Goal: Task Accomplishment & Management: Manage account settings

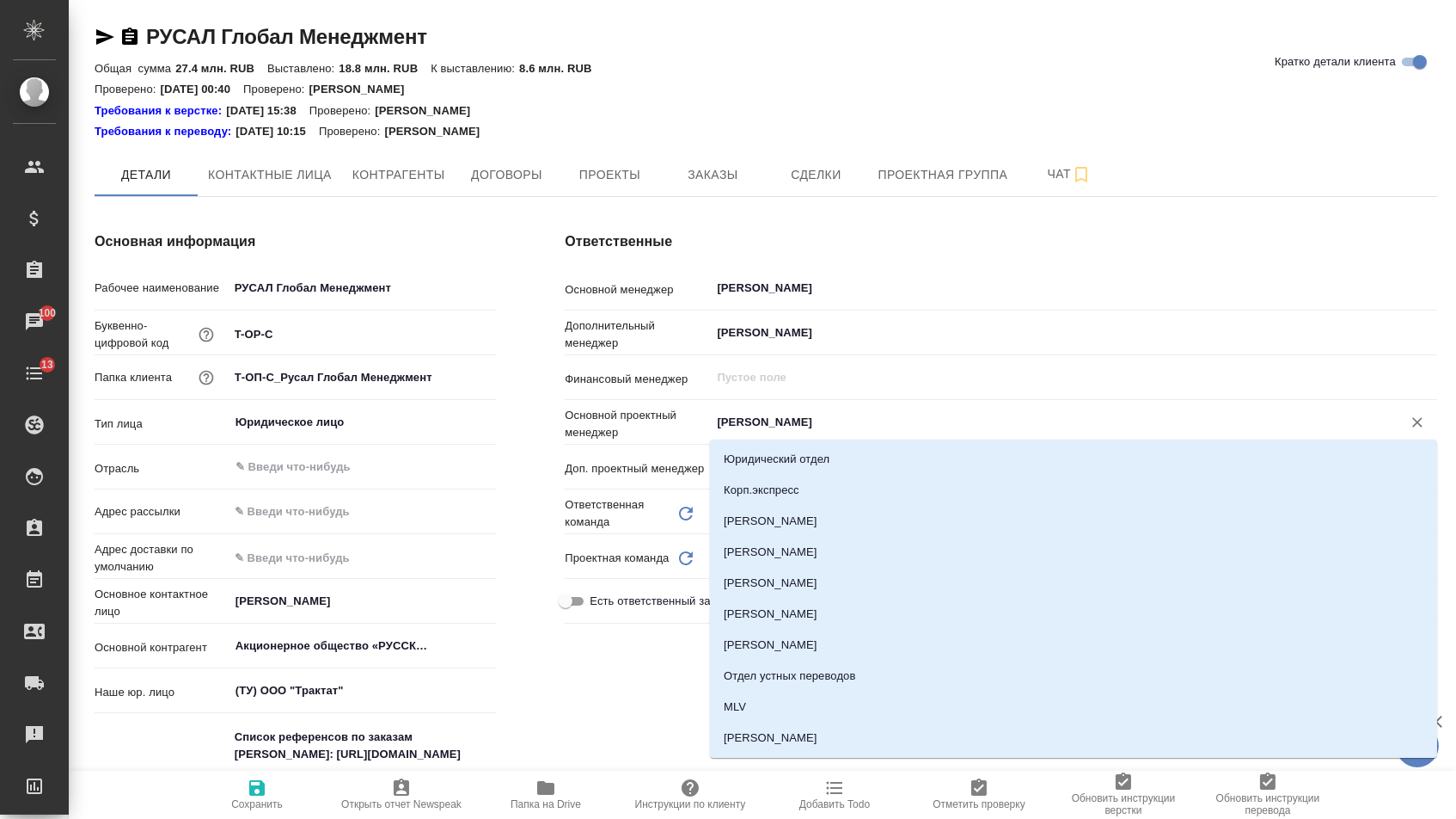
click at [802, 416] on input "Журавлева Александра" at bounding box center [1045, 422] width 660 height 21
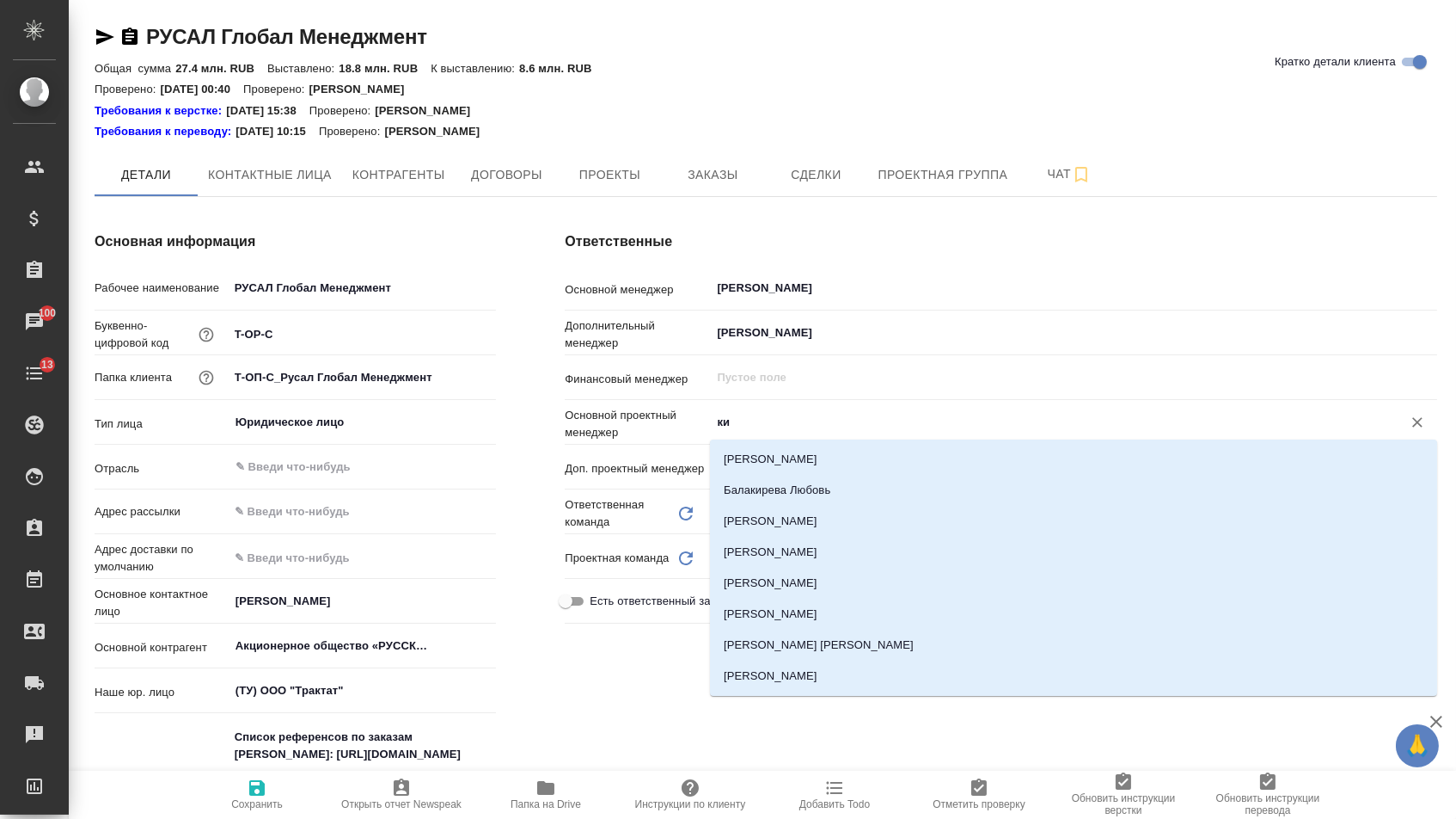
type input "к"
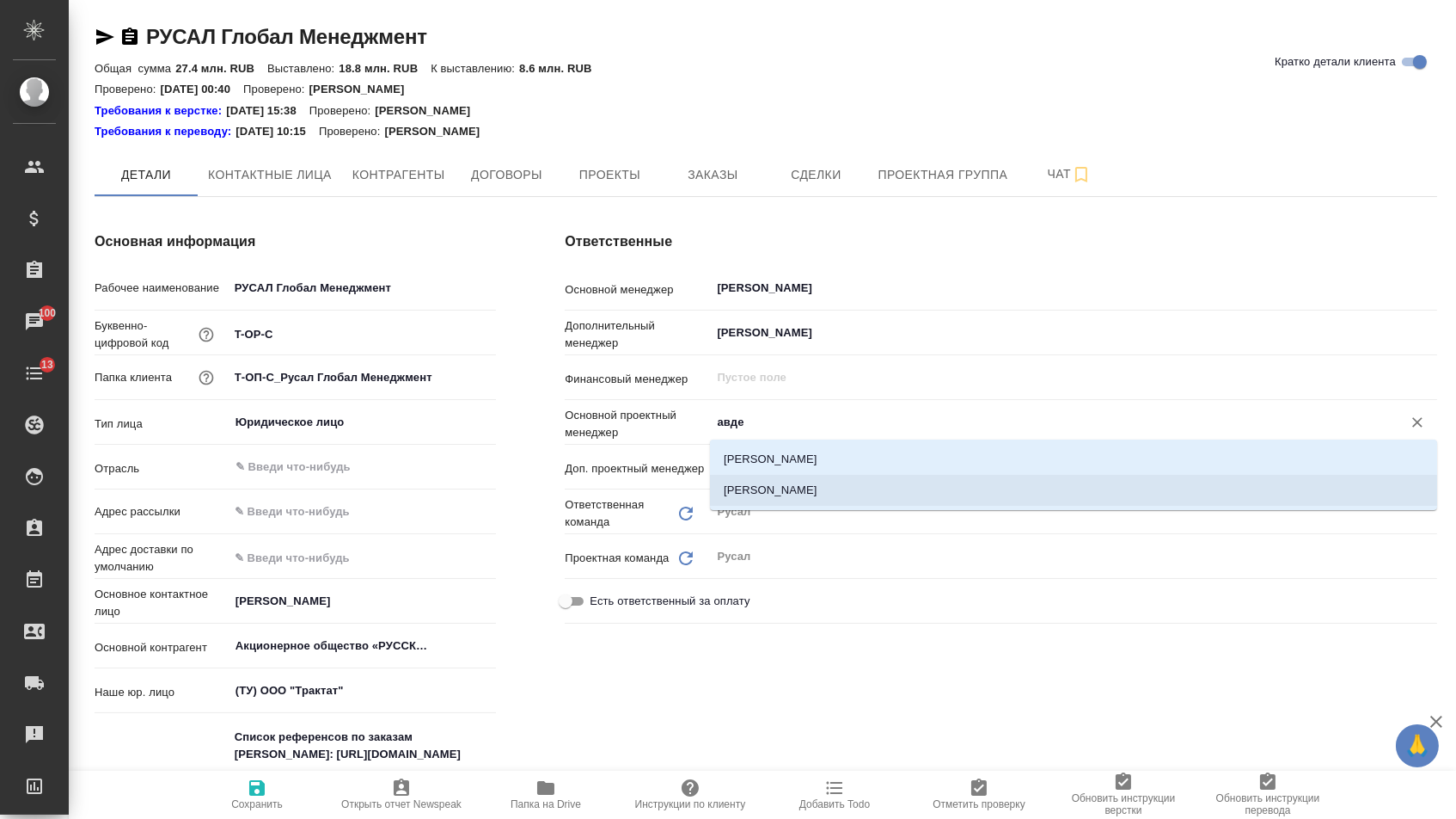
click at [831, 491] on li "[PERSON_NAME]" at bounding box center [1074, 490] width 728 height 31
type input "[PERSON_NAME]"
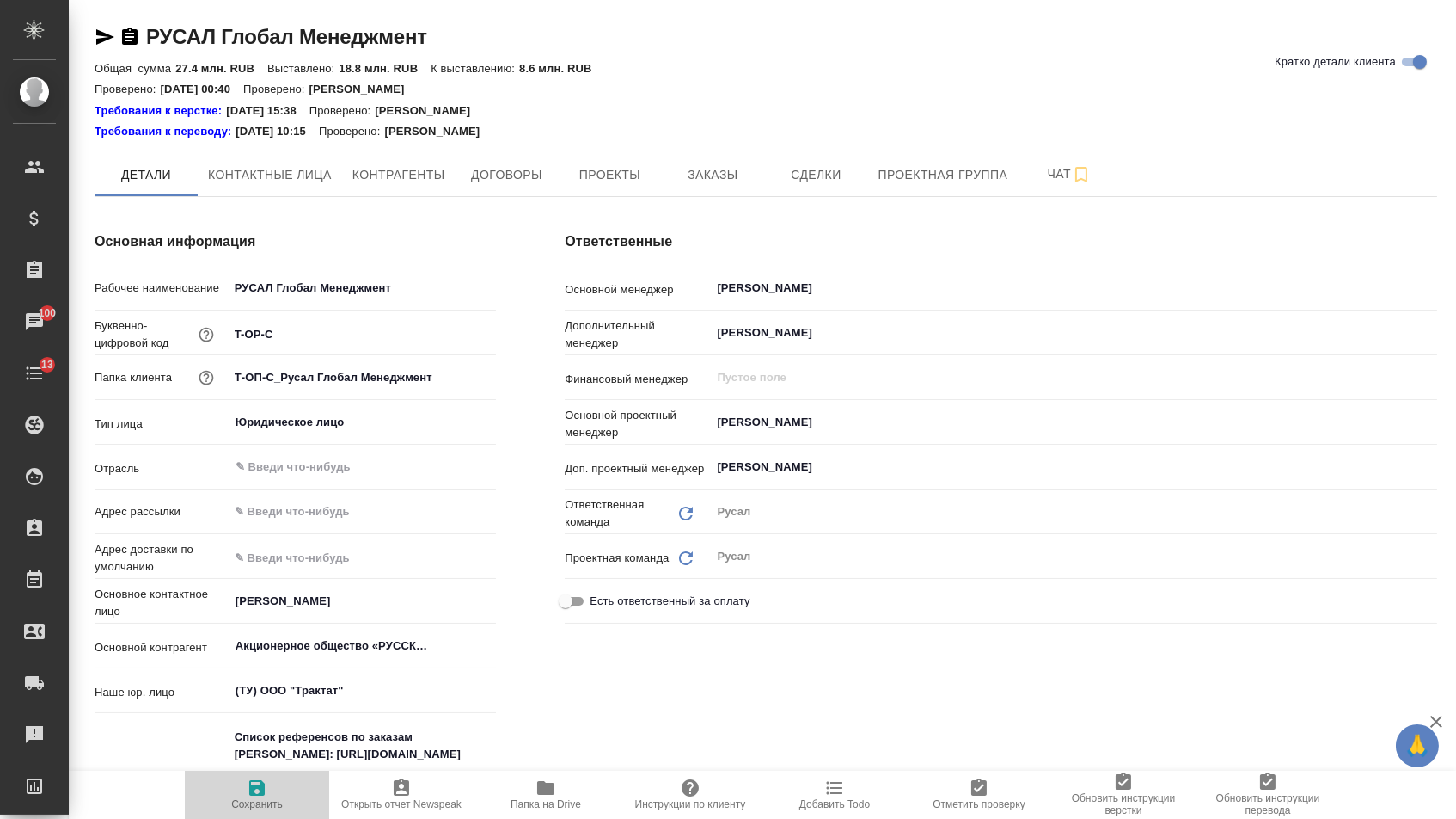
click at [217, 818] on button "Сохранить" at bounding box center [258, 794] width 145 height 48
click at [270, 786] on span "Сохранить" at bounding box center [257, 794] width 124 height 33
type textarea "x"
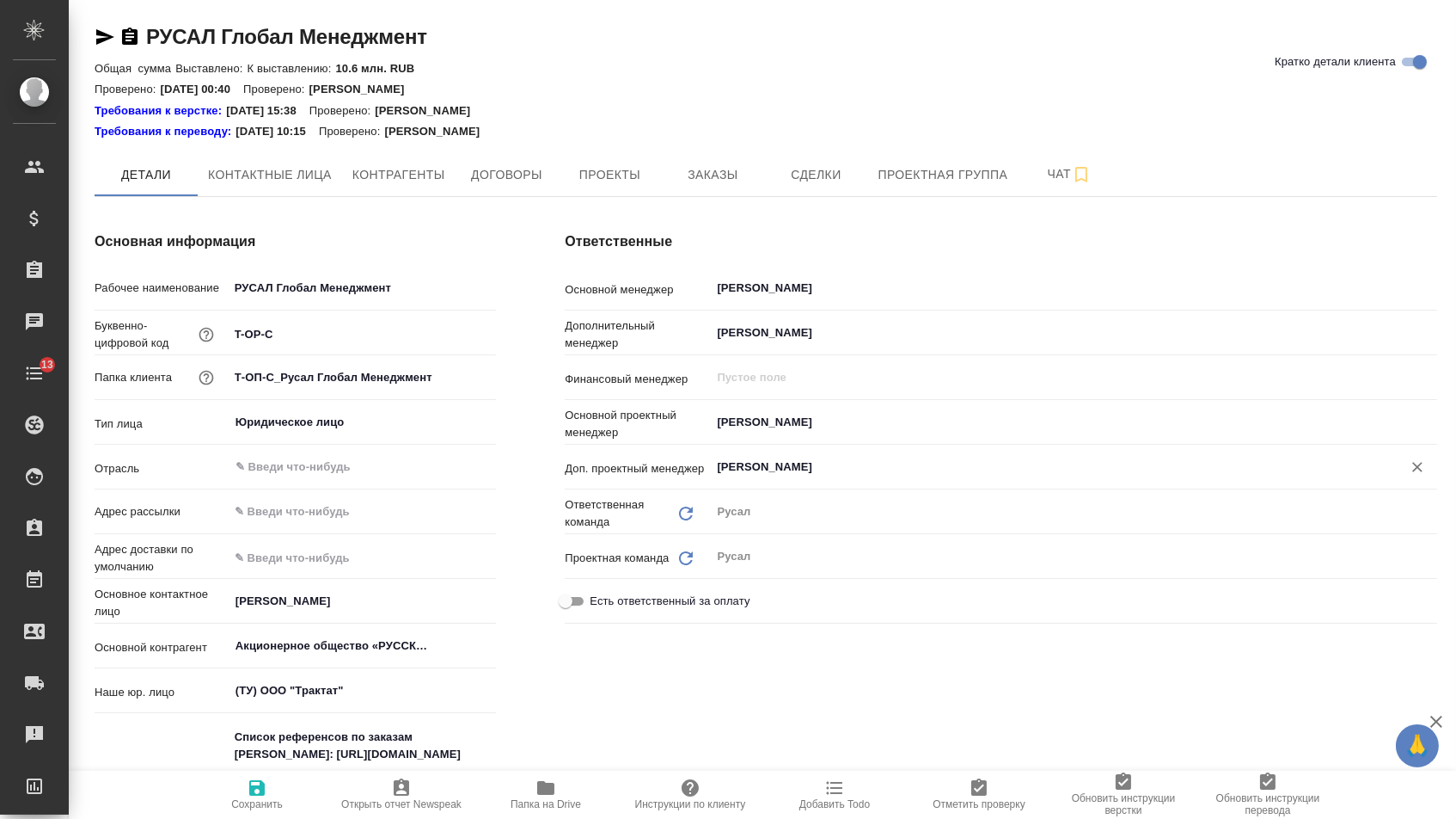
type textarea "x"
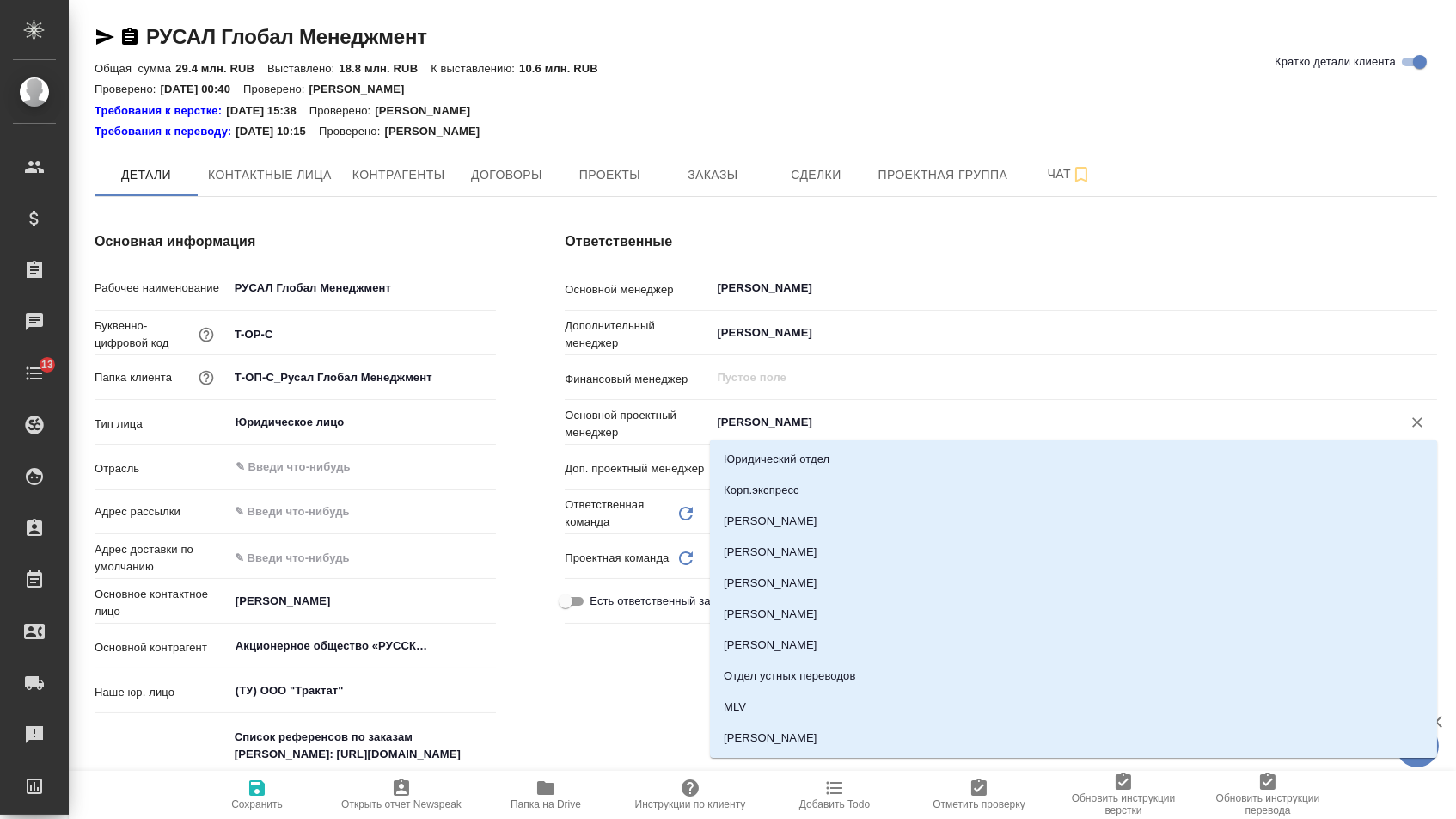
click at [749, 417] on input "Журавлева Александра" at bounding box center [1045, 422] width 660 height 21
type textarea "x"
type input "ав"
type textarea "x"
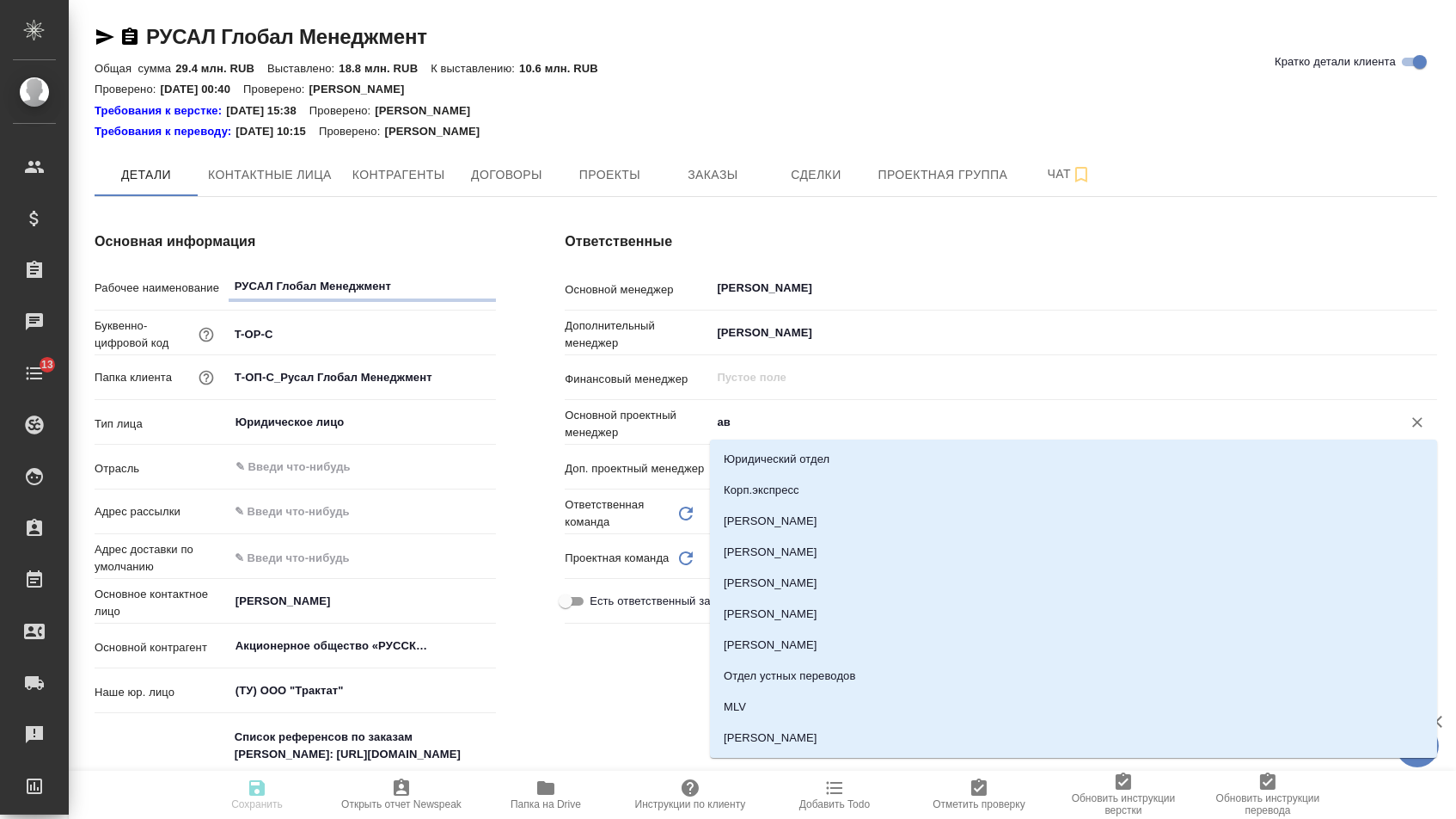
type textarea "x"
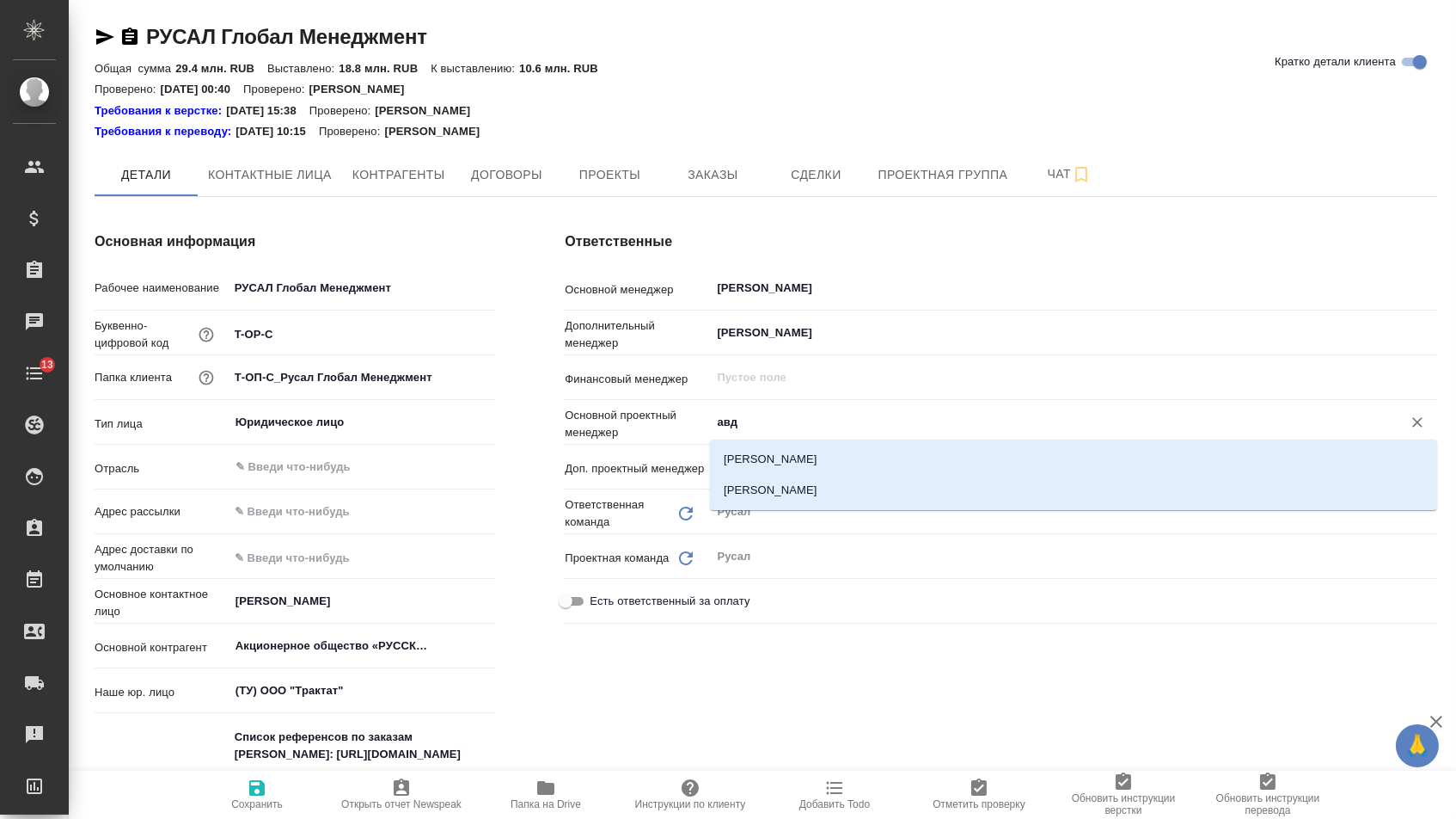
type input "авдк"
type textarea "x"
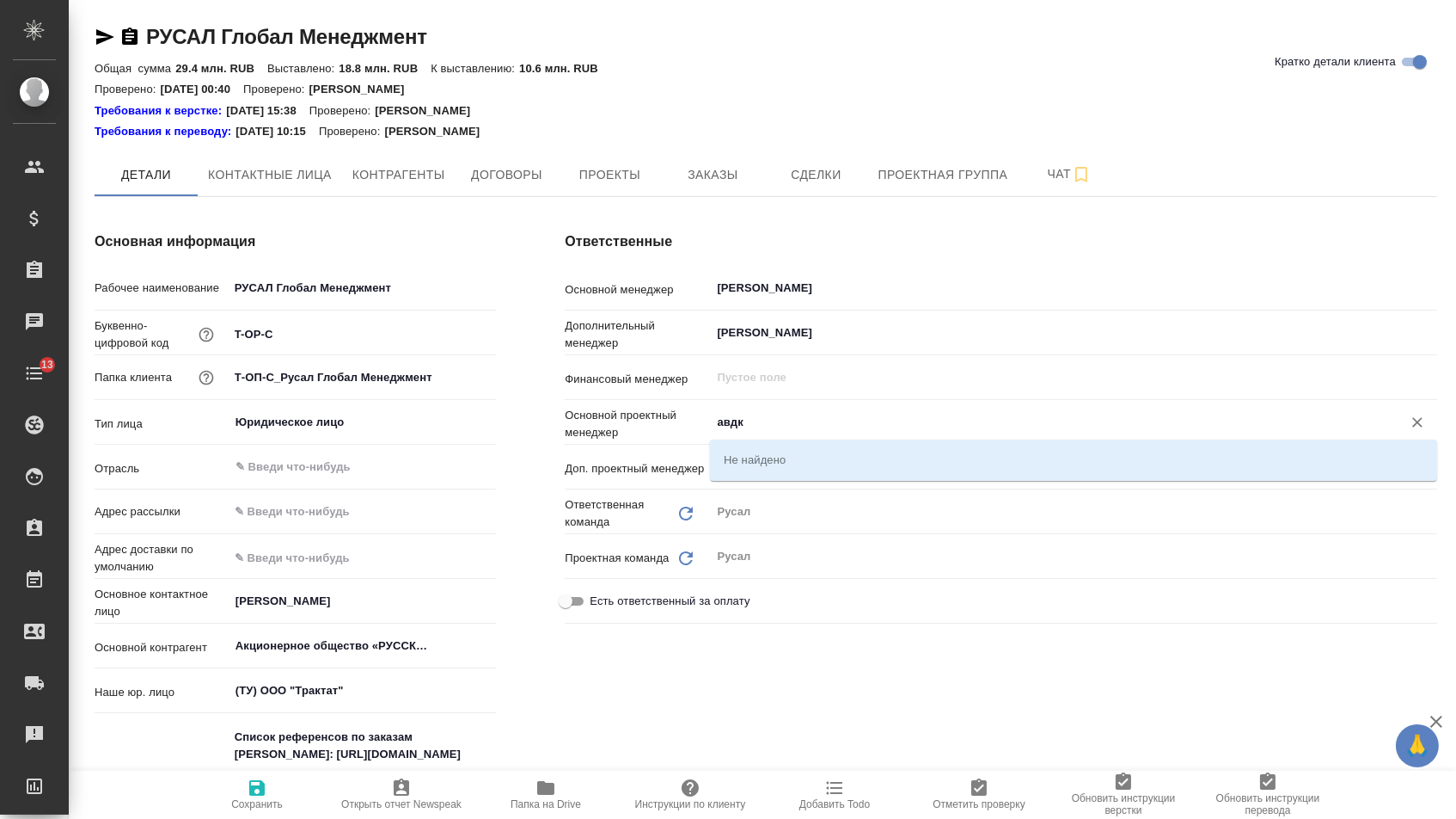
type input "авд"
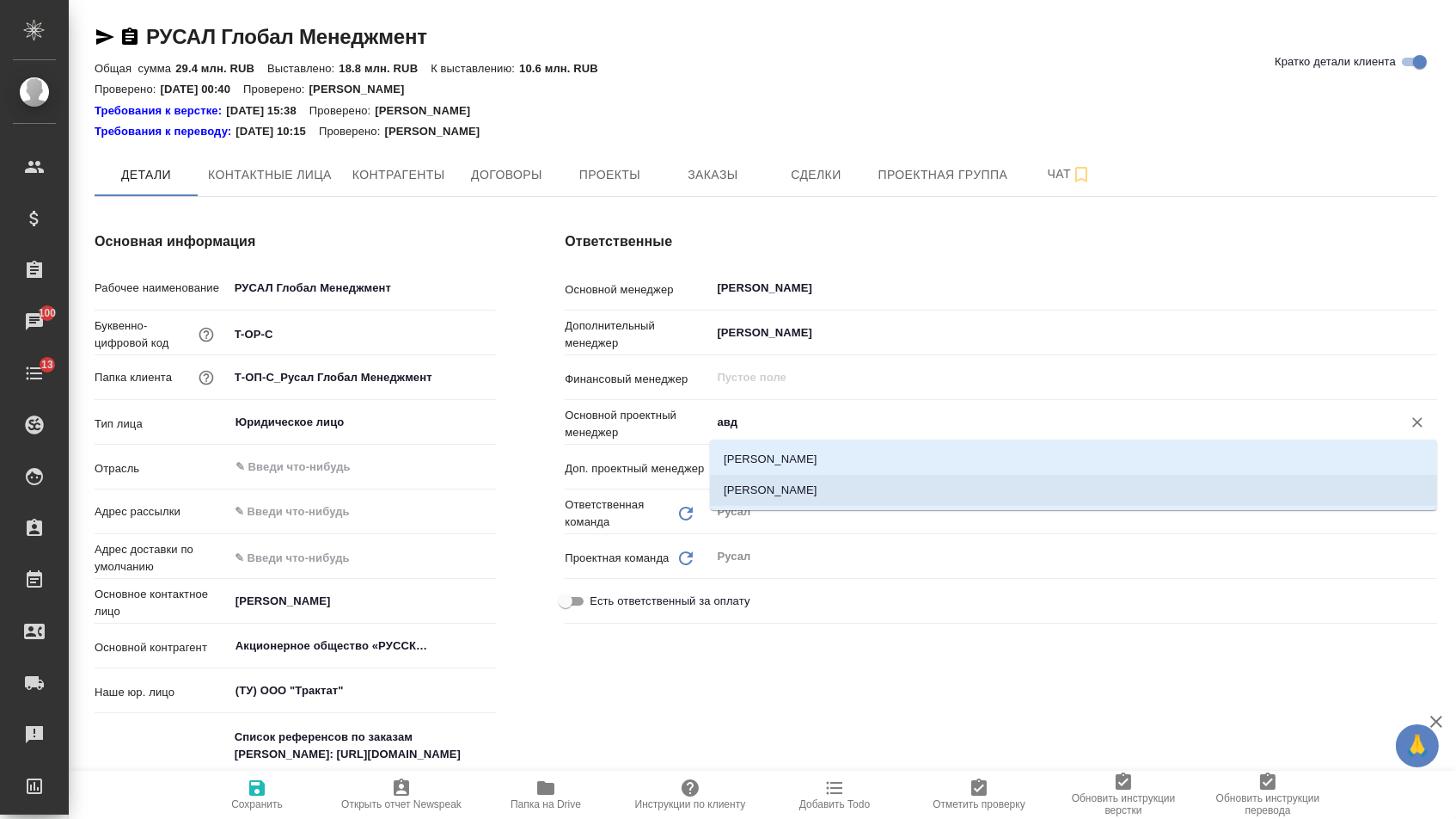
click at [770, 489] on li "[PERSON_NAME]" at bounding box center [1074, 490] width 728 height 31
type textarea "x"
type input "[PERSON_NAME]"
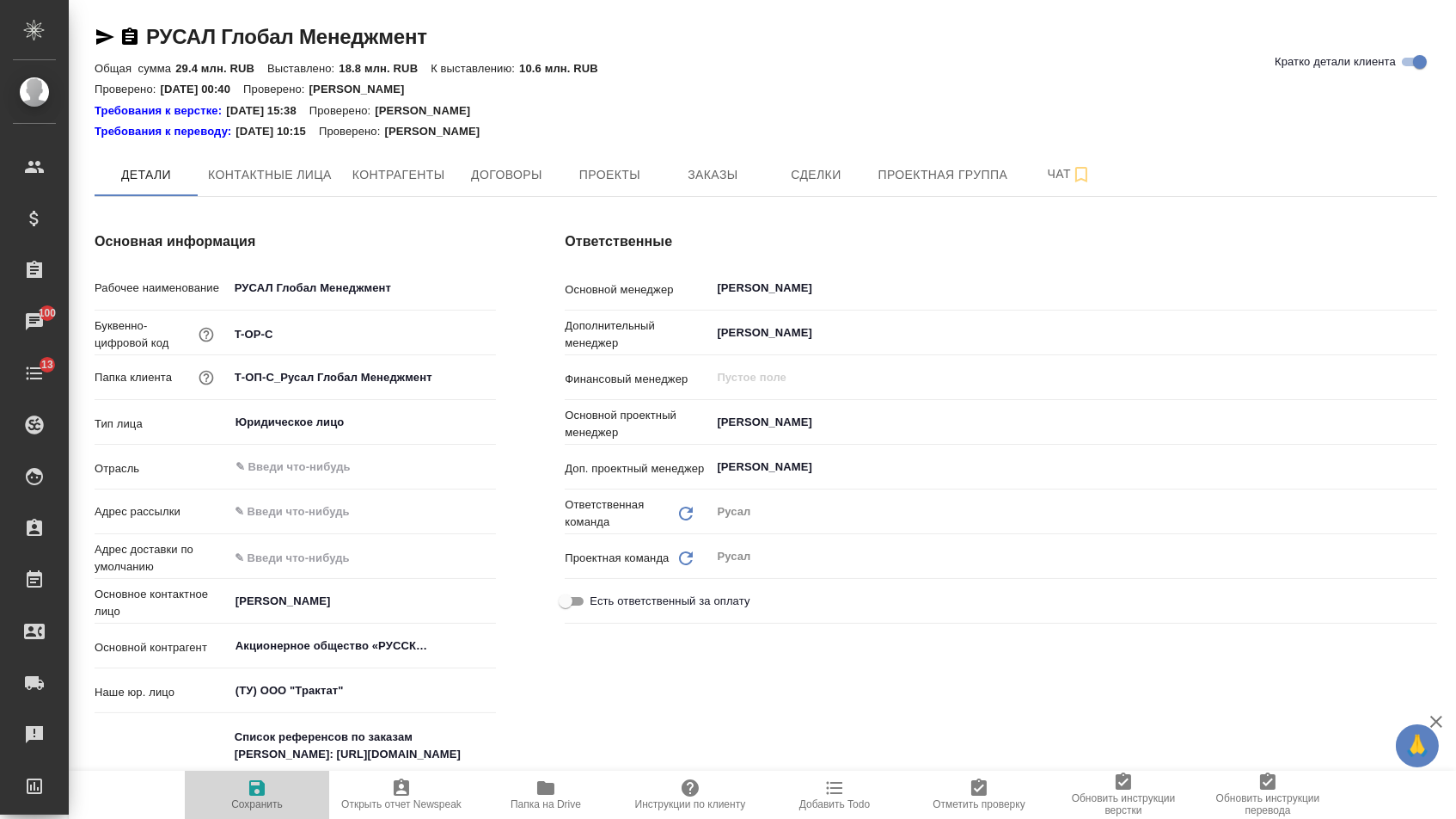
click at [253, 792] on icon "button" at bounding box center [257, 787] width 15 height 15
type textarea "x"
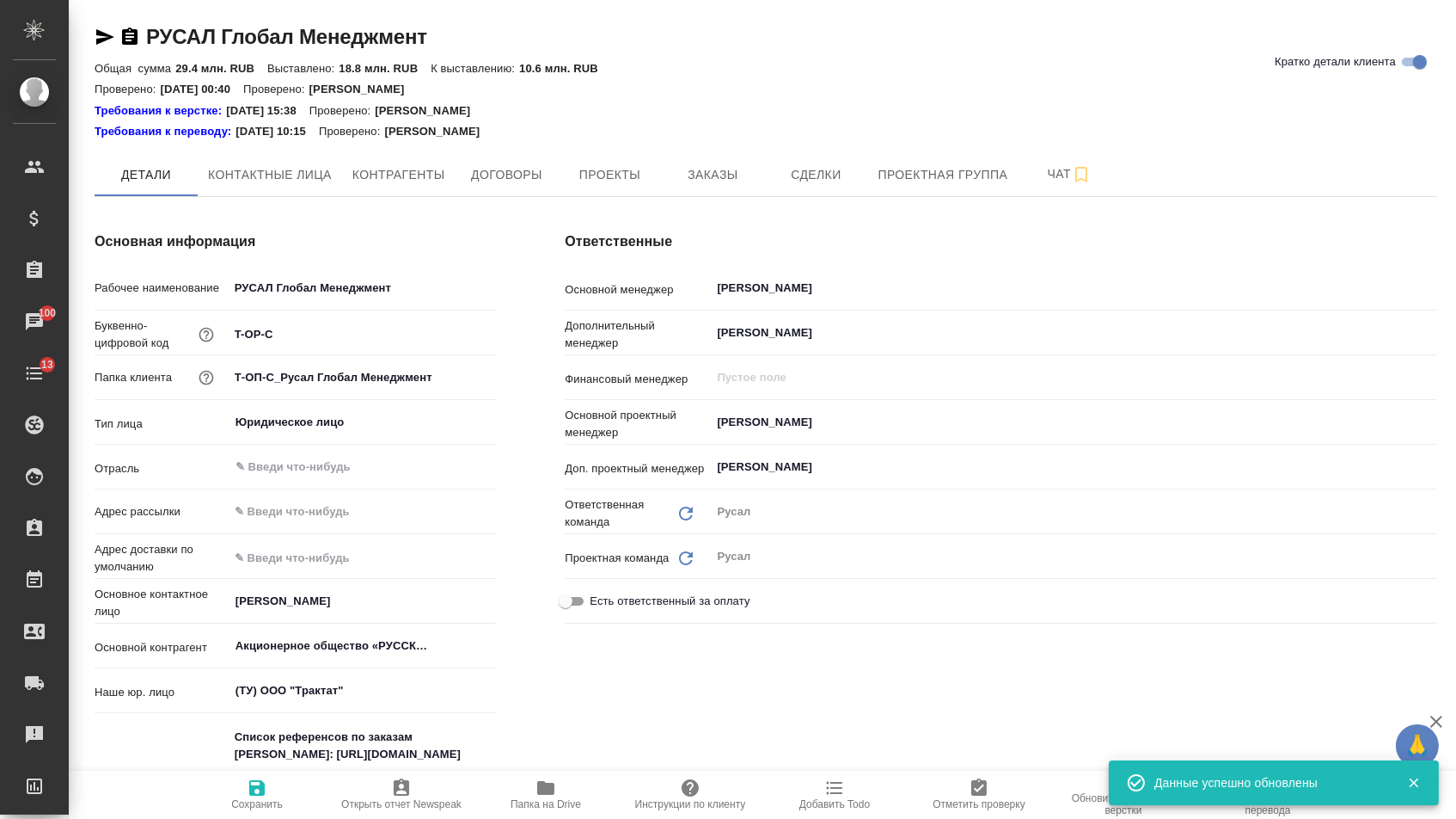
type textarea "x"
click at [711, 165] on span "Заказы" at bounding box center [712, 175] width 82 height 22
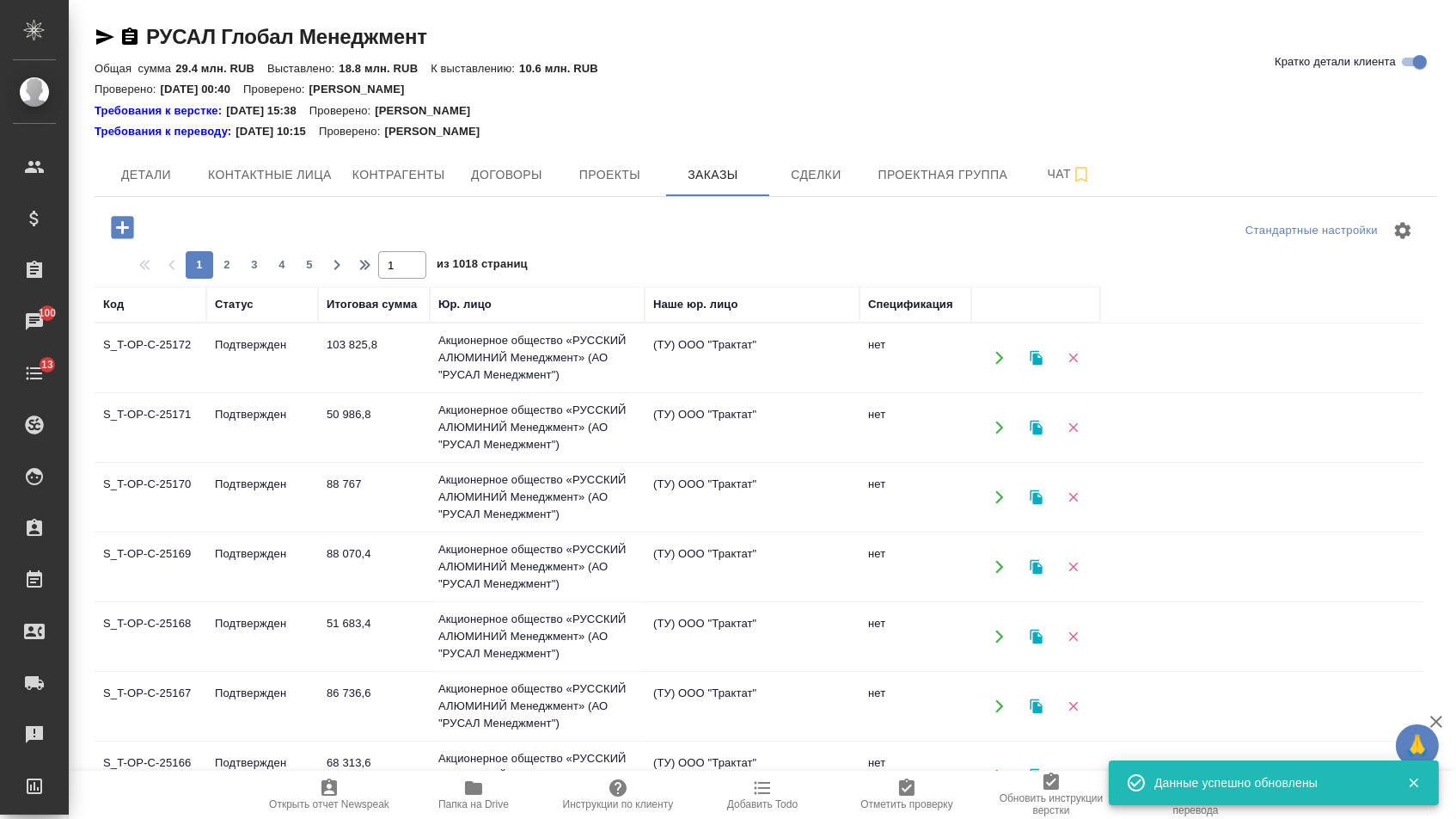
click at [127, 233] on icon "button" at bounding box center [122, 227] width 23 height 23
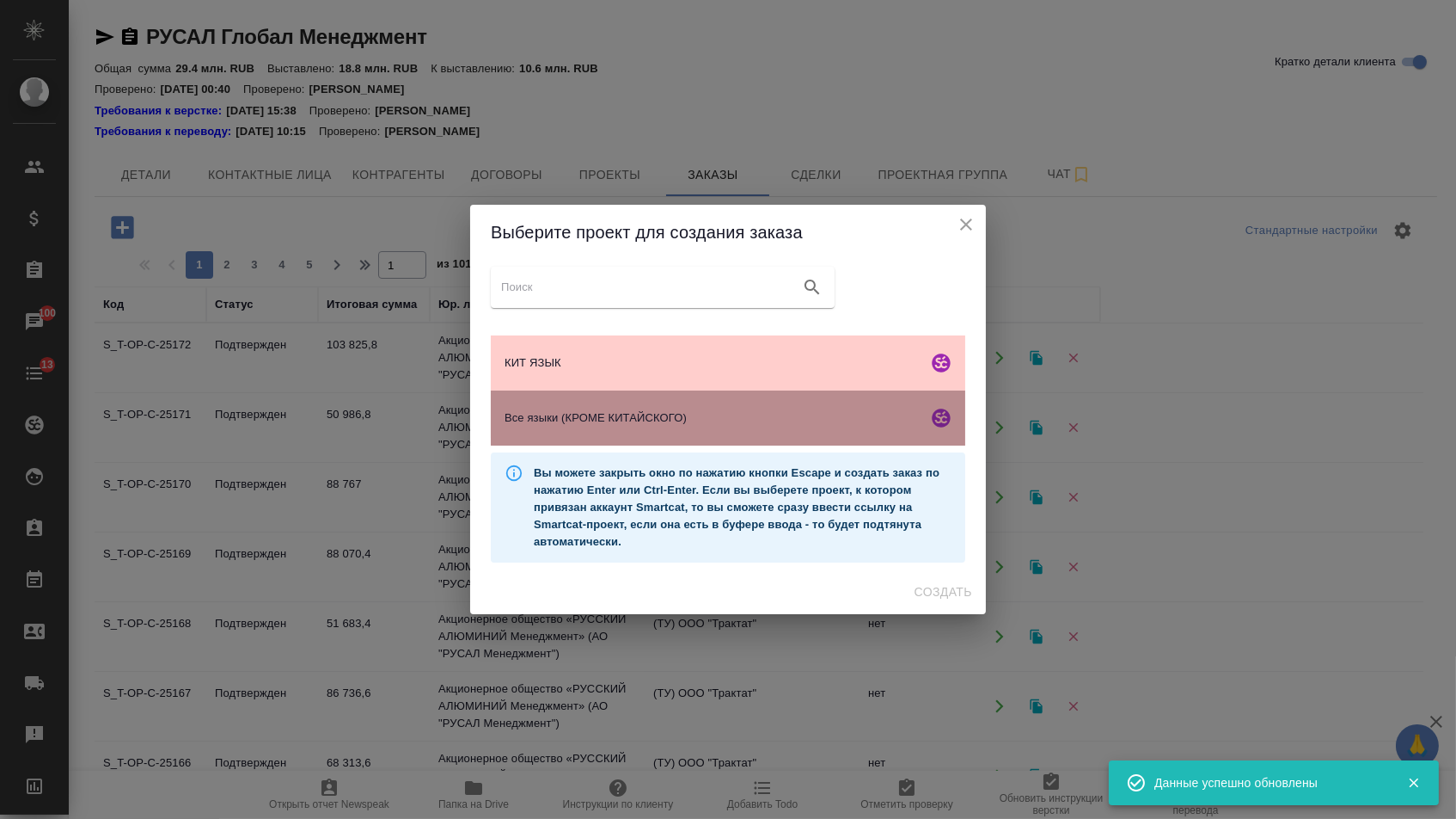
click at [650, 431] on div "Все языки (КРОМЕ КИТАЙСКОГО)" at bounding box center [728, 418] width 474 height 55
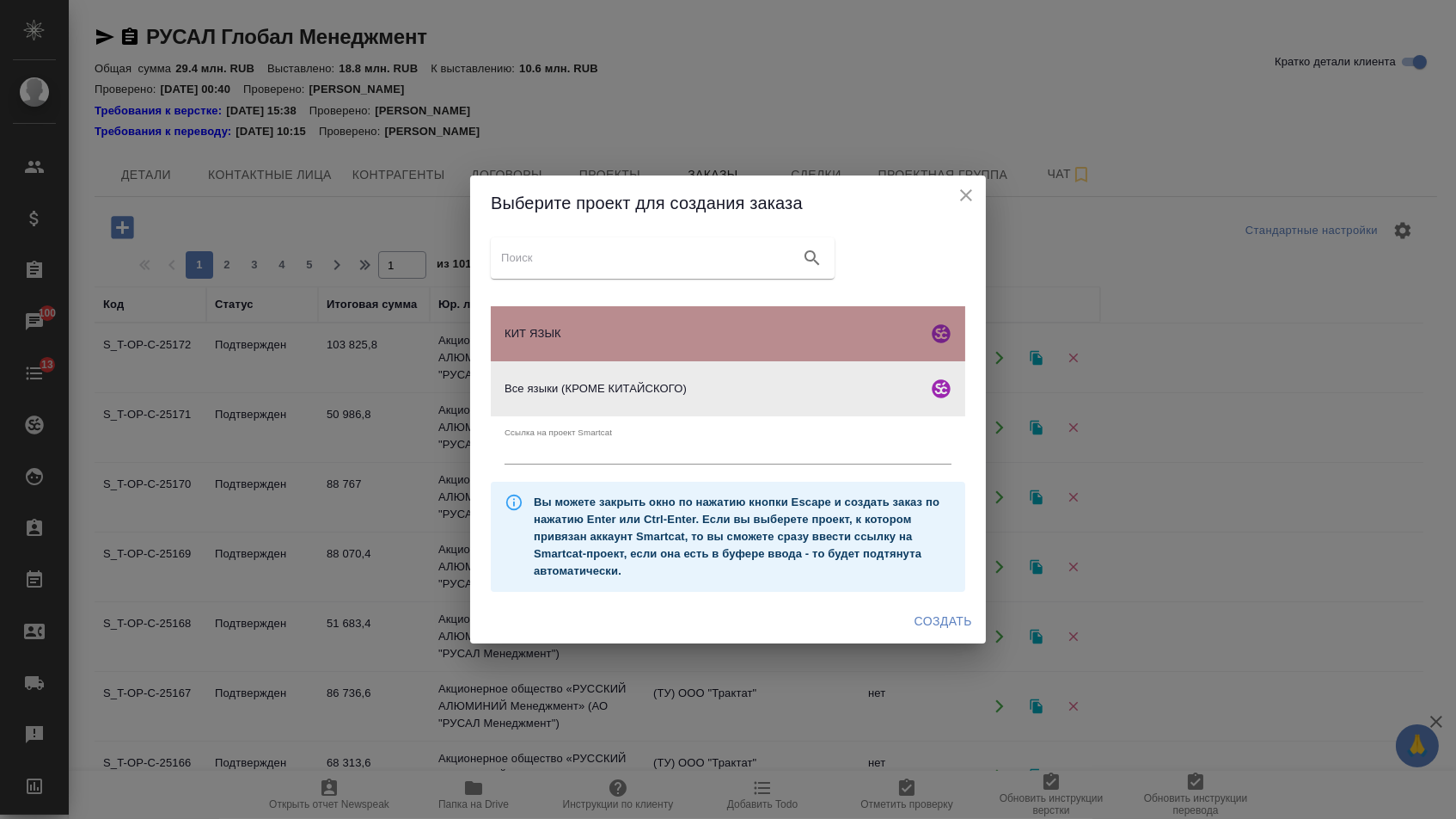
click at [587, 344] on div "КИТ ЯЗЫК" at bounding box center [728, 334] width 474 height 55
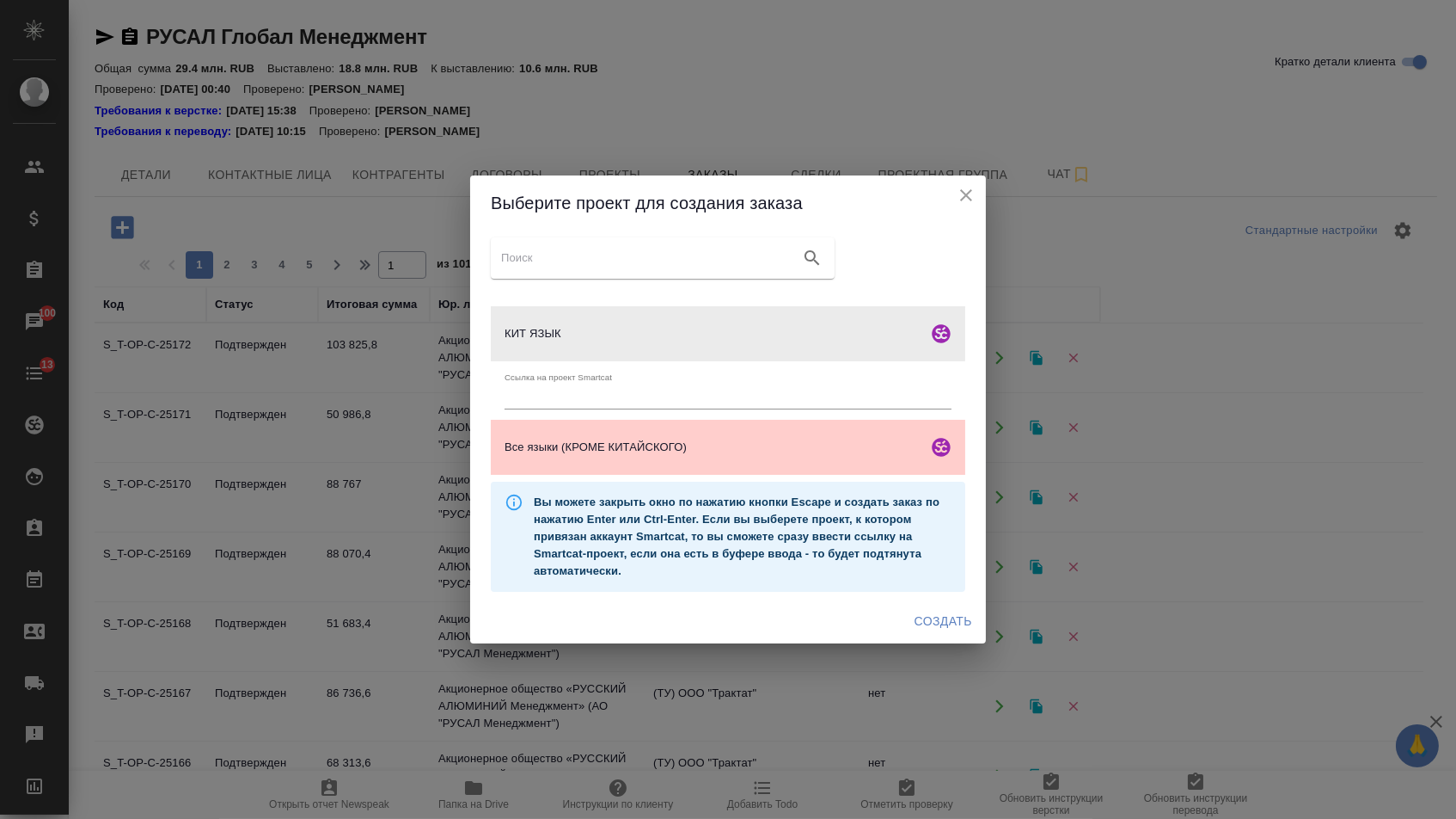
click at [925, 626] on span "Создать" at bounding box center [944, 621] width 58 height 22
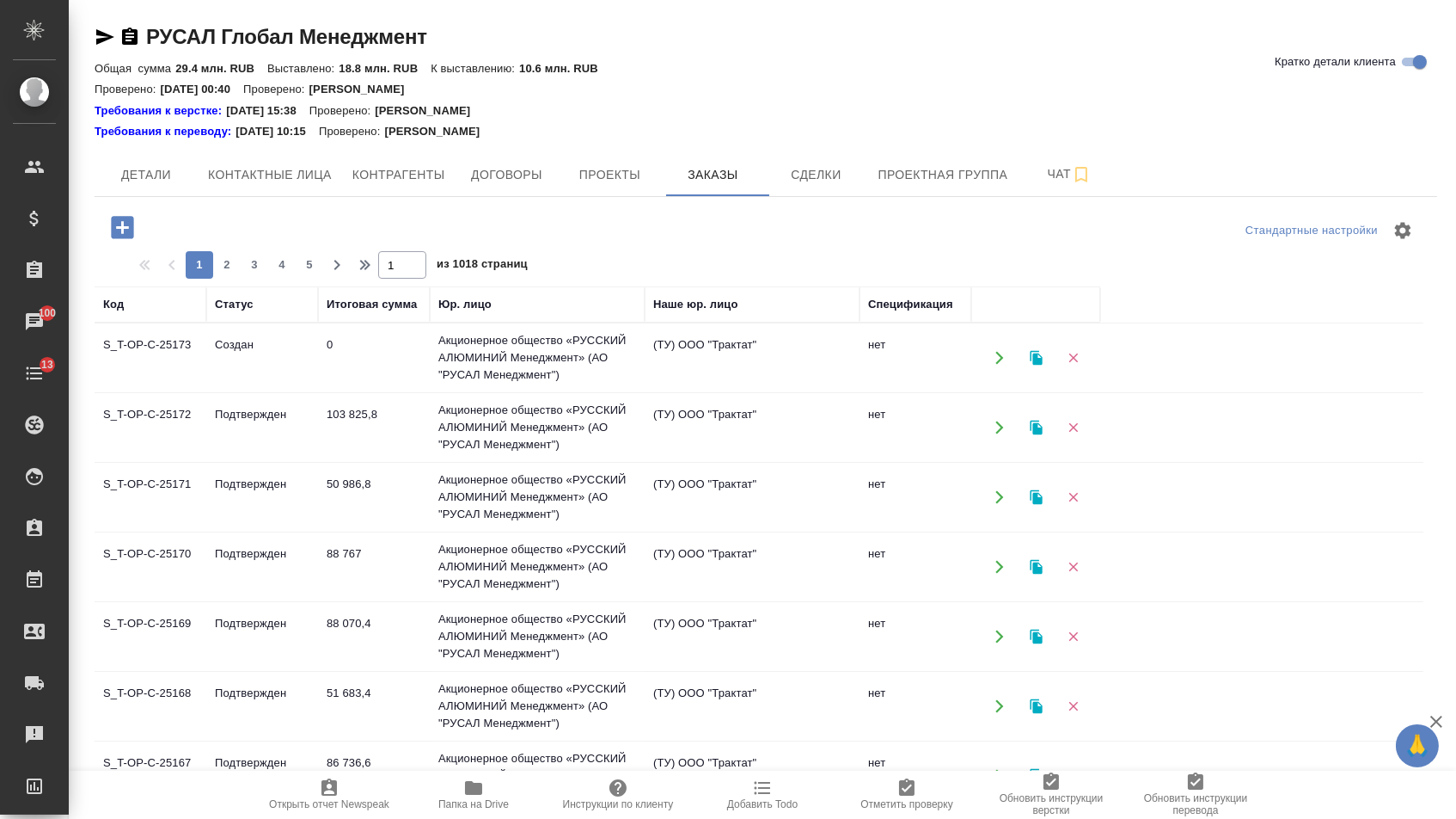
click at [133, 232] on icon "button" at bounding box center [122, 227] width 23 height 23
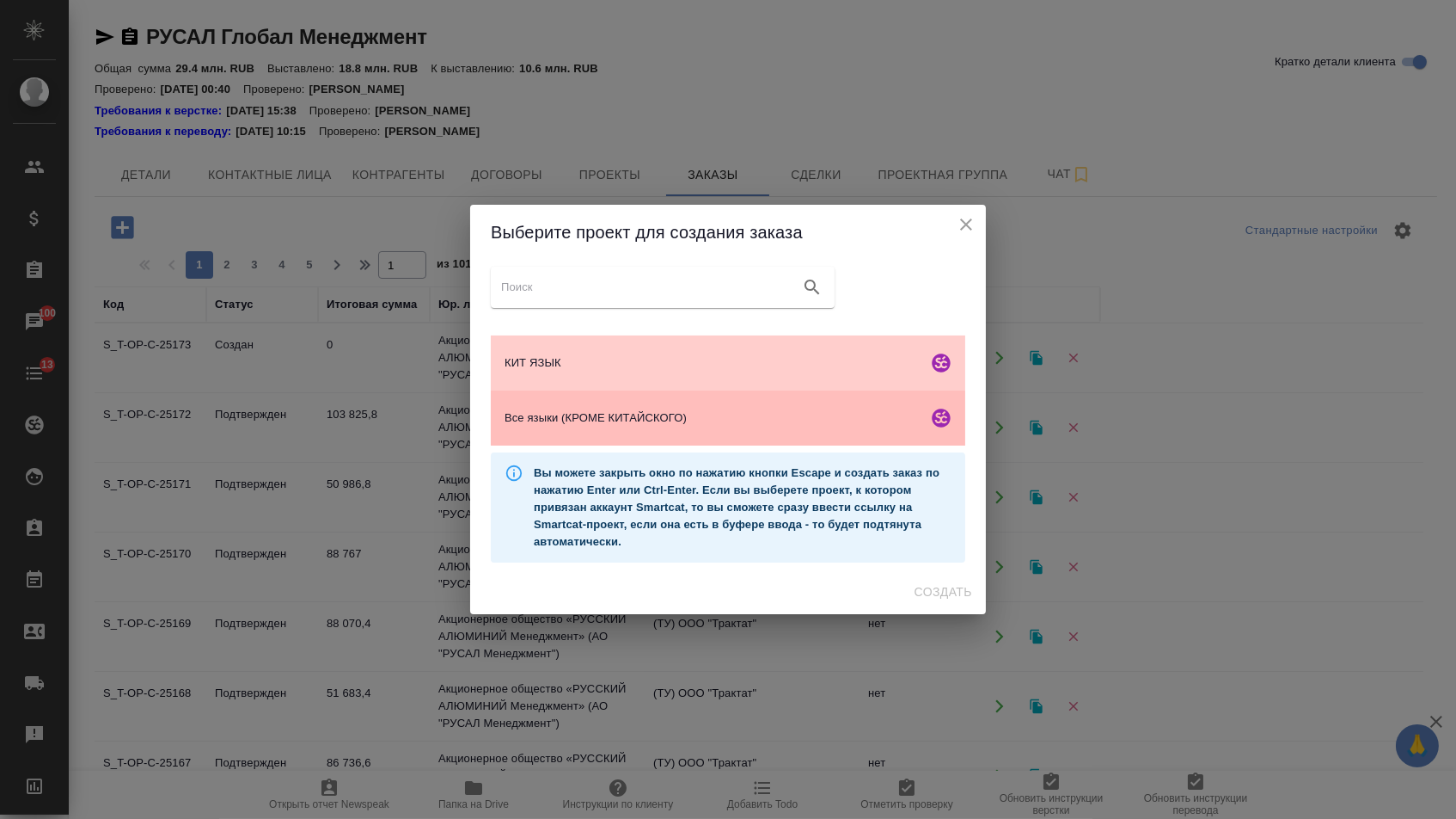
click at [658, 444] on div "Все языки (КРОМЕ КИТАЙСКОГО)" at bounding box center [728, 418] width 474 height 55
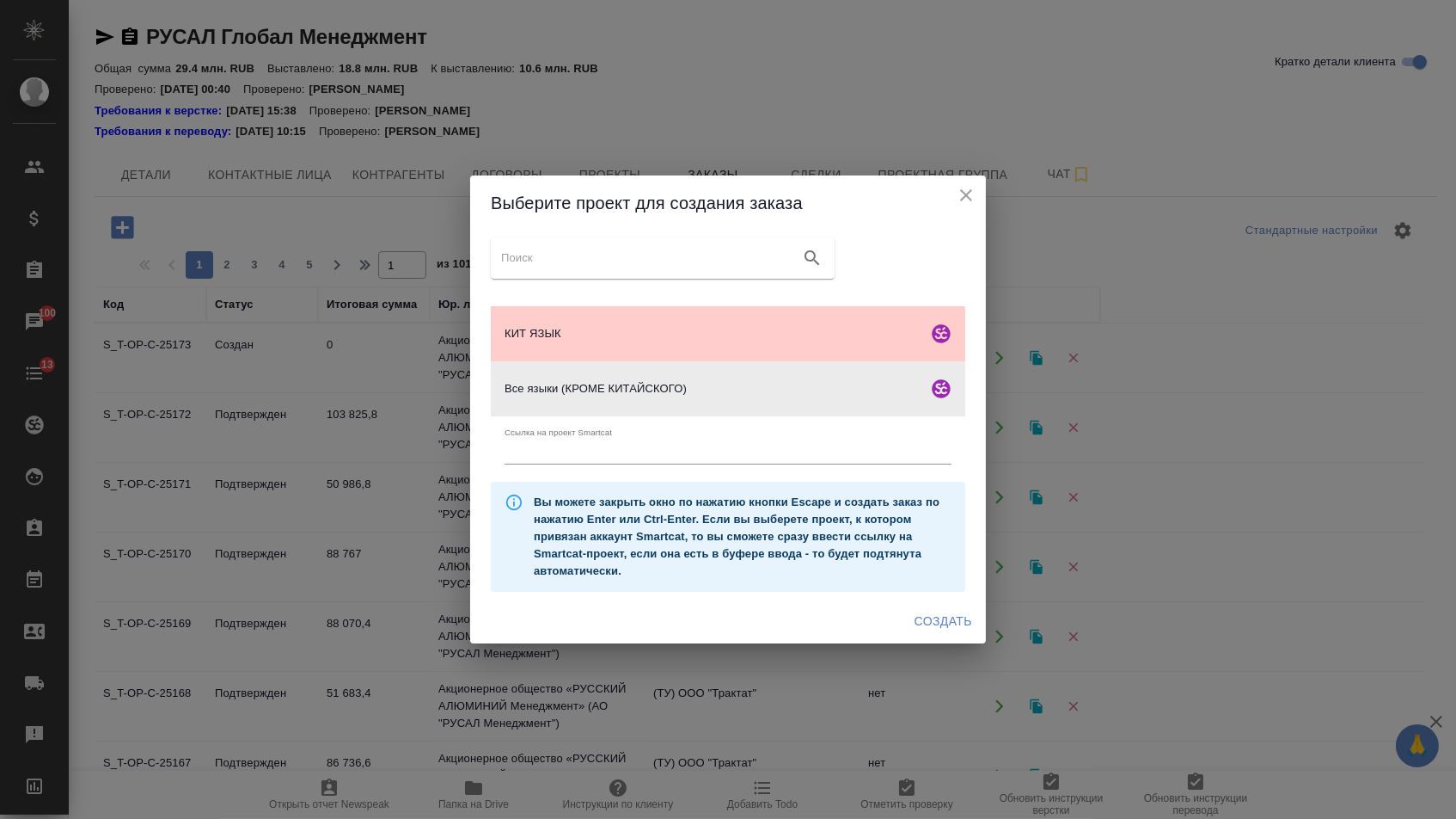
click at [931, 626] on span "Создать" at bounding box center [944, 621] width 58 height 22
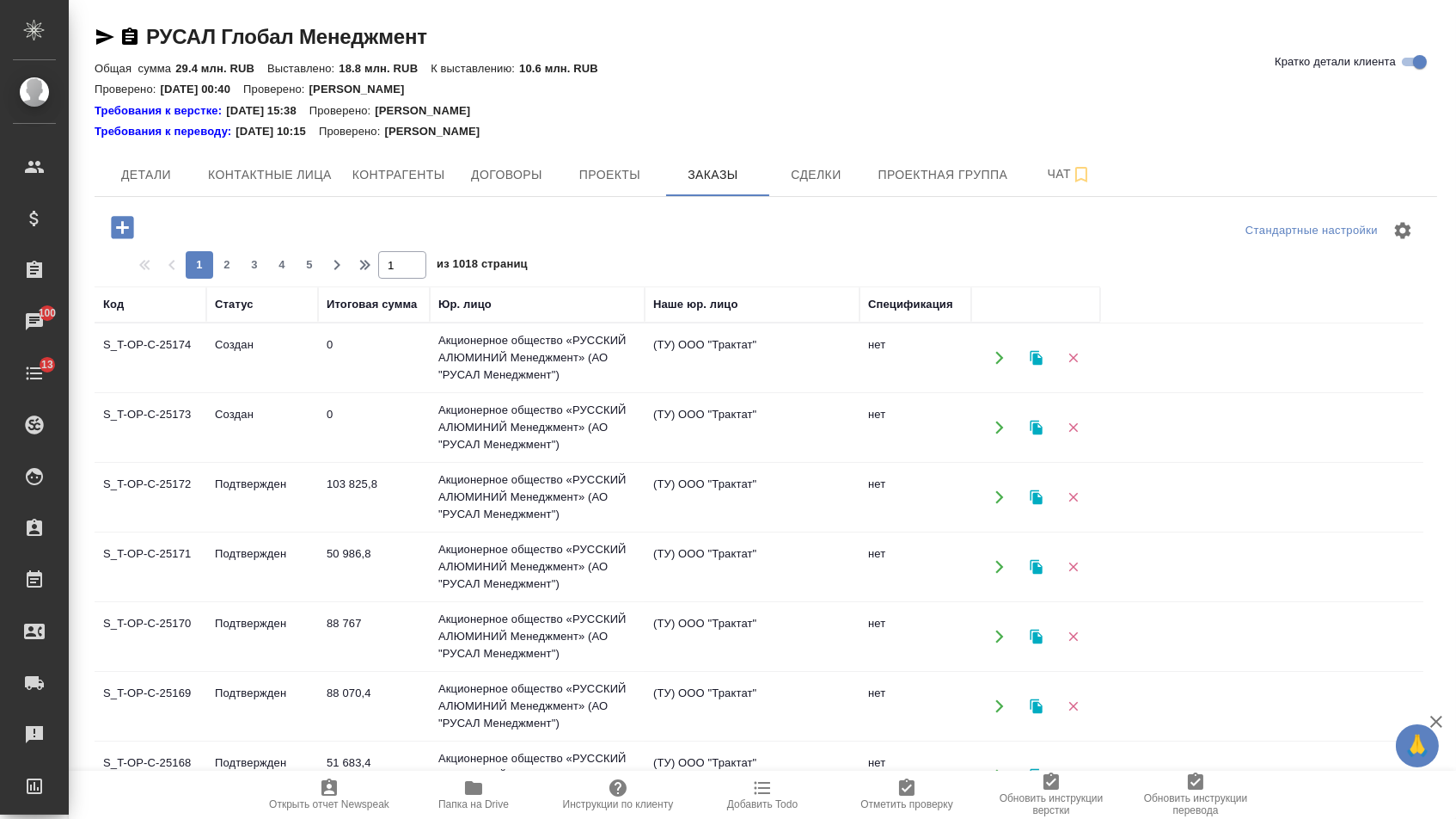
click at [132, 226] on icon "button" at bounding box center [122, 227] width 23 height 23
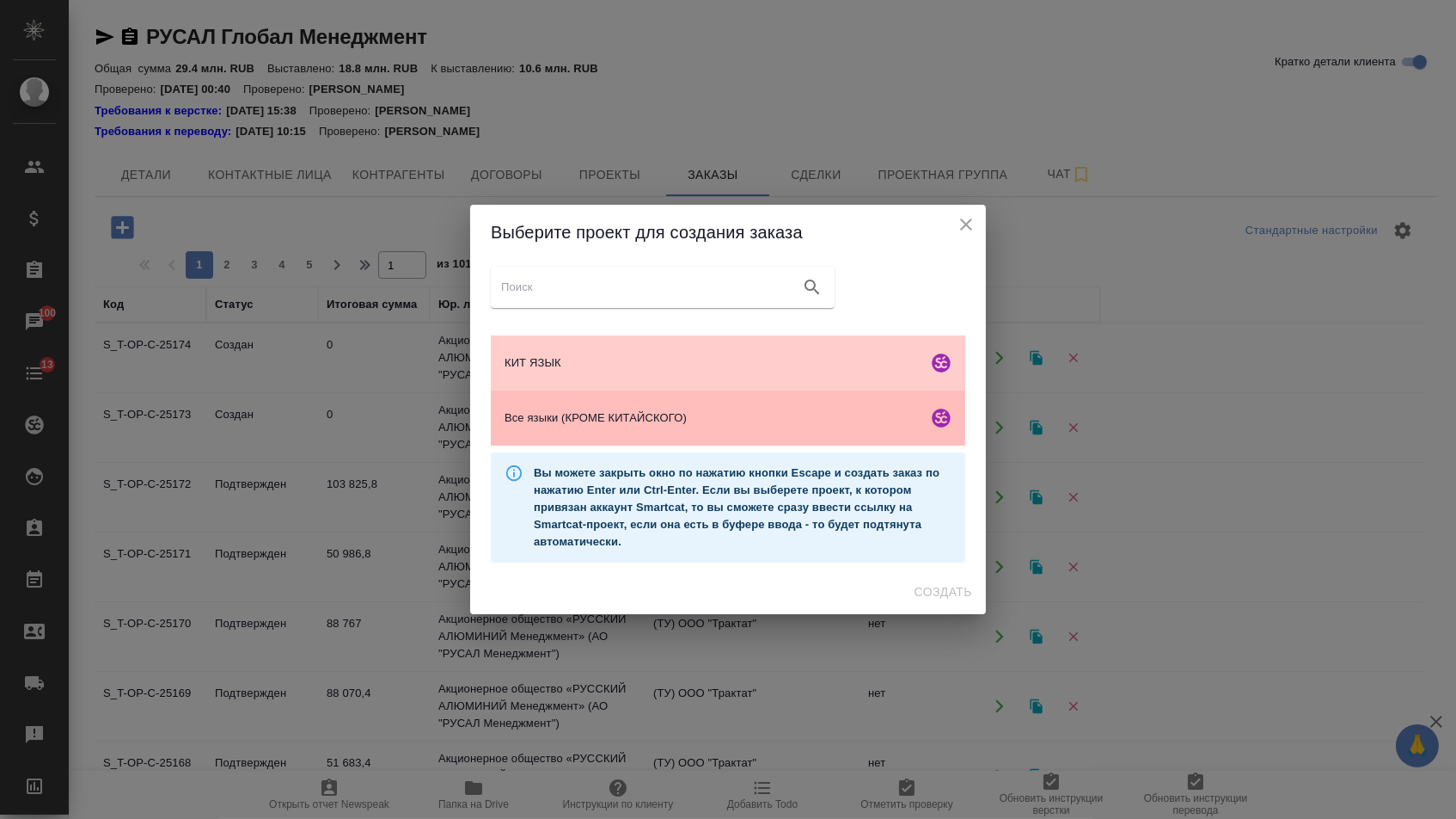
click at [714, 426] on span "Все языки (КРОМЕ КИТАЙСКОГО)" at bounding box center [712, 418] width 416 height 17
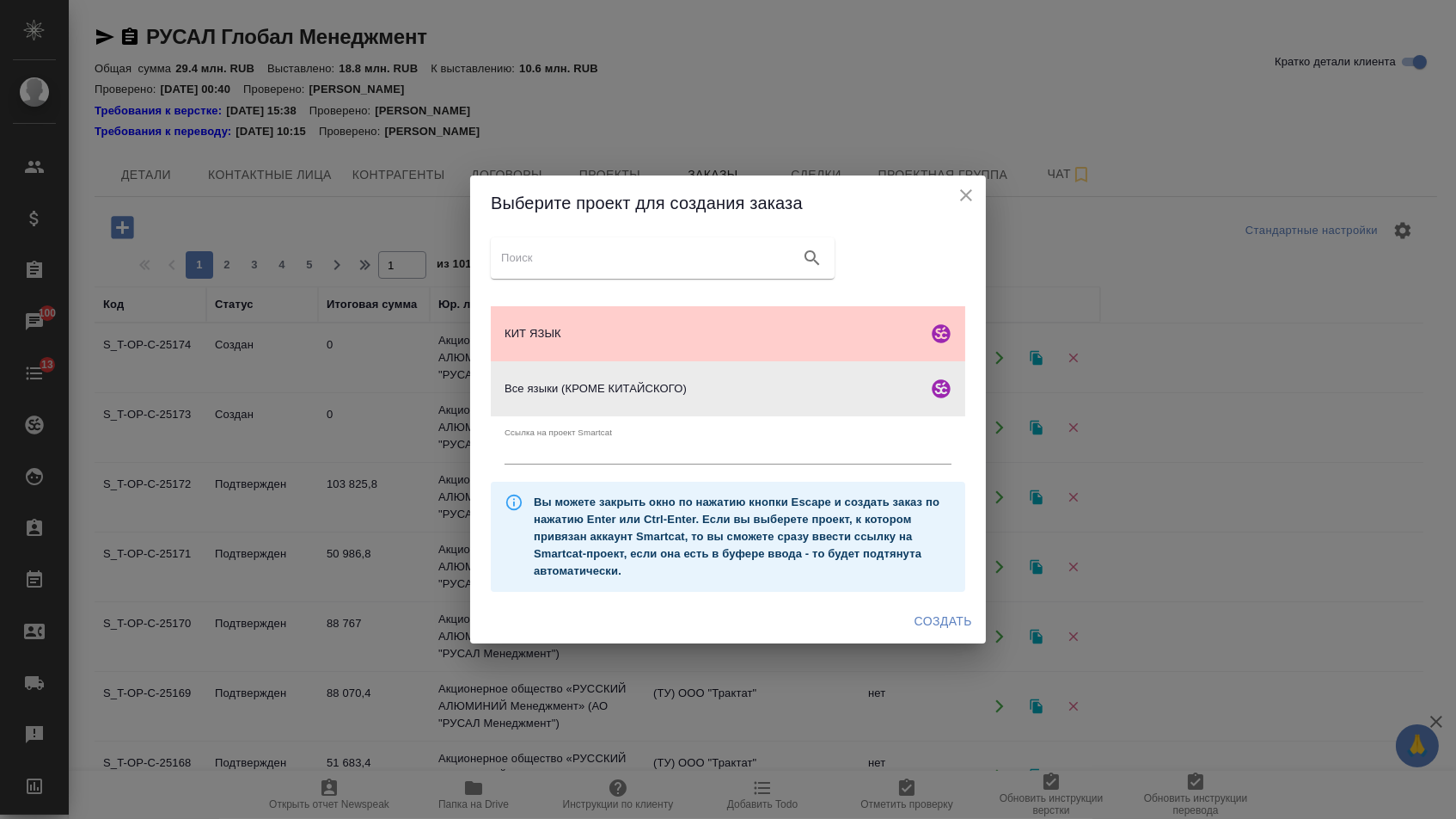
click at [925, 632] on span "Создать" at bounding box center [944, 621] width 58 height 22
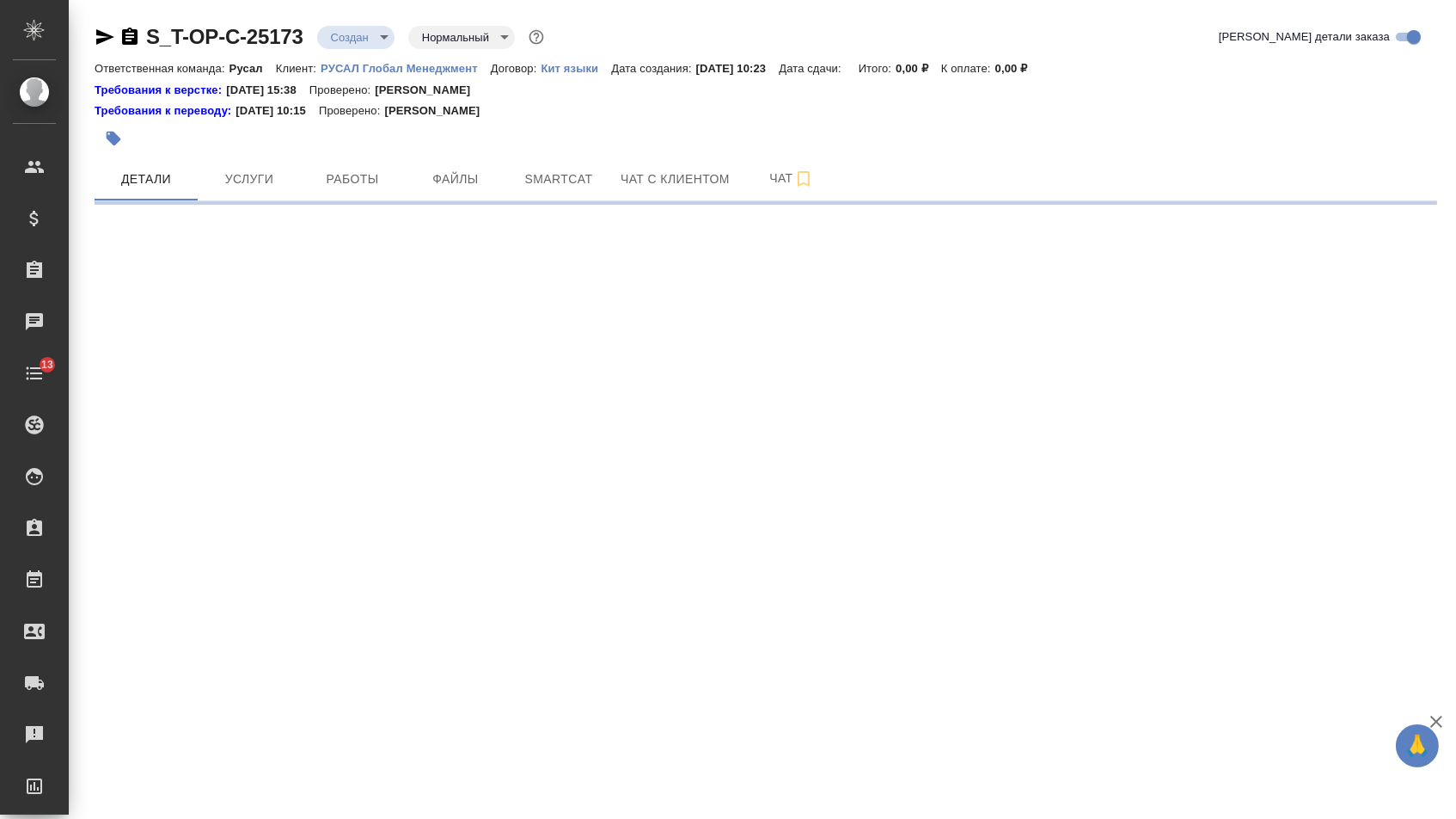
select select "RU"
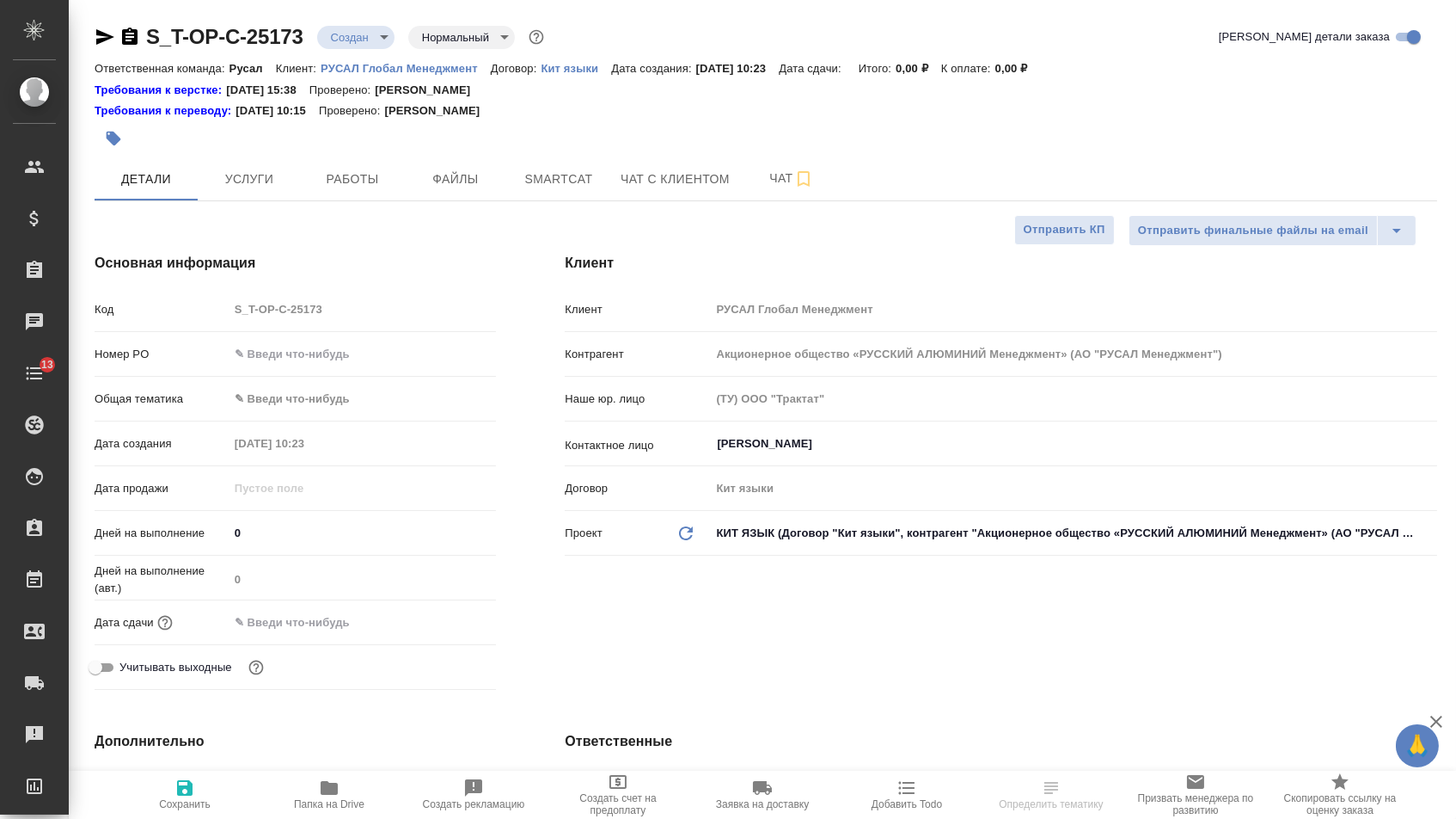
type textarea "x"
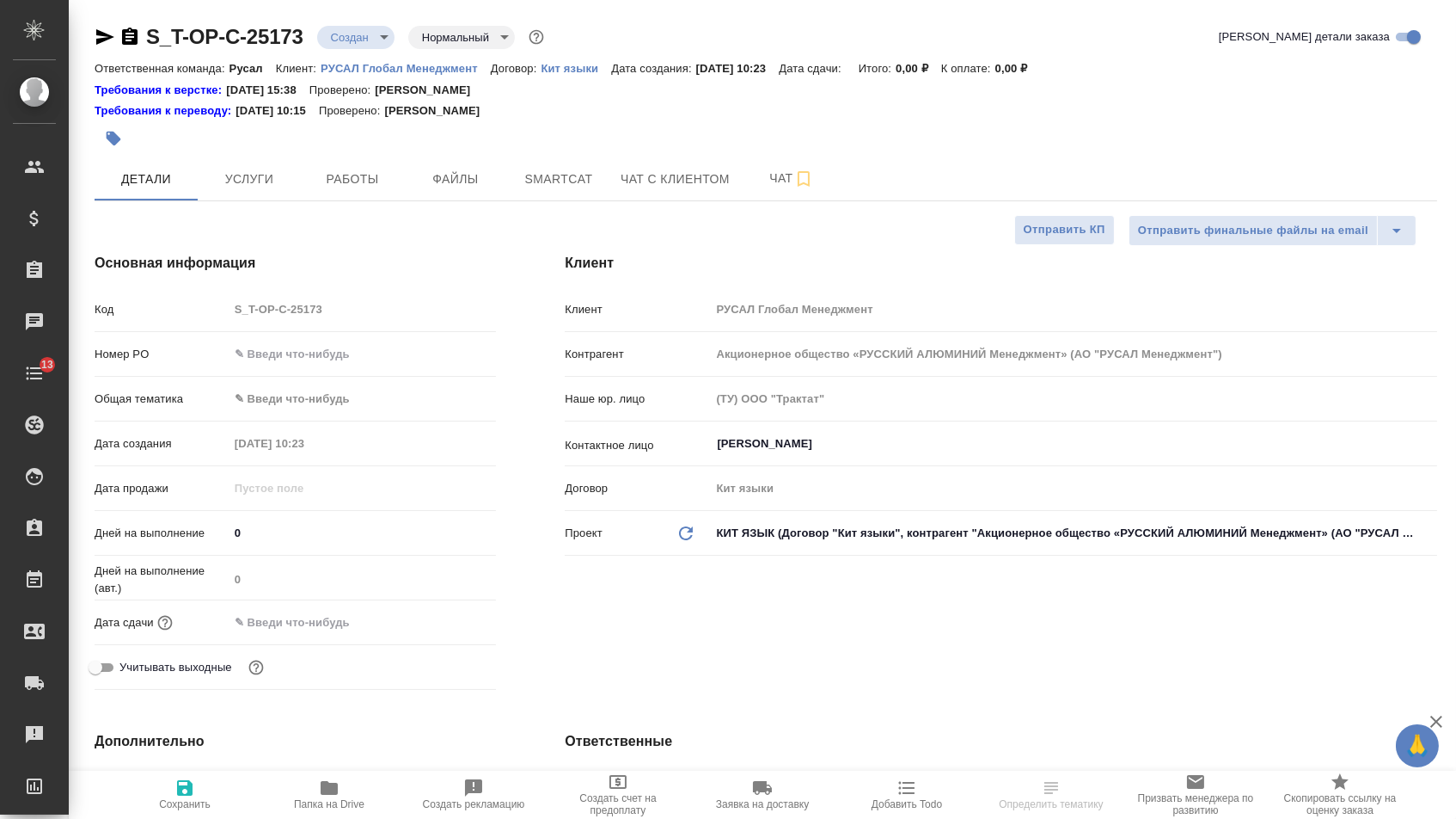
type textarea "x"
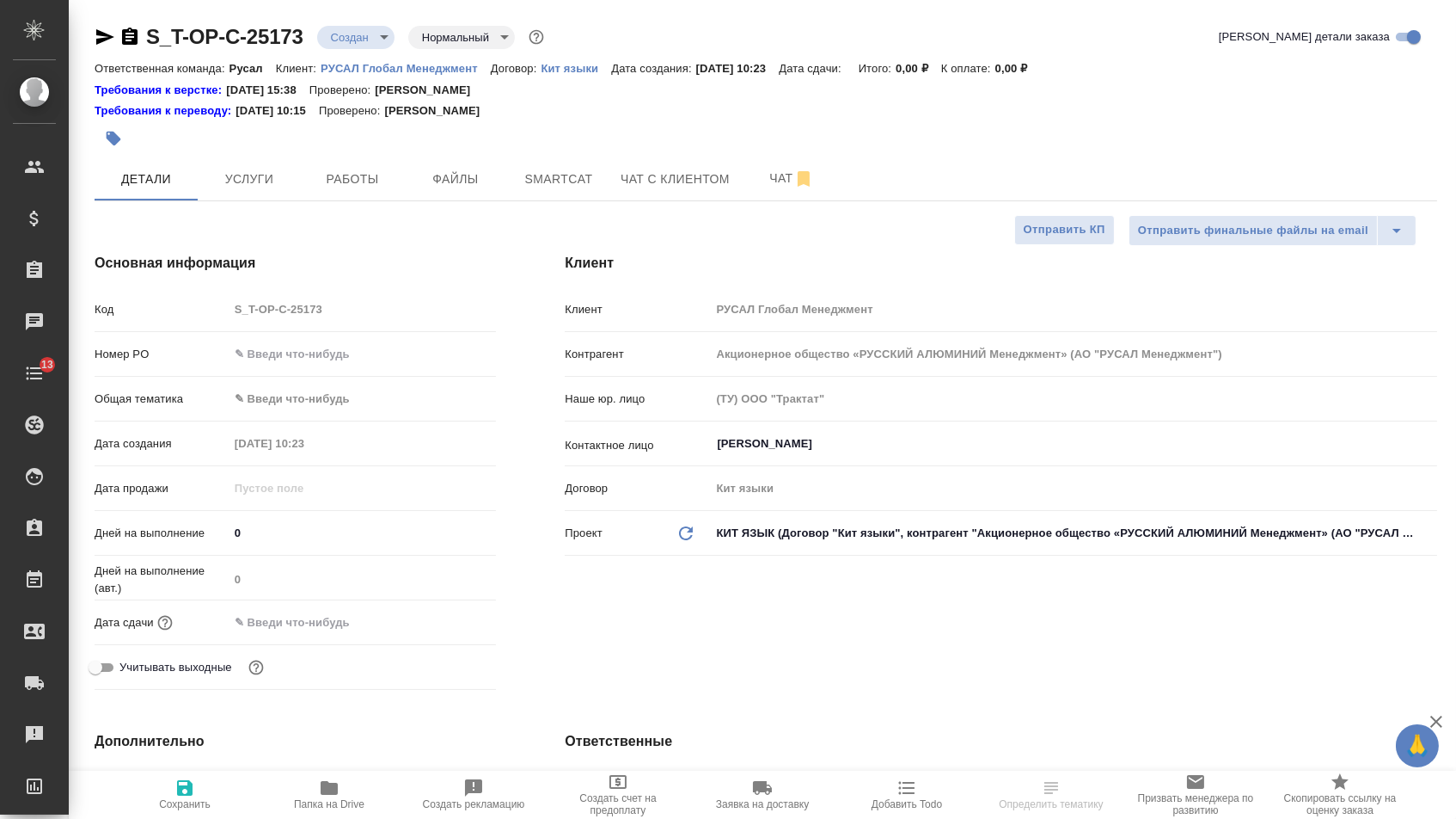
type textarea "x"
select select "RU"
type textarea "x"
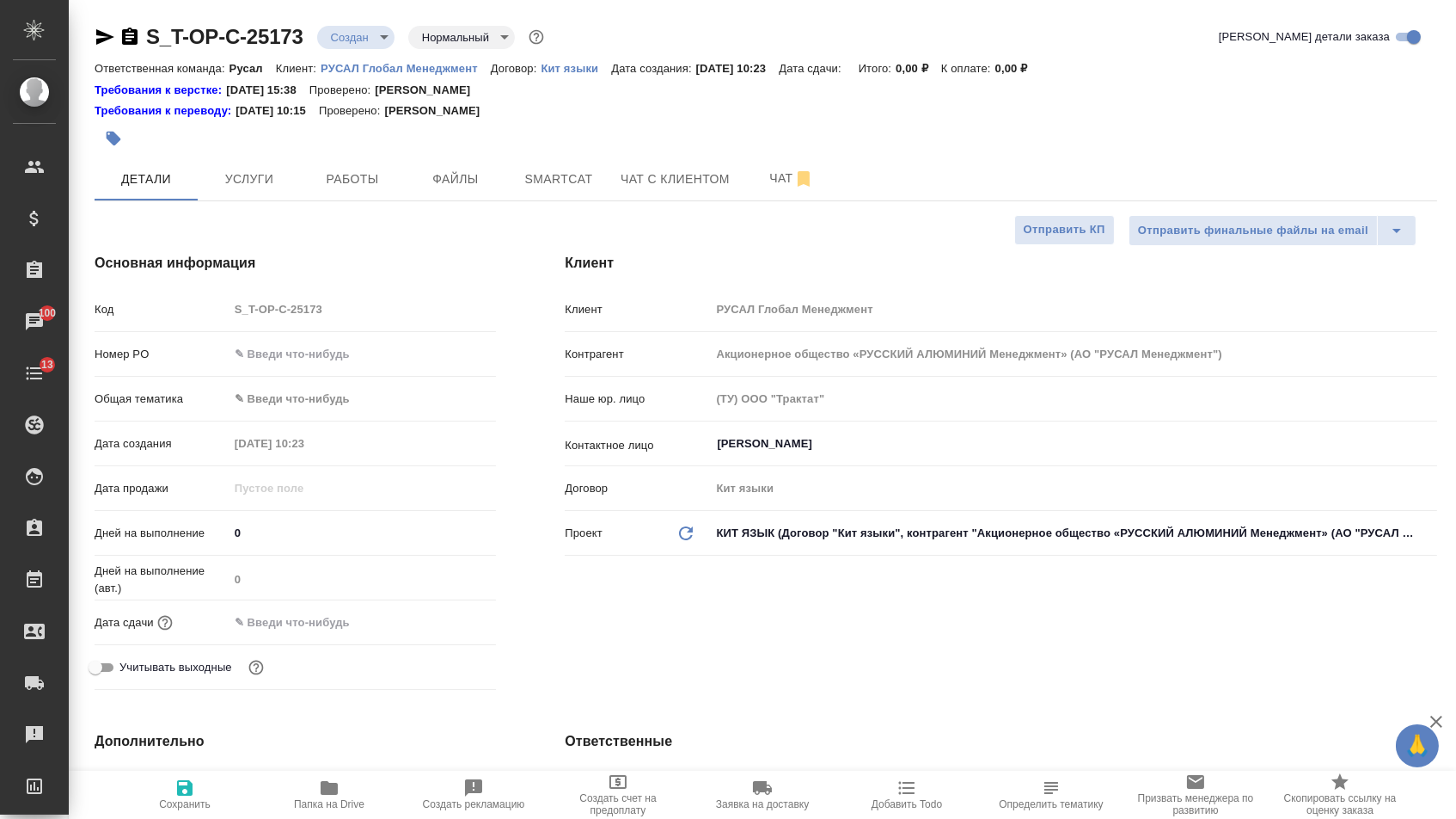
type textarea "x"
click at [364, 346] on input "text" at bounding box center [362, 354] width 267 height 25
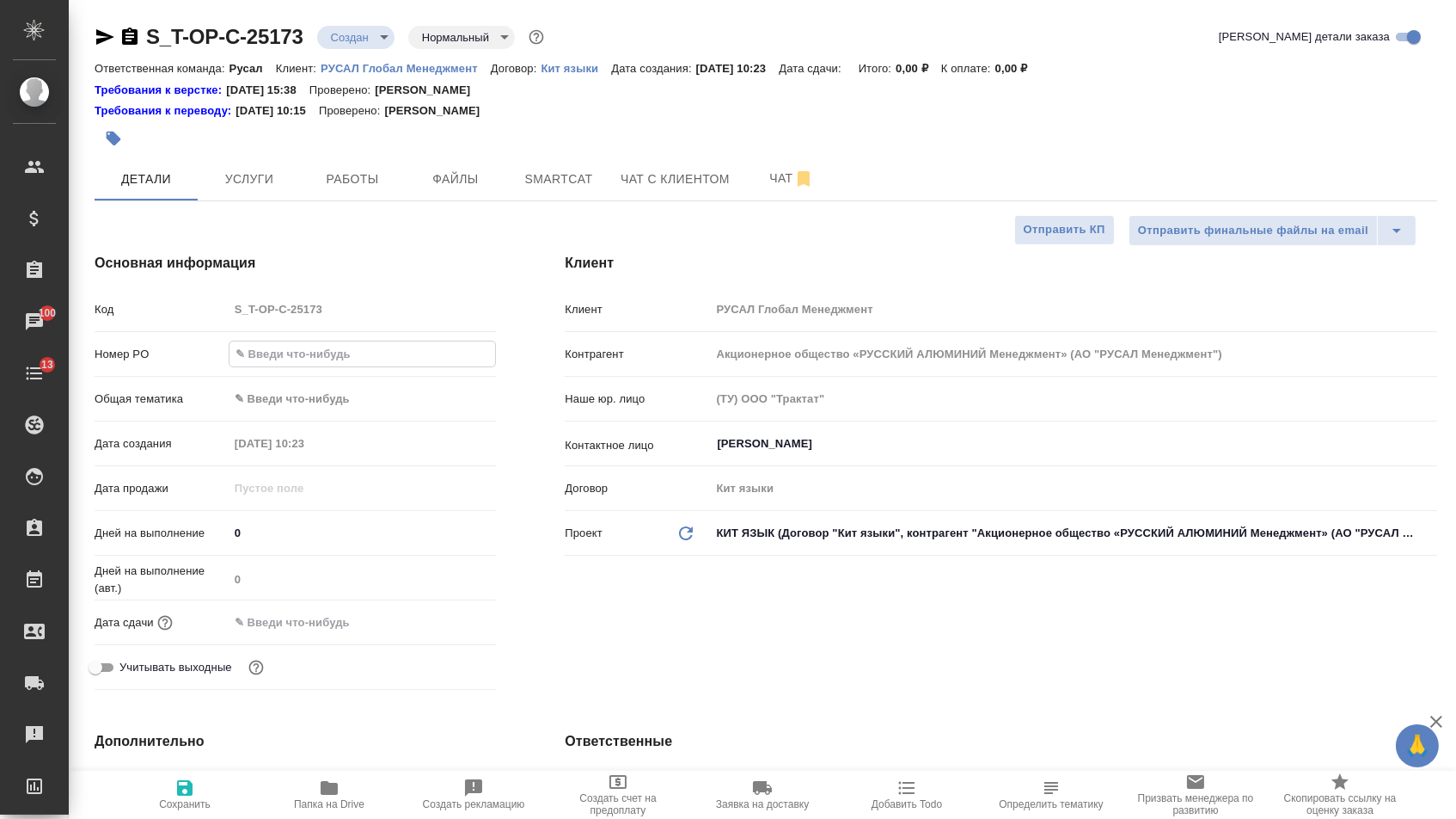
paste input "Т-ОП-С-46794"
type input "Т-ОП-С-46794"
type textarea "x"
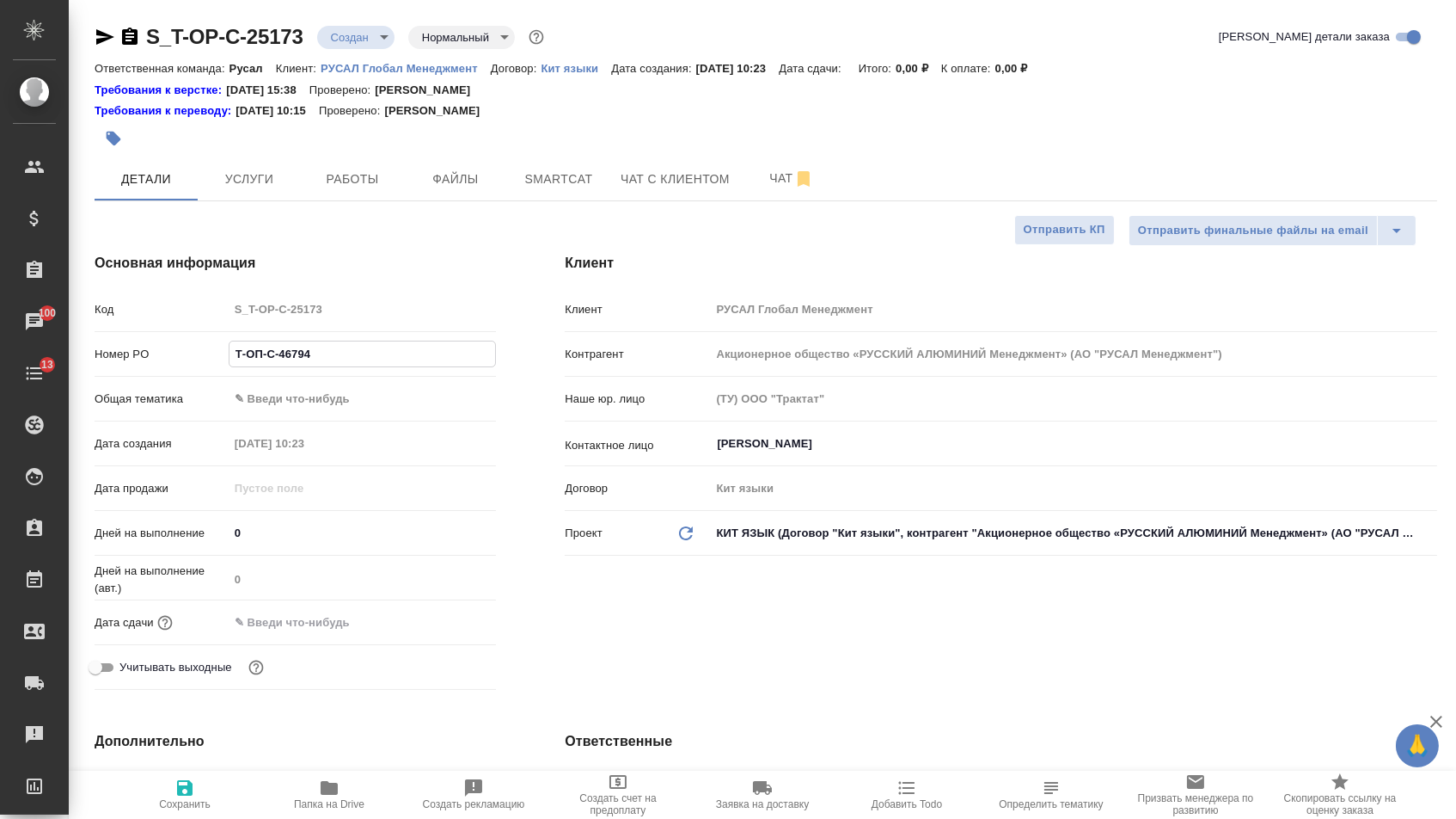
type input "Т-ОП-С-46794"
click at [324, 402] on body "🙏 .cls-1 fill:#fff; AWATERA Menshikova Aleksandra Клиенты Спецификации Заказы 1…" at bounding box center [728, 410] width 1456 height 819
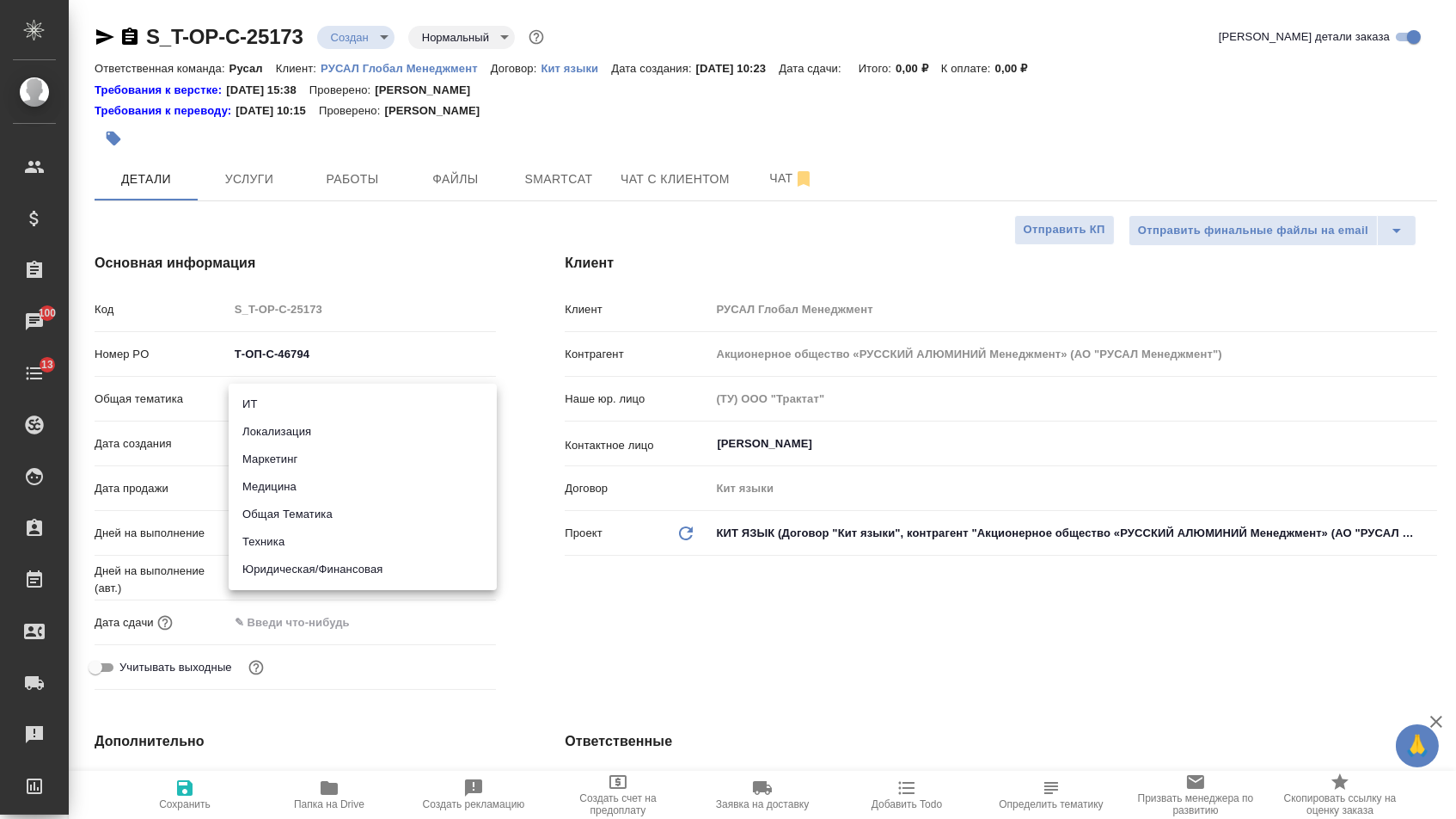
click at [311, 562] on li "Юридическая/Финансовая" at bounding box center [362, 569] width 268 height 27
type input "yr-fn"
type textarea "x"
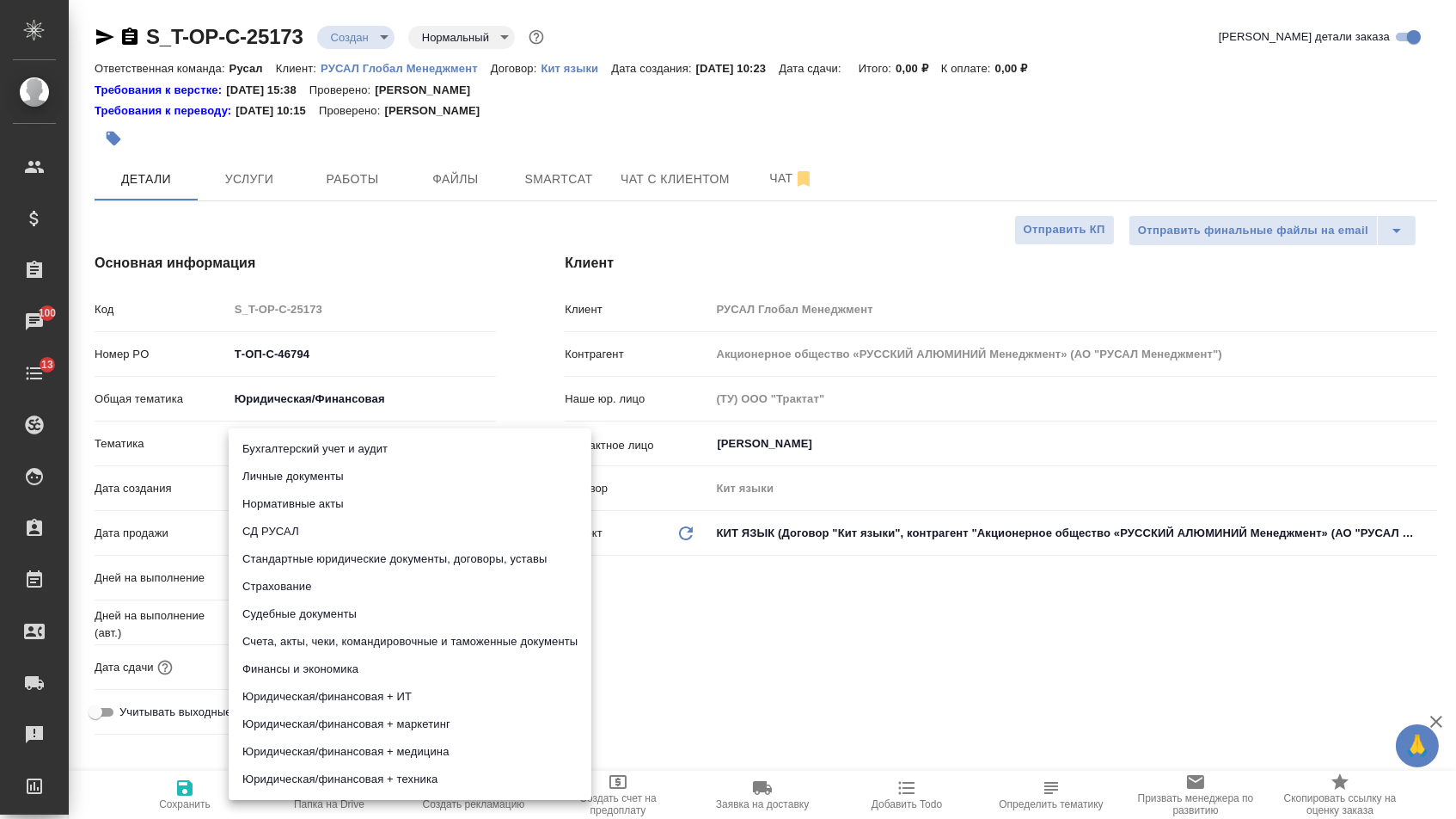
click at [303, 444] on body "🙏 .cls-1 fill:#fff; AWATERA Menshikova Aleksandra Клиенты Спецификации Заказы 1…" at bounding box center [728, 410] width 1456 height 819
click at [298, 557] on li "Стандартные юридические документы, договоры, уставы" at bounding box center [409, 559] width 362 height 27
type textarea "x"
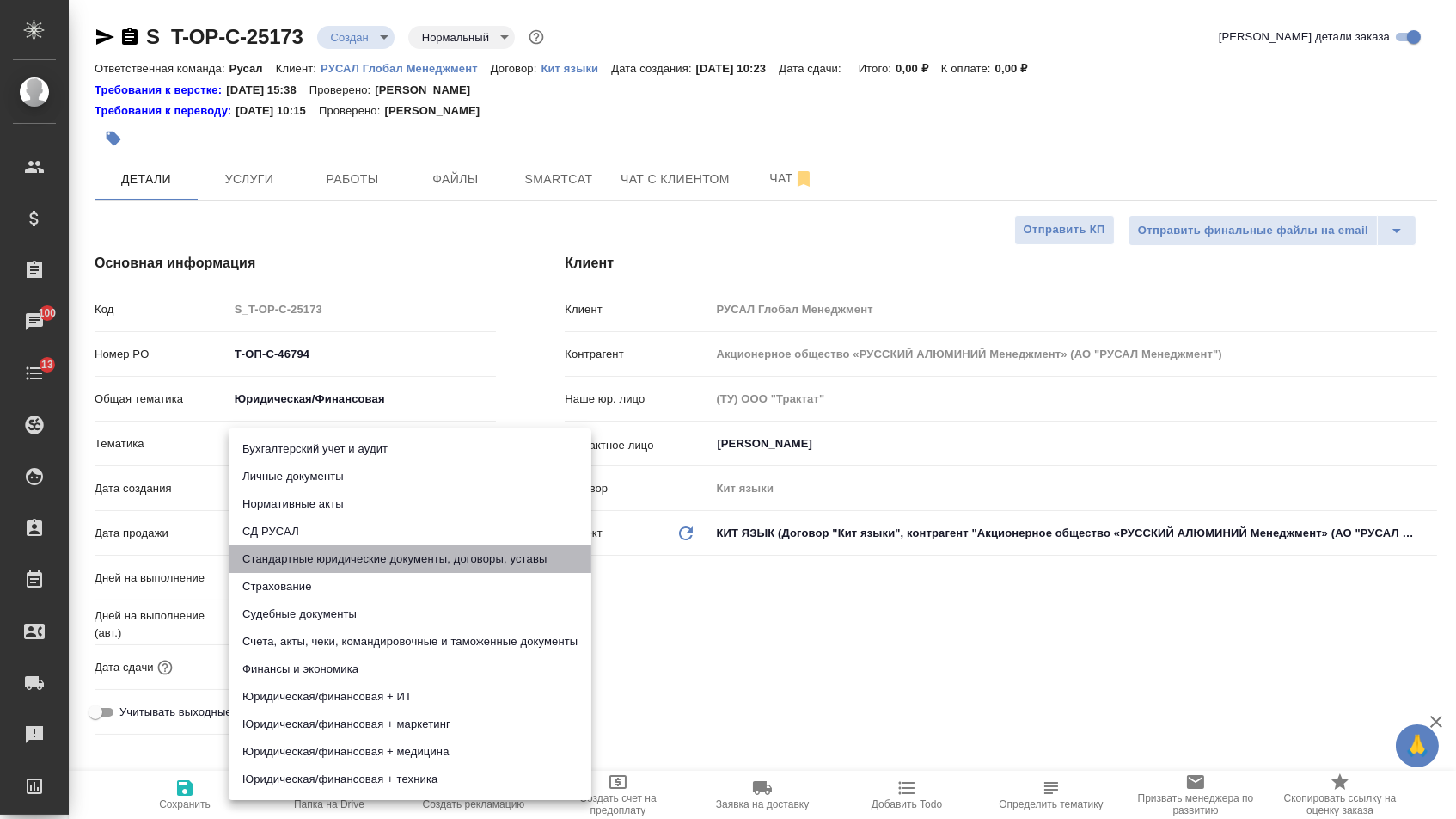
type input "5f647205b73bc97568ca66bf"
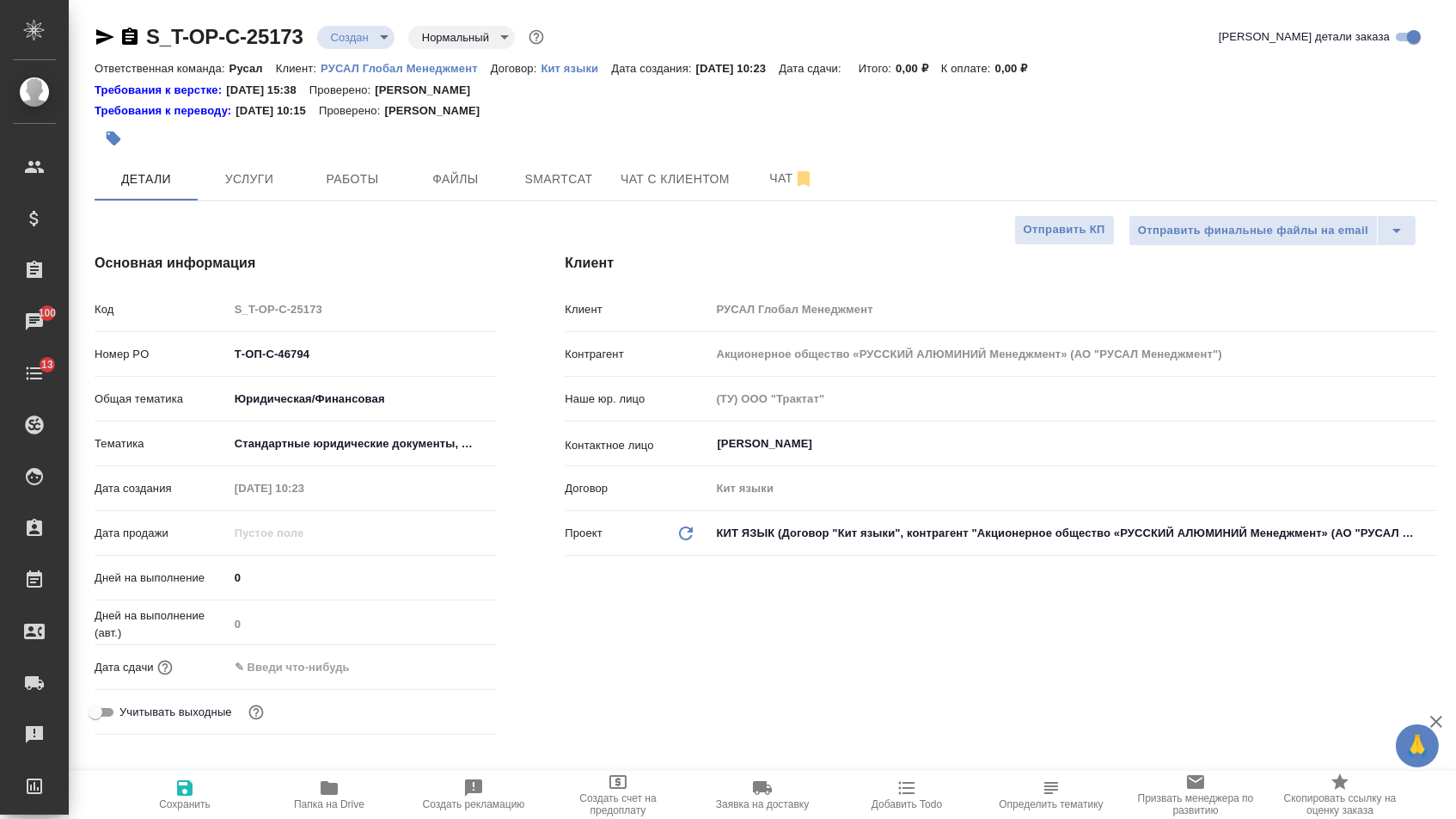
click at [279, 679] on input "text" at bounding box center [304, 667] width 150 height 25
click at [279, 679] on input "text" at bounding box center [305, 667] width 150 height 25
click at [439, 676] on icon "button" at bounding box center [446, 665] width 21 height 21
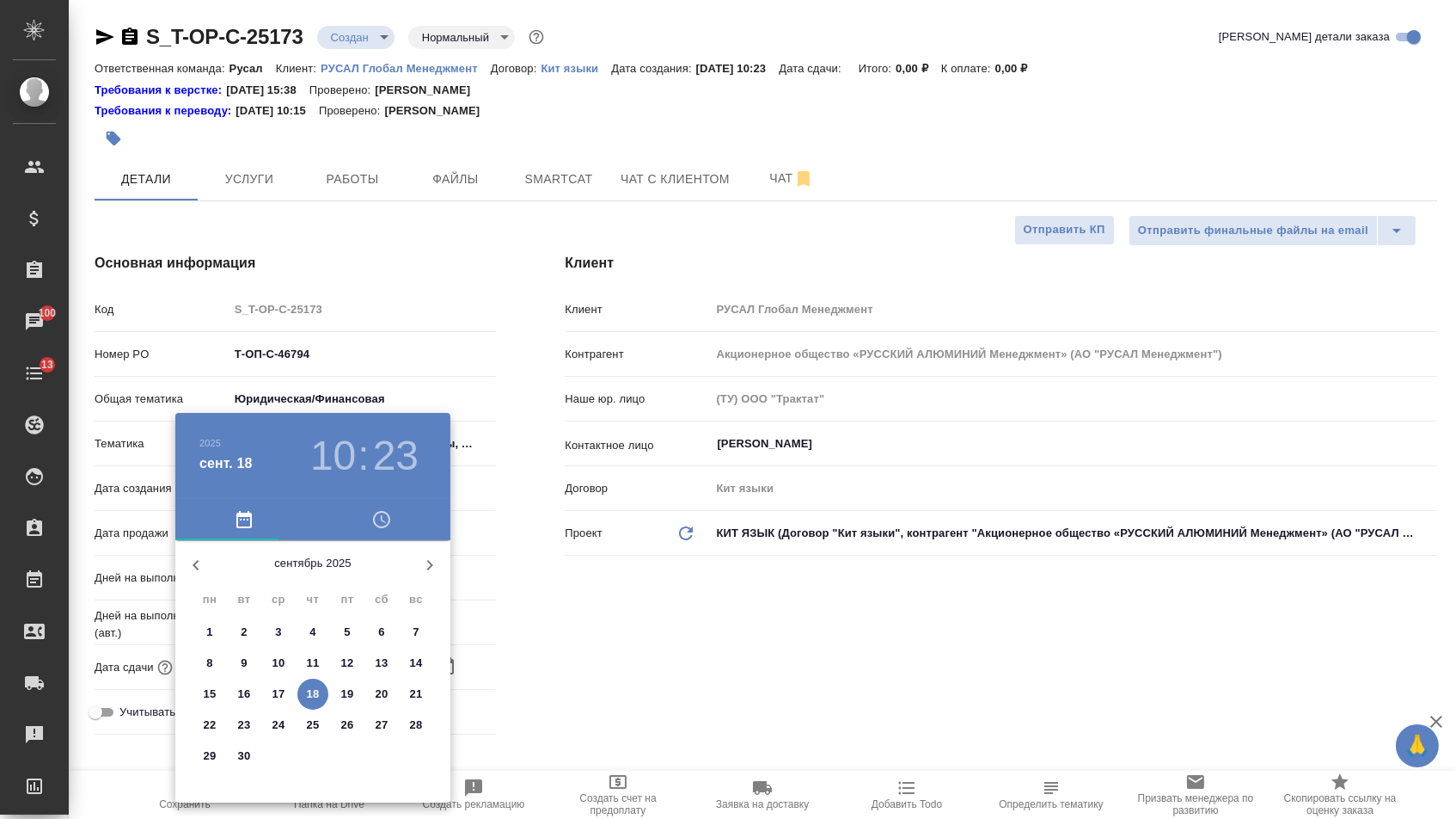
click at [308, 701] on p "18" at bounding box center [314, 693] width 13 height 17
type input "18.09.2025 10:23"
type textarea "x"
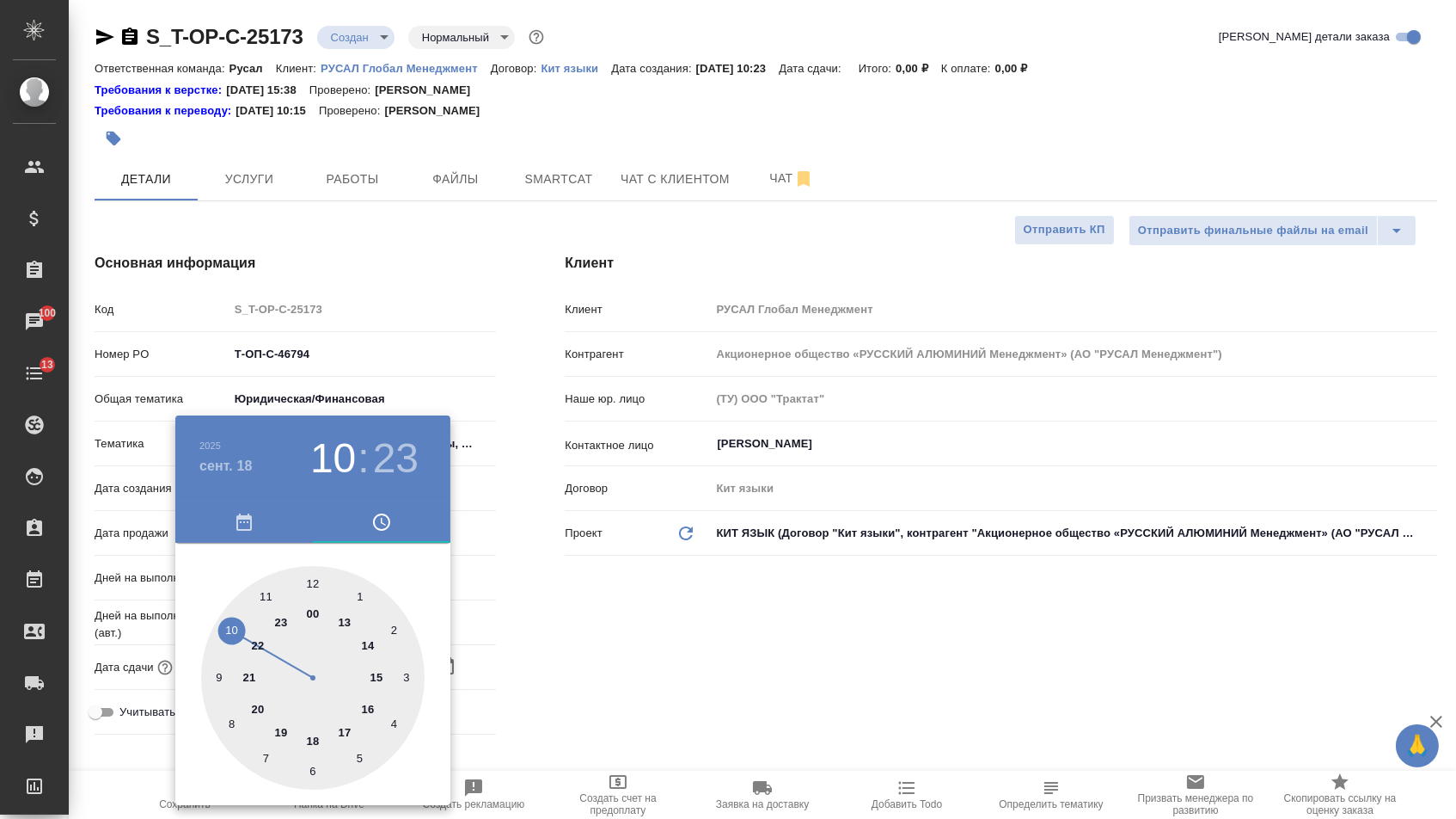
type textarea "x"
click at [344, 617] on div at bounding box center [313, 677] width 223 height 223
type input "18.09.2025 13:23"
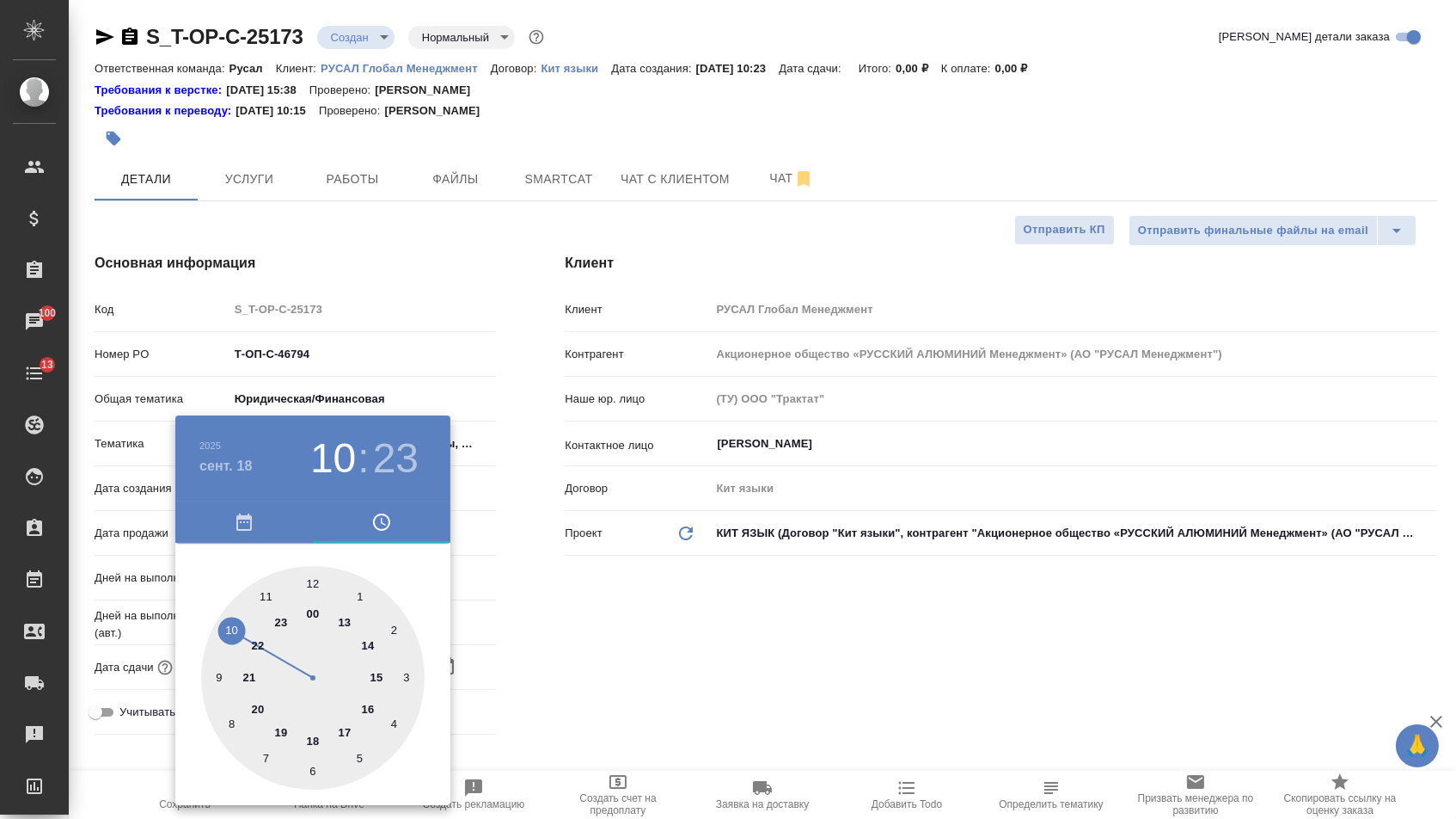
type textarea "x"
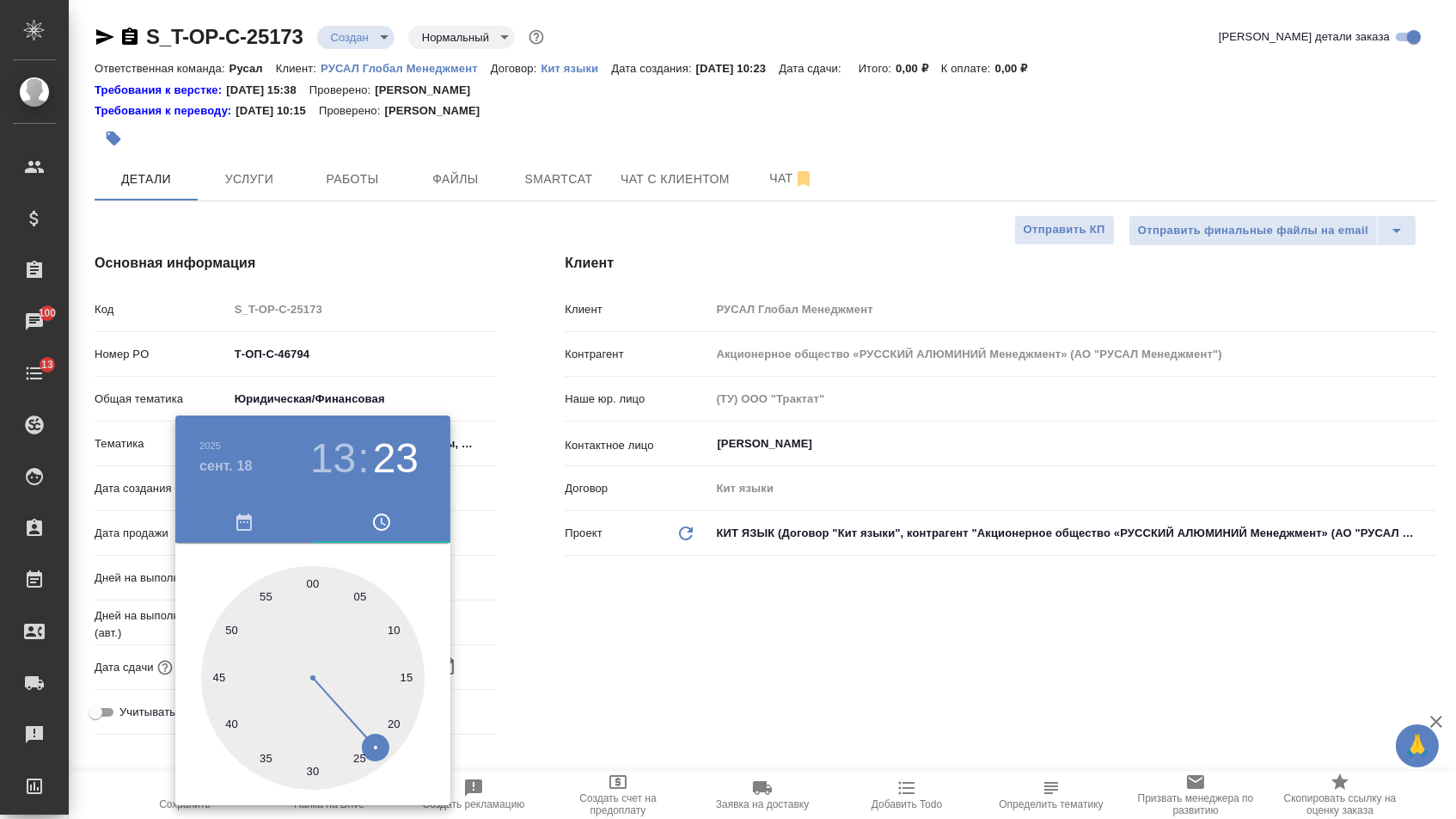
type textarea "x"
type input "18.09.2025 13:00"
drag, startPoint x: 307, startPoint y: 572, endPoint x: 392, endPoint y: 572, distance: 85.0
click at [307, 572] on div at bounding box center [313, 677] width 223 height 223
type textarea "x"
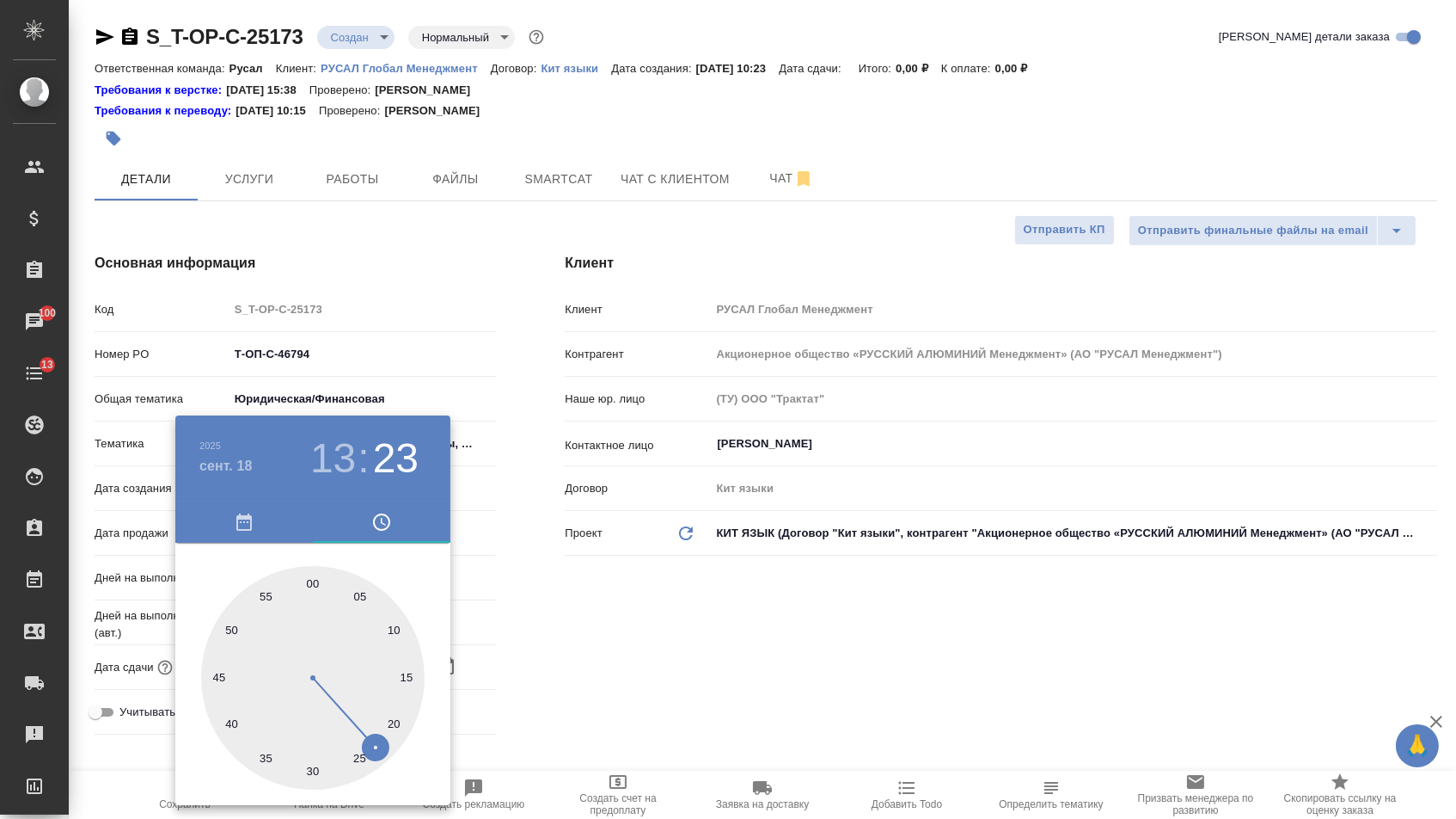
type textarea "x"
click at [558, 584] on div at bounding box center [728, 410] width 1456 height 819
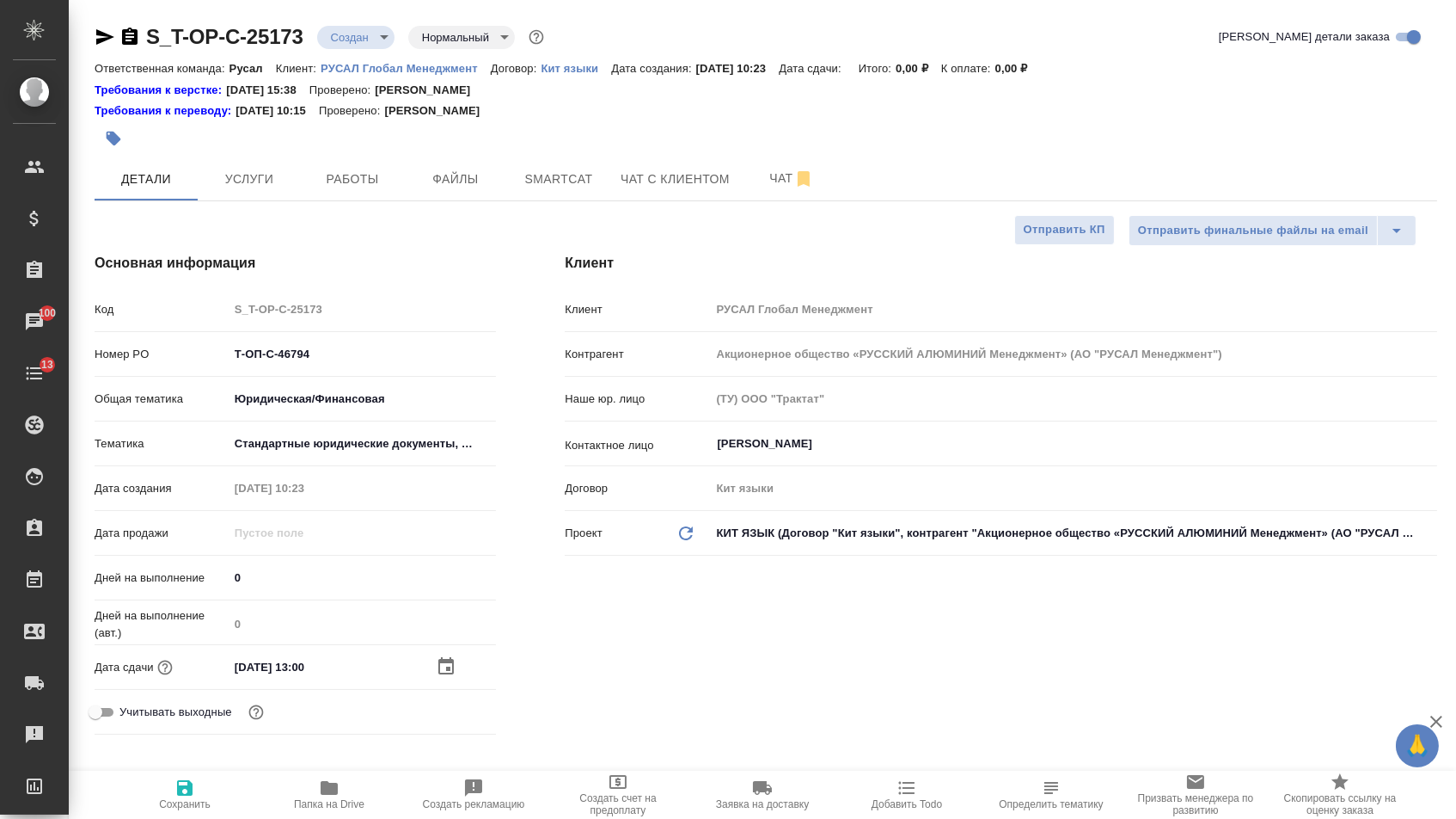
click at [248, 794] on button "Сохранить" at bounding box center [185, 794] width 145 height 48
type textarea "x"
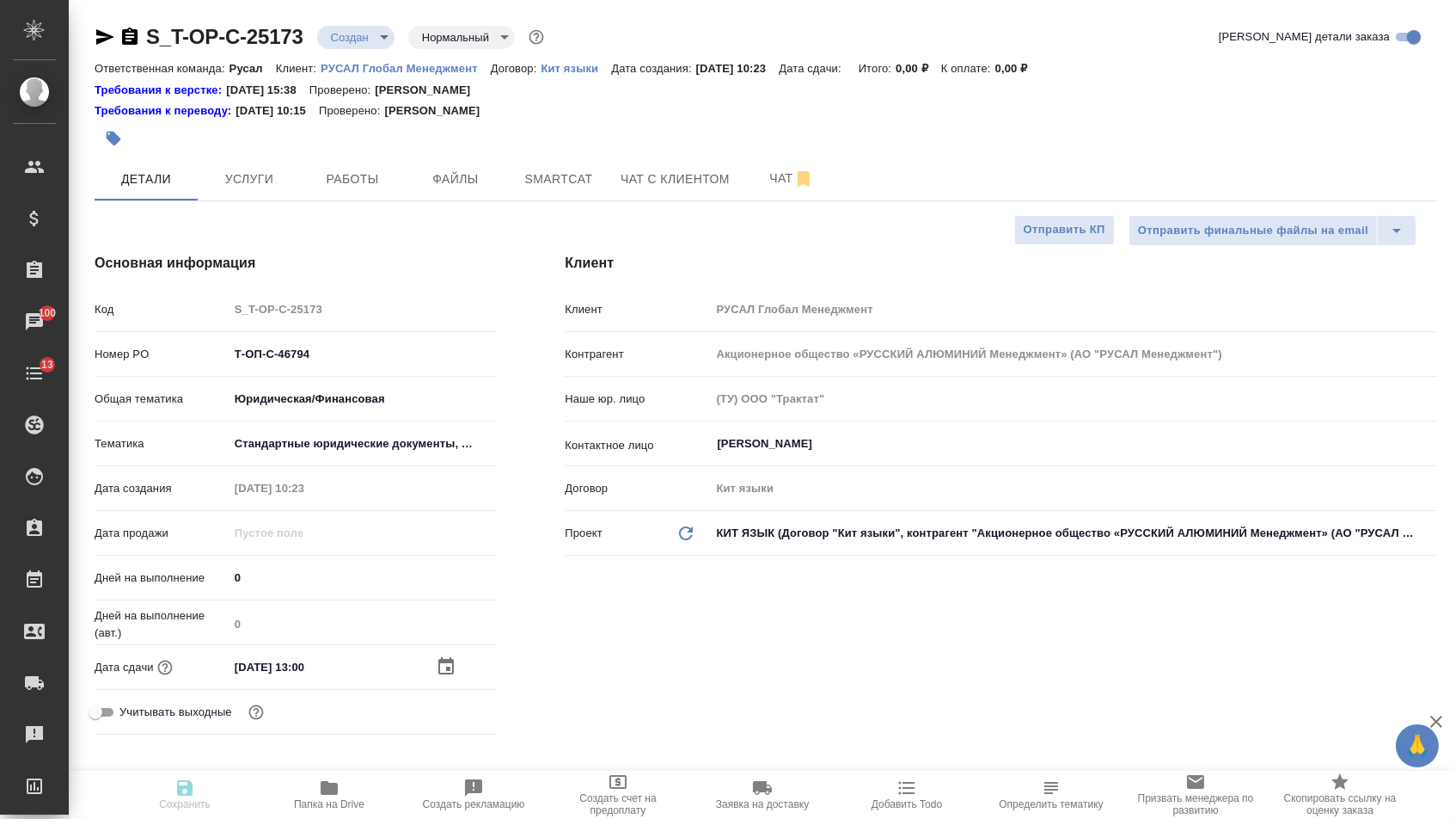
type textarea "x"
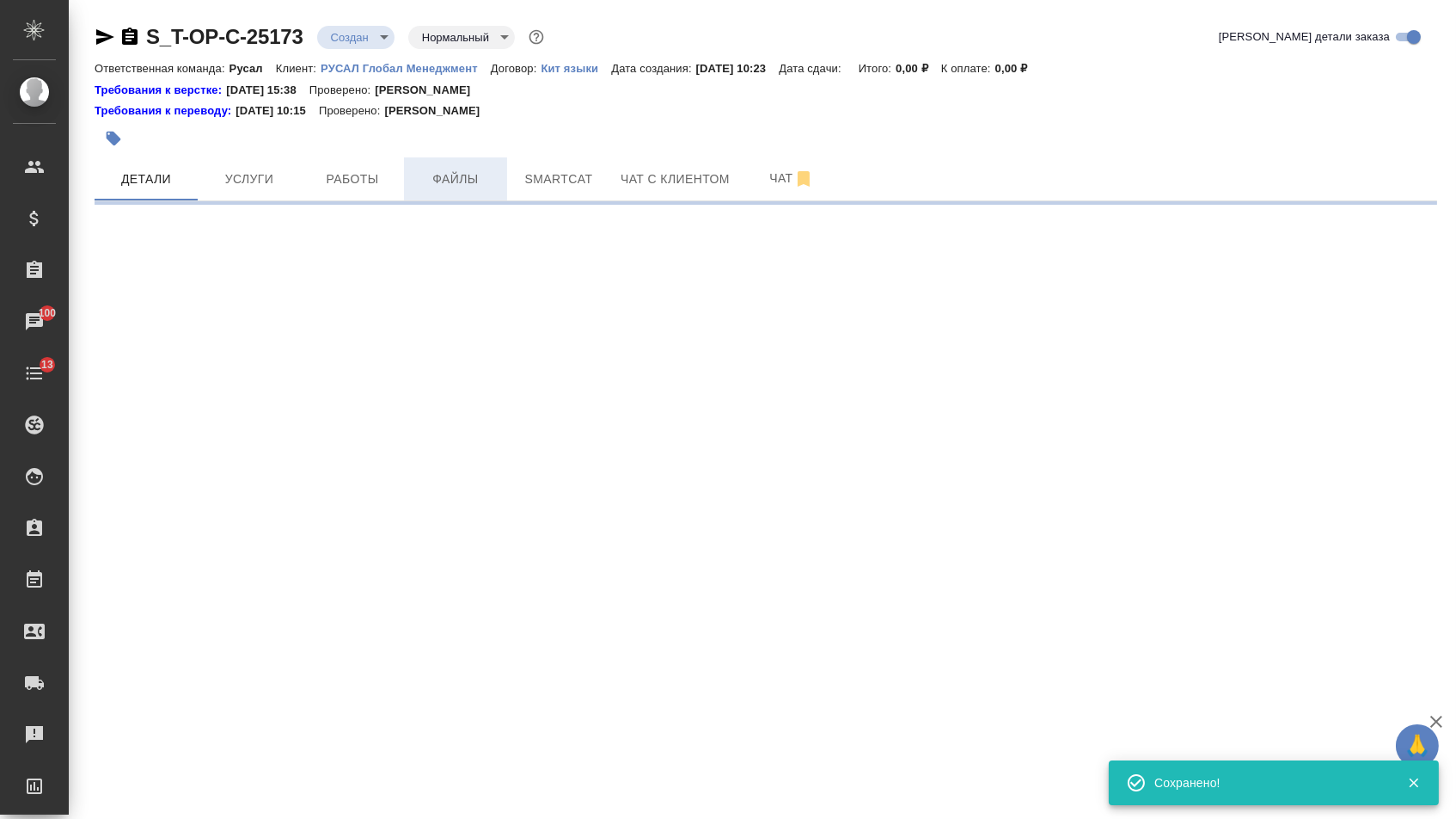
select select "RU"
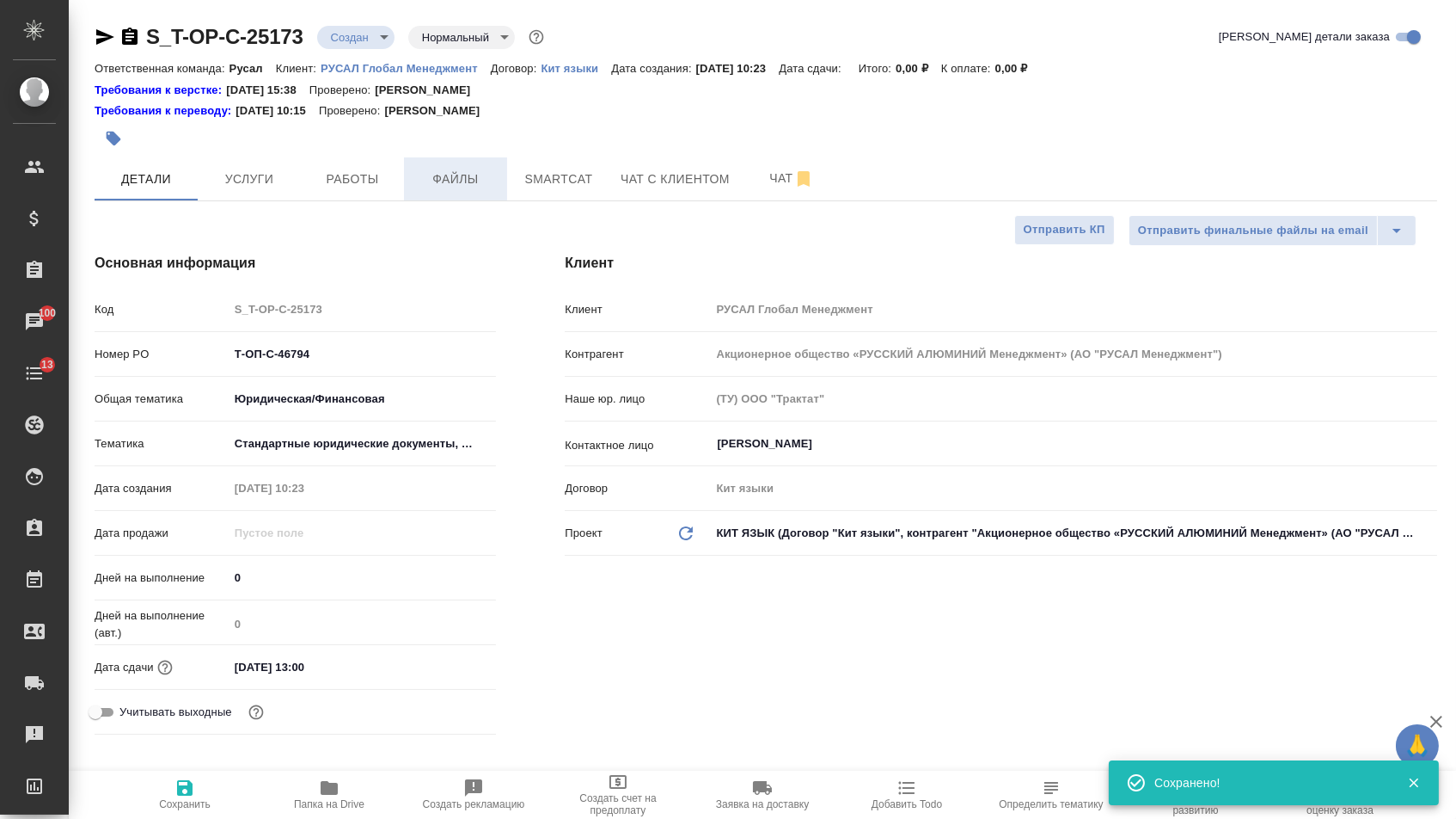
type textarea "x"
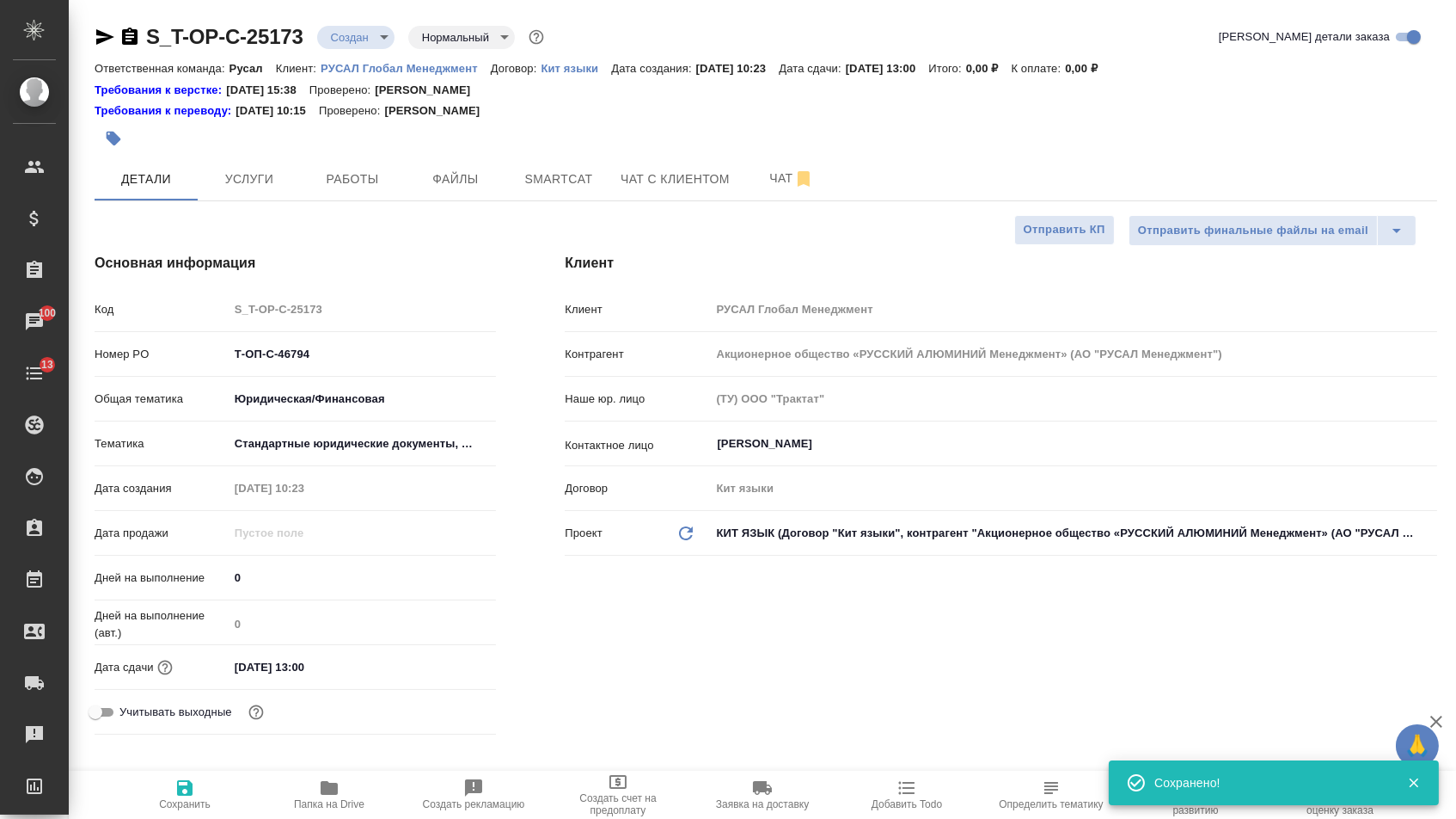
type textarea "x"
click at [428, 185] on span "Файлы" at bounding box center [455, 179] width 82 height 22
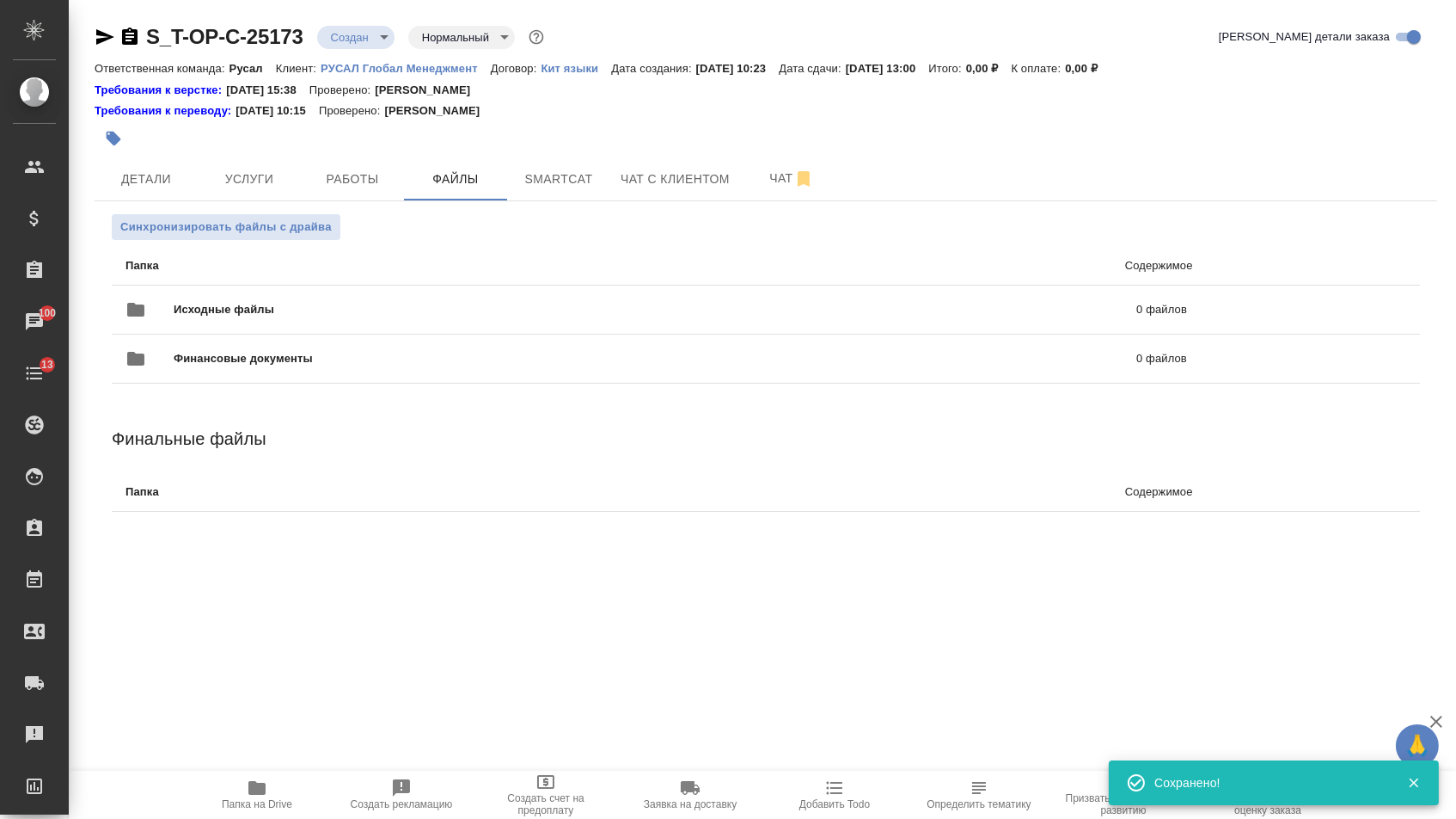
click at [245, 286] on div "Исходные файлы 0 файлов" at bounding box center [656, 310] width 1096 height 76
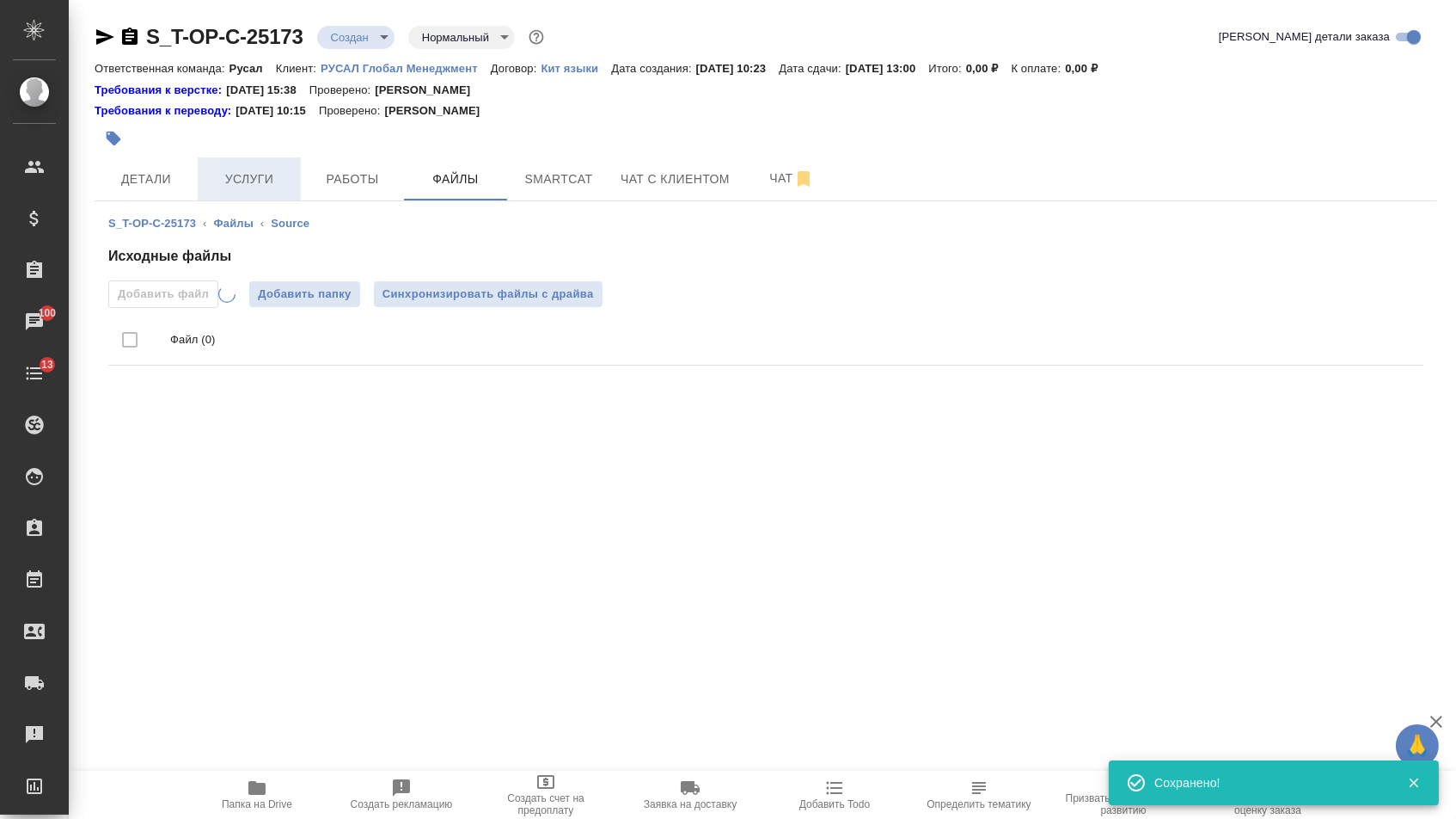
click at [236, 188] on span "Услуги" at bounding box center [249, 179] width 82 height 22
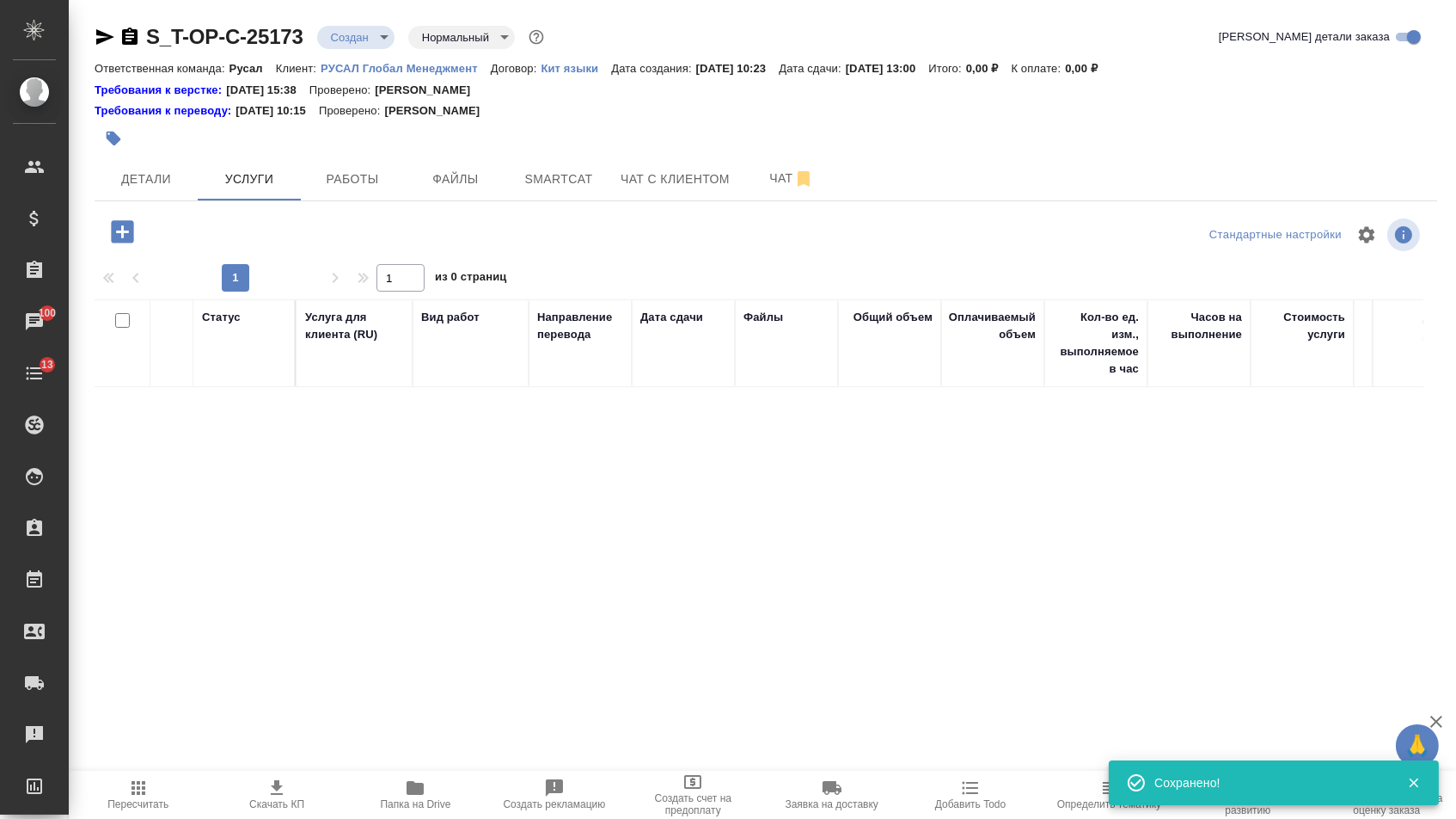
click at [122, 236] on icon "button" at bounding box center [122, 231] width 30 height 30
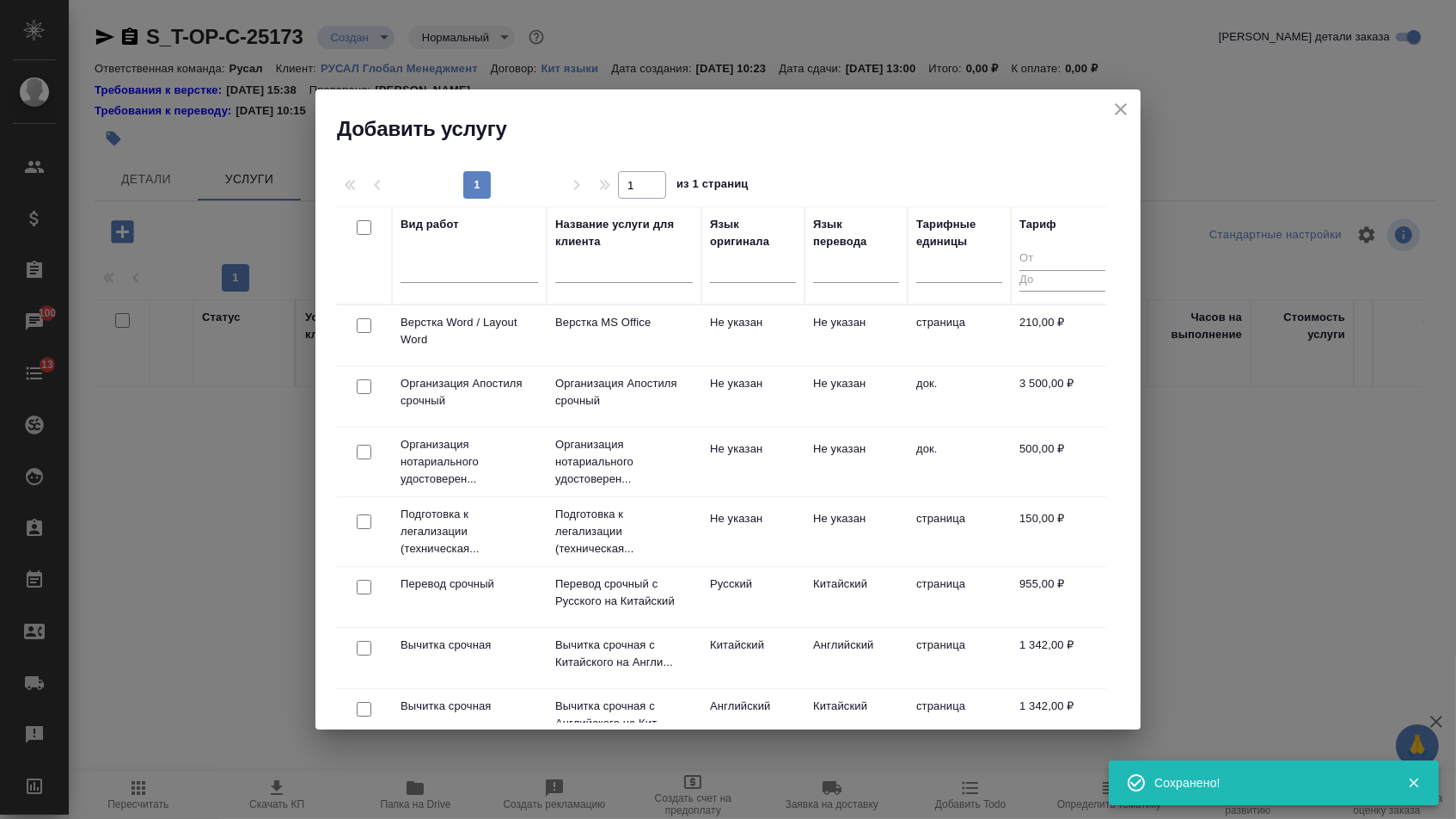
click at [747, 290] on div at bounding box center [753, 272] width 86 height 44
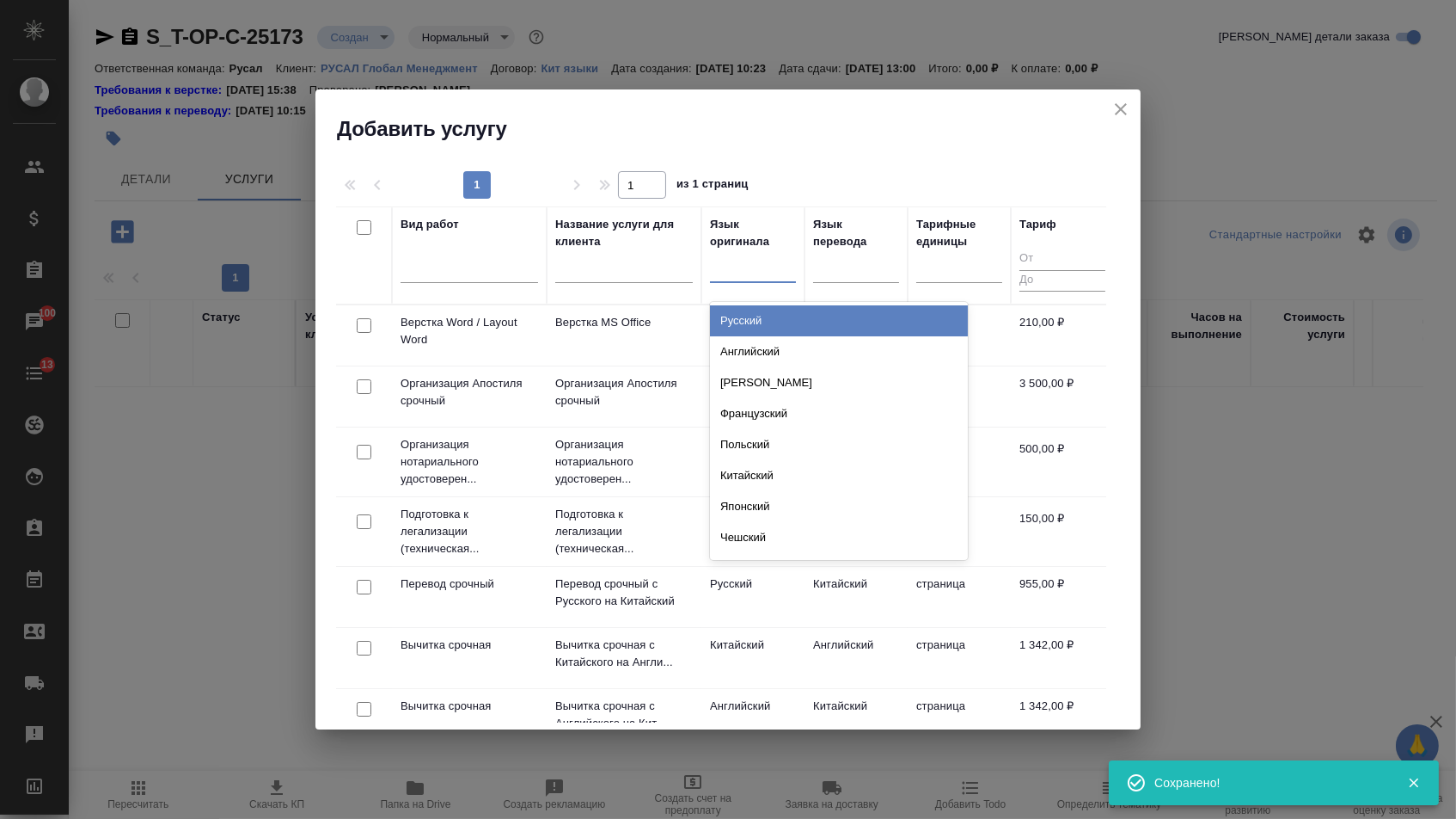
click at [747, 268] on div at bounding box center [753, 266] width 86 height 25
click at [747, 327] on div "Русский" at bounding box center [839, 321] width 258 height 31
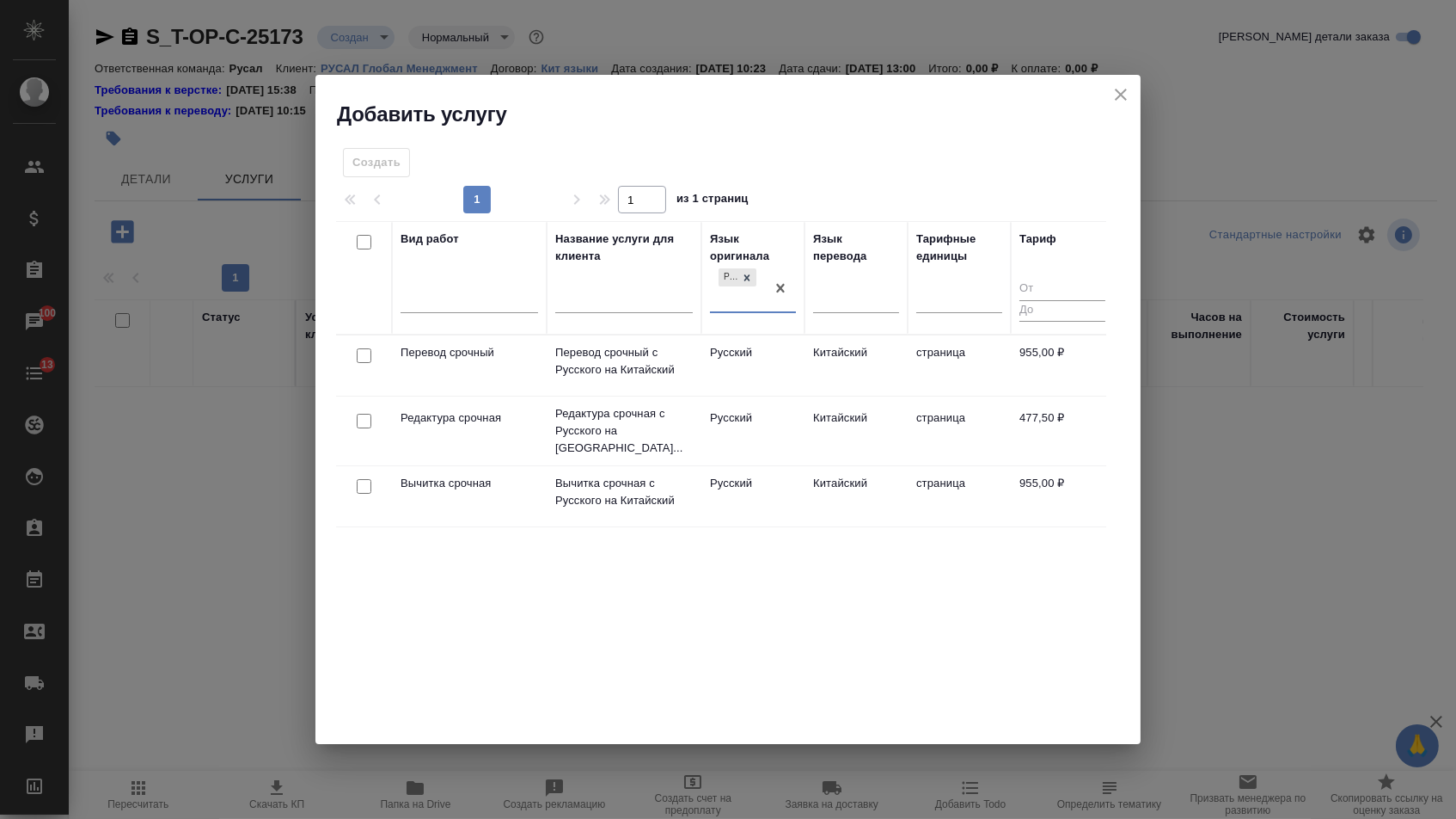
drag, startPoint x: 354, startPoint y: 357, endPoint x: 353, endPoint y: 365, distance: 8.1
click at [353, 357] on div at bounding box center [363, 355] width 39 height 24
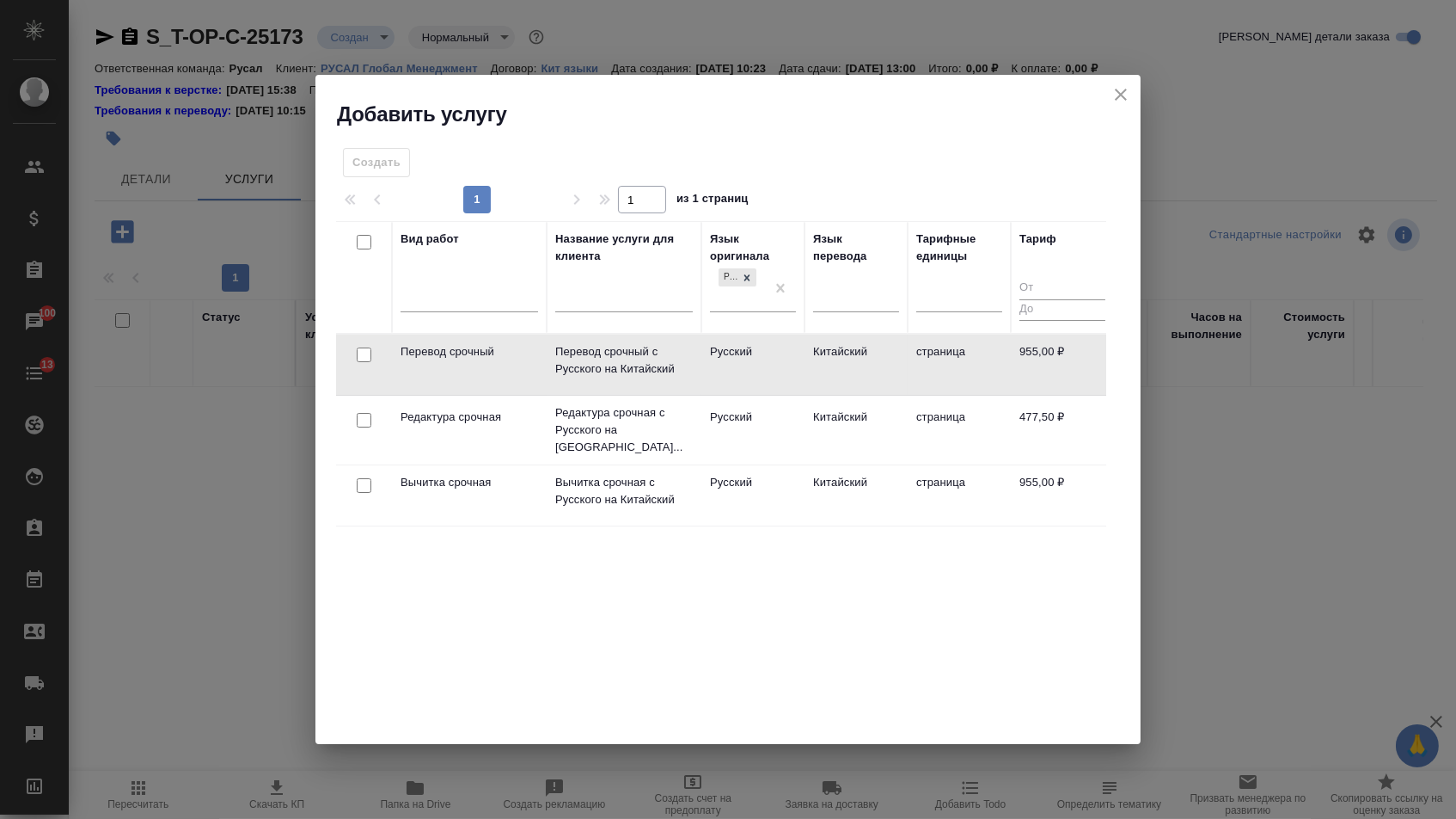
click at [364, 339] on td at bounding box center [364, 364] width 56 height 61
click at [364, 359] on input "checkbox" at bounding box center [364, 354] width 14 height 14
checkbox input "true"
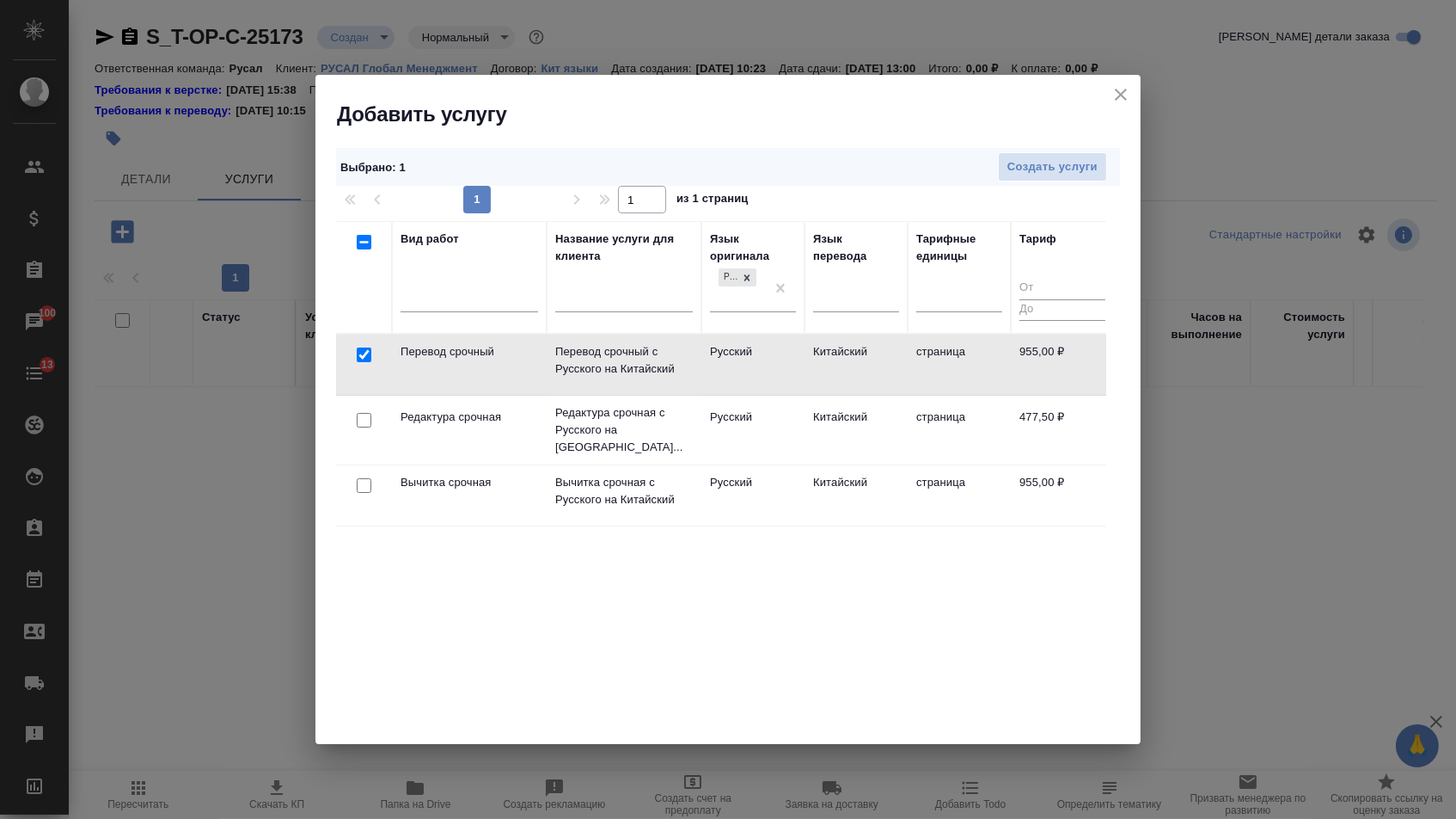
click at [364, 422] on input "checkbox" at bounding box center [364, 420] width 14 height 14
checkbox input "true"
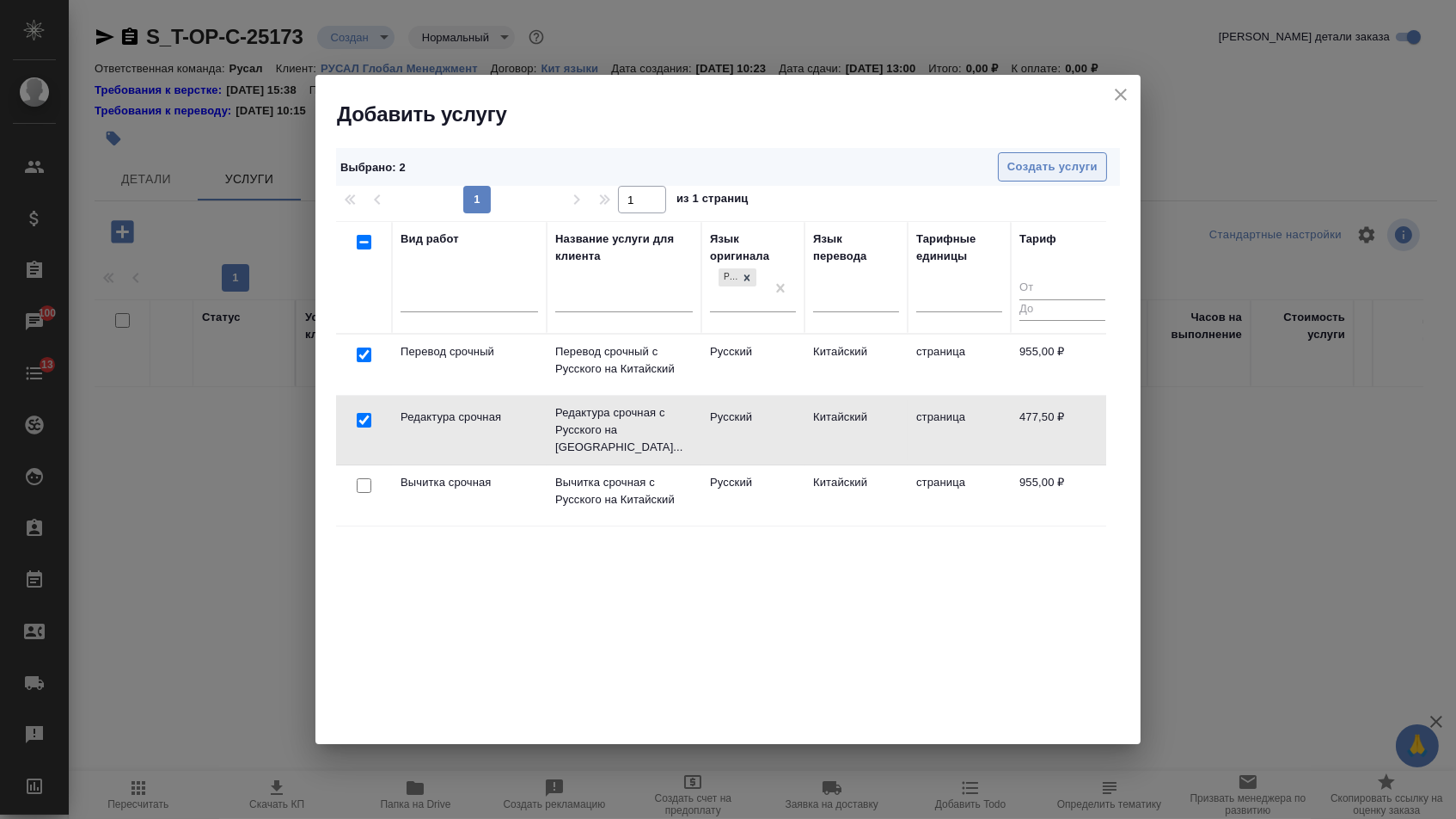
click at [1085, 168] on span "Создать услуги" at bounding box center [1053, 167] width 90 height 20
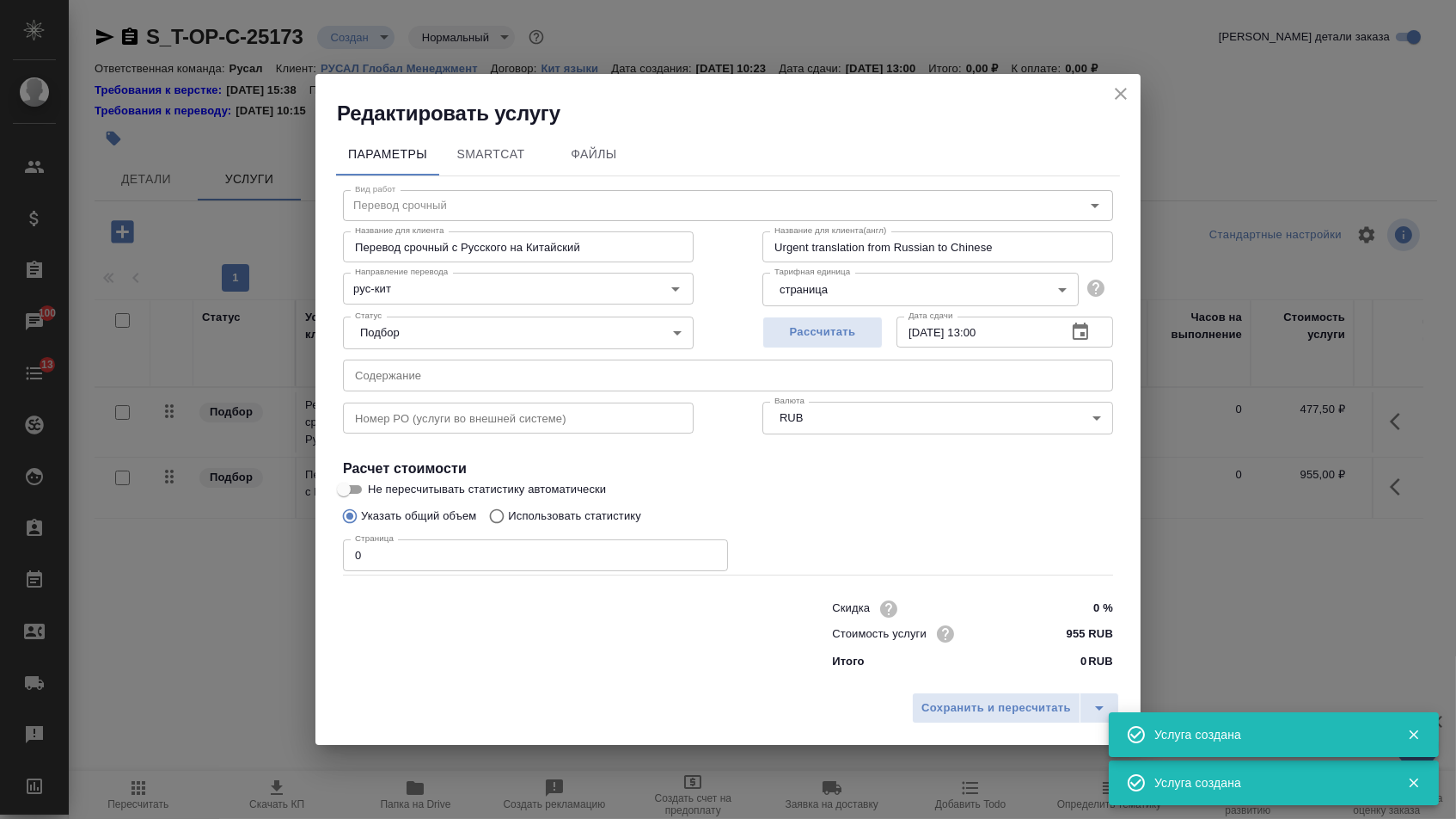
type input "Перевод срочный"
type input "Перевод срочный с Русского на Китайский"
type input "Urgent translation from Russian to Chinese"
type input "955 RUB"
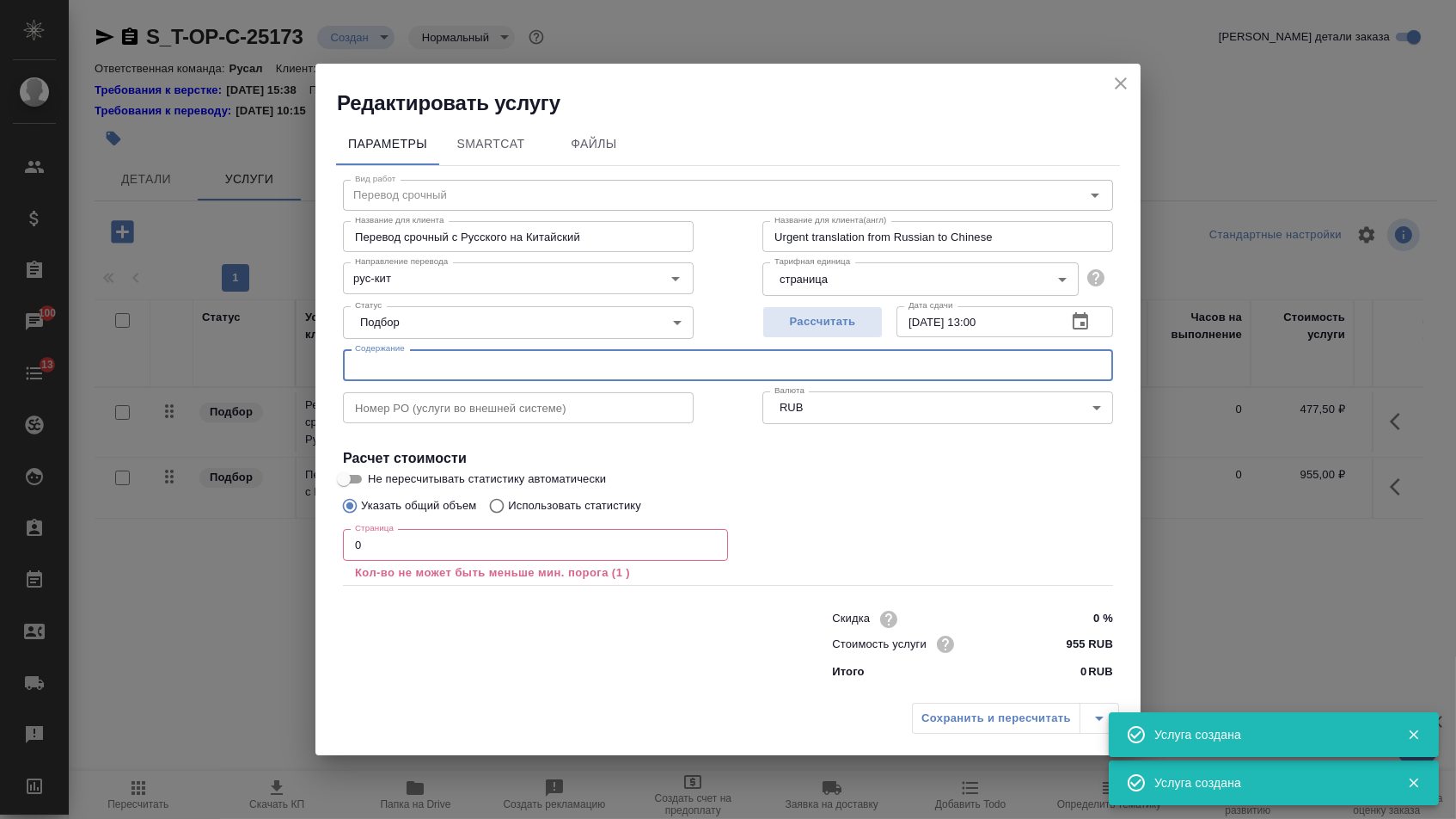
click at [557, 369] on input "text" at bounding box center [728, 364] width 770 height 31
paste input "Е.В.Никитин-Чжан Ханьхуэй"
type input "Е.В.Никитин-Чжан Ханьхуэй"
click at [448, 546] on input "0" at bounding box center [536, 544] width 385 height 31
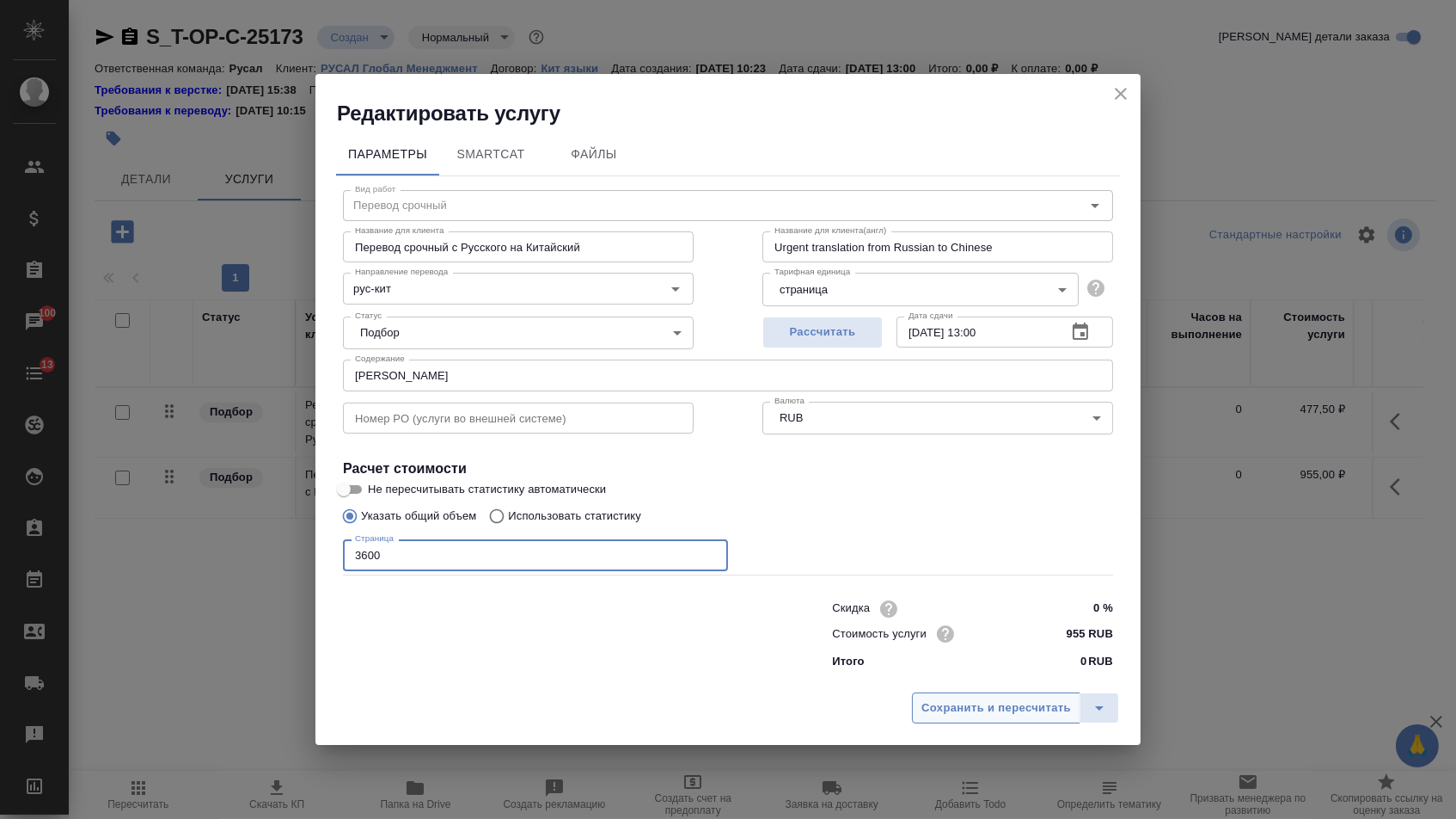
type input "3600"
click at [961, 718] on span "Сохранить и пересчитать" at bounding box center [997, 708] width 150 height 20
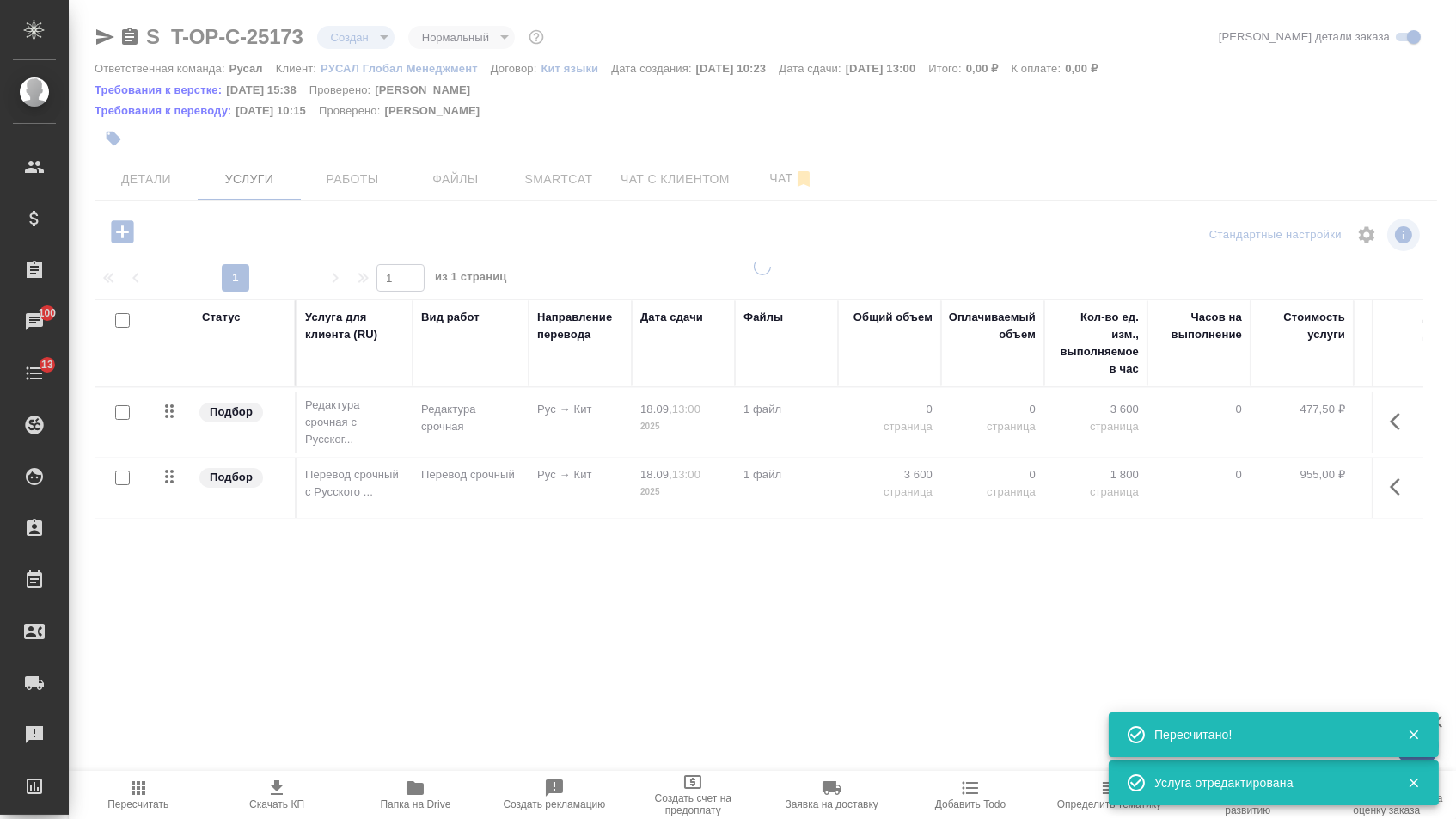
type input "urgent"
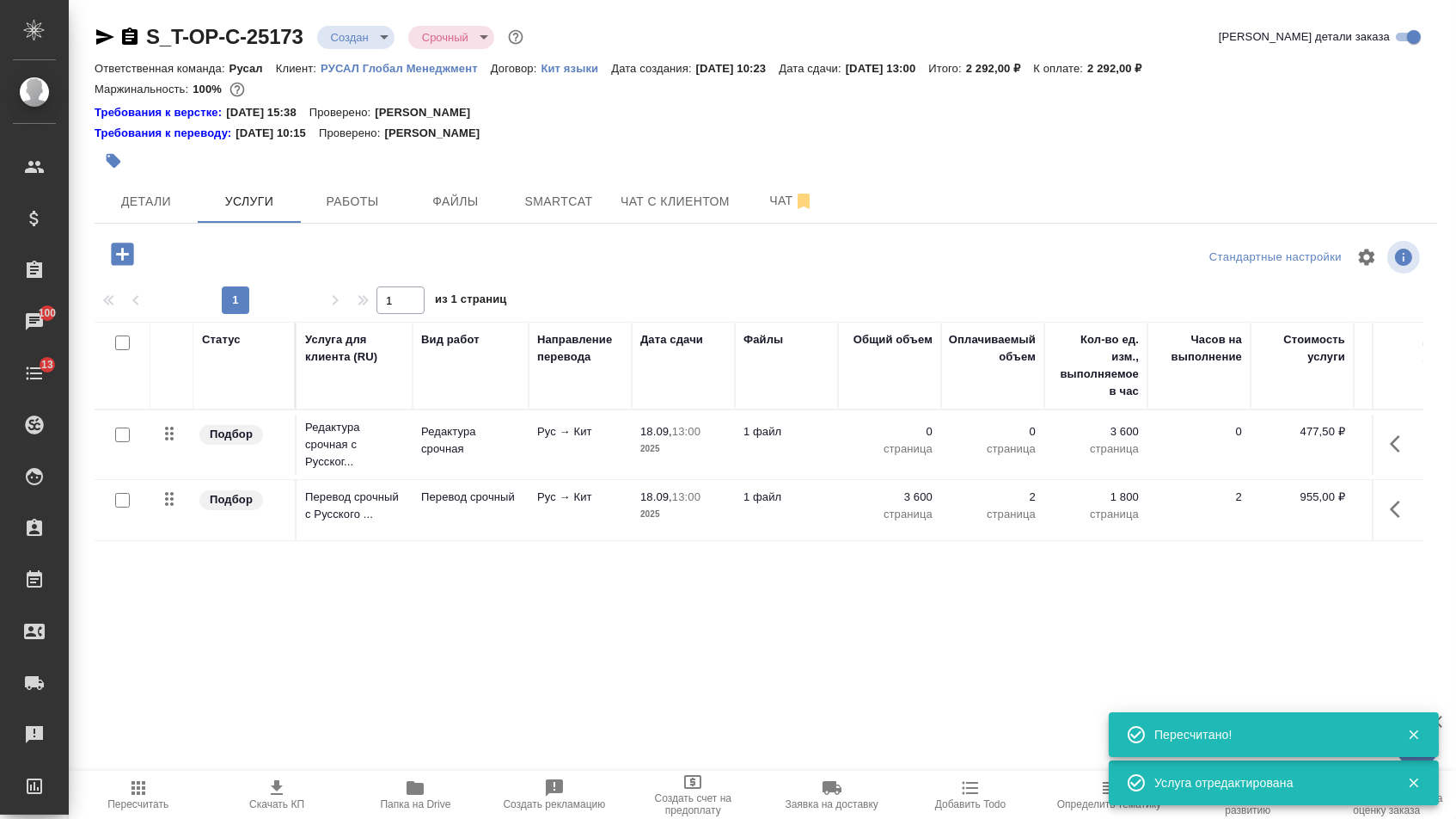
click at [906, 449] on p "страница" at bounding box center [889, 448] width 86 height 17
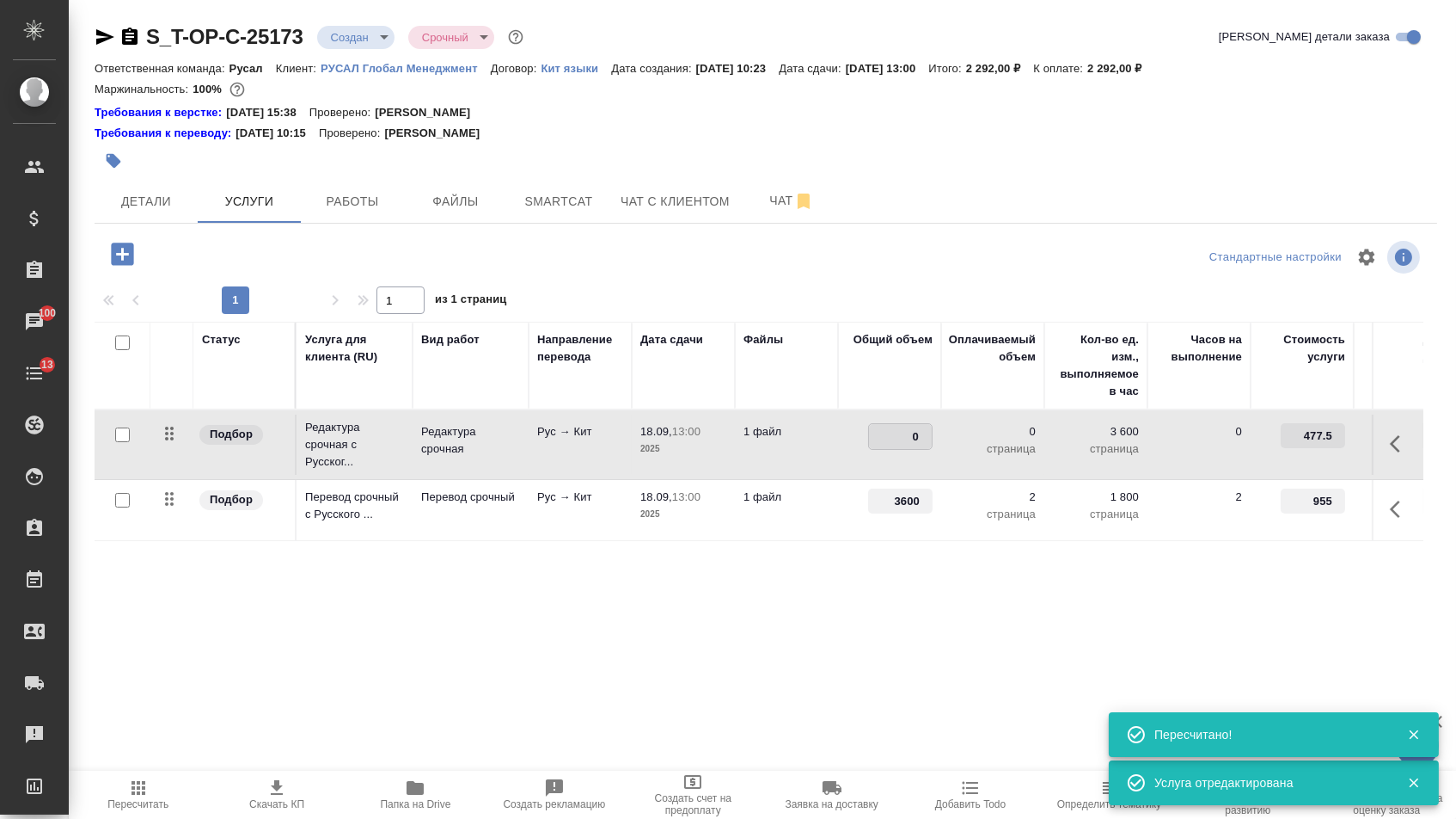
click at [906, 449] on input "0" at bounding box center [900, 437] width 62 height 25
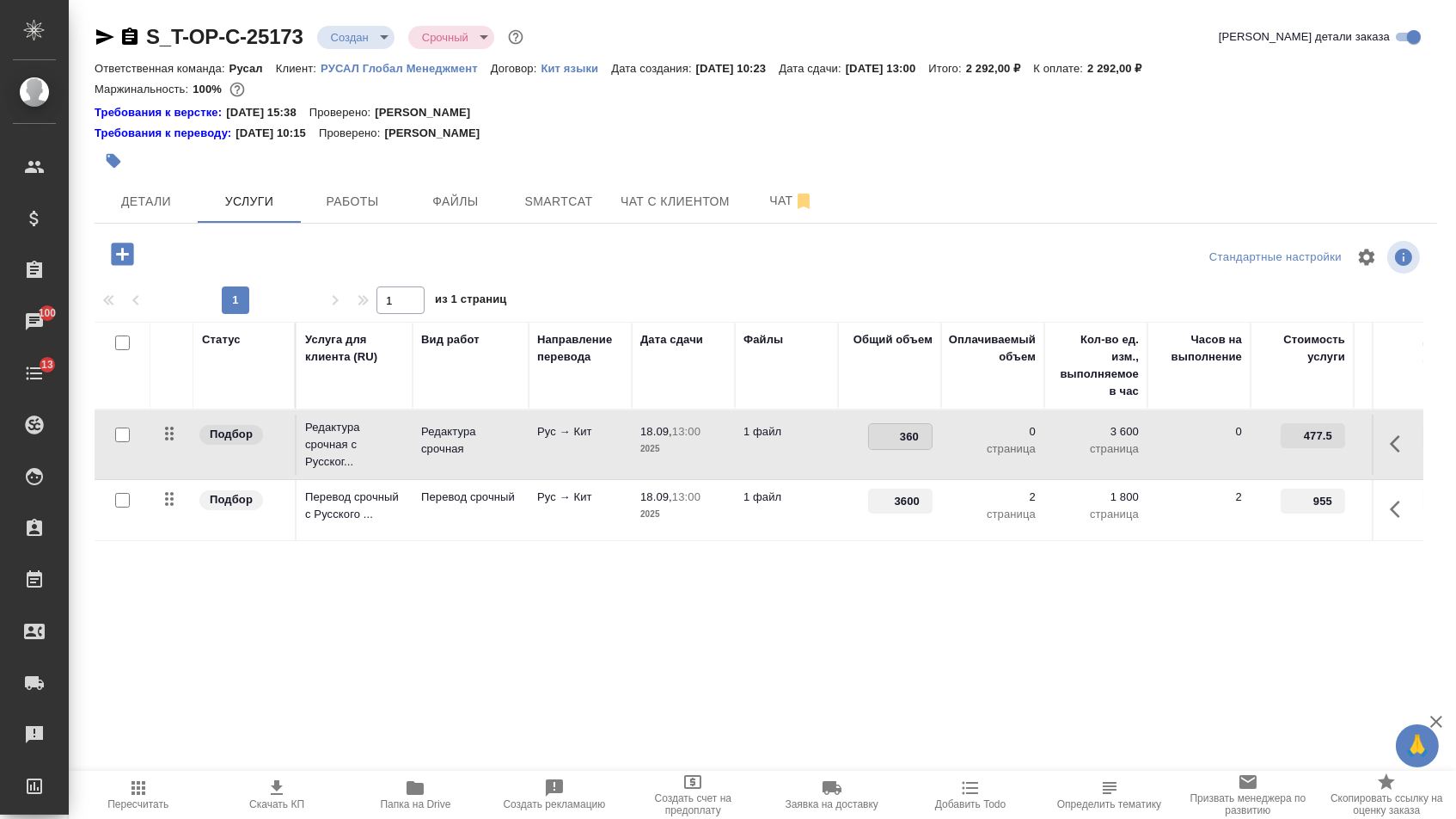
type input "3600"
click at [601, 818] on button "Создать рекламацию" at bounding box center [553, 794] width 138 height 48
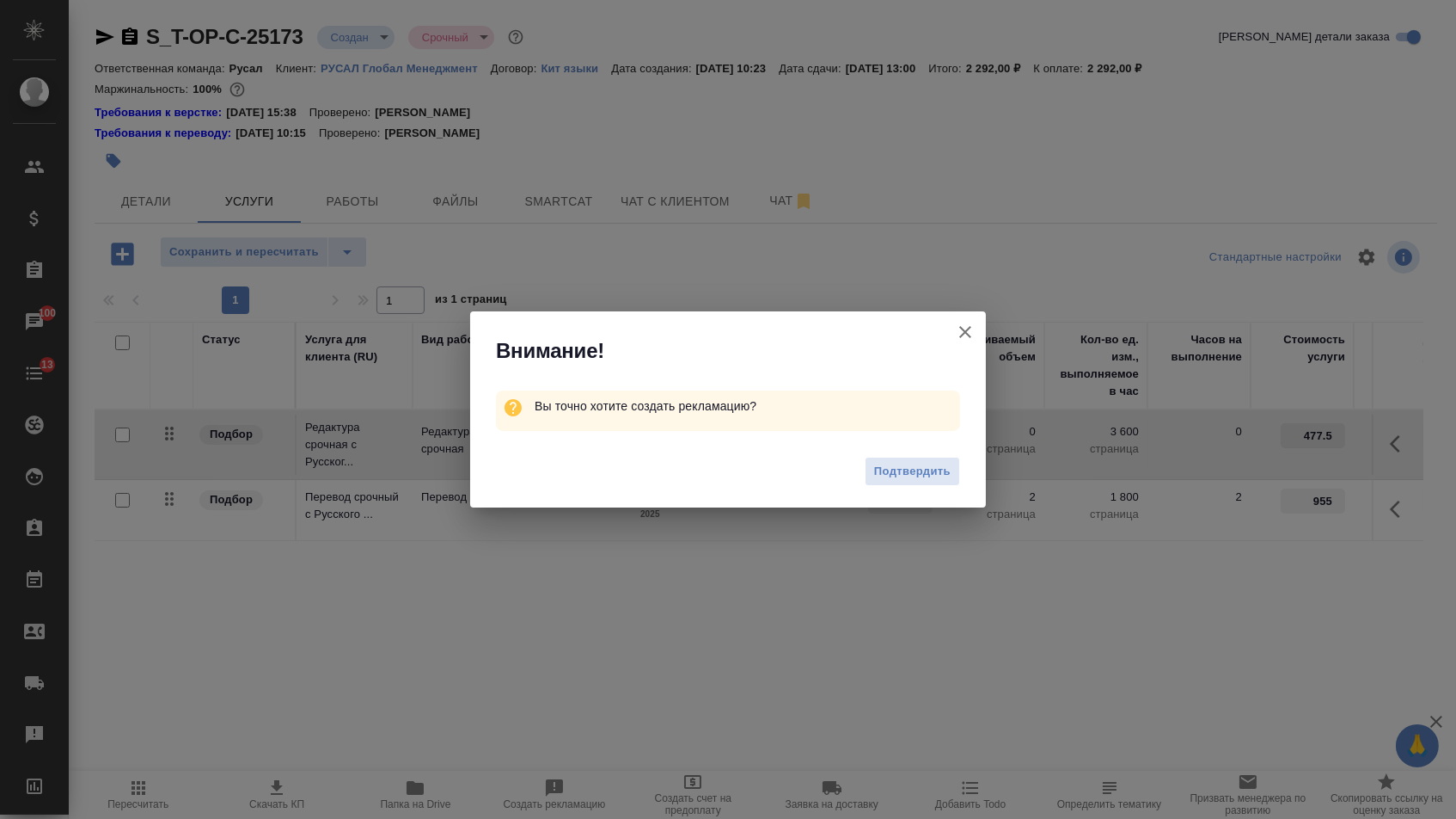
click at [960, 328] on icon "button" at bounding box center [965, 332] width 21 height 21
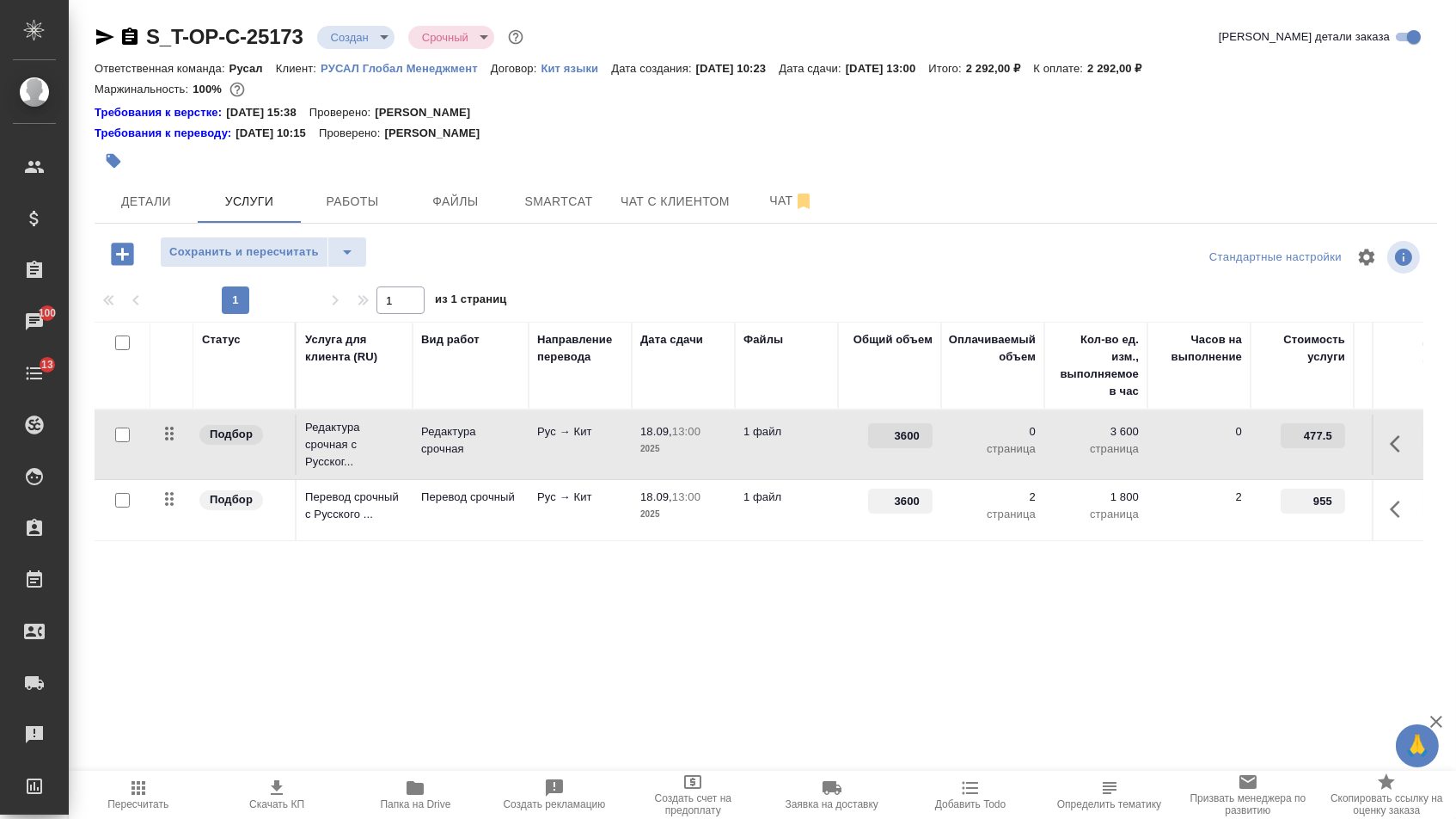
click at [746, 631] on div "Статус Услуга для клиента (RU) Вид работ Направление перевода Дата сдачи Файлы …" at bounding box center [759, 506] width 1329 height 370
click at [319, 260] on span "Сохранить и пересчитать" at bounding box center [244, 252] width 150 height 20
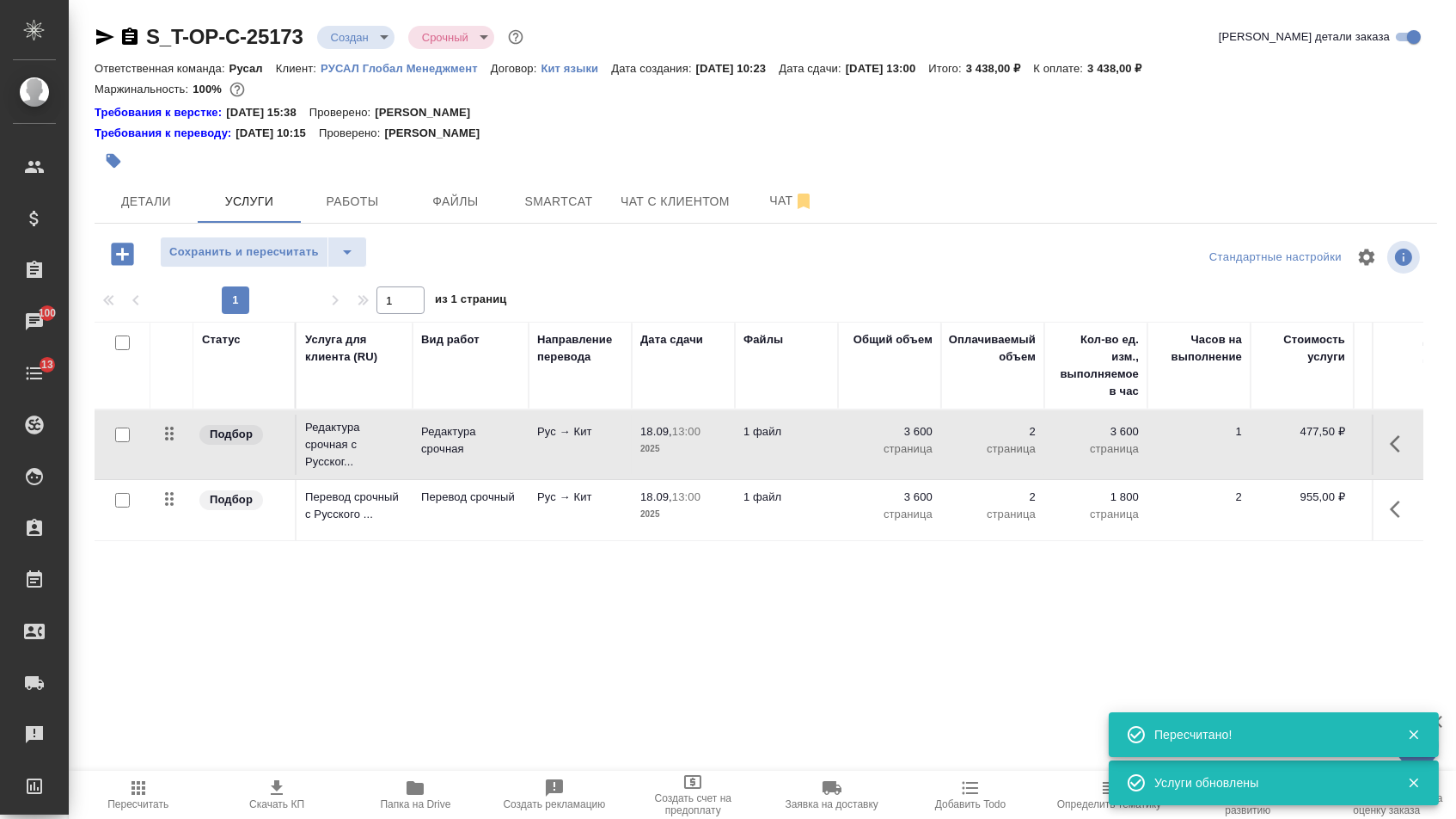
drag, startPoint x: 169, startPoint y: 515, endPoint x: 169, endPoint y: 412, distance: 103.0
click at [169, 412] on table "Статус Услуга для клиента (RU) Вид работ Направление перевода Дата сдачи Файлы …" at bounding box center [905, 431] width 1620 height 220
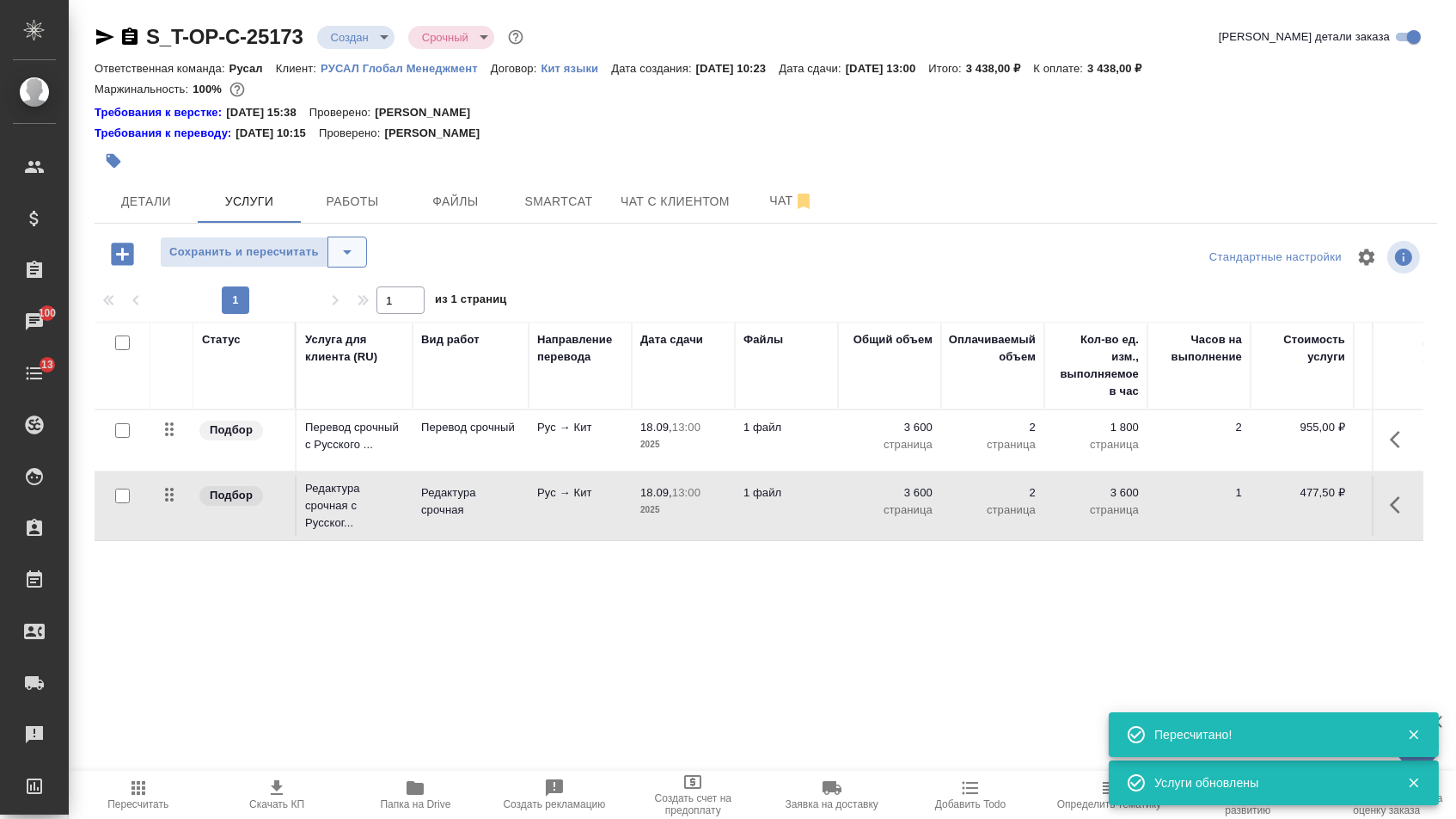
click at [367, 249] on button "split button" at bounding box center [347, 252] width 40 height 31
click at [348, 293] on li "Сохранить" at bounding box center [271, 297] width 211 height 27
click at [185, 203] on span "Детали" at bounding box center [146, 202] width 82 height 22
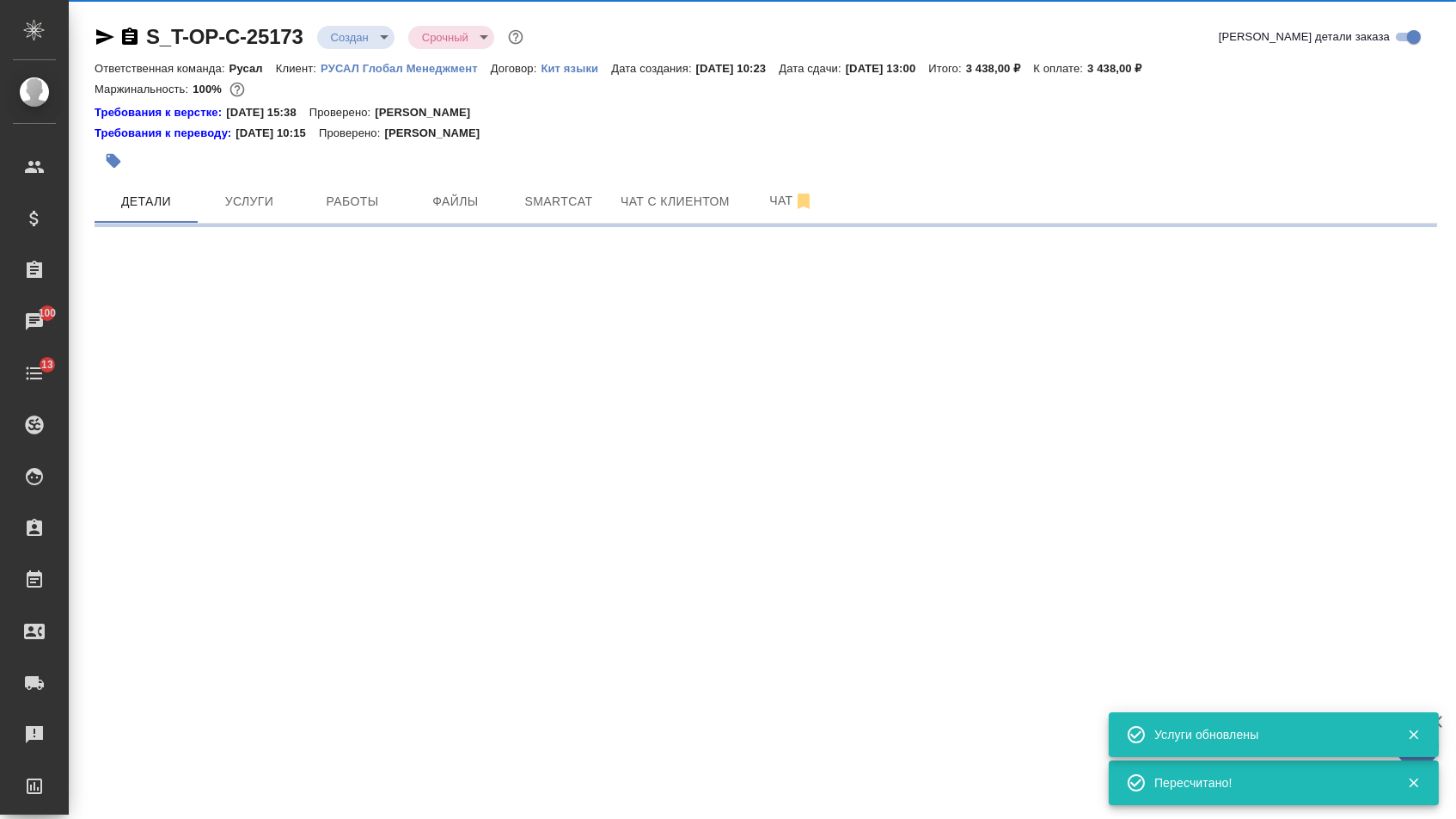
select select "RU"
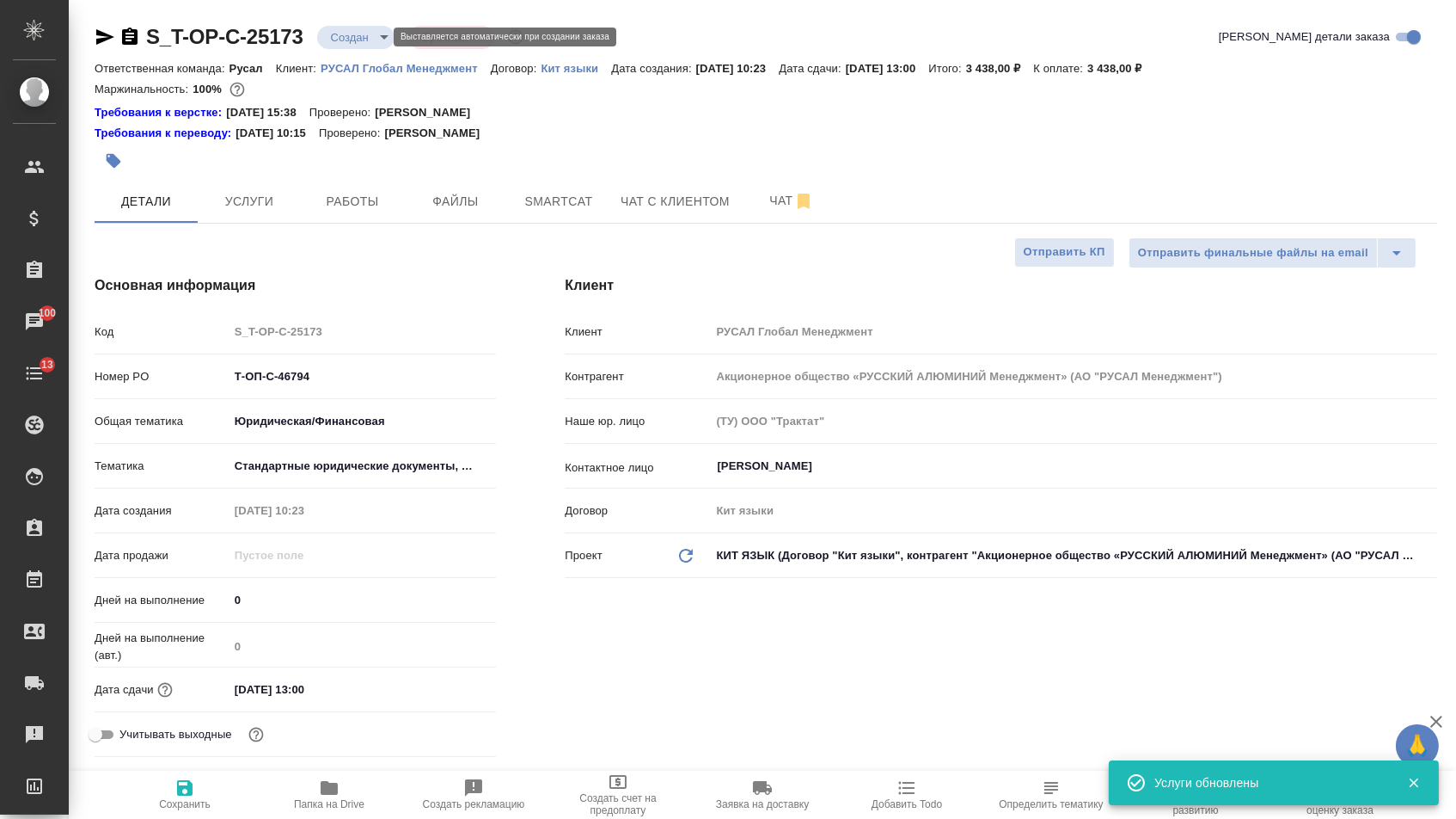
type textarea "x"
click at [371, 39] on body "🙏 .cls-1 fill:#fff; AWATERA Menshikova Aleksandra Клиенты Спецификации Заказы 1…" at bounding box center [728, 410] width 1456 height 819
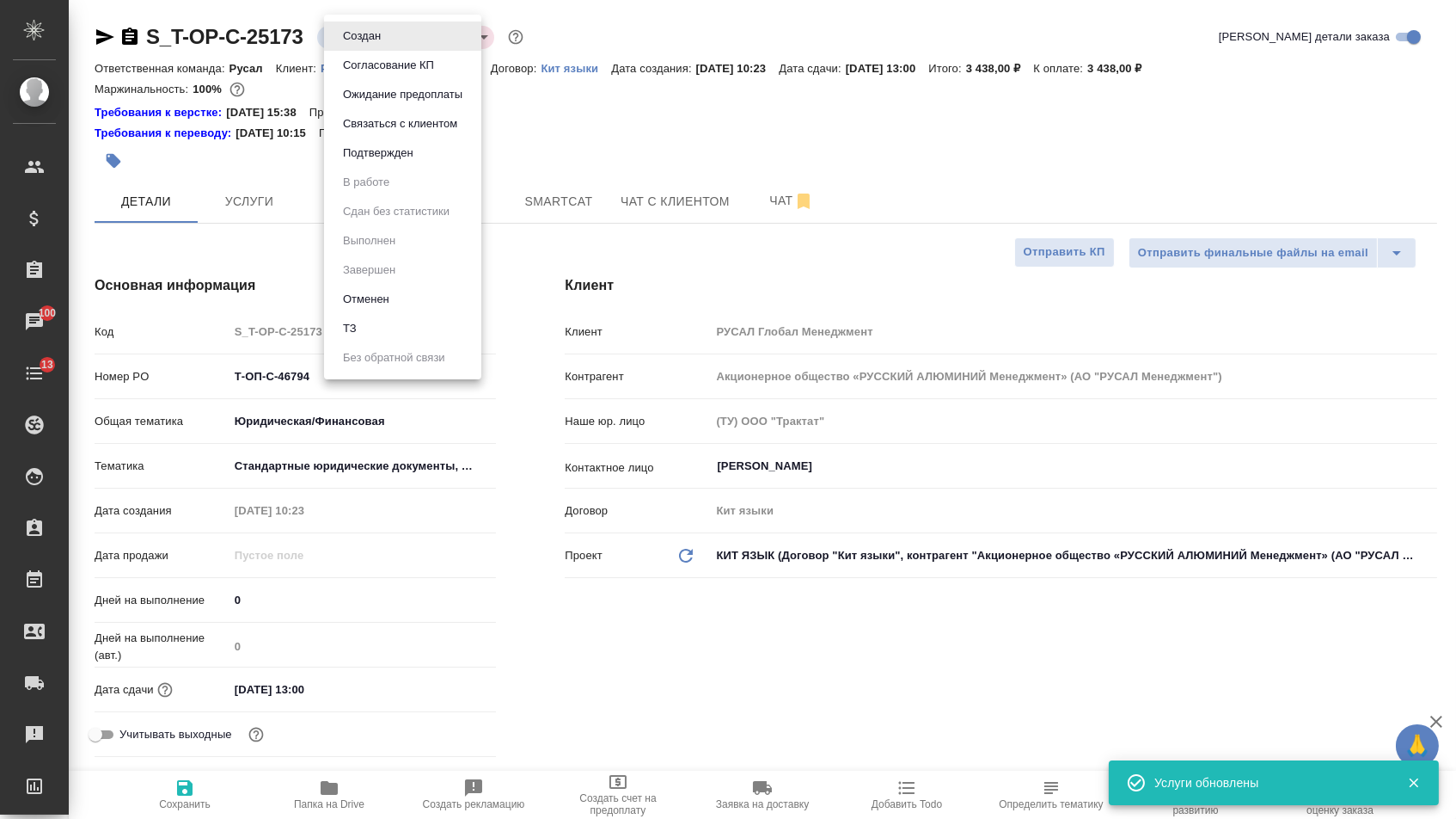
click at [371, 163] on button "Подтвержден" at bounding box center [378, 153] width 80 height 19
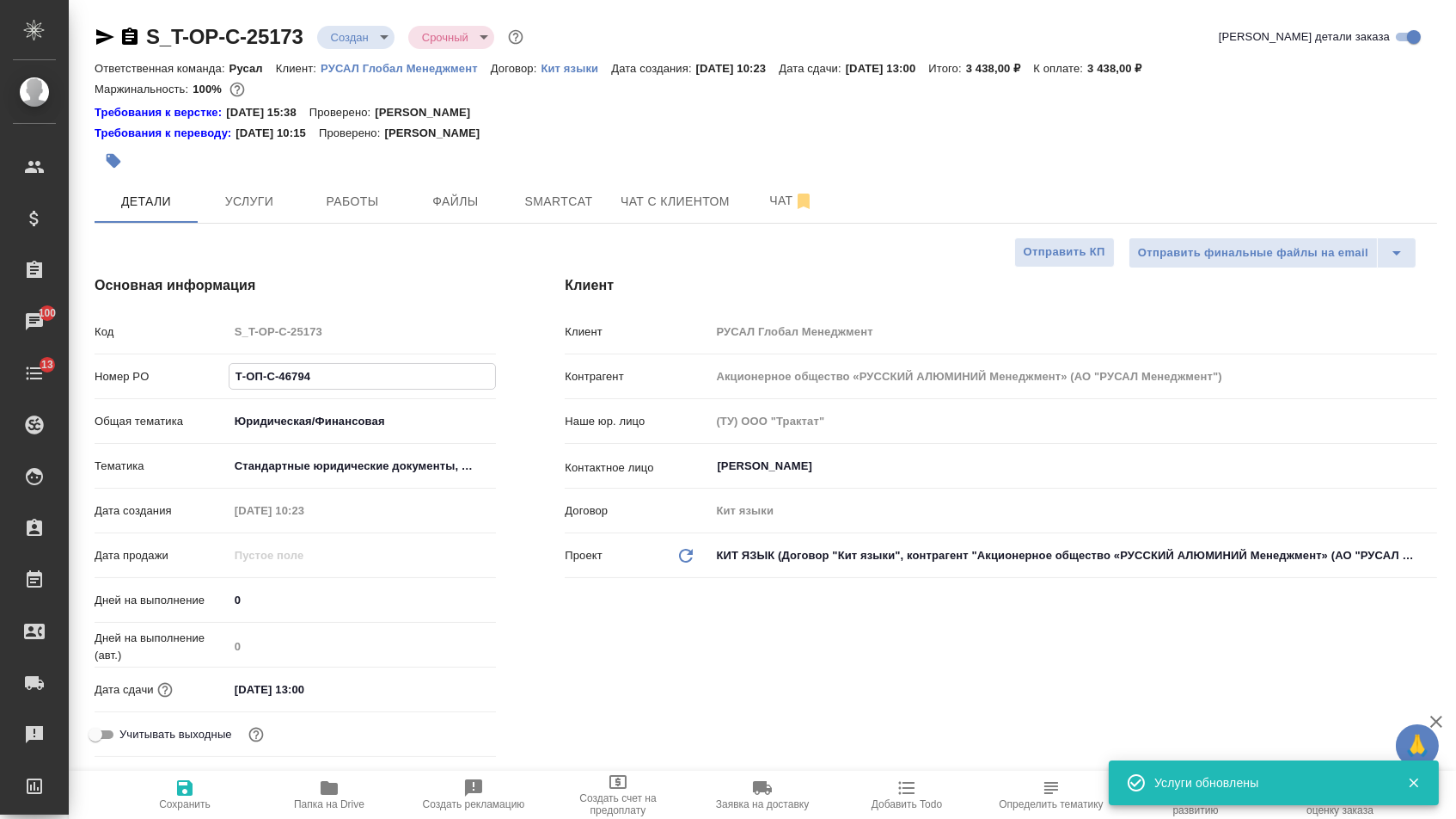
drag, startPoint x: 328, startPoint y: 381, endPoint x: 146, endPoint y: 371, distance: 182.3
click at [146, 371] on div "Номер PO Т-ОП-С-46794" at bounding box center [296, 376] width 401 height 30
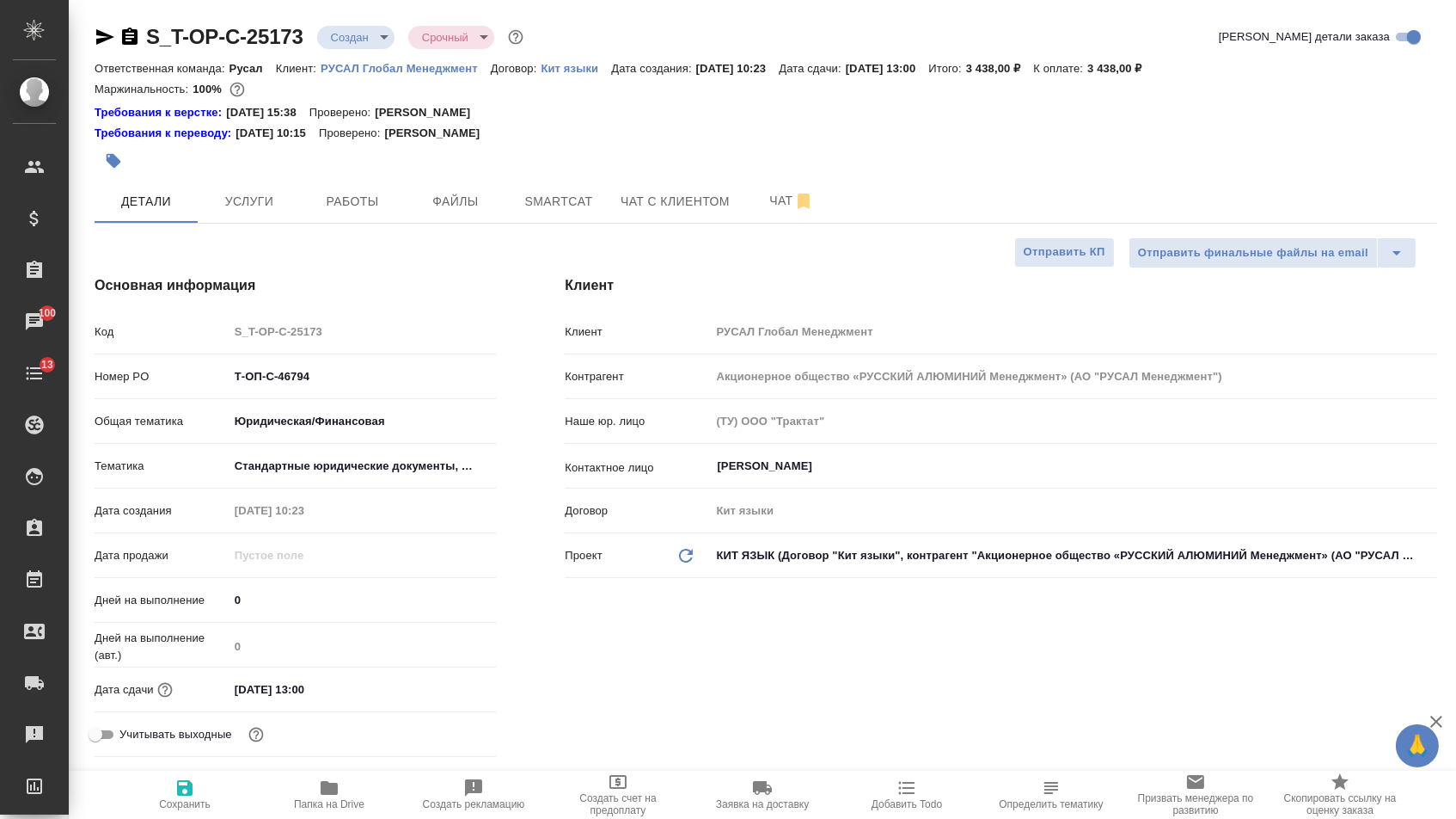
select select "RU"
type textarea "x"
click at [109, 33] on icon "button" at bounding box center [106, 36] width 18 height 15
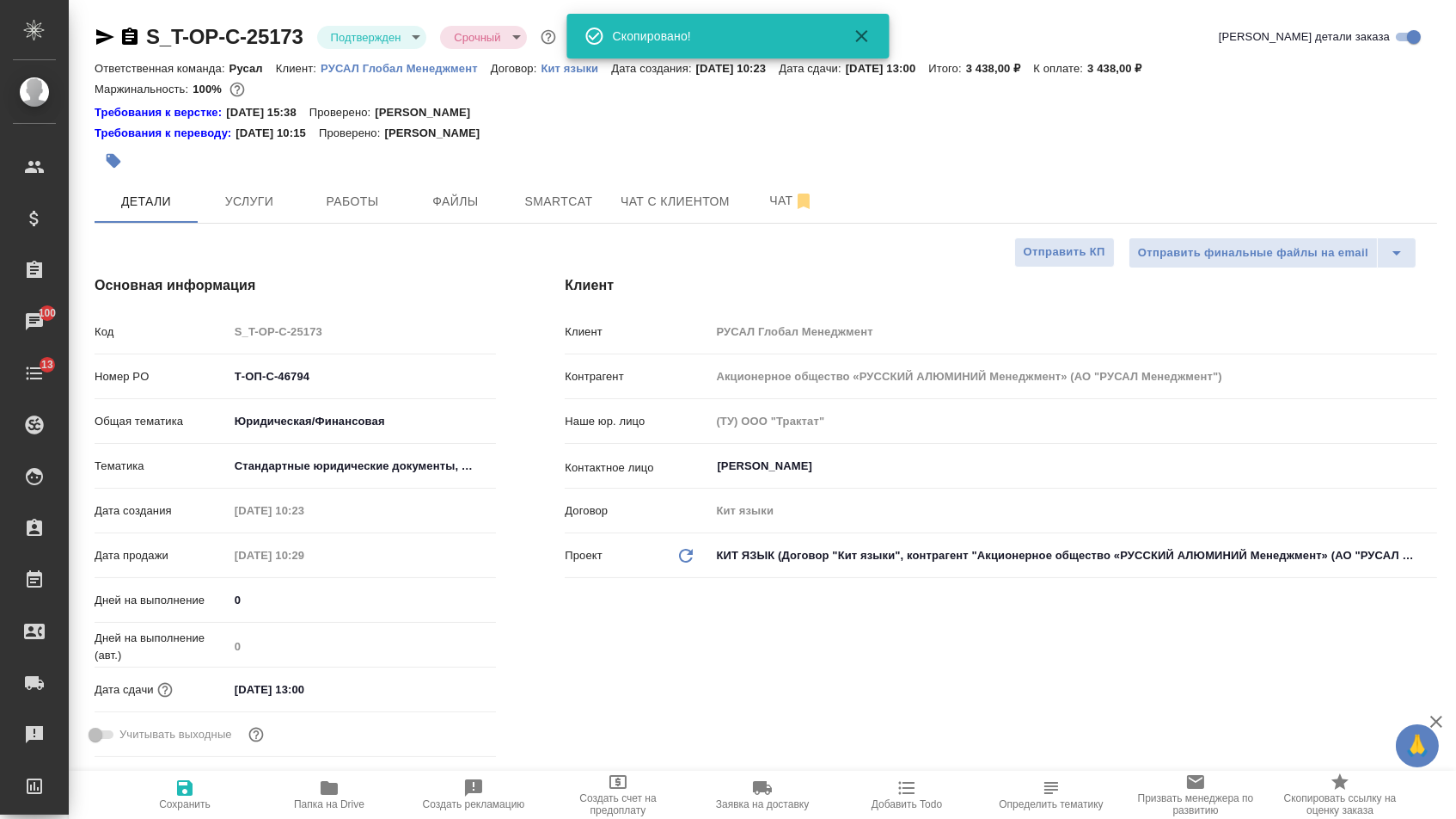
type textarea "x"
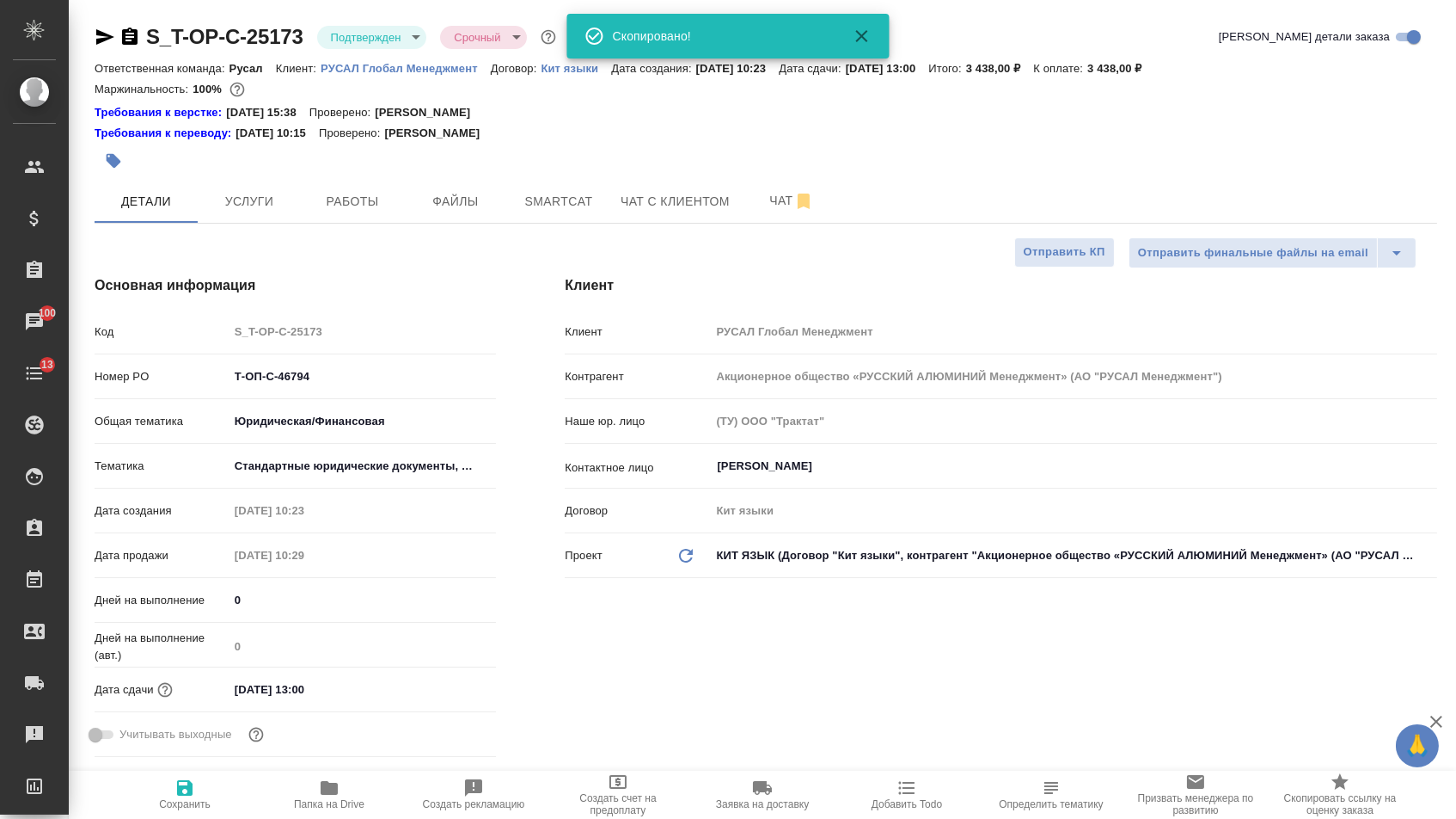
type textarea "x"
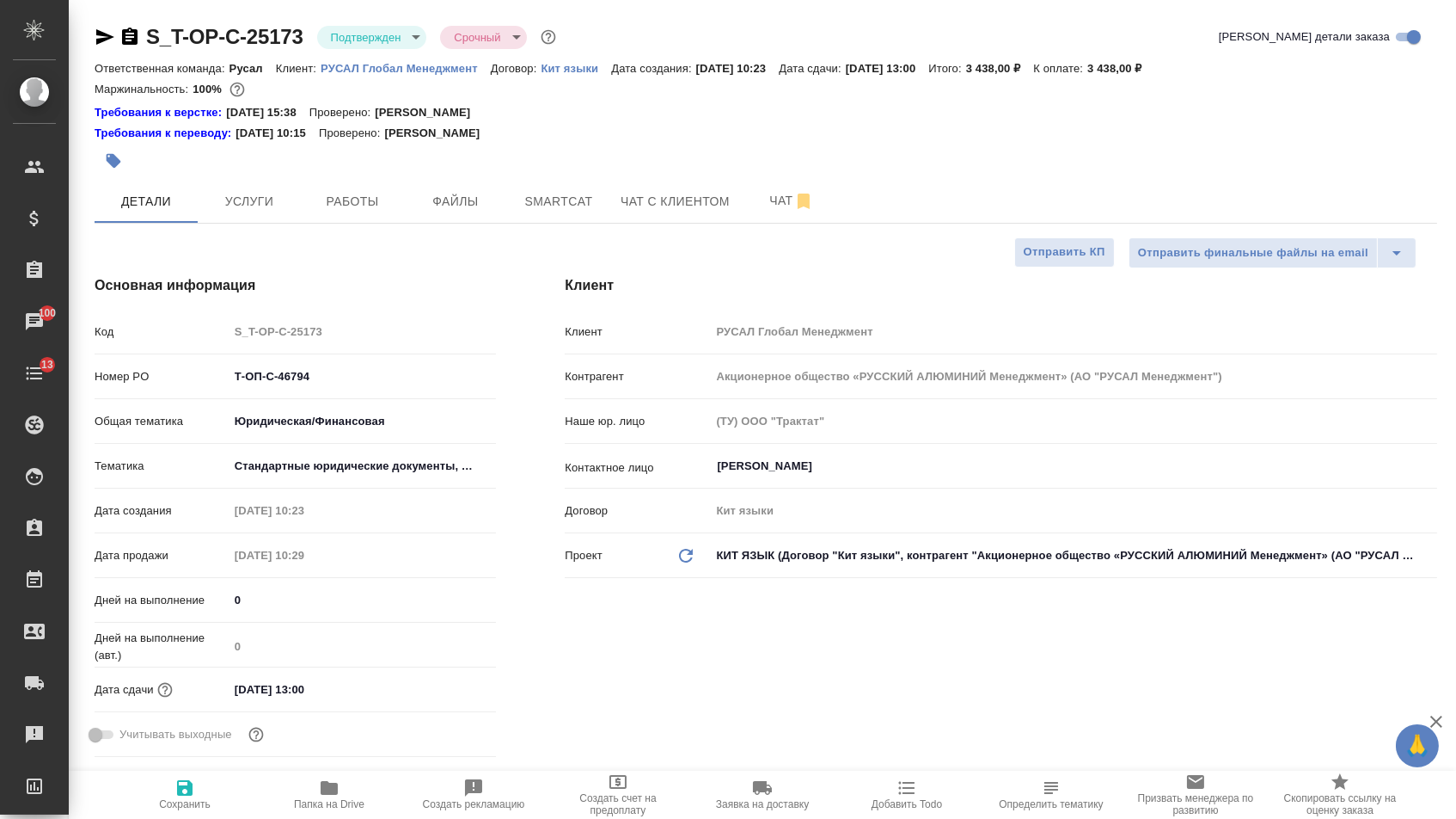
type textarea "x"
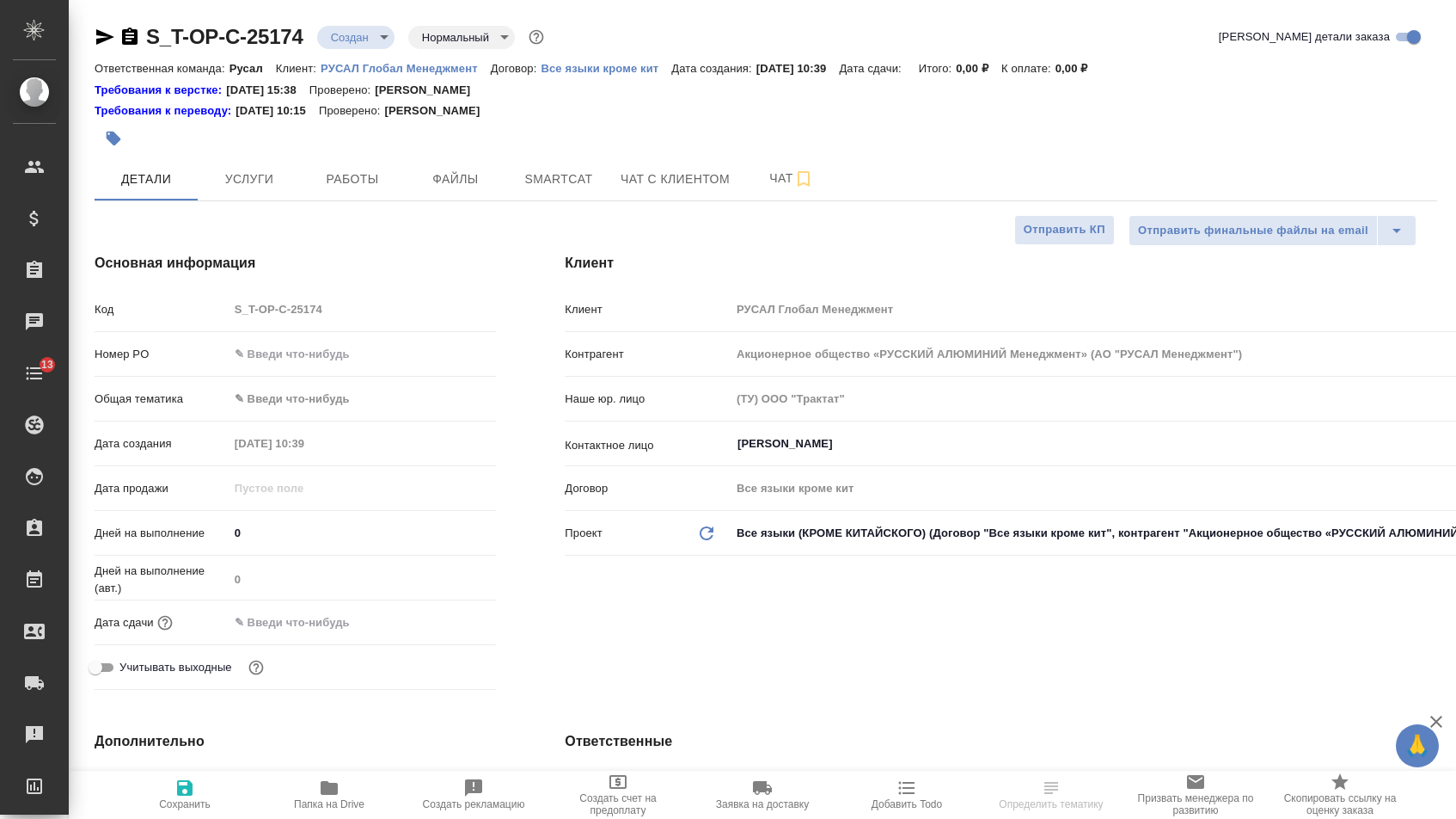
select select "RU"
click at [351, 358] on input "text" at bounding box center [362, 354] width 268 height 25
type input "от Исаева_18.09"
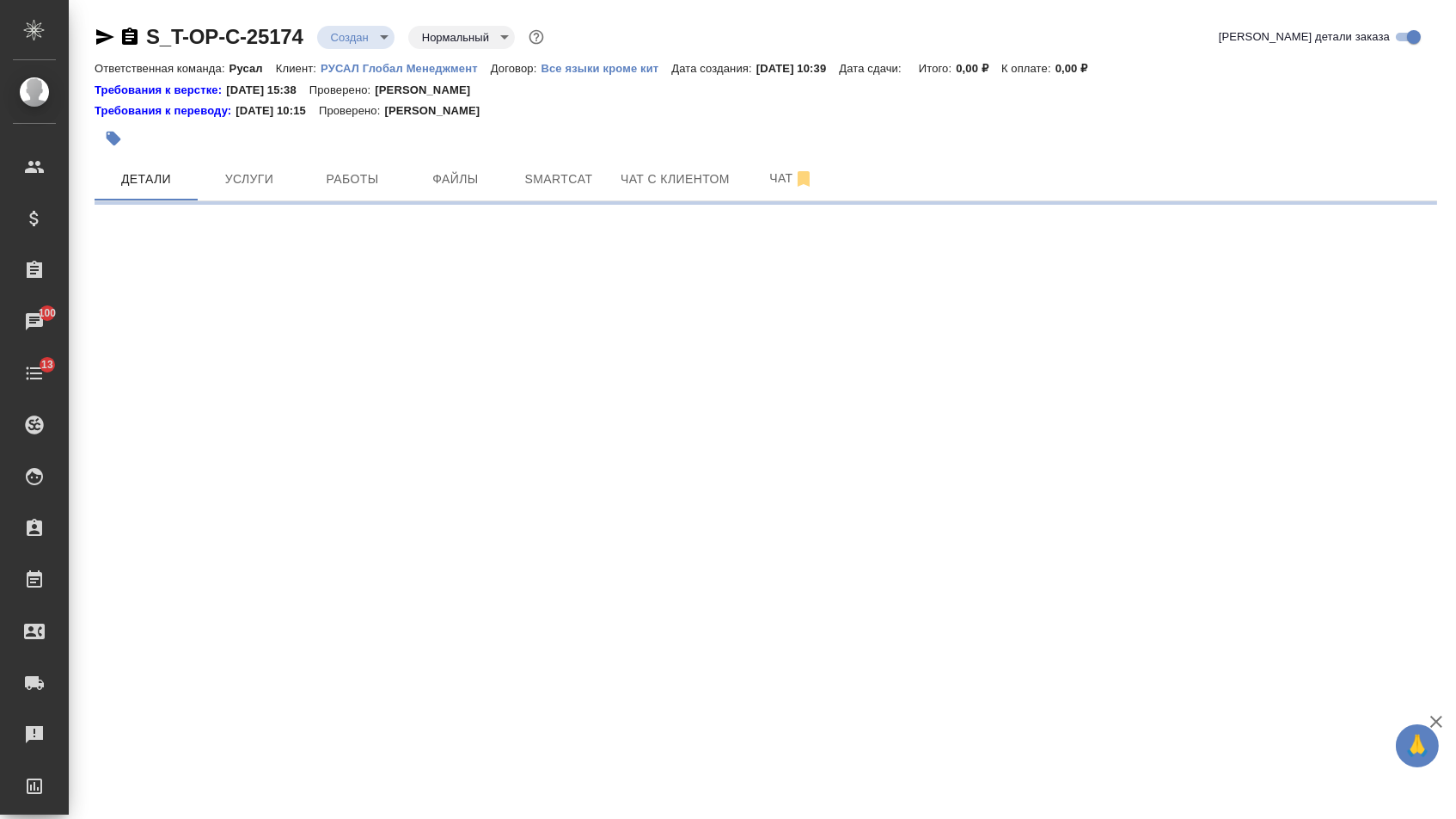
select select "RU"
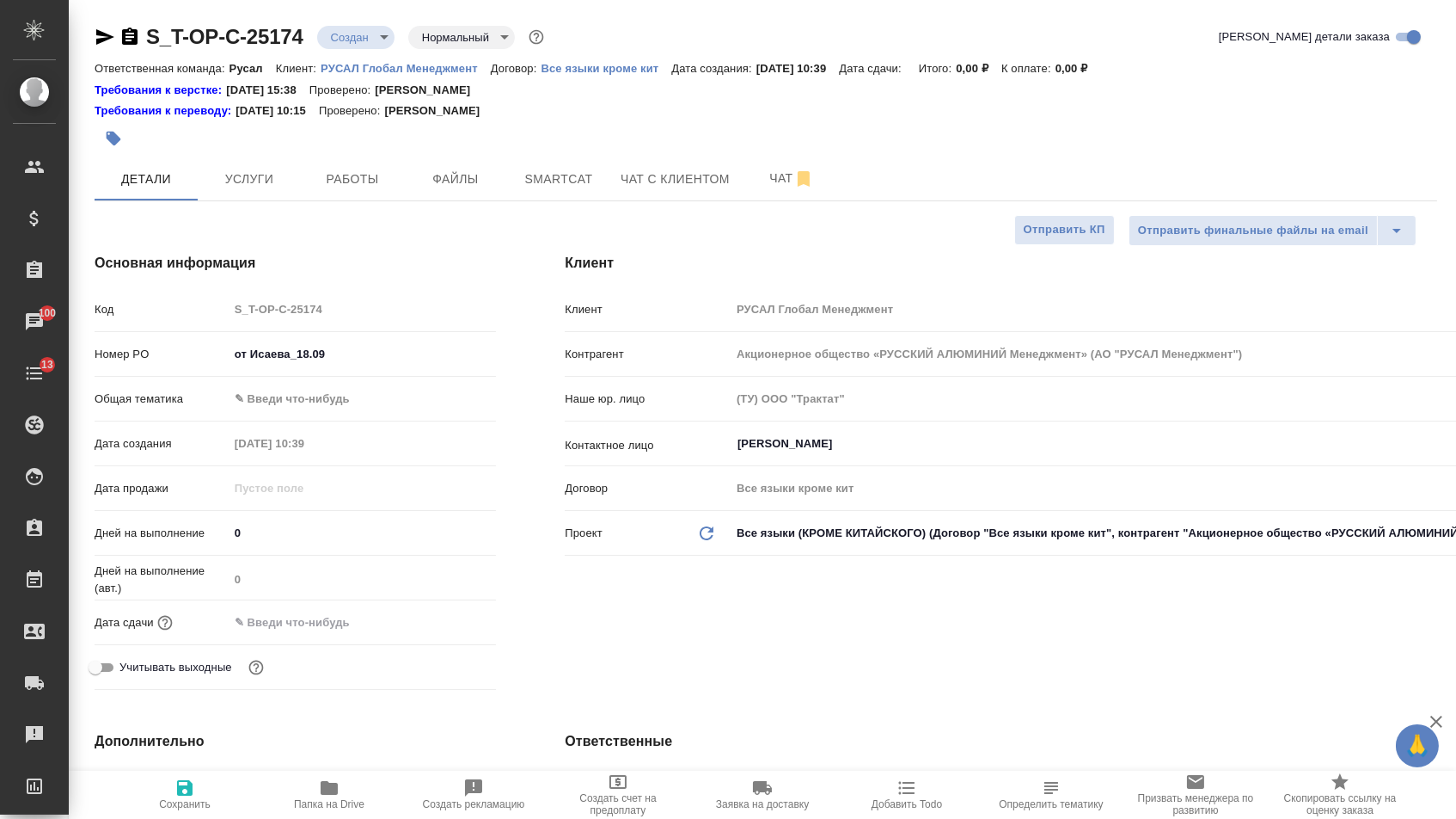
type textarea "x"
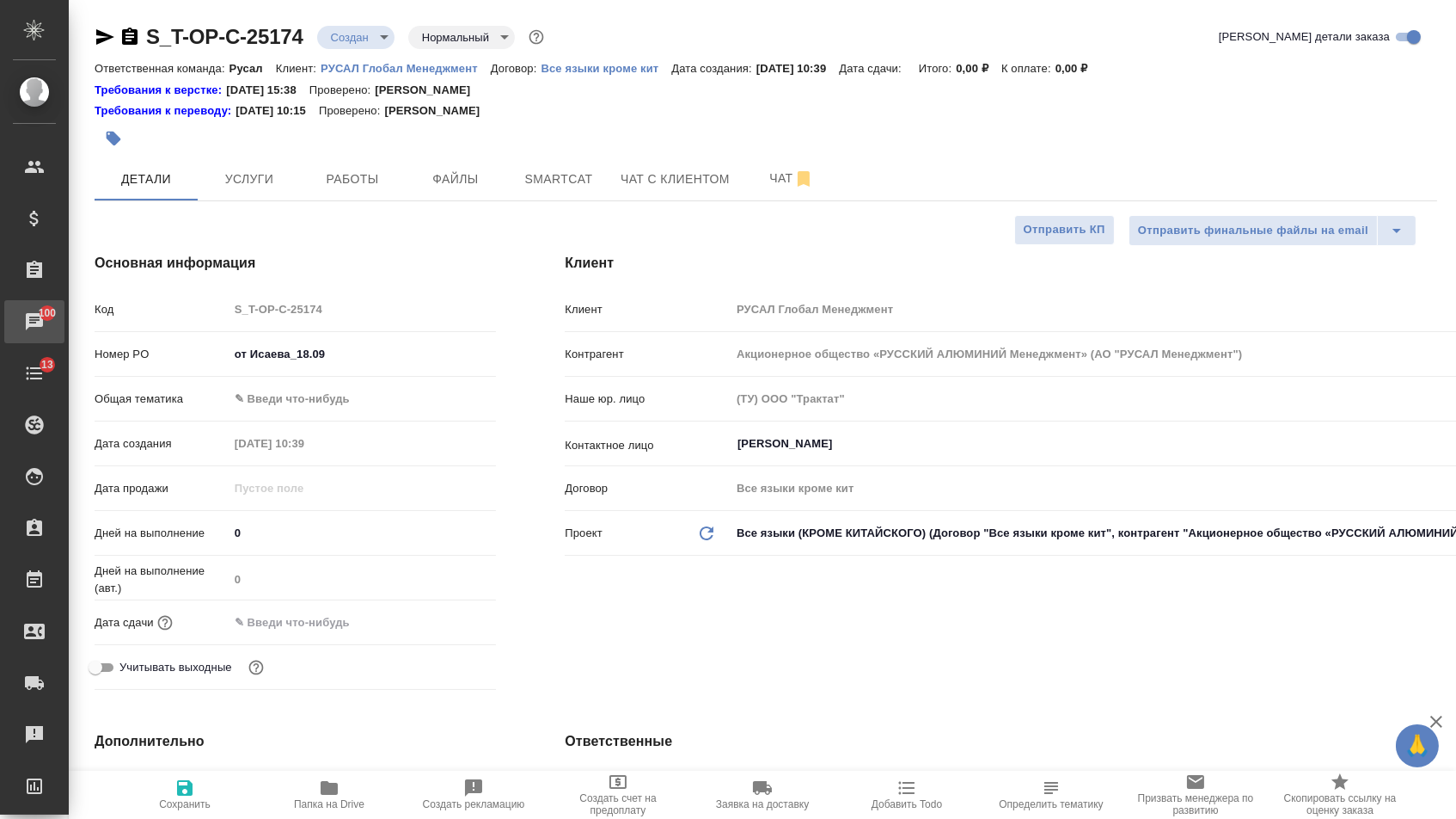
type textarea "x"
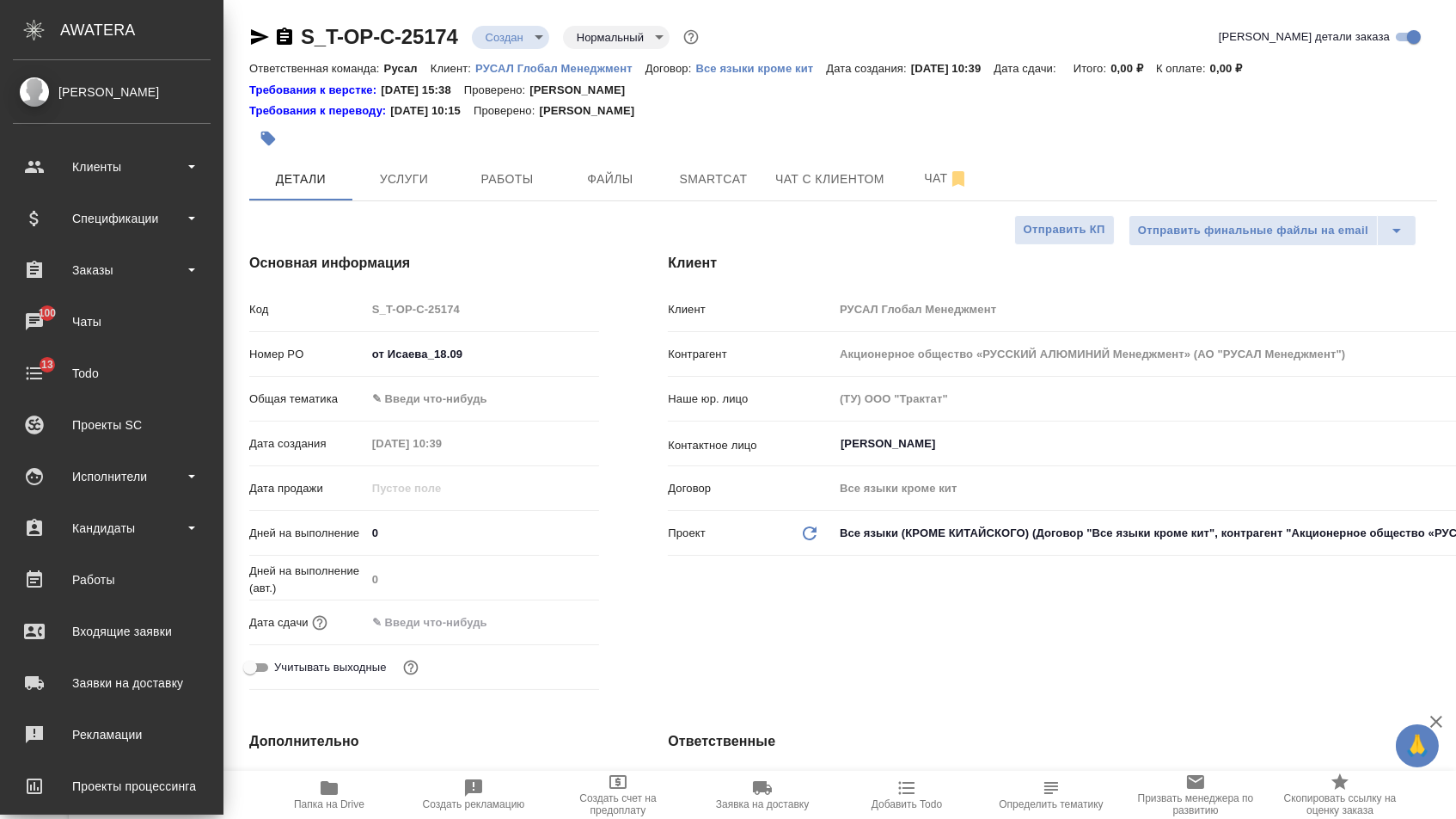
type textarea "x"
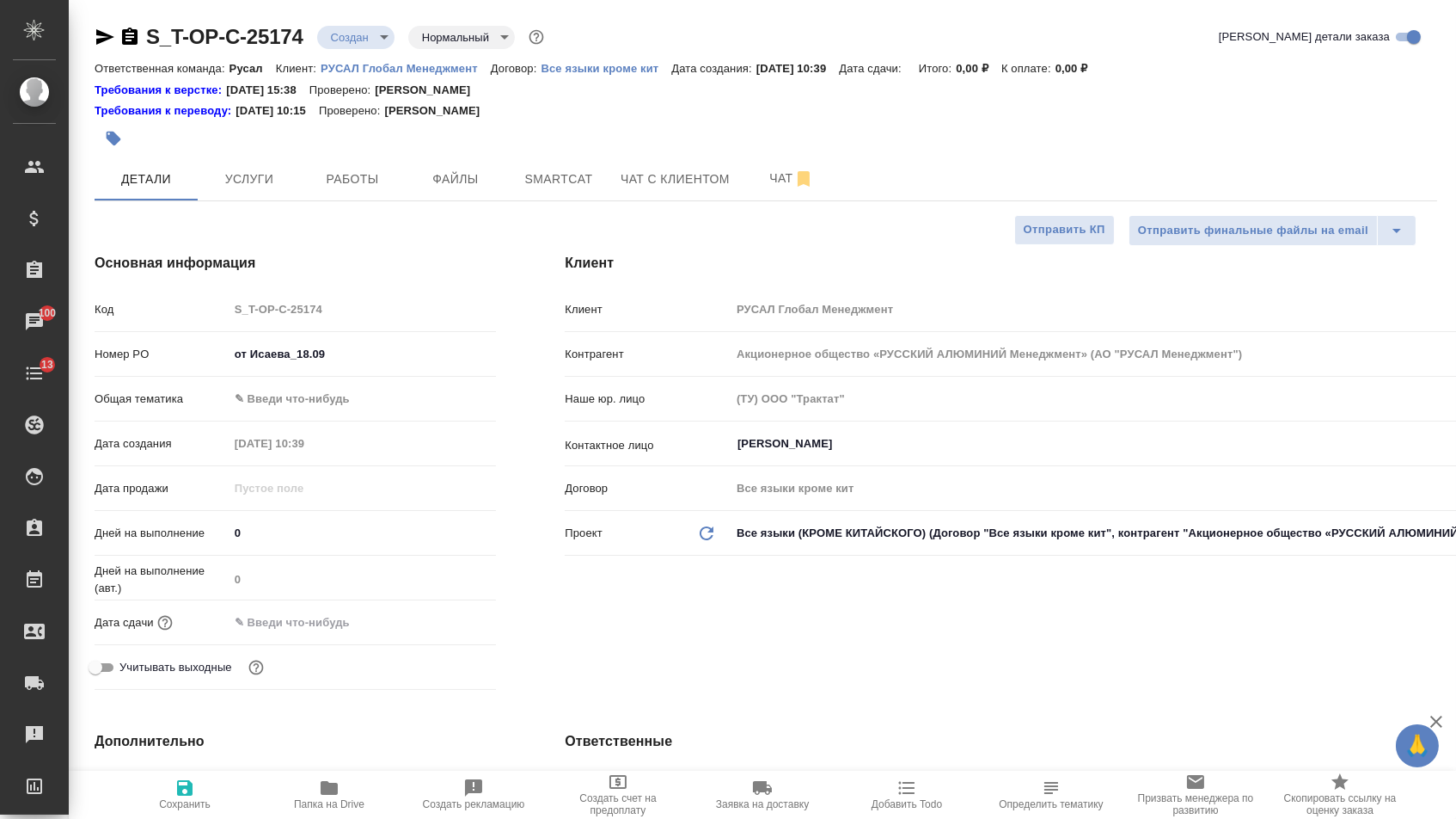
click at [306, 408] on body "🙏 .cls-1 fill:#fff; AWATERA [PERSON_NAME] Спецификации Заказы 100 Чаты 13 Todo …" at bounding box center [728, 410] width 1456 height 819
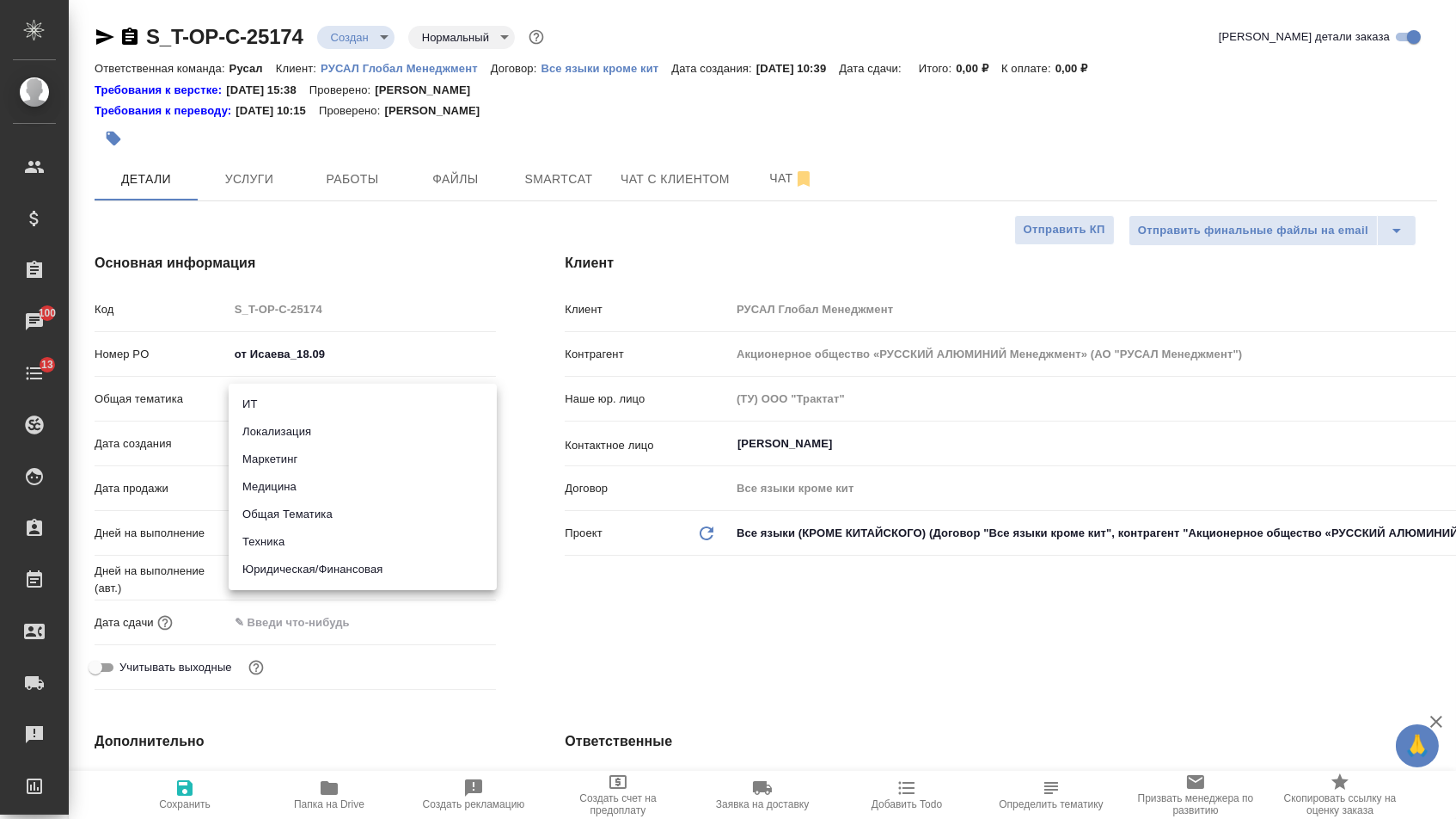
type textarea "x"
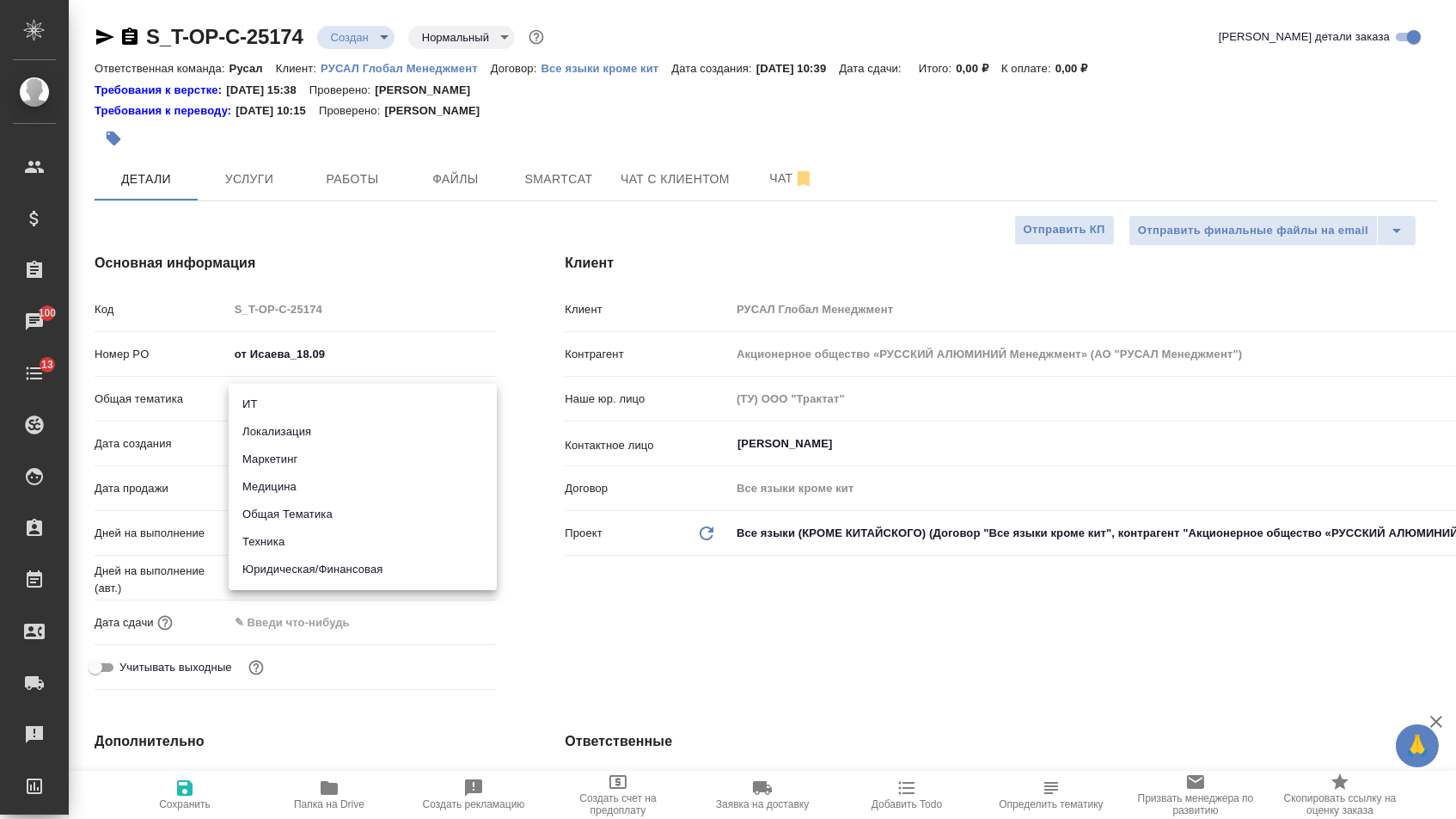
type textarea "x"
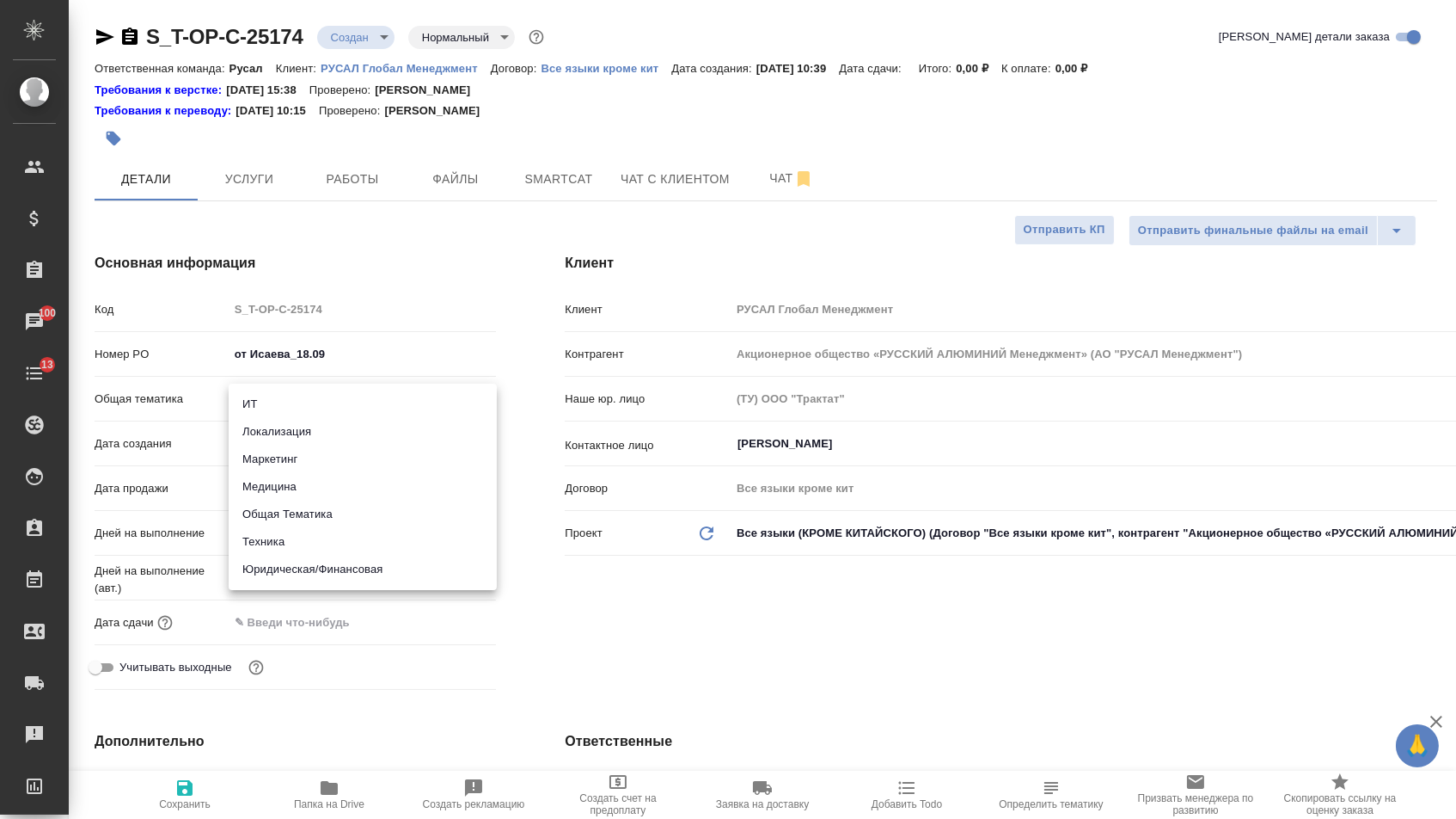
type textarea "x"
click at [329, 453] on li "Маркетинг" at bounding box center [362, 459] width 268 height 27
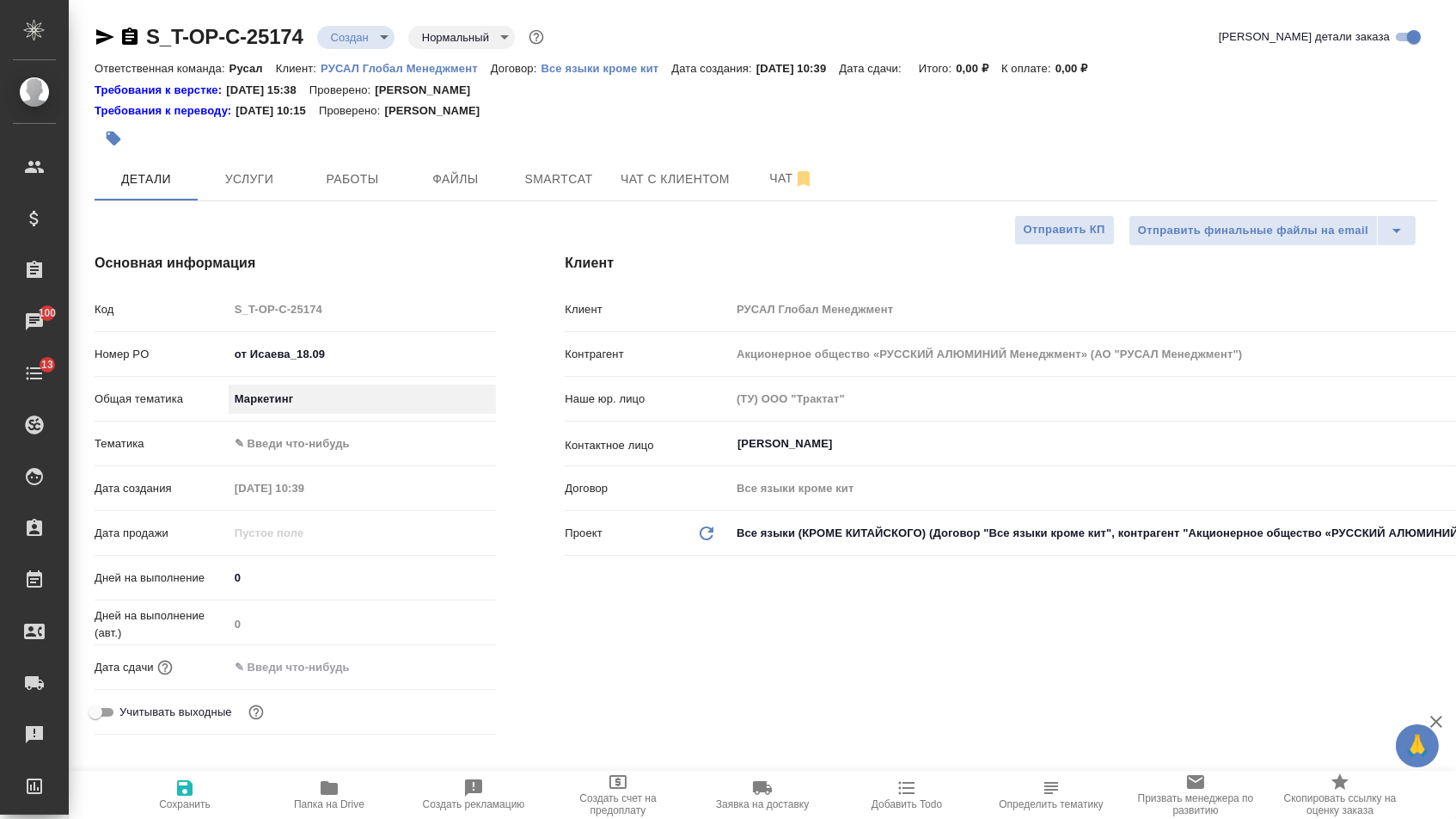
type input "marketing"
type textarea "x"
click at [319, 443] on body "🙏 .cls-1 fill:#fff; AWATERA Menshikova Aleksandra Клиенты Спецификации Заказы 1…" at bounding box center [728, 410] width 1456 height 819
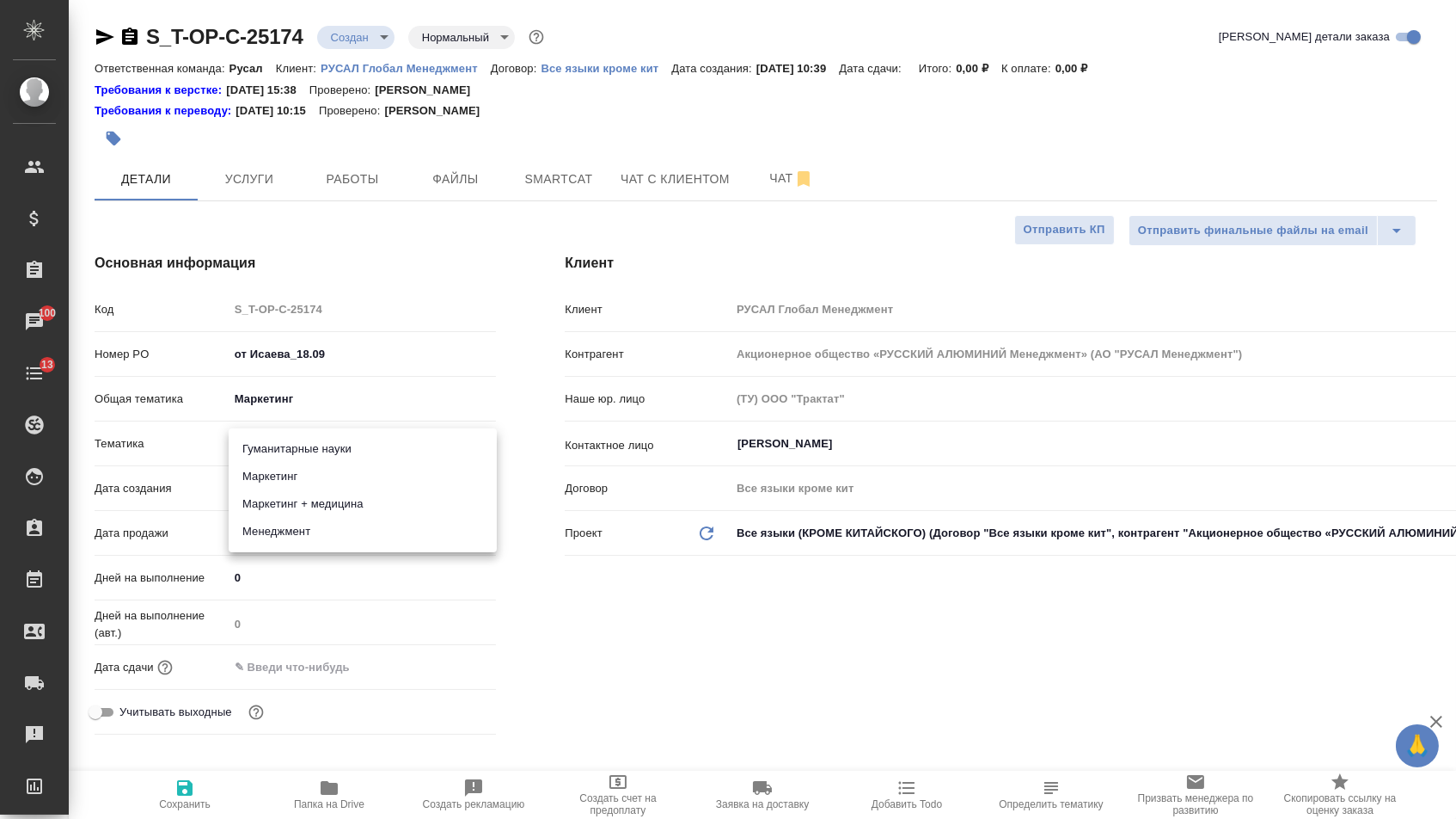
click at [313, 476] on li "Маркетинг" at bounding box center [362, 476] width 268 height 27
type textarea "x"
type input "5a8b8b956a9677013d343d63"
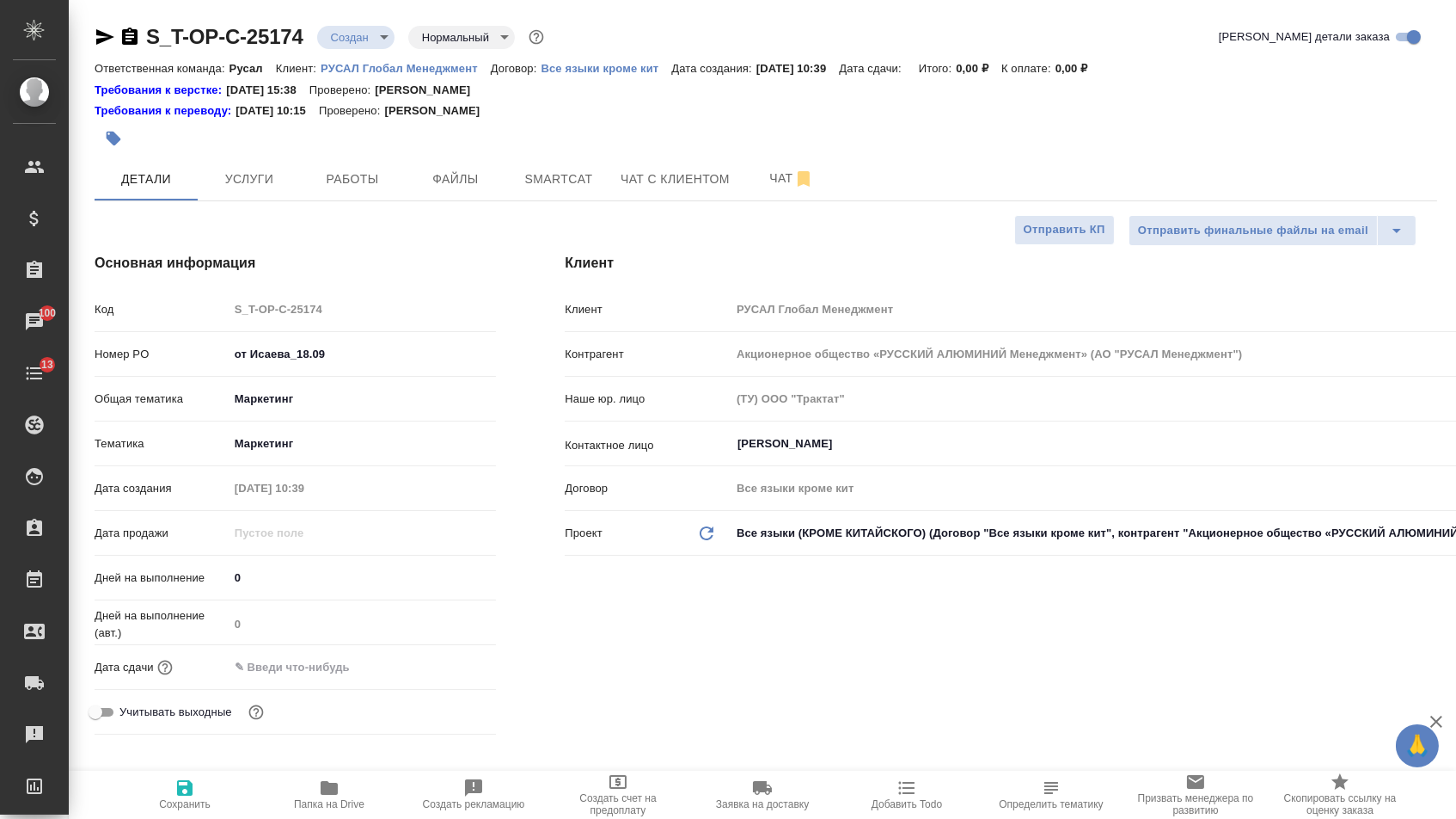
click at [315, 678] on input "text" at bounding box center [304, 667] width 150 height 25
click at [467, 676] on div at bounding box center [465, 665] width 61 height 21
click at [455, 677] on icon "button" at bounding box center [446, 666] width 21 height 21
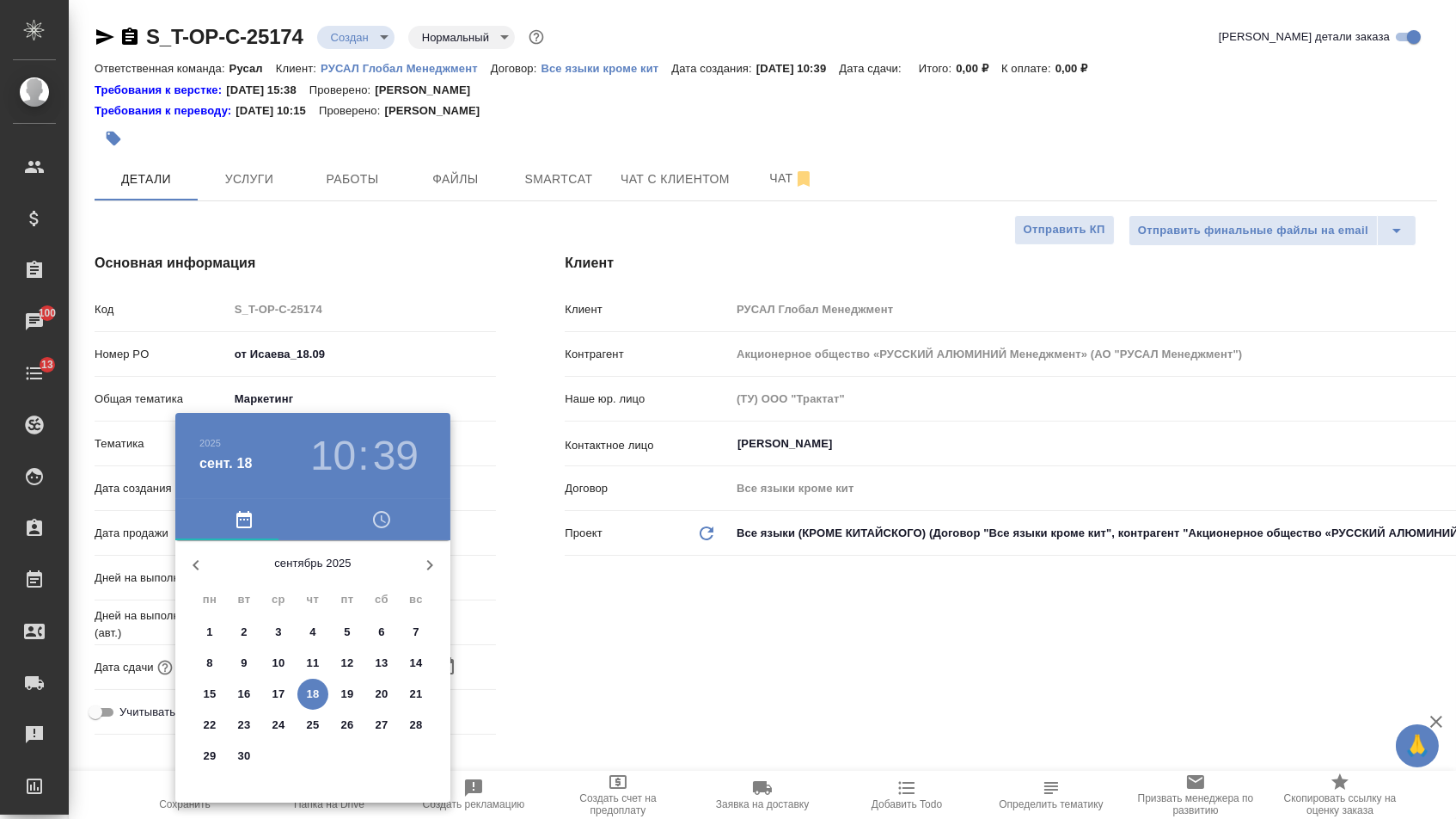
click at [324, 685] on button "18" at bounding box center [313, 694] width 31 height 31
type input "18.09.2025 10:39"
type textarea "x"
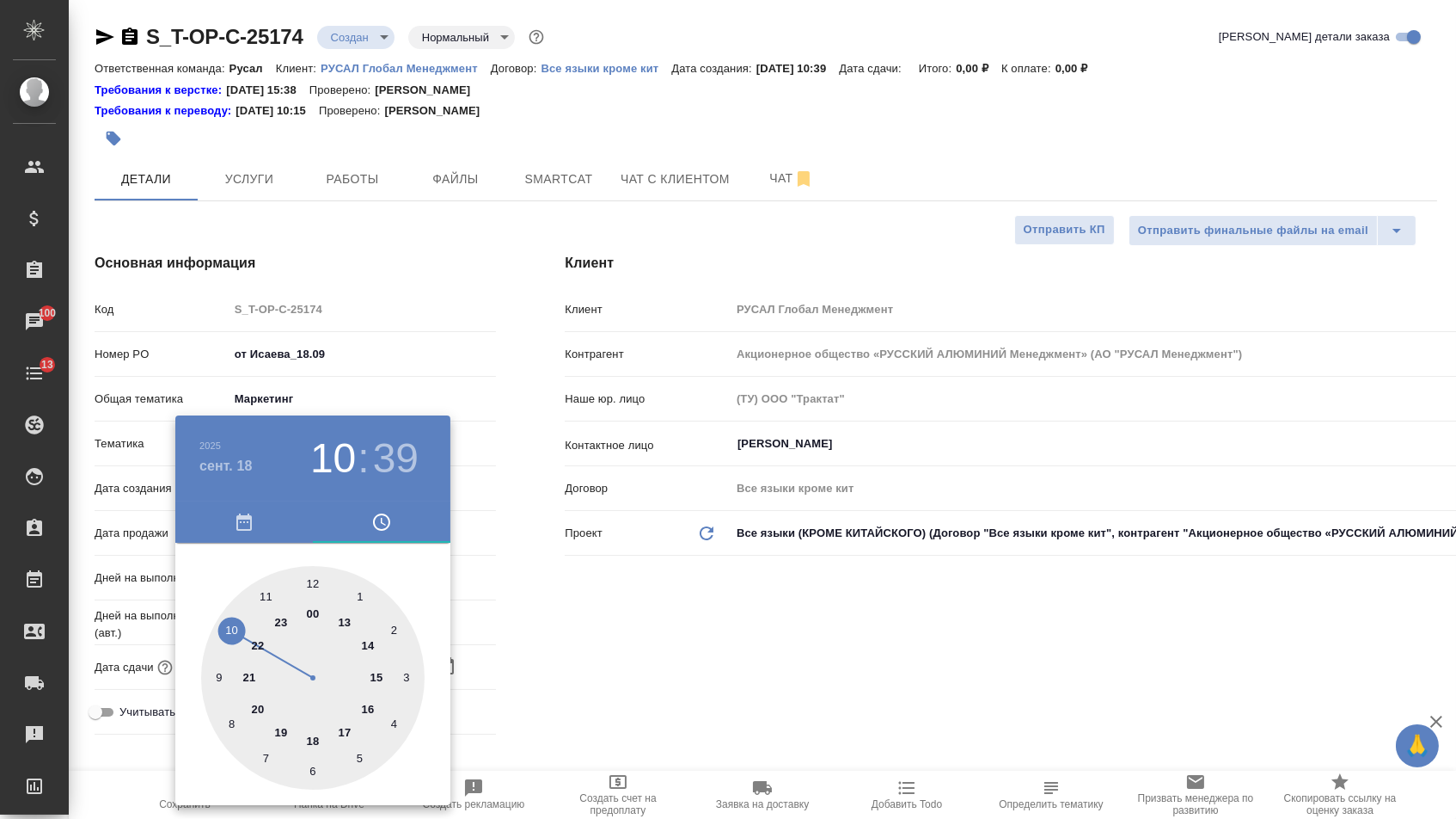
type textarea "x"
click at [351, 729] on div at bounding box center [313, 677] width 223 height 223
type input "18.09.2025 17:39"
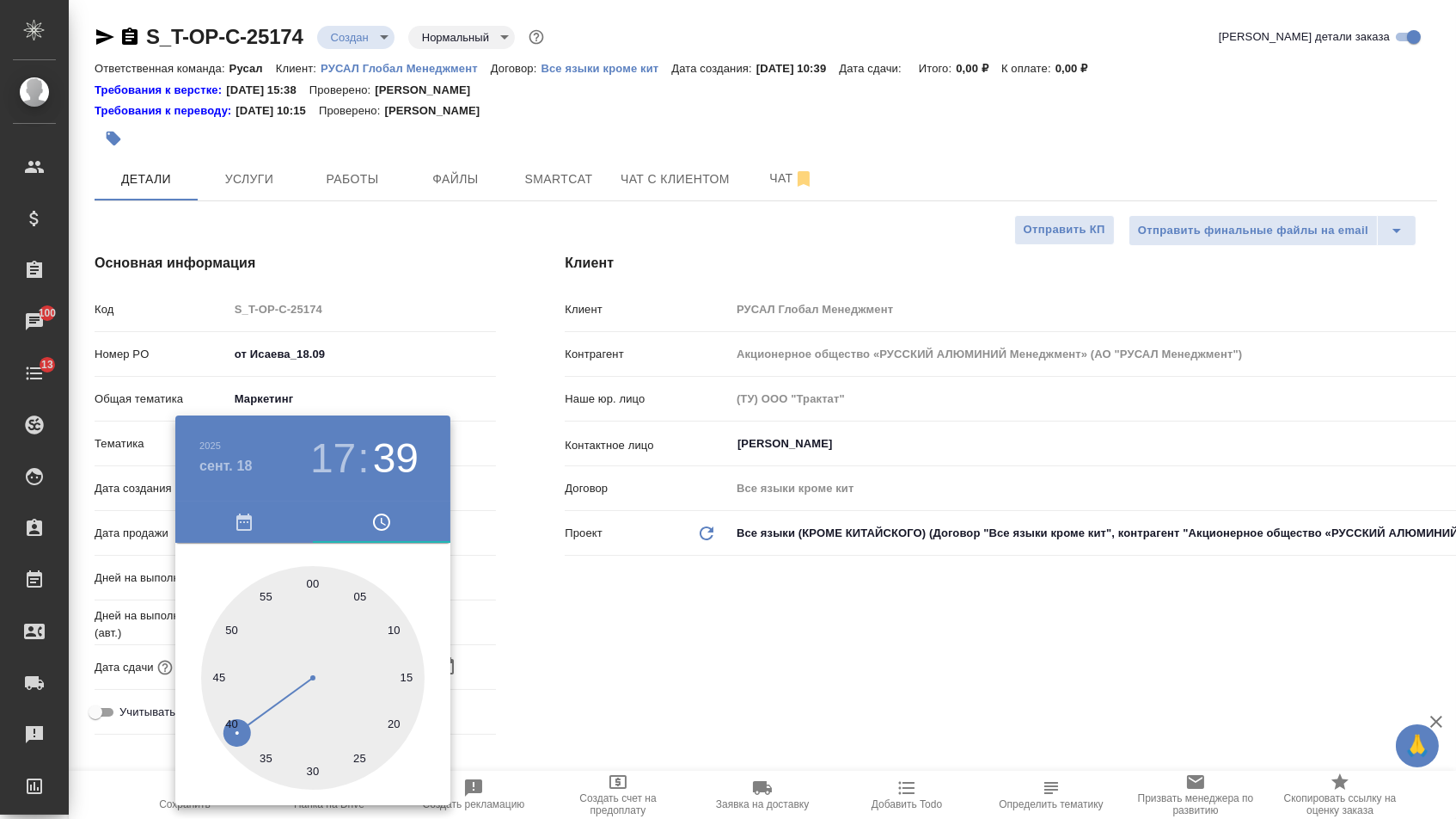
type textarea "x"
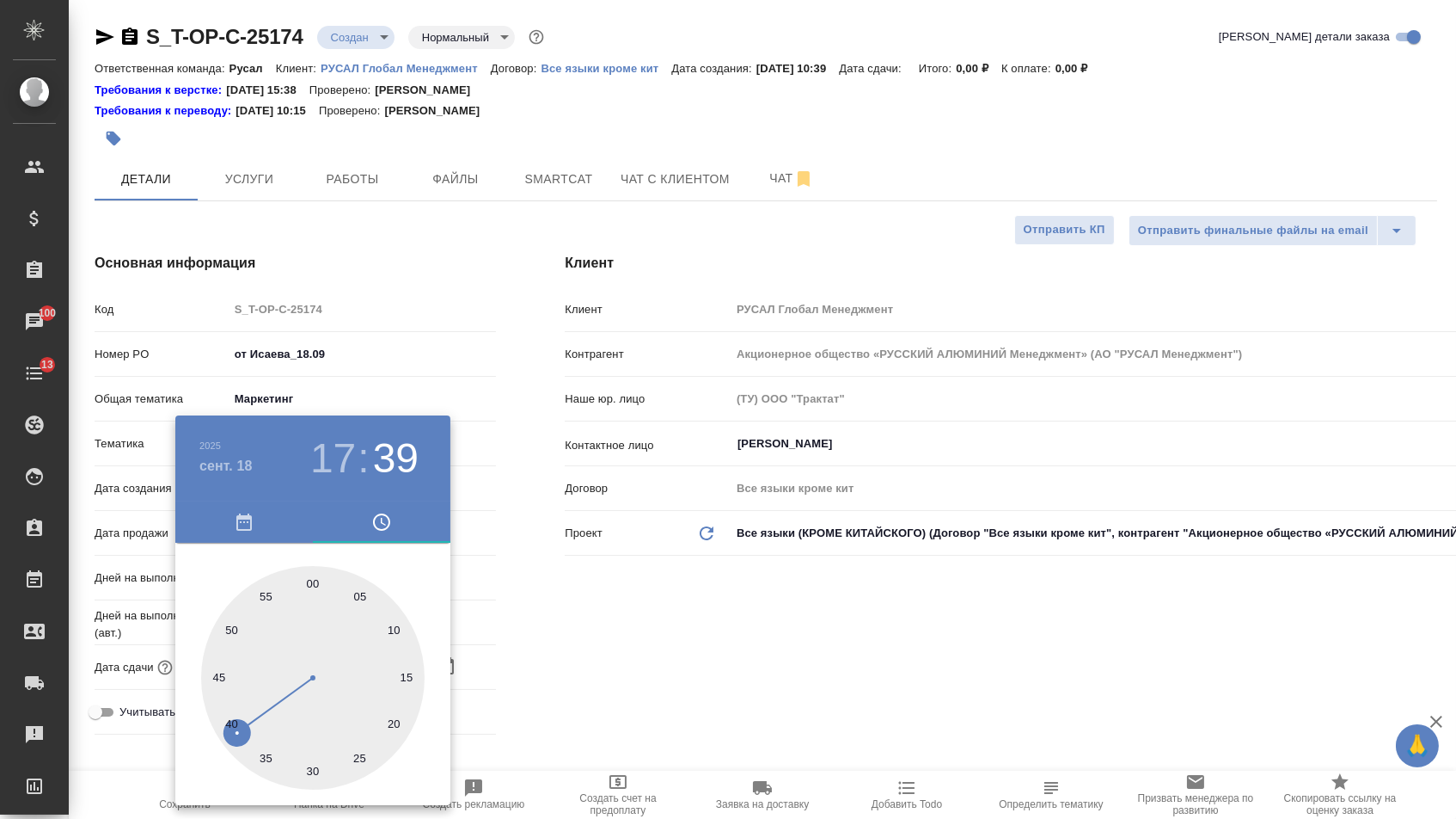
type textarea "x"
click at [312, 575] on div at bounding box center [313, 677] width 223 height 223
type input "18.09.2025 17:00"
type textarea "x"
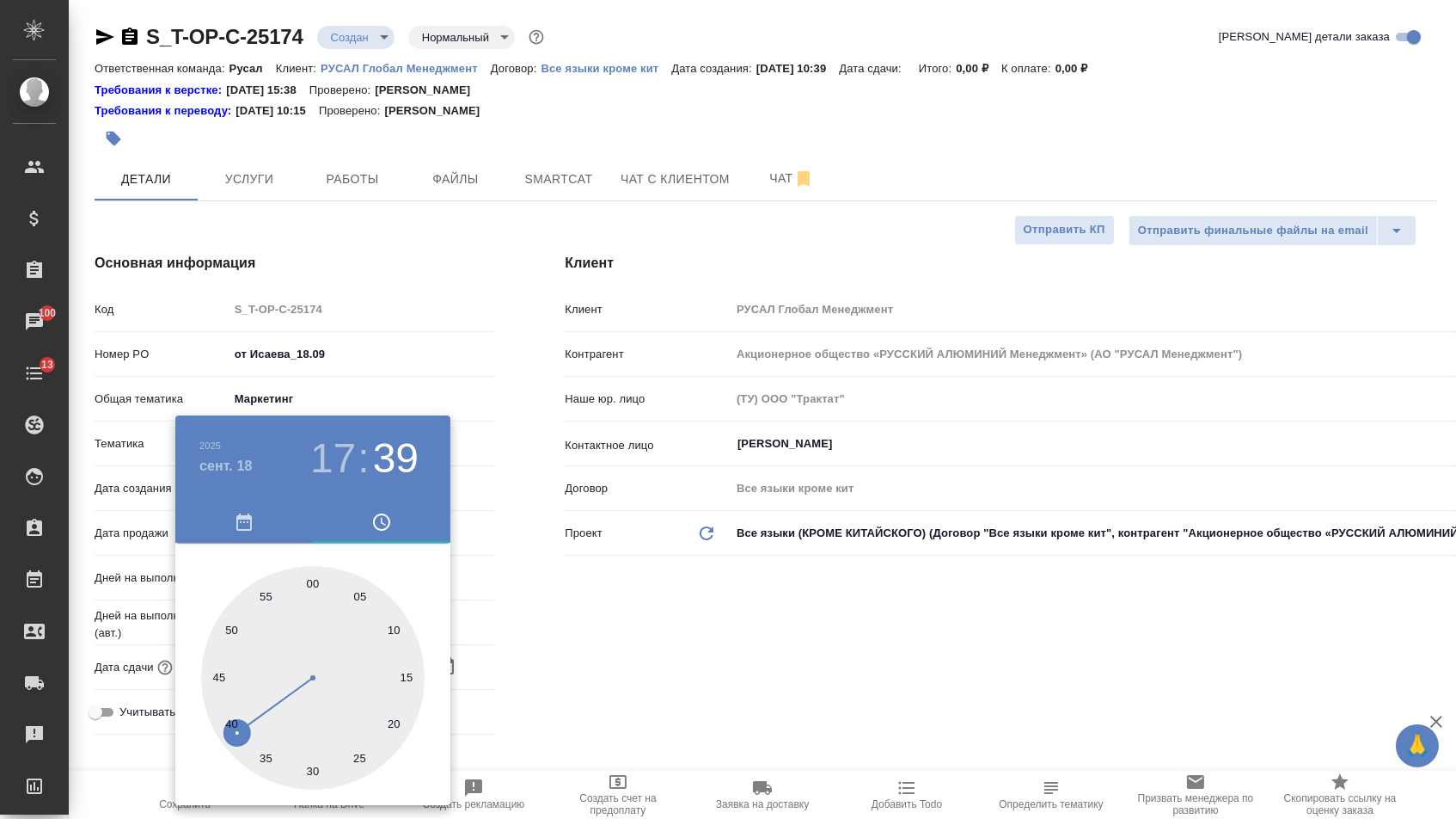
type textarea "x"
click at [541, 623] on div at bounding box center [728, 410] width 1456 height 819
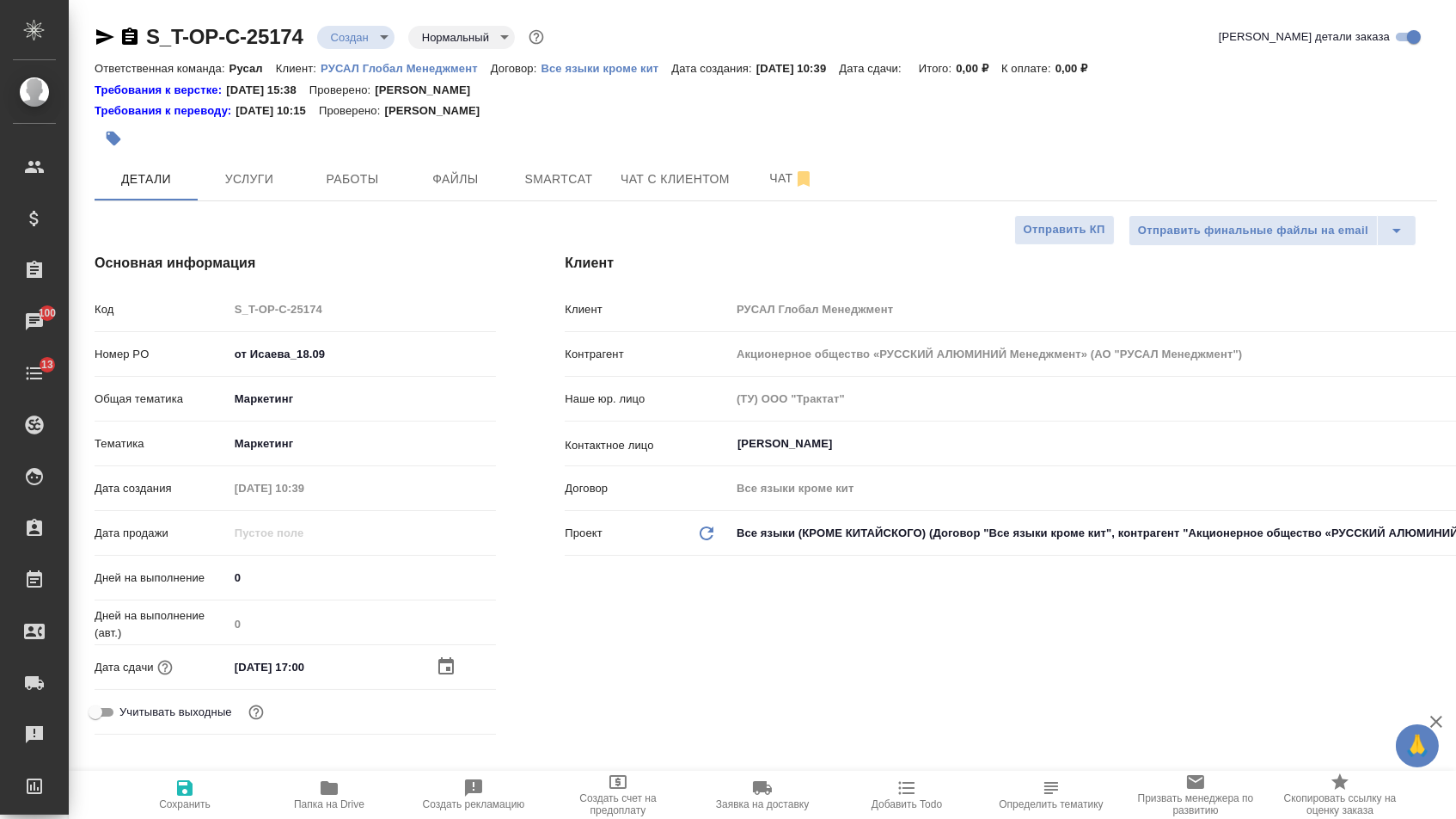
click at [173, 810] on span "Сохранить" at bounding box center [184, 804] width 52 height 12
type textarea "x"
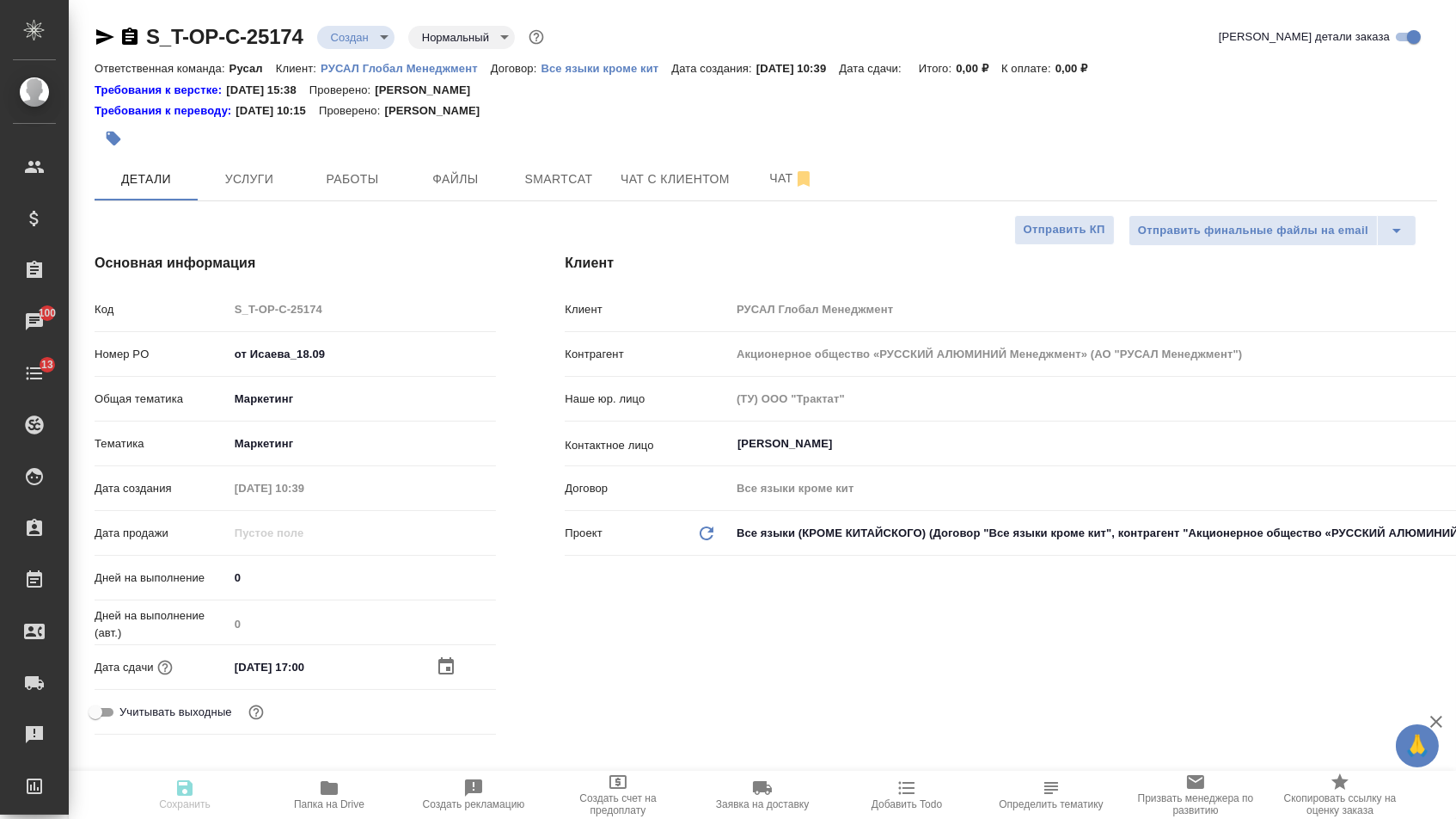
type textarea "x"
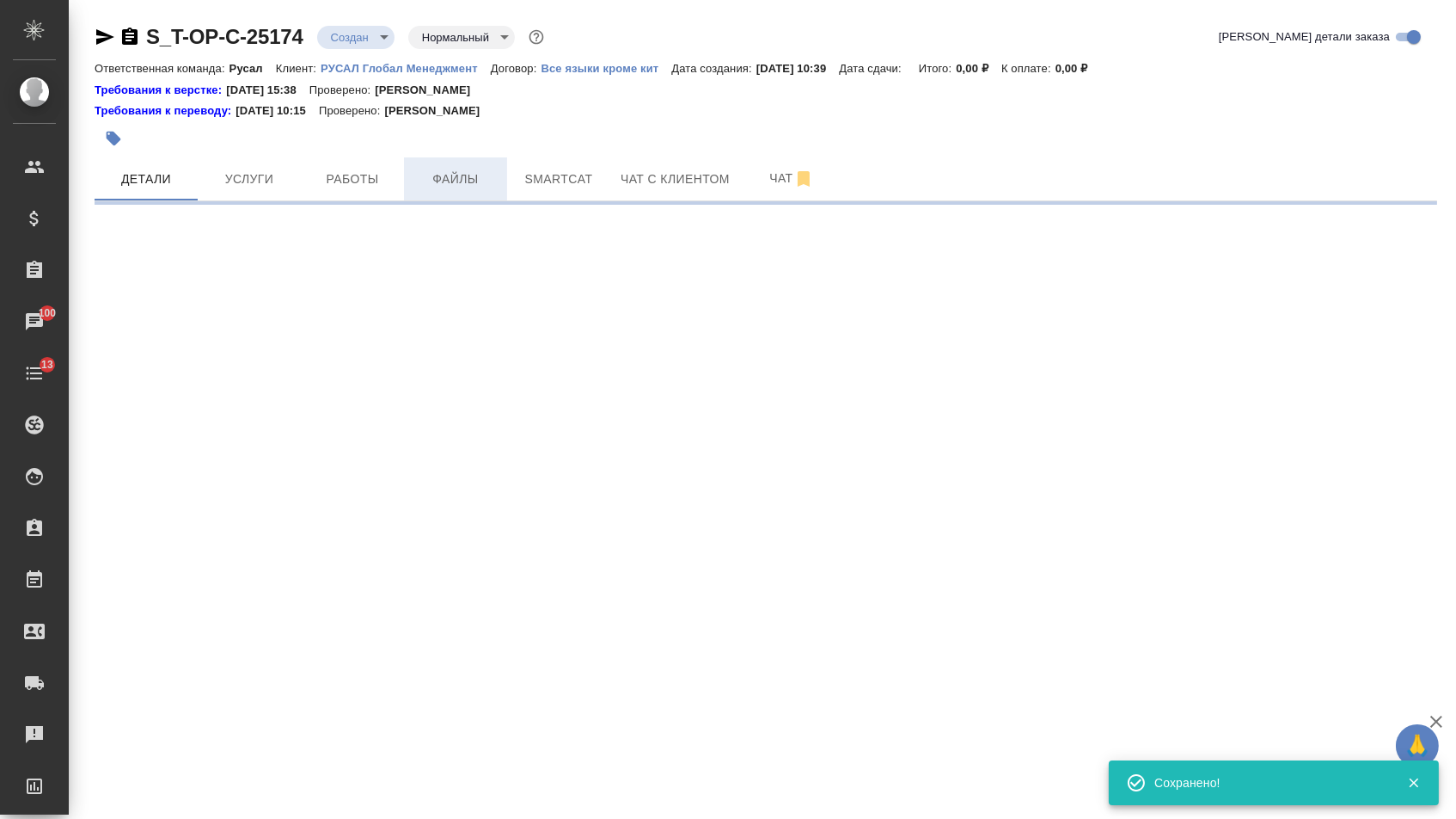
click at [484, 183] on span "Файлы" at bounding box center [455, 179] width 82 height 22
select select "RU"
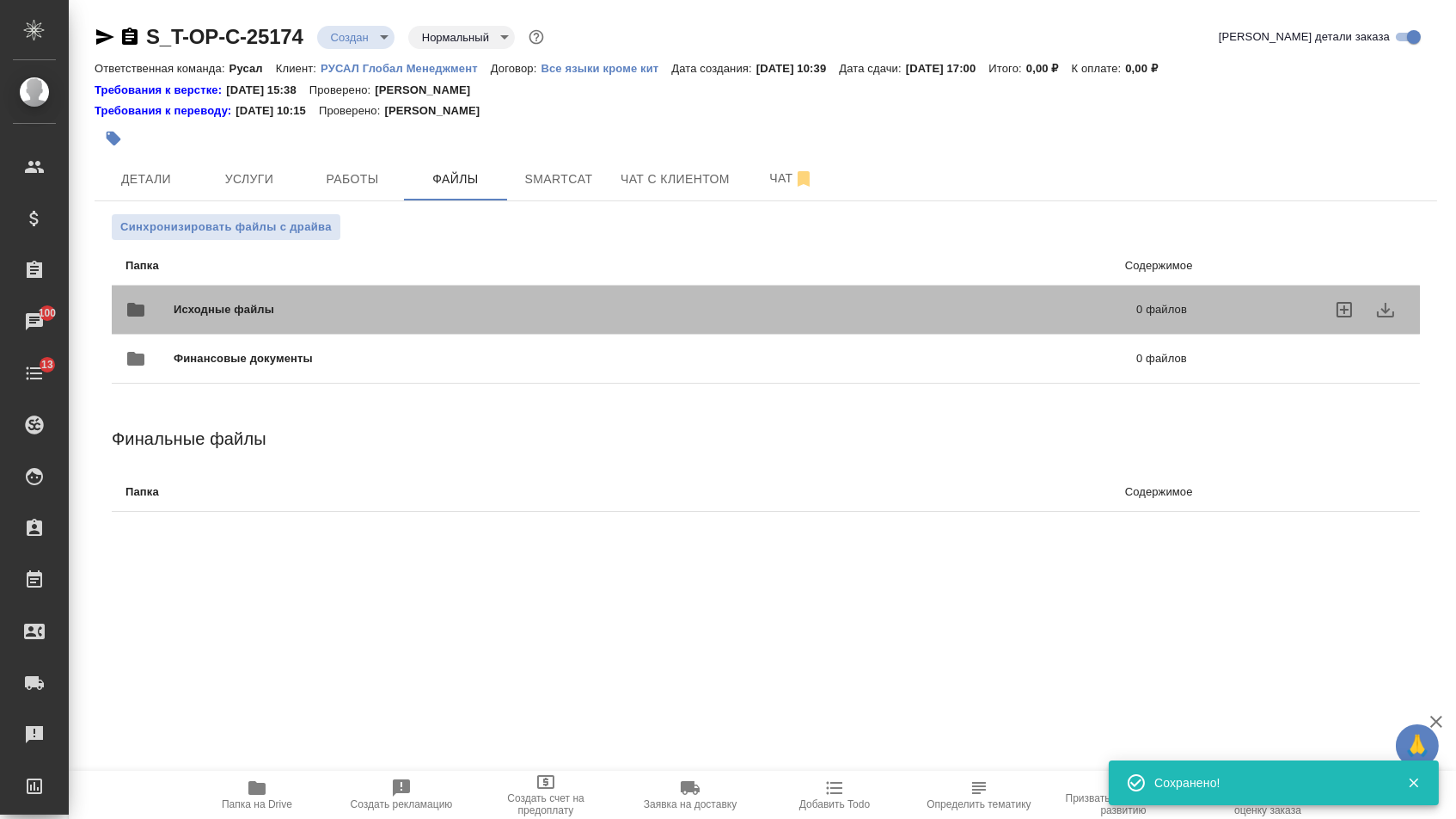
click at [259, 310] on span "Исходные файлы" at bounding box center [439, 309] width 532 height 17
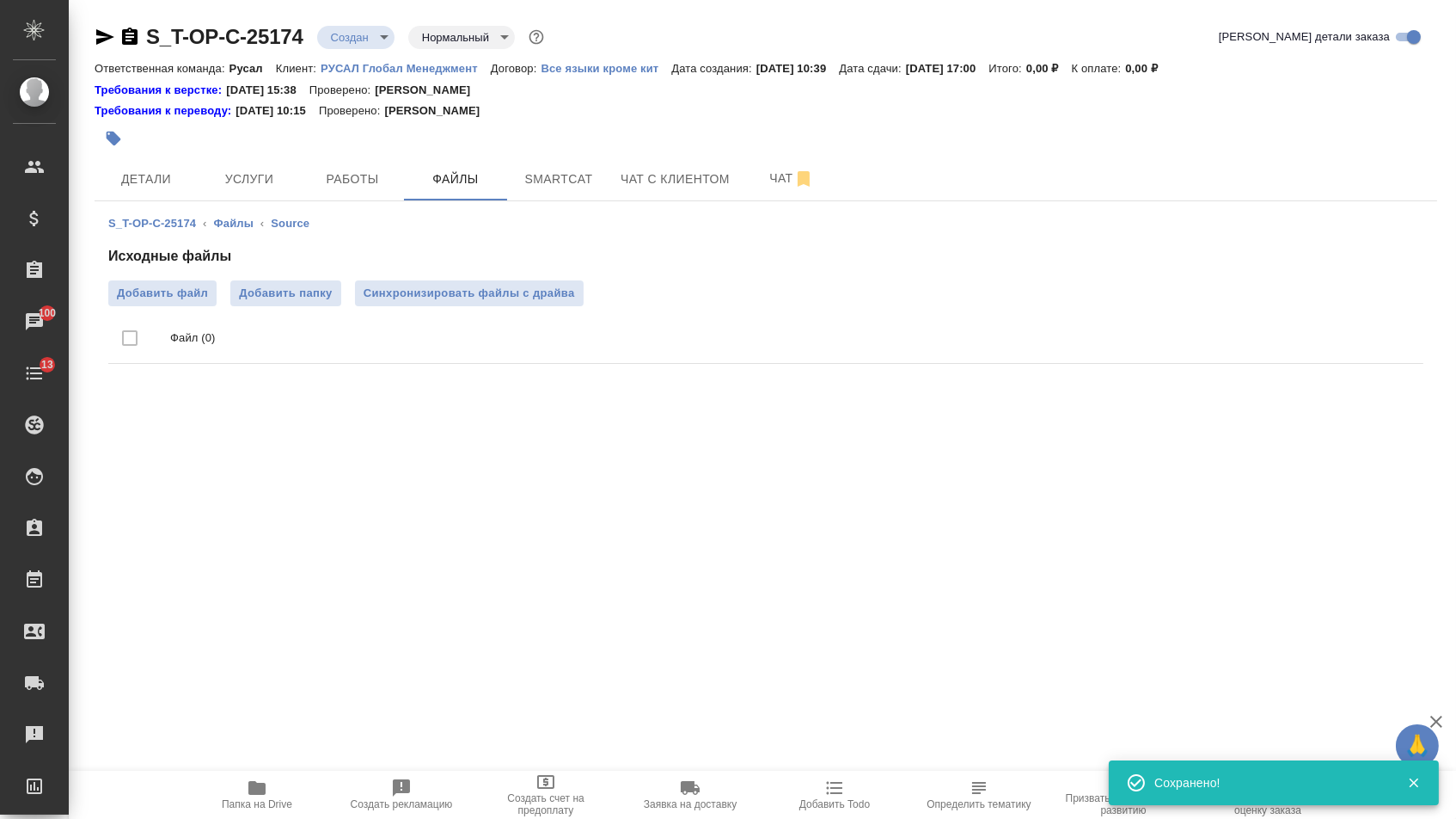
click at [198, 279] on div "Исходные файлы Добавить файл Добавить папку Синхронизировать файлы с драйва Фай…" at bounding box center [766, 308] width 1315 height 125
click at [198, 291] on span "Добавить файл" at bounding box center [162, 293] width 91 height 17
click at [0, 0] on input "Добавить файл" at bounding box center [0, 0] width 0 height 0
click at [256, 174] on span "Услуги" at bounding box center [249, 179] width 82 height 22
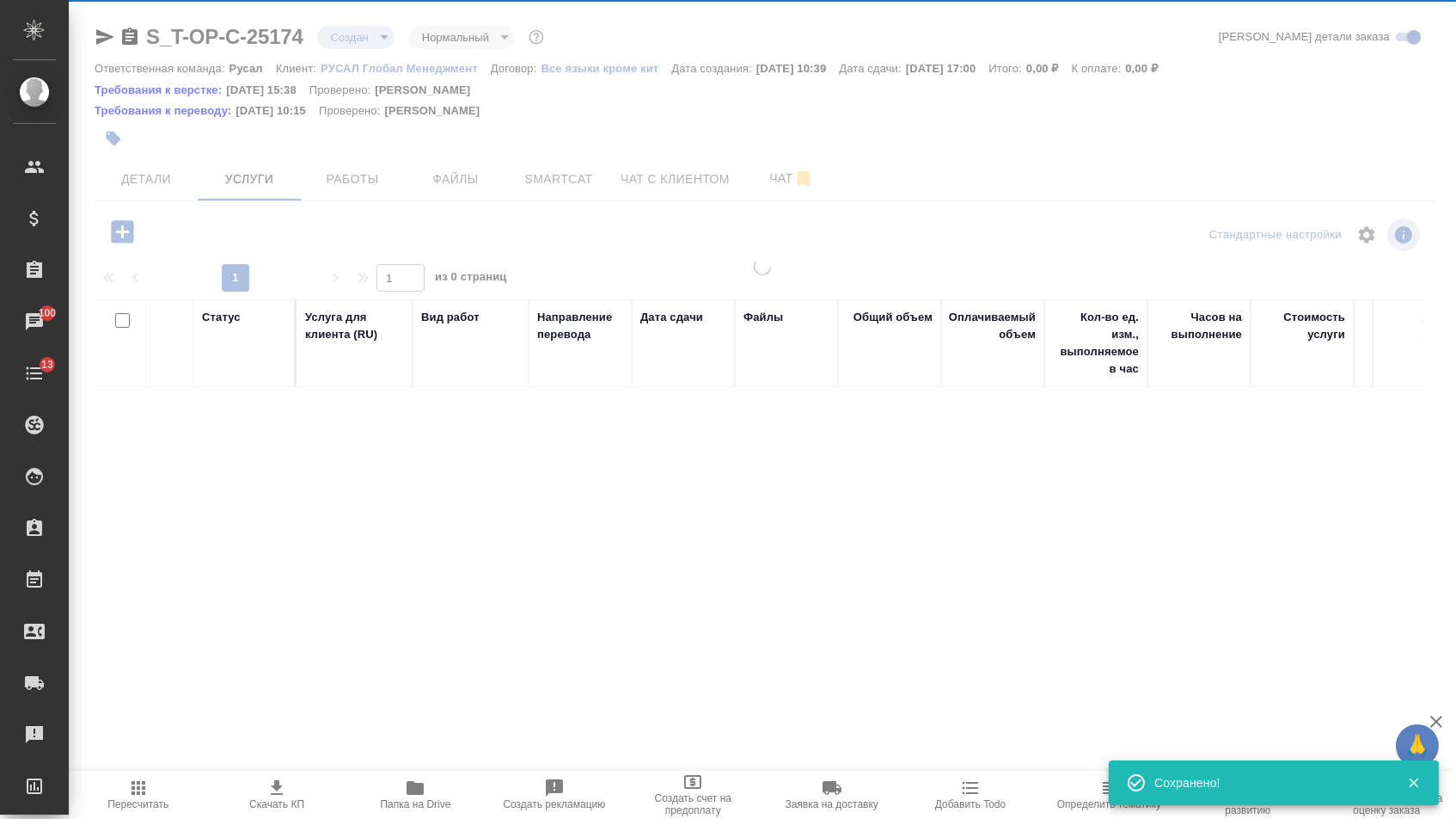
click at [115, 232] on div at bounding box center [762, 356] width 1387 height 713
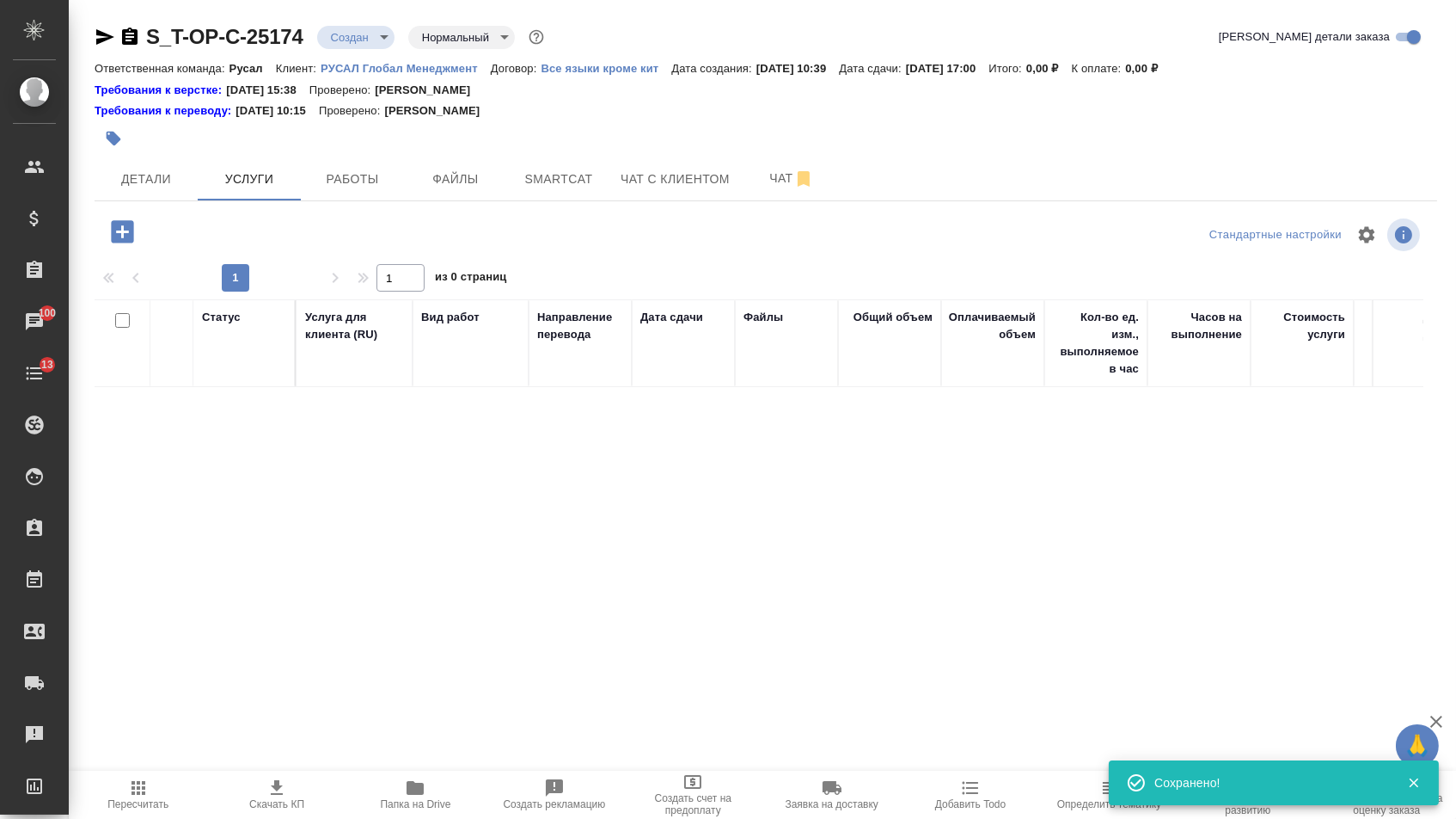
click at [118, 237] on icon "button" at bounding box center [122, 231] width 30 height 30
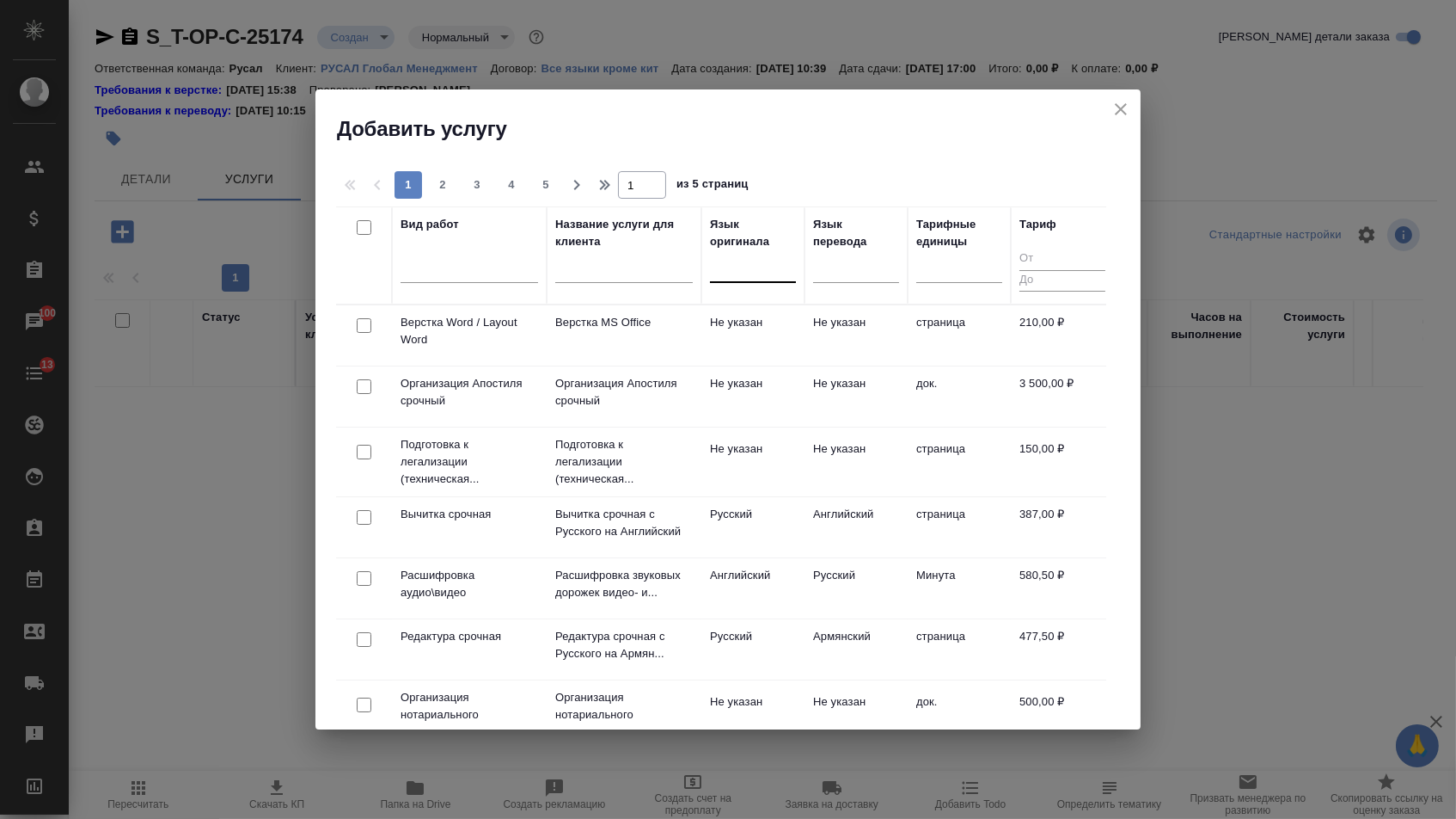
click at [772, 271] on div at bounding box center [753, 266] width 86 height 25
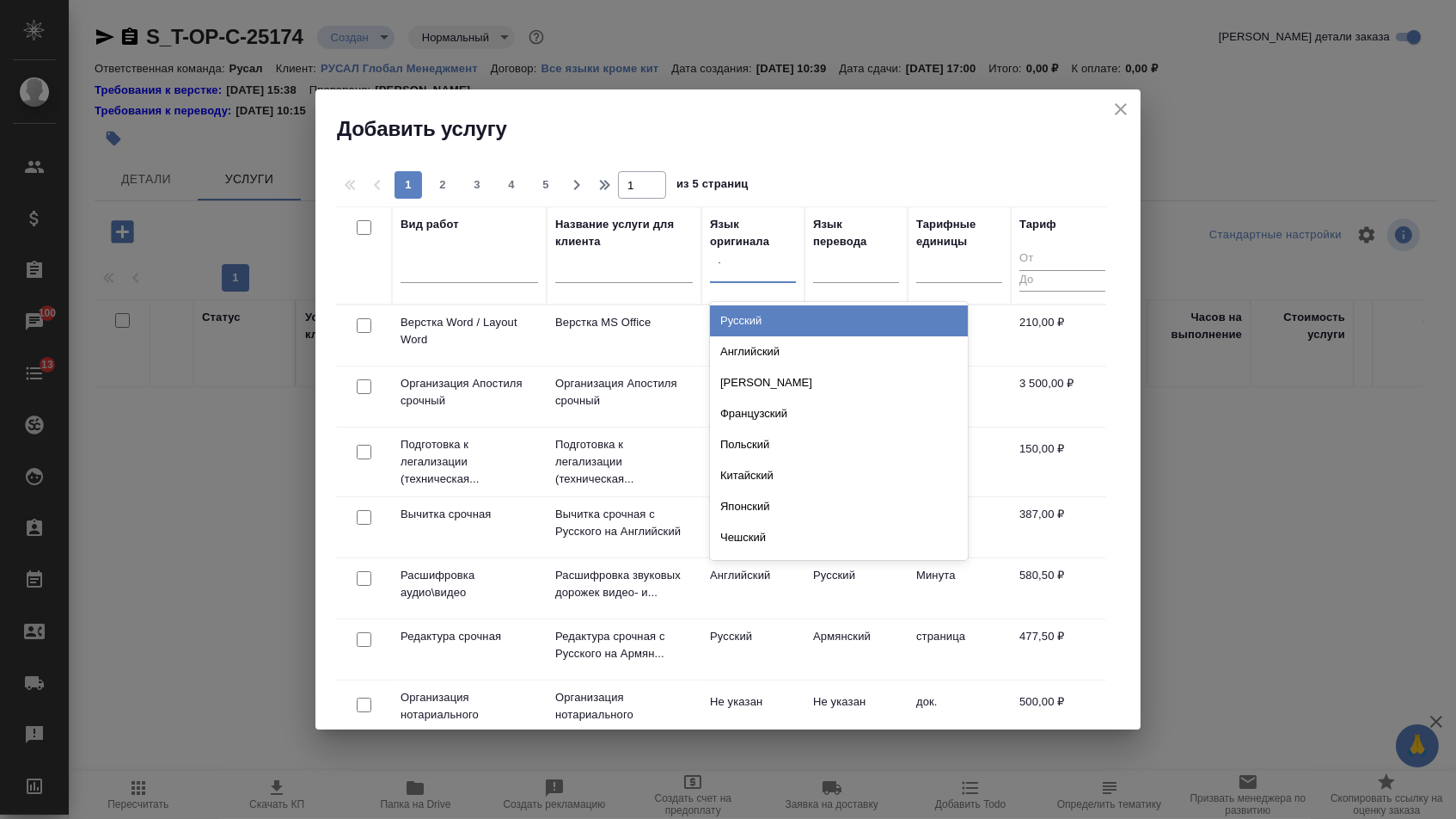
type input "ту"
click at [772, 326] on div "Турецкий" at bounding box center [839, 321] width 258 height 31
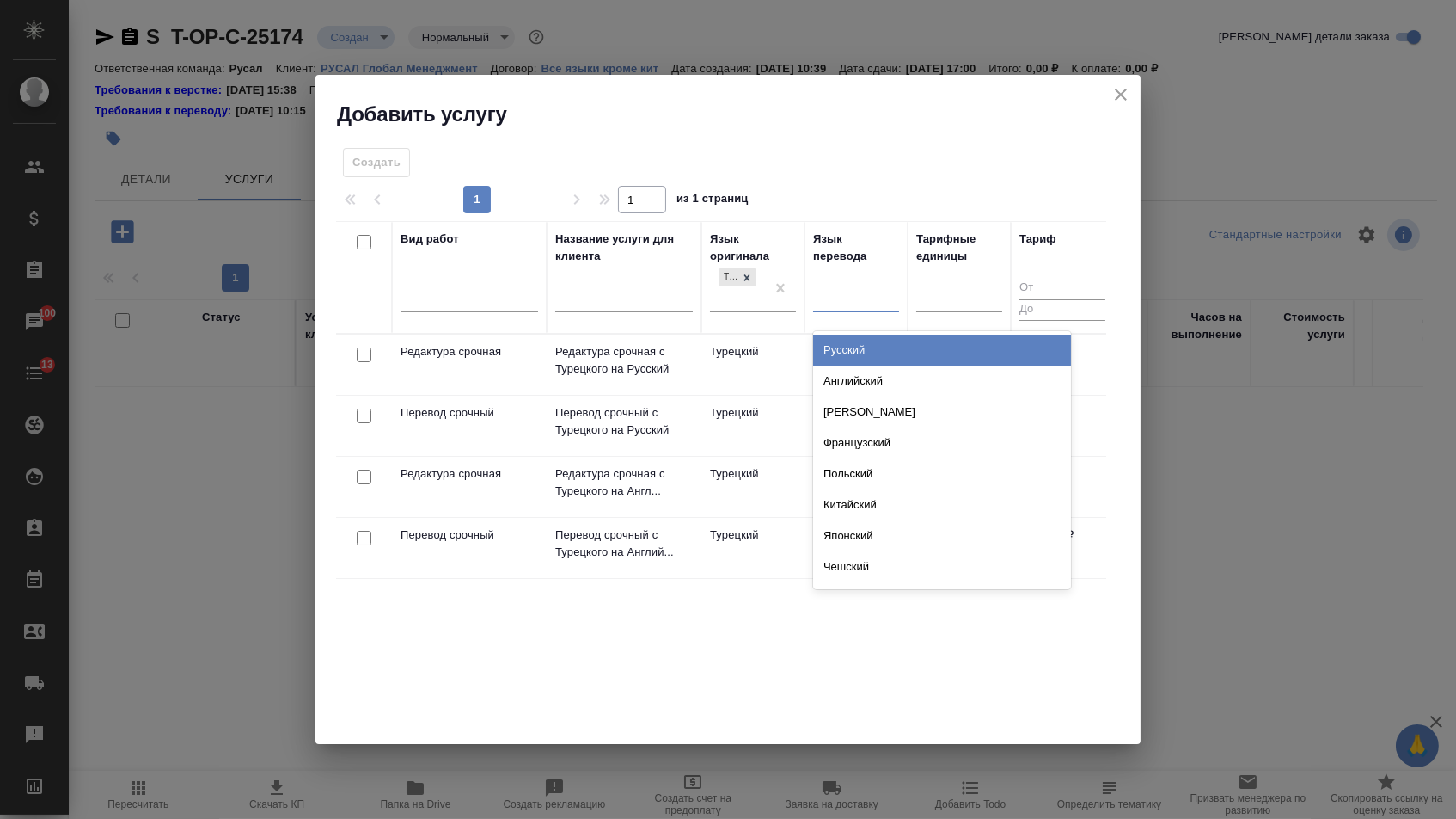
click at [849, 293] on div at bounding box center [856, 296] width 86 height 25
click at [834, 348] on div "Русский" at bounding box center [942, 350] width 258 height 31
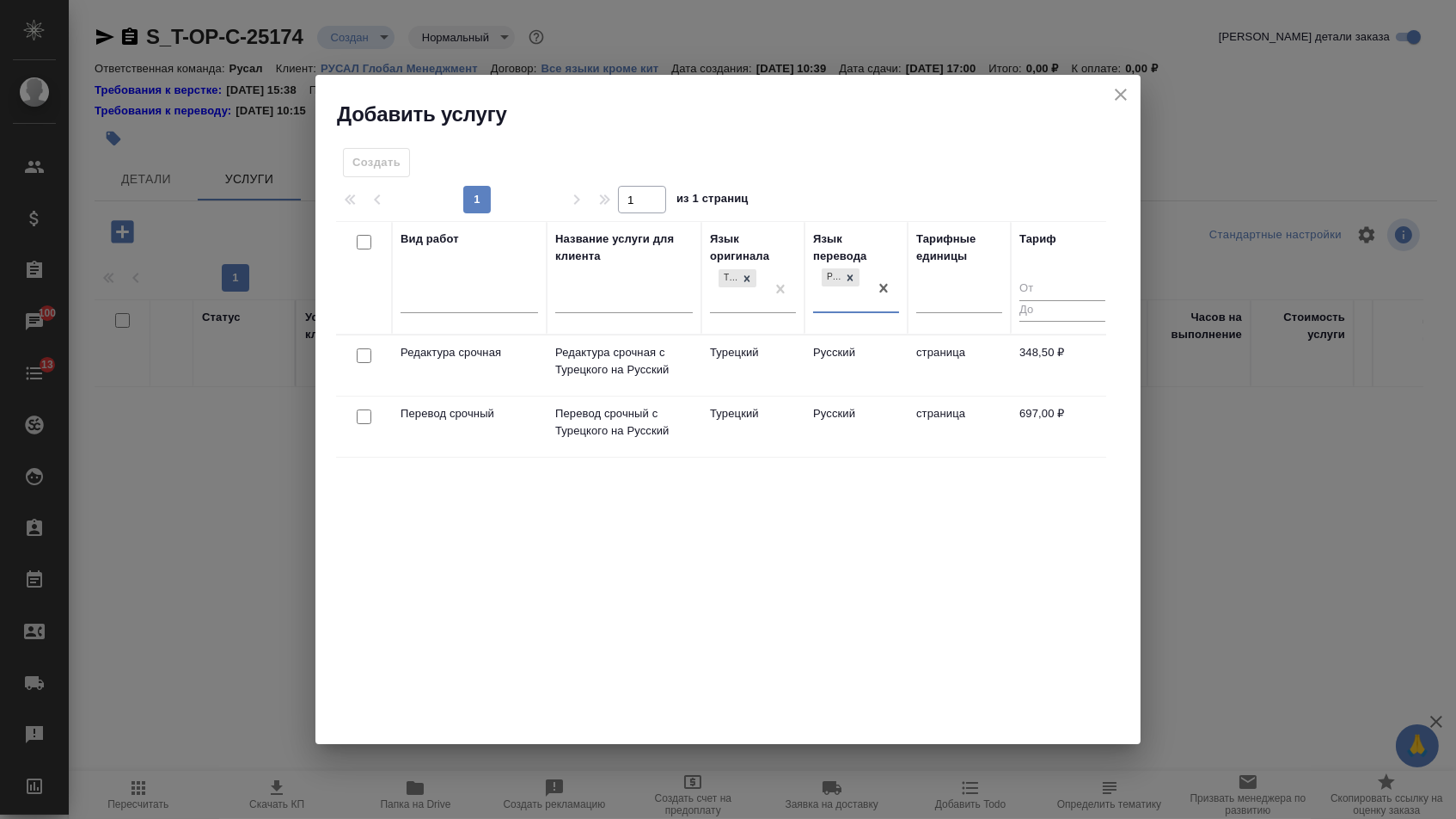
click at [362, 417] on input "checkbox" at bounding box center [364, 417] width 14 height 14
checkbox input "true"
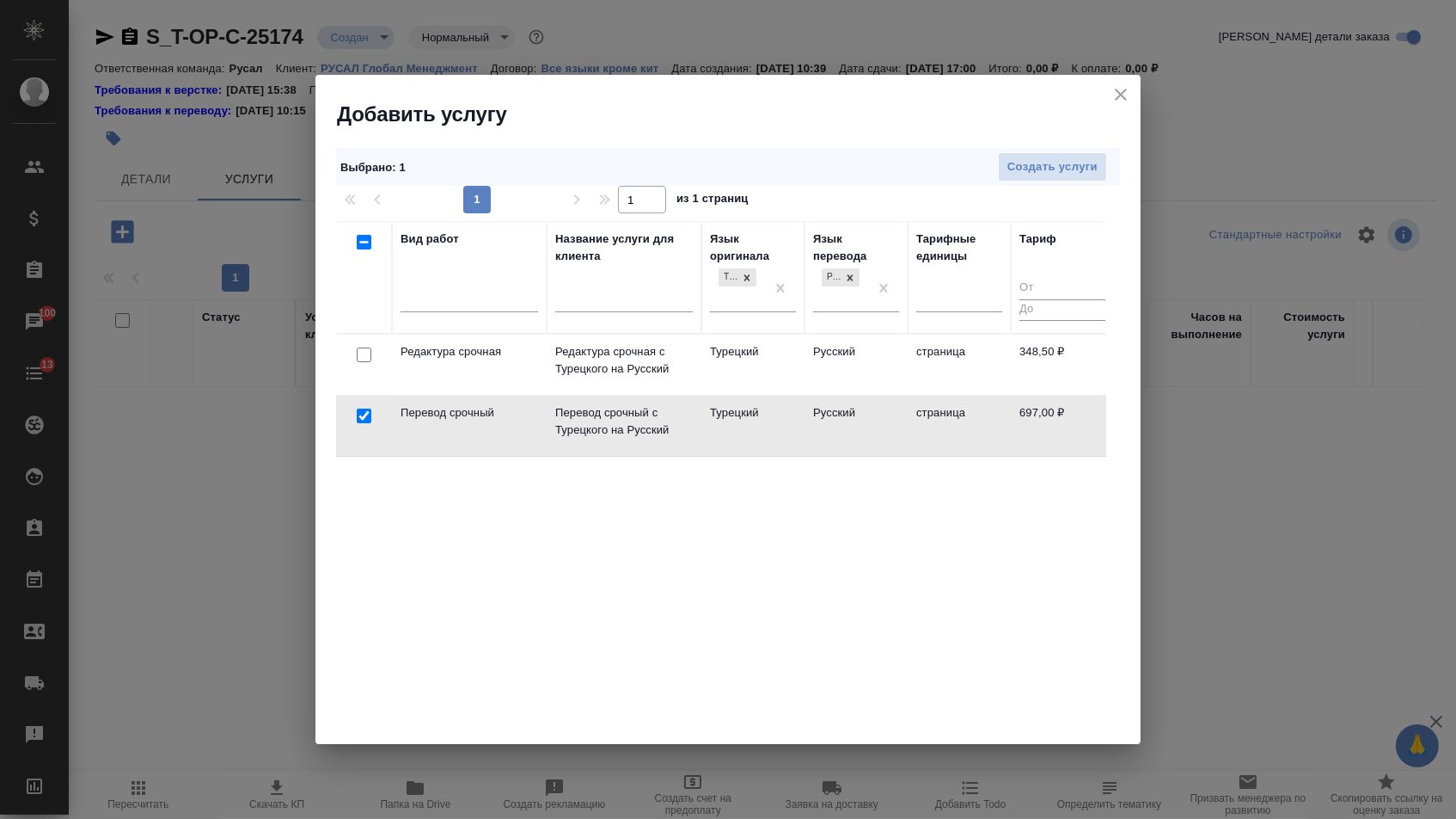
click at [361, 363] on div at bounding box center [363, 355] width 39 height 24
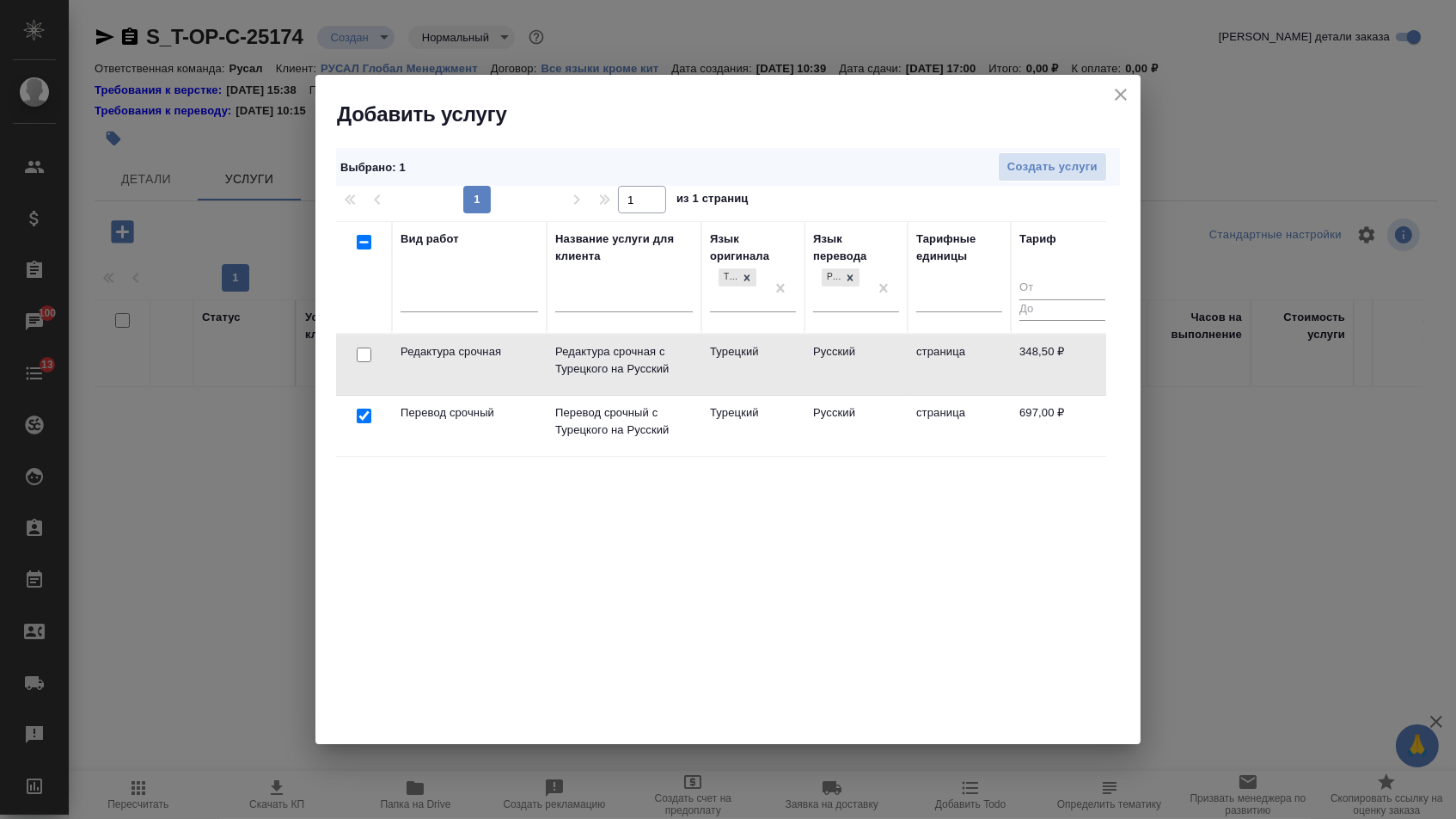
click at [359, 361] on div at bounding box center [363, 355] width 39 height 24
click at [365, 353] on input "checkbox" at bounding box center [364, 354] width 14 height 14
checkbox input "true"
checkbox input "false"
drag, startPoint x: 878, startPoint y: 288, endPoint x: 859, endPoint y: 288, distance: 19.0
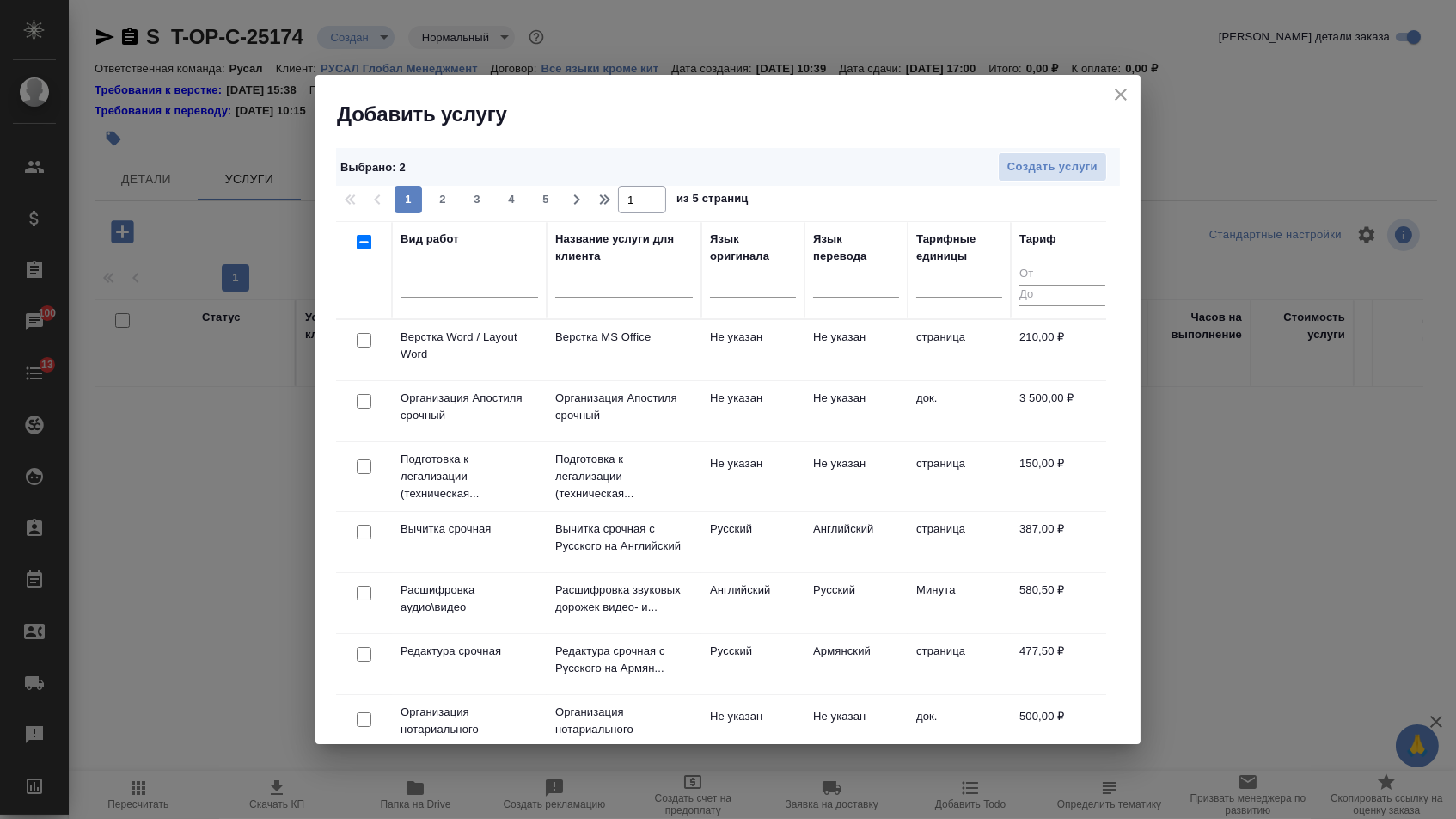
click at [359, 346] on input "checkbox" at bounding box center [364, 340] width 14 height 14
checkbox input "true"
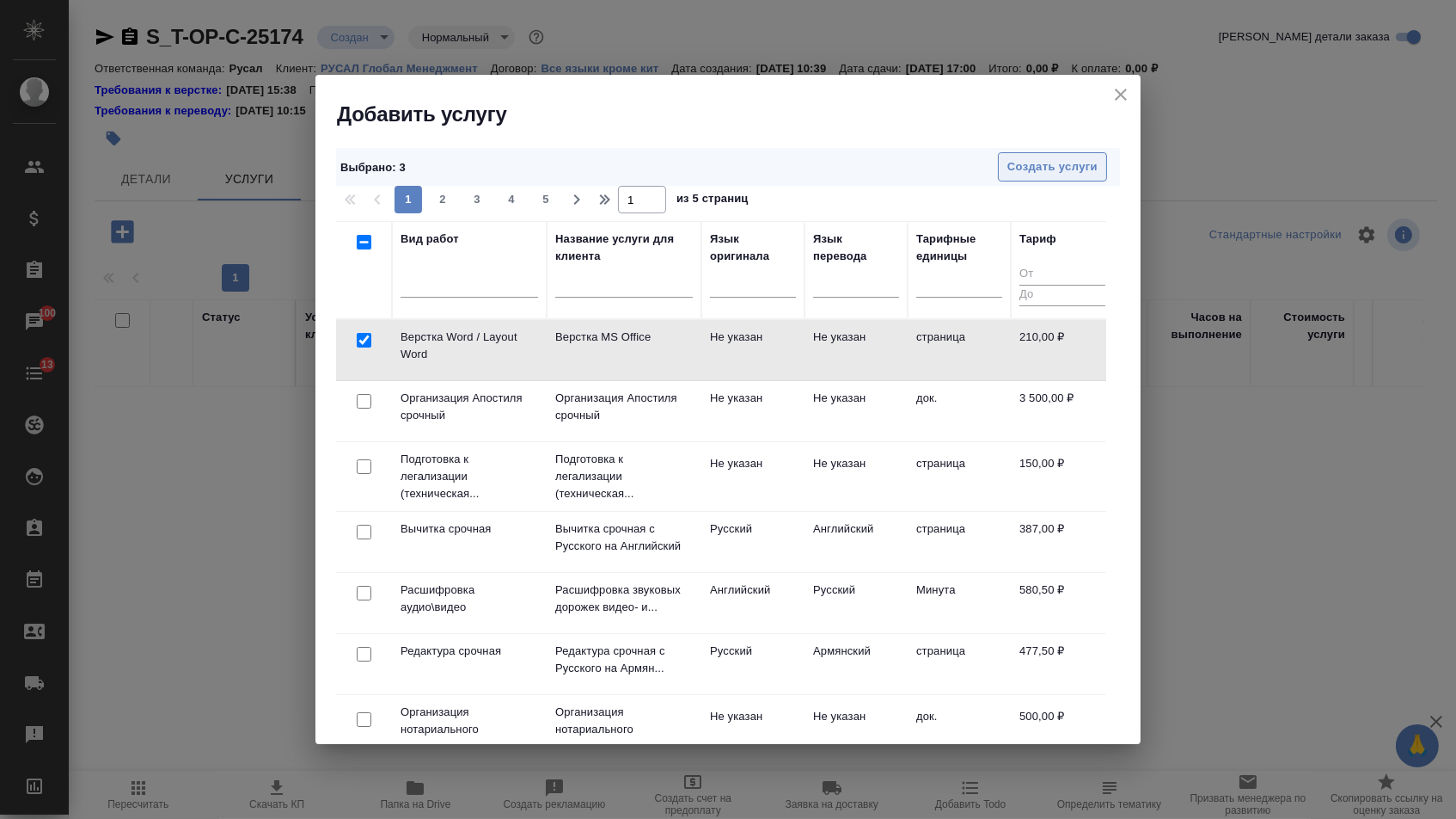
click at [1052, 173] on span "Создать услуги" at bounding box center [1053, 167] width 90 height 20
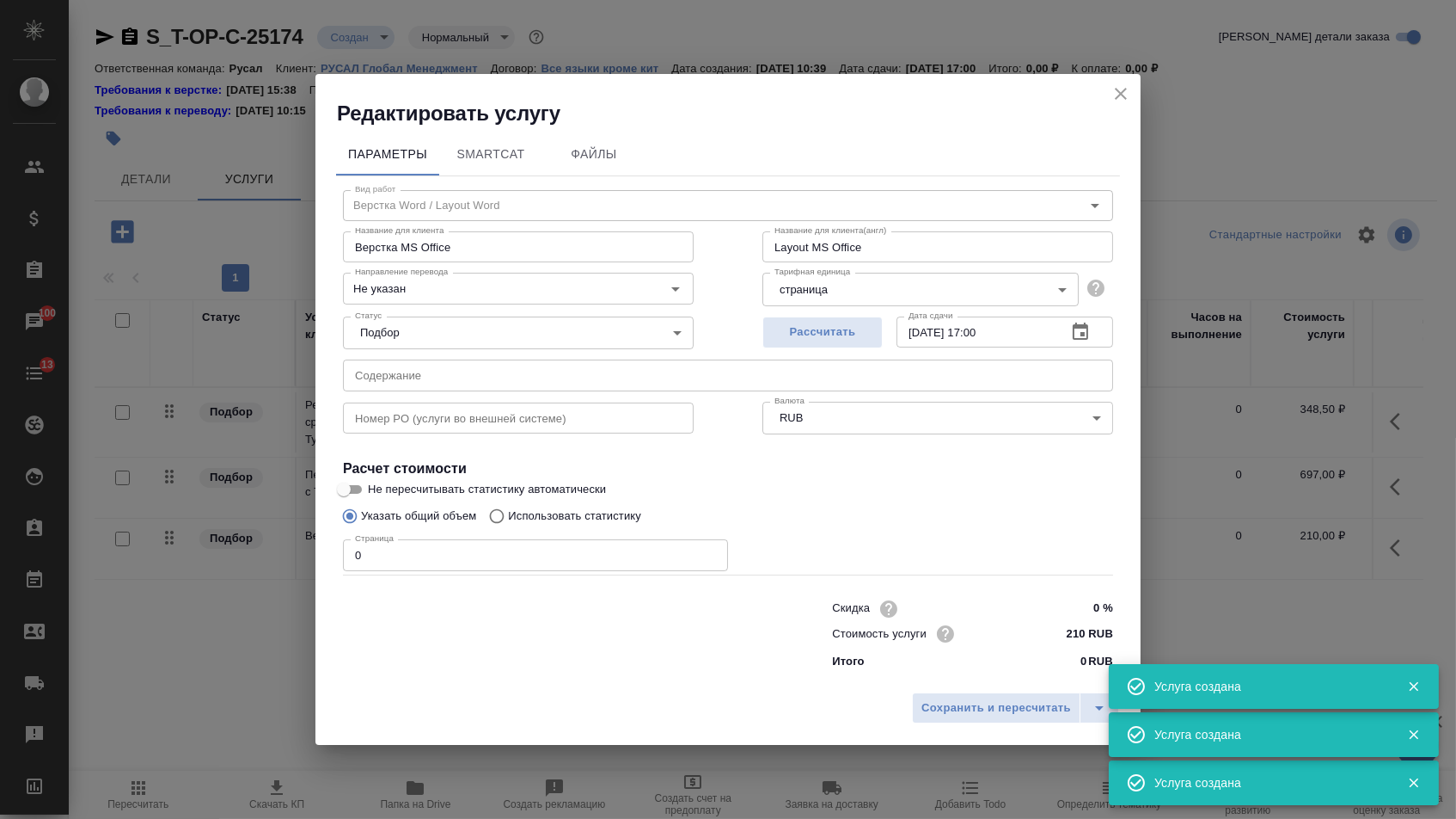
type input "Верстка Word / Layout Word"
type input "Верстка MS Office"
type input "Layout MS Office"
type input "Не указан"
type input "210 RUB"
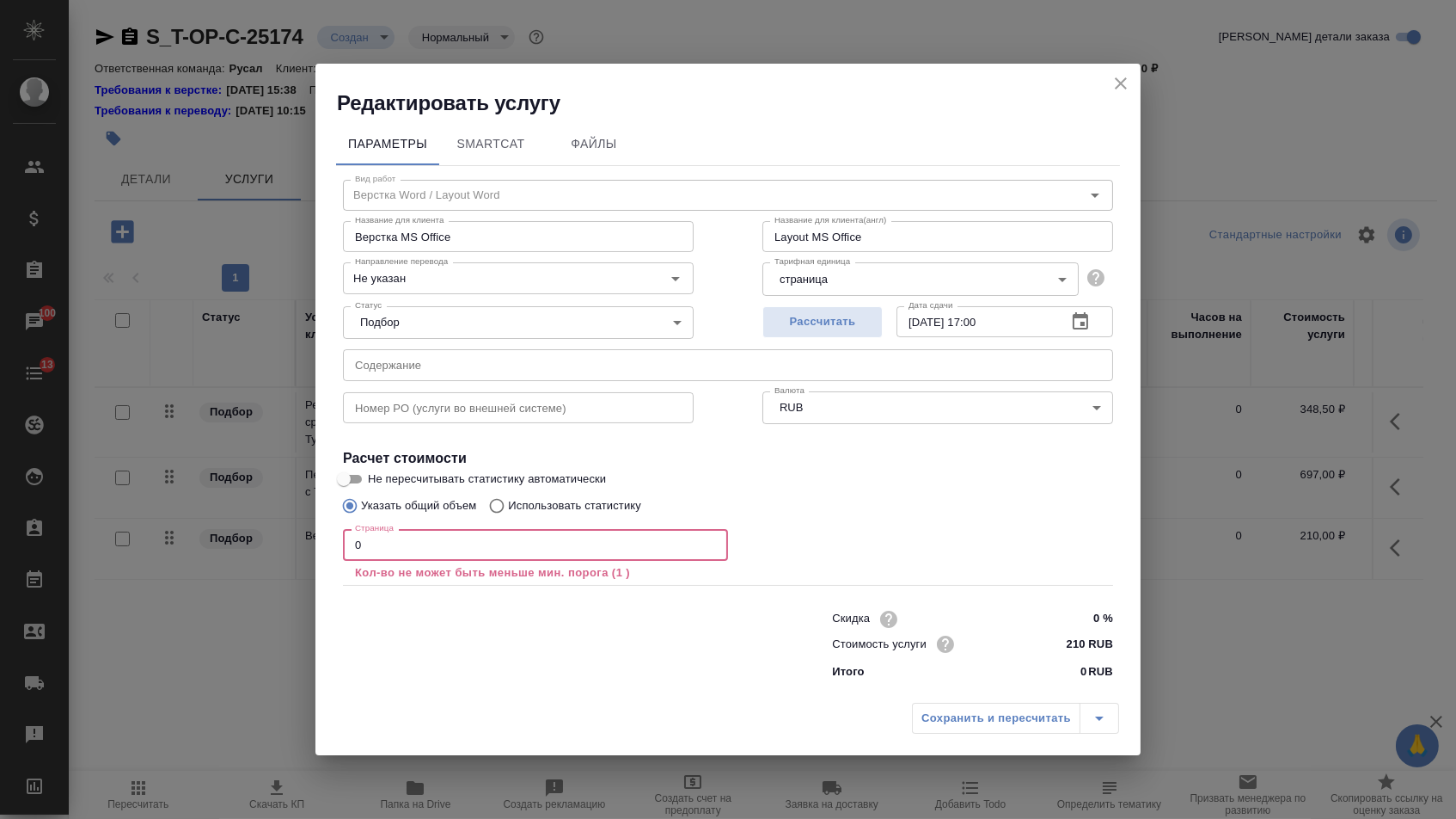
click at [488, 547] on input "0" at bounding box center [536, 544] width 385 height 31
click at [406, 365] on input "text" at bounding box center [728, 364] width 770 height 31
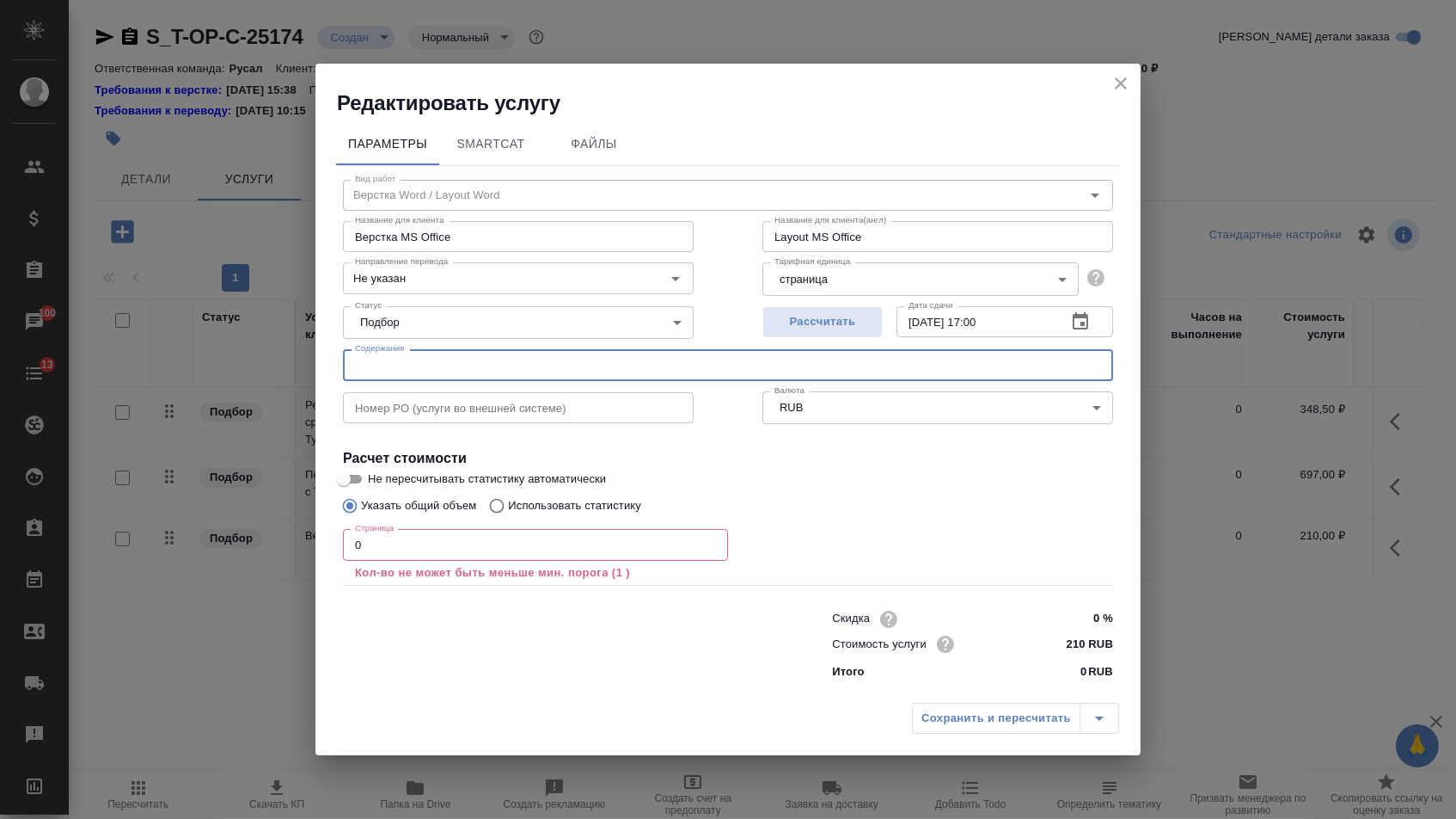
click at [371, 555] on input "0" at bounding box center [536, 544] width 385 height 31
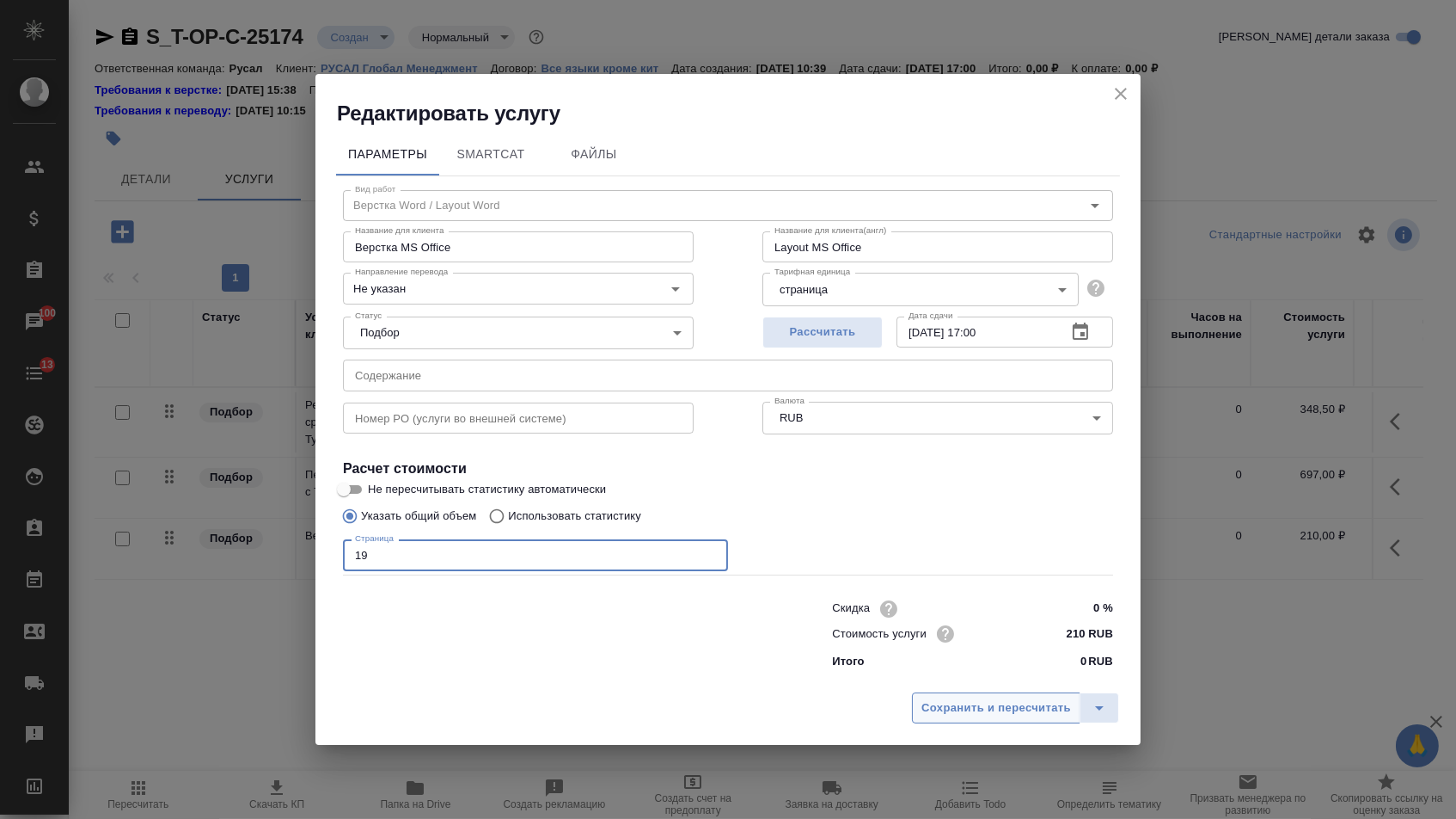
type input "19"
click at [952, 695] on div "Сохранить и пересчитать" at bounding box center [728, 714] width 825 height 61
click at [948, 711] on span "Сохранить и пересчитать" at bounding box center [997, 708] width 150 height 20
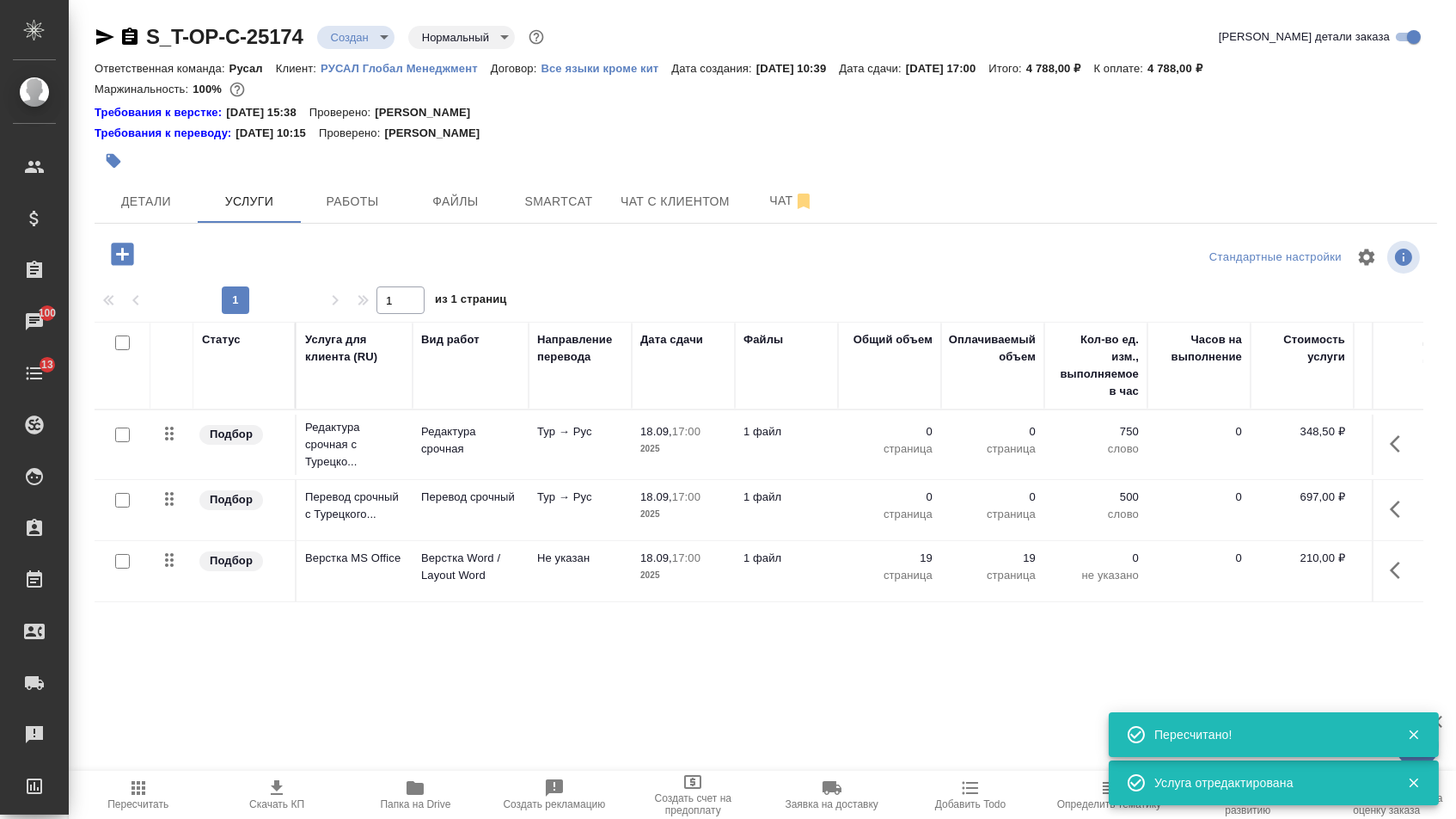
click at [1380, 513] on button "button" at bounding box center [1401, 509] width 42 height 42
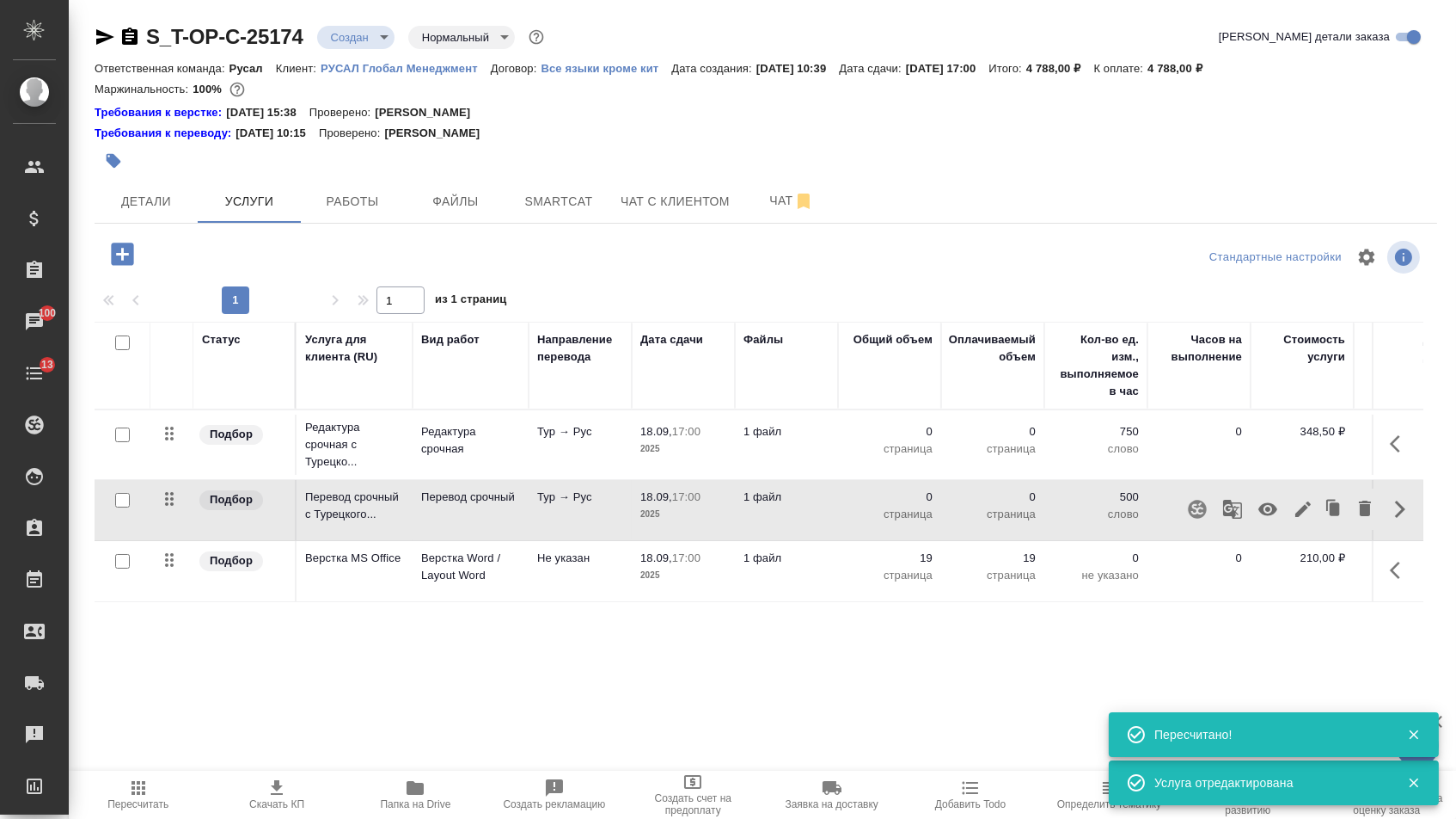
click at [1293, 520] on icon "button" at bounding box center [1303, 509] width 21 height 21
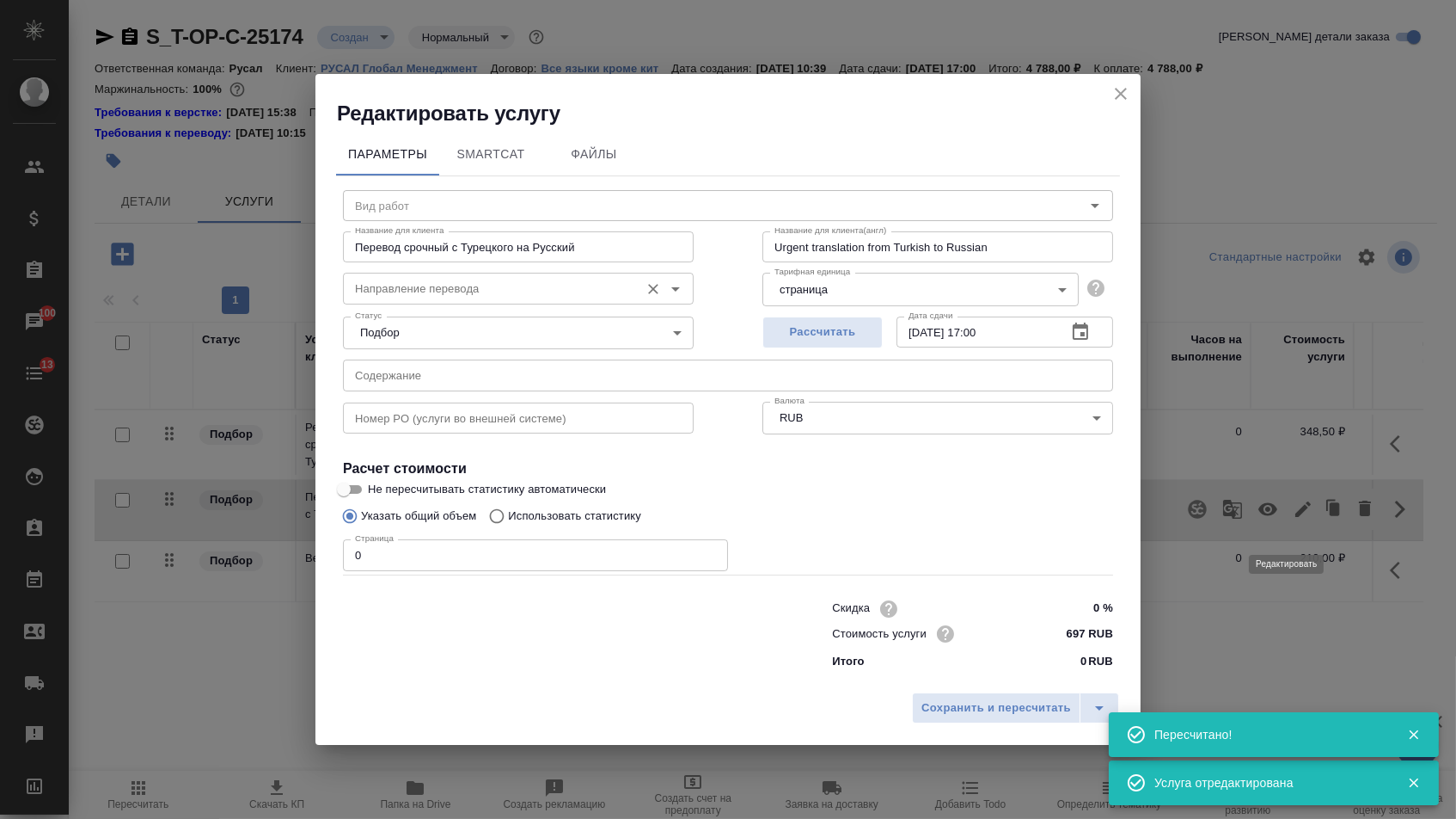
type input "Перевод срочный"
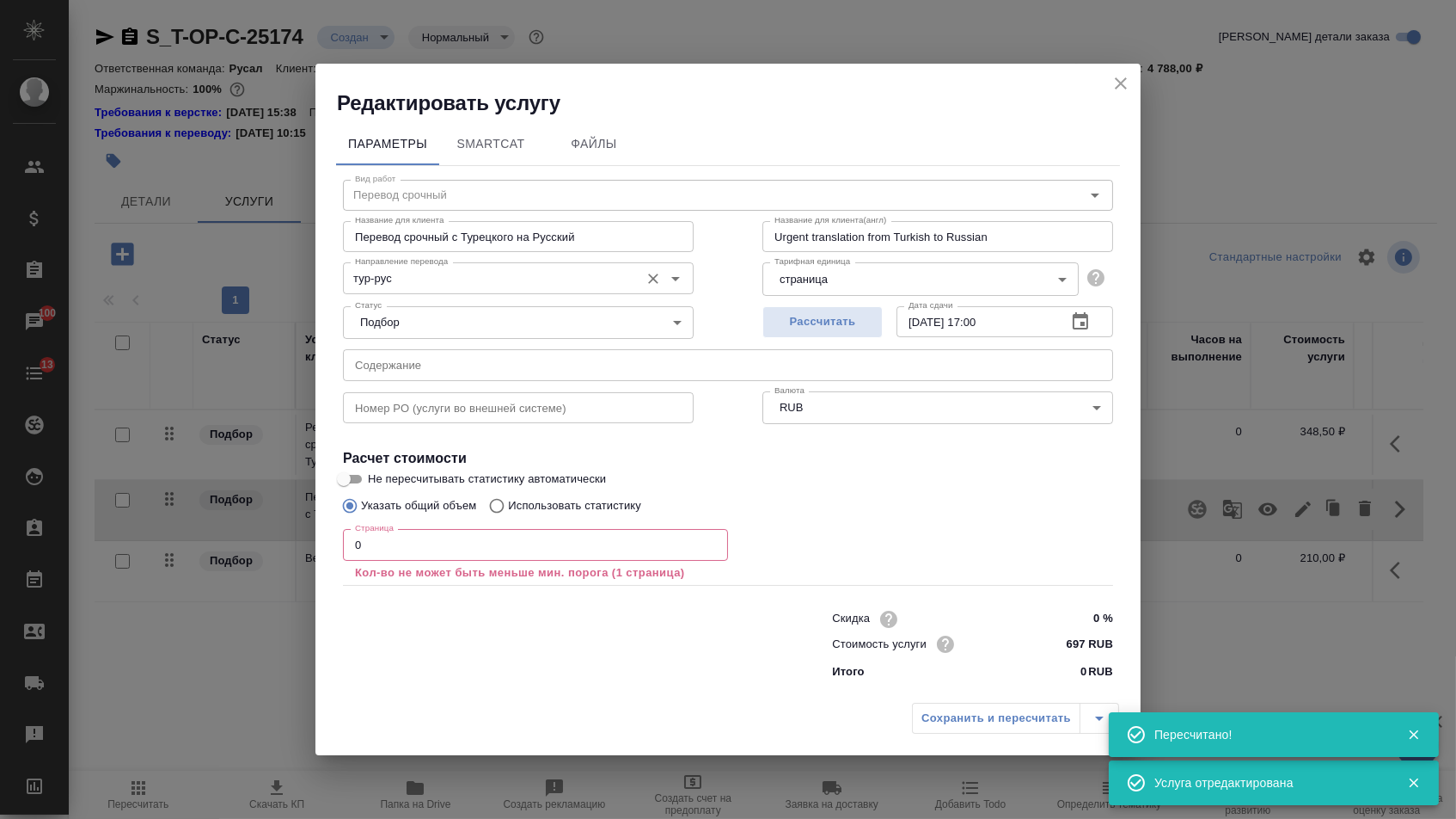
click at [505, 273] on input "тур-рус" at bounding box center [489, 278] width 283 height 21
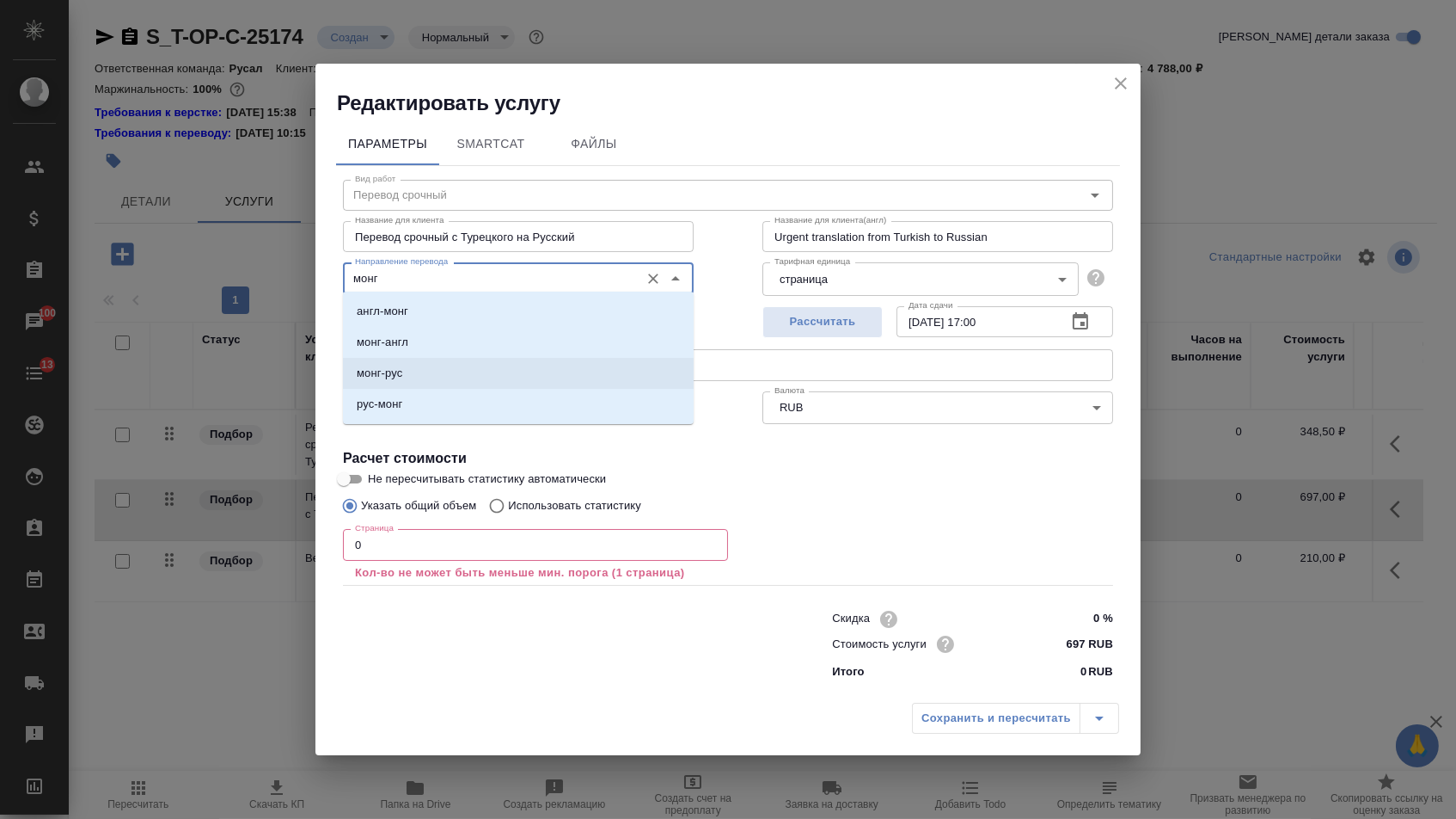
click at [382, 372] on p "монг-рус" at bounding box center [380, 372] width 45 height 17
type input "монг-рус"
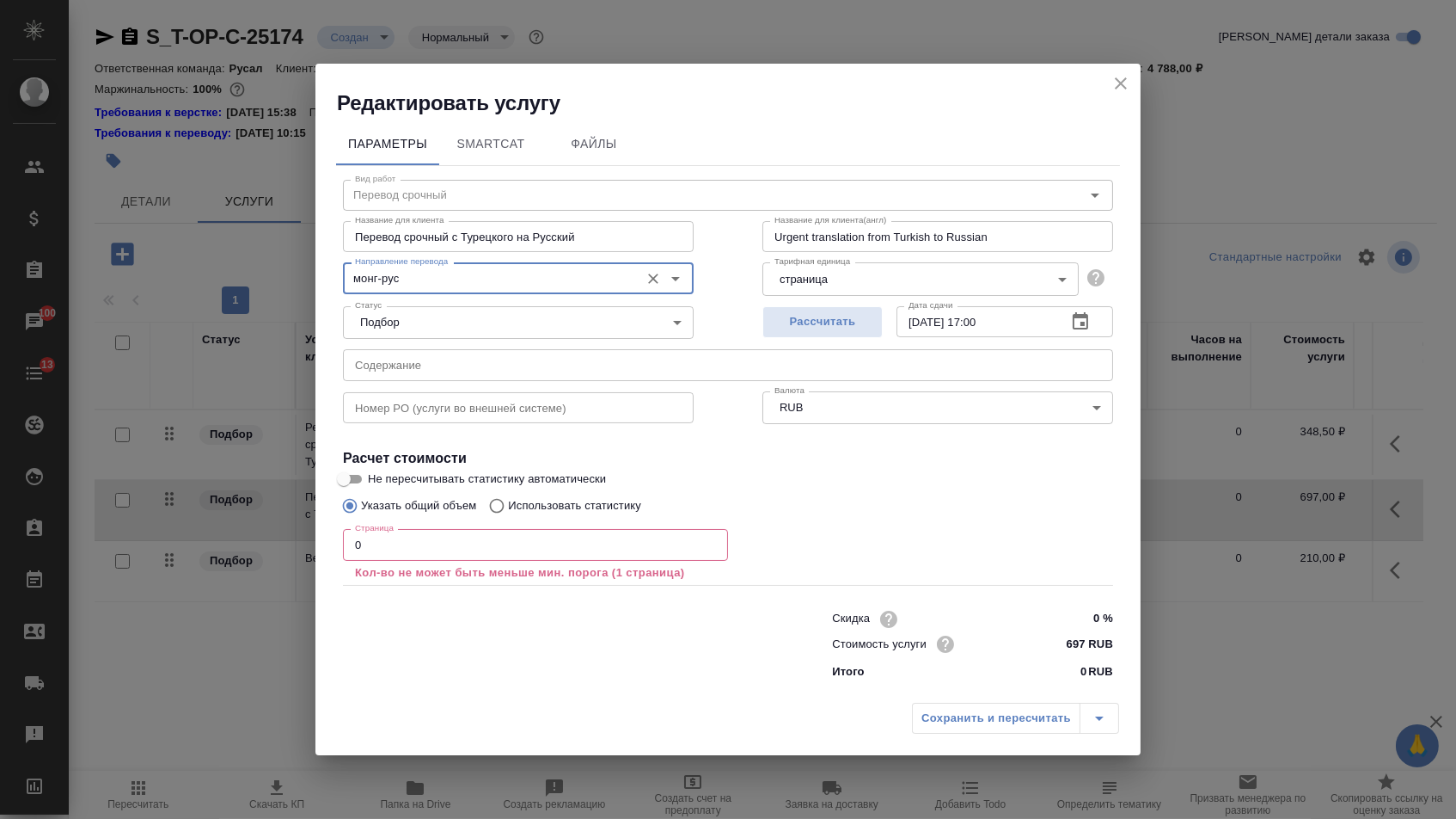
drag, startPoint x: 456, startPoint y: 230, endPoint x: 810, endPoint y: 221, distance: 354.1
click at [810, 221] on div "Название для клиента Перевод срочный с Турецкого на Русский Название для клиент…" at bounding box center [728, 235] width 839 height 110
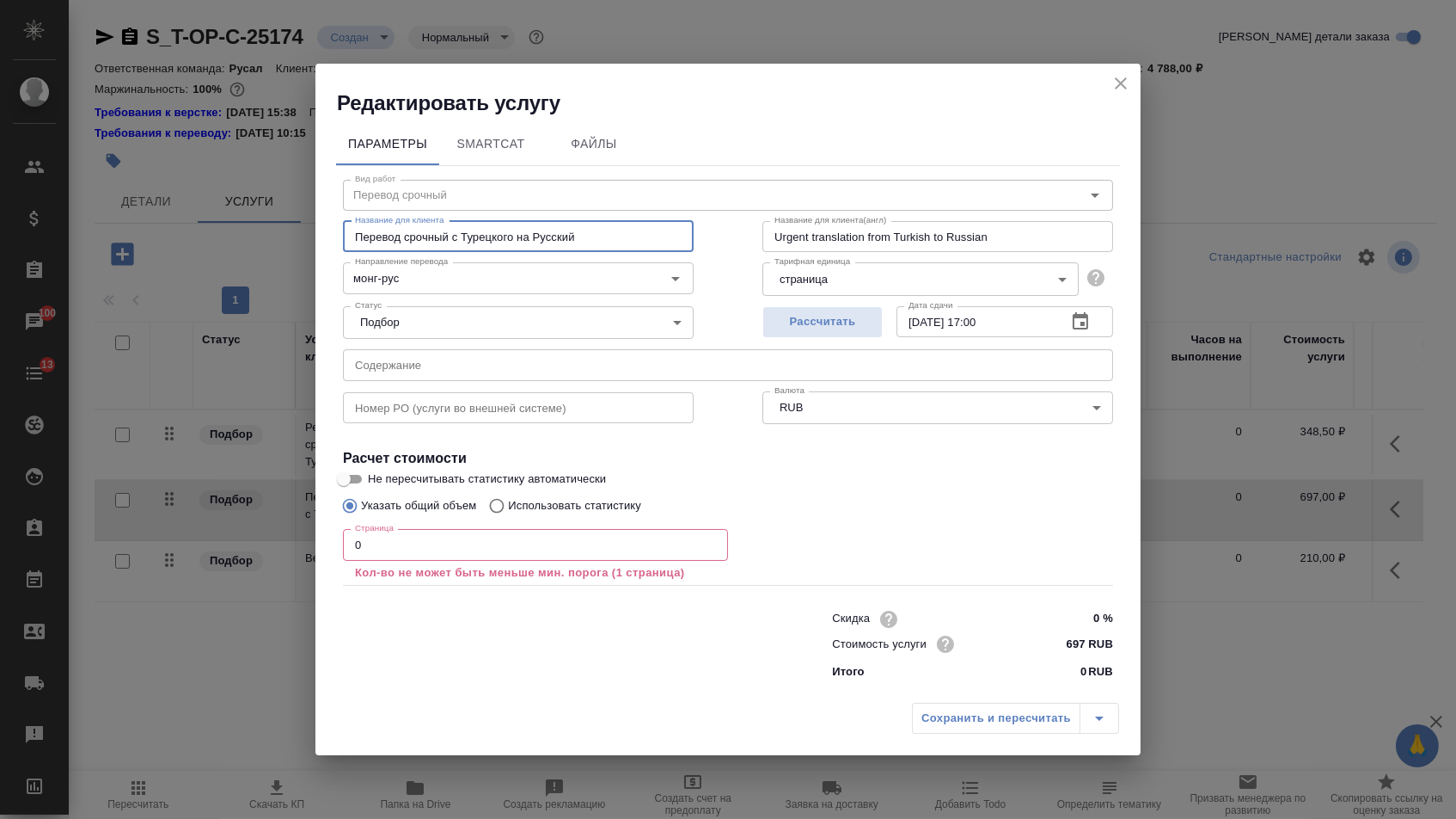
click at [531, 221] on input "Перевод срочный с Турецкого на Русский" at bounding box center [519, 236] width 351 height 31
drag, startPoint x: 593, startPoint y: 222, endPoint x: 456, endPoint y: 221, distance: 137.0
click at [456, 222] on input "Перевод срочный с Турецкого на Русский" at bounding box center [519, 236] width 351 height 31
type input "Перевод срочный"
click at [438, 359] on input "text" at bounding box center [728, 364] width 770 height 31
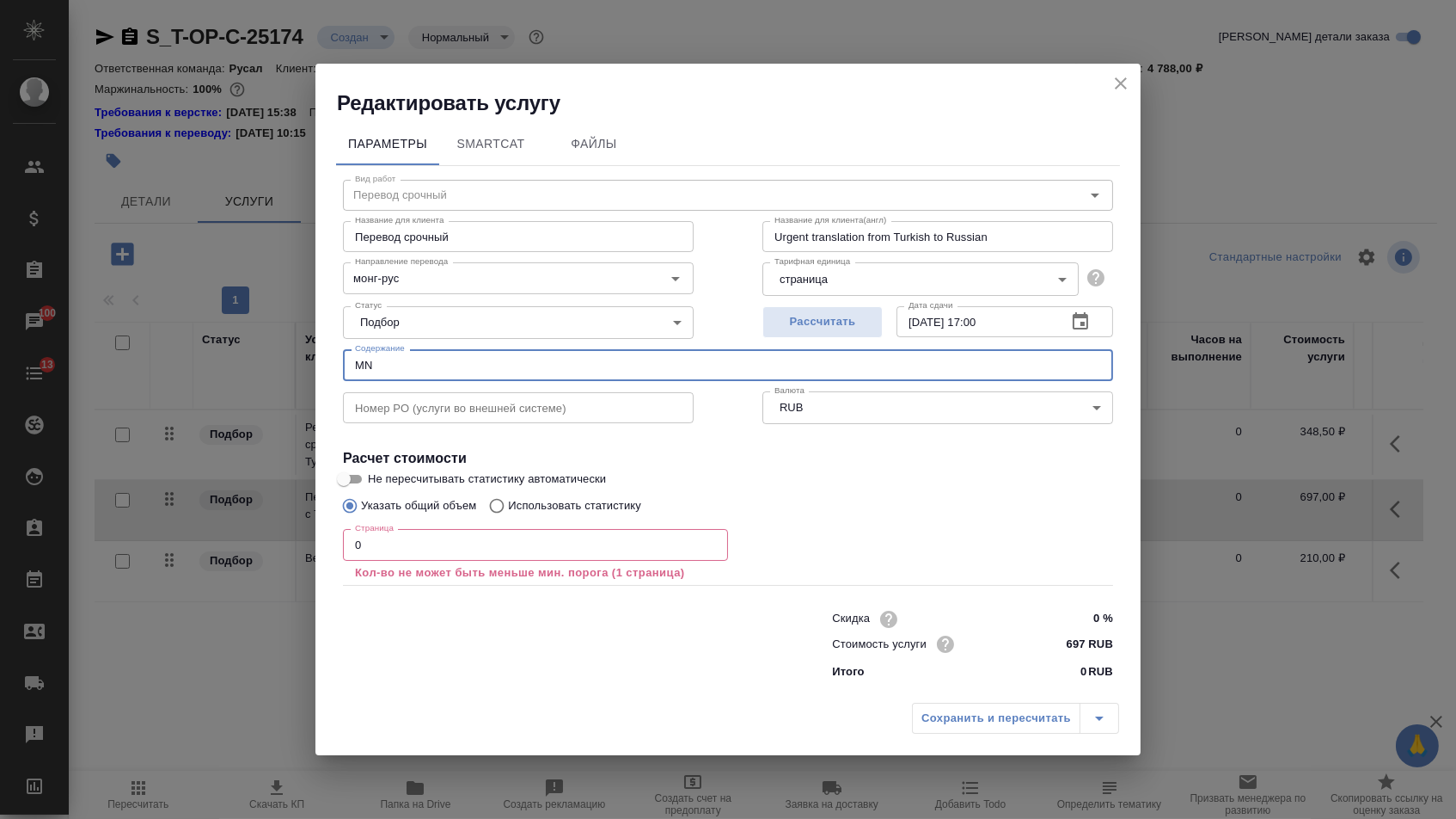
type input "MN"
click at [367, 549] on input "0" at bounding box center [536, 544] width 385 height 31
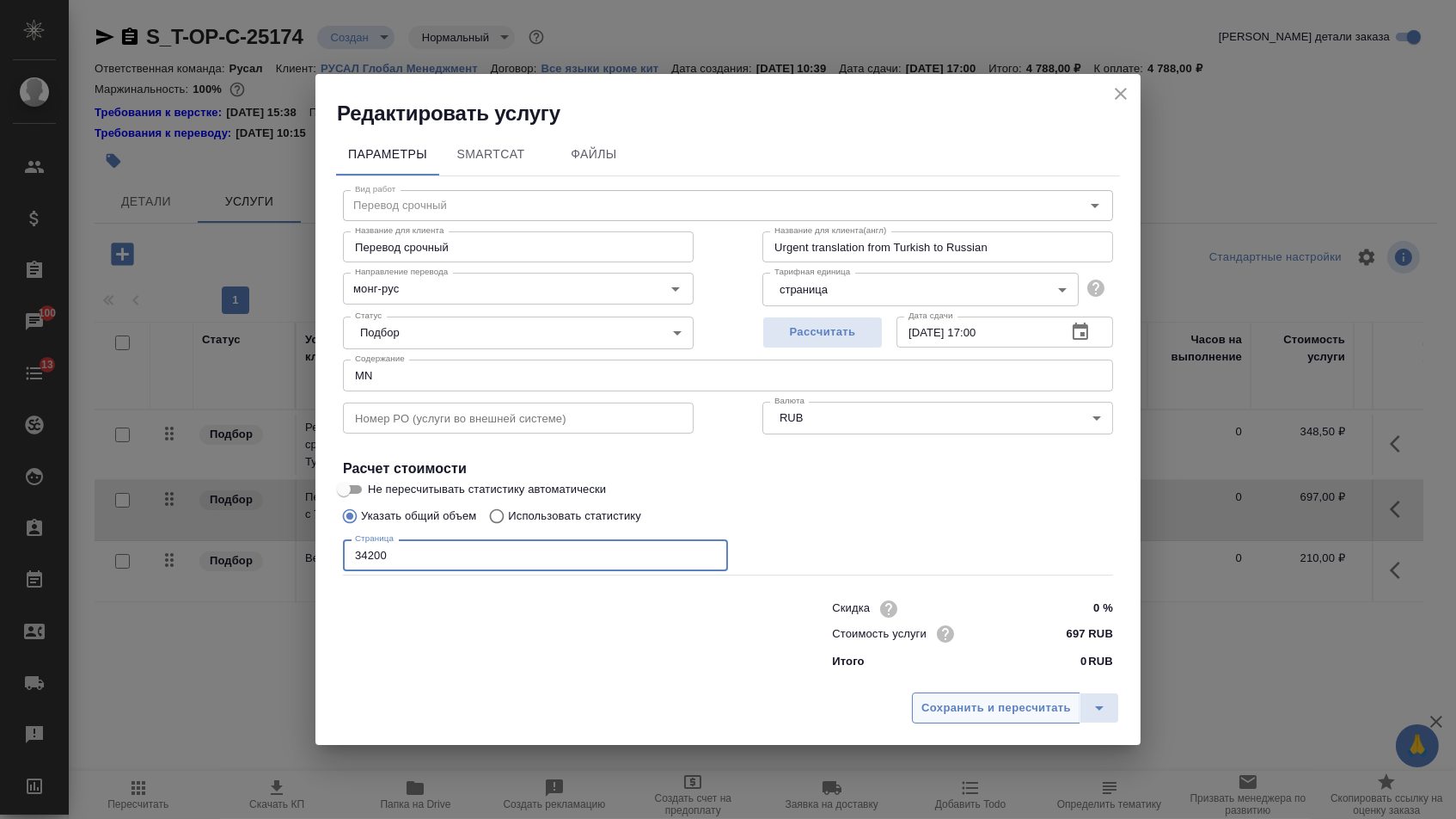
type input "34200"
click at [972, 718] on span "Сохранить и пересчитать" at bounding box center [997, 708] width 150 height 20
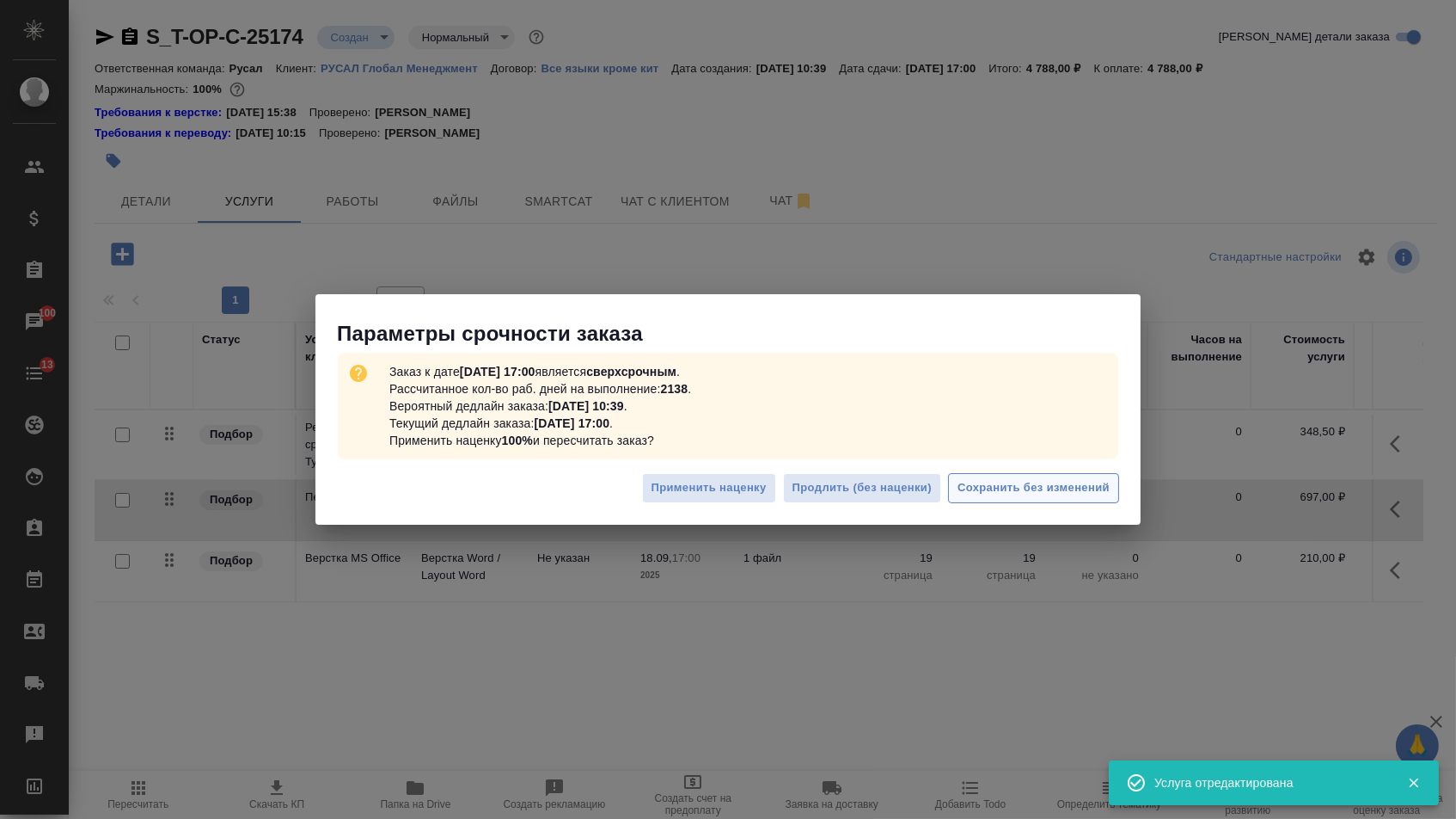
click at [1028, 490] on span "Сохранить без изменений" at bounding box center [1034, 488] width 152 height 20
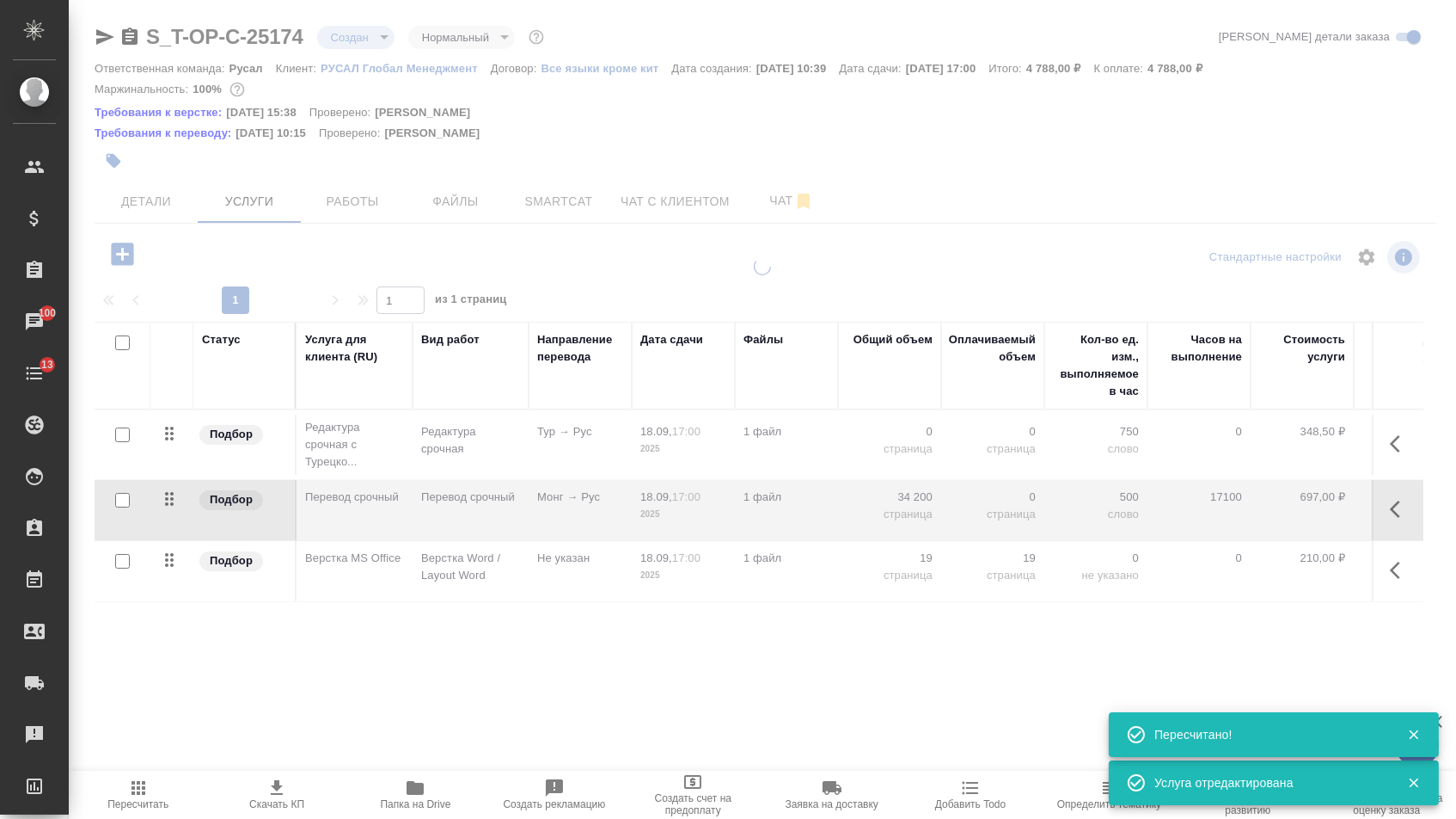
type input "urgent"
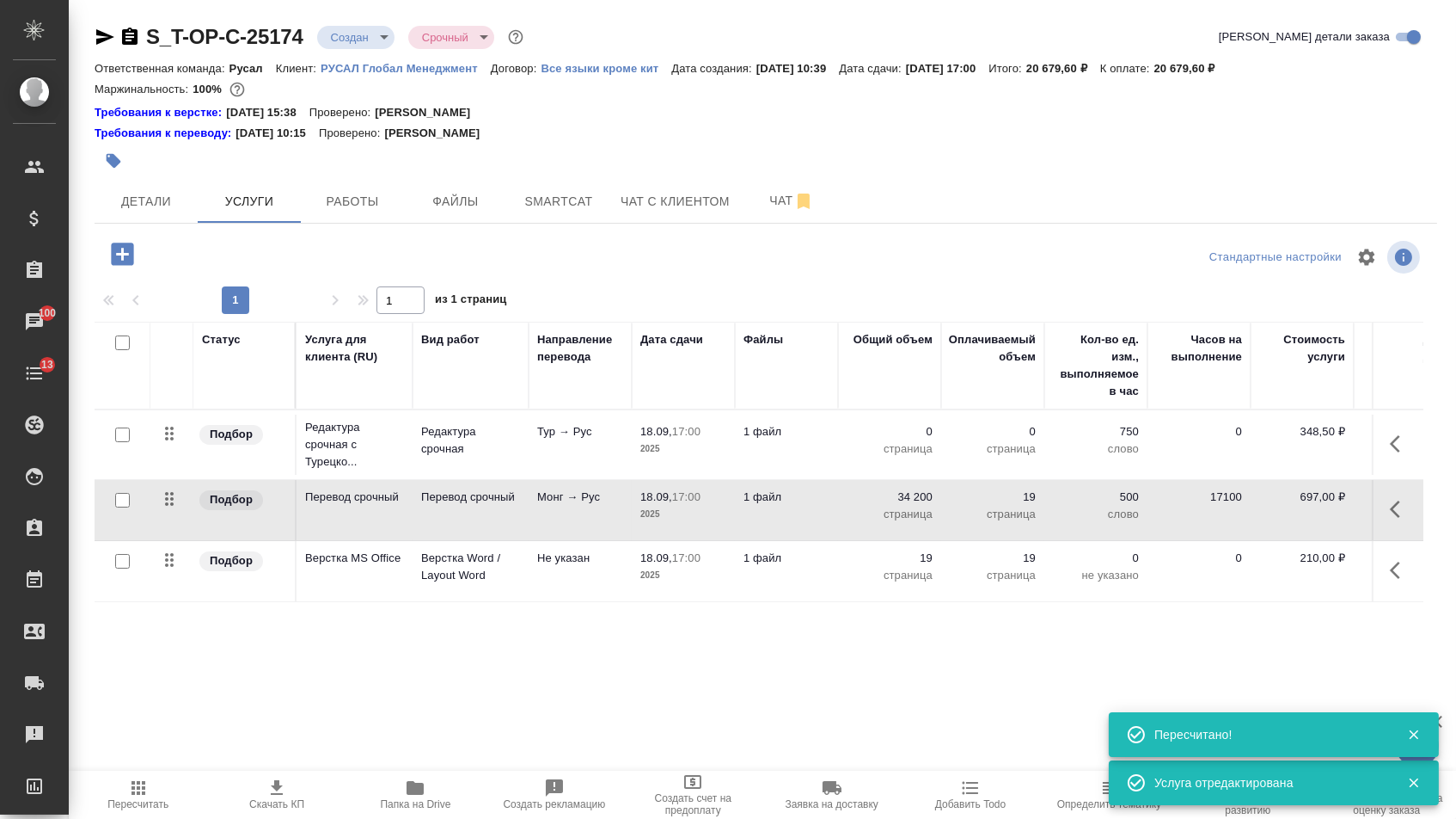
click at [1407, 454] on icon "button" at bounding box center [1400, 443] width 21 height 21
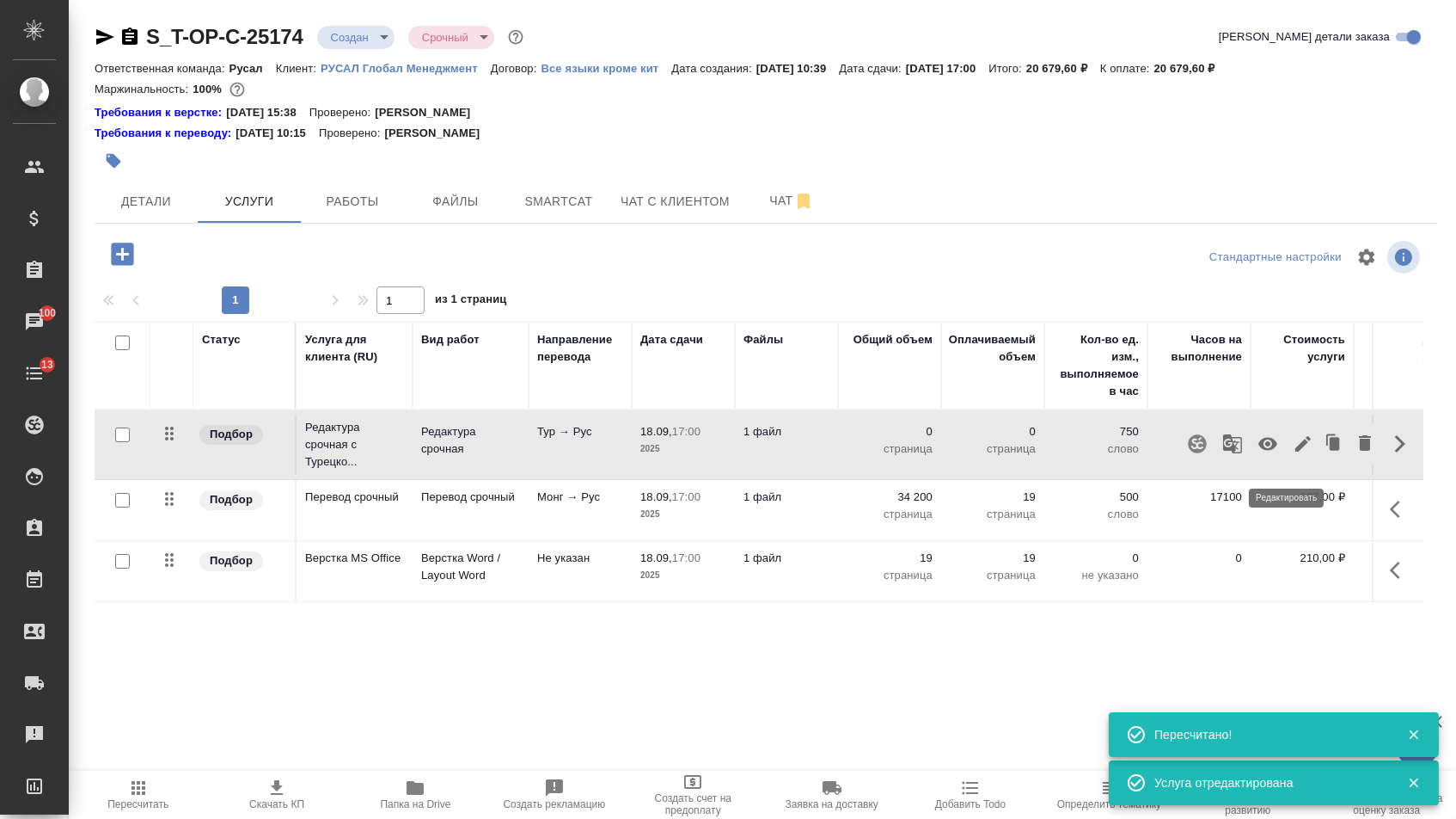
click at [1297, 454] on icon "button" at bounding box center [1303, 443] width 21 height 21
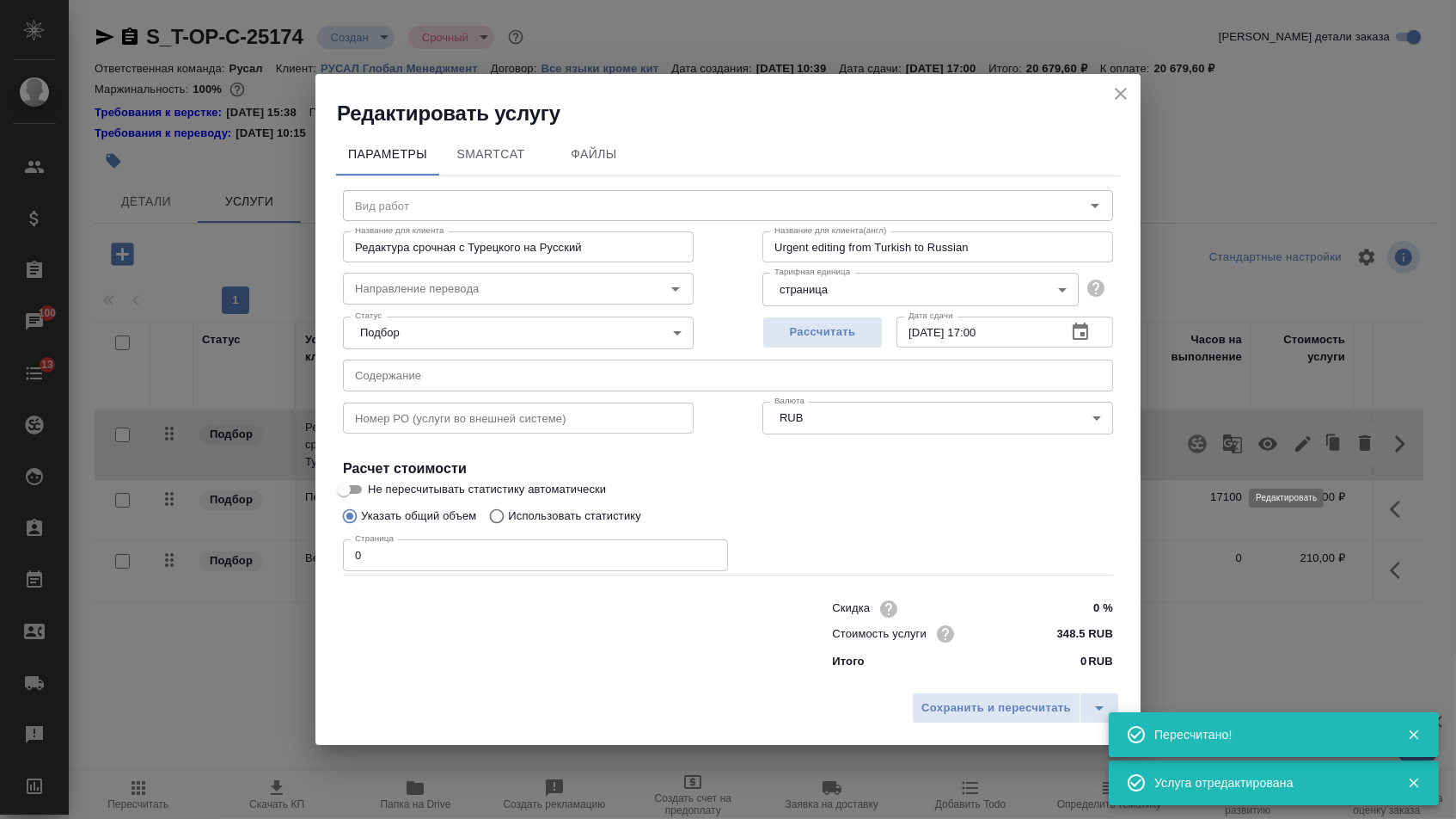
type input "Редактура срочная"
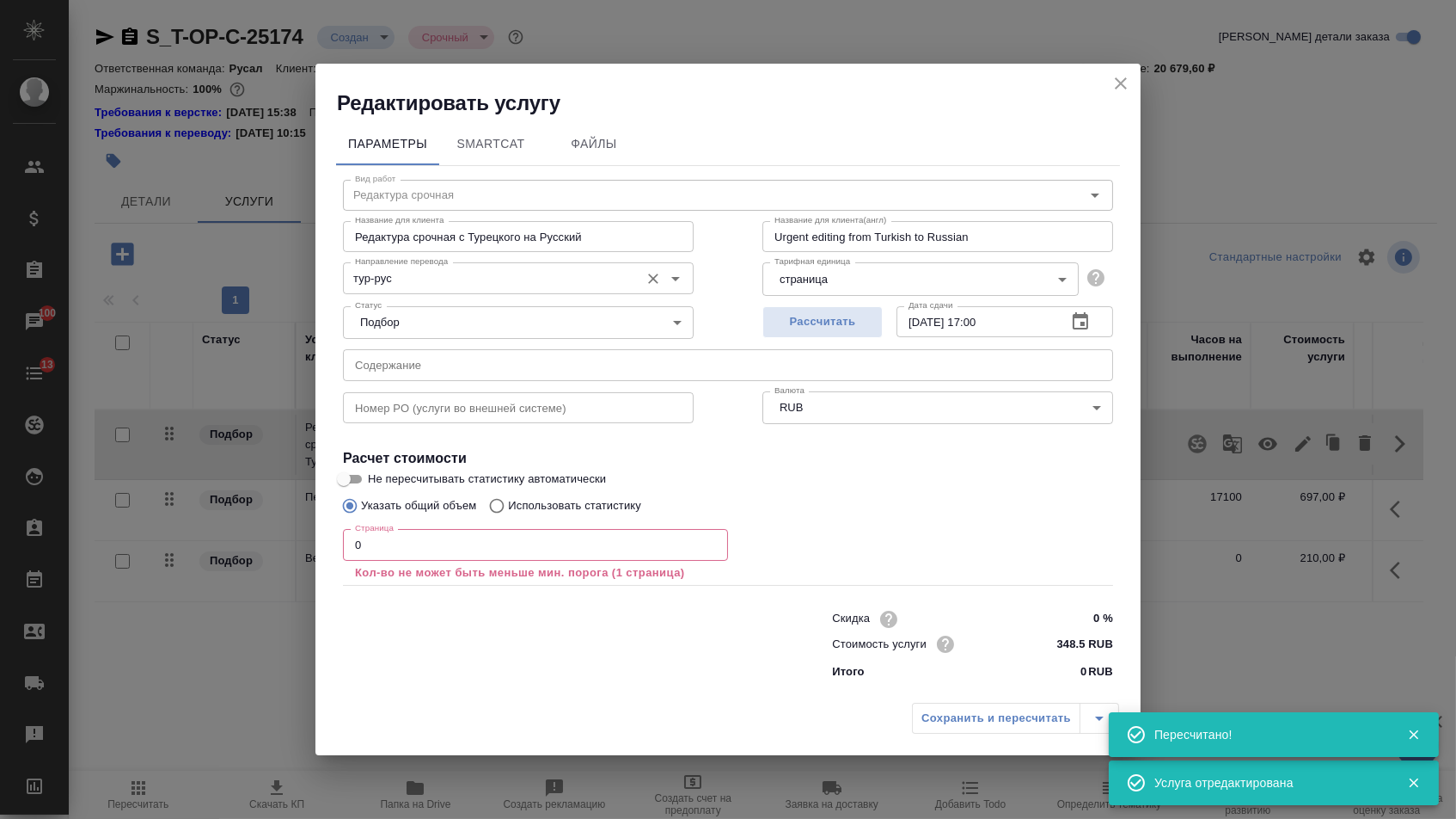
click at [418, 272] on input "тур-рус" at bounding box center [489, 278] width 283 height 21
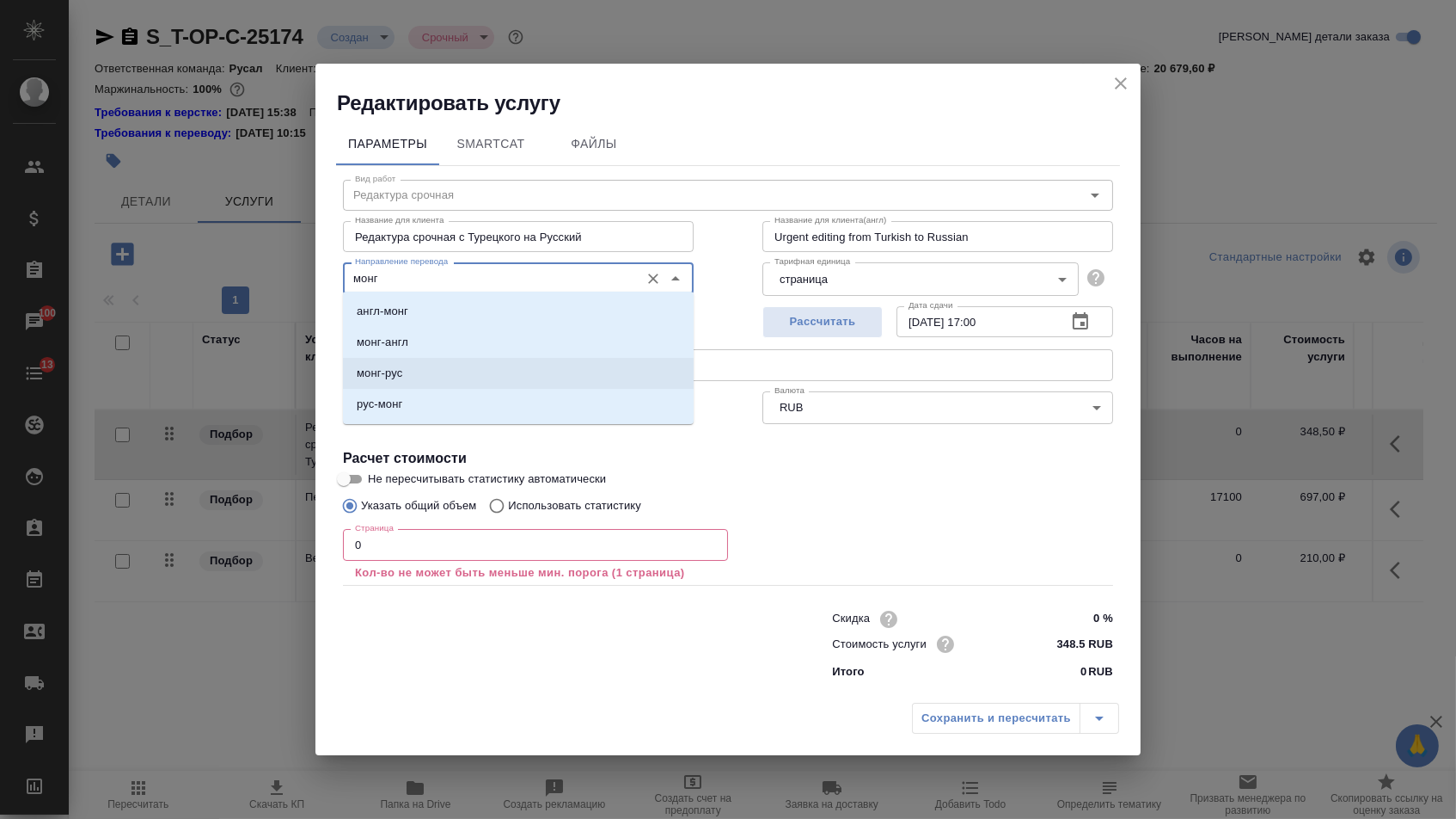
click at [439, 374] on li "монг-рус" at bounding box center [519, 373] width 351 height 31
type input "монг-рус"
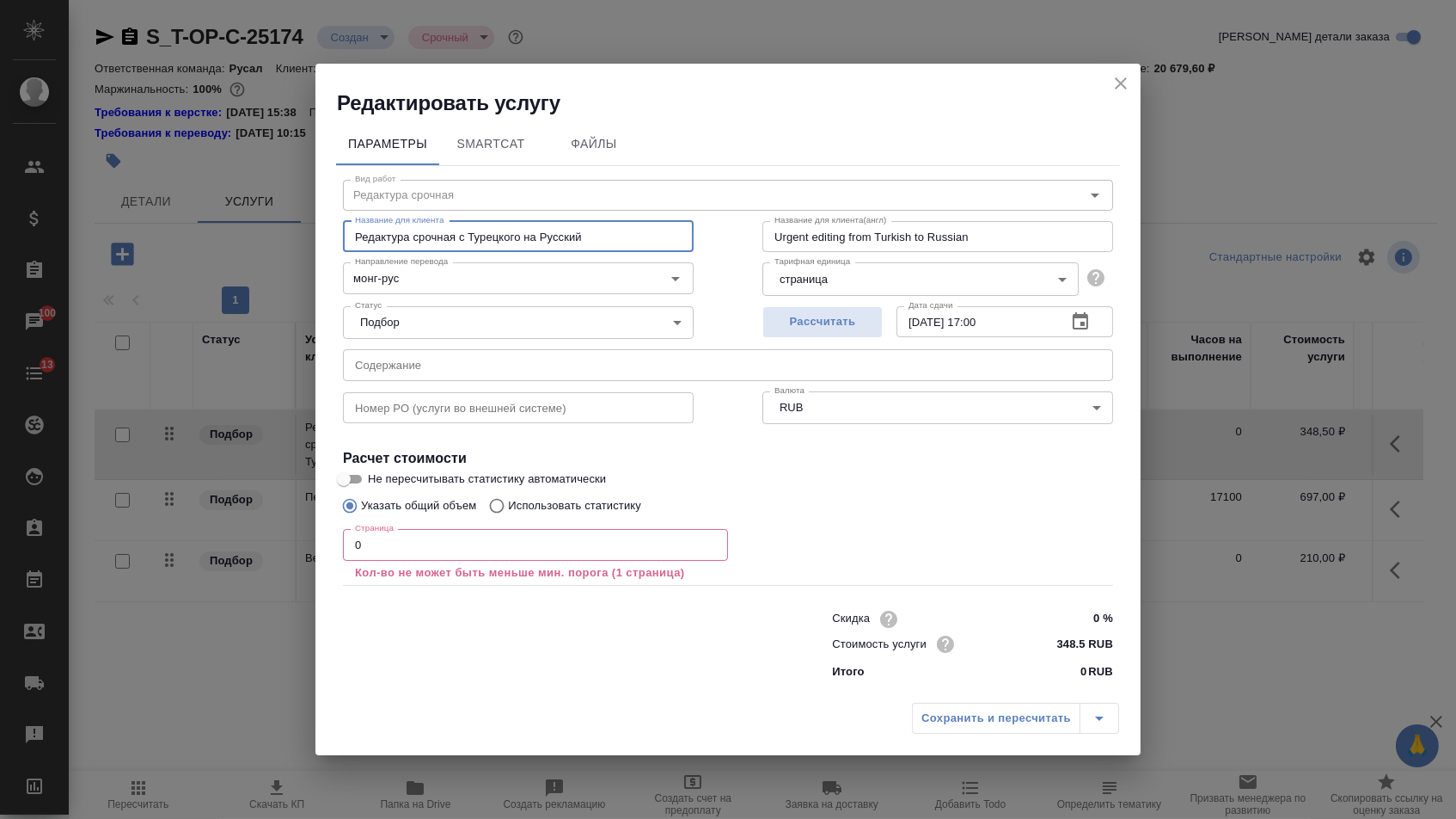
drag, startPoint x: 466, startPoint y: 231, endPoint x: 696, endPoint y: 231, distance: 230.0
click at [696, 231] on div "Вид работ Редактура срочная Вид работ Название для клиента Редактура срочная с …" at bounding box center [728, 427] width 784 height 522
type input "Редактура срочная"
click at [512, 547] on input "0" at bounding box center [536, 544] width 385 height 31
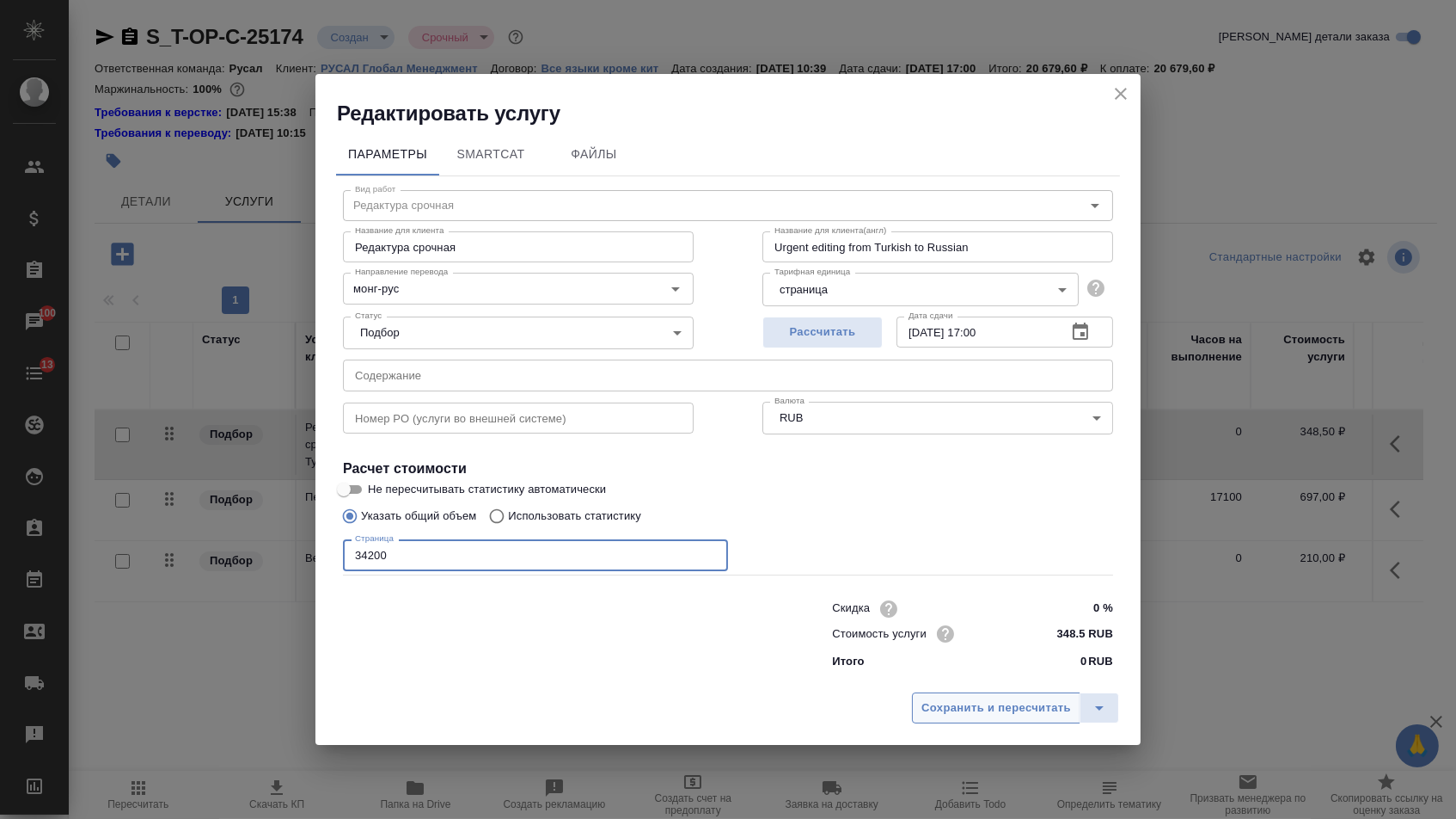
type input "34200"
click at [972, 695] on button "Сохранить и пересчитать" at bounding box center [996, 708] width 168 height 31
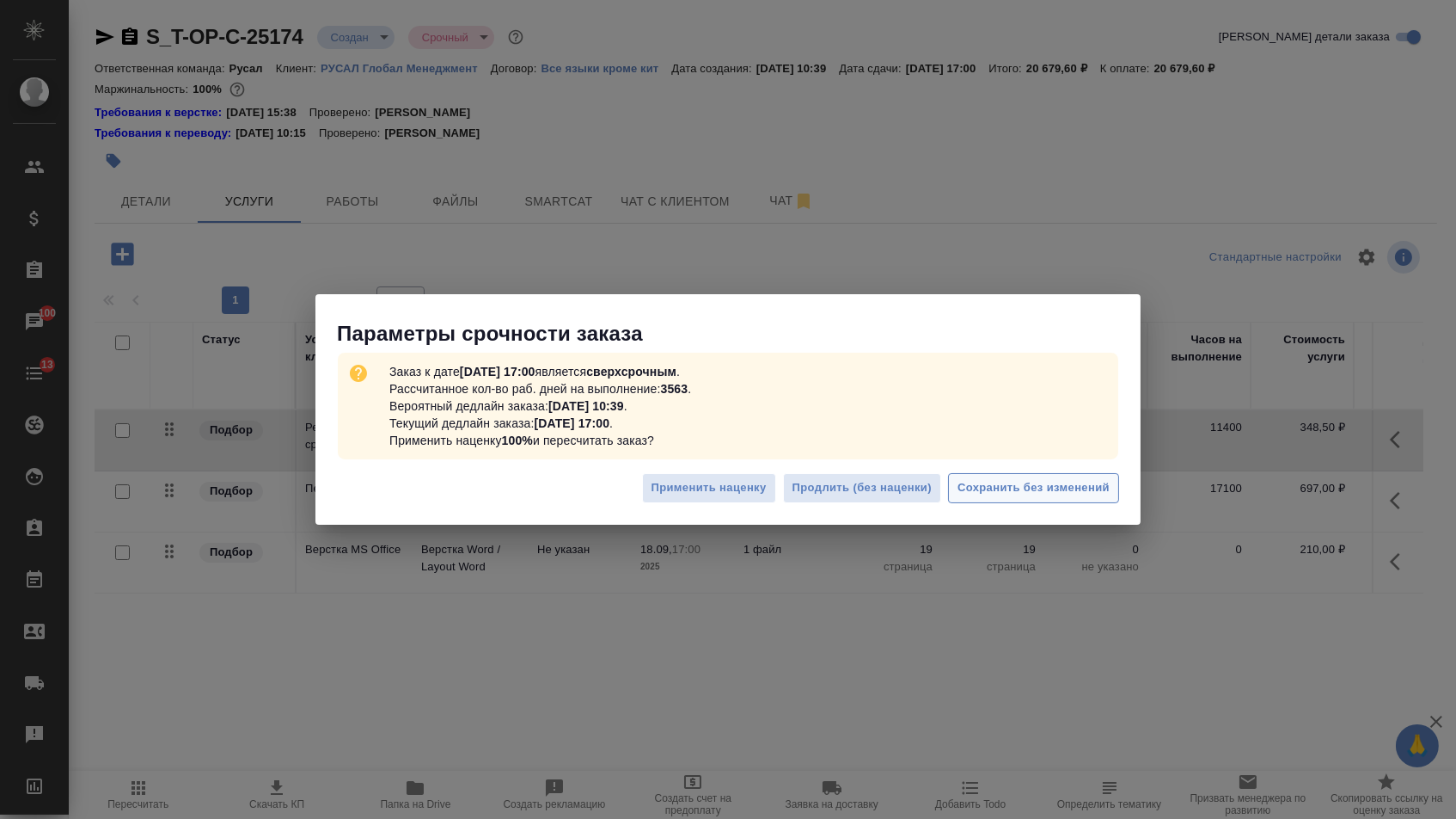
click at [1062, 502] on button "Сохранить без изменений" at bounding box center [1033, 487] width 171 height 30
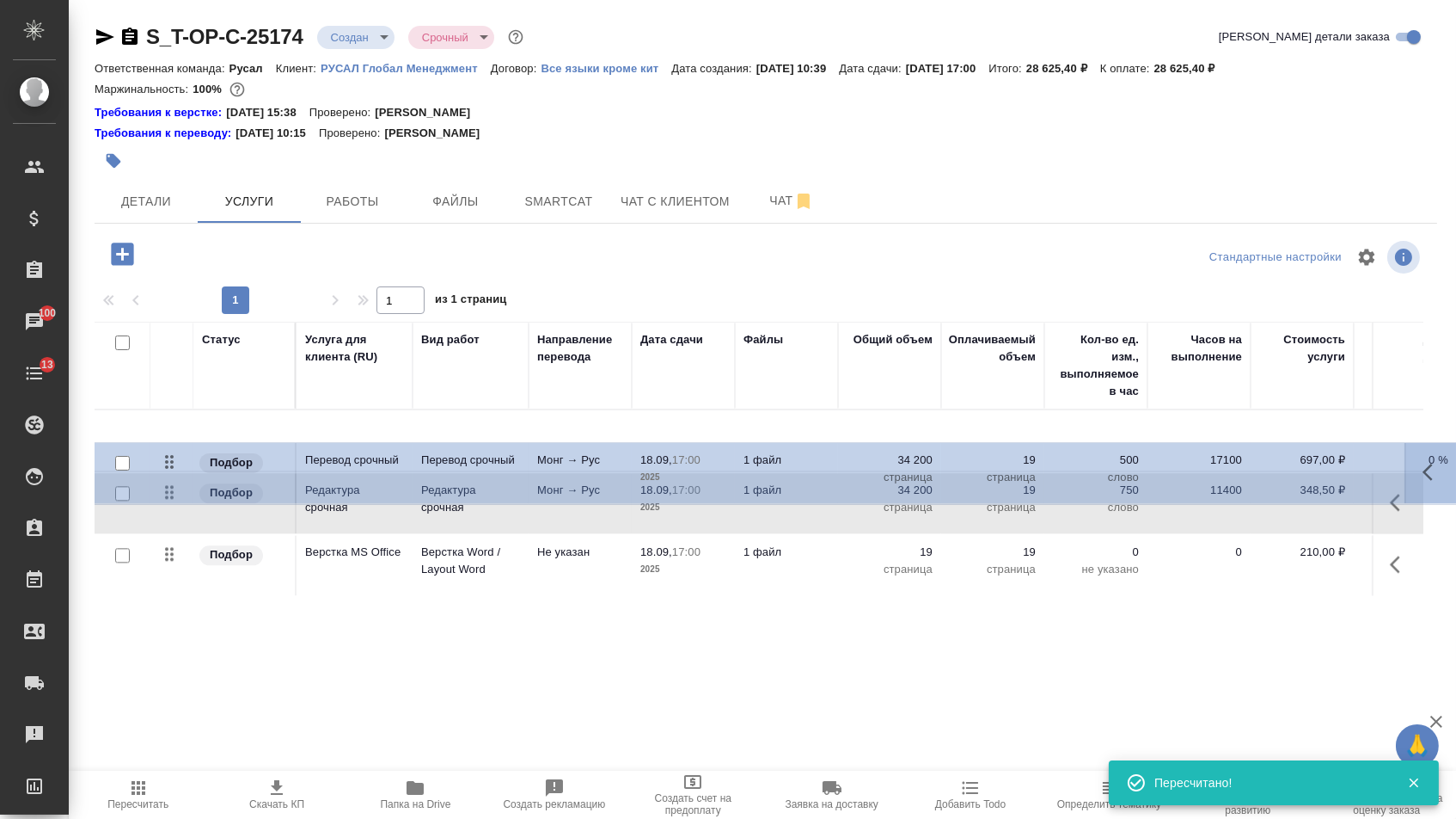
drag, startPoint x: 165, startPoint y: 502, endPoint x: 169, endPoint y: 429, distance: 73.1
click at [169, 429] on tbody "Подбор Редактура срочная Редактура срочная Монг → Рус 18.09, 17:00 2025 1 файл …" at bounding box center [905, 503] width 1620 height 185
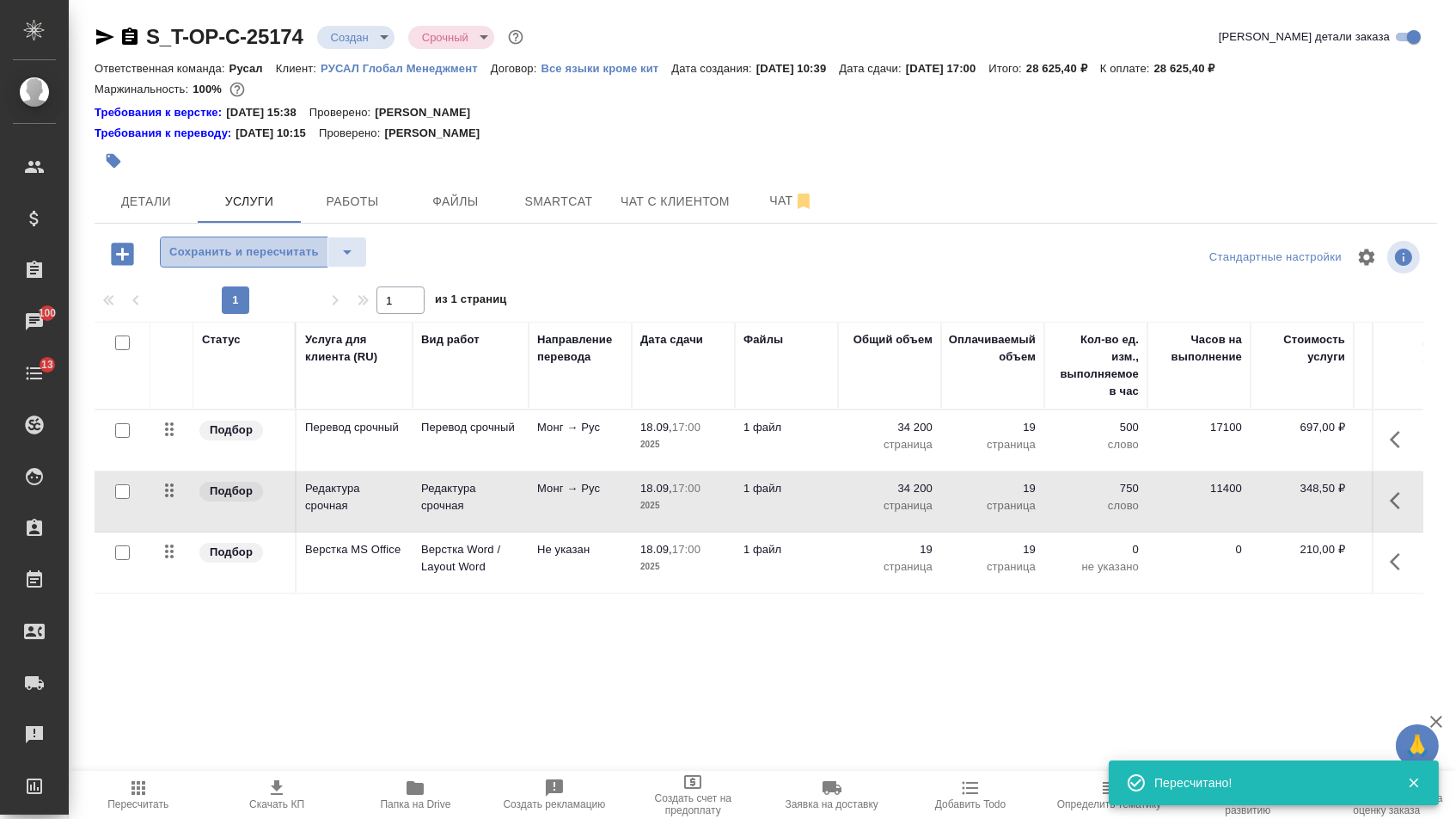
click at [289, 262] on span "Сохранить и пересчитать" at bounding box center [244, 252] width 150 height 20
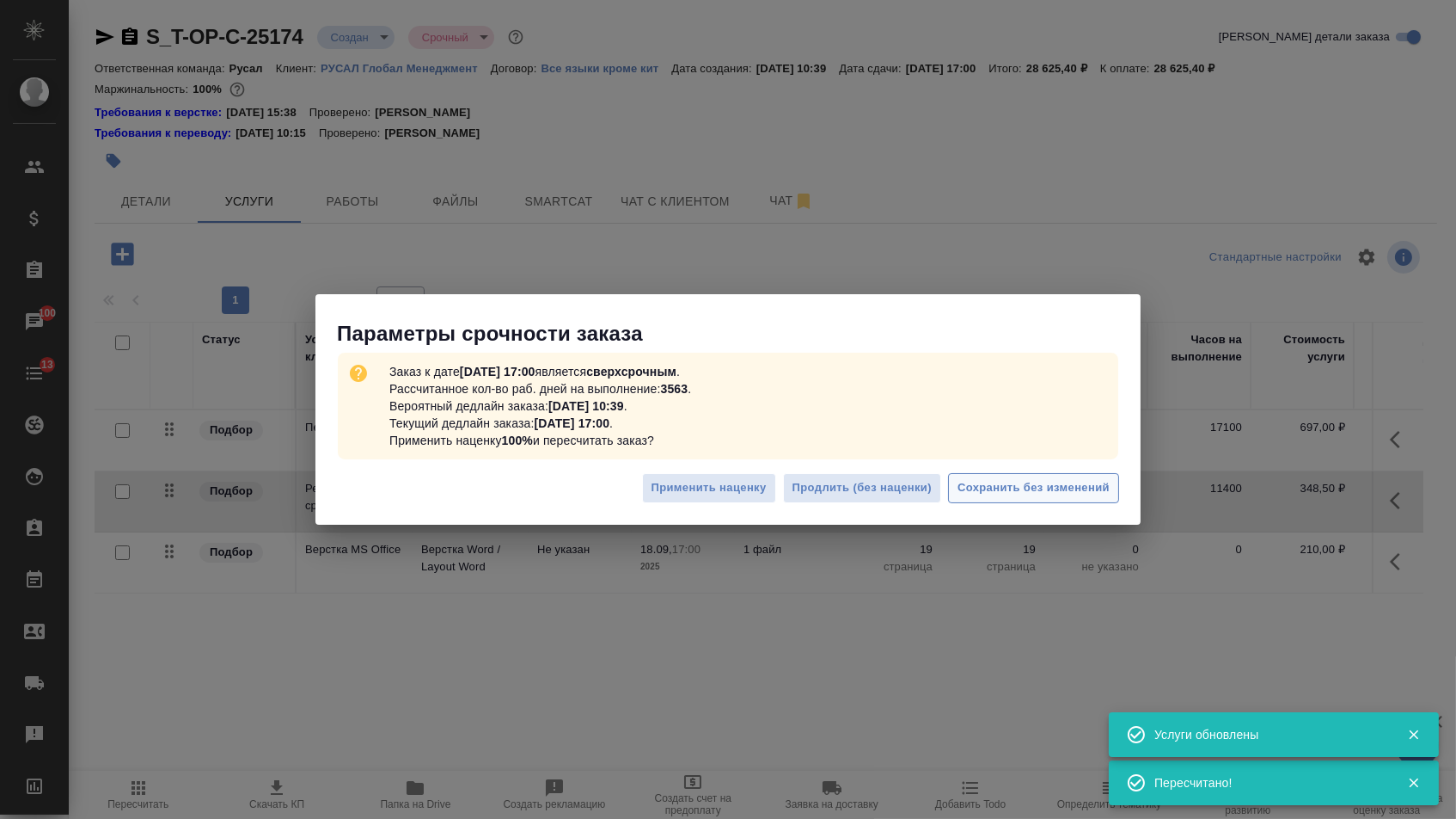
click at [996, 489] on span "Сохранить без изменений" at bounding box center [1034, 488] width 152 height 20
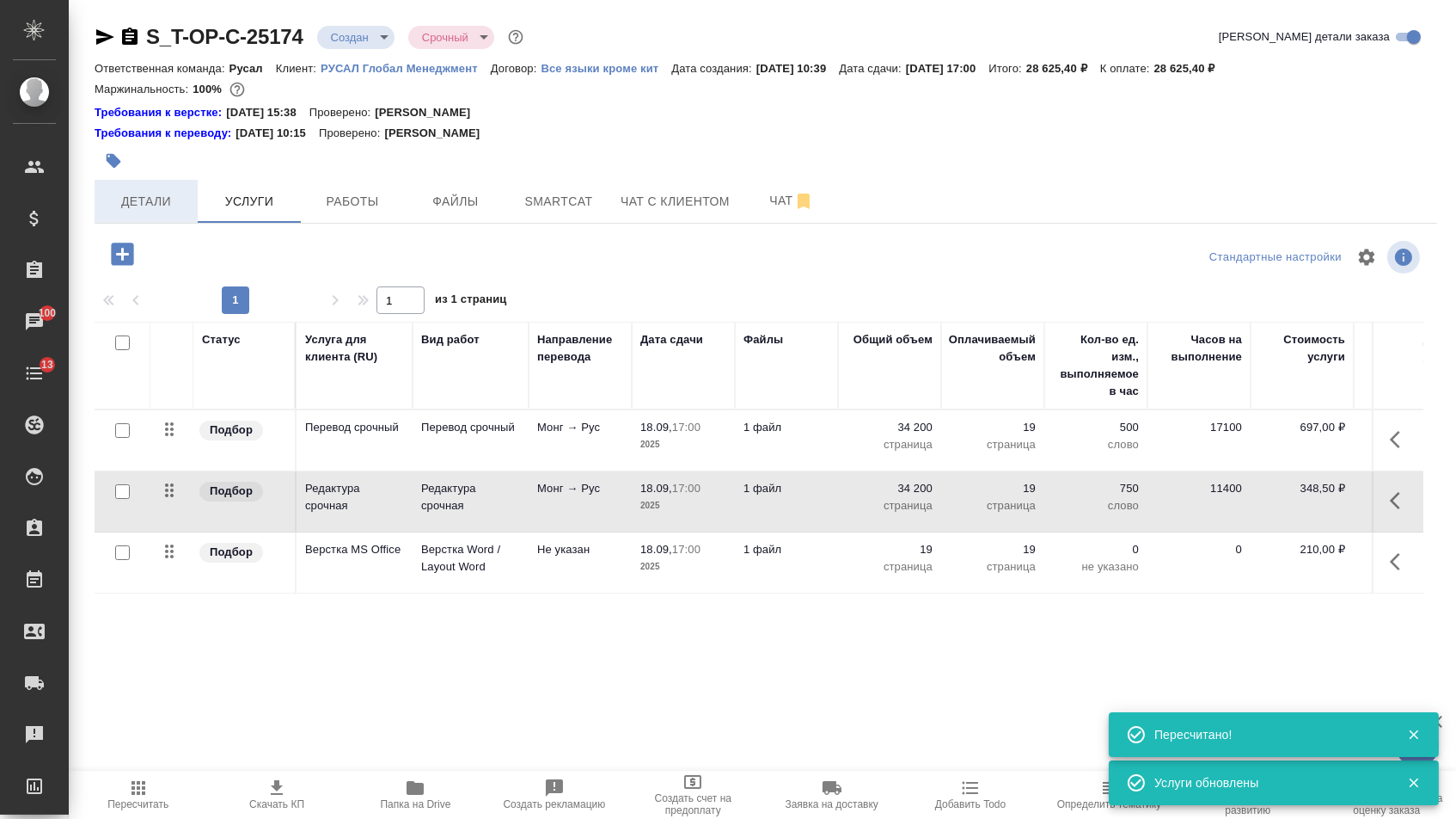
click at [162, 192] on button "Детали" at bounding box center [146, 202] width 103 height 43
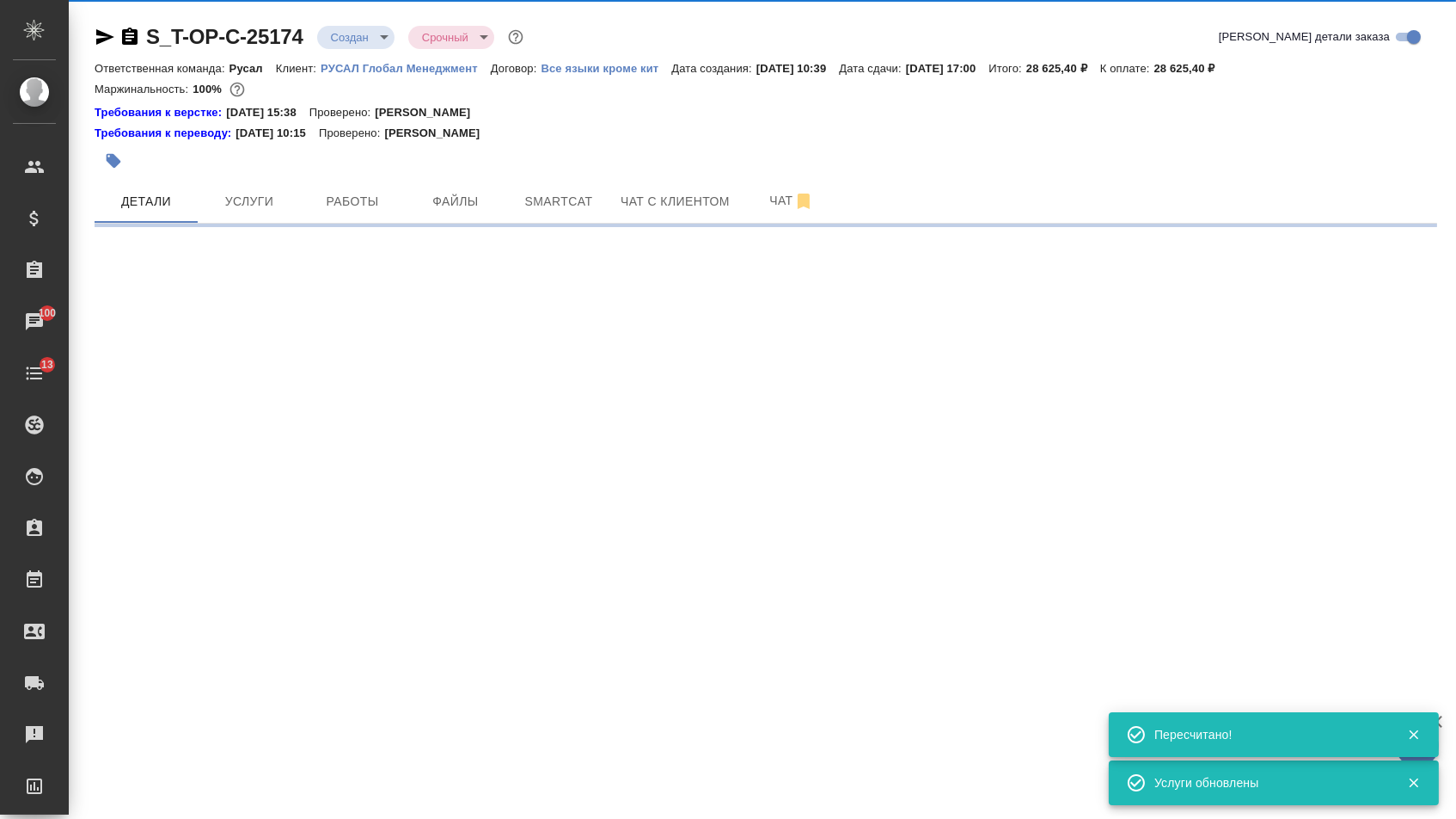
select select "RU"
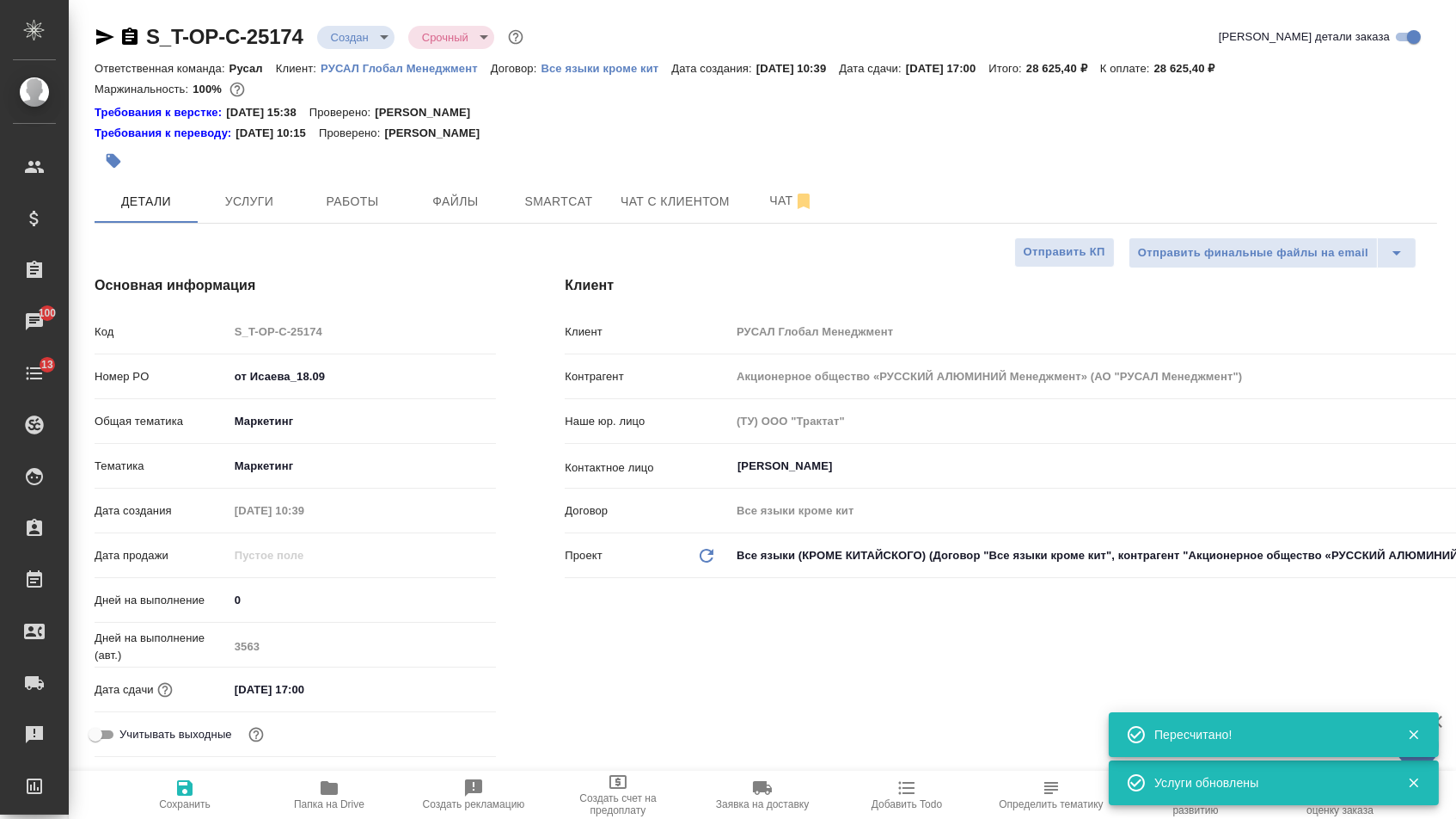
click at [379, 43] on body "🙏 .cls-1 fill:#fff; AWATERA Menshikova Aleksandra Клиенты Спецификации Заказы 1…" at bounding box center [728, 410] width 1456 height 819
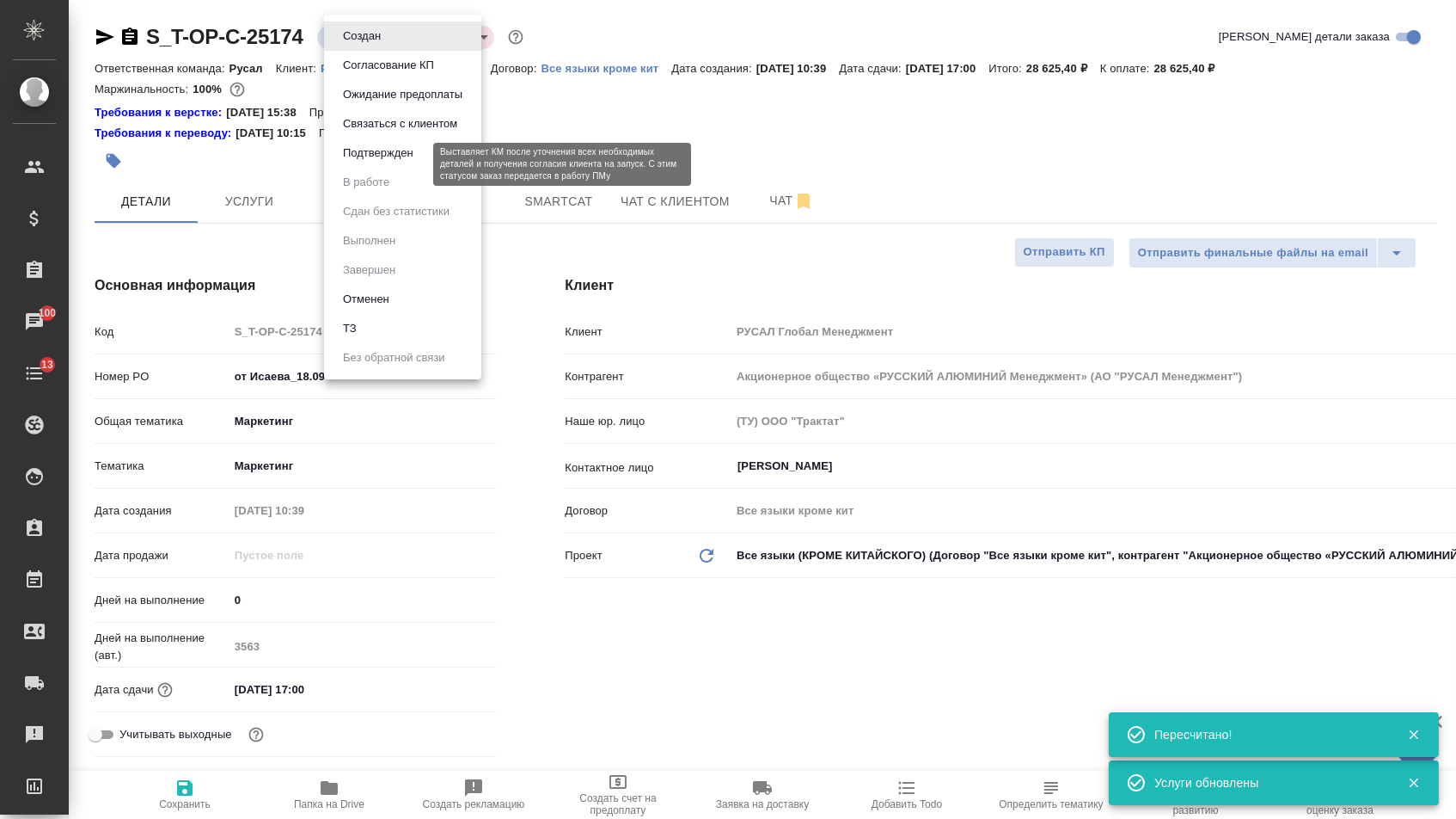
click at [377, 162] on button "Подтвержден" at bounding box center [378, 153] width 80 height 19
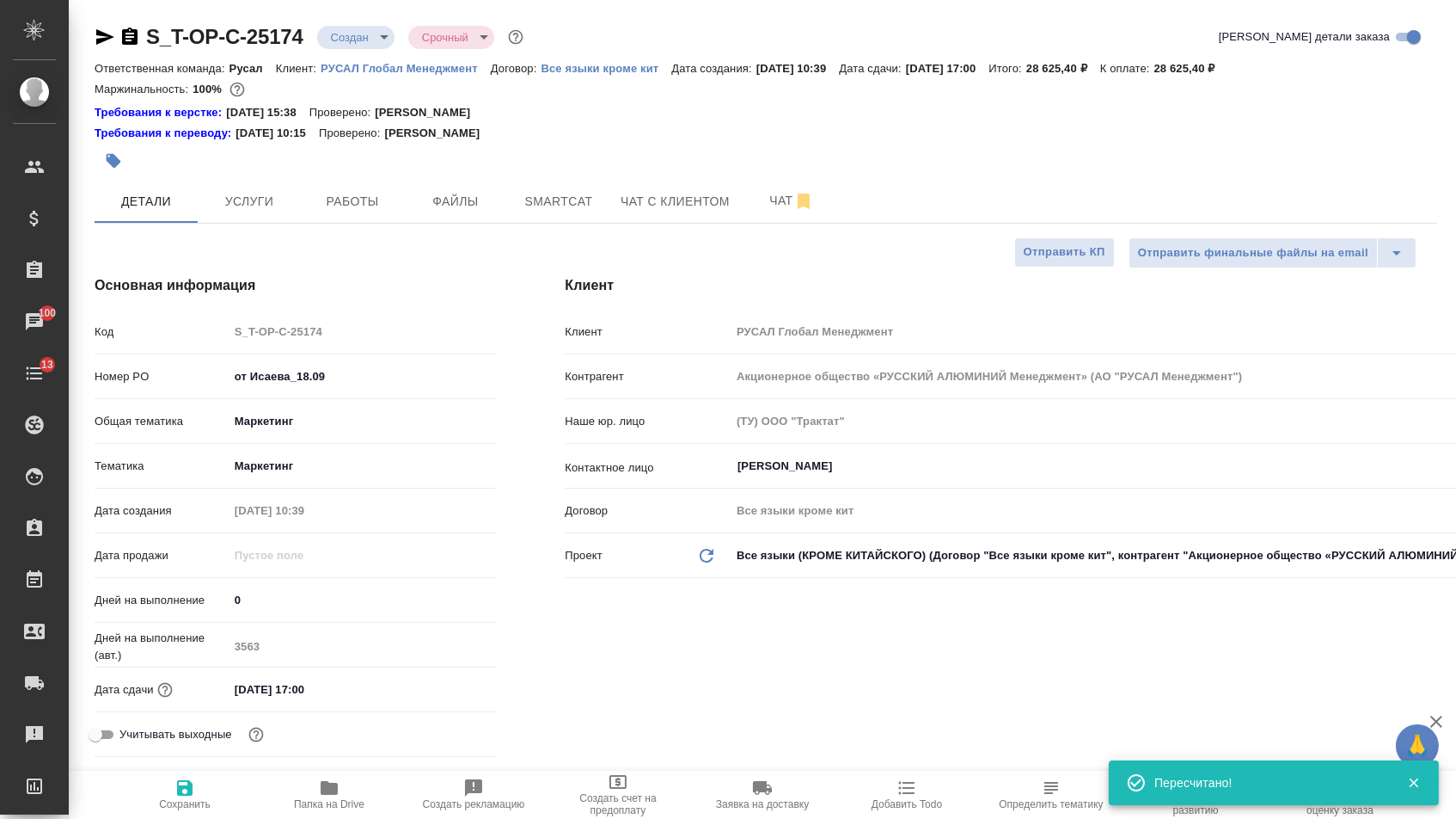
click at [104, 33] on icon "button" at bounding box center [106, 36] width 18 height 15
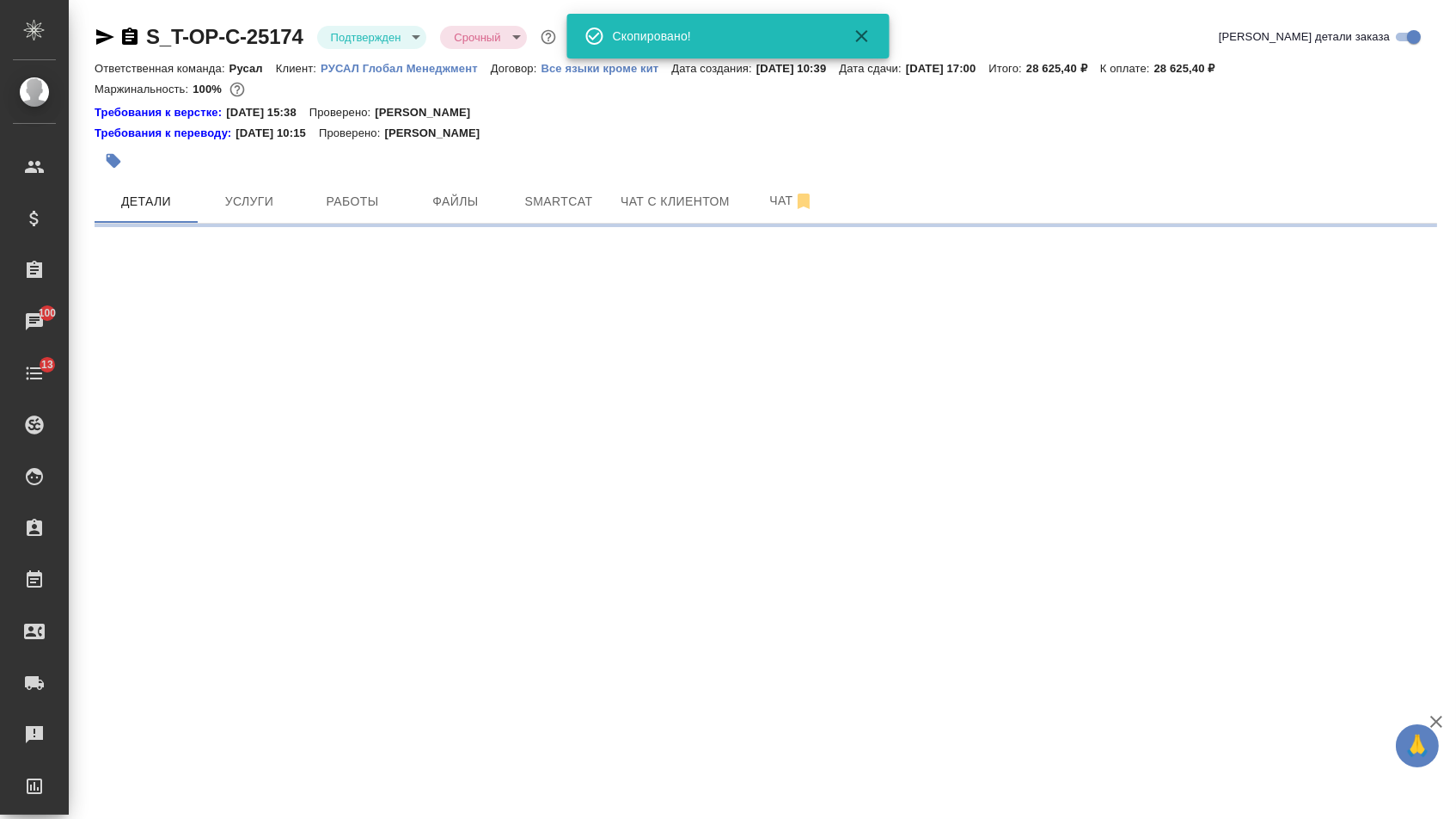
select select "RU"
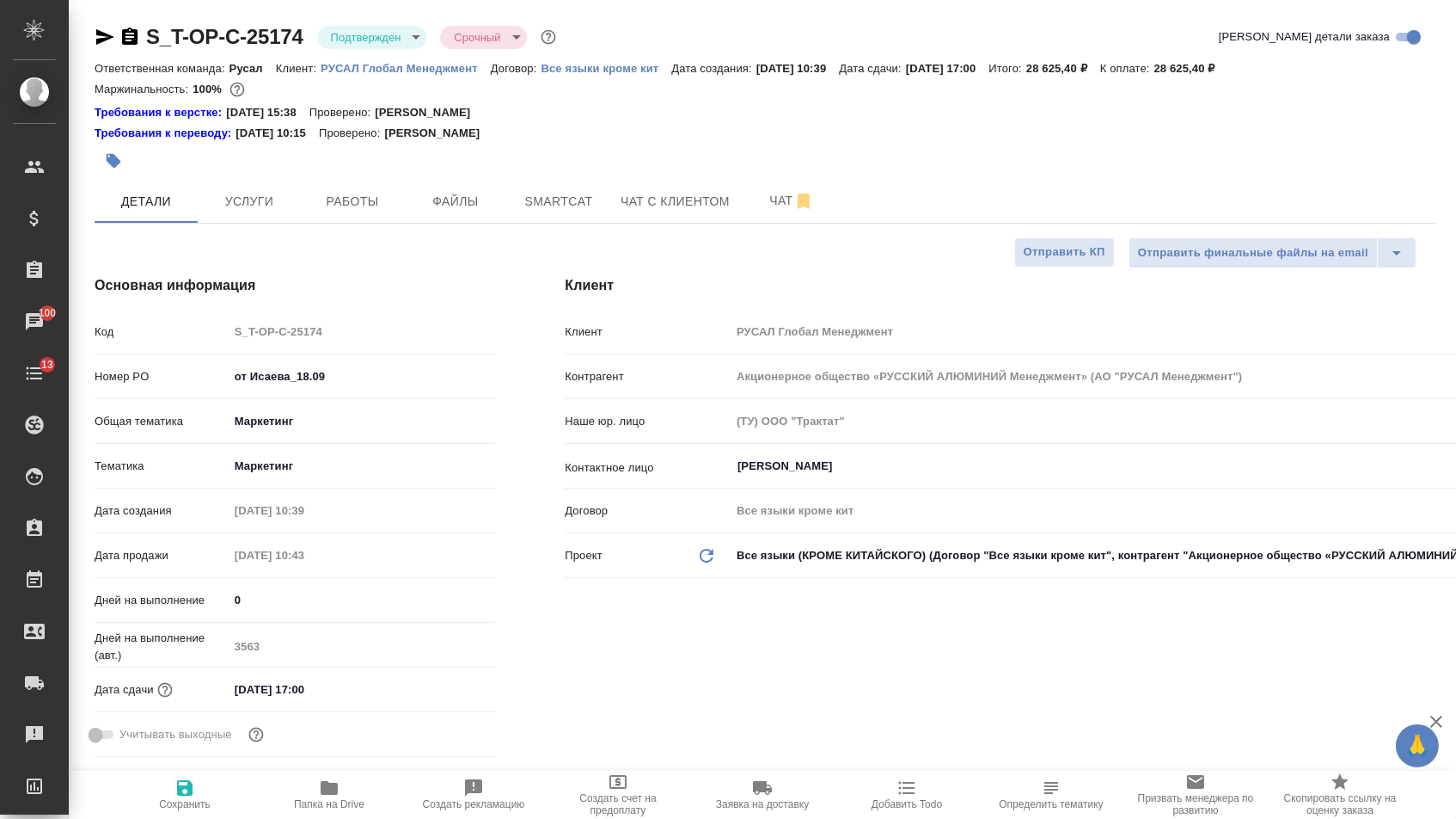
type textarea "x"
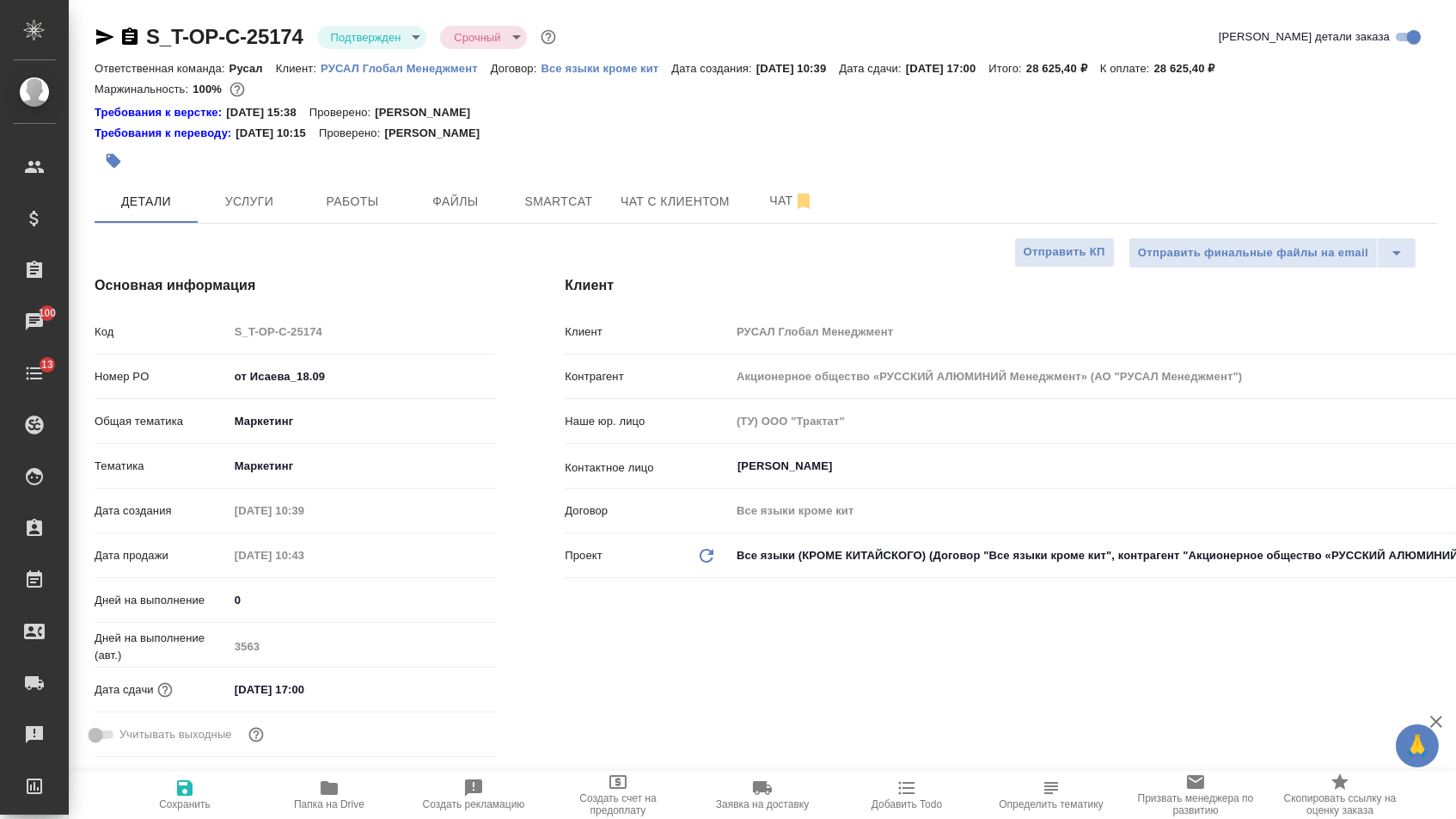
type textarea "x"
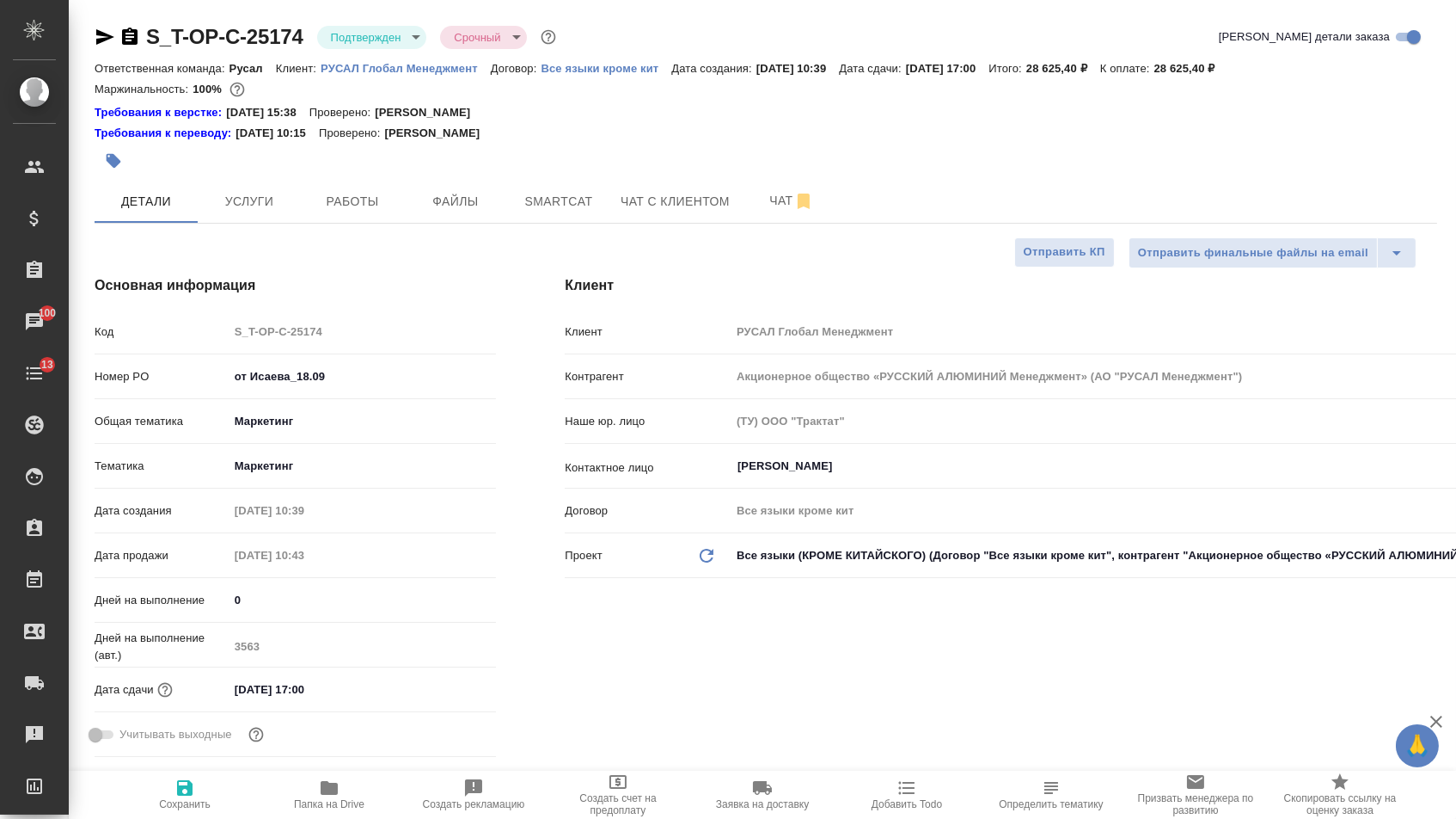
type textarea "x"
drag, startPoint x: 340, startPoint y: 387, endPoint x: 159, endPoint y: 361, distance: 182.9
click at [167, 368] on div "Код S_T-OP-C-25174 Номер PO от Исаева_18.09 Общая тематика Маркетинг marketing …" at bounding box center [296, 540] width 401 height 447
type textarea "x"
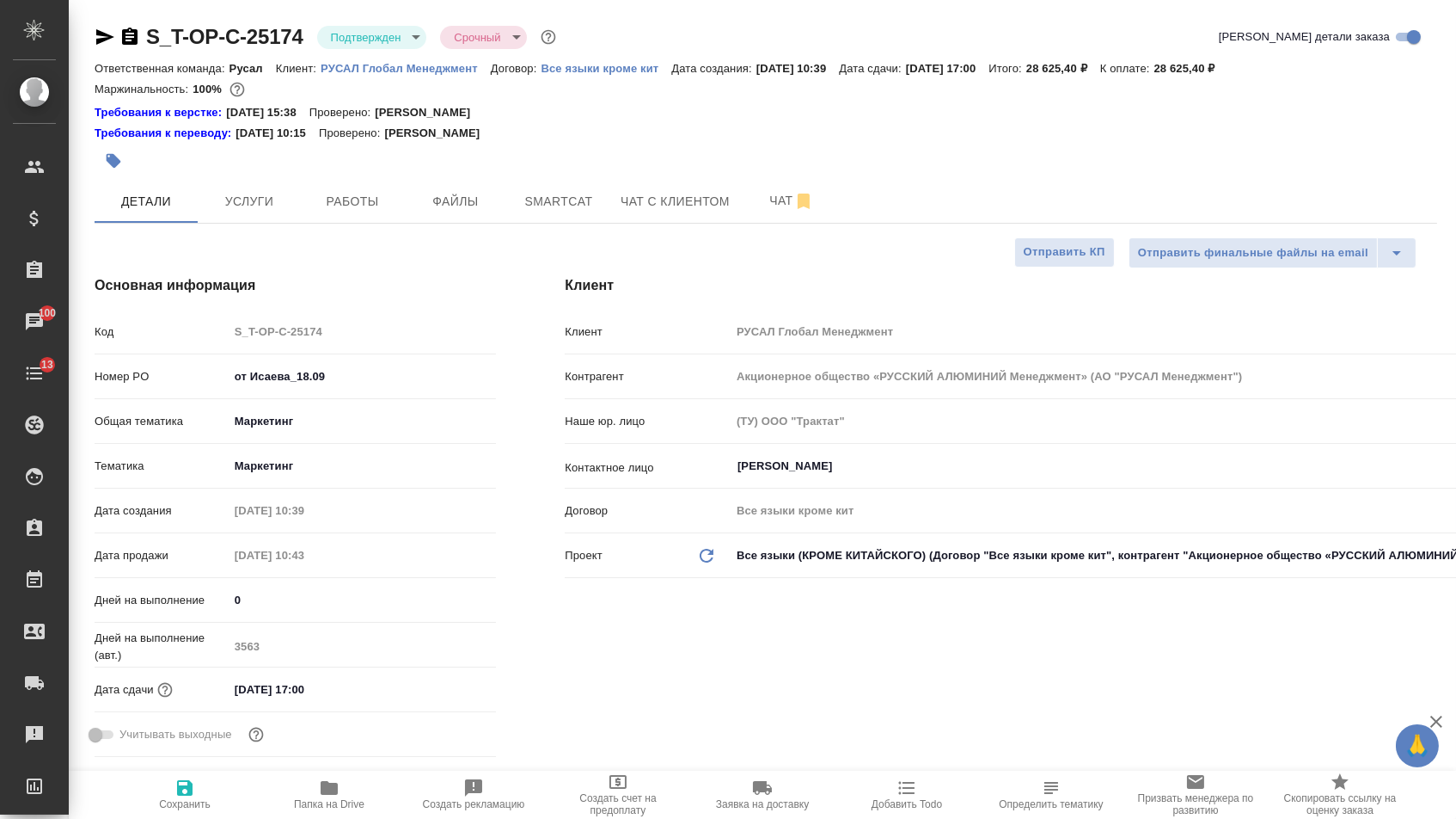
type textarea "x"
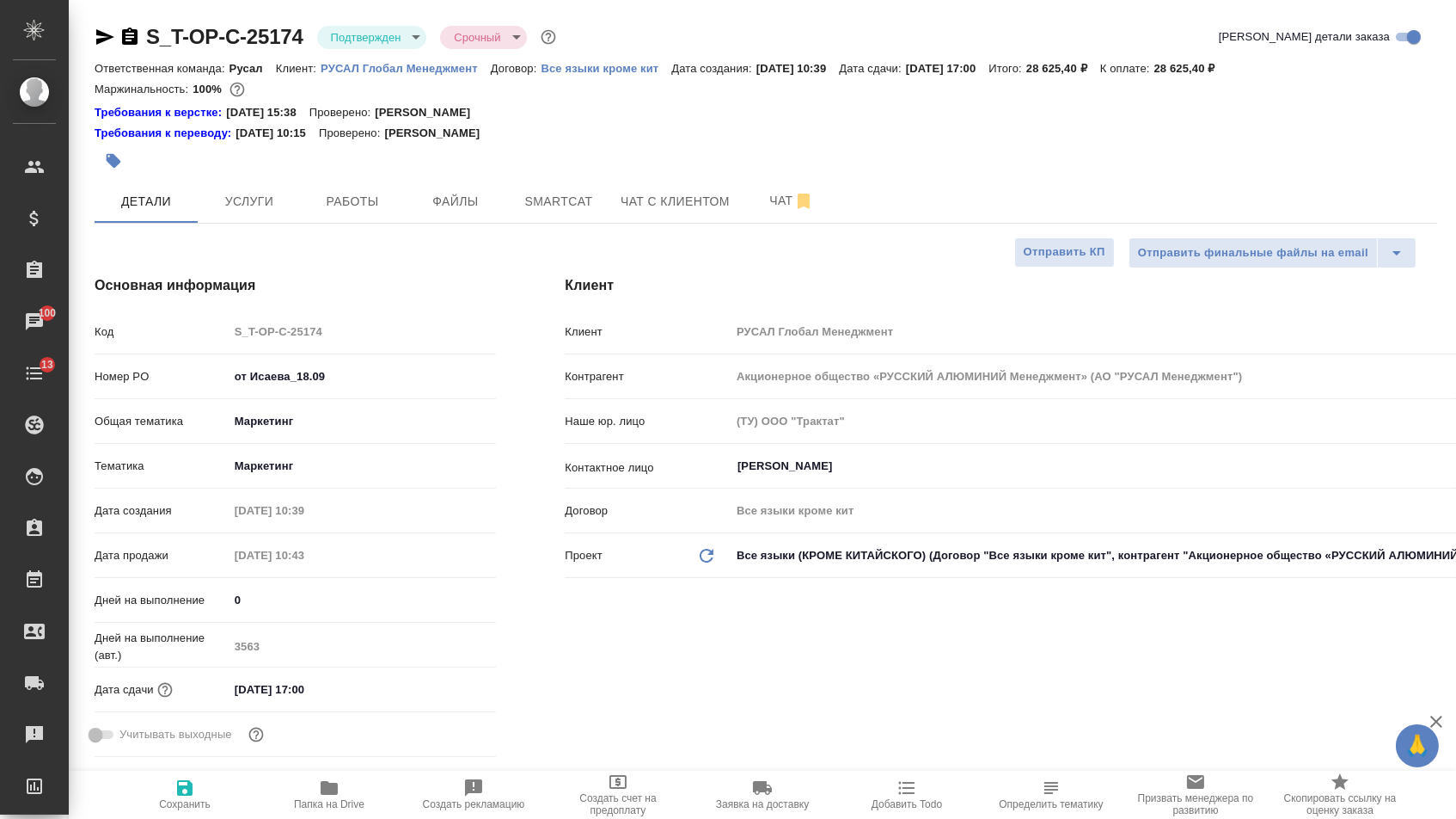
type textarea "x"
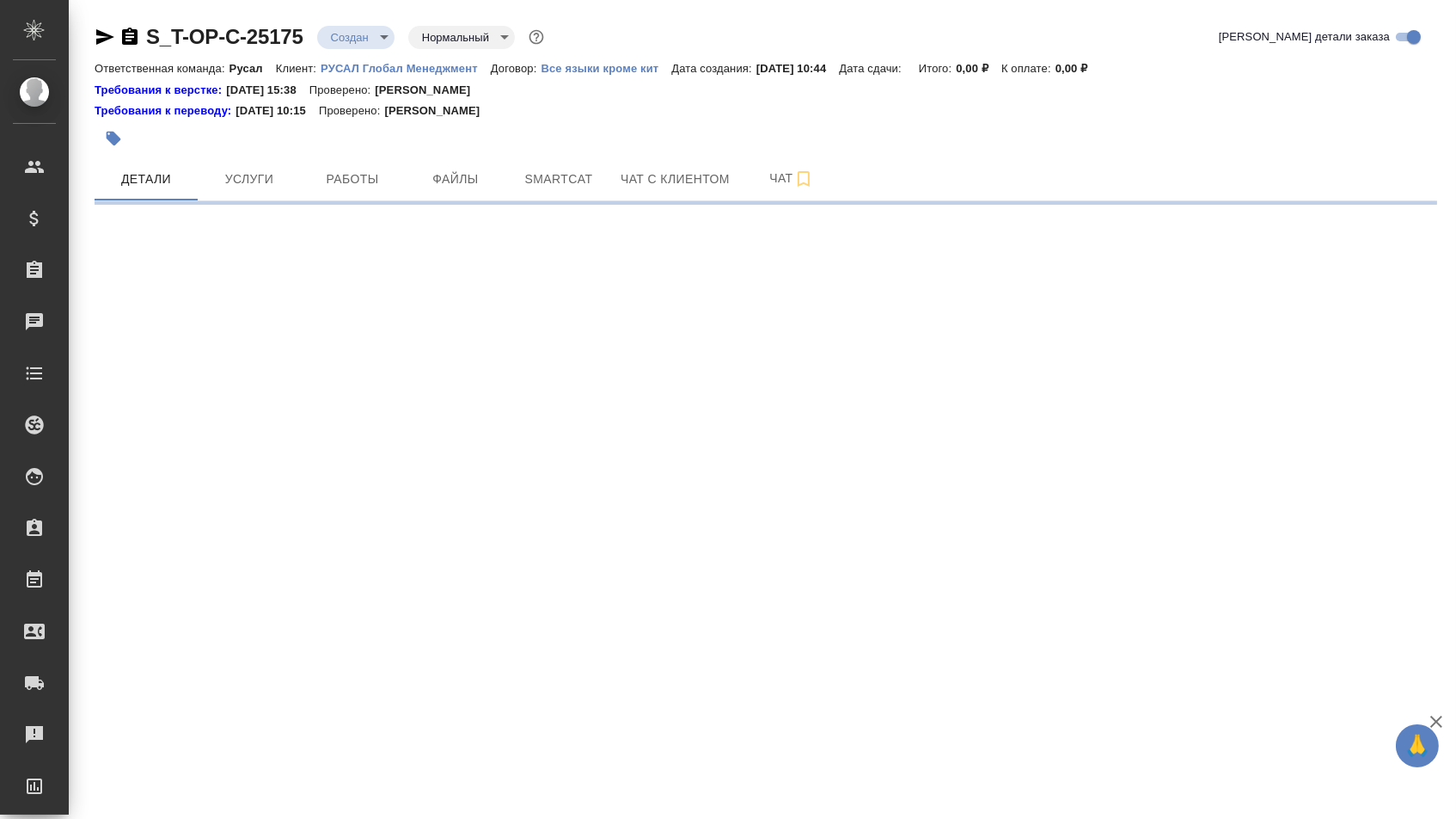
select select "RU"
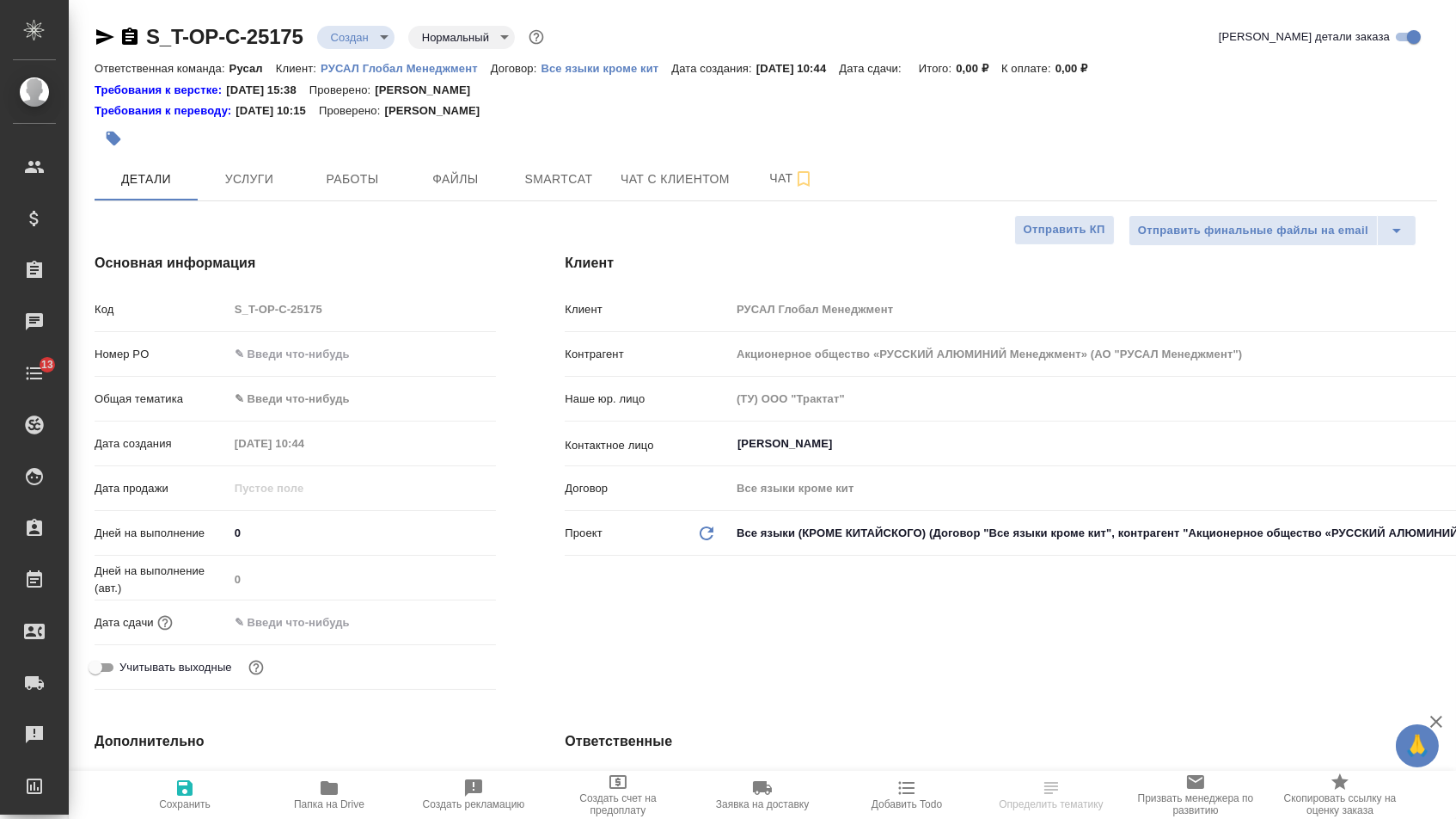
type textarea "x"
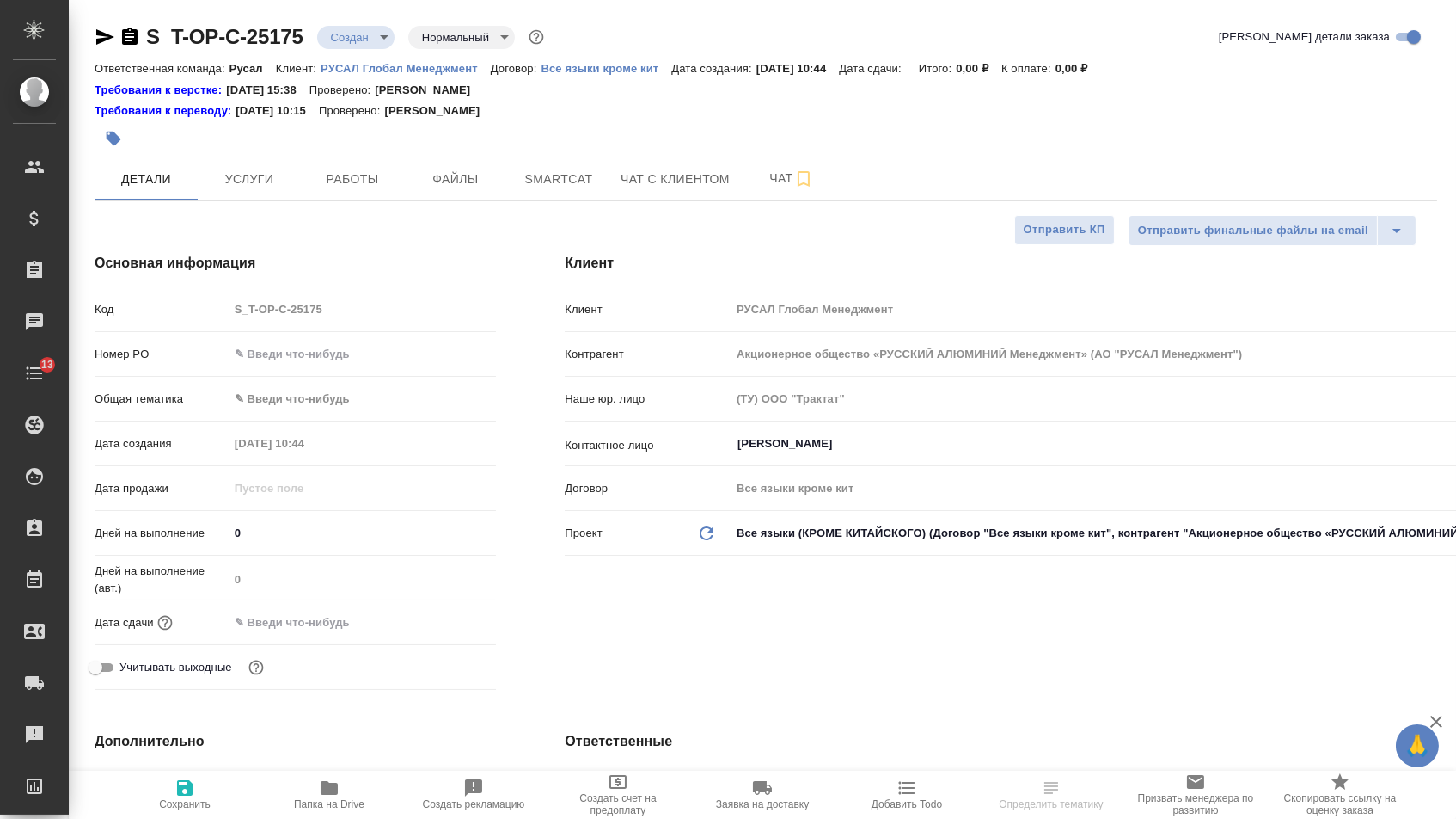
type textarea "x"
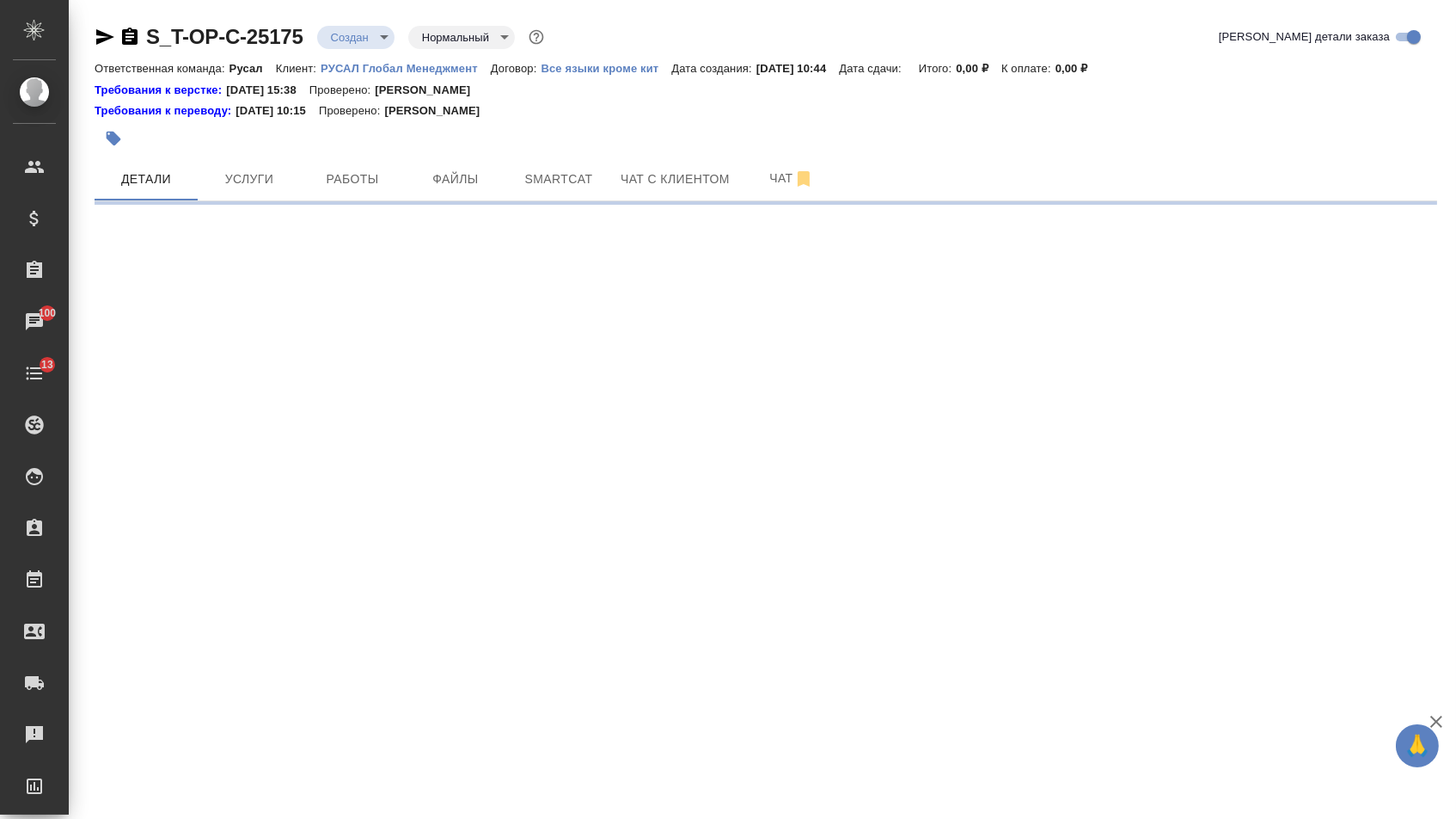
select select "RU"
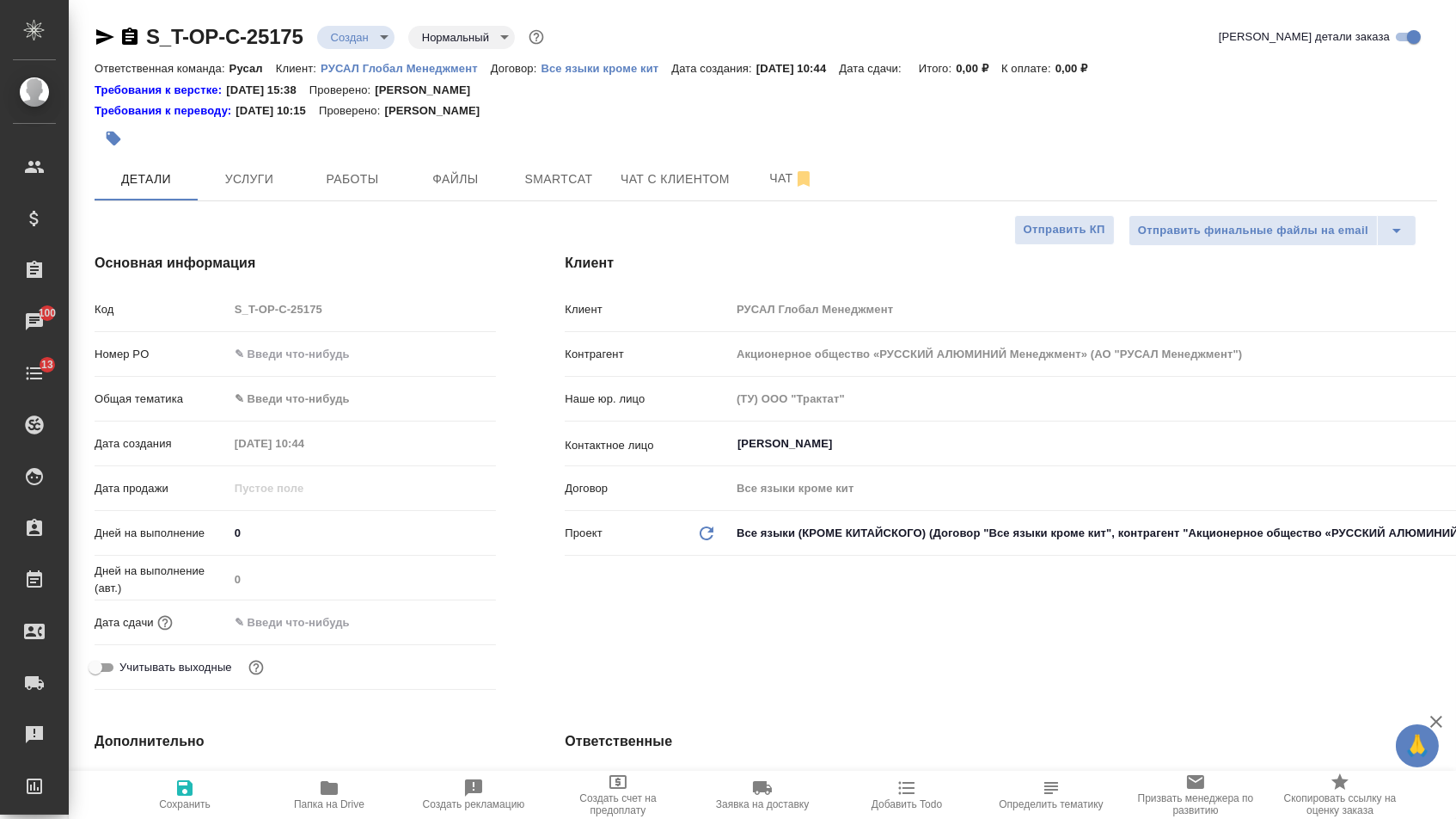
type textarea "x"
click at [348, 353] on input "text" at bounding box center [362, 354] width 268 height 25
paste input "от Исаева_18.09"
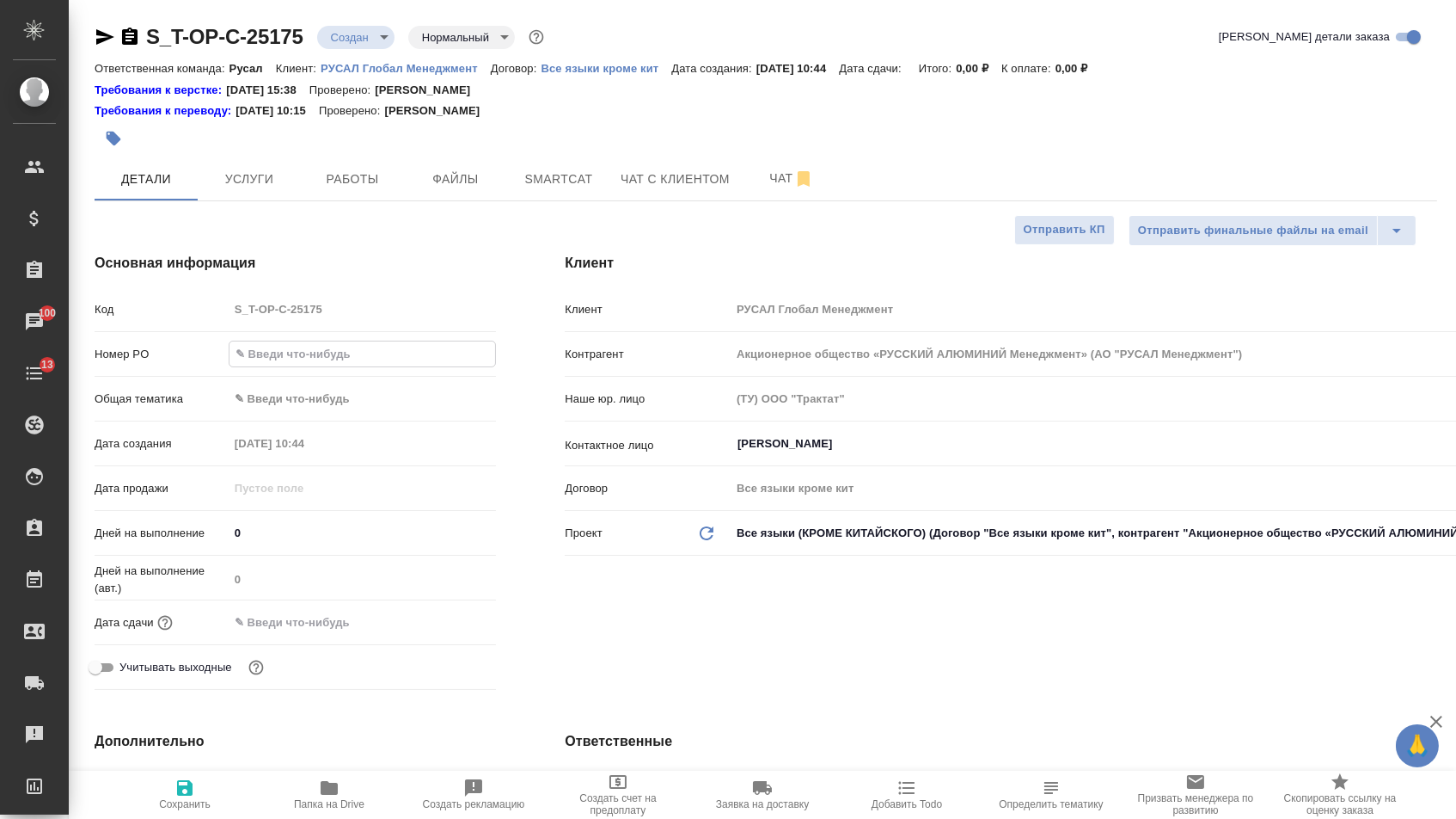
type input "от Исаева_18.09"
type textarea "x"
type input "от Исаева_18.09_"
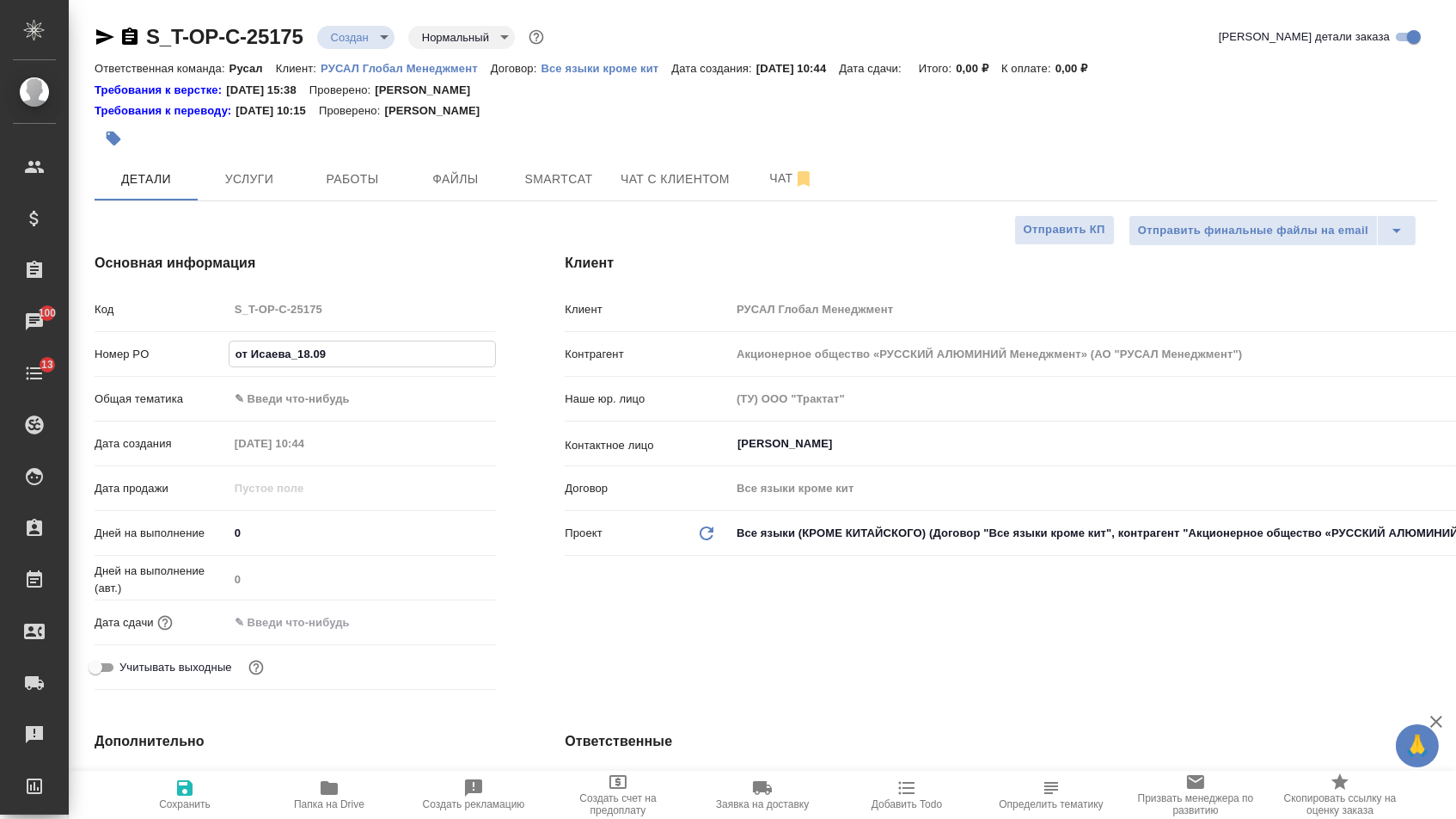
type textarea "x"
type input "от Исаева_18.09_2"
type textarea "x"
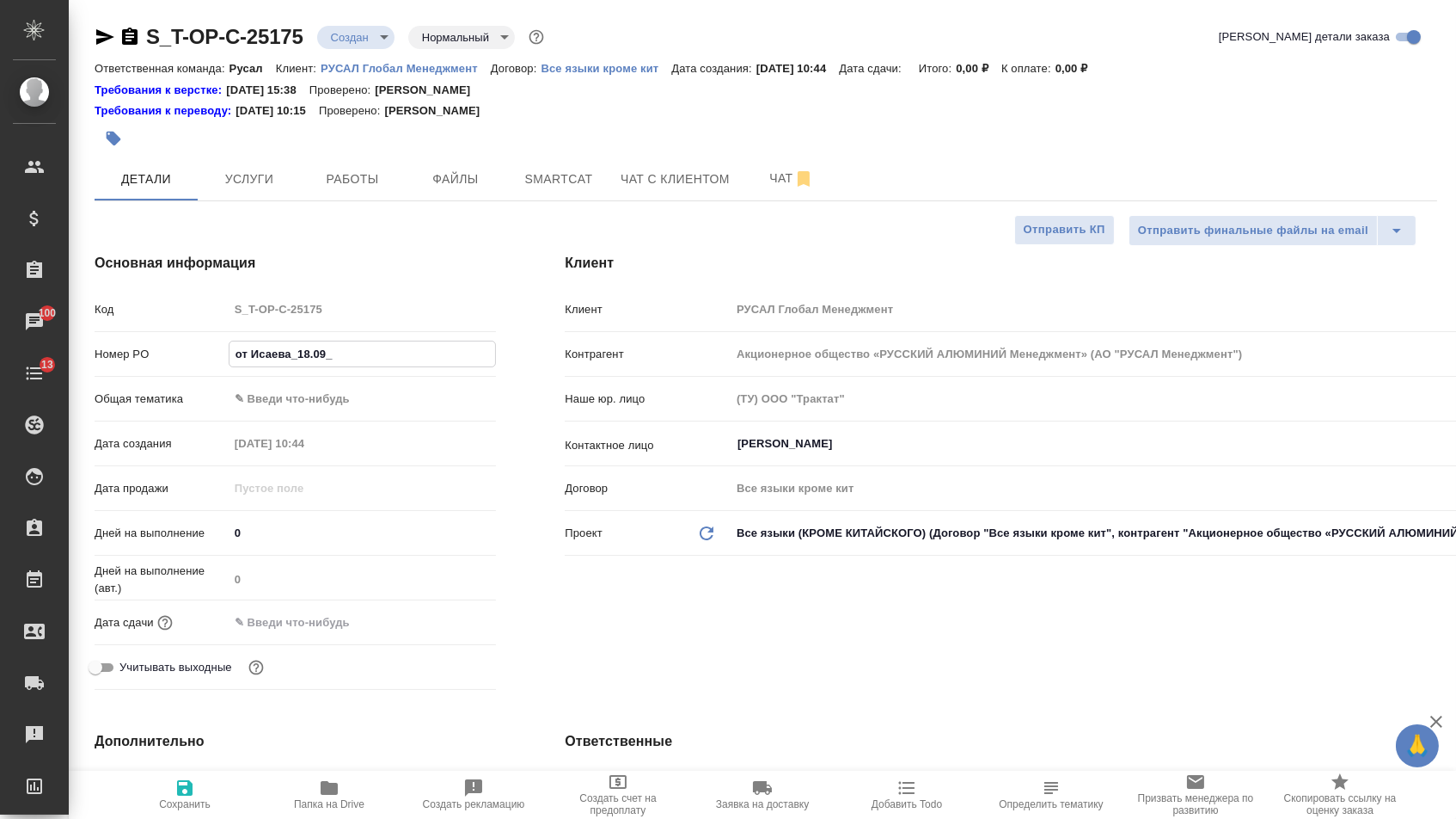
type textarea "x"
click at [348, 357] on input "от Исаева_18.09_2" at bounding box center [362, 354] width 267 height 25
type input "от Исаева_18.09_2"
click at [347, 399] on body "🙏 .cls-1 fill:#fff; AWATERA Menshikova Aleksandra Клиенты Спецификации Заказы 1…" at bounding box center [728, 410] width 1456 height 819
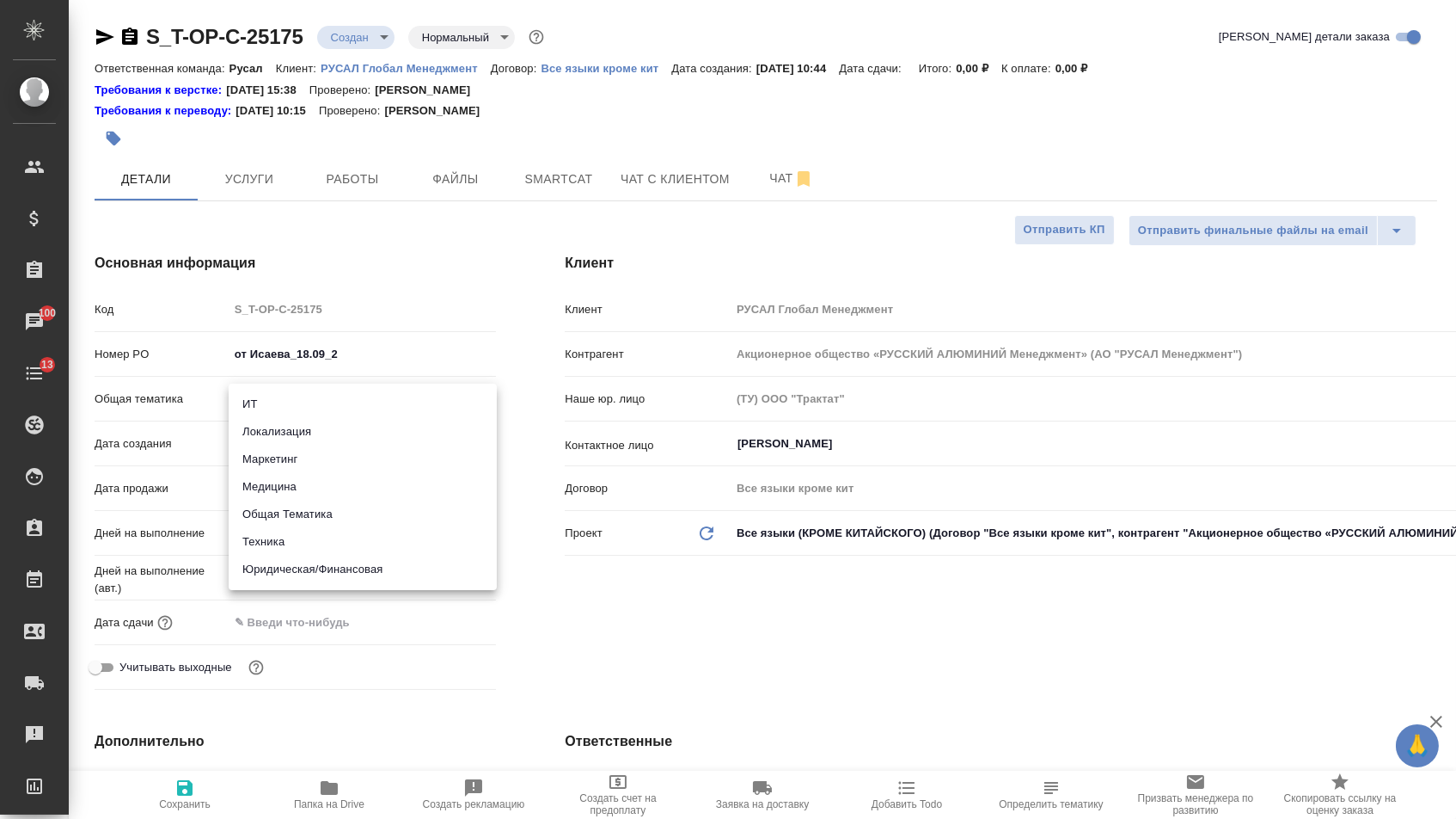
type textarea "x"
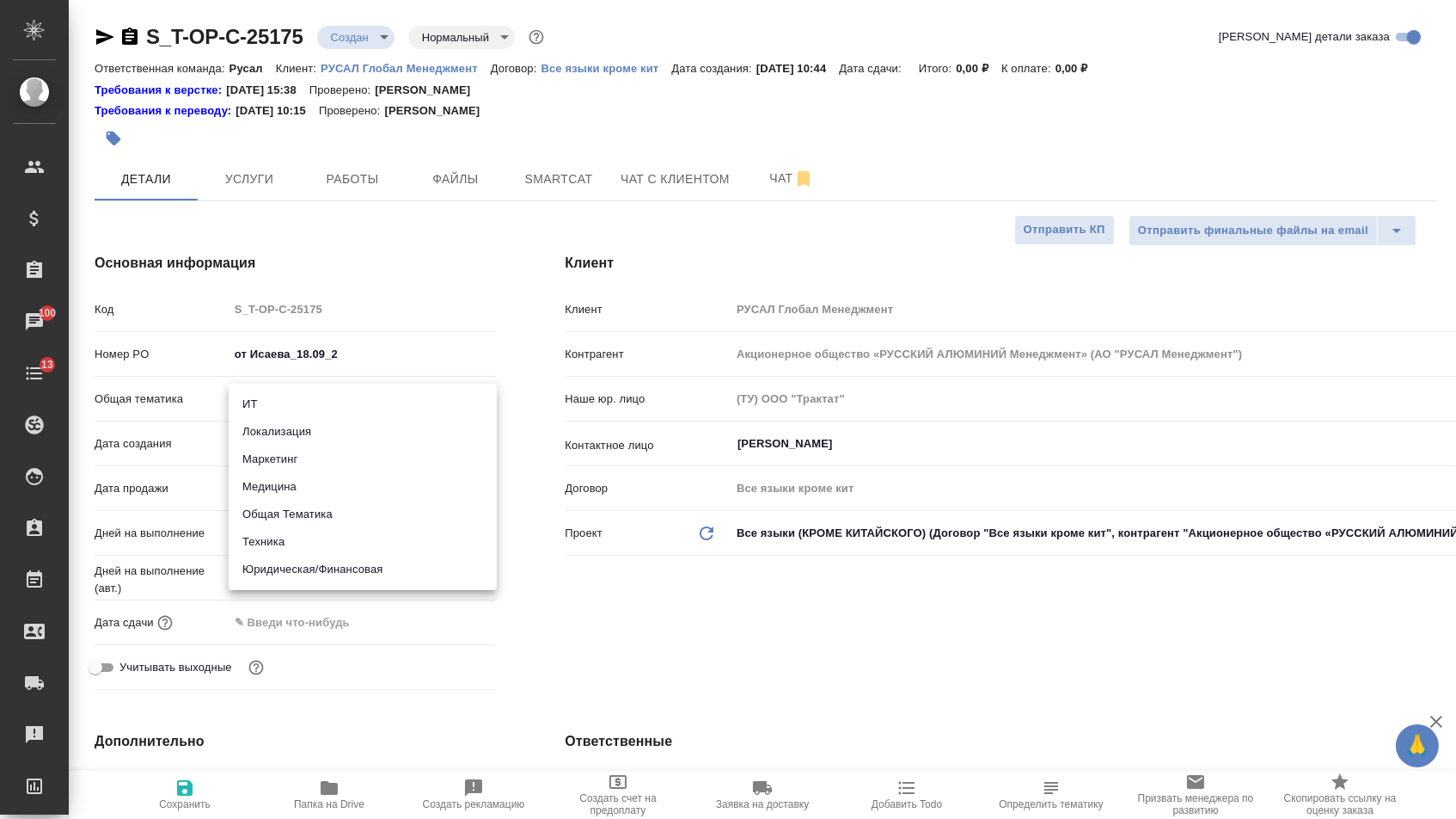
type textarea "x"
click at [277, 457] on li "Маркетинг" at bounding box center [362, 459] width 268 height 27
type input "marketing"
type textarea "x"
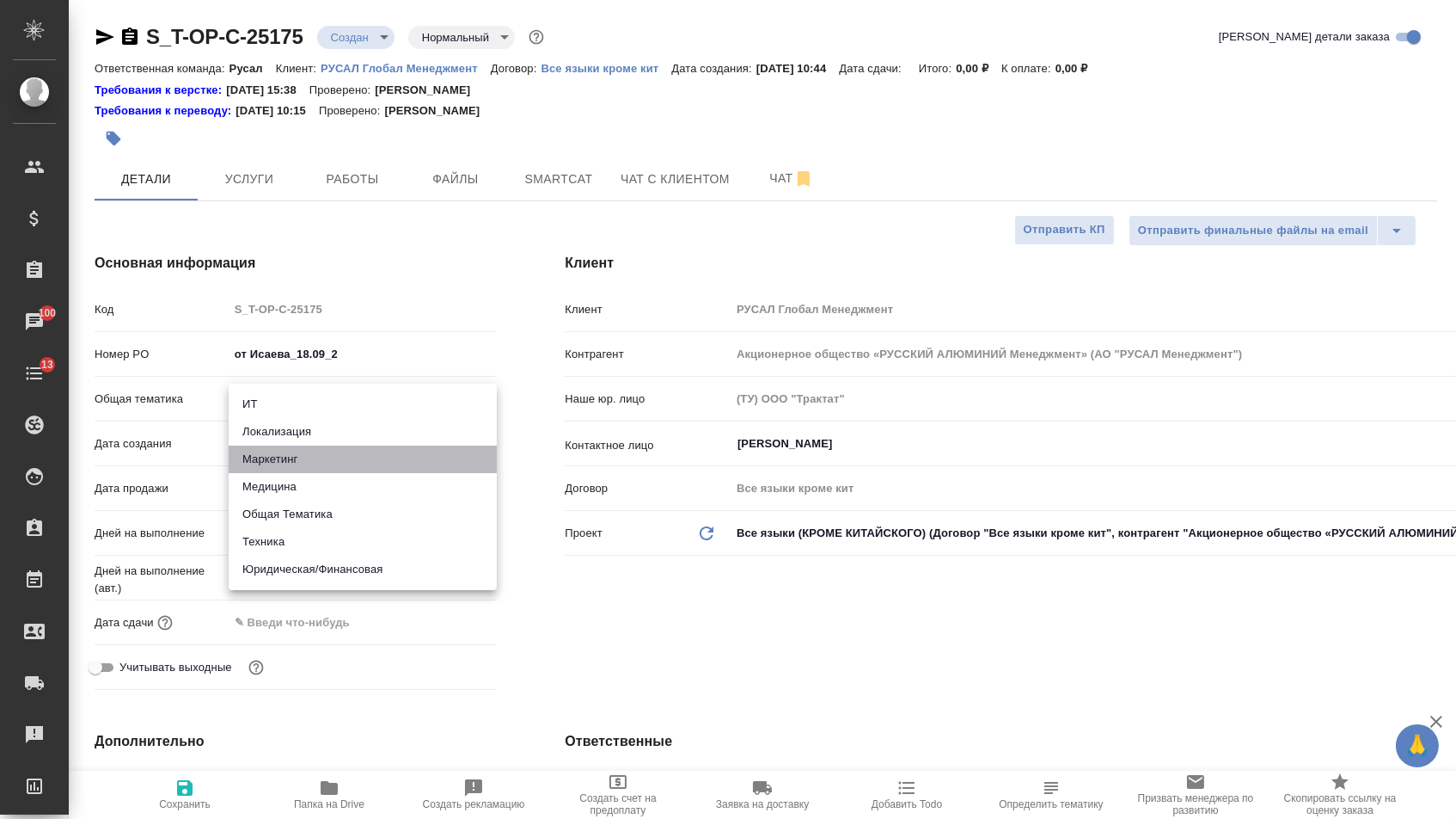
type textarea "x"
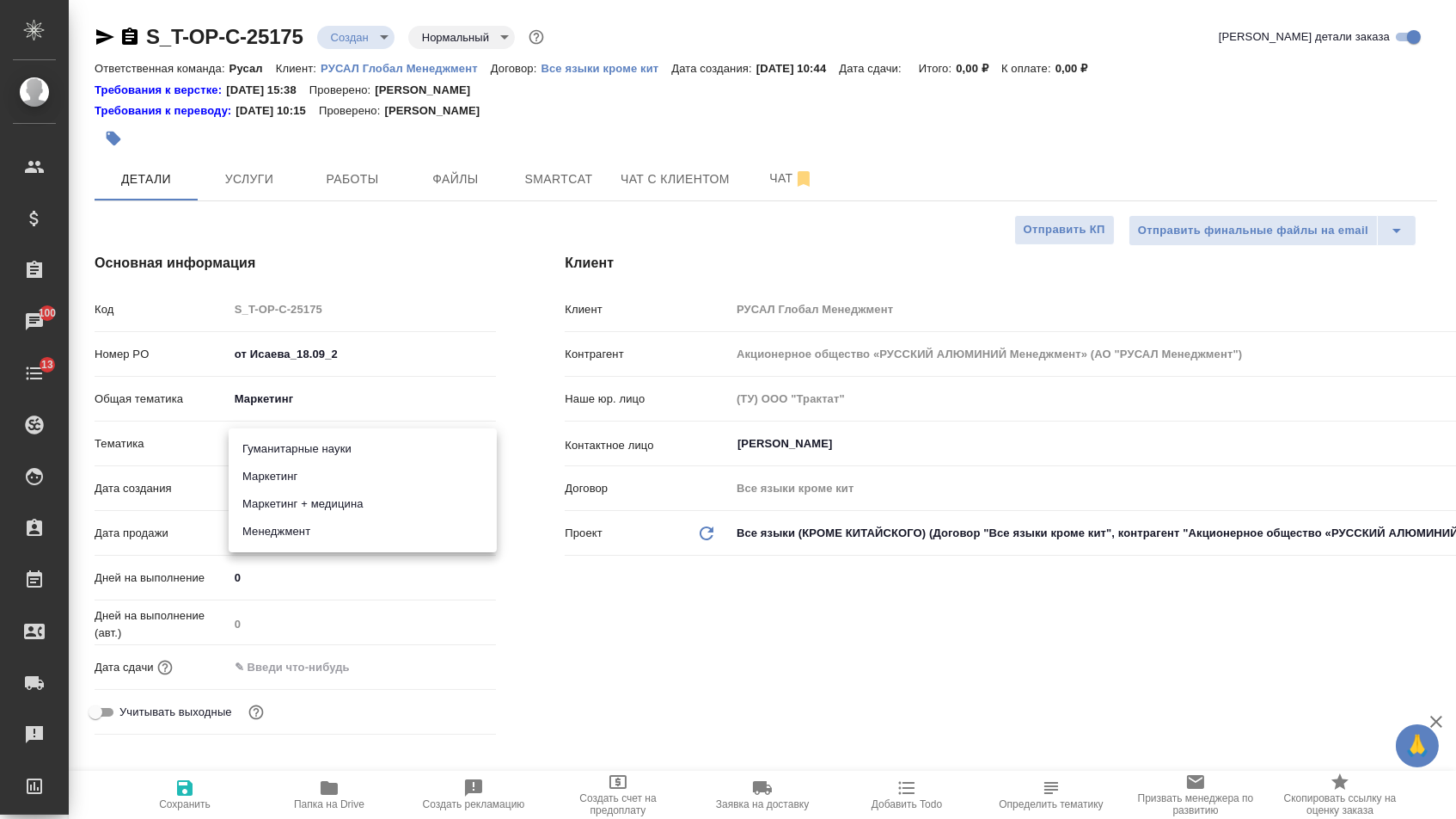
click at [277, 437] on body "🙏 .cls-1 fill:#fff; AWATERA Menshikova Aleksandra Клиенты Спецификации Заказы 1…" at bounding box center [728, 410] width 1456 height 819
click at [277, 476] on li "Маркетинг" at bounding box center [362, 476] width 268 height 27
type textarea "x"
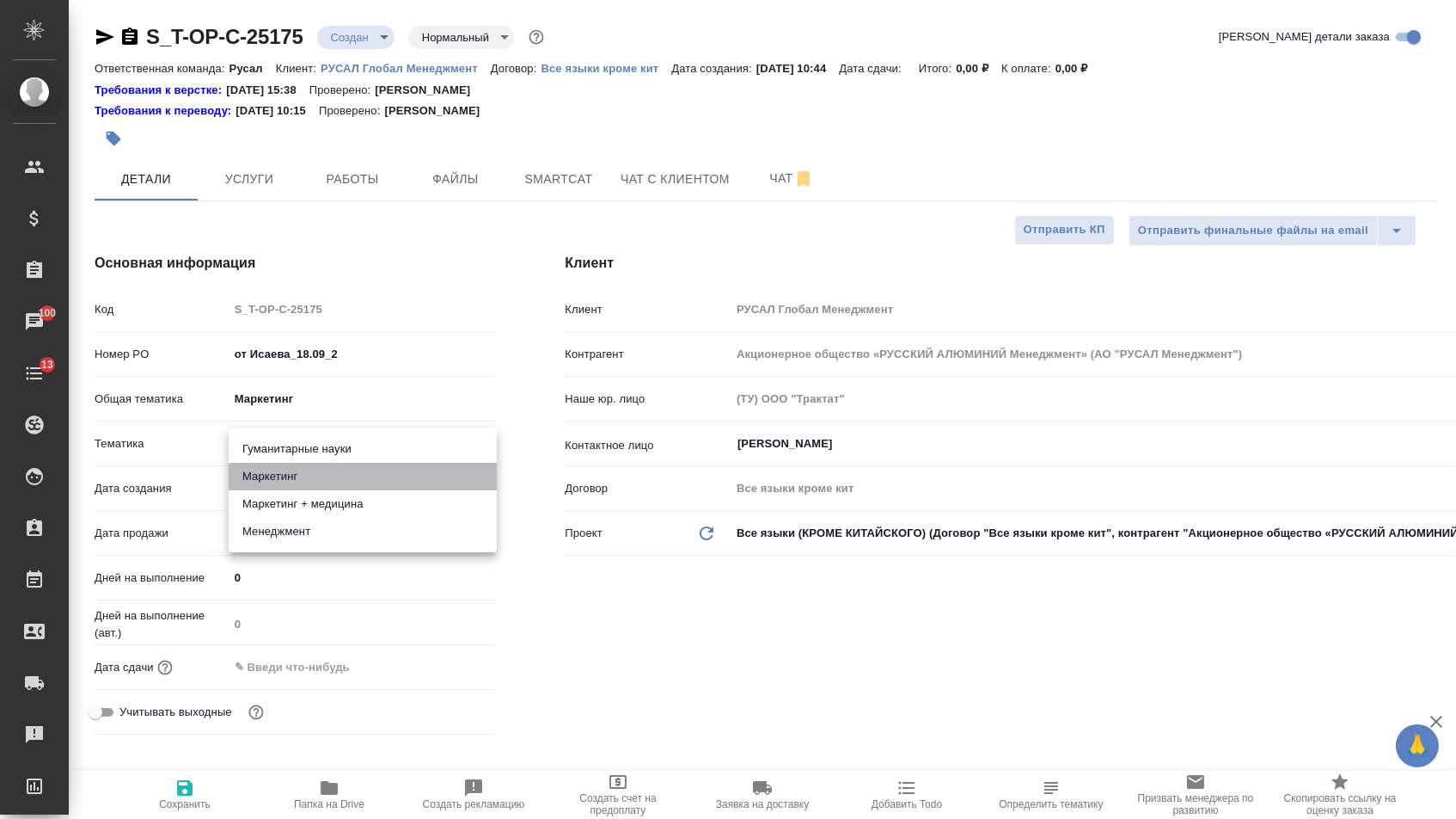
type input "5a8b8b956a9677013d343d63"
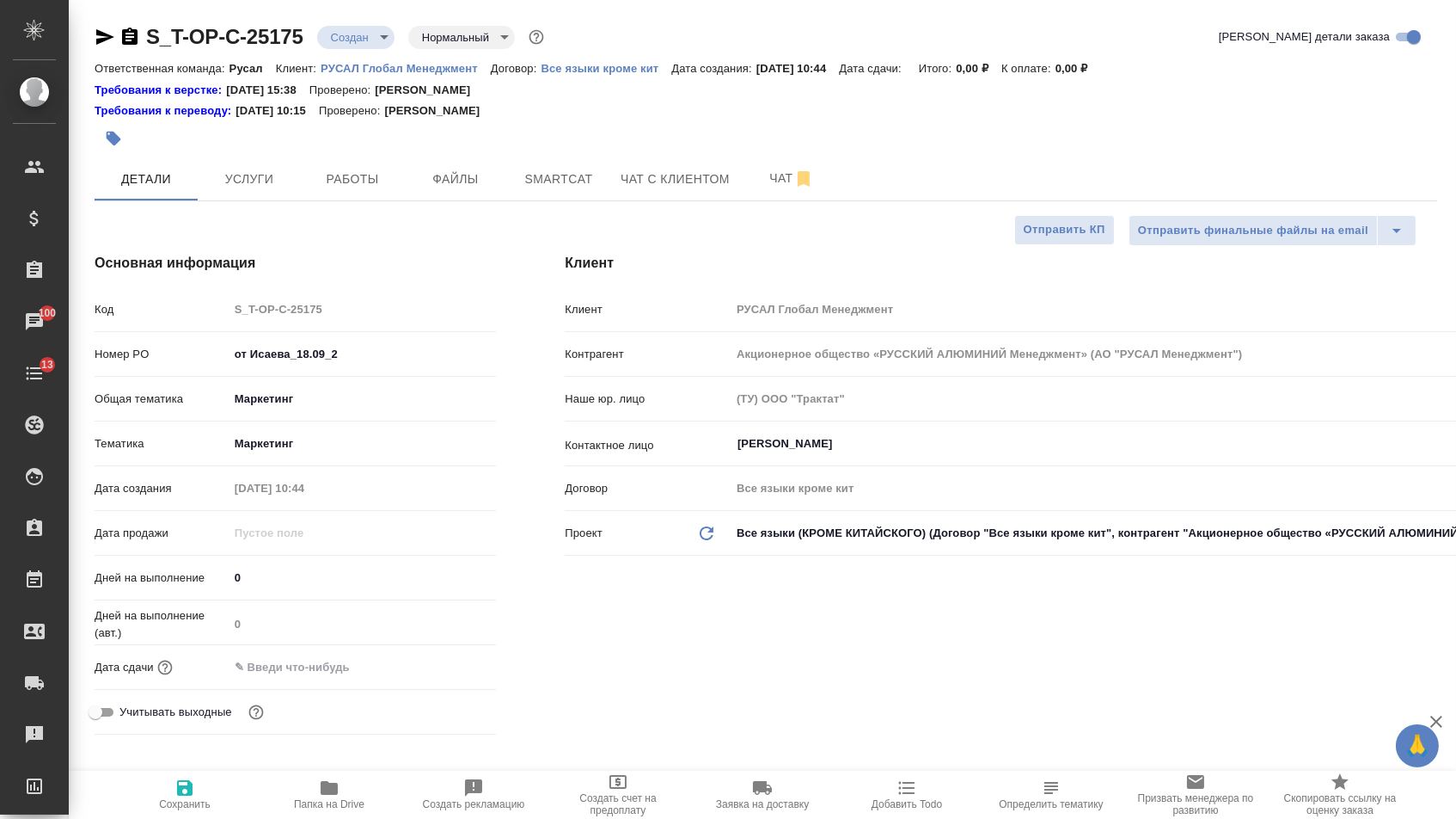
click at [278, 664] on input "text" at bounding box center [304, 667] width 150 height 25
click at [456, 674] on icon "button" at bounding box center [446, 665] width 21 height 21
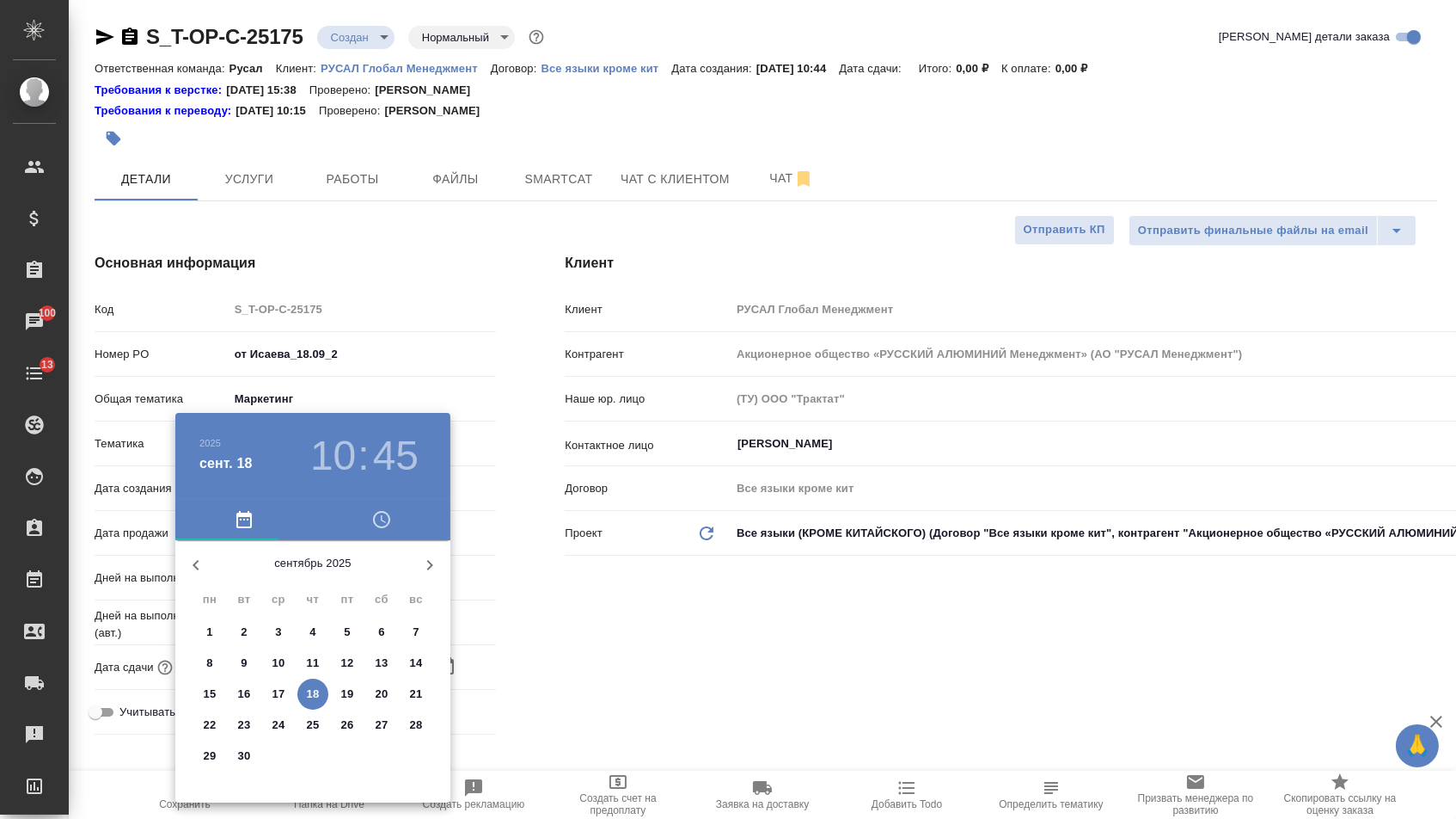
click at [324, 692] on span "18" at bounding box center [313, 693] width 31 height 17
type input "18.09.2025 10:45"
type textarea "x"
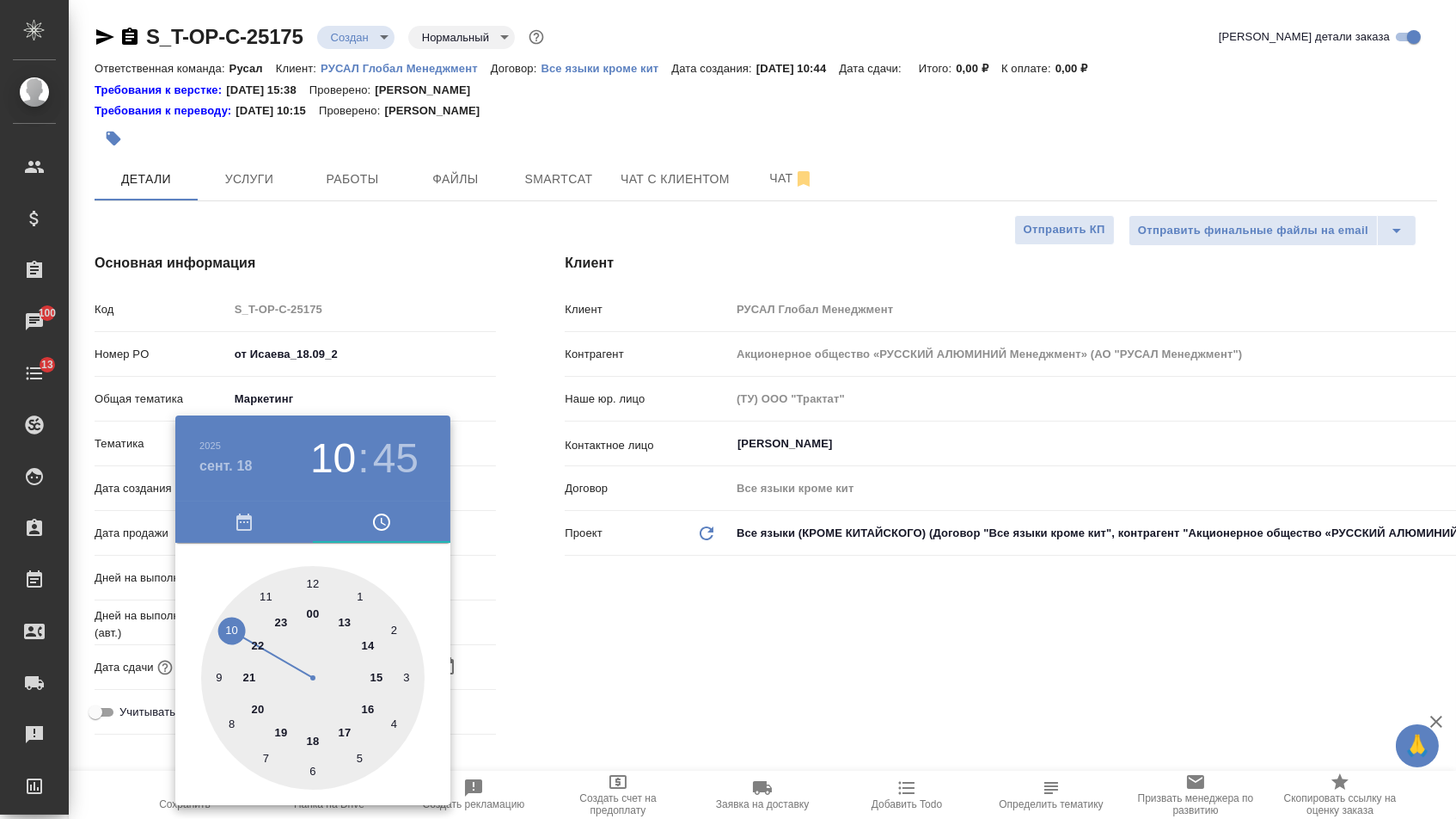
type textarea "x"
click at [311, 740] on div at bounding box center [313, 677] width 223 height 223
type input "18.09.2025 18:45"
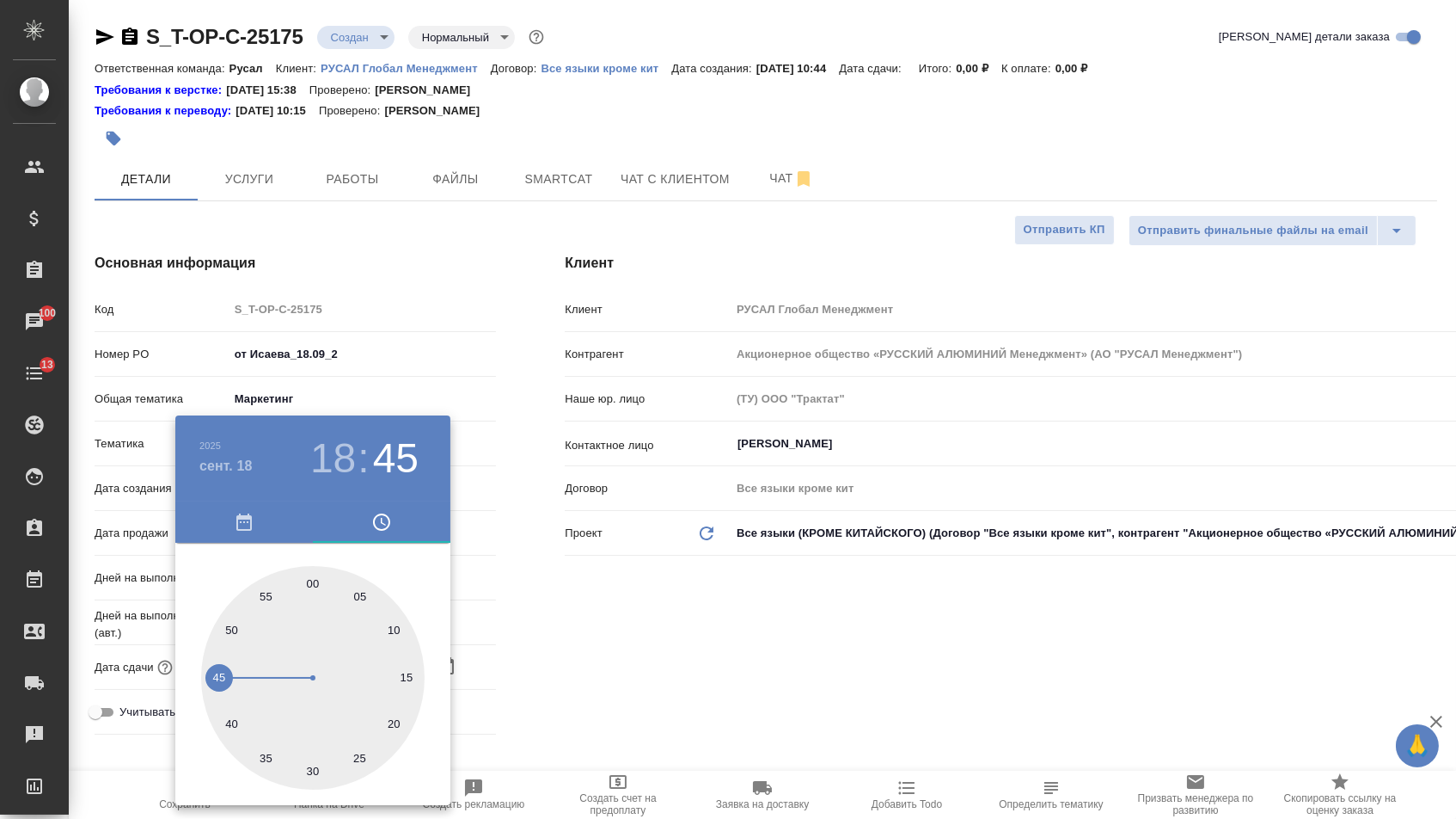
type textarea "x"
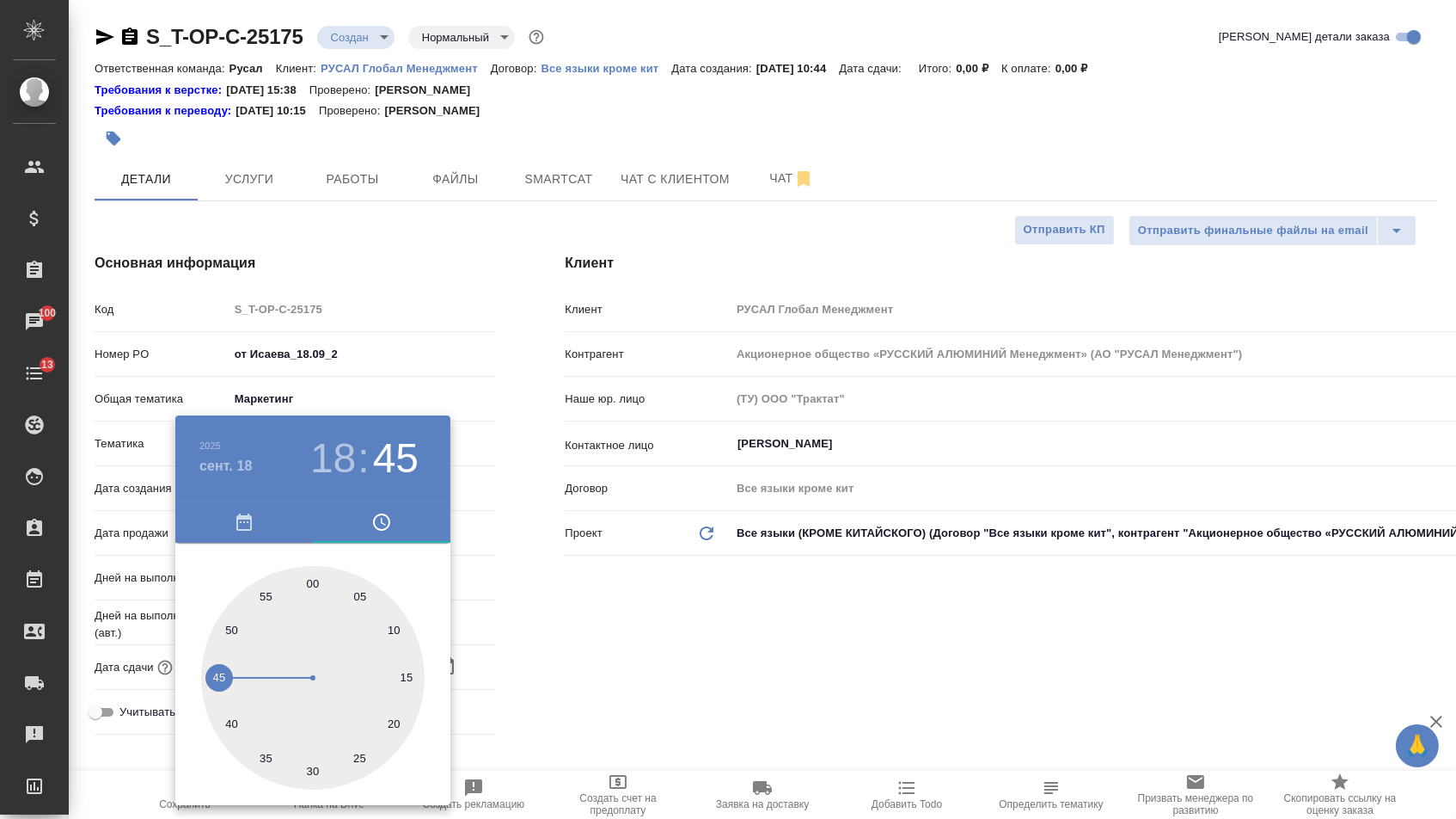
type textarea "x"
drag, startPoint x: 310, startPoint y: 572, endPoint x: 411, endPoint y: 589, distance: 102.4
click at [310, 572] on div at bounding box center [313, 677] width 223 height 223
type input "18.09.2025 18:00"
type textarea "x"
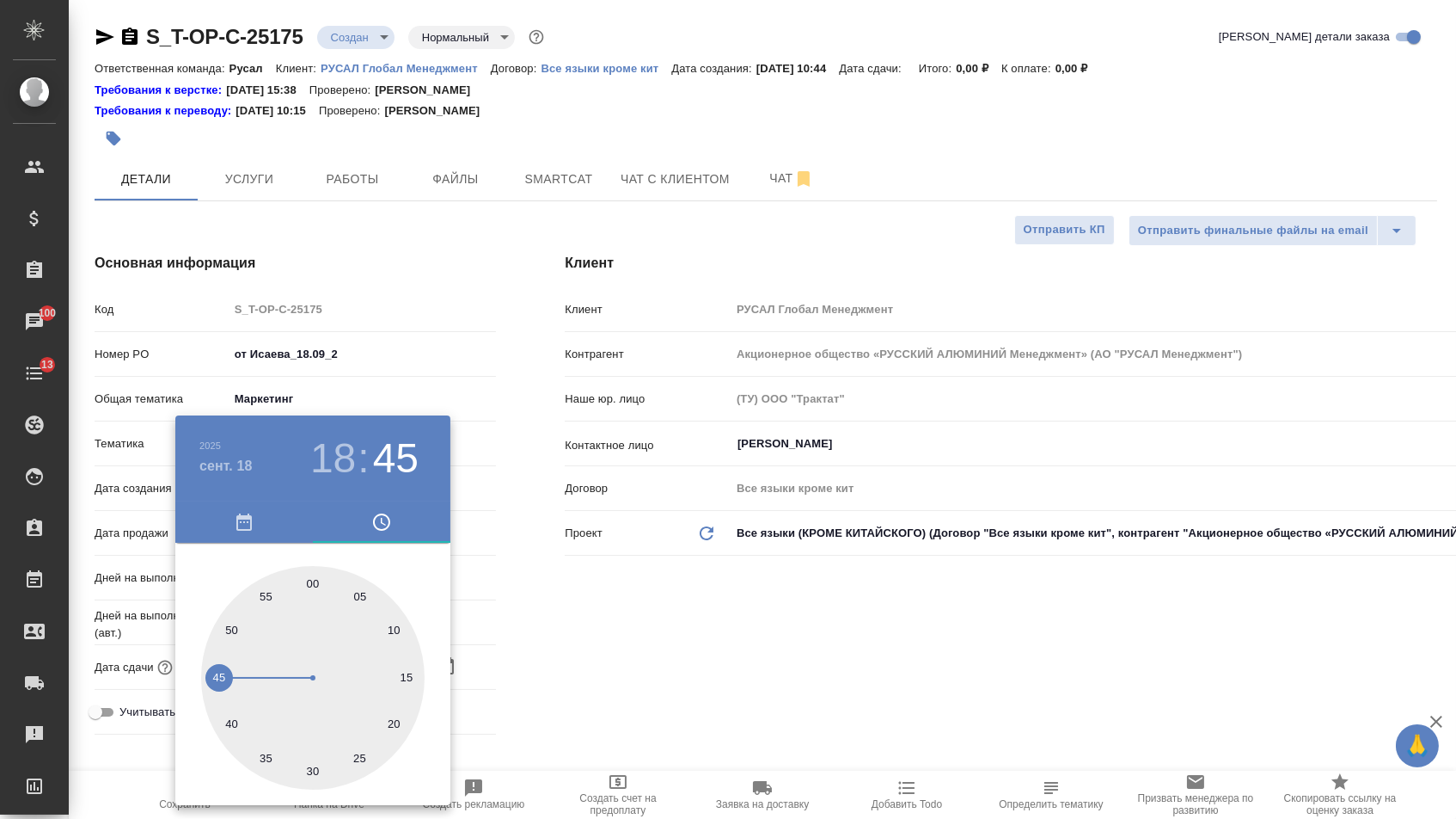
type textarea "x"
click at [536, 608] on div at bounding box center [728, 410] width 1456 height 819
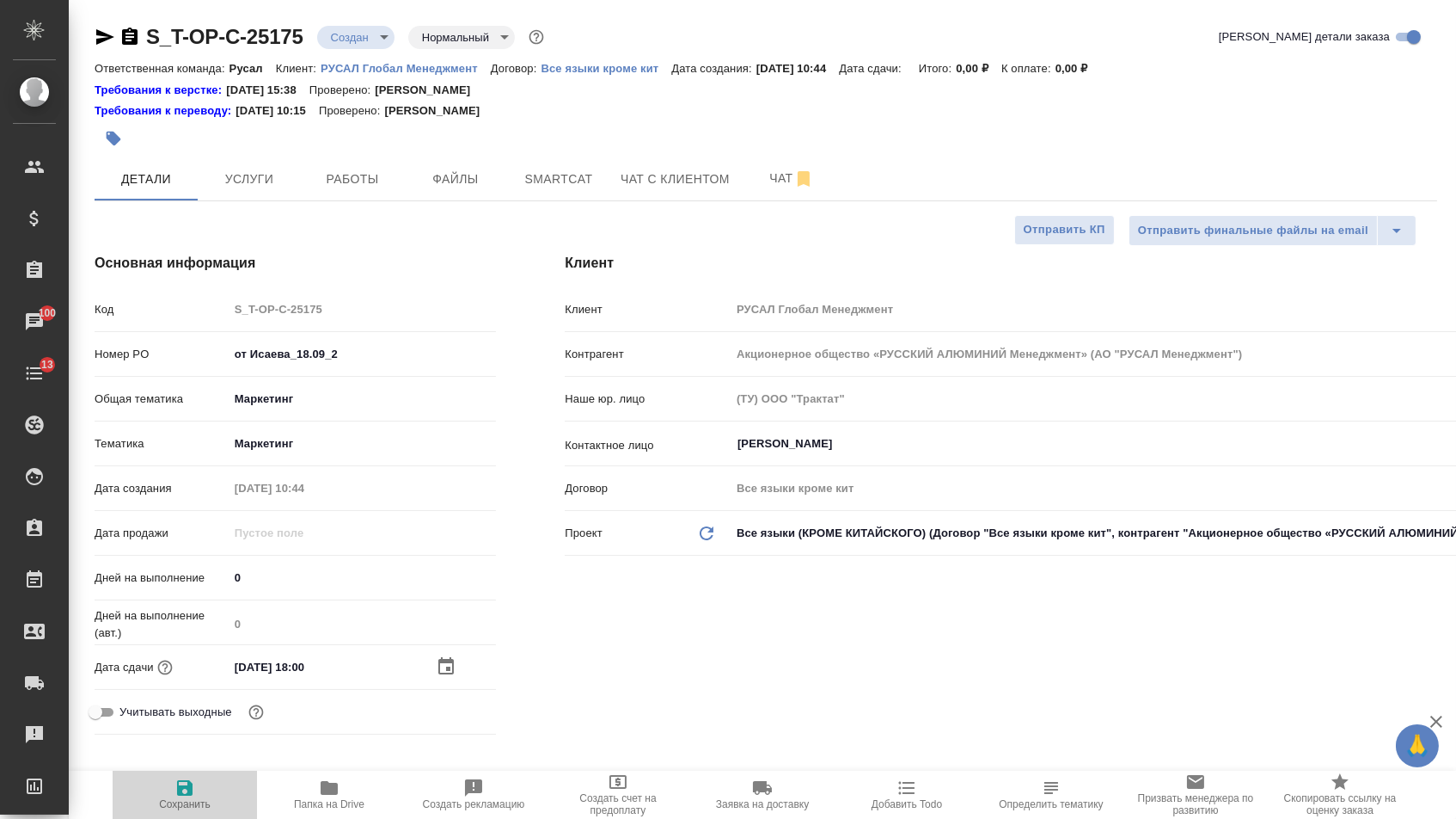
click at [184, 817] on button "Сохранить" at bounding box center [185, 794] width 145 height 48
type textarea "x"
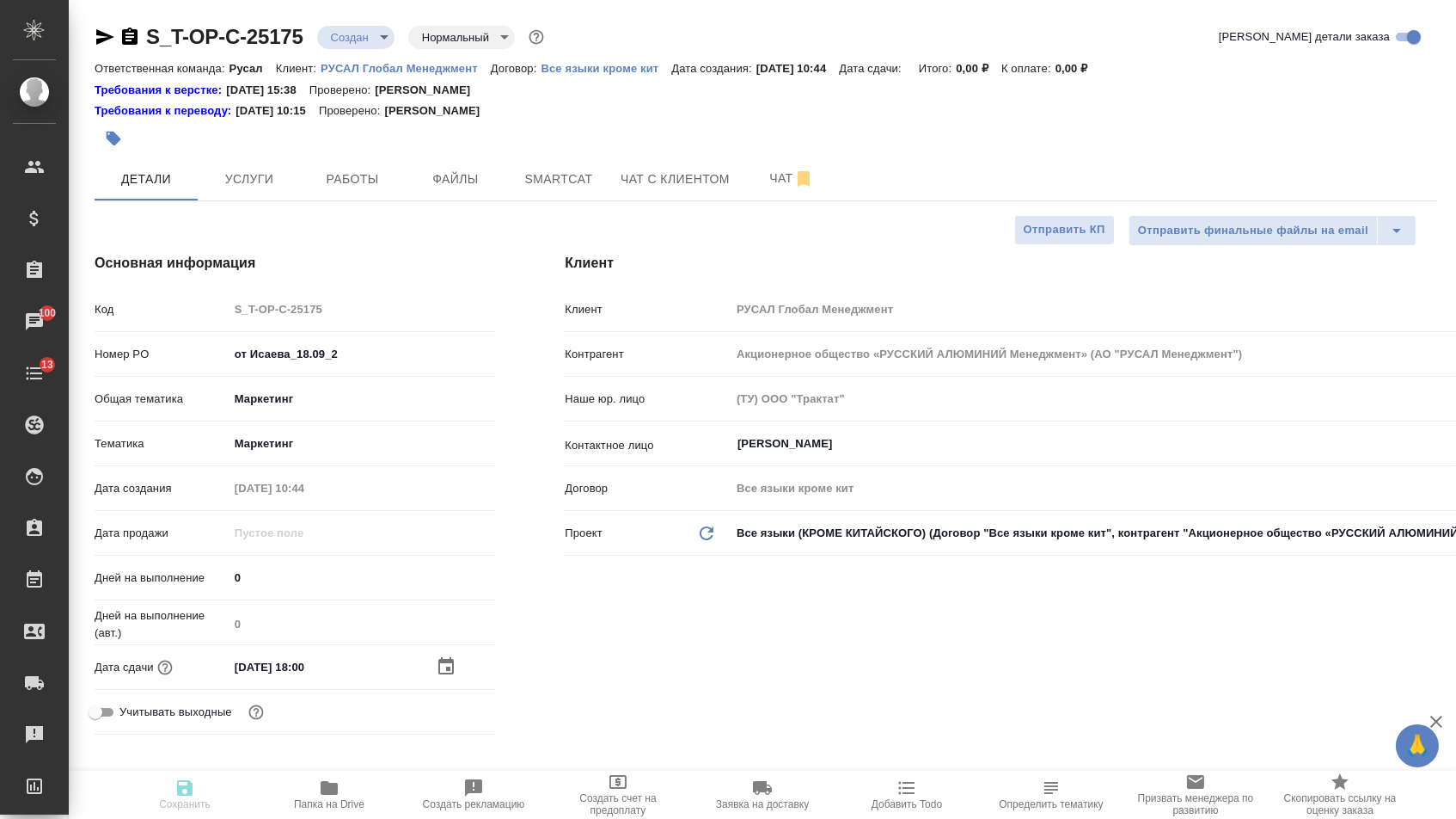
type textarea "x"
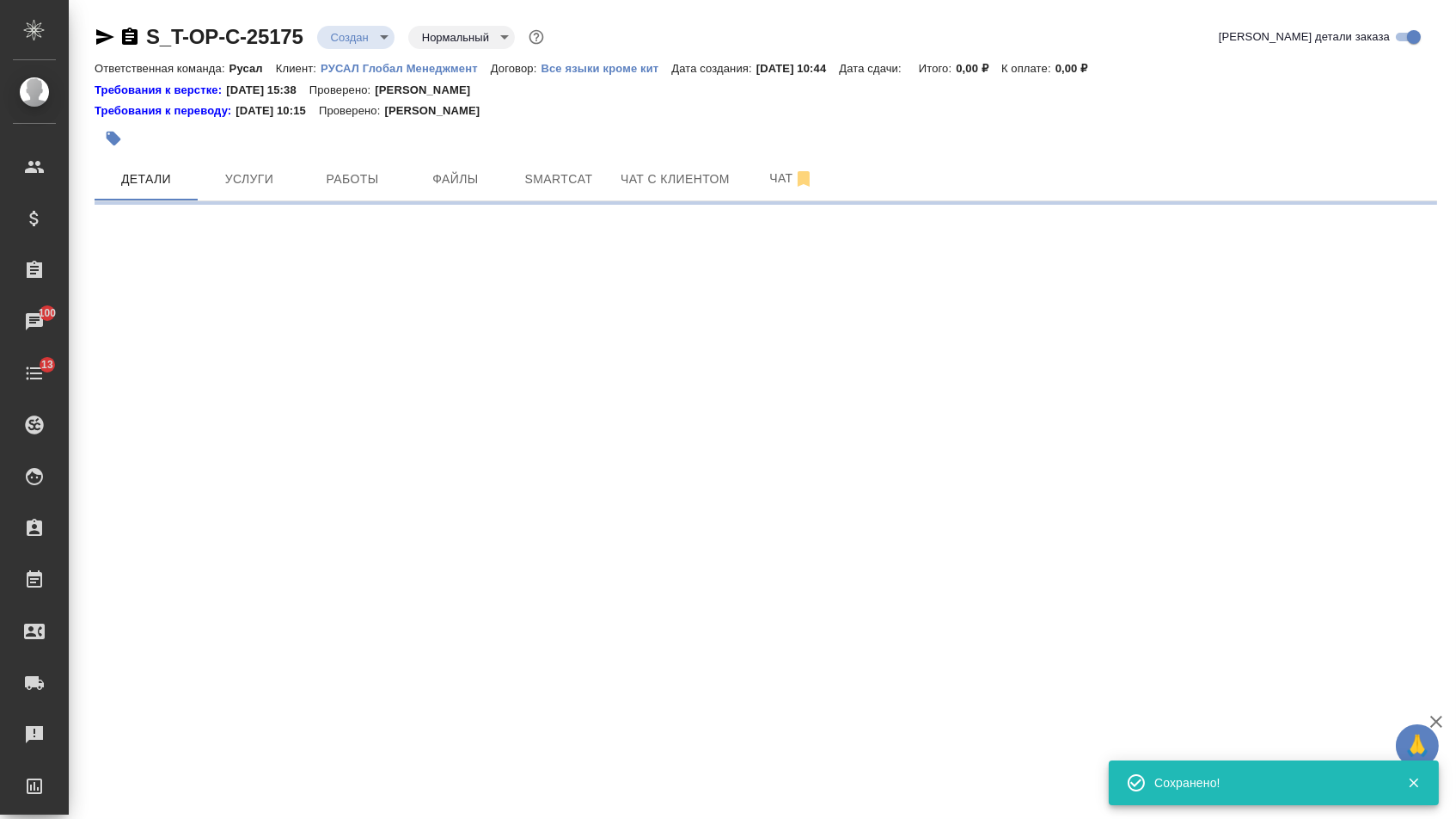
select select "RU"
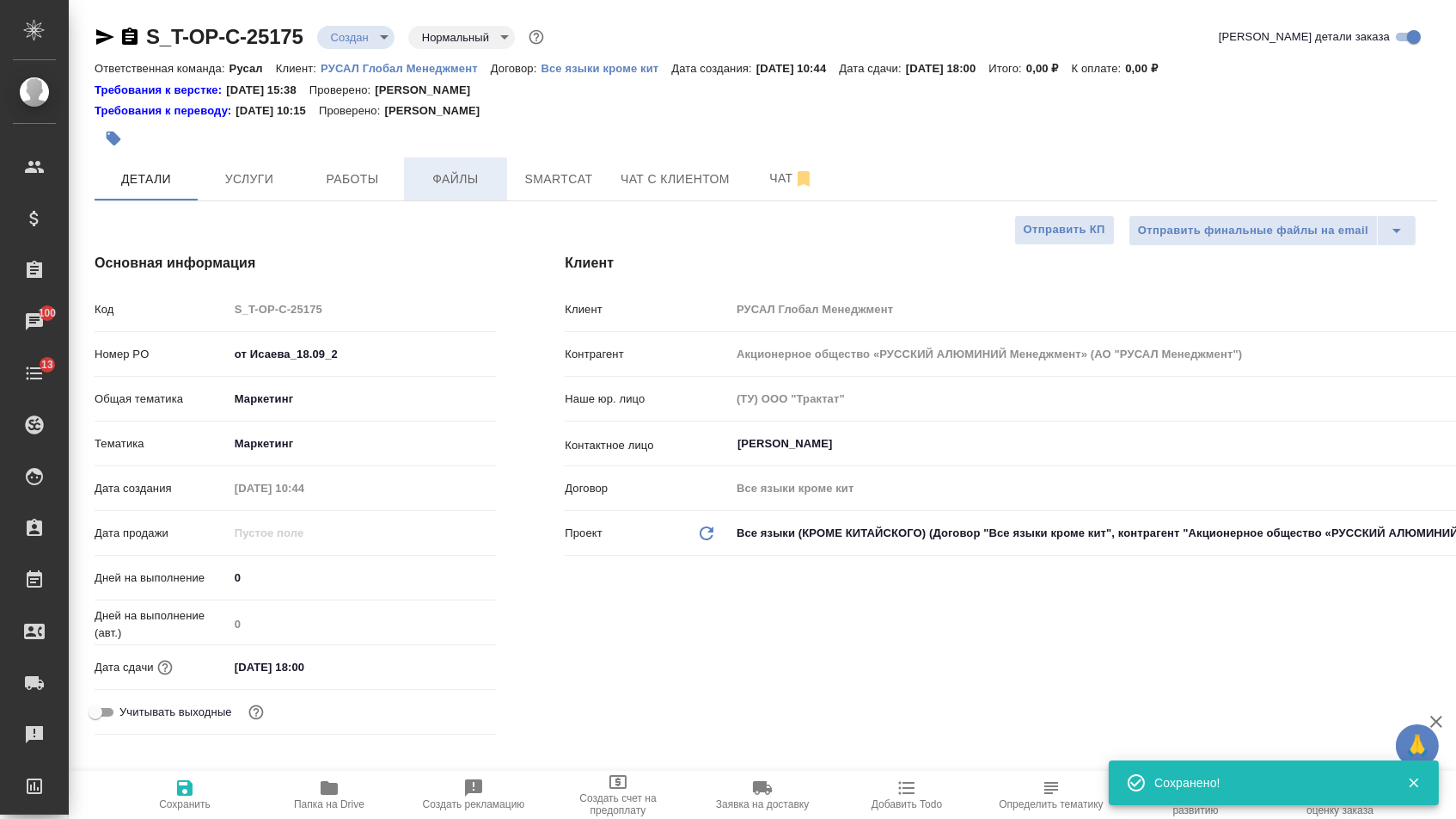
type textarea "x"
click at [460, 165] on button "Файлы" at bounding box center [456, 179] width 103 height 43
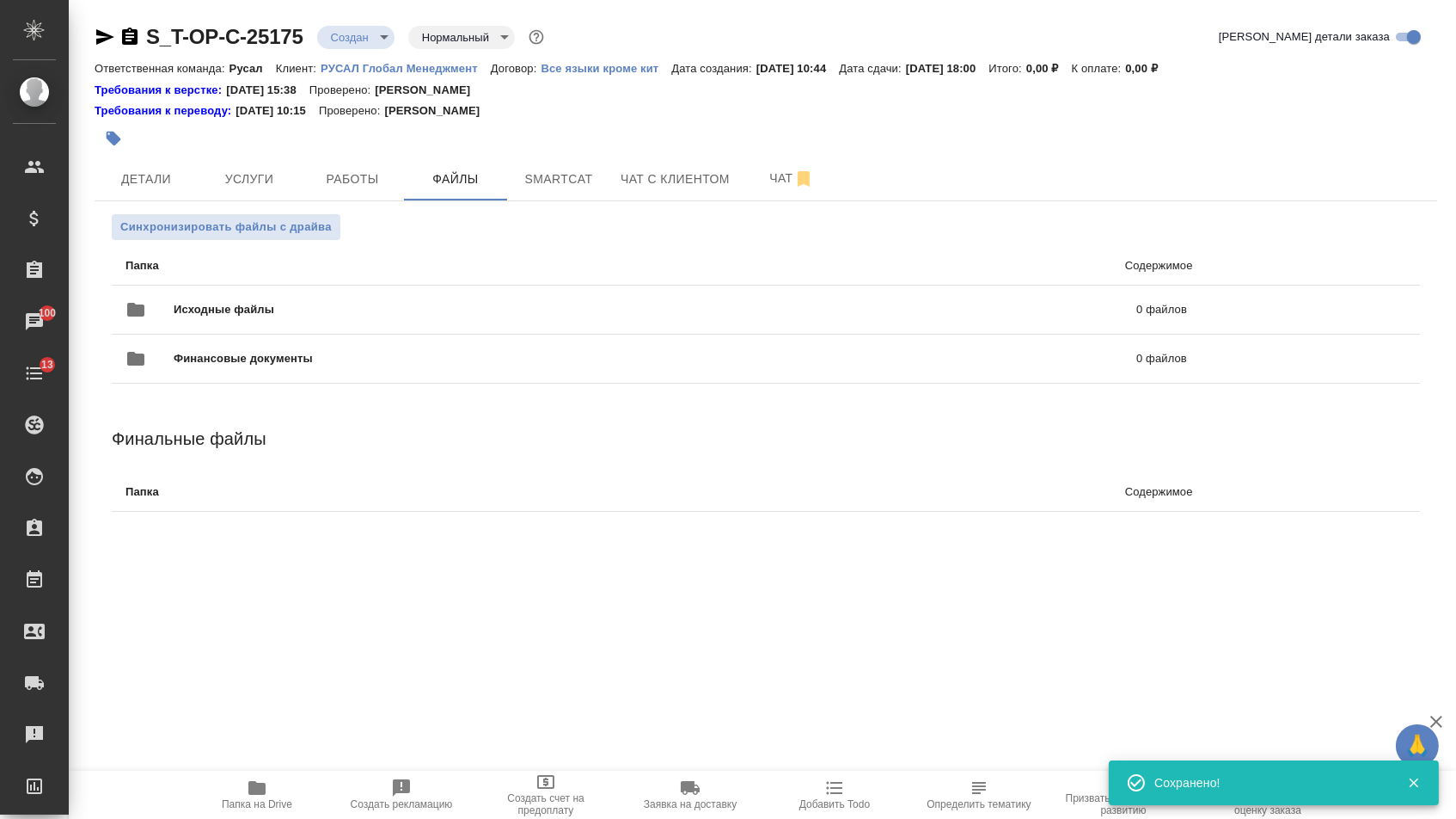
click at [331, 271] on p "Папка" at bounding box center [384, 265] width 517 height 17
click at [318, 295] on div "Исходные файлы 0 файлов" at bounding box center [656, 310] width 1062 height 42
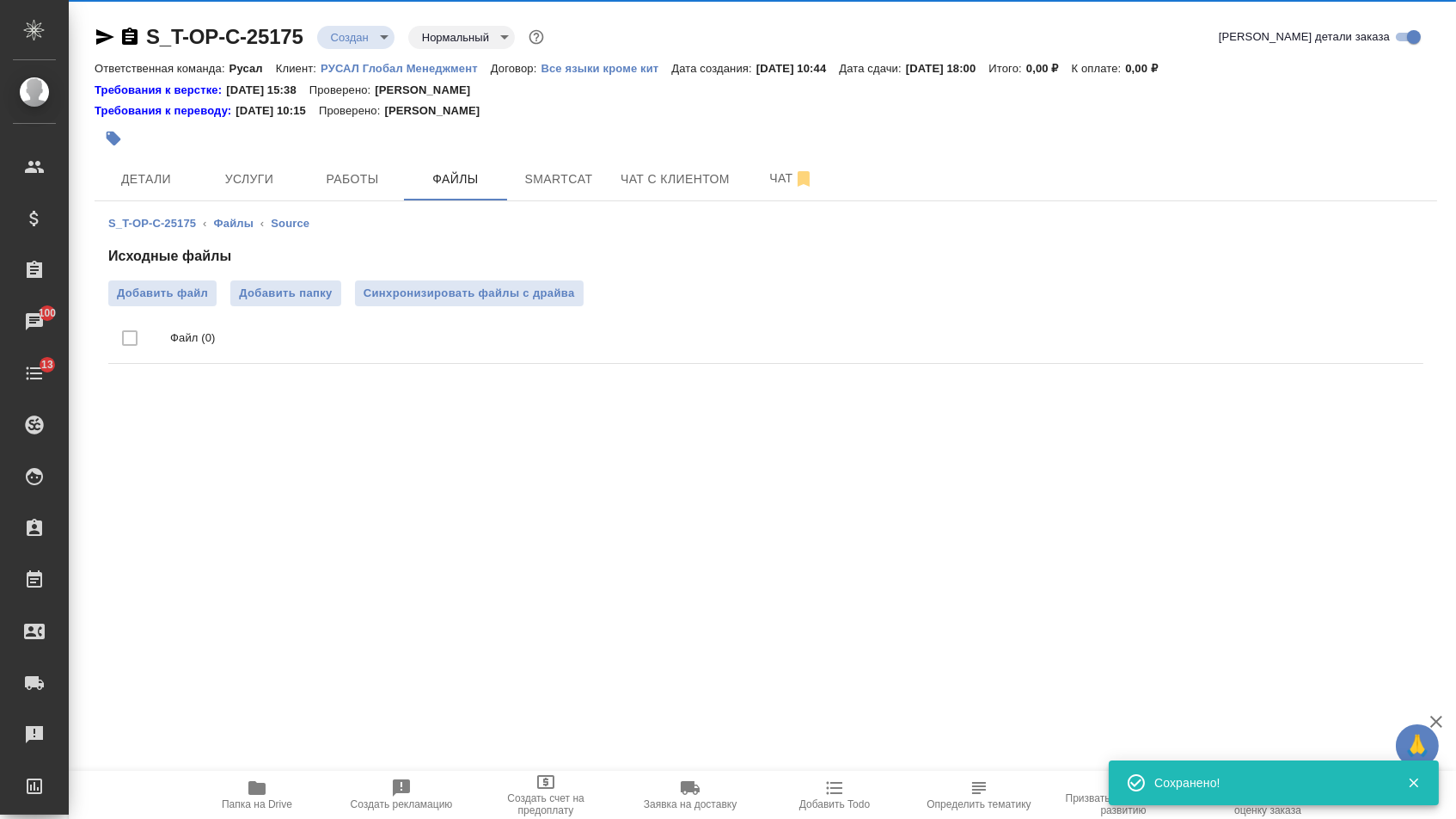
click at [171, 274] on div "Исходные файлы Добавить файл Добавить папку Синхронизировать файлы с драйва Фай…" at bounding box center [766, 308] width 1315 height 125
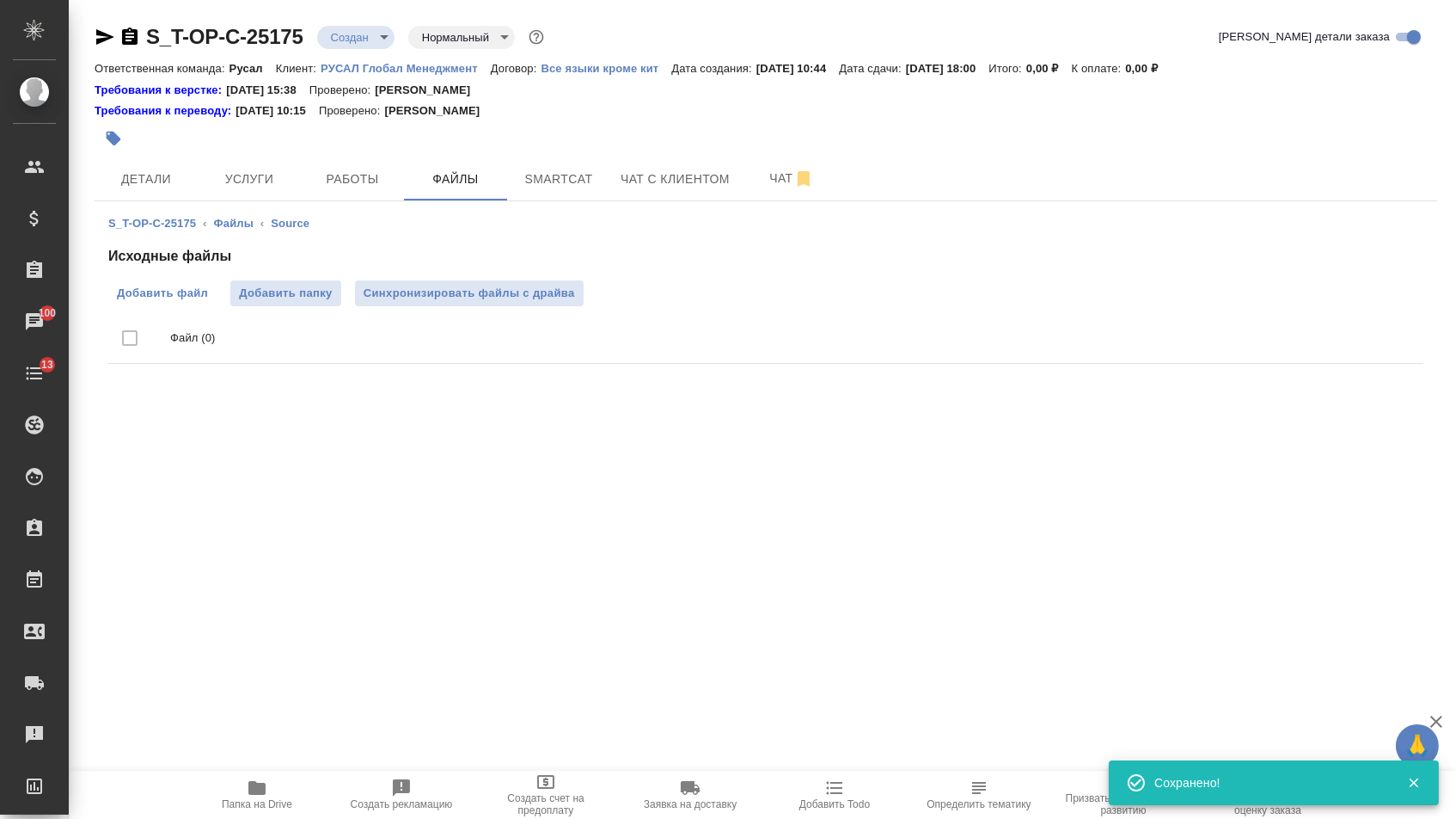
click at [178, 296] on span "Добавить файл" at bounding box center [162, 293] width 91 height 17
click at [0, 0] on input "Добавить файл" at bounding box center [0, 0] width 0 height 0
click at [278, 180] on span "Услуги" at bounding box center [249, 179] width 82 height 22
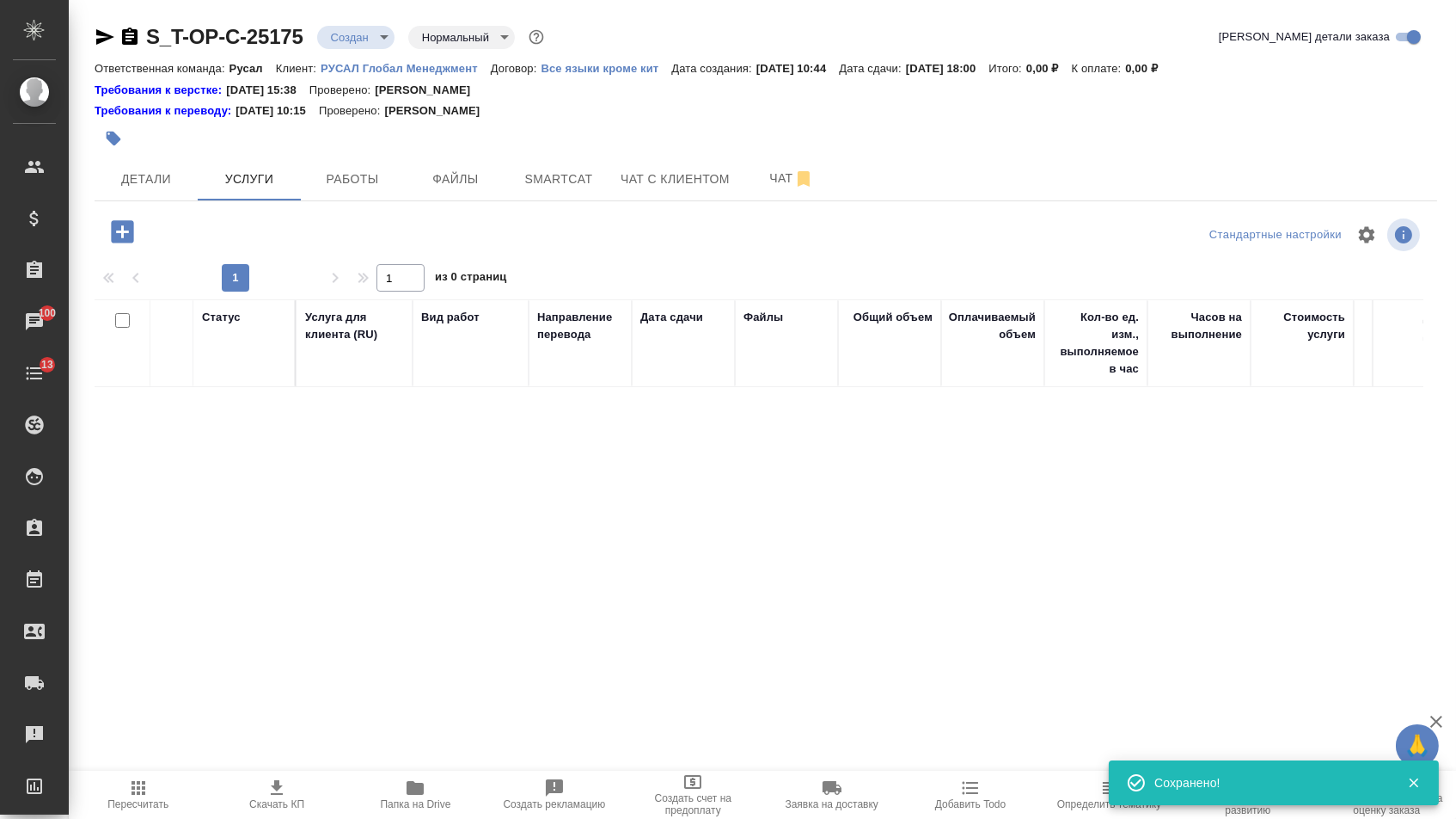
click at [137, 245] on icon "button" at bounding box center [122, 231] width 30 height 30
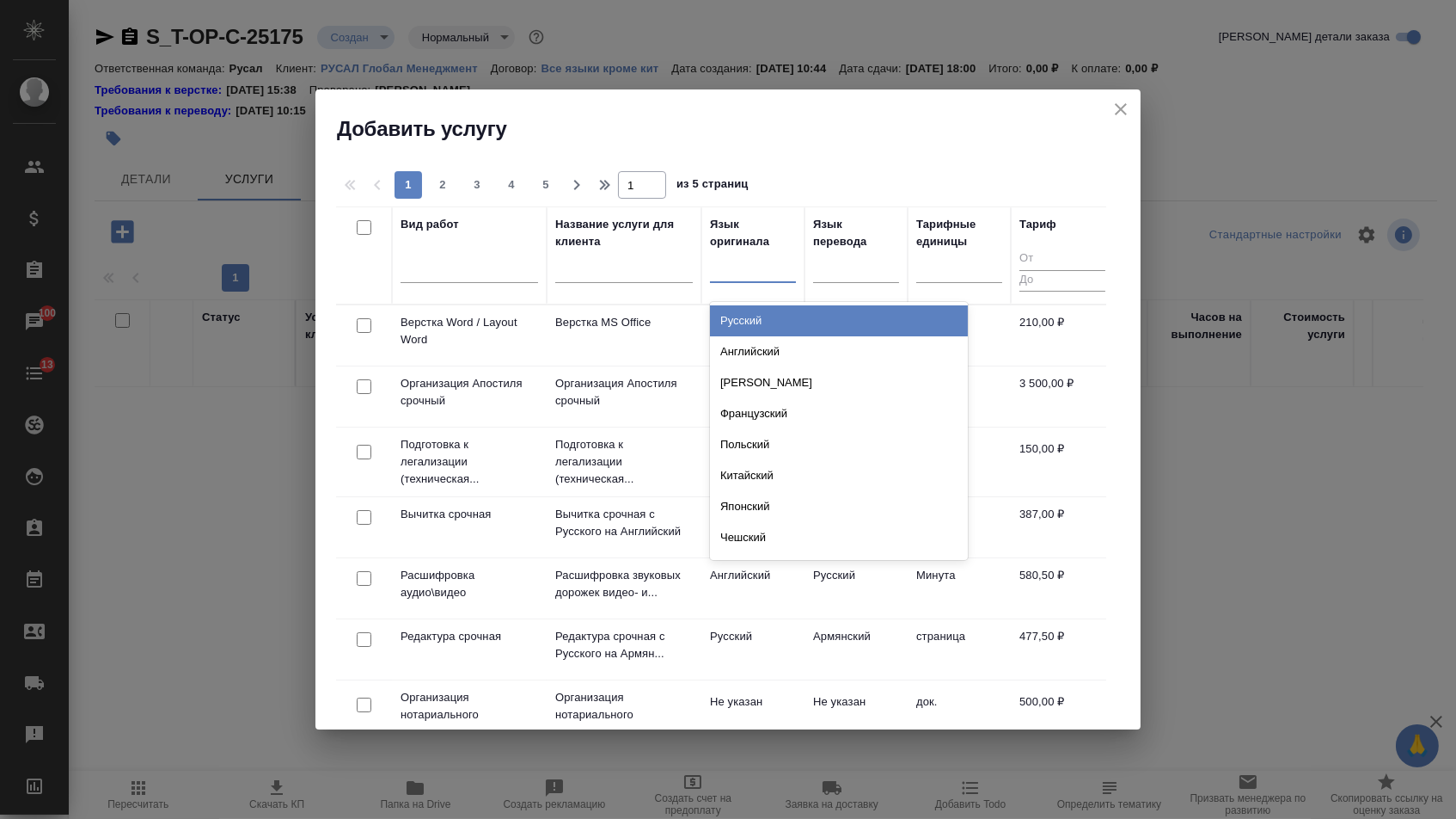
drag, startPoint x: 749, startPoint y: 257, endPoint x: 749, endPoint y: 290, distance: 33.0
click at [749, 257] on div at bounding box center [753, 266] width 86 height 25
click at [749, 296] on th "Язык оригинала option Русский focused, 1 of 135. 135 results available. Use Up …" at bounding box center [753, 255] width 103 height 98
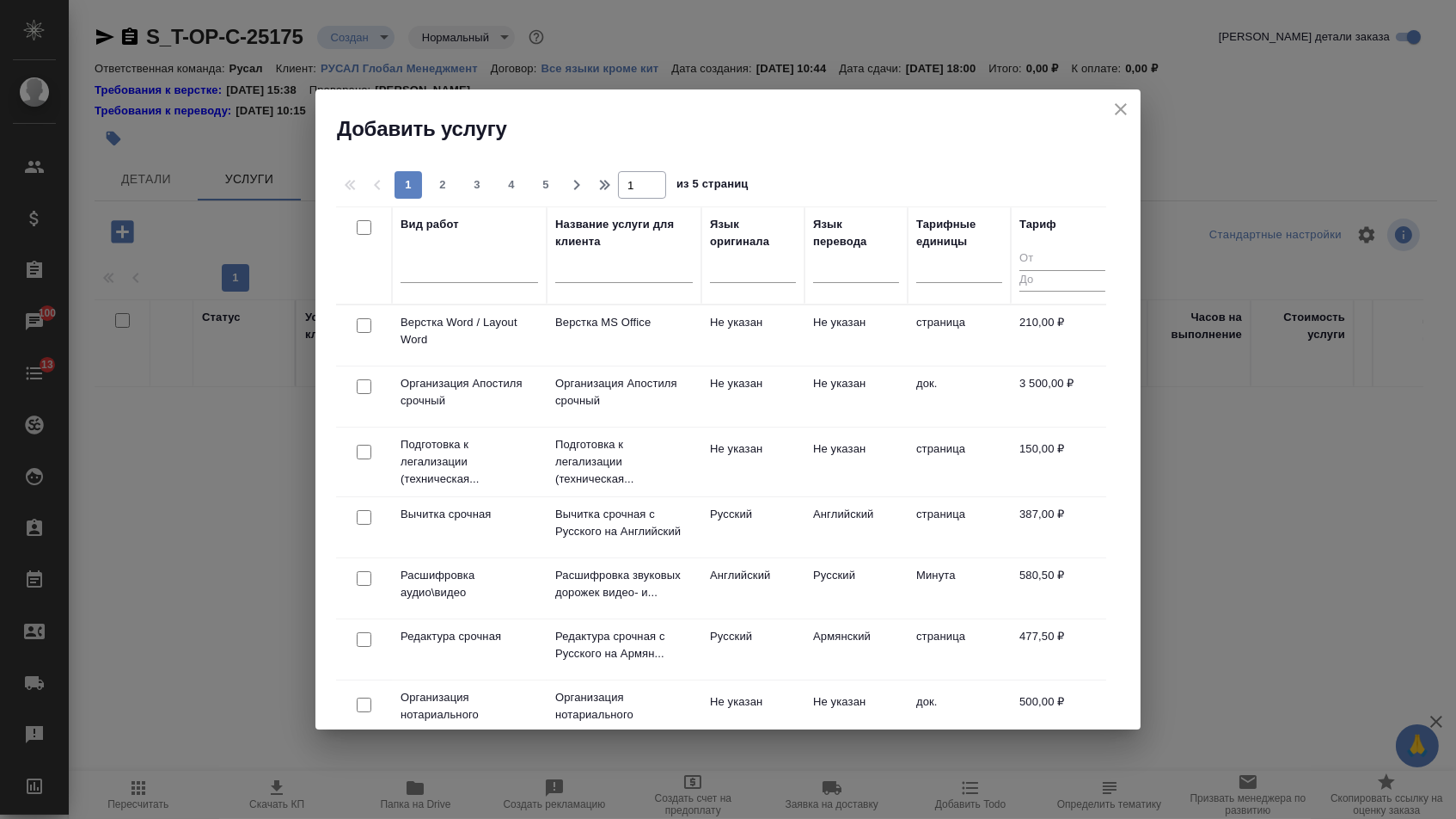
drag, startPoint x: 748, startPoint y: 273, endPoint x: 748, endPoint y: 291, distance: 18.0
click at [748, 273] on div at bounding box center [753, 267] width 86 height 25
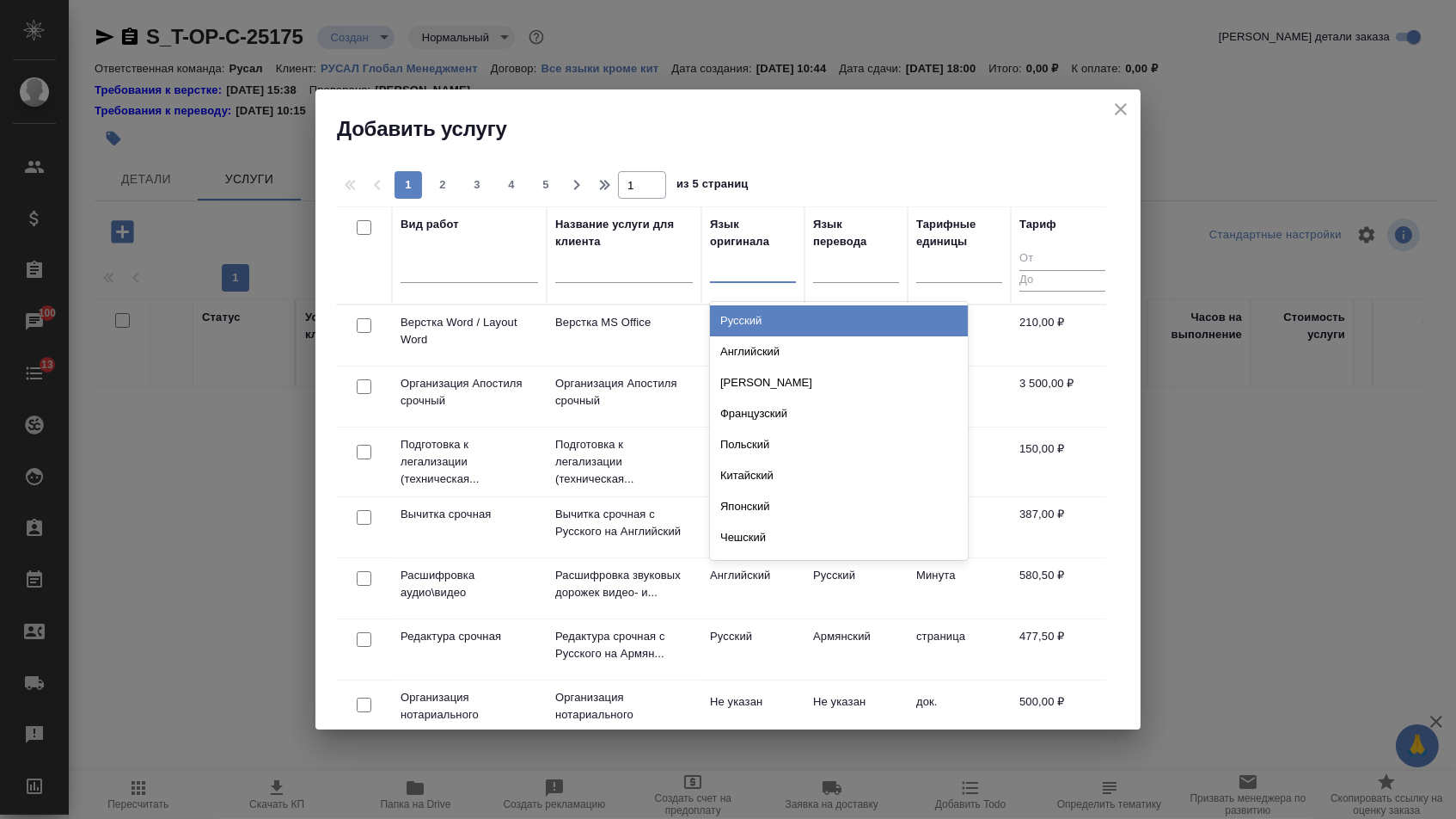
click at [748, 306] on div "Русский Английский Немецкий Французский Польский Китайский Японский Чешский Сер…" at bounding box center [839, 430] width 258 height 258
click at [763, 312] on div "Русский" at bounding box center [839, 321] width 258 height 31
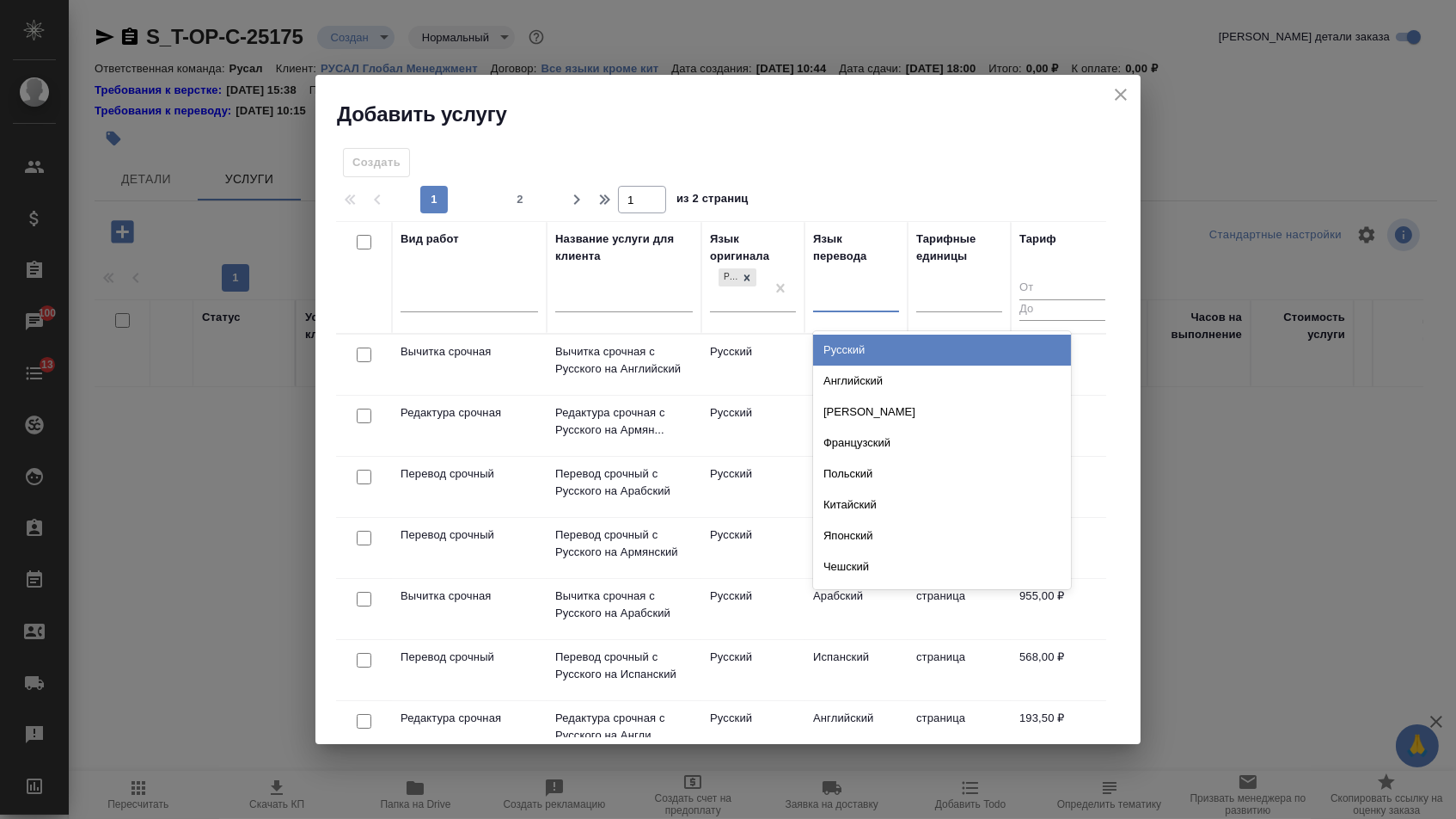
click at [850, 299] on div at bounding box center [856, 296] width 86 height 25
type input "яп"
click at [838, 348] on div "Японский" at bounding box center [942, 350] width 258 height 31
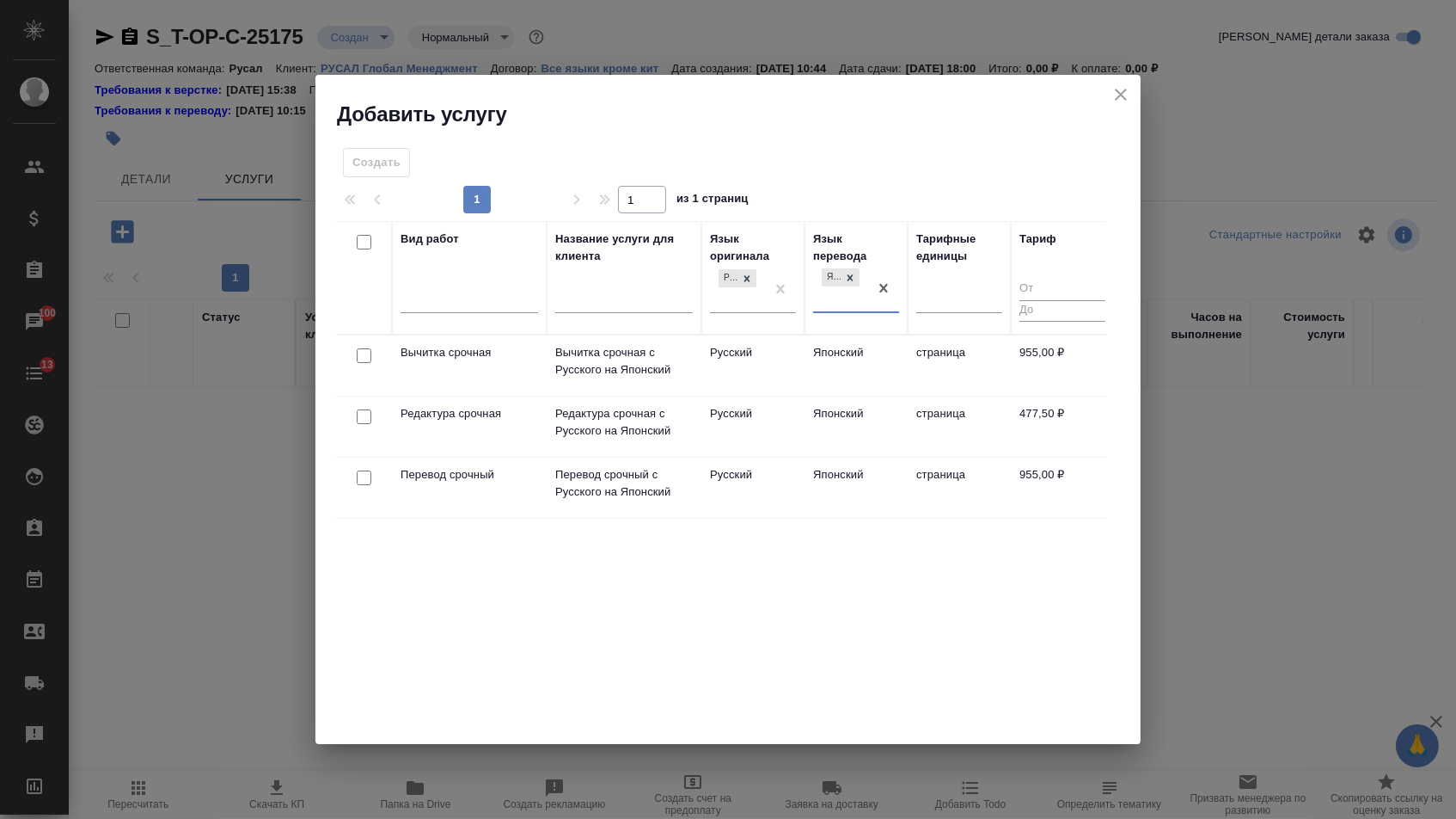
click at [361, 477] on input "checkbox" at bounding box center [364, 477] width 14 height 14
checkbox input "true"
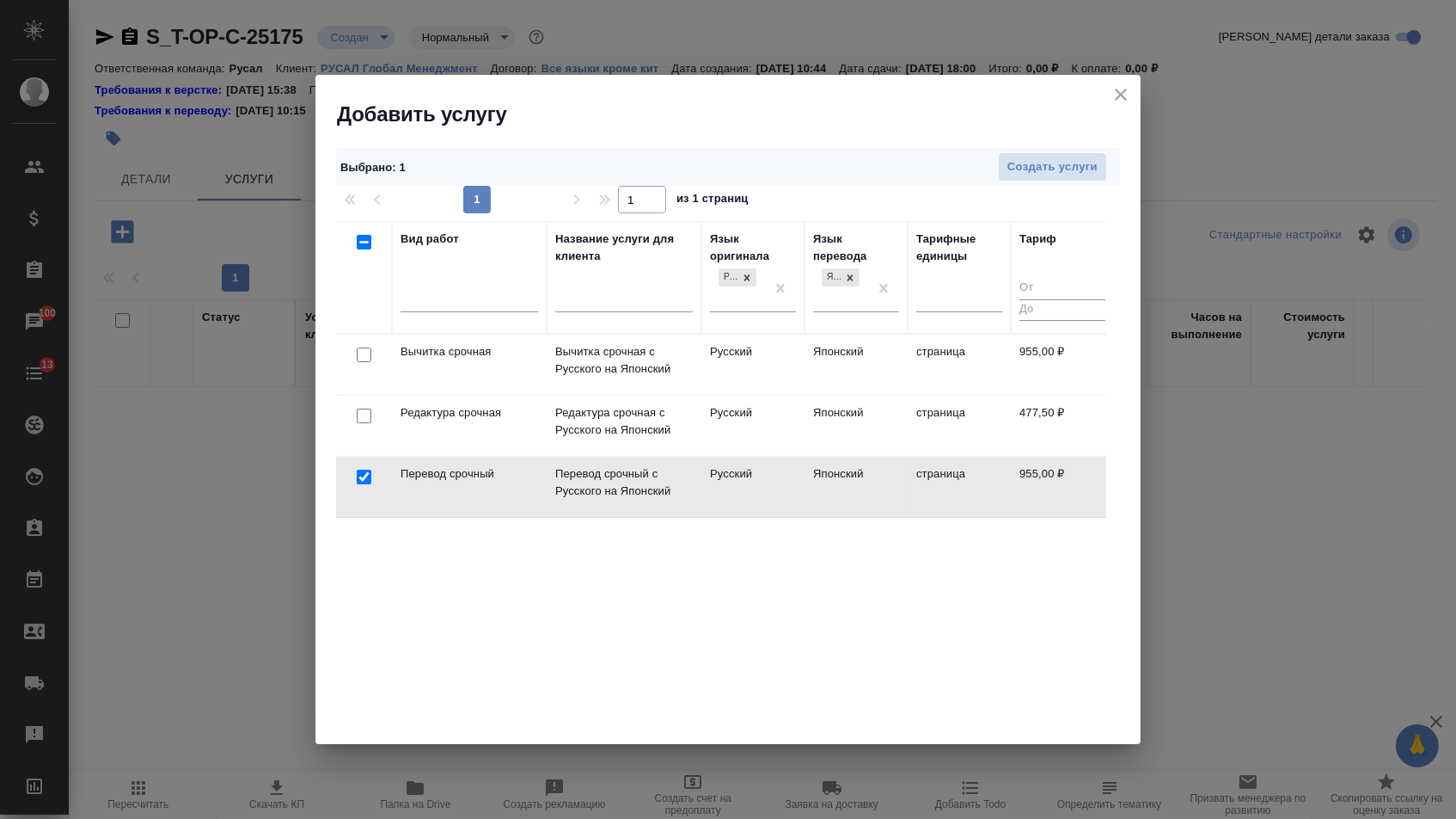
click at [362, 420] on input "checkbox" at bounding box center [364, 416] width 14 height 14
checkbox input "true"
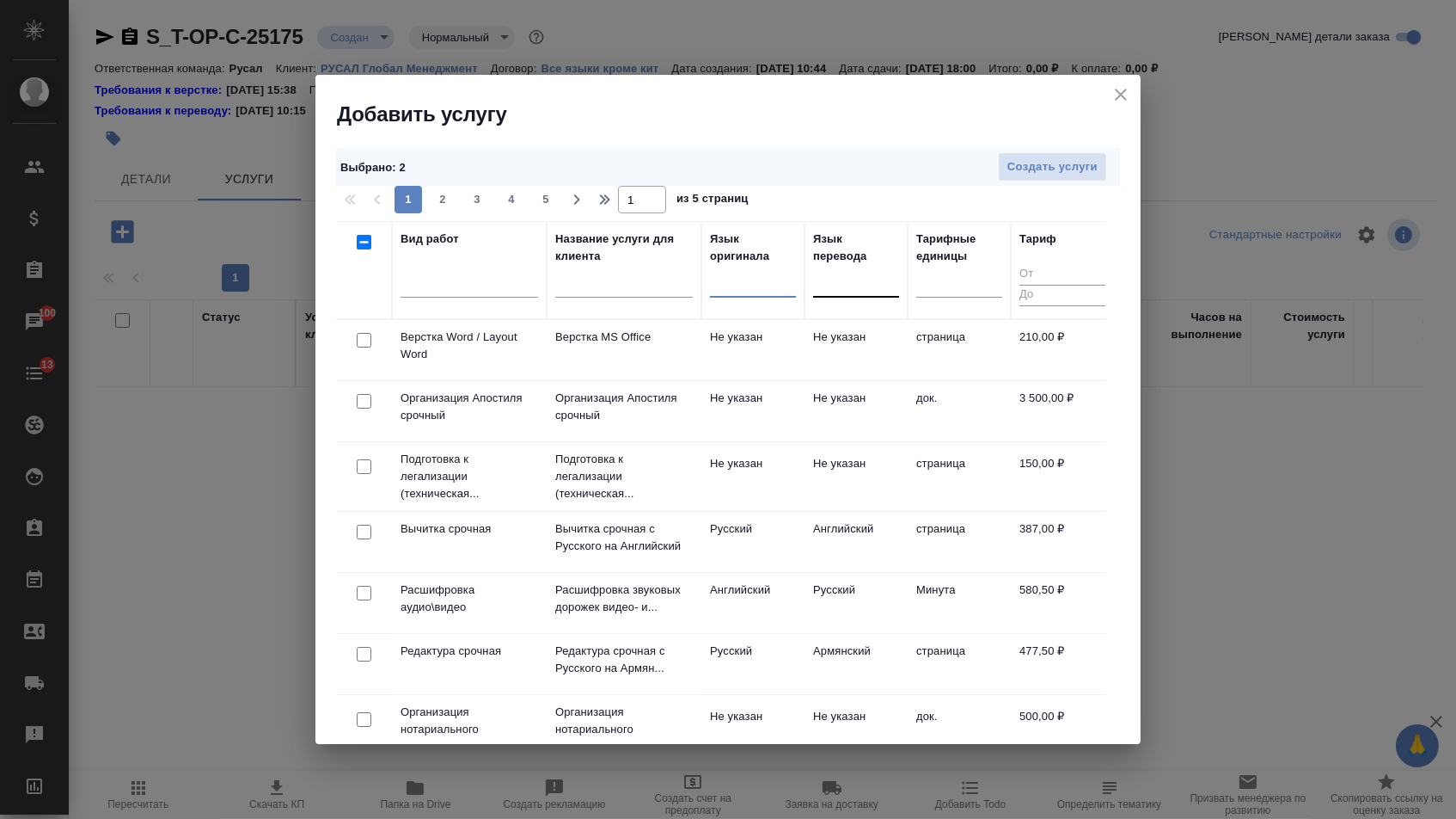
click at [361, 347] on input "checkbox" at bounding box center [364, 340] width 14 height 14
checkbox input "true"
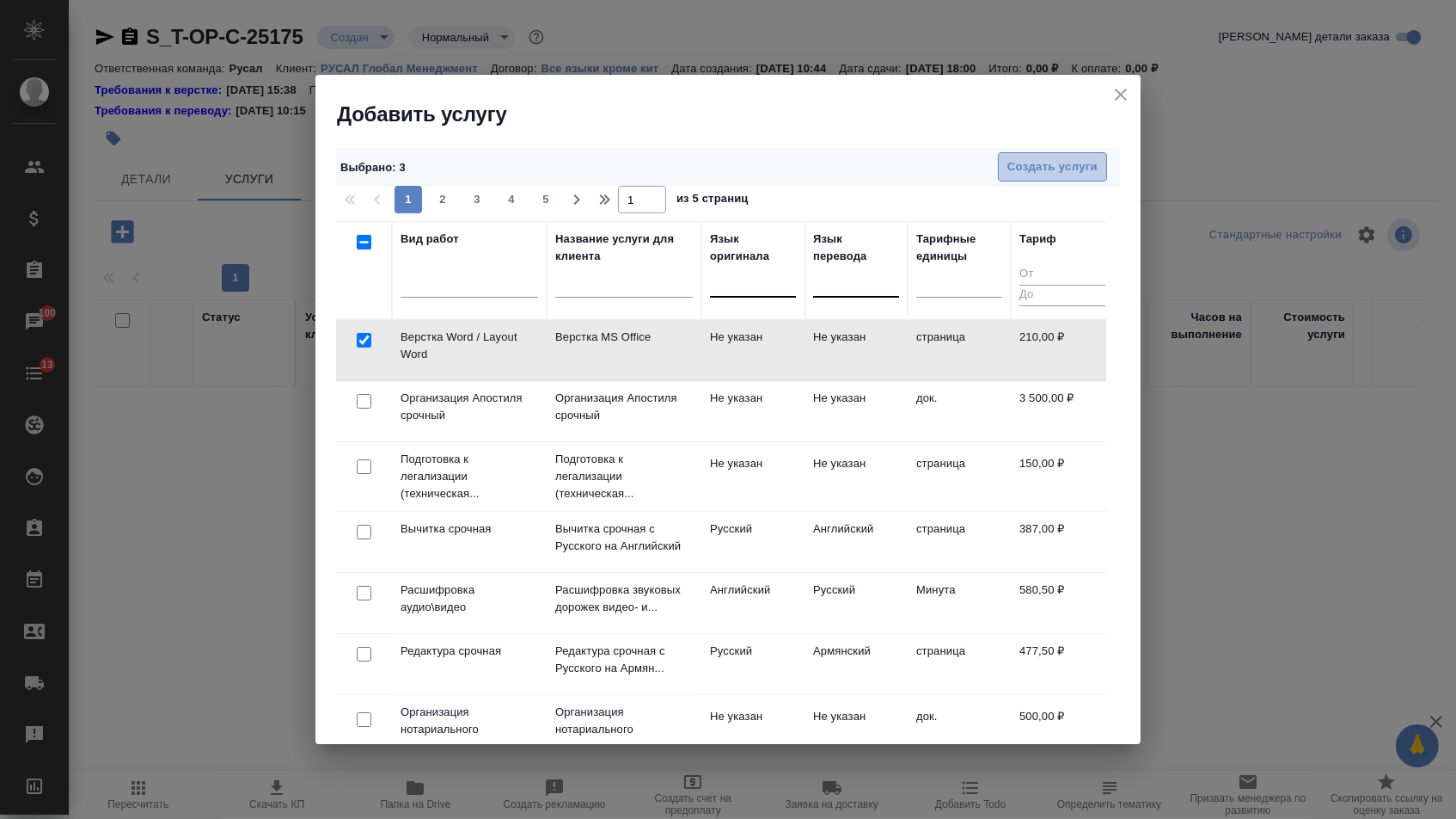
click at [1041, 165] on span "Создать услуги" at bounding box center [1053, 167] width 90 height 20
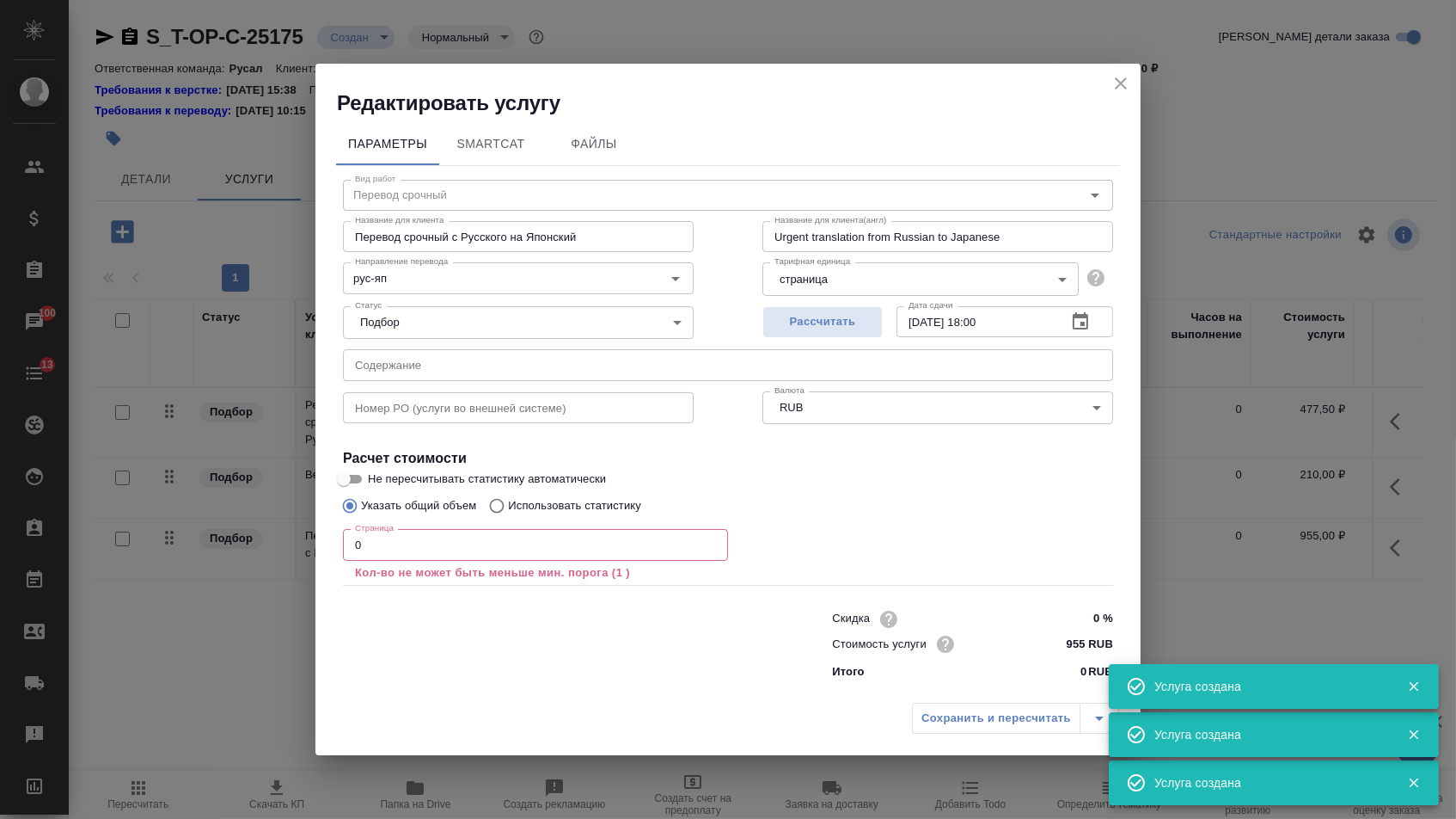
type input "Перевод срочный"
type input "Перевод срочный с Русского на Японский"
type input "Urgent translation from Russian to Japanese"
type input "рус-яп"
type input "955 RUB"
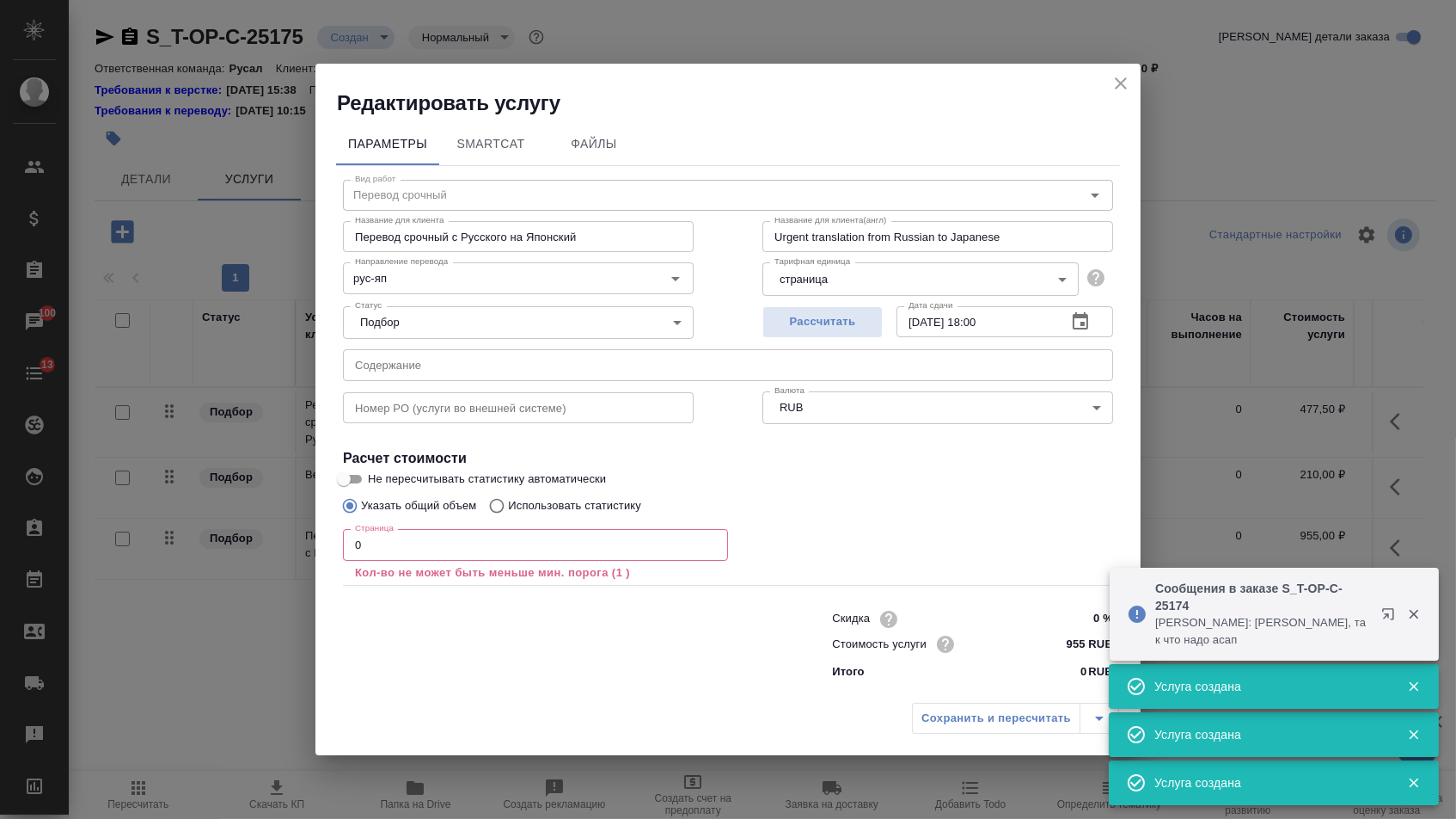
click at [496, 357] on input "text" at bounding box center [728, 364] width 770 height 31
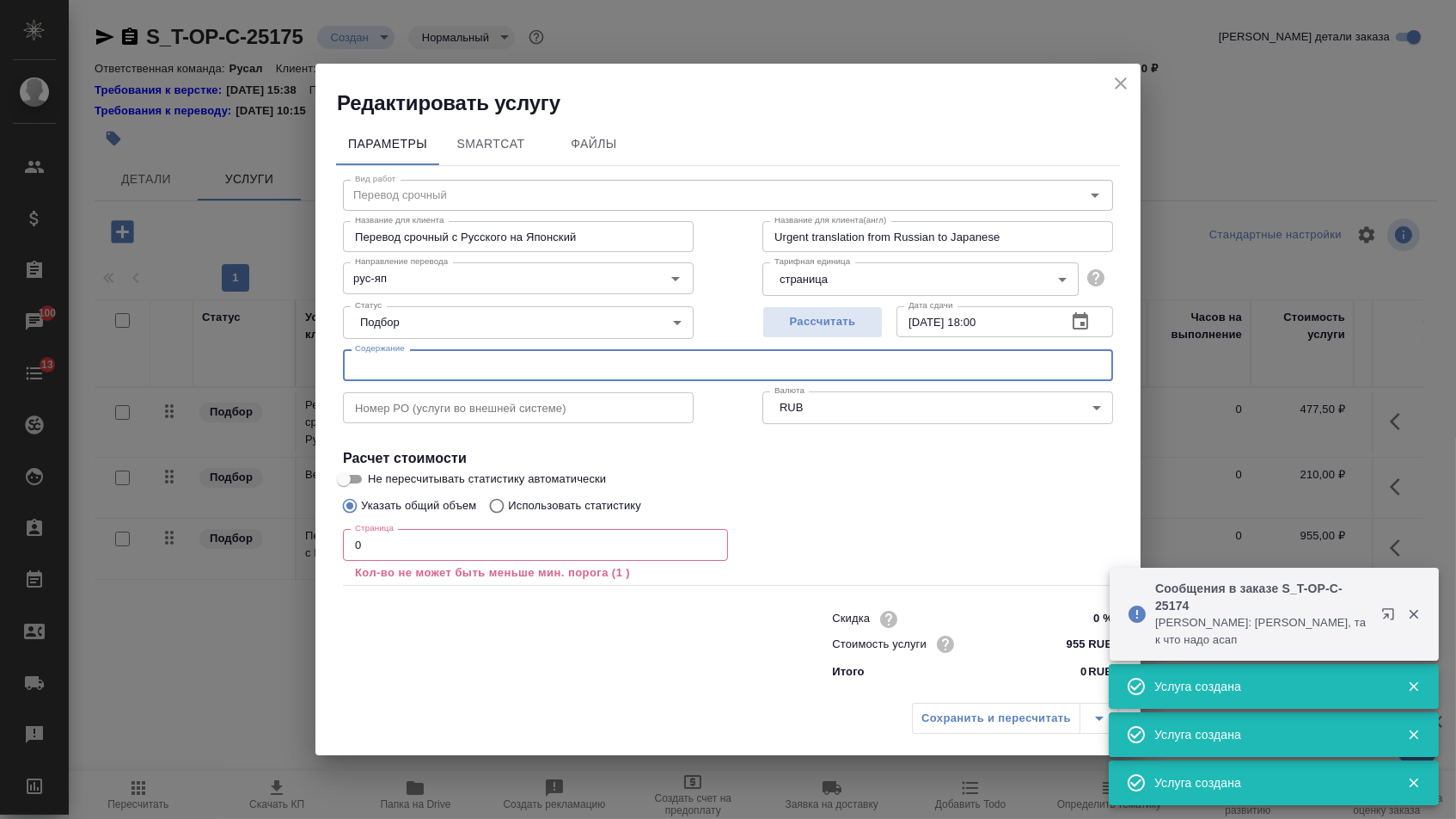
paste input "ANIVA_album_for print"
type input "ANIVA_album_for print"
click at [399, 560] on input "0" at bounding box center [536, 544] width 385 height 31
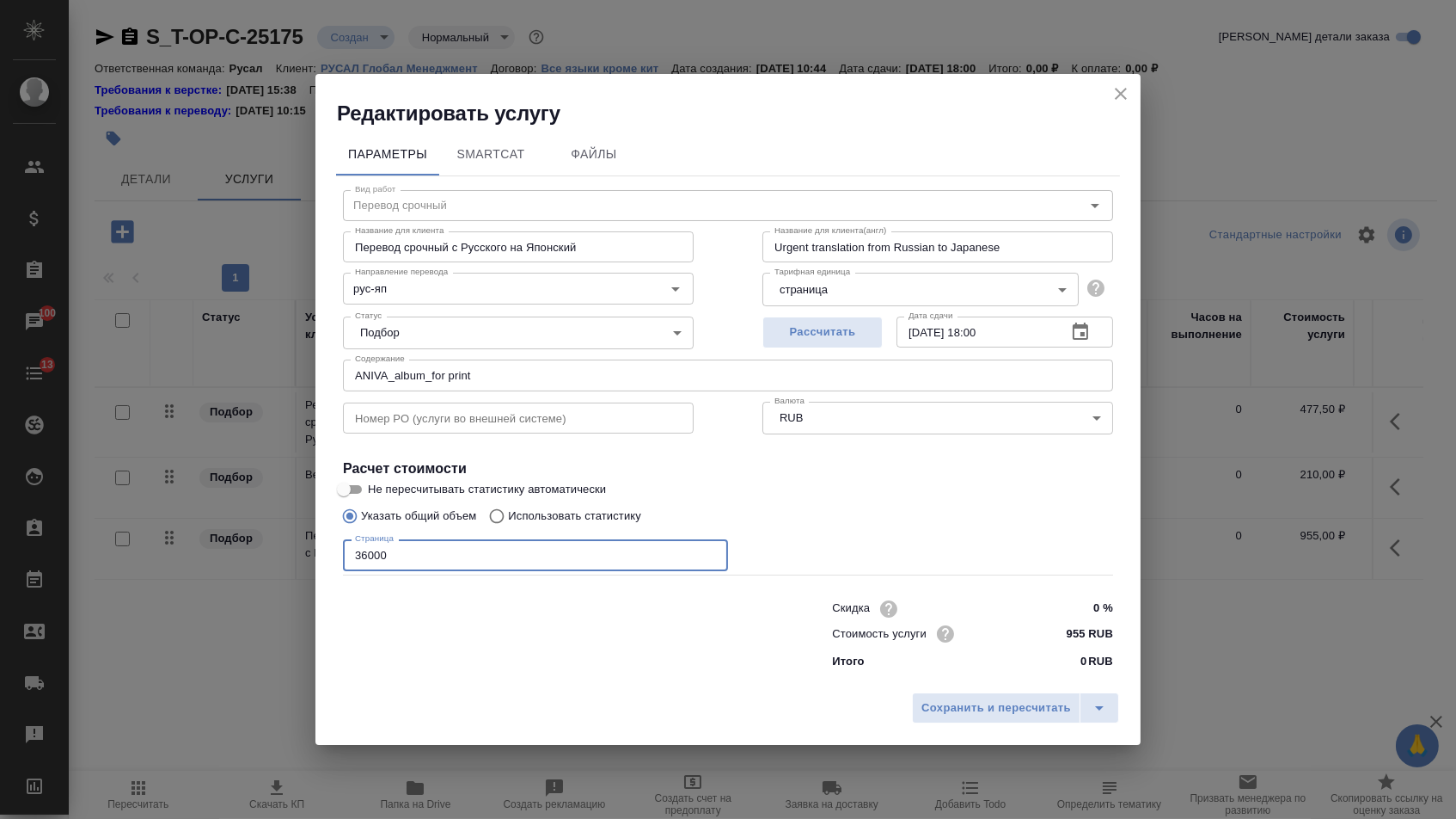
type input "36000"
click at [956, 741] on div "Сохранить и пересчитать" at bounding box center [728, 714] width 825 height 61
click at [956, 717] on span "Сохранить и пересчитать" at bounding box center [997, 708] width 150 height 20
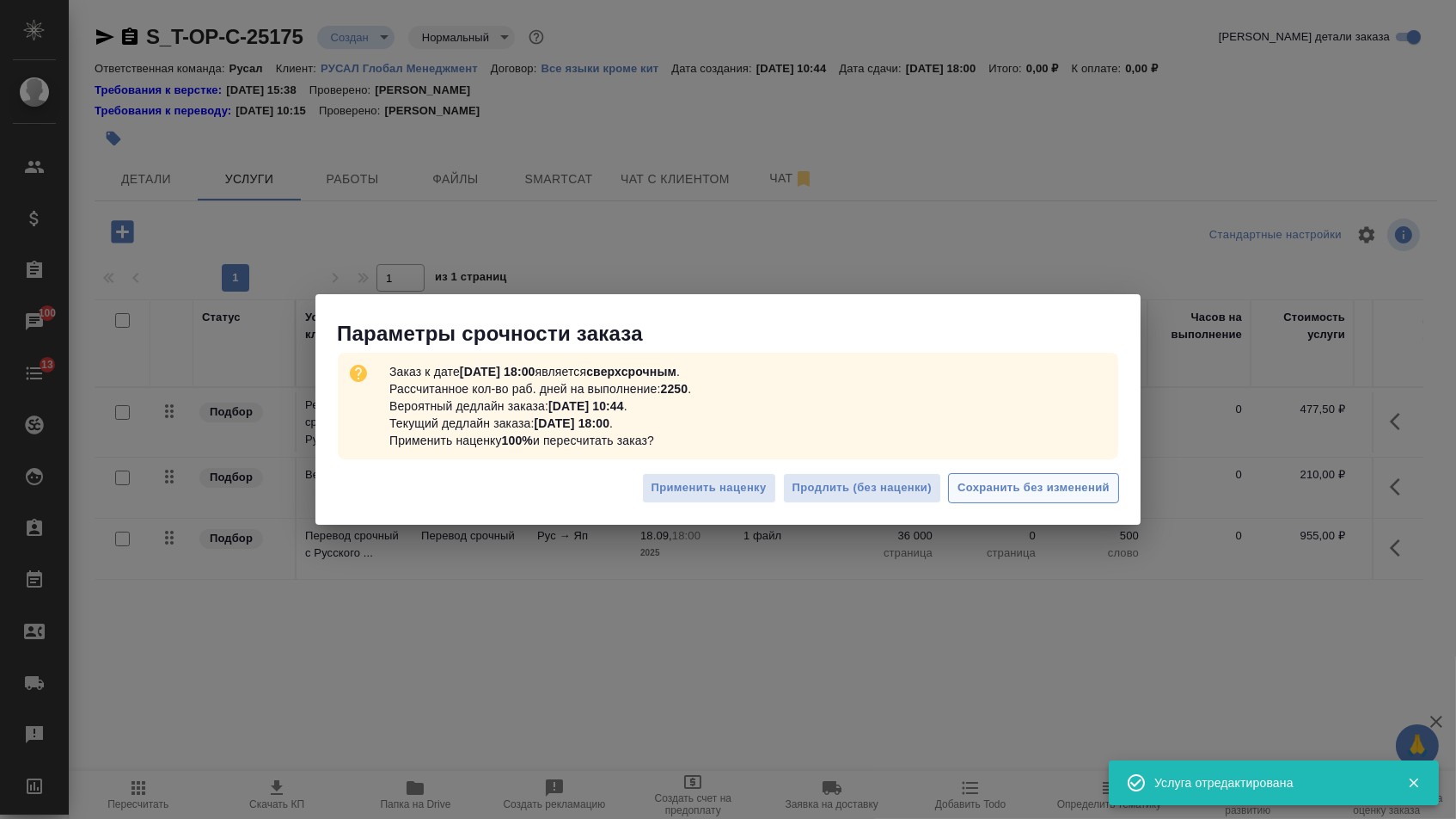
click at [1010, 496] on span "Сохранить без изменений" at bounding box center [1034, 488] width 152 height 20
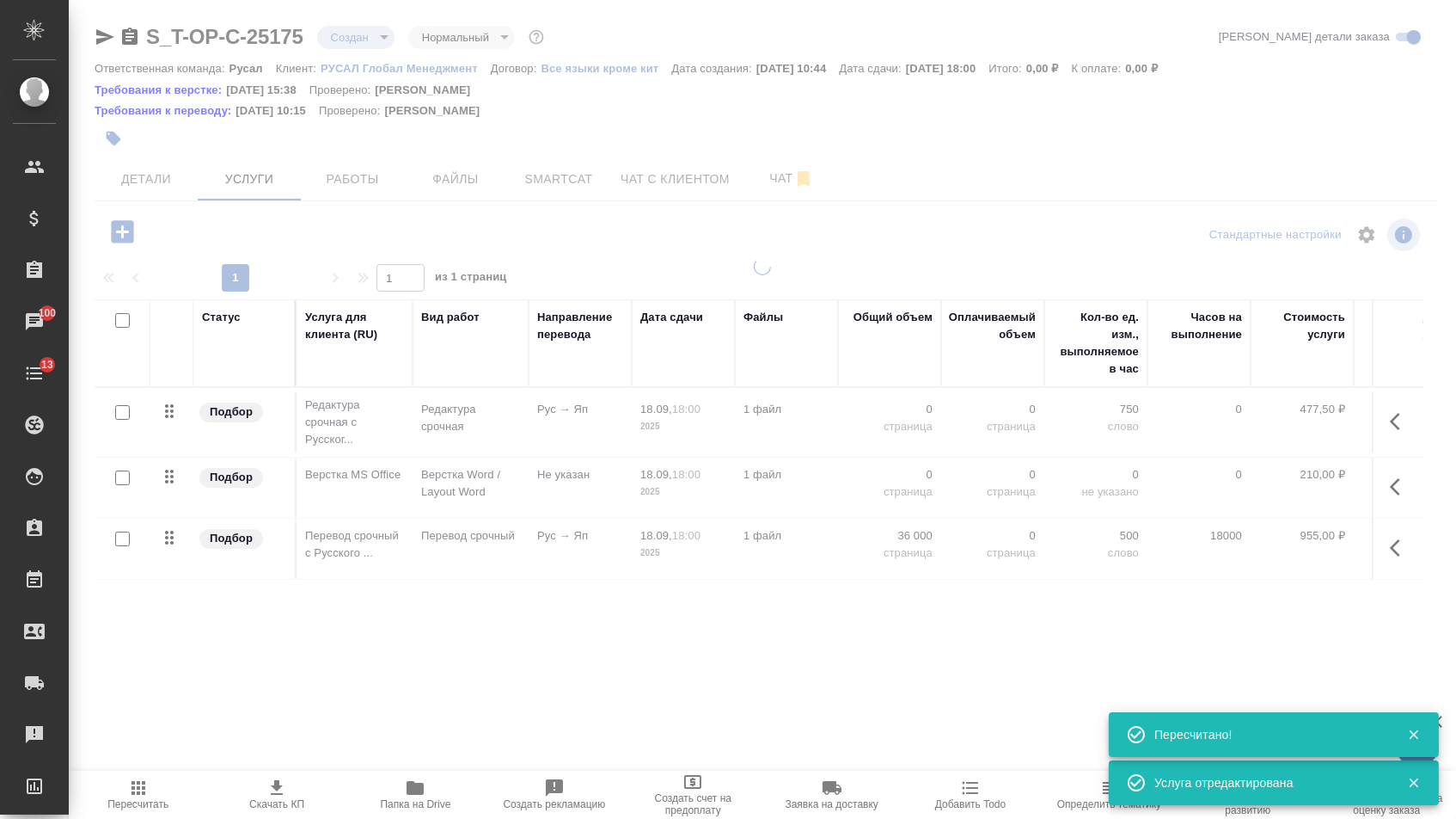
type input "urgent"
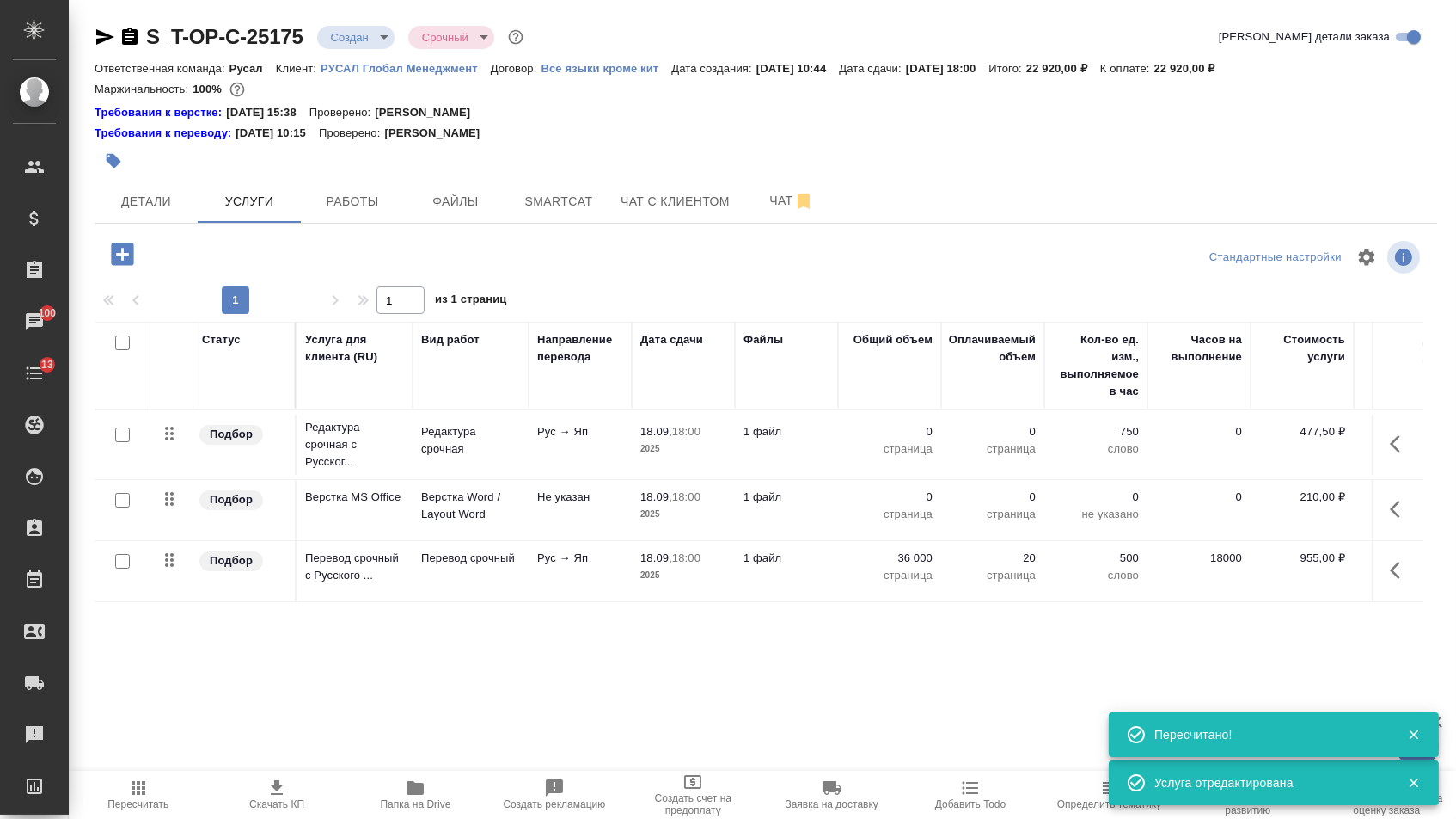
click at [904, 501] on p "0" at bounding box center [889, 496] width 86 height 17
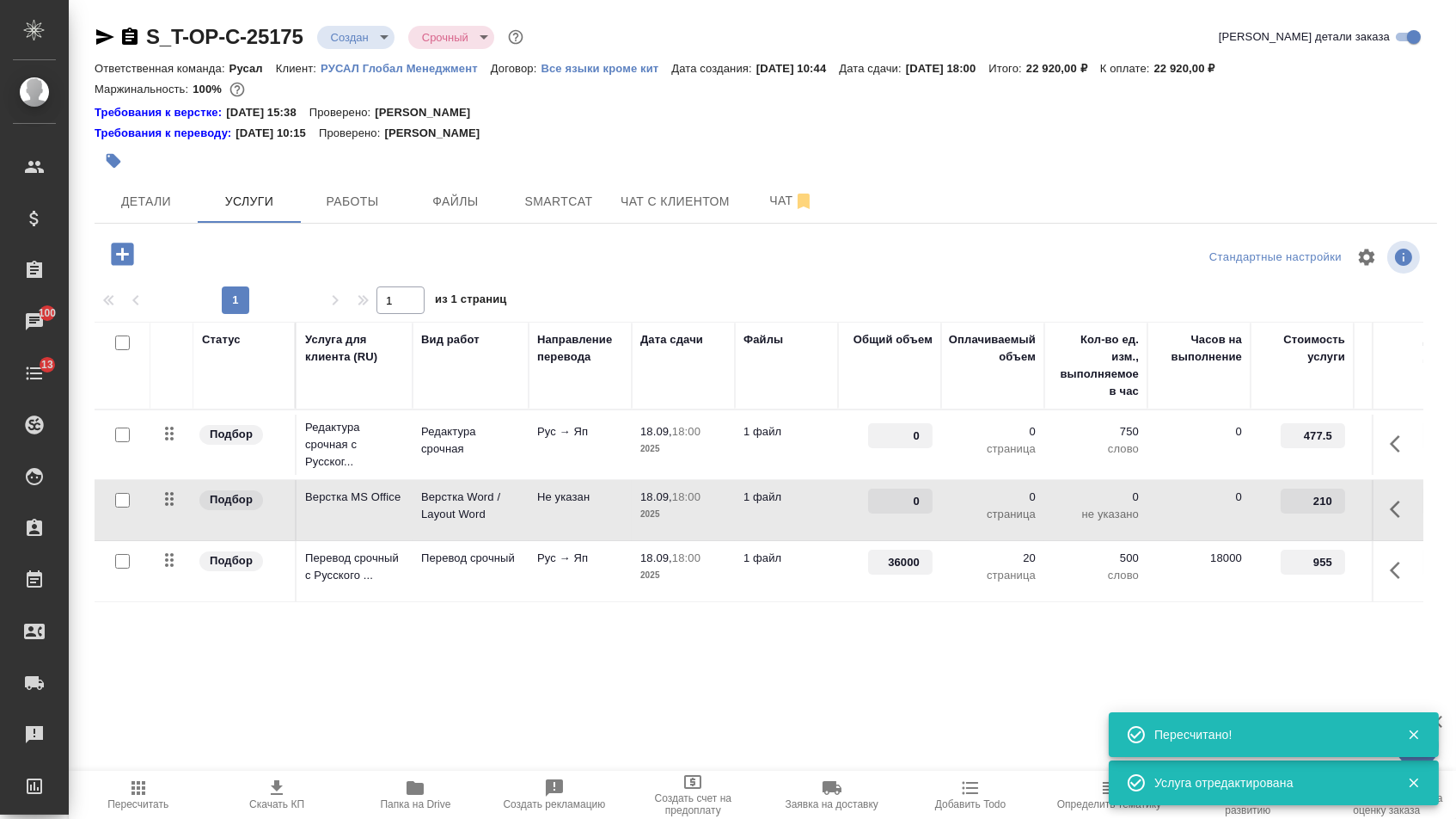
click at [904, 501] on input "0" at bounding box center [900, 501] width 64 height 25
type input "20"
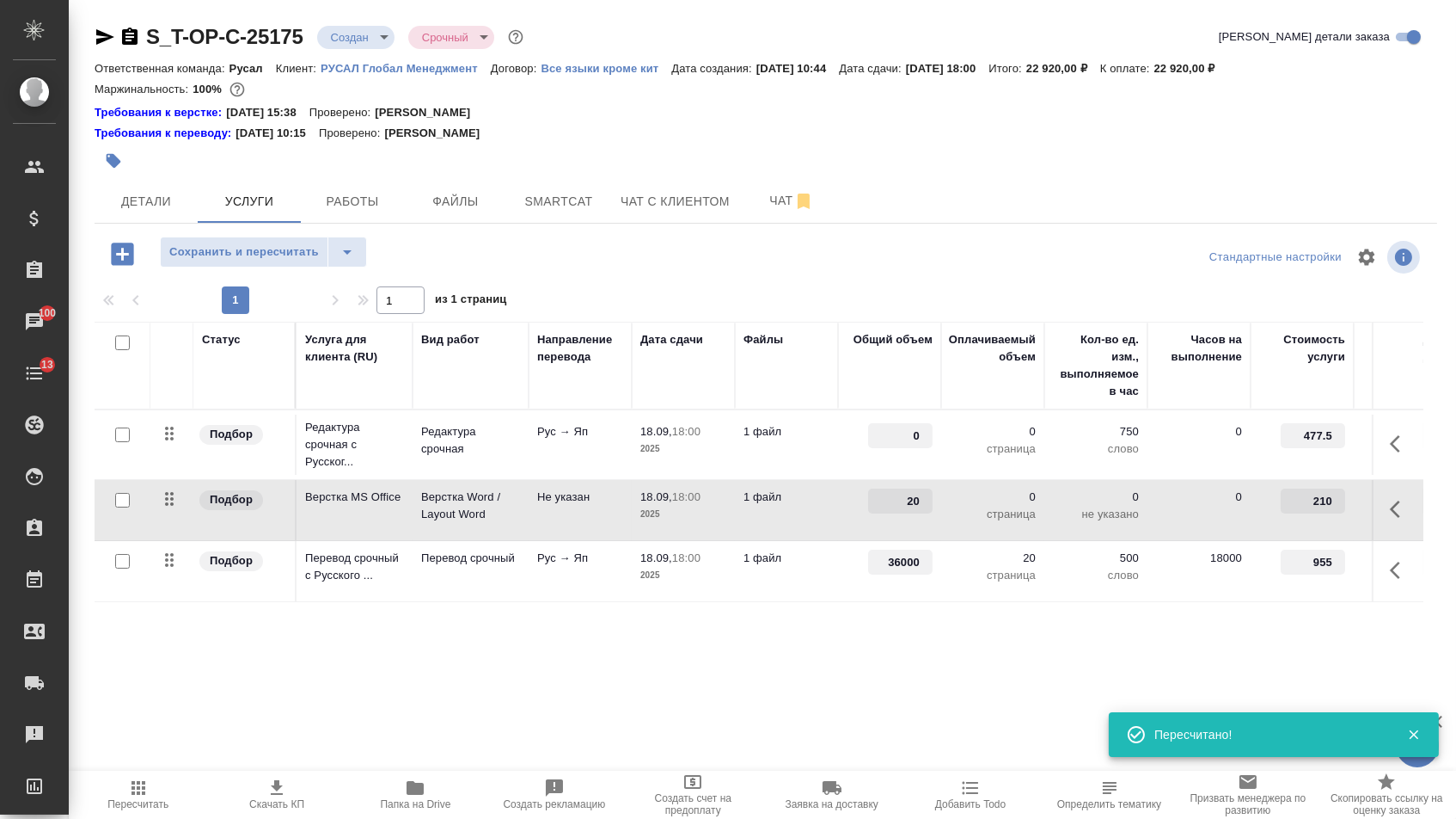
click at [891, 442] on input "0" at bounding box center [900, 436] width 64 height 25
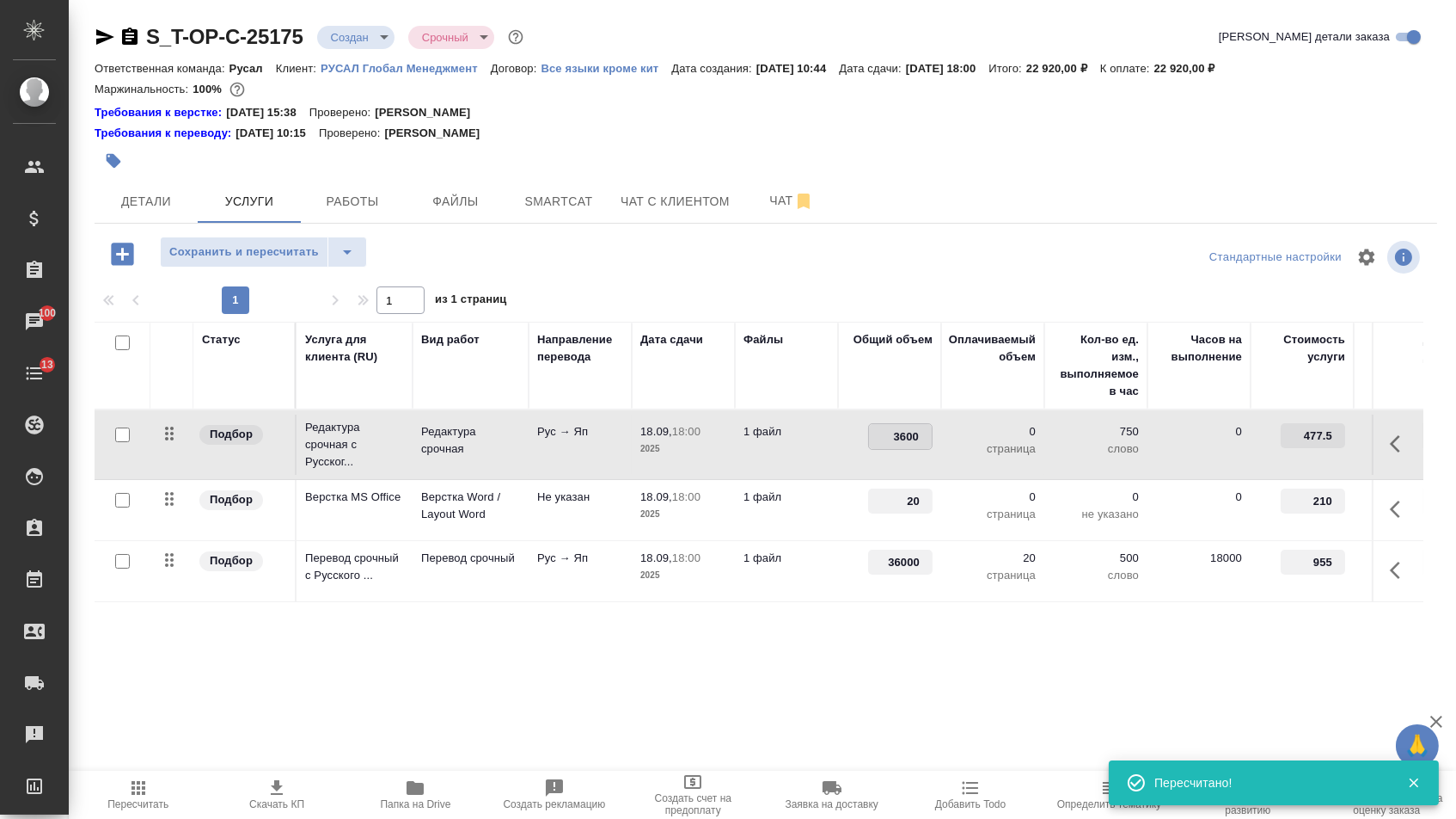
type input "36000"
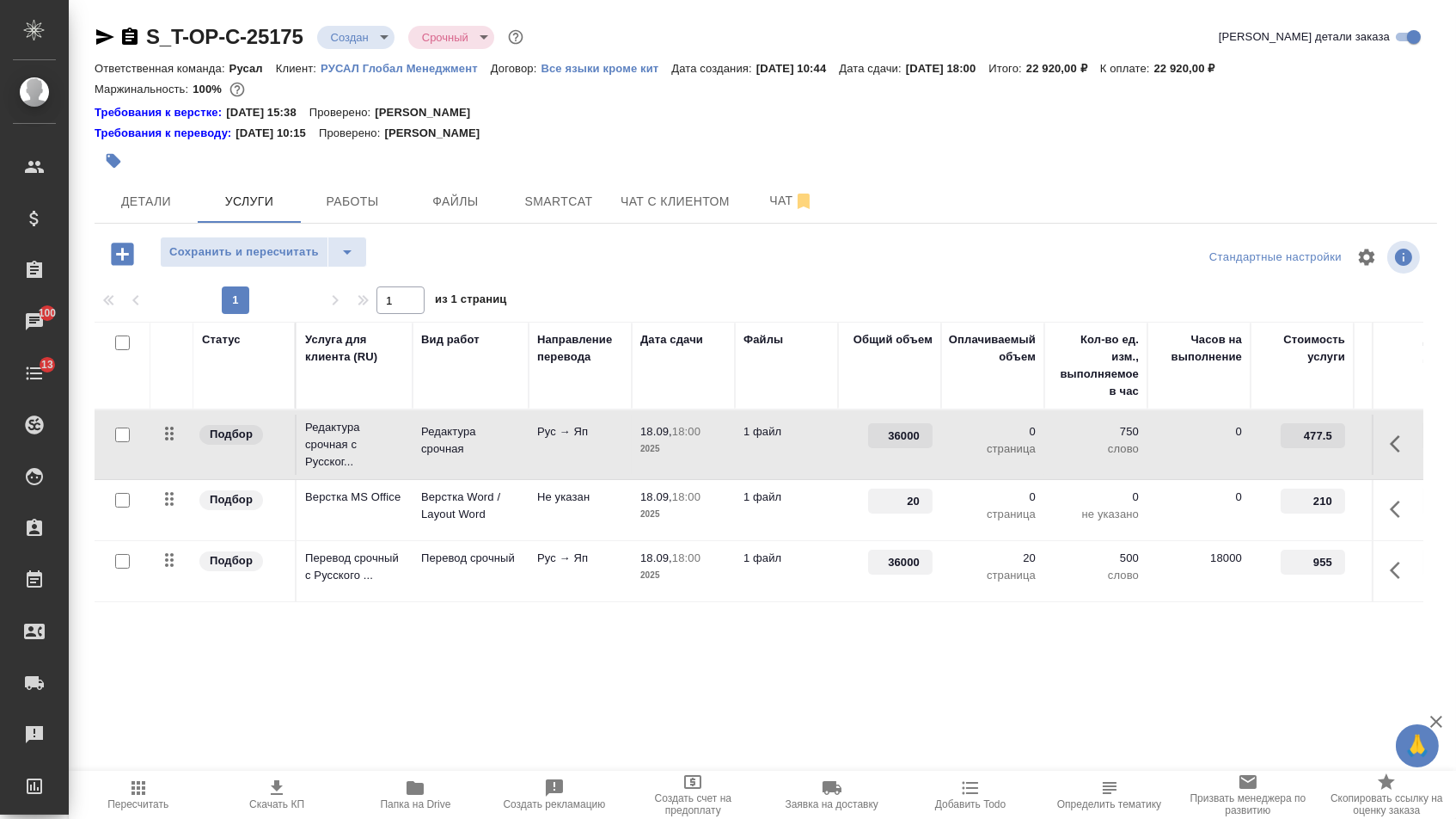
click at [695, 638] on div "Статус Услуга для клиента (RU) Вид работ Направление перевода Дата сдачи Файлы …" at bounding box center [759, 506] width 1329 height 370
click at [296, 239] on div "S_T-OP-C-25175 Создан new Срочный urgent Кратко детали заказа Ответственная ком…" at bounding box center [766, 367] width 1362 height 735
click at [308, 256] on span "Сохранить и пересчитать" at bounding box center [244, 252] width 150 height 20
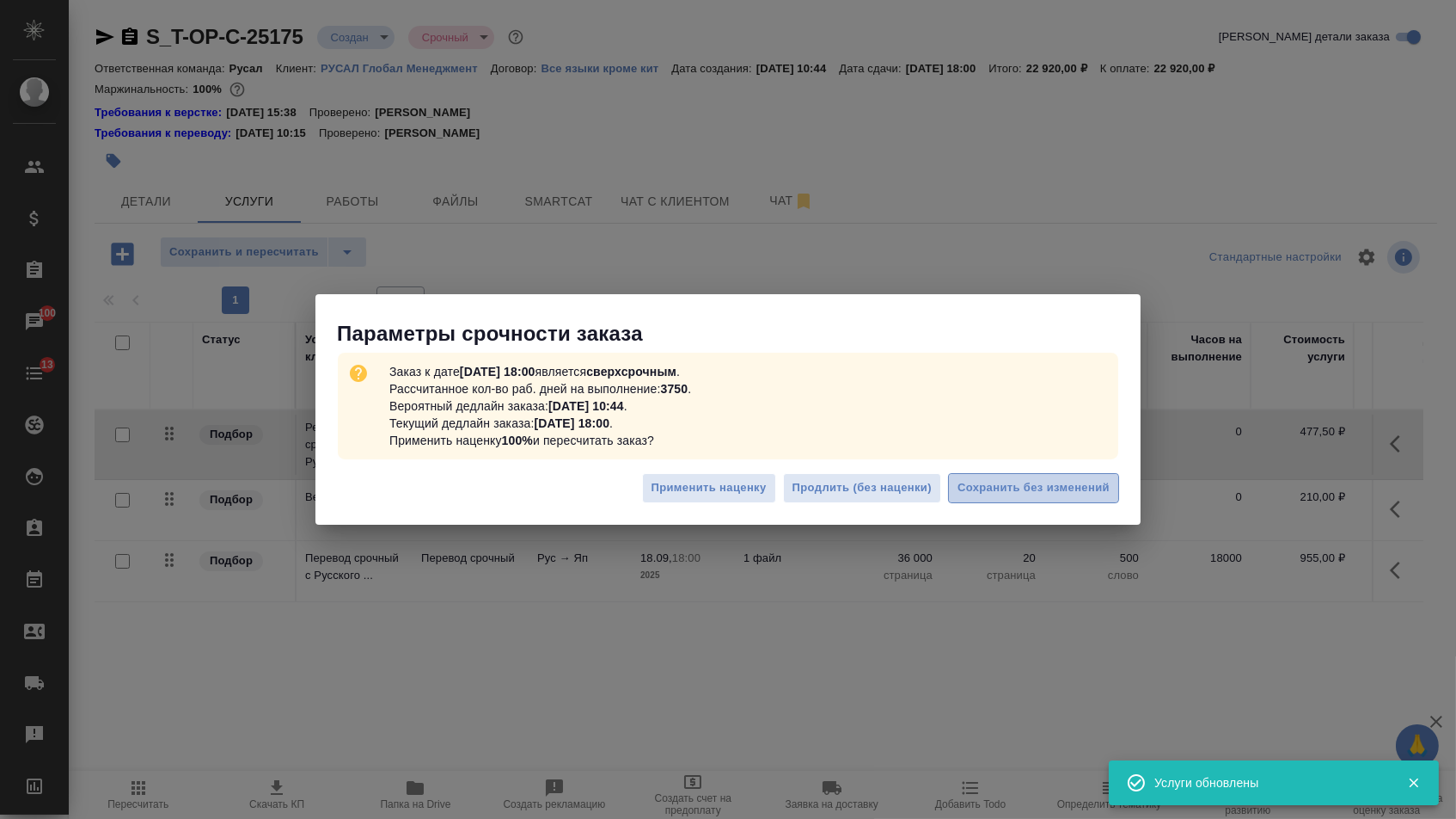
click at [1042, 496] on span "Сохранить без изменений" at bounding box center [1034, 488] width 152 height 20
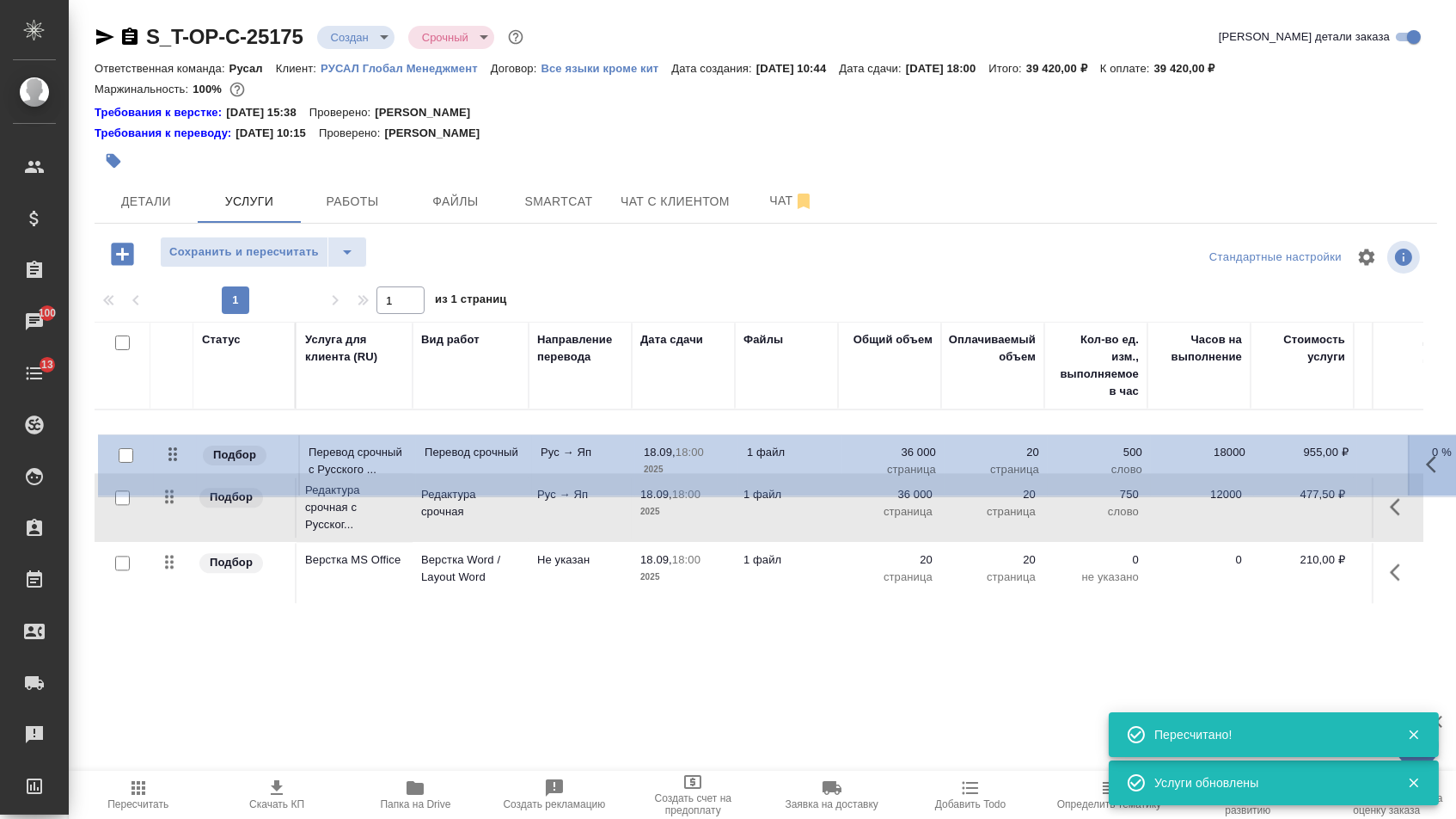
drag, startPoint x: 164, startPoint y: 577, endPoint x: 163, endPoint y: 432, distance: 145.0
click at [164, 432] on tbody "Подбор Редактура срочная с Русског... Редактура срочная Рус → Яп 18.09, 18:00 2…" at bounding box center [905, 507] width 1620 height 194
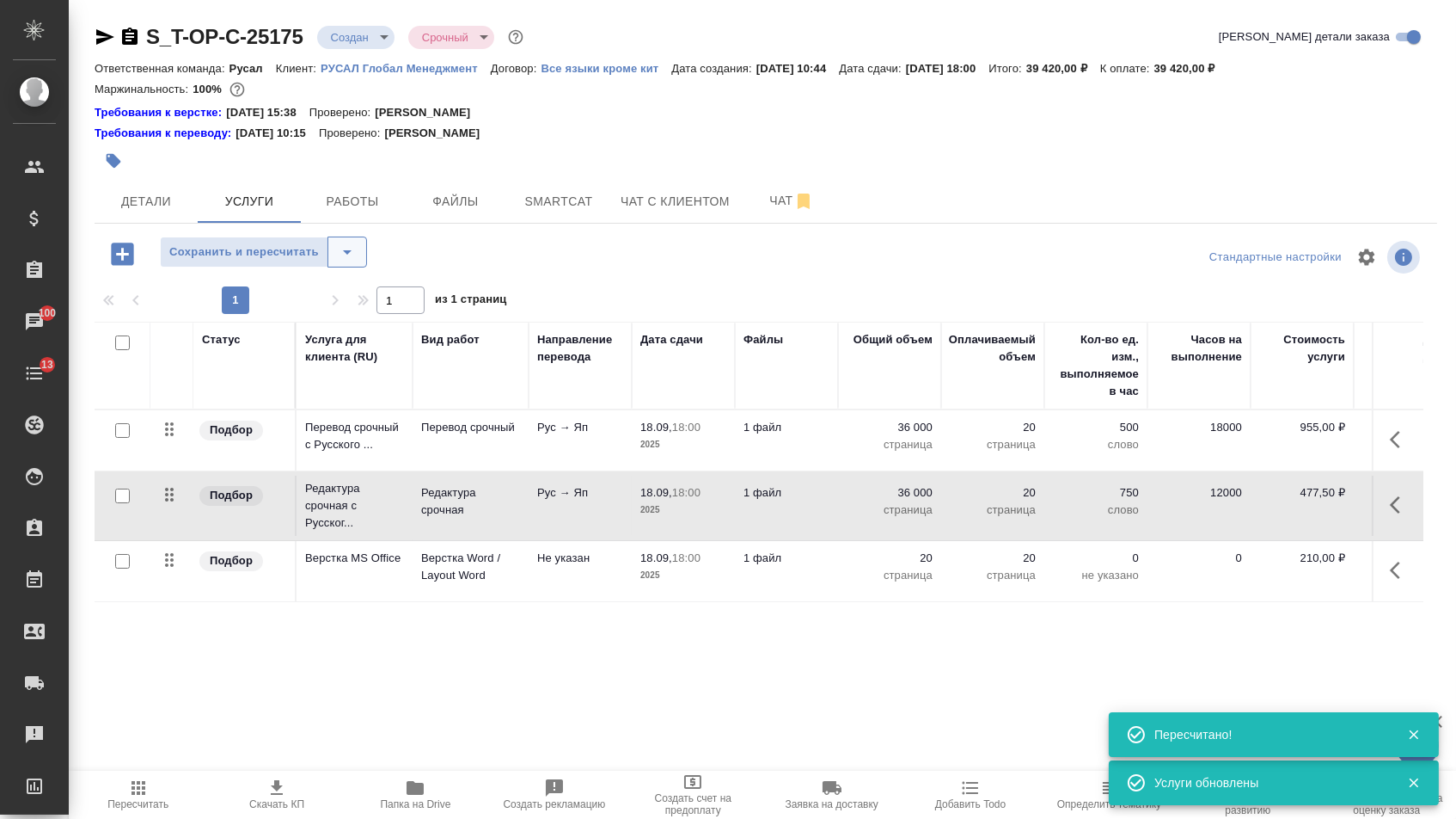
click at [343, 259] on icon "split button" at bounding box center [347, 251] width 21 height 21
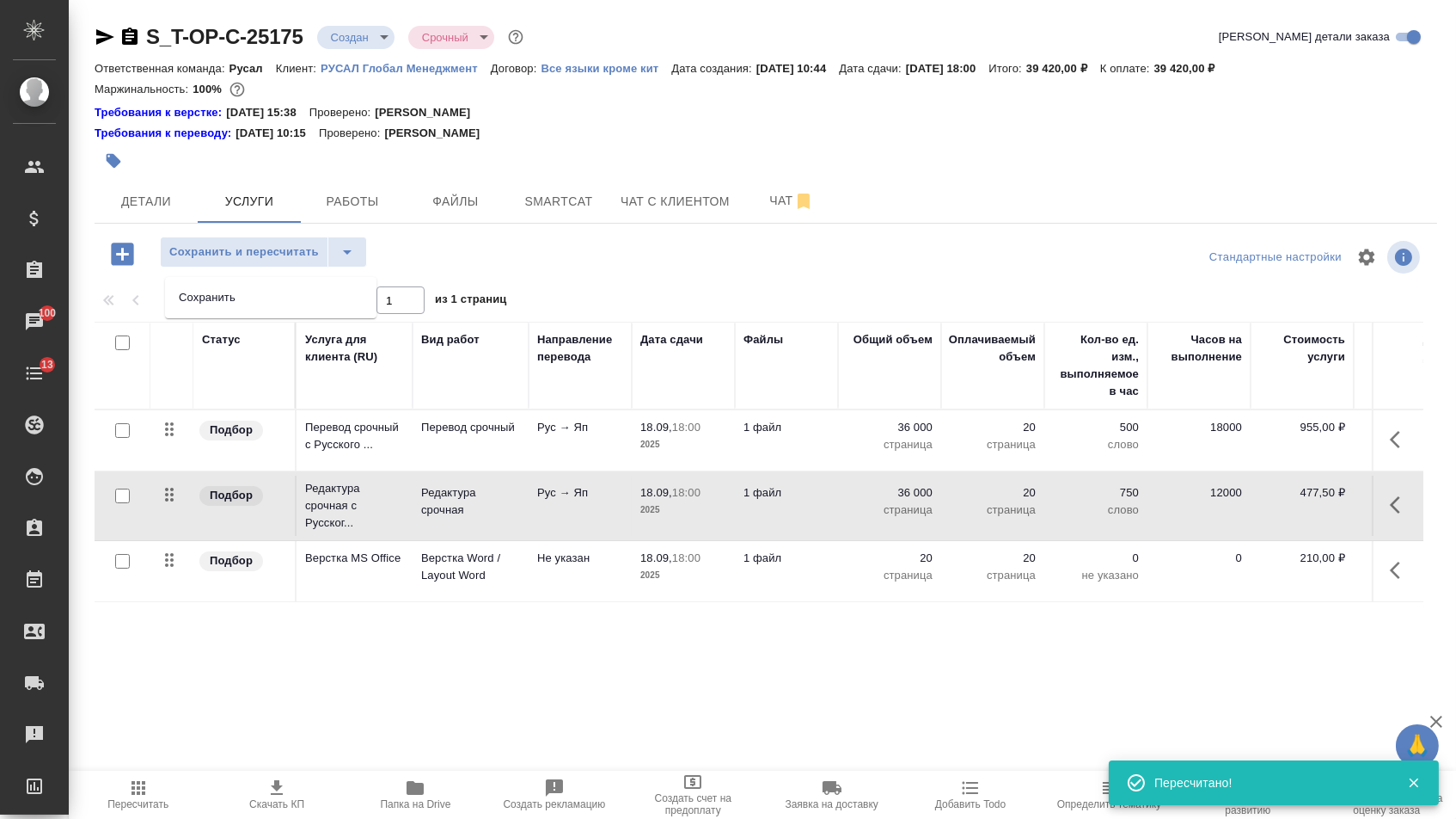
click at [333, 298] on li "Сохранить" at bounding box center [271, 297] width 211 height 27
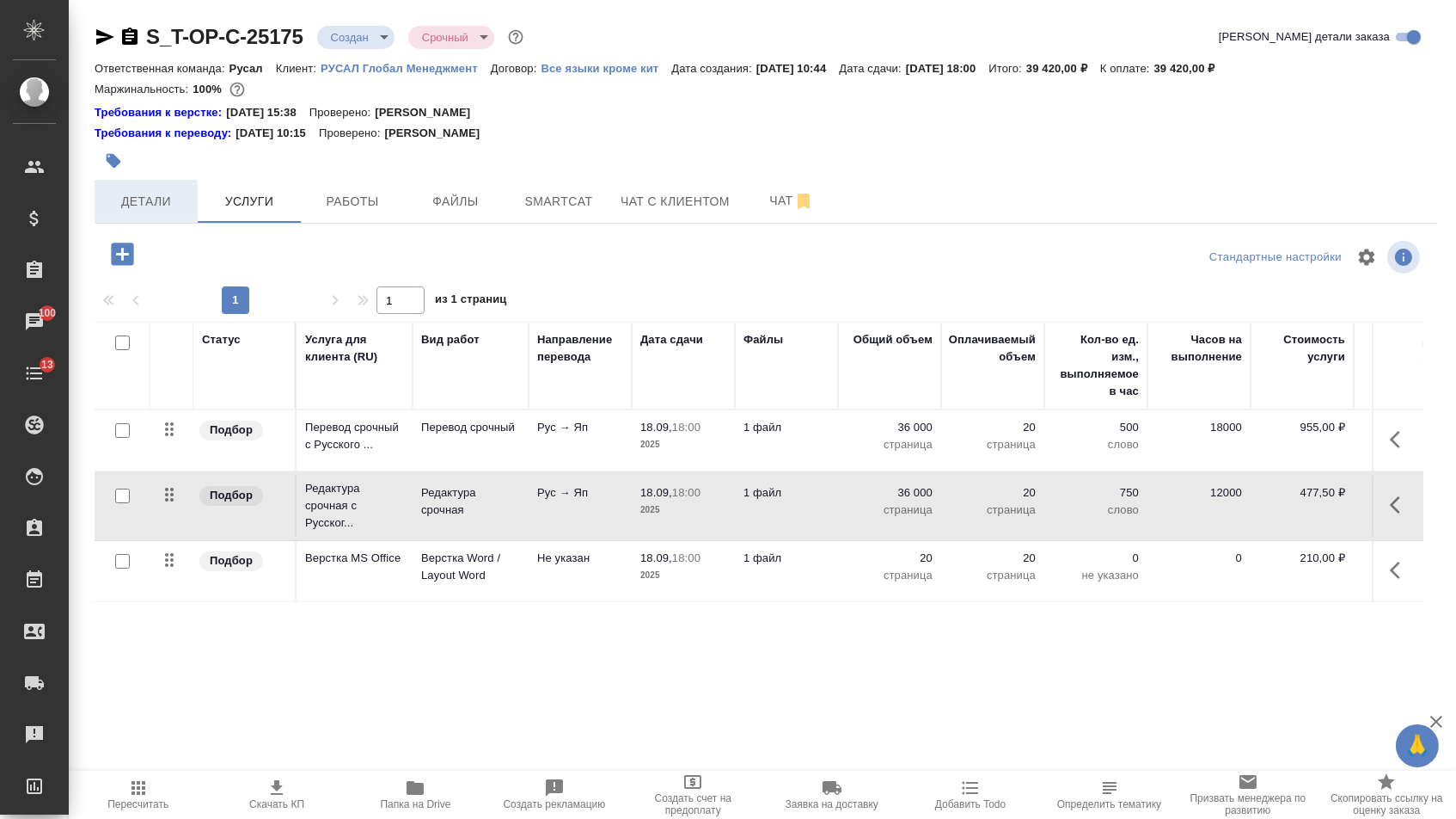
click at [113, 210] on span "Детали" at bounding box center [146, 202] width 82 height 22
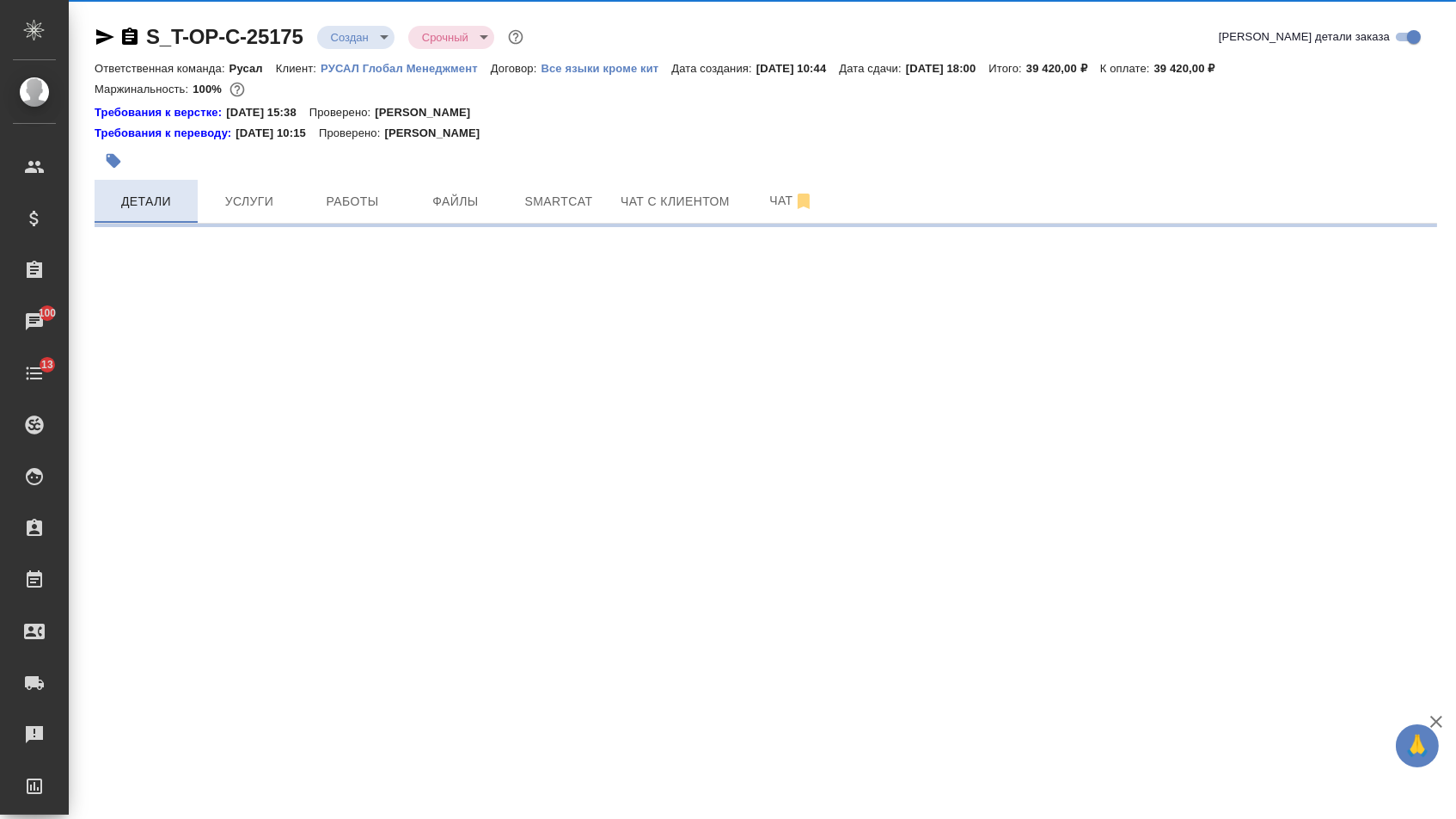
select select "RU"
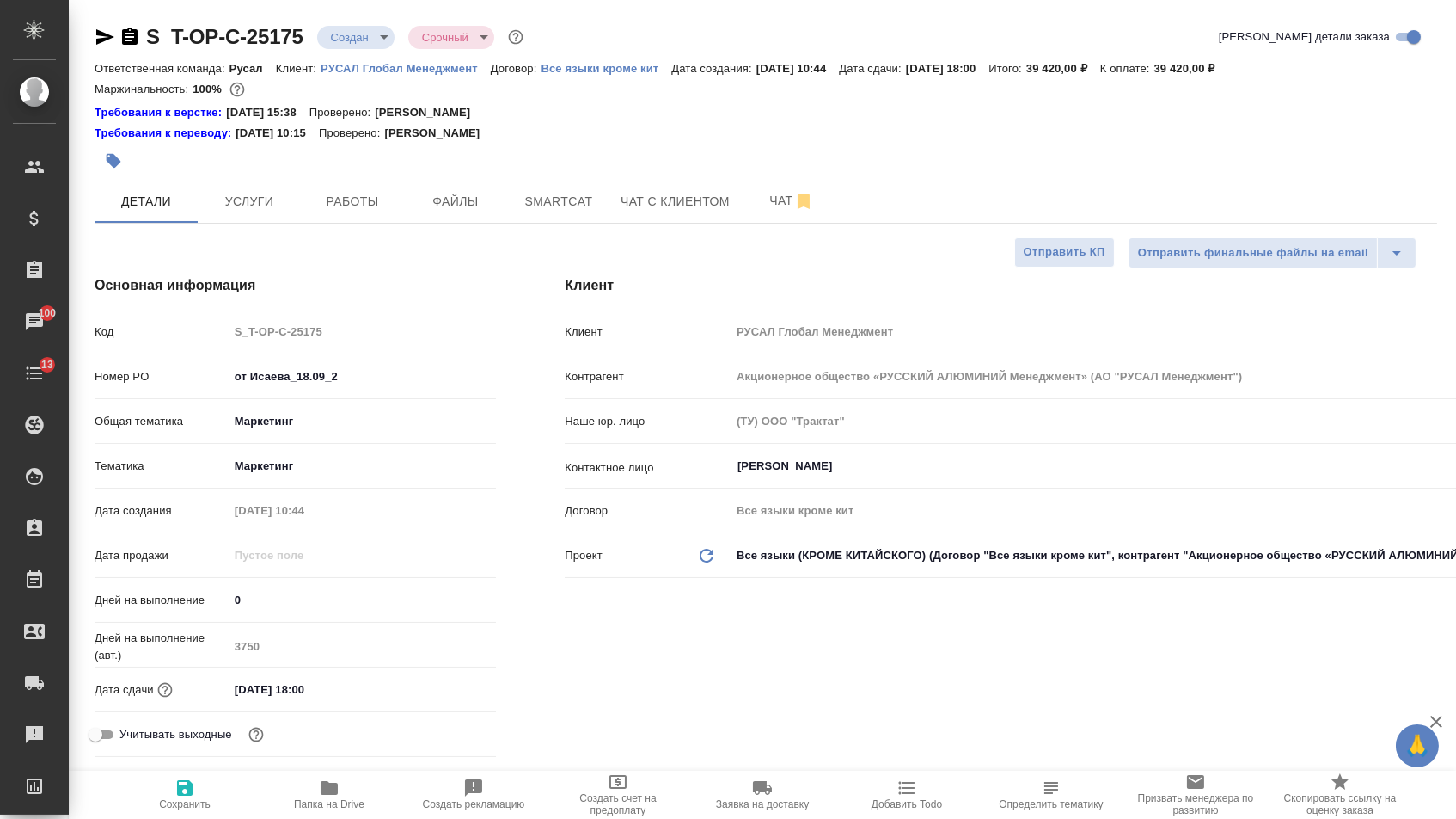
click at [369, 33] on body "🙏 .cls-1 fill:#fff; AWATERA Menshikova Aleksandra Клиенты Спецификации Заказы 1…" at bounding box center [728, 410] width 1456 height 819
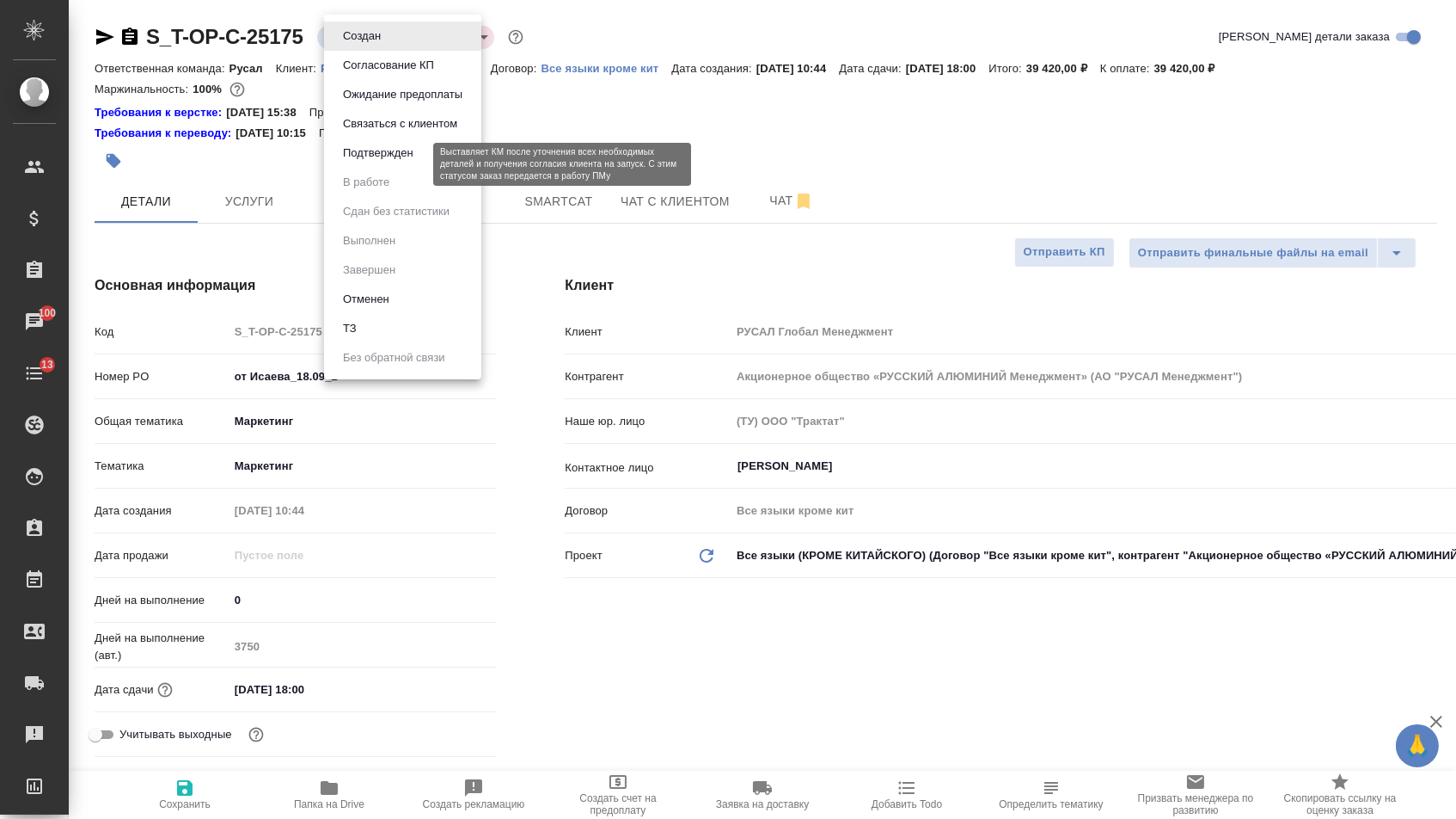
click at [361, 163] on button "Подтвержден" at bounding box center [378, 153] width 80 height 19
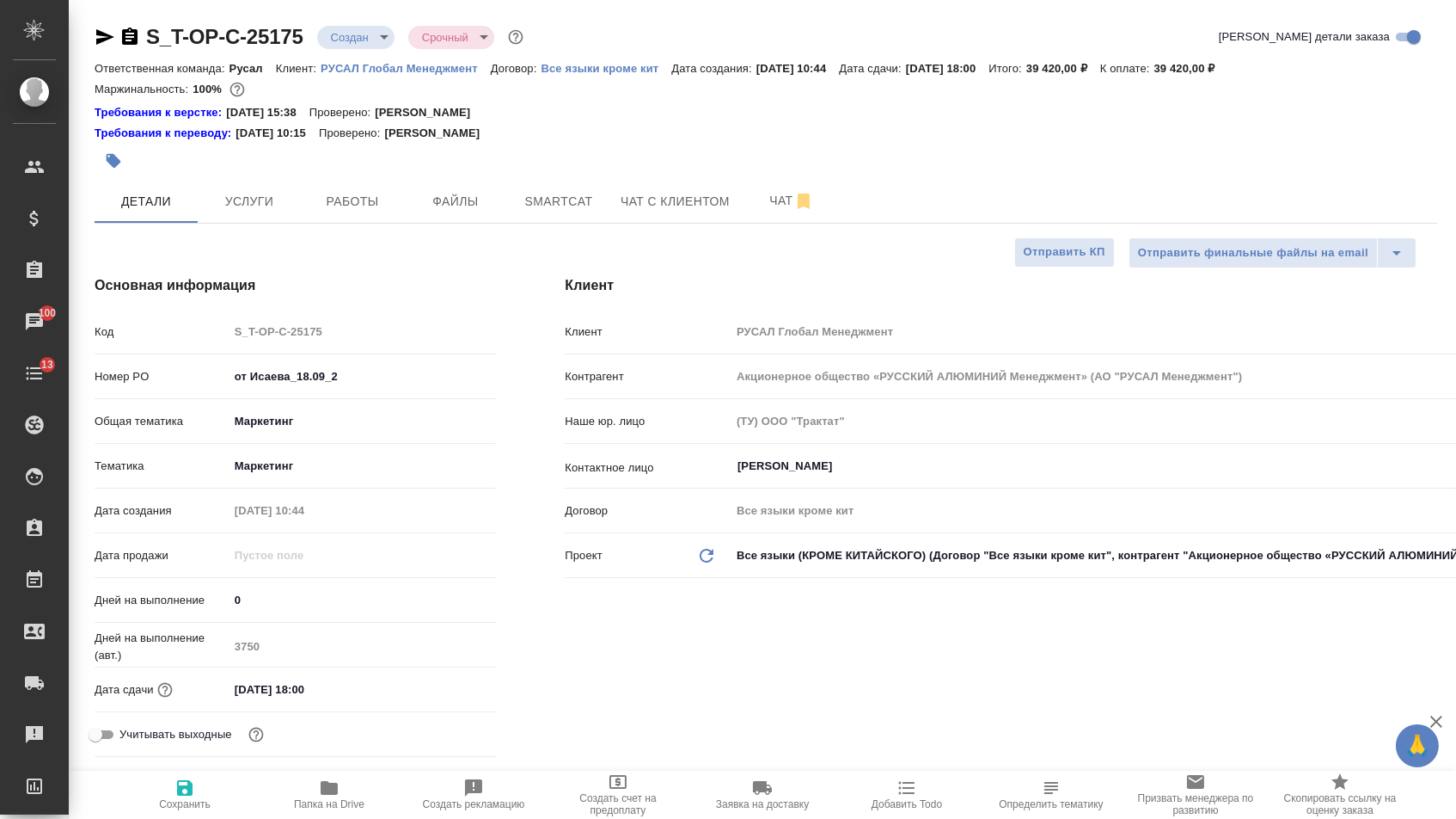
click at [101, 37] on icon "button" at bounding box center [105, 36] width 21 height 21
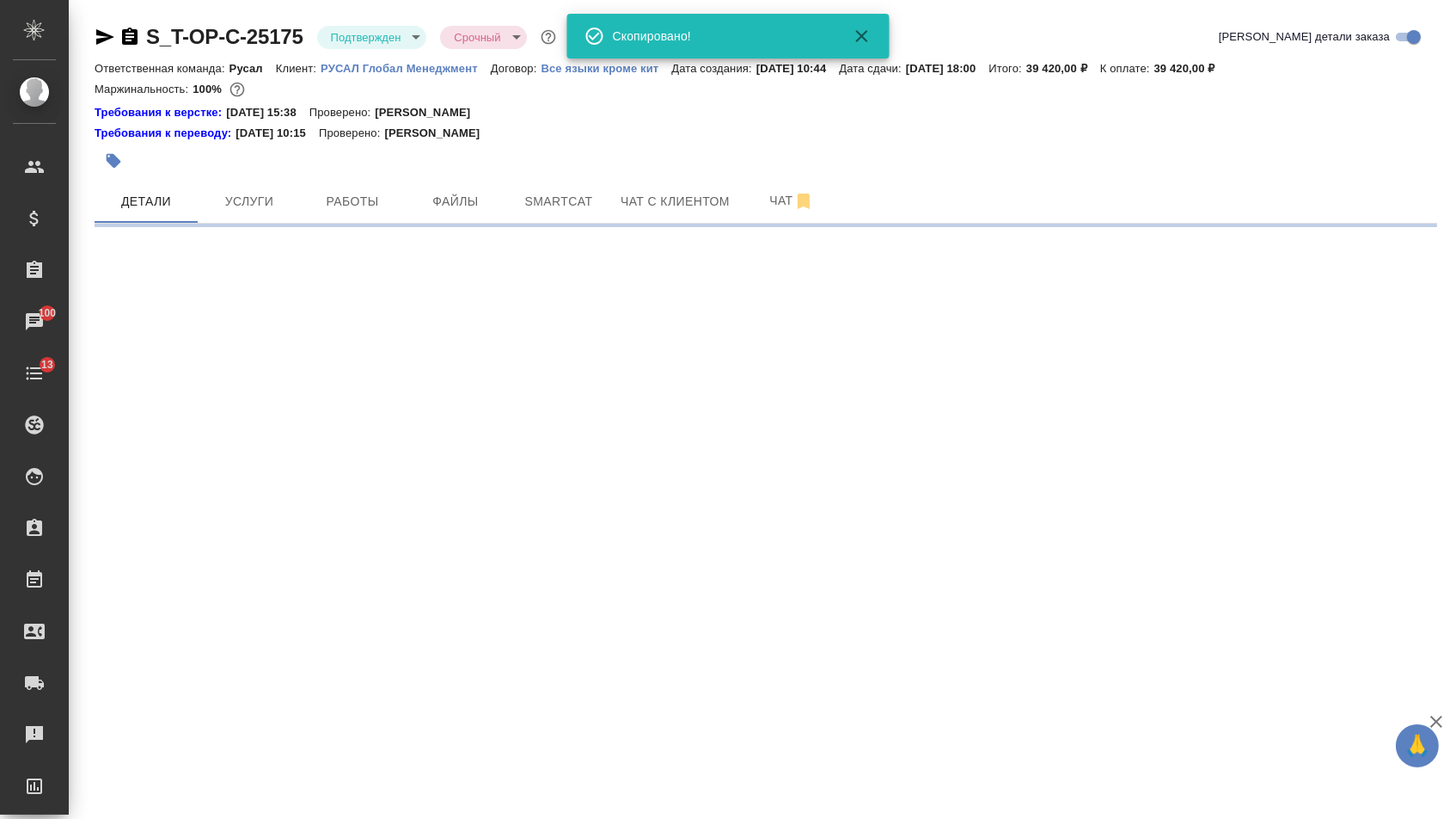
select select "RU"
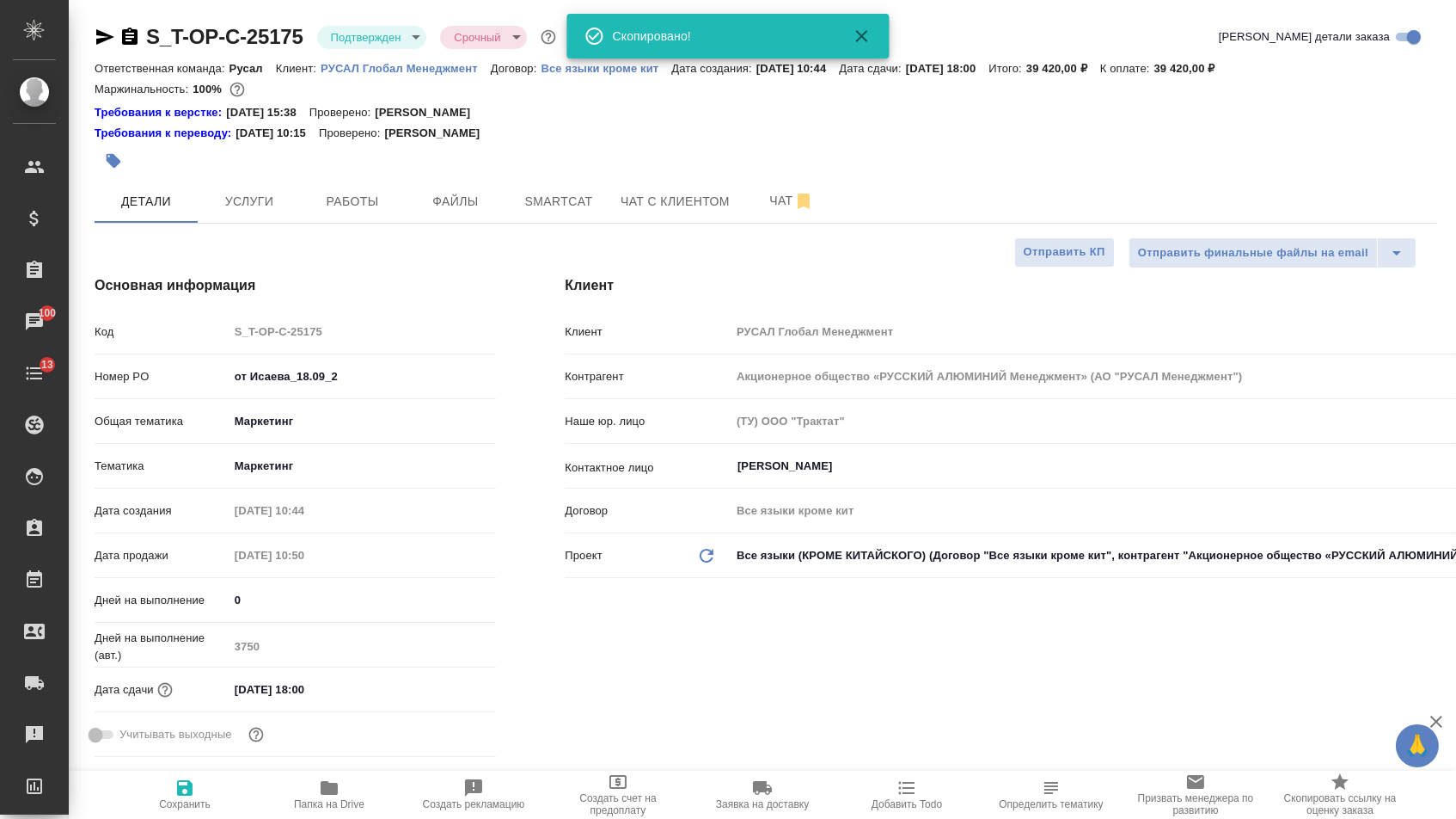
type textarea "x"
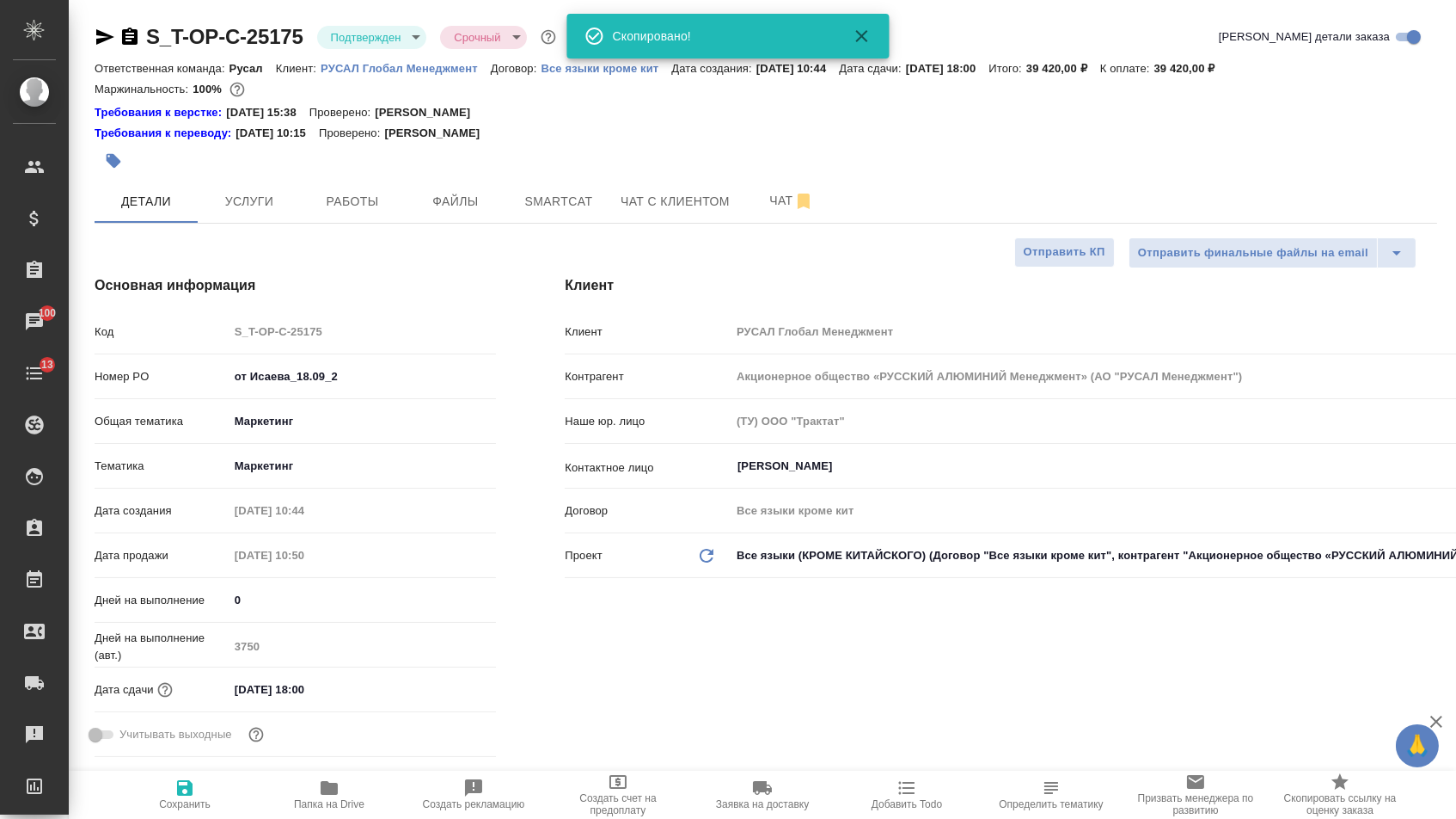
type textarea "x"
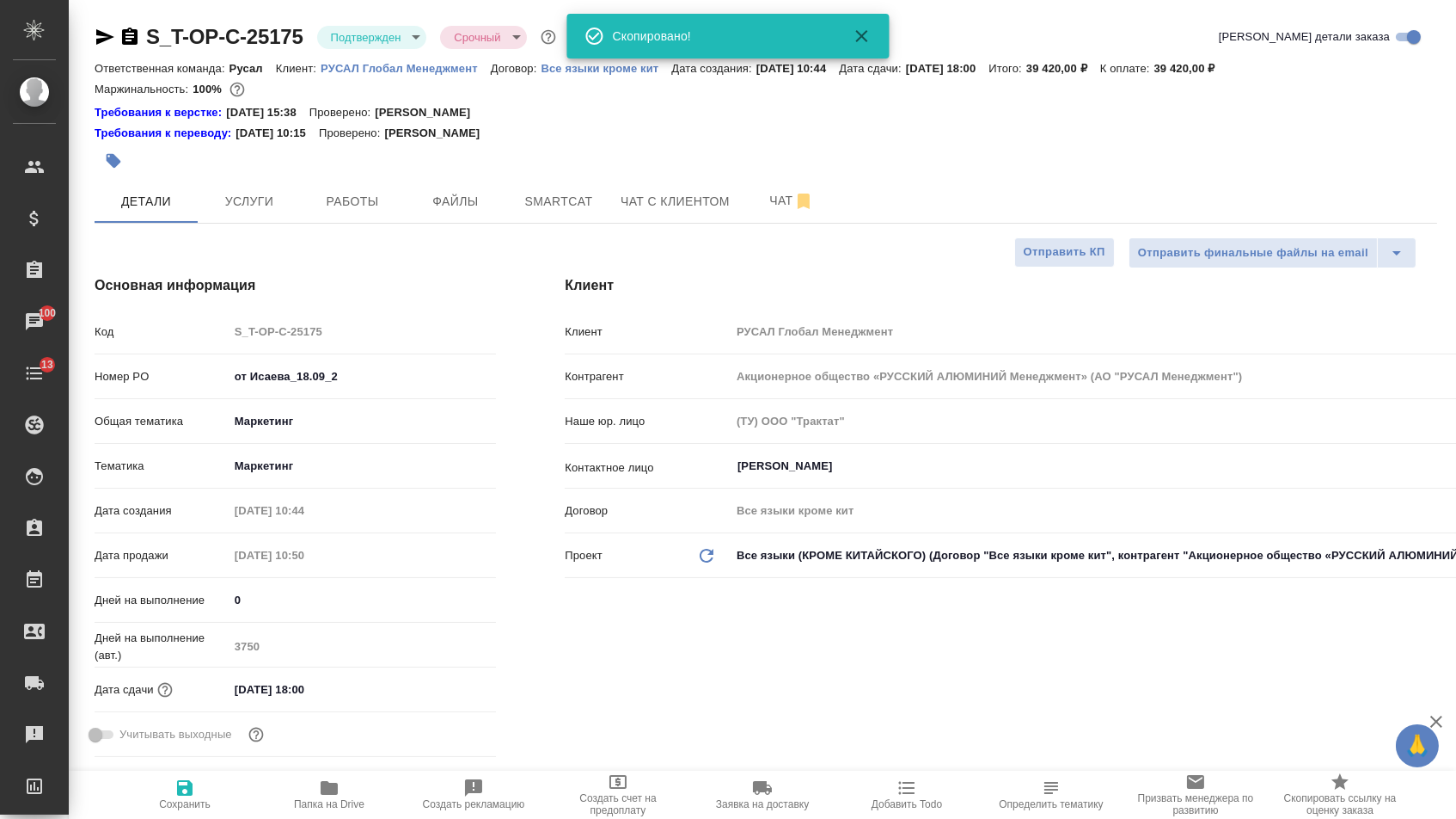
type textarea "x"
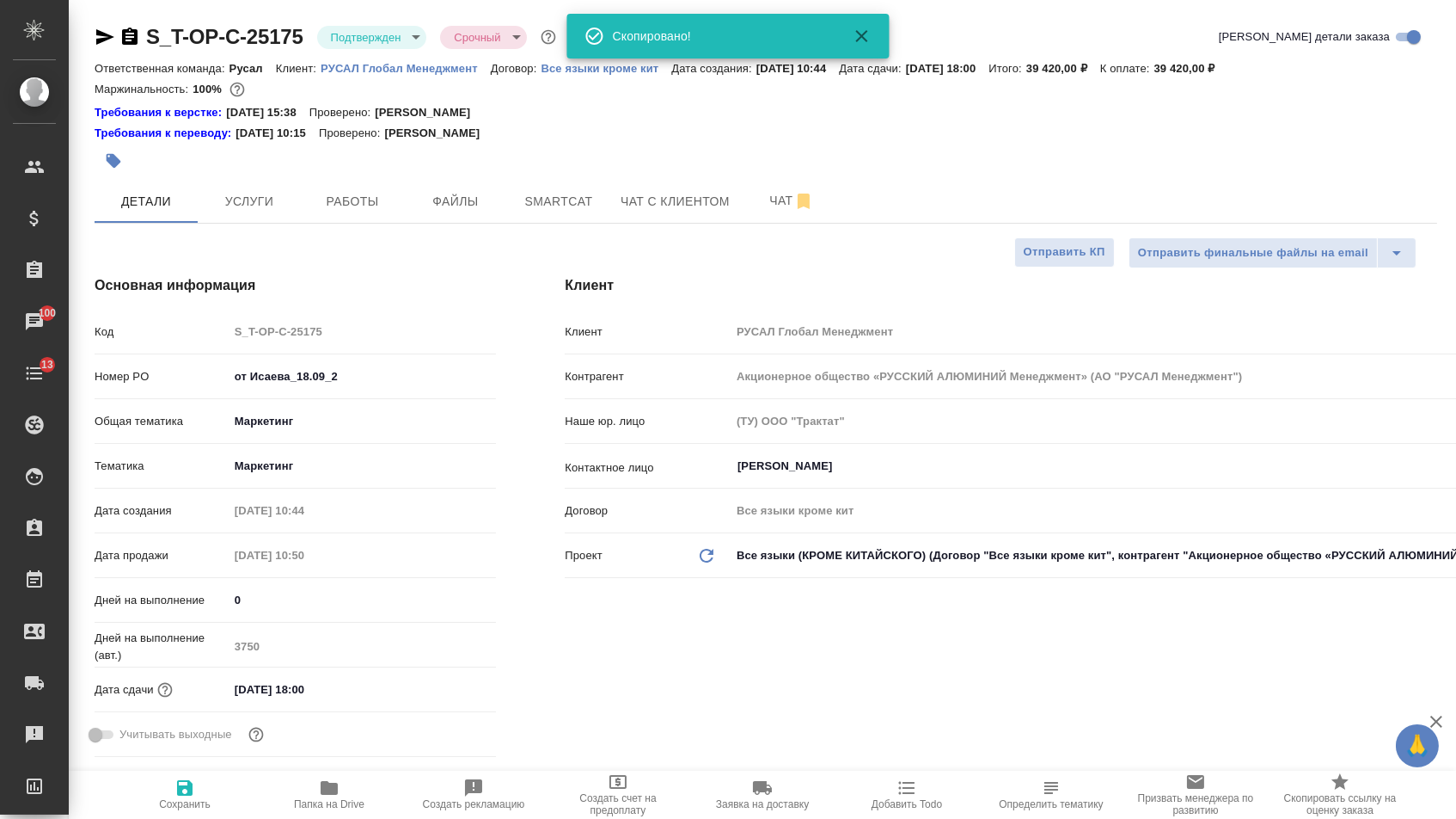
type textarea "x"
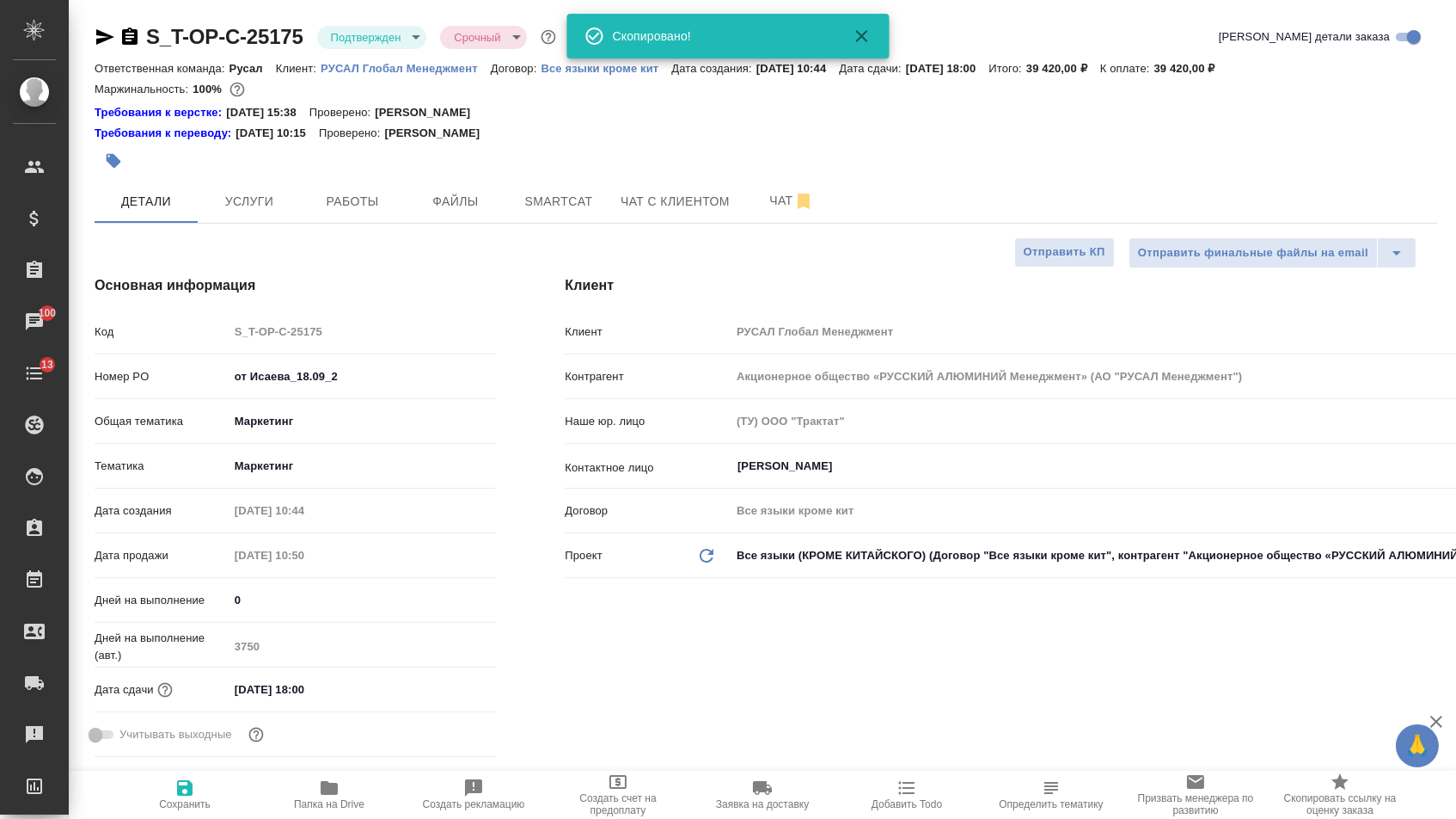
type textarea "x"
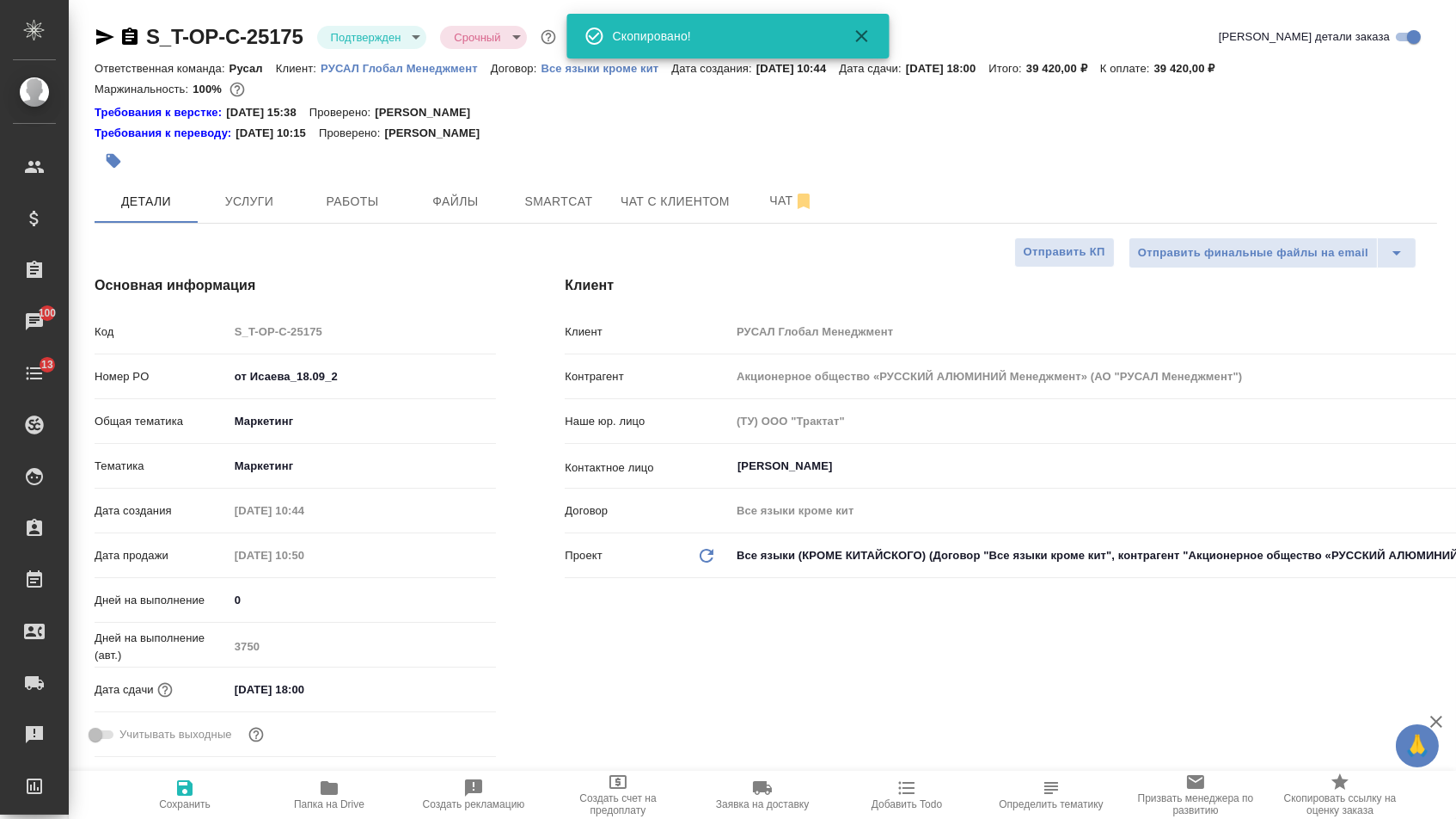
type textarea "x"
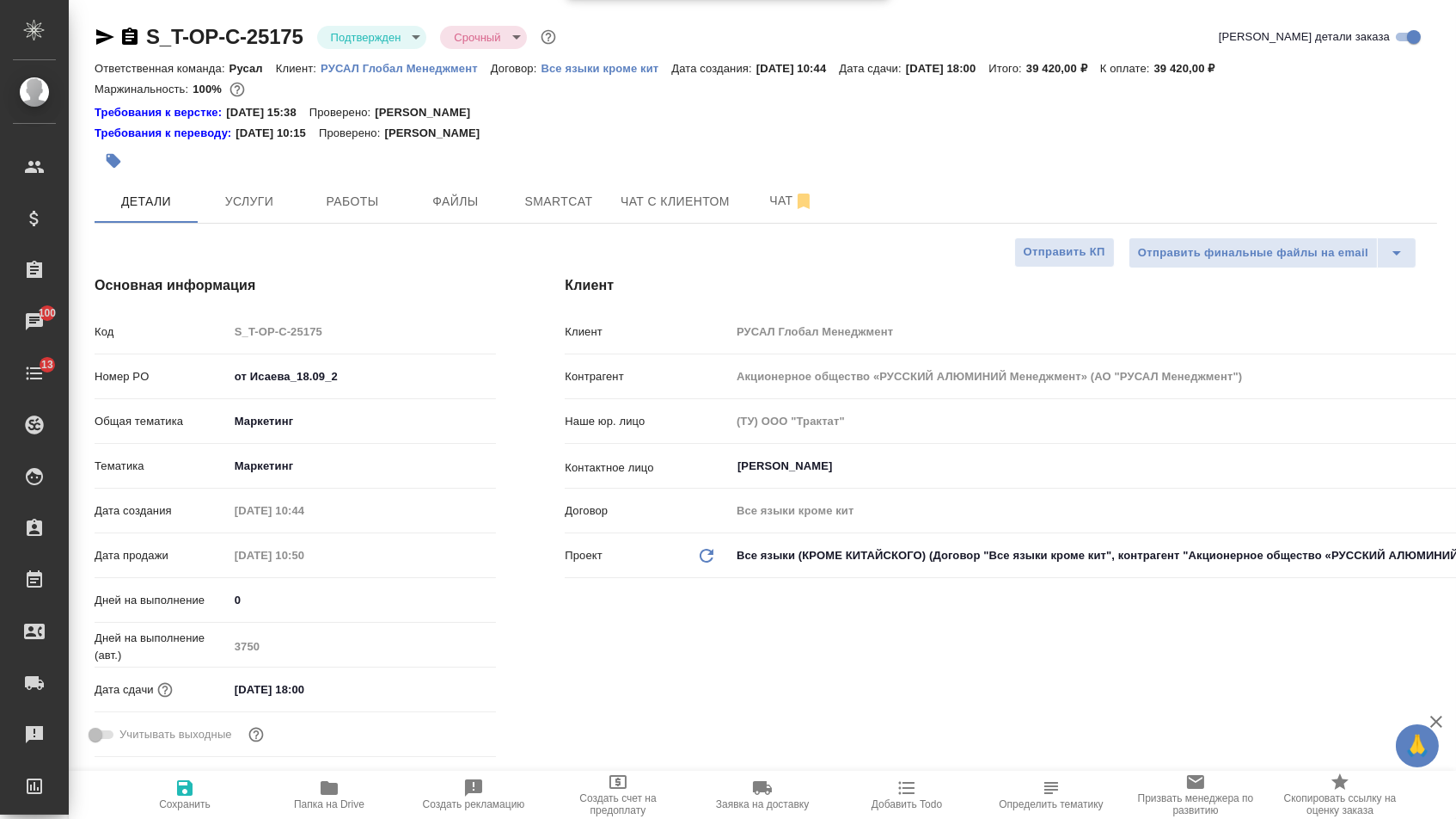
type textarea "x"
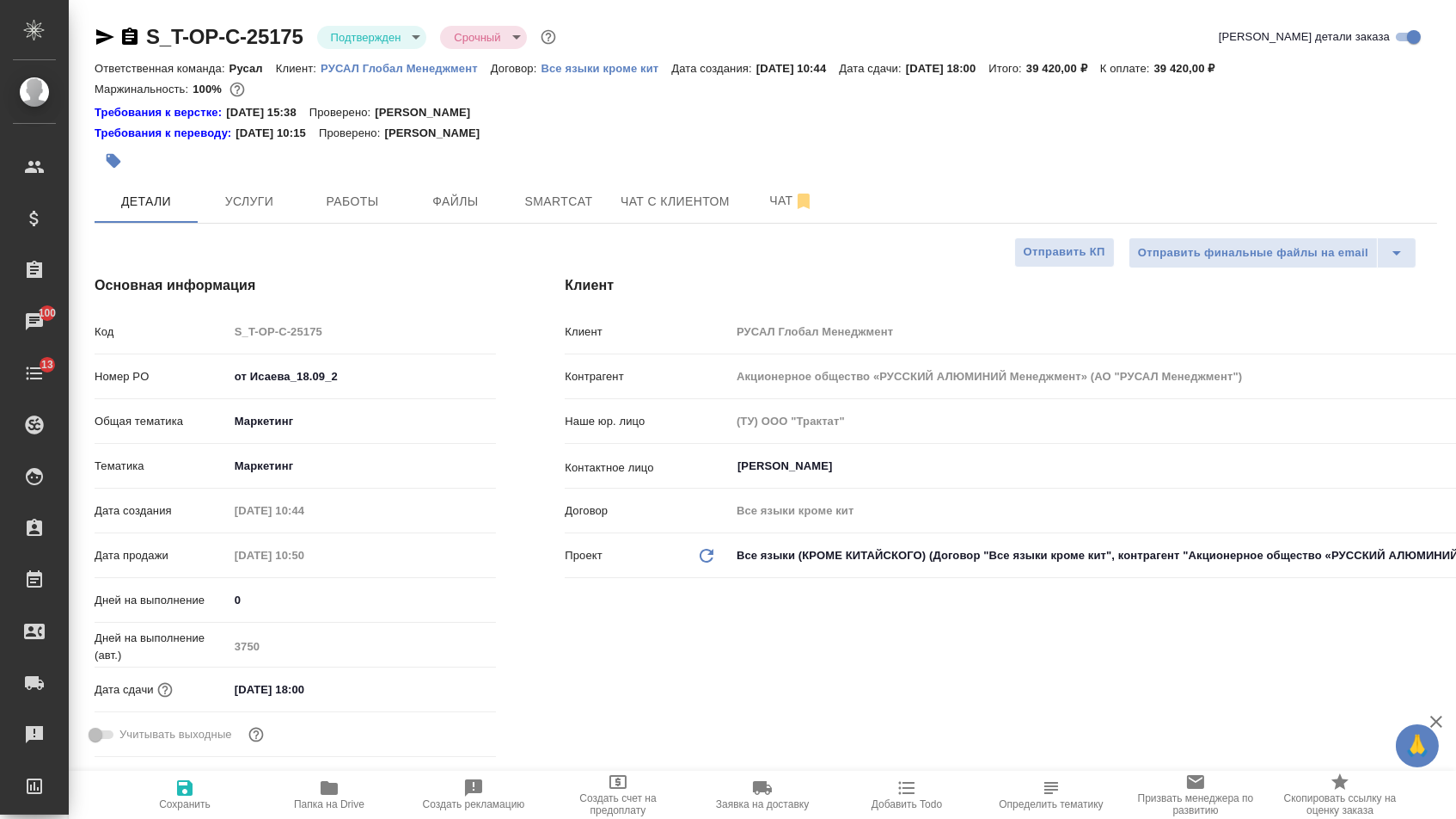
type textarea "x"
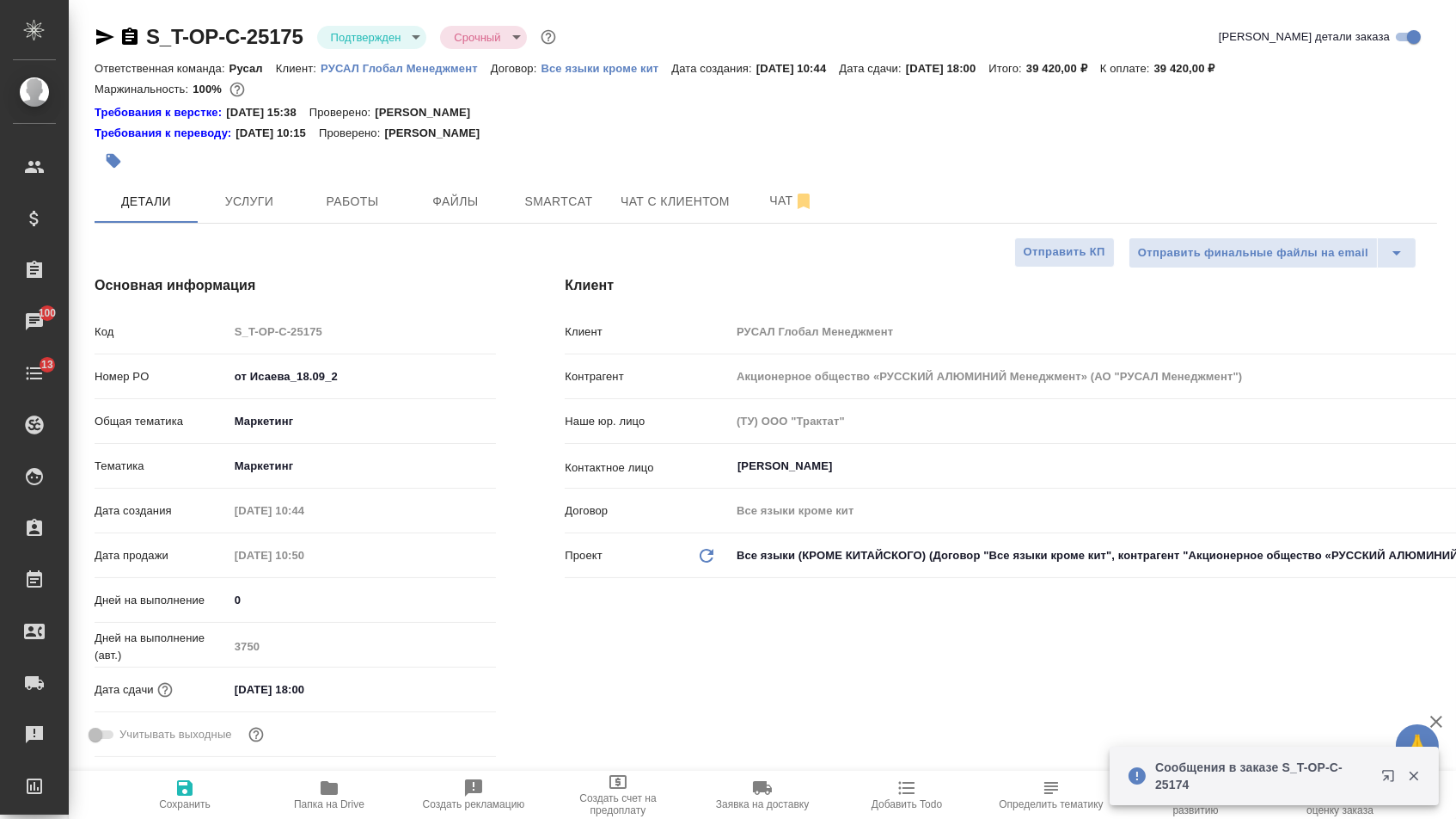
type textarea "x"
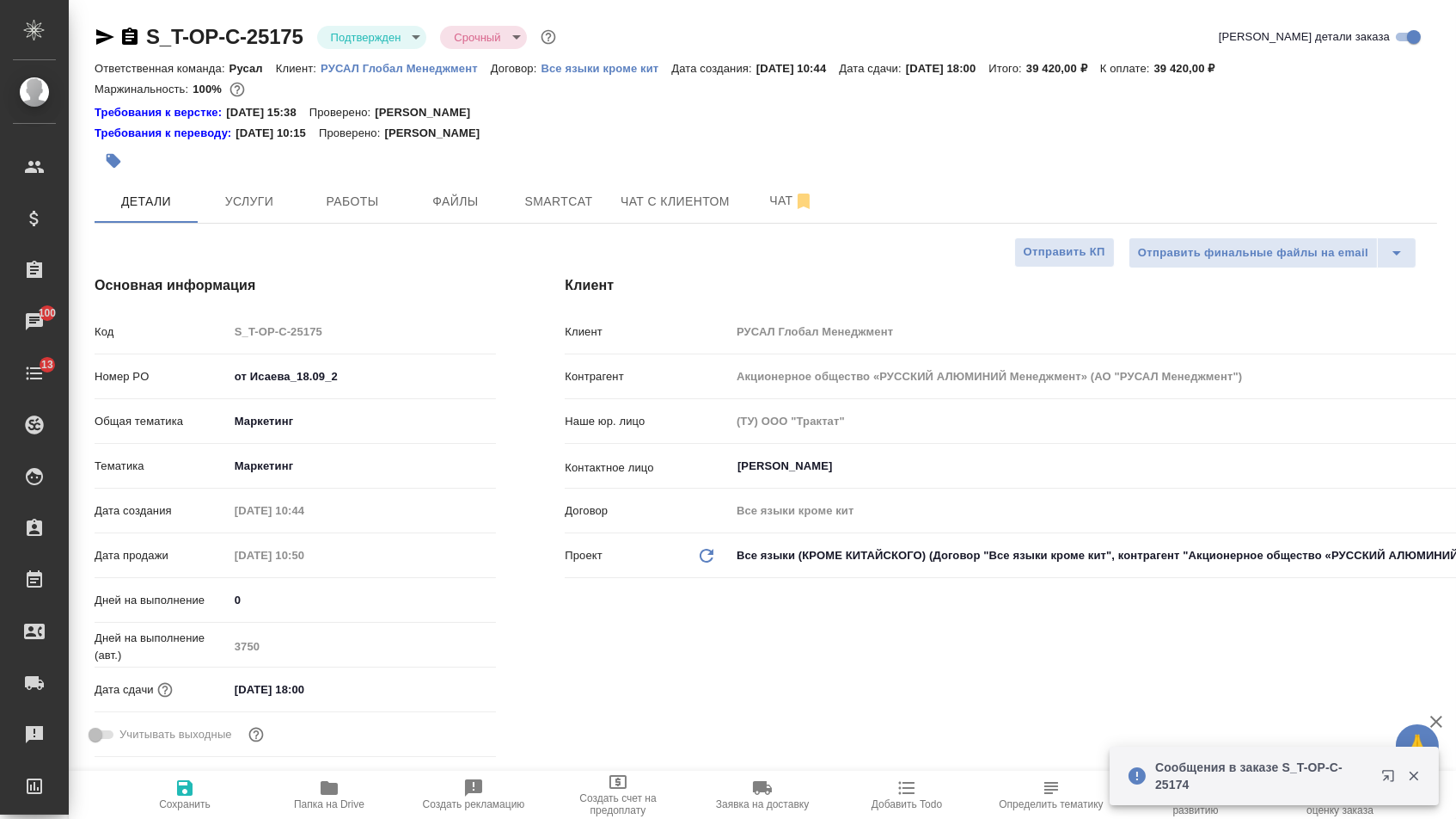
type textarea "x"
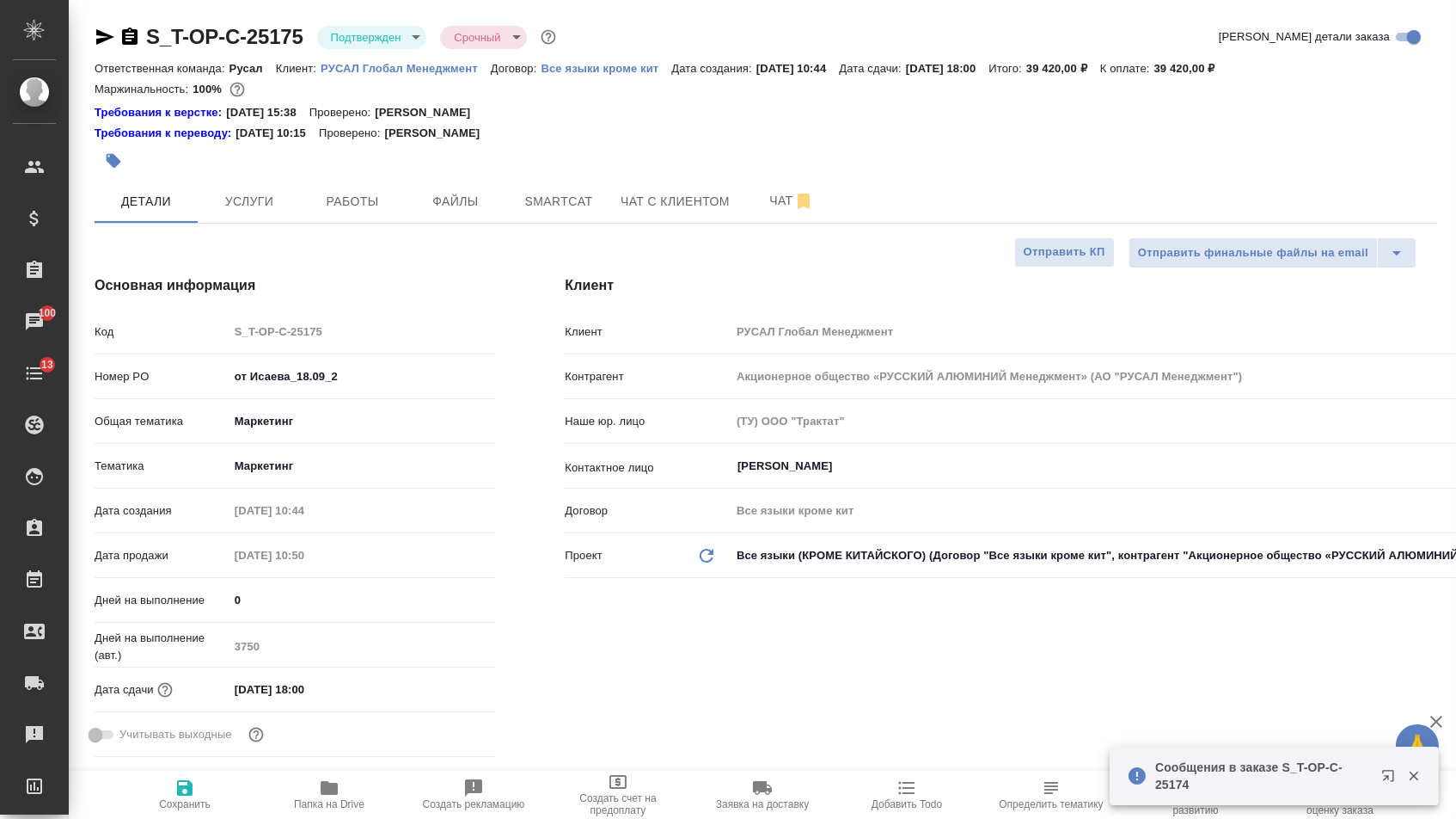
type textarea "x"
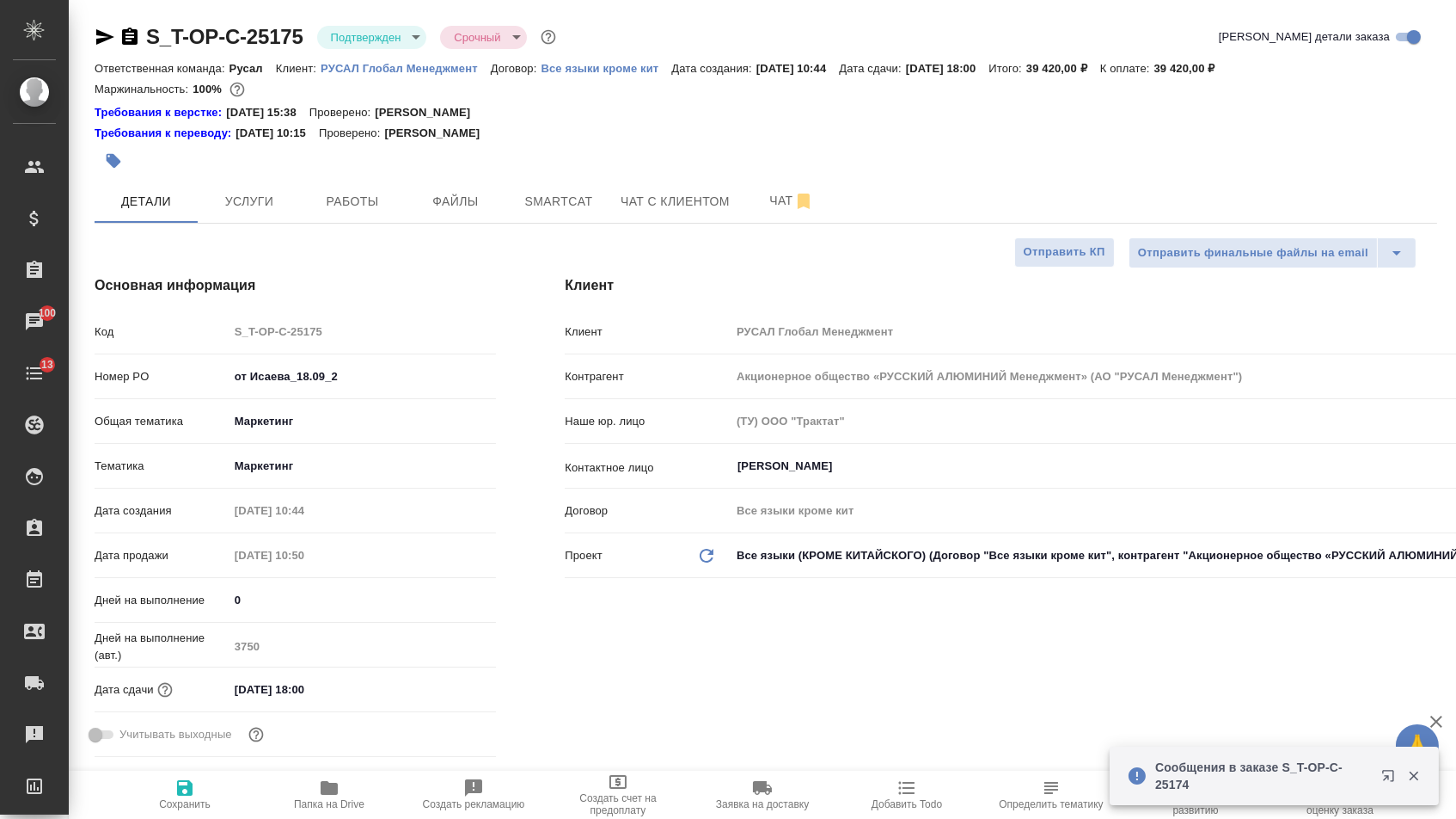
type textarea "x"
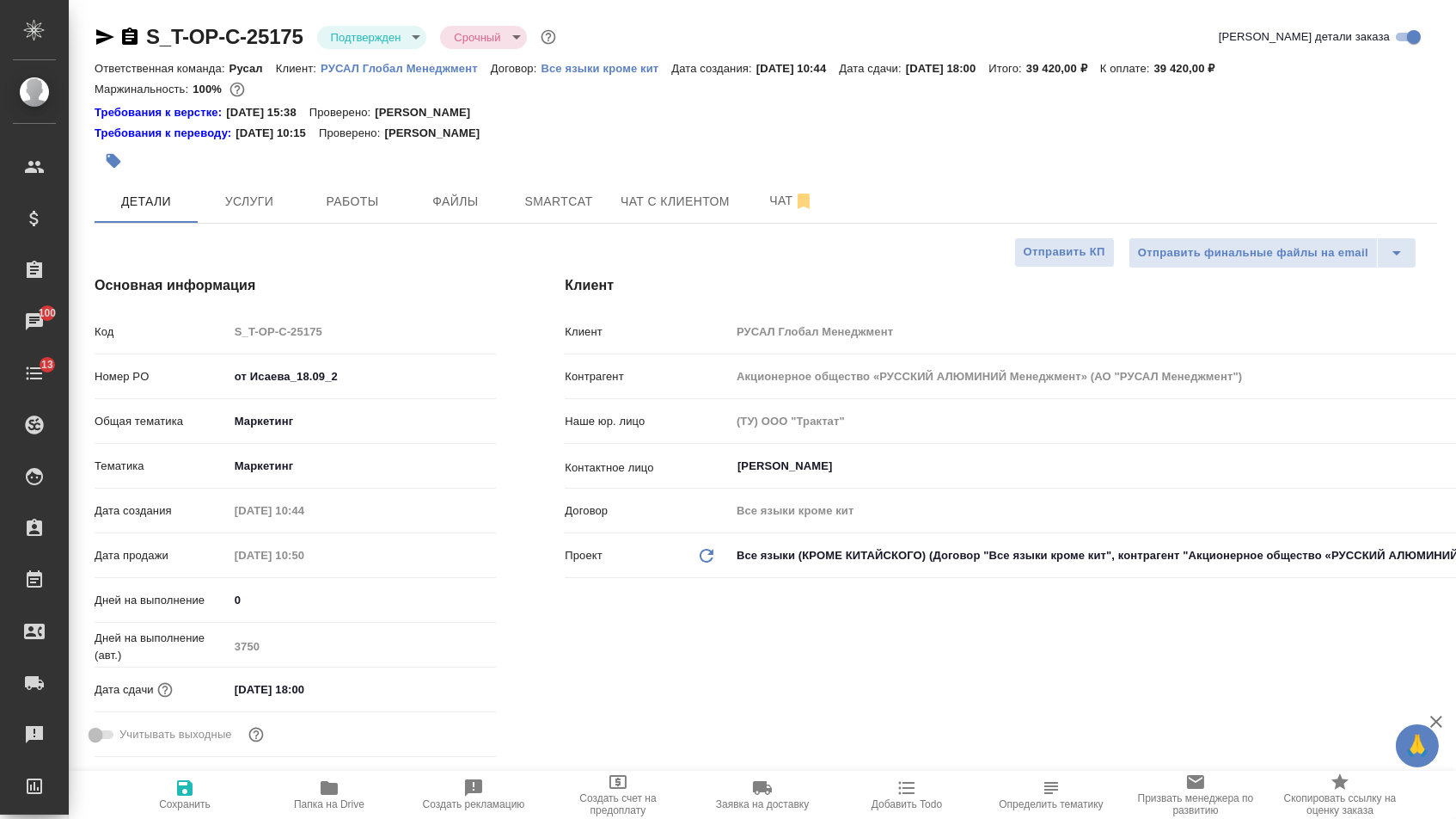
type textarea "x"
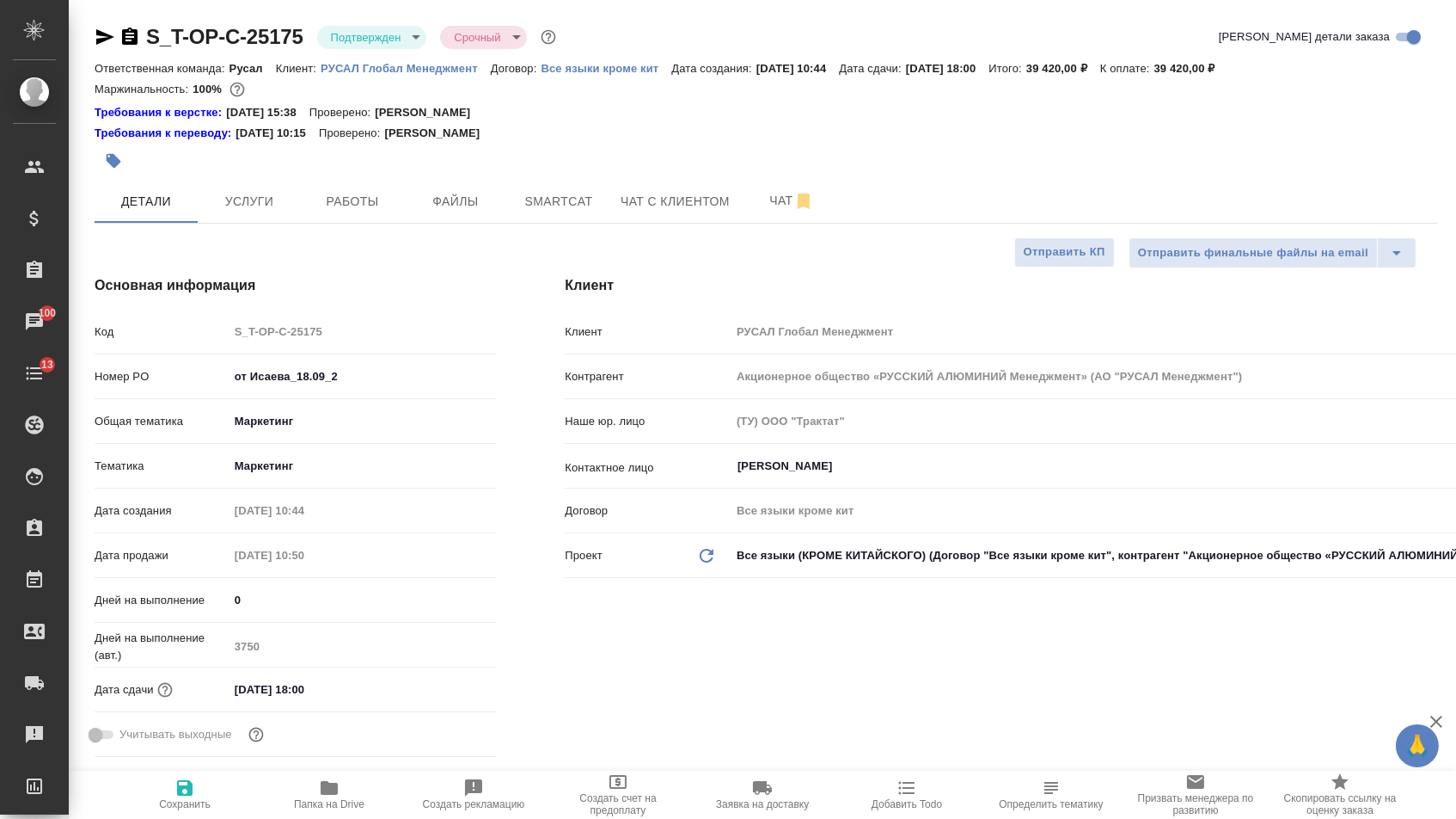
type textarea "x"
click at [478, 197] on span "Файлы" at bounding box center [455, 202] width 82 height 22
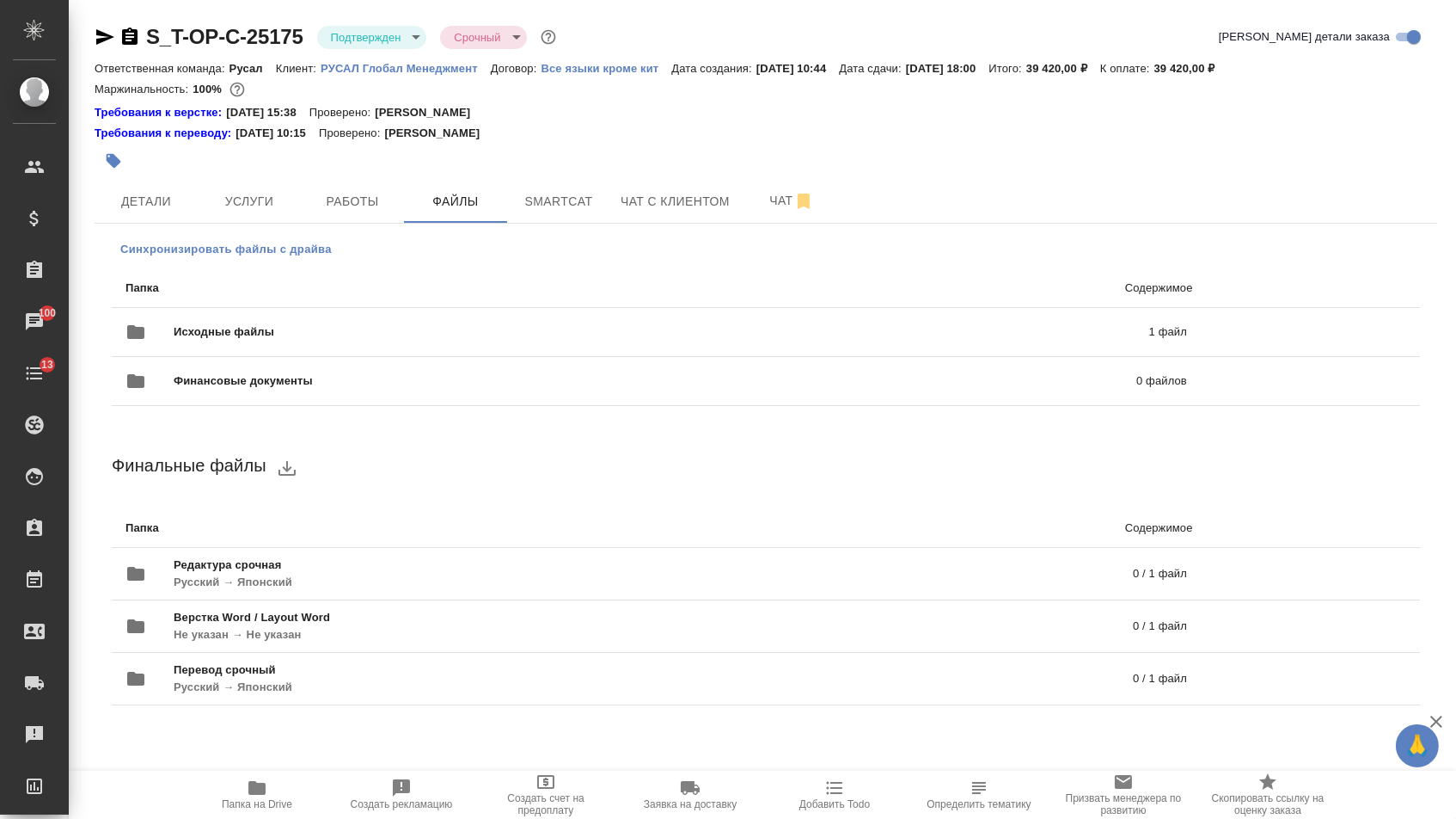
click at [167, 256] on span "Синхронизировать файлы с драйва" at bounding box center [226, 249] width 211 height 17
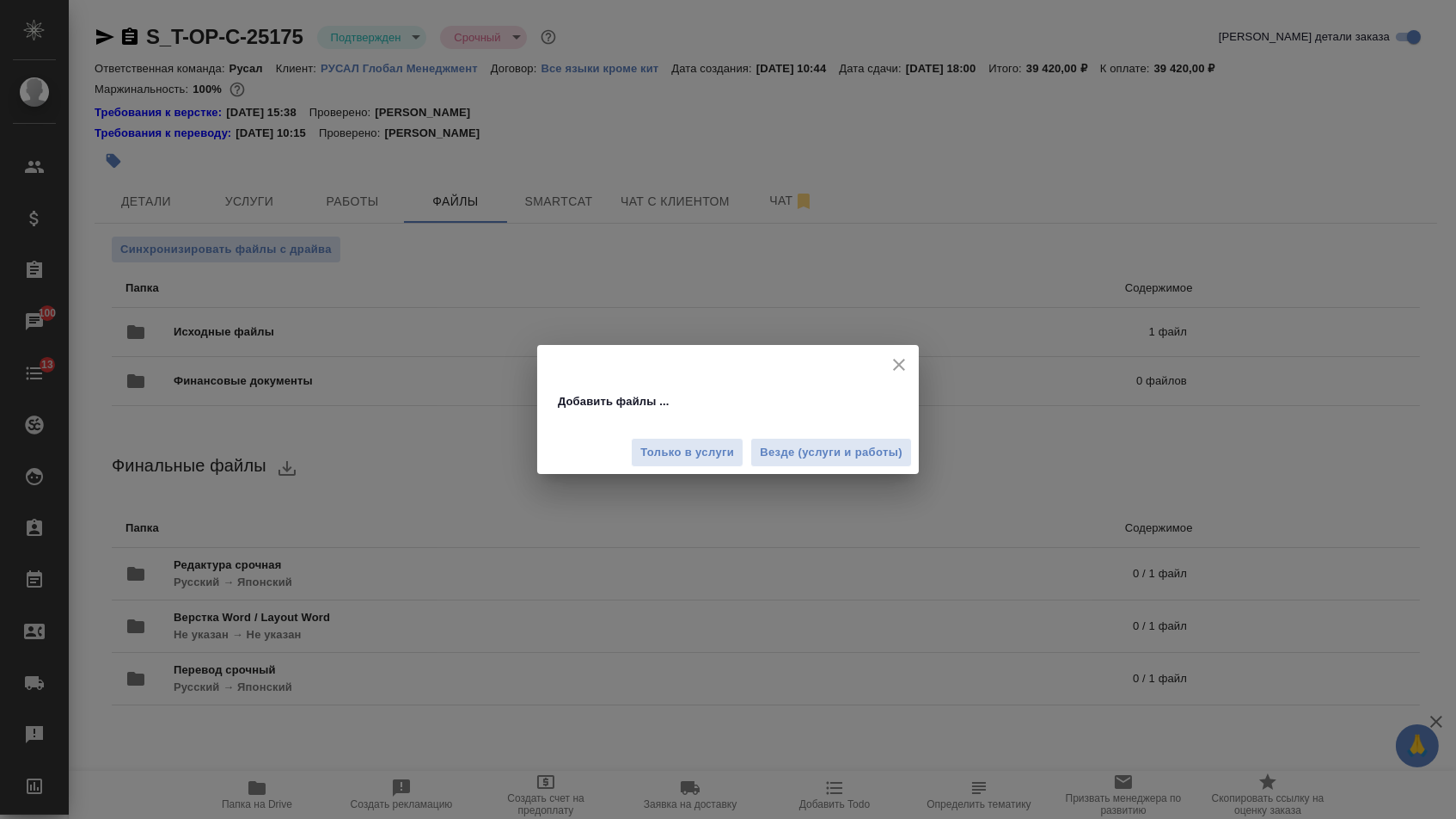
click at [890, 370] on icon "close" at bounding box center [899, 364] width 21 height 21
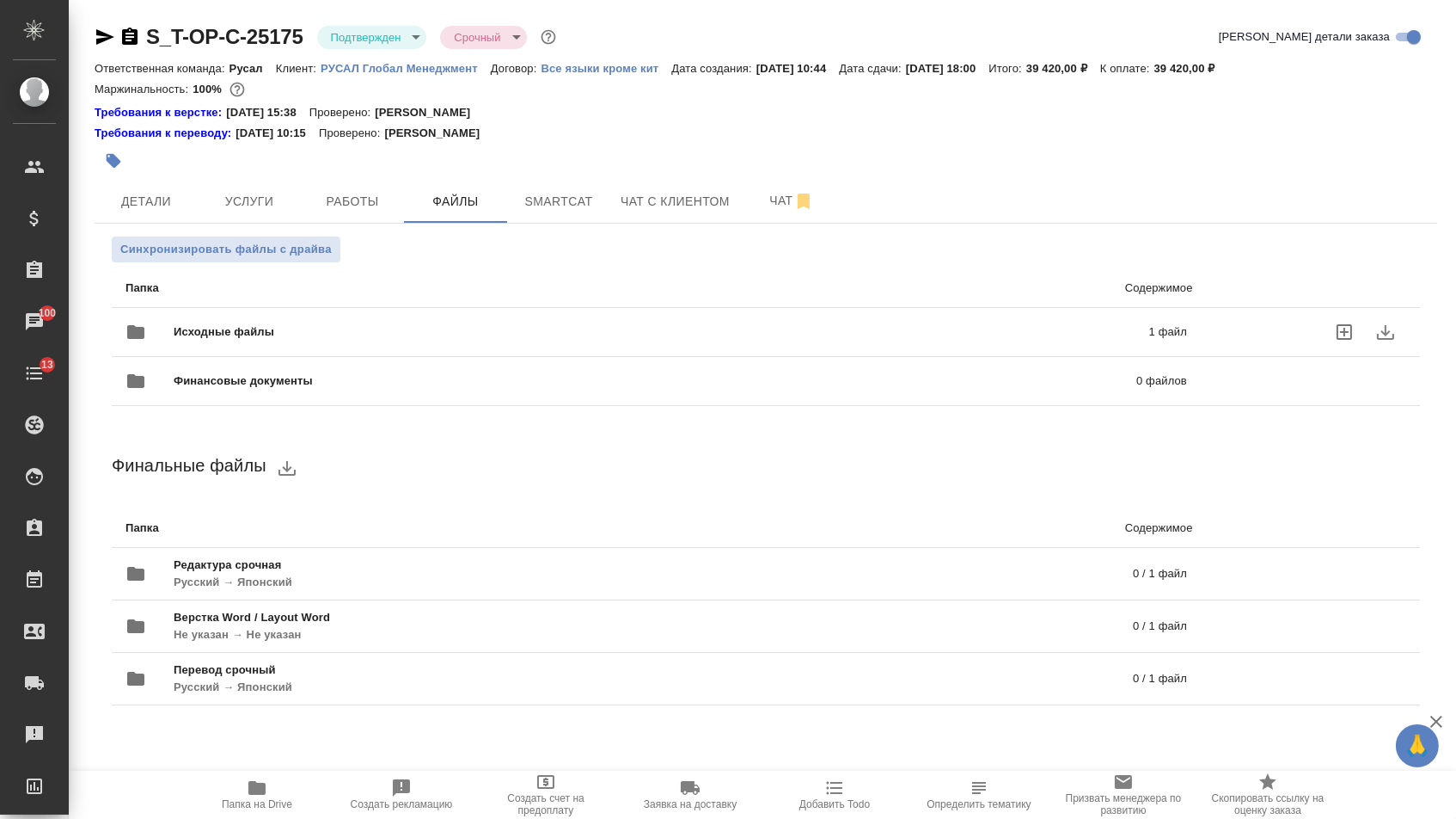
click at [464, 318] on div "Исходные файлы 1 файл" at bounding box center [656, 332] width 1062 height 42
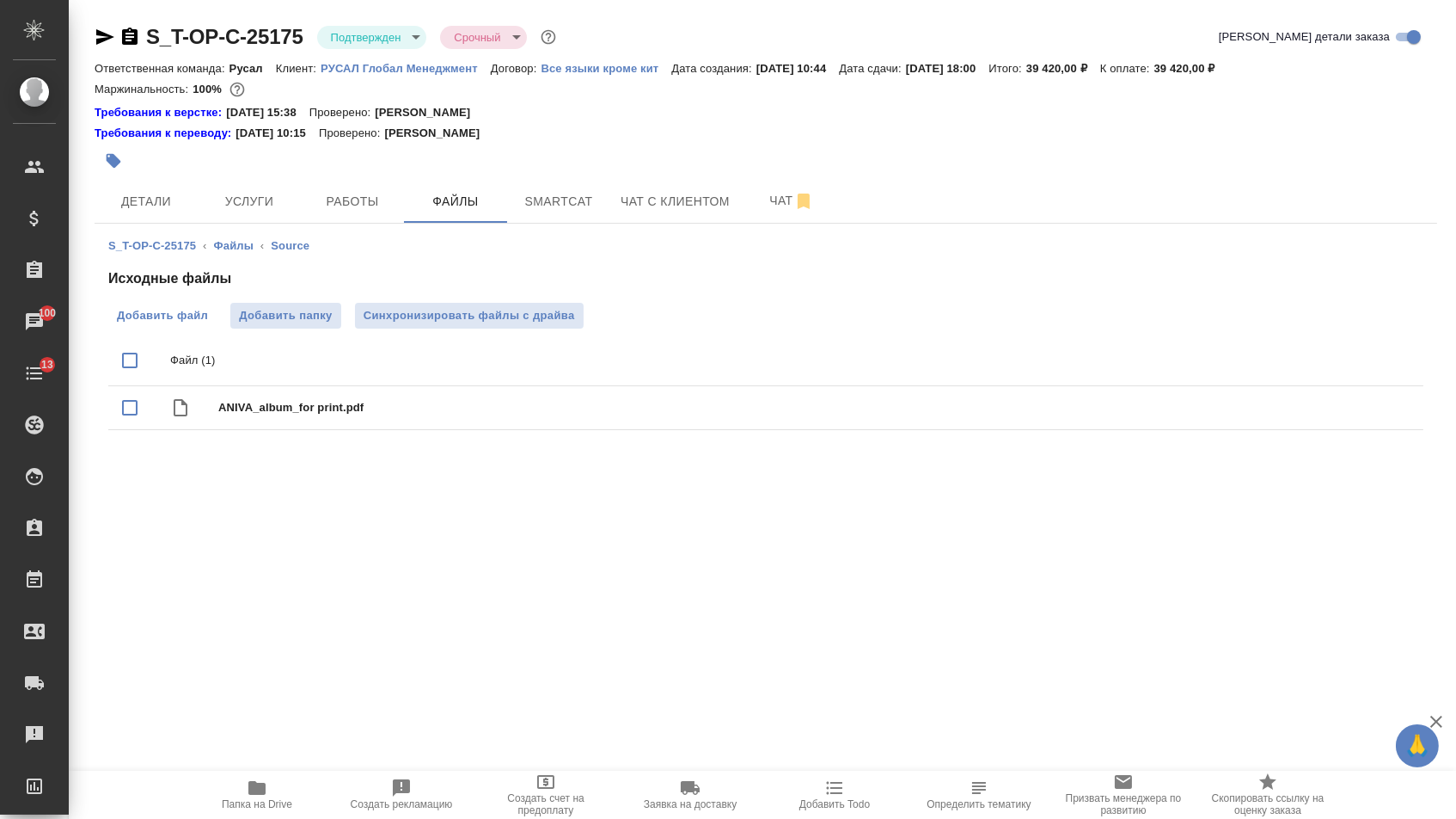
click at [186, 308] on label "Добавить файл" at bounding box center [163, 315] width 108 height 26
click at [0, 0] on input "Добавить файл" at bounding box center [0, 0] width 0 height 0
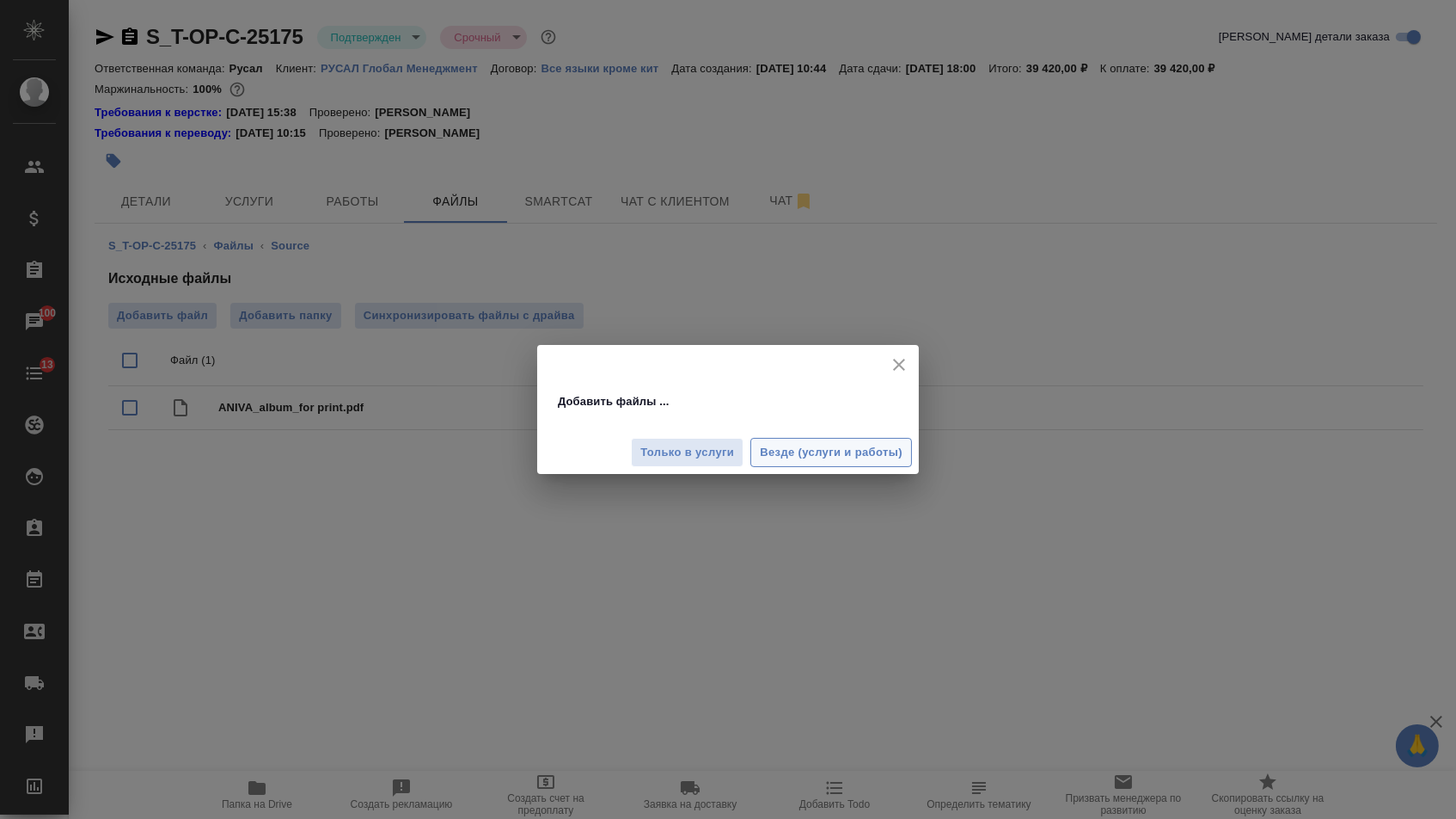
click at [817, 456] on span "Везде (услуги и работы)" at bounding box center [831, 453] width 143 height 20
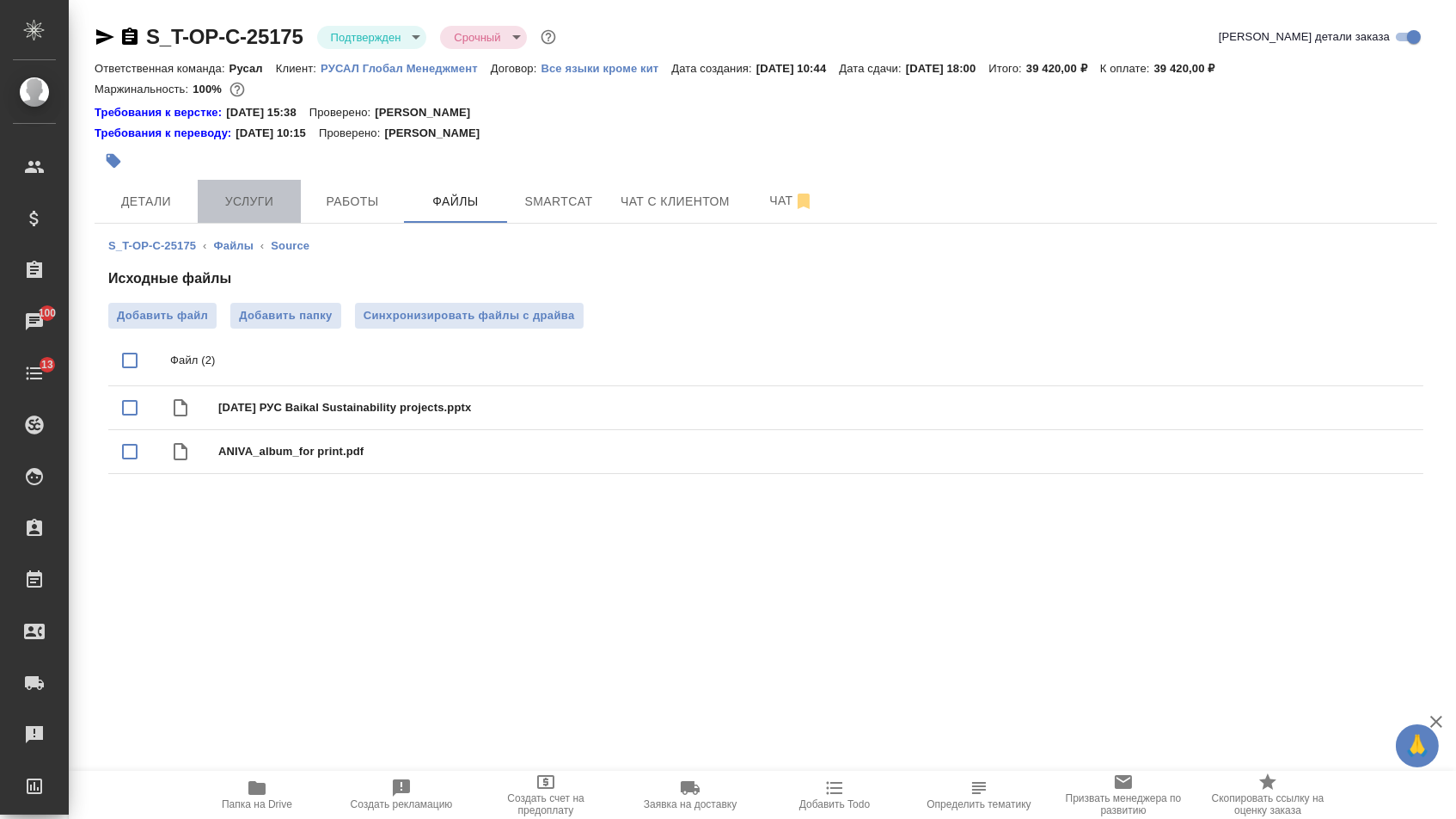
click at [255, 208] on span "Услуги" at bounding box center [249, 202] width 82 height 22
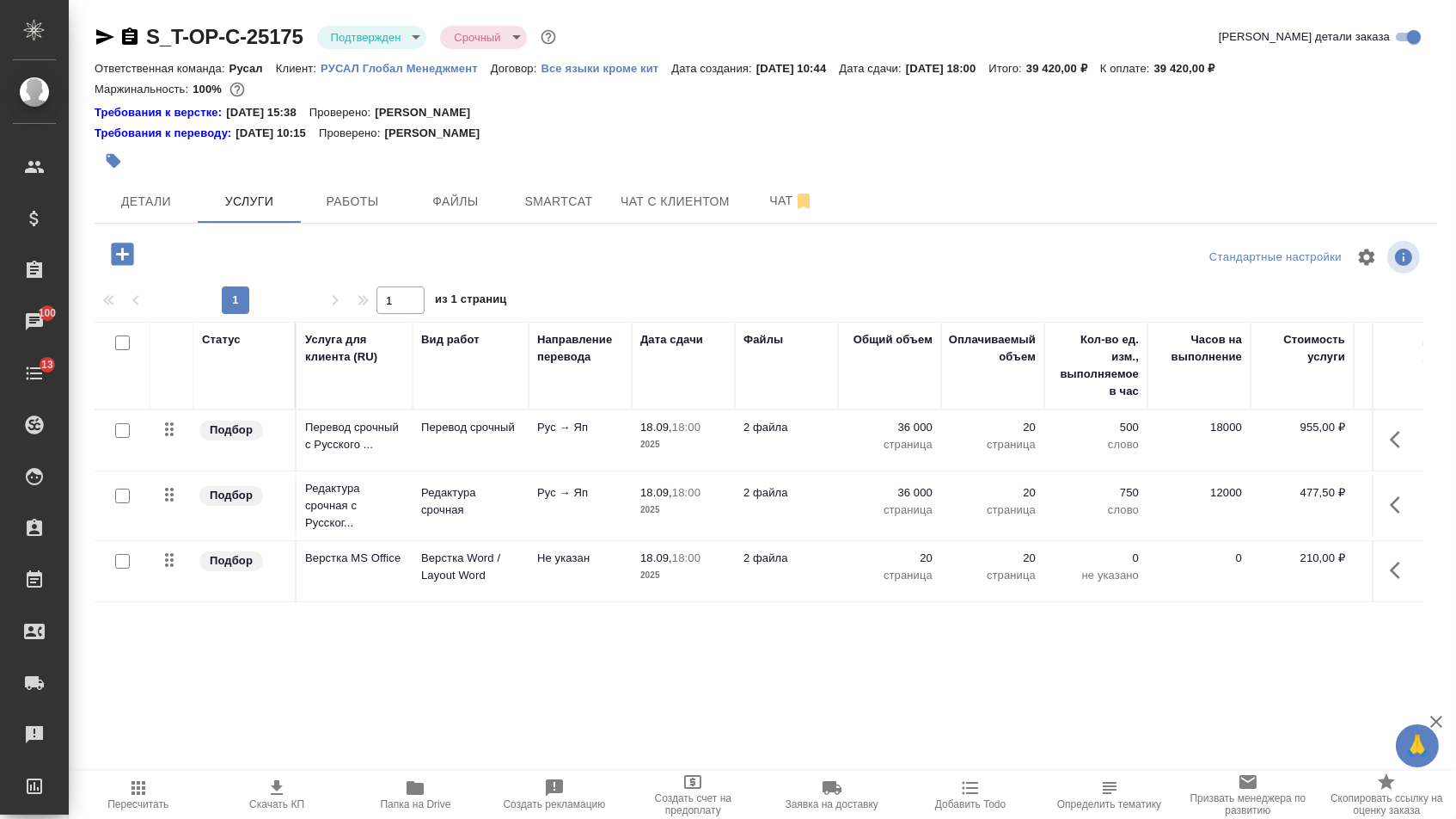
click at [900, 436] on p "36 000" at bounding box center [889, 427] width 86 height 17
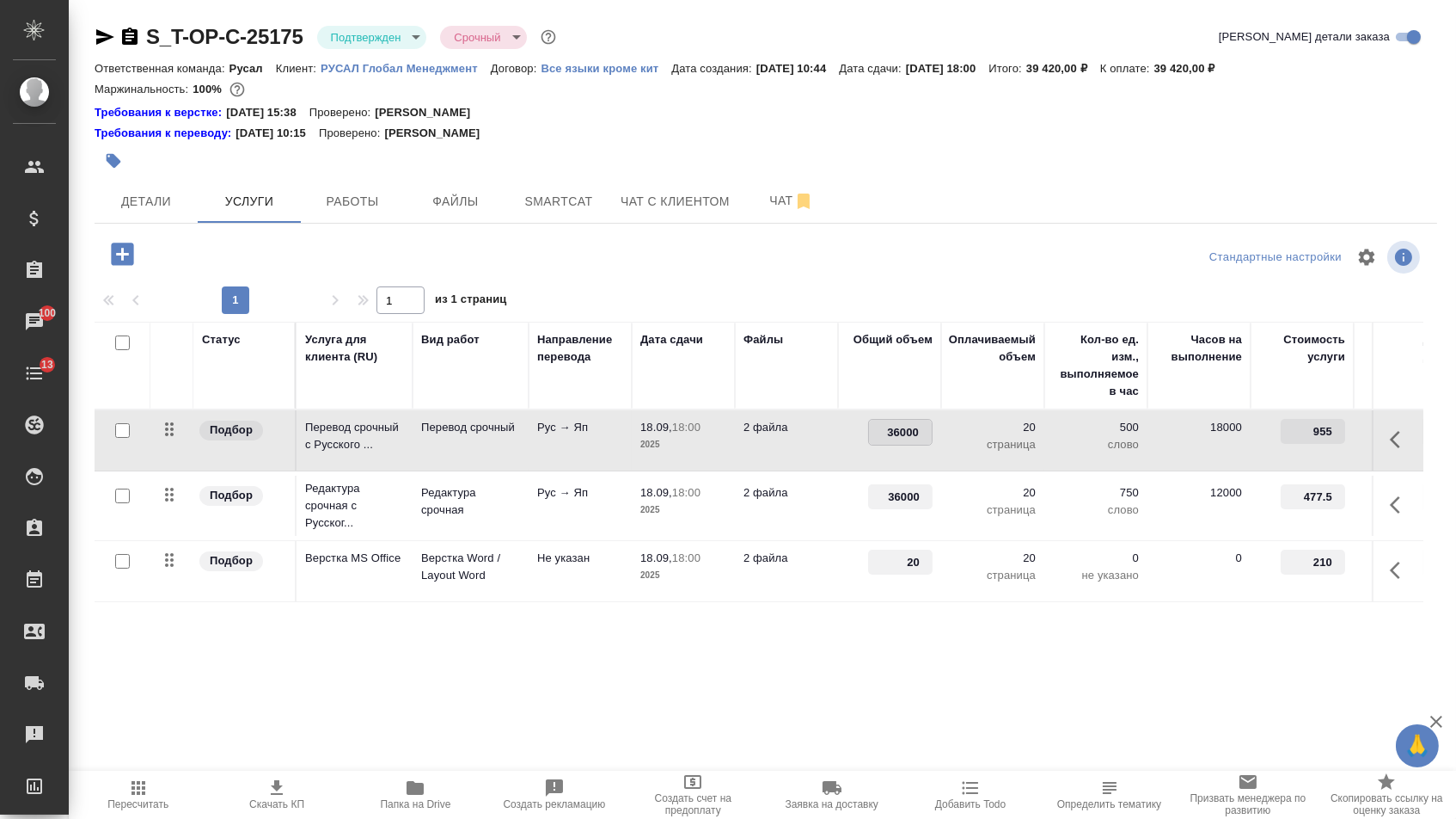
drag, startPoint x: 884, startPoint y: 444, endPoint x: 952, endPoint y: 444, distance: 68.0
click at [952, 444] on tr "Подбор Перевод срочный с Русского ... Перевод срочный Рус → Яп 18.09, 18:00 202…" at bounding box center [905, 441] width 1620 height 61
type input "48600"
drag, startPoint x: 889, startPoint y: 505, endPoint x: 1000, endPoint y: 505, distance: 111.0
type input "48600"
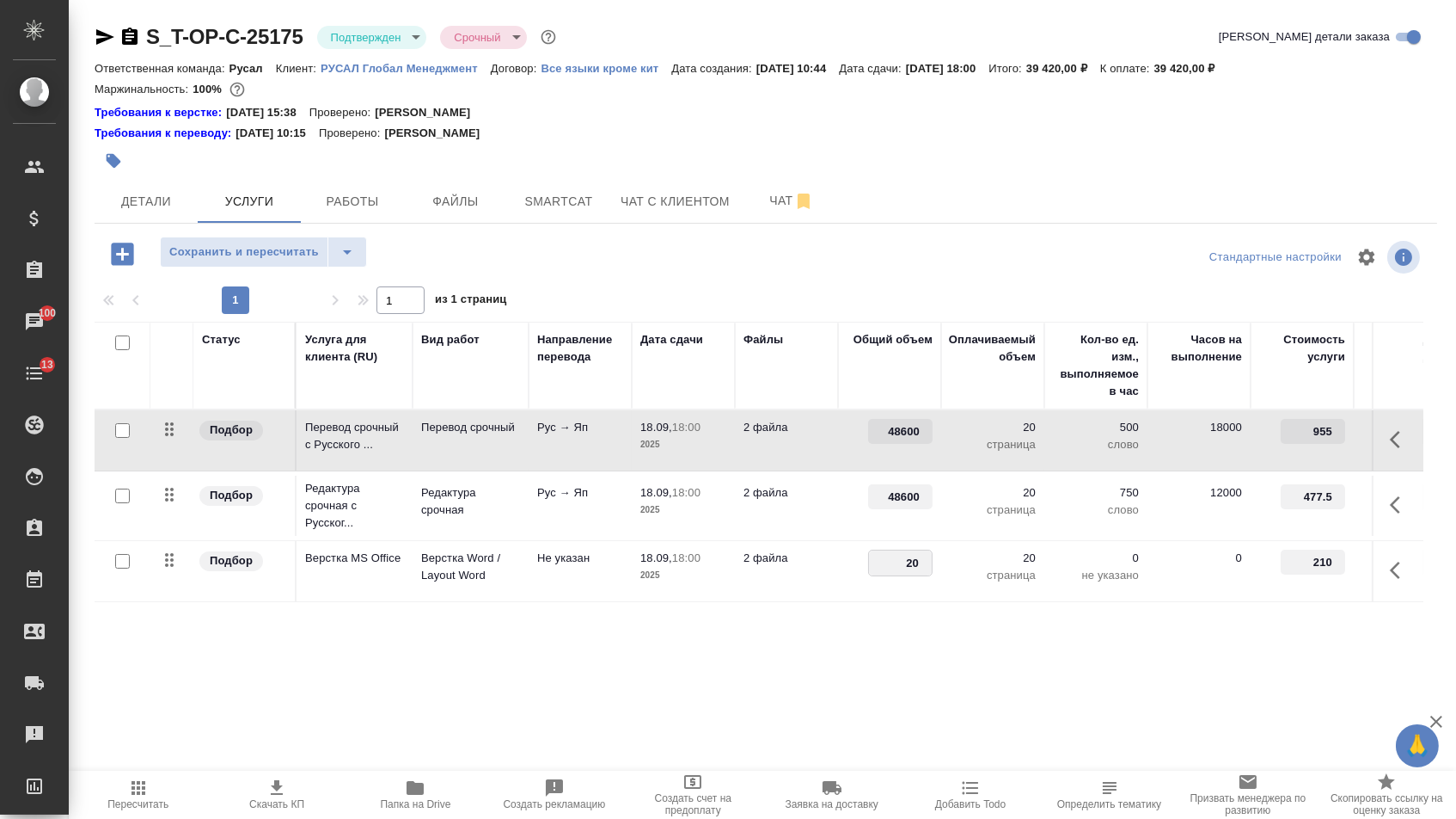
drag, startPoint x: 904, startPoint y: 570, endPoint x: 952, endPoint y: 570, distance: 48.0
type input "27"
drag, startPoint x: 794, startPoint y: 645, endPoint x: 772, endPoint y: 643, distance: 22.1
click at [794, 645] on div "Статус Услуга для клиента (RU) Вид работ Направление перевода Дата сдачи Файлы …" at bounding box center [759, 506] width 1329 height 370
click at [285, 259] on span "Сохранить и пересчитать" at bounding box center [244, 252] width 150 height 20
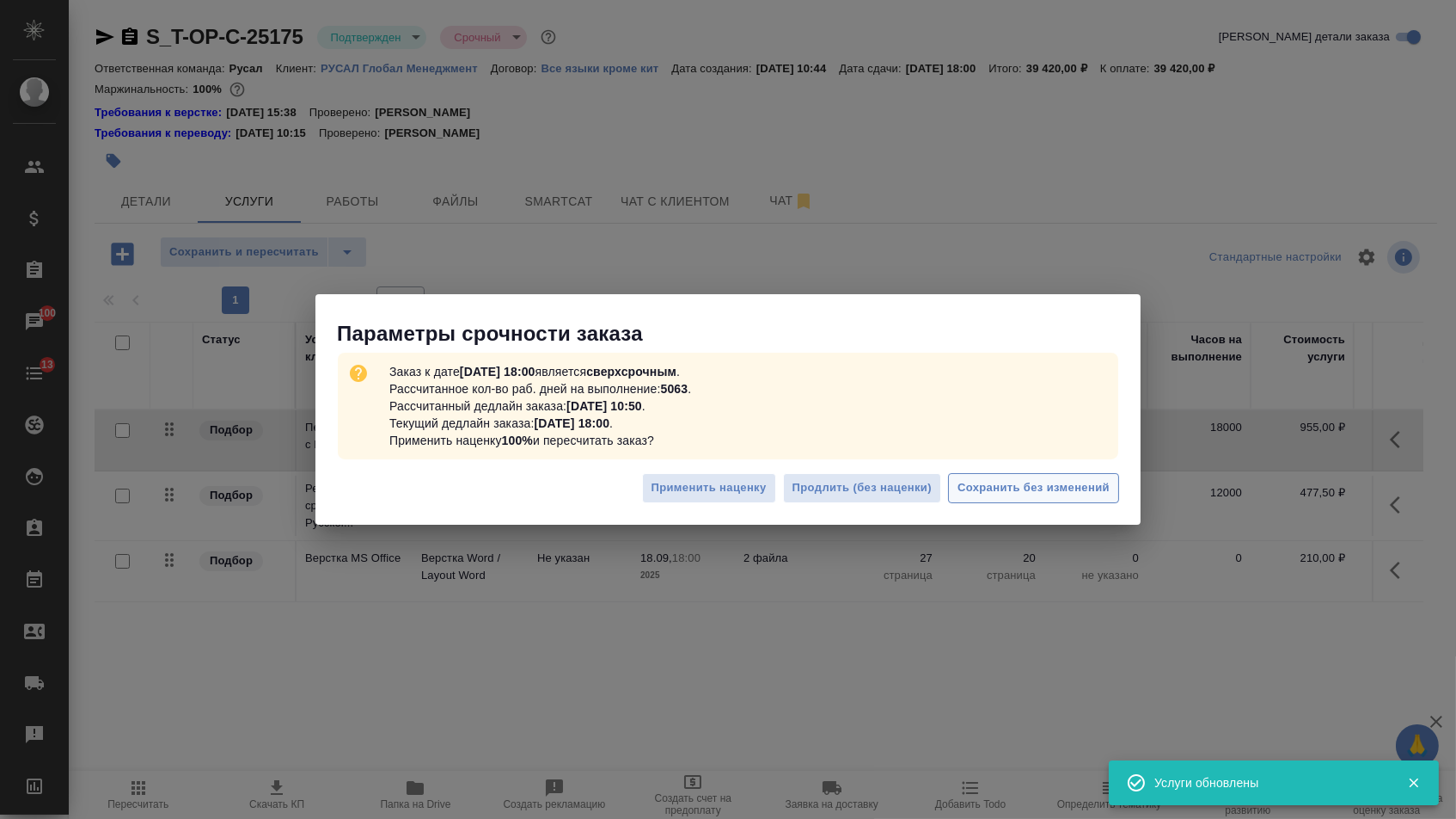
click at [992, 489] on span "Сохранить без изменений" at bounding box center [1034, 488] width 152 height 20
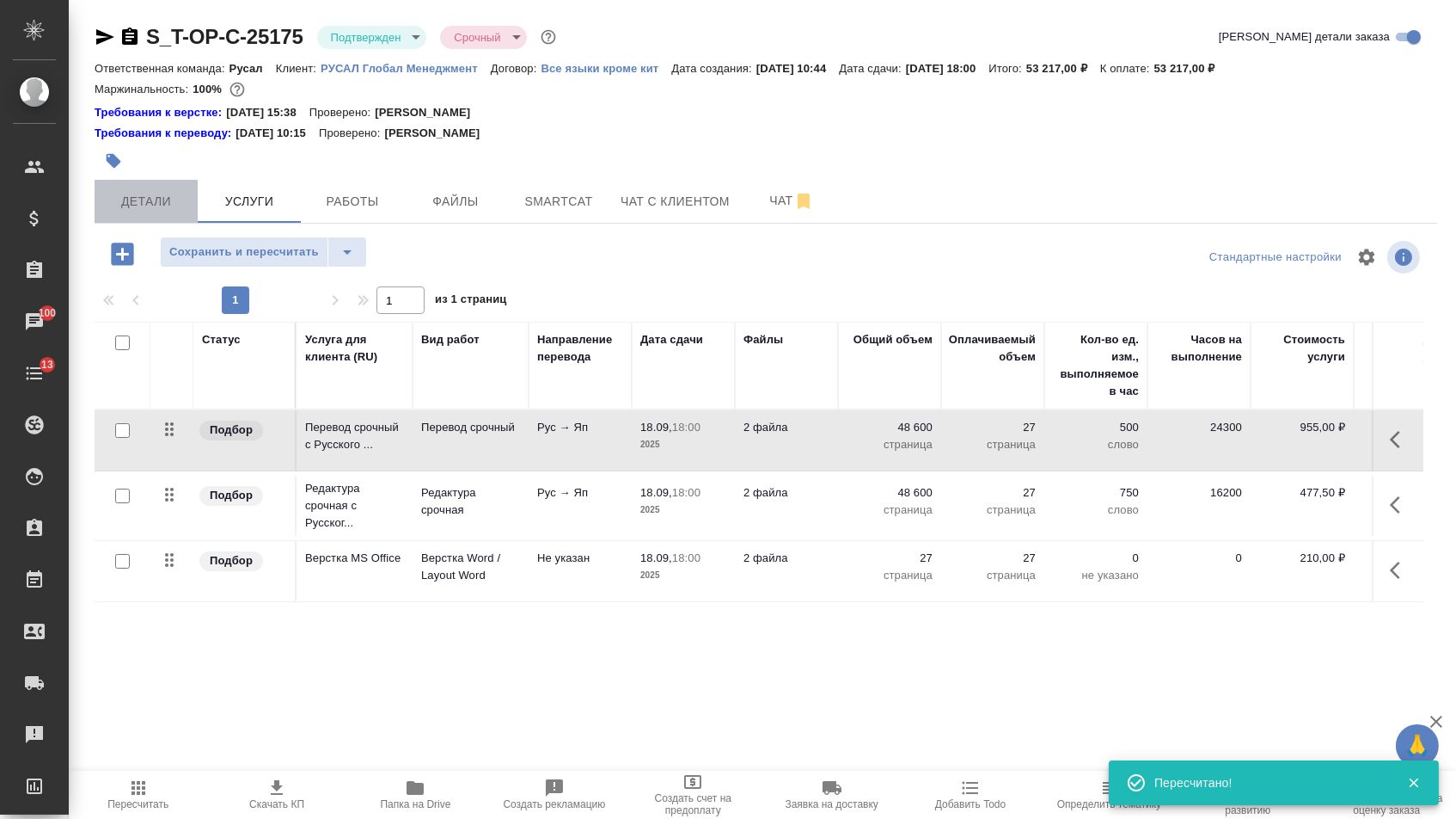
click at [165, 203] on span "Детали" at bounding box center [146, 202] width 82 height 22
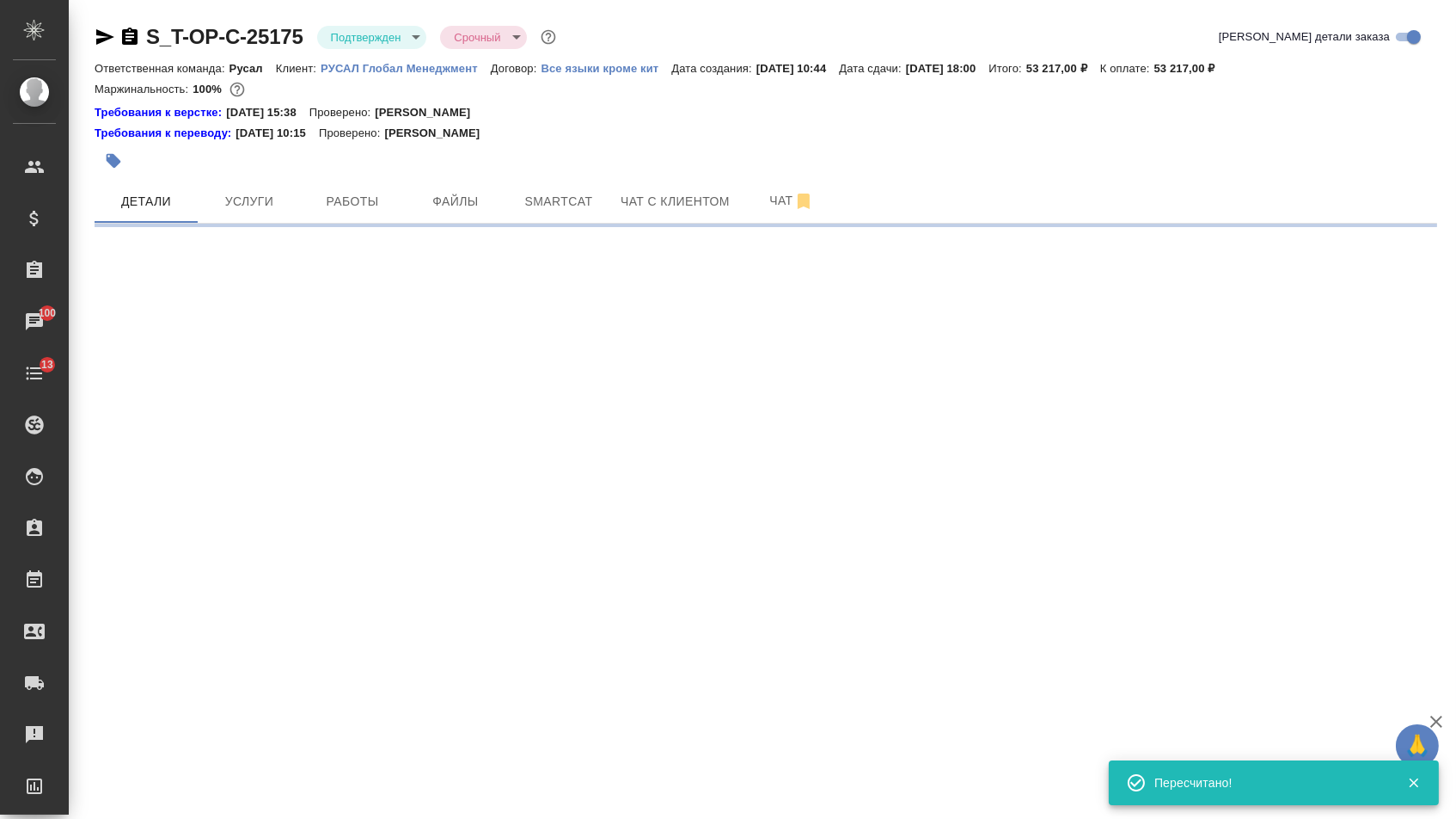
select select "RU"
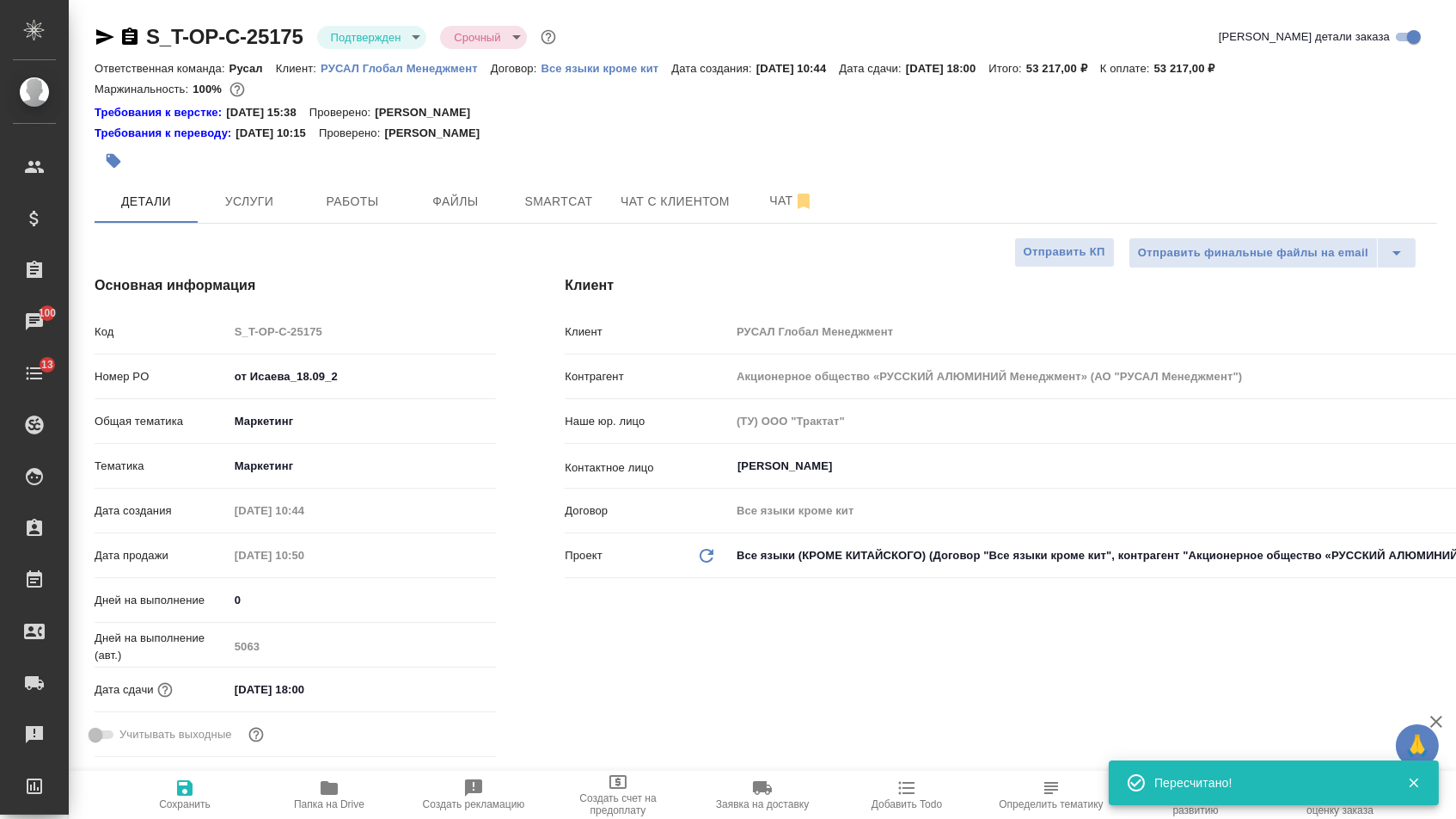
type textarea "x"
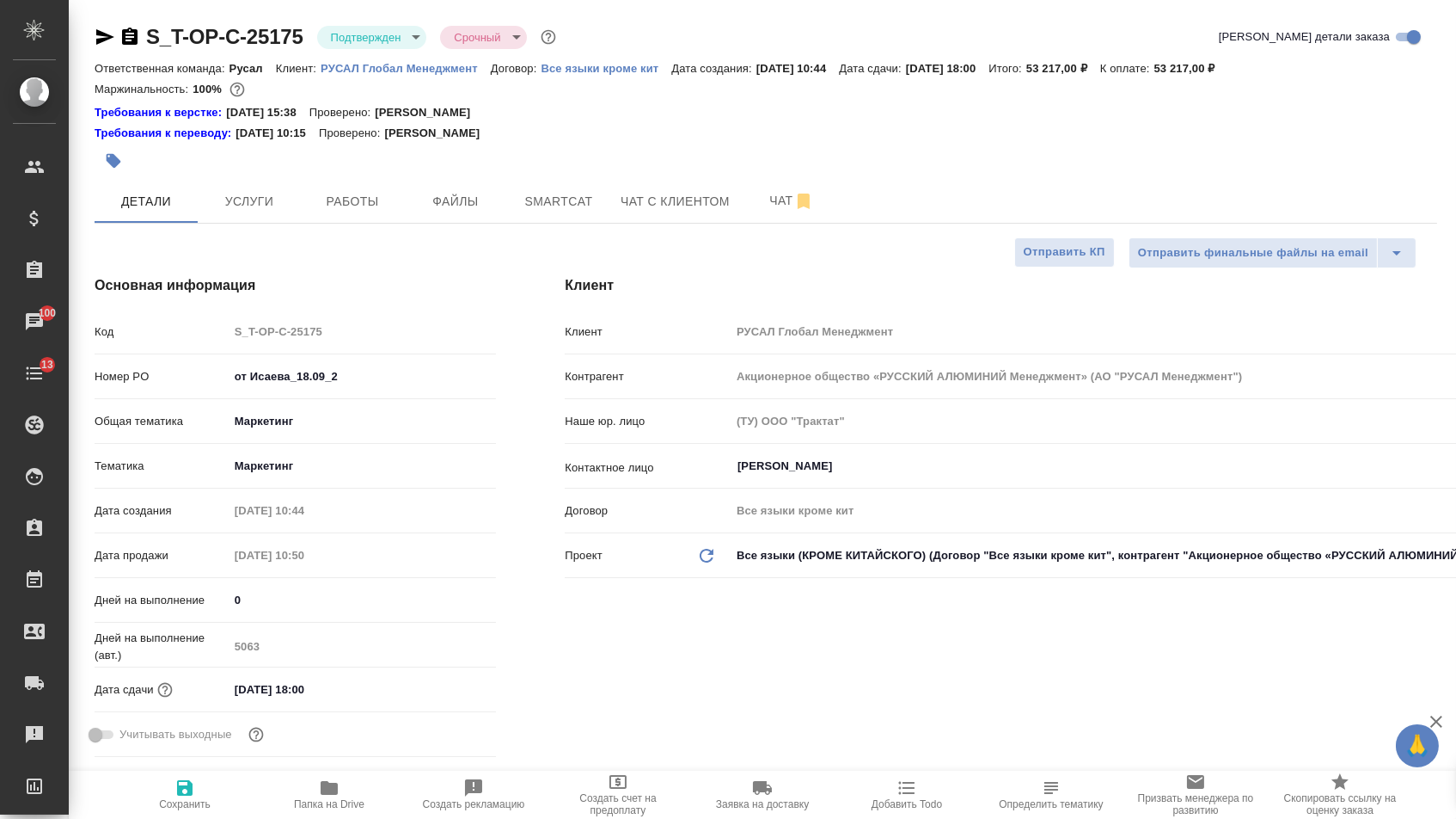
type textarea "x"
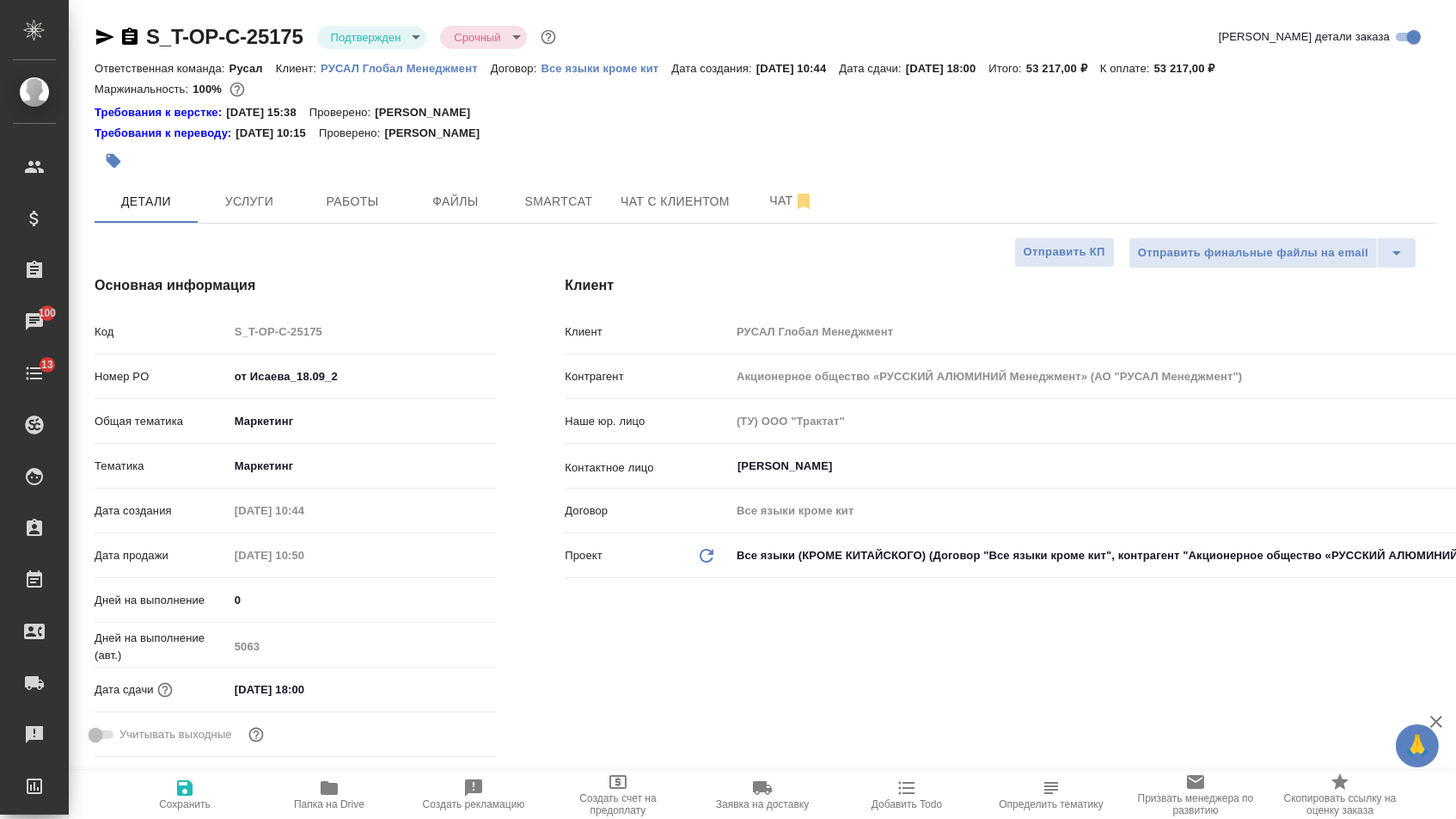
type textarea "x"
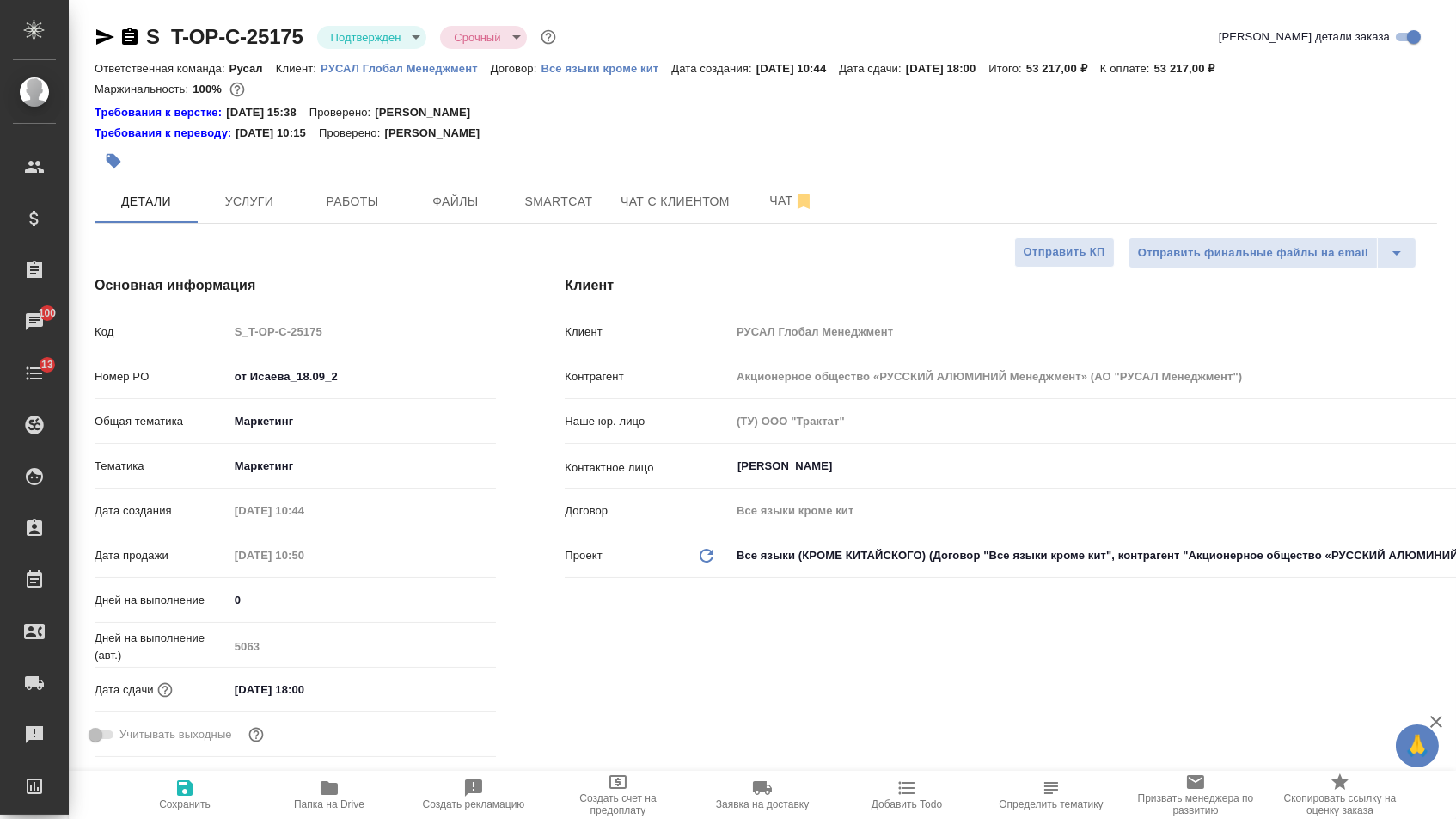
type textarea "x"
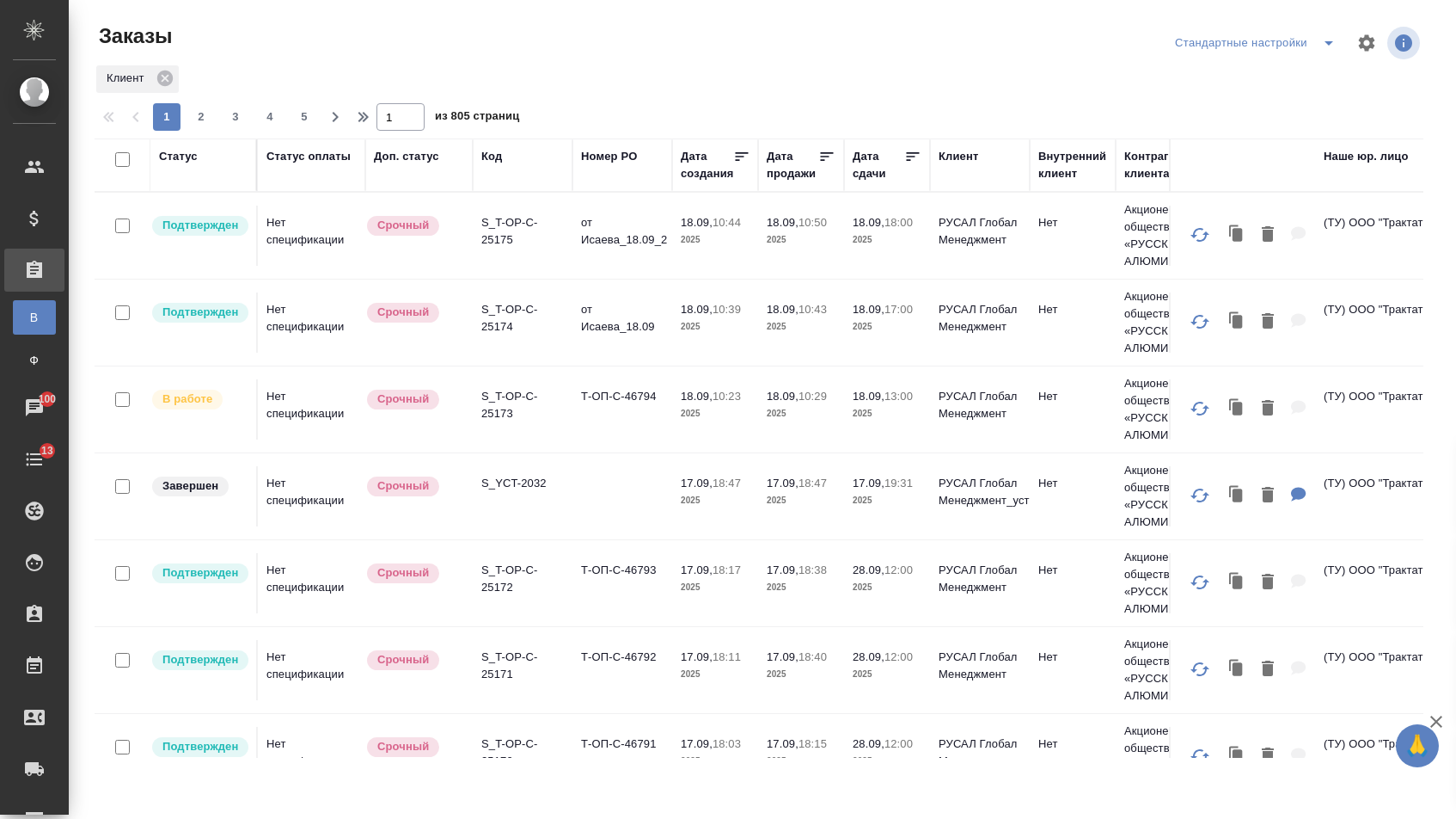
drag, startPoint x: 0, startPoint y: 0, endPoint x: 610, endPoint y: 182, distance: 636.6
click at [615, 161] on div "Номер PO" at bounding box center [609, 156] width 56 height 17
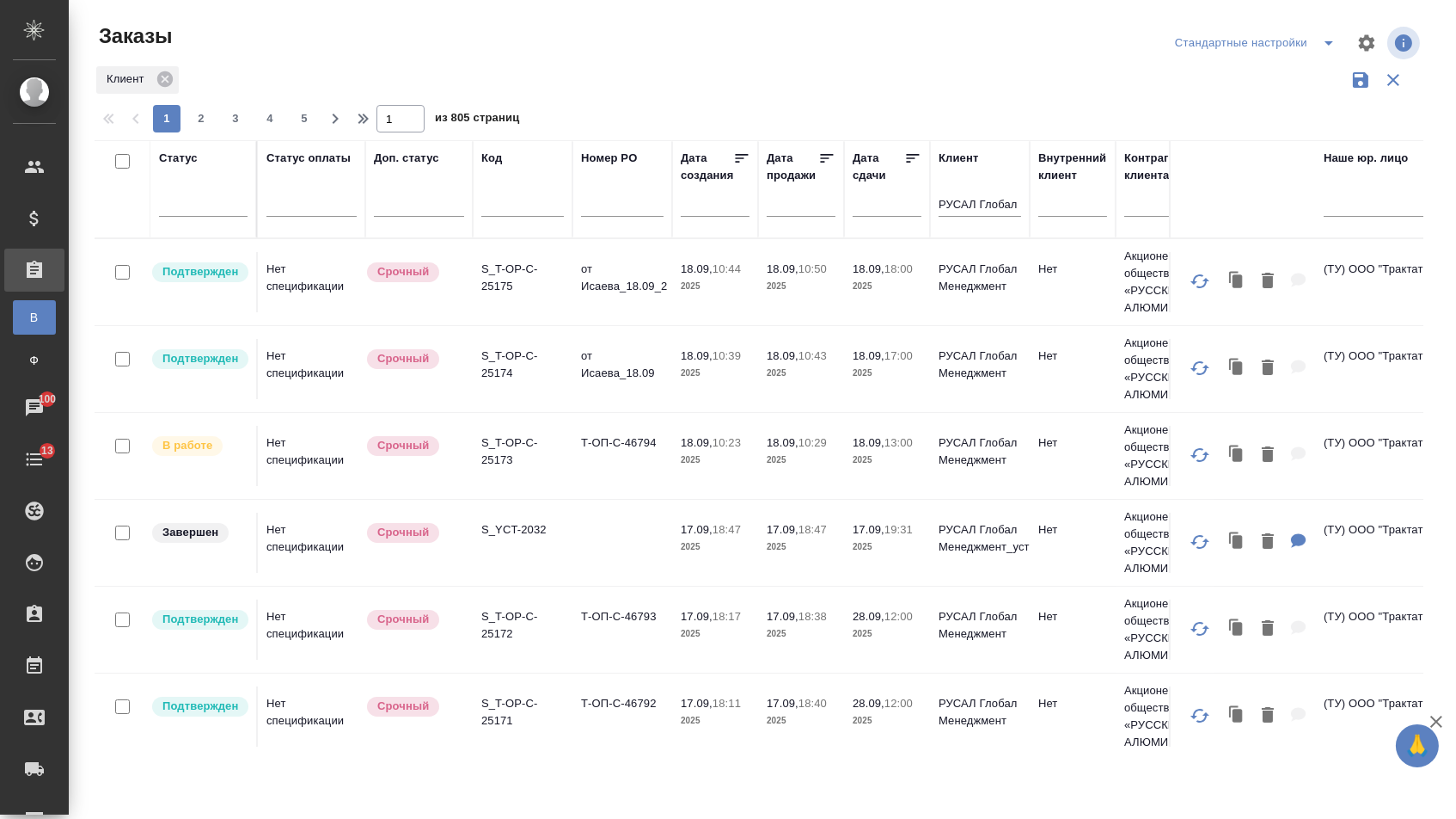
click at [608, 164] on div "Номер PO" at bounding box center [609, 158] width 56 height 17
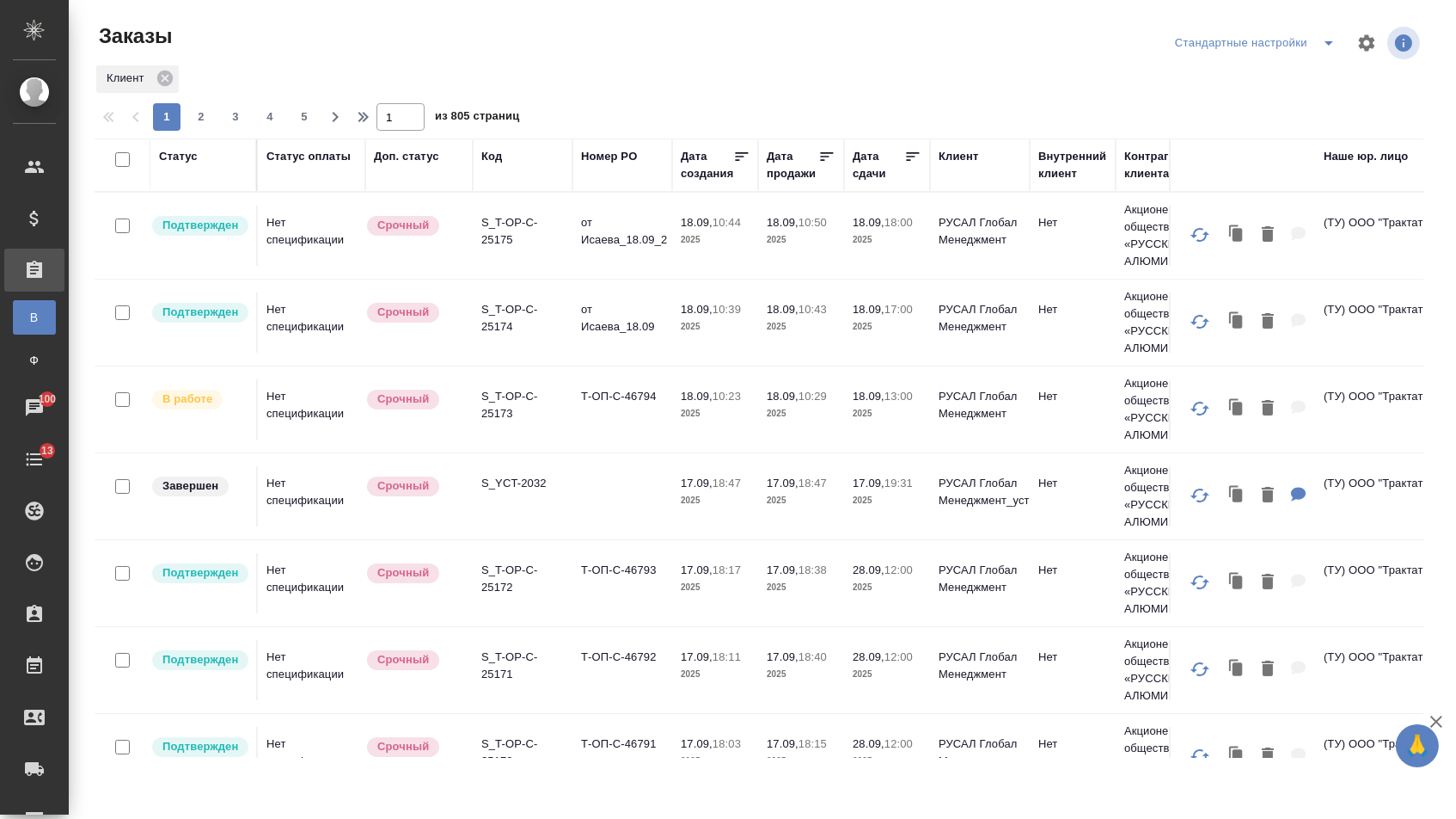
click at [608, 161] on div "Номер PO" at bounding box center [609, 156] width 56 height 17
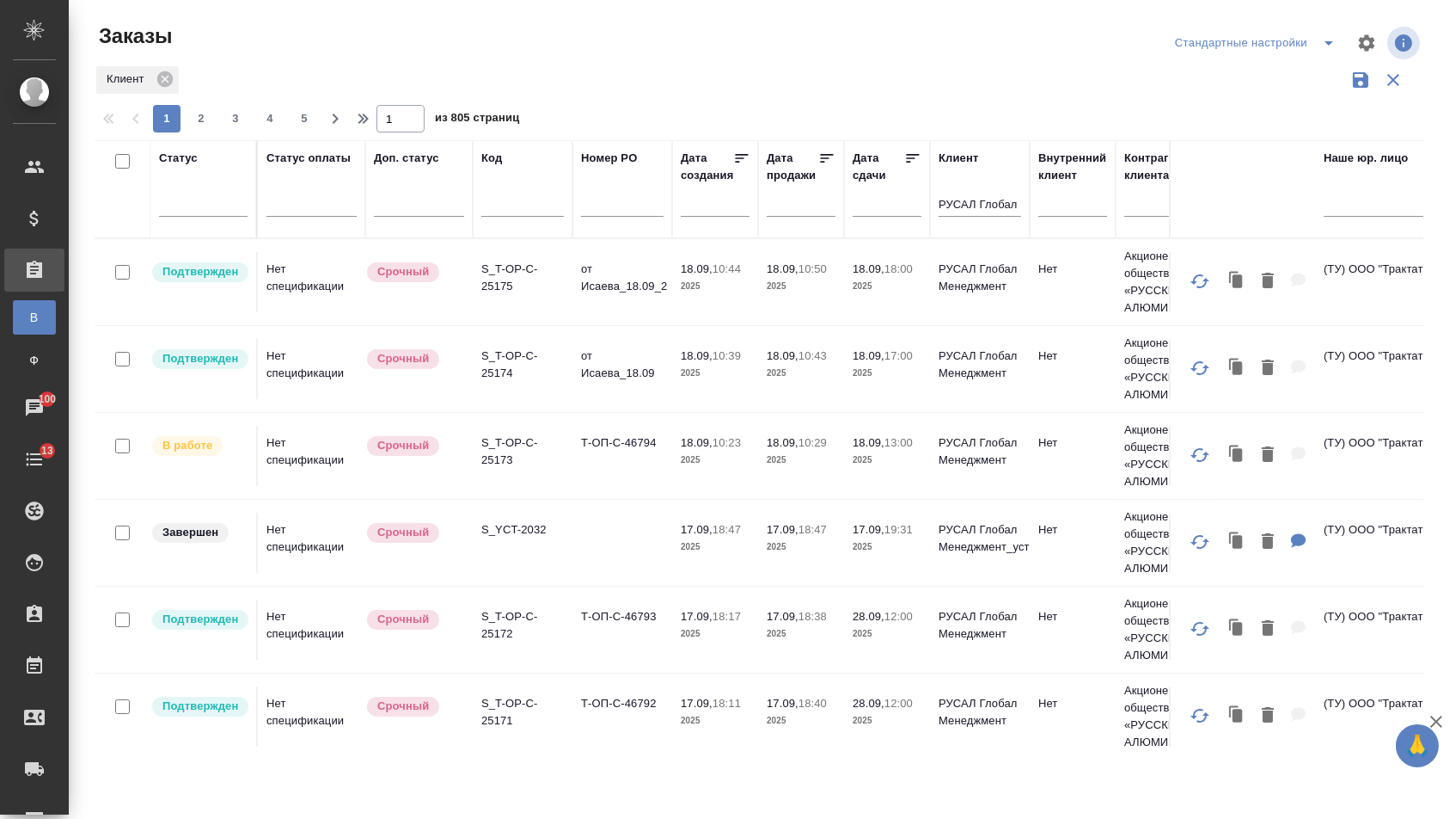
click at [608, 217] on input "text" at bounding box center [622, 206] width 82 height 22
paste input "Т-ОП-С-46778"
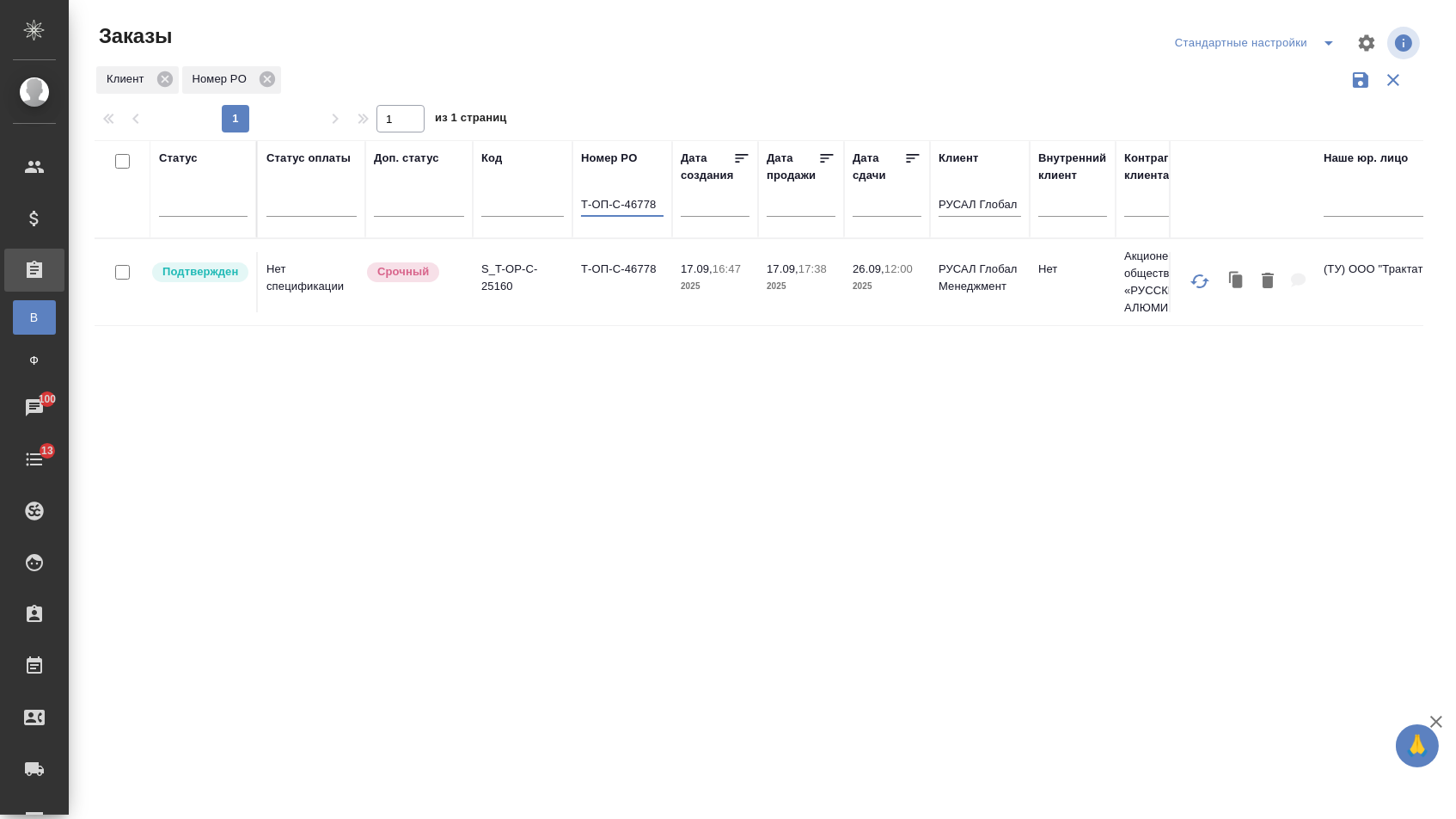
click at [644, 306] on td "Т-ОП-С-46778" at bounding box center [623, 282] width 99 height 61
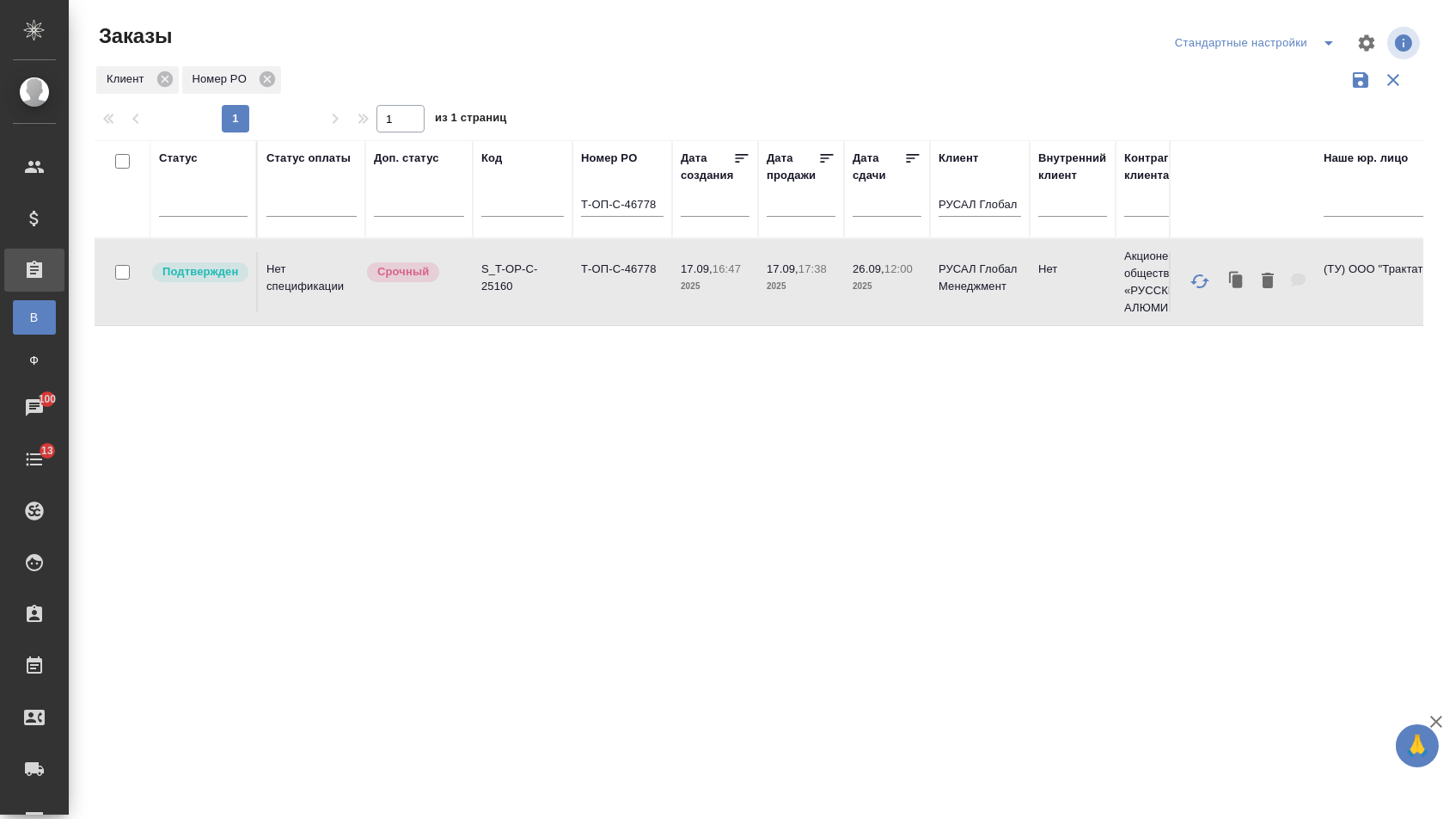
click at [644, 306] on td "Т-ОП-С-46778" at bounding box center [623, 282] width 99 height 61
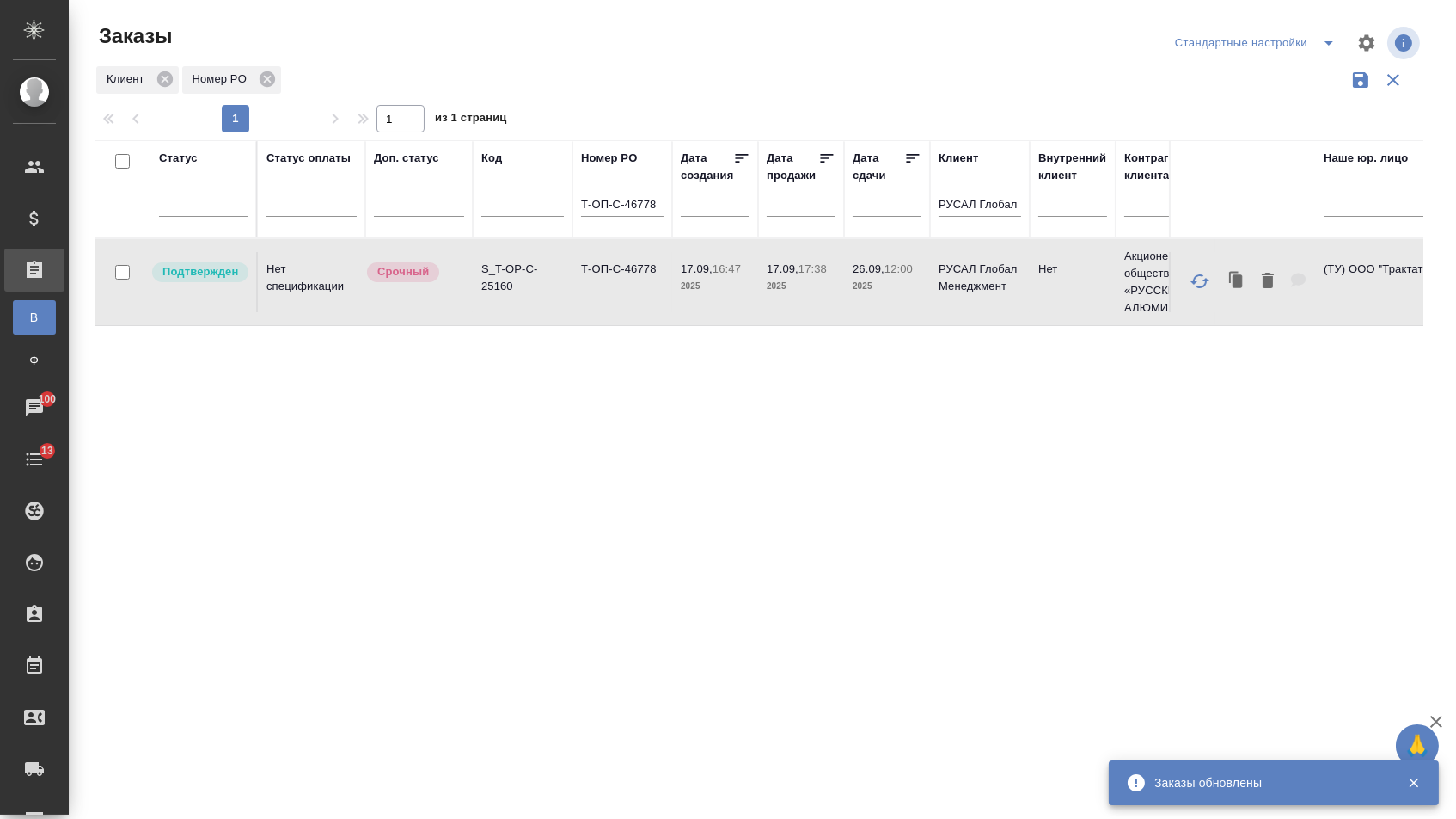
click at [654, 213] on input "Т-ОП-С-46778" at bounding box center [622, 206] width 82 height 22
paste input "6"
type input "Т-ОП-С-46776"
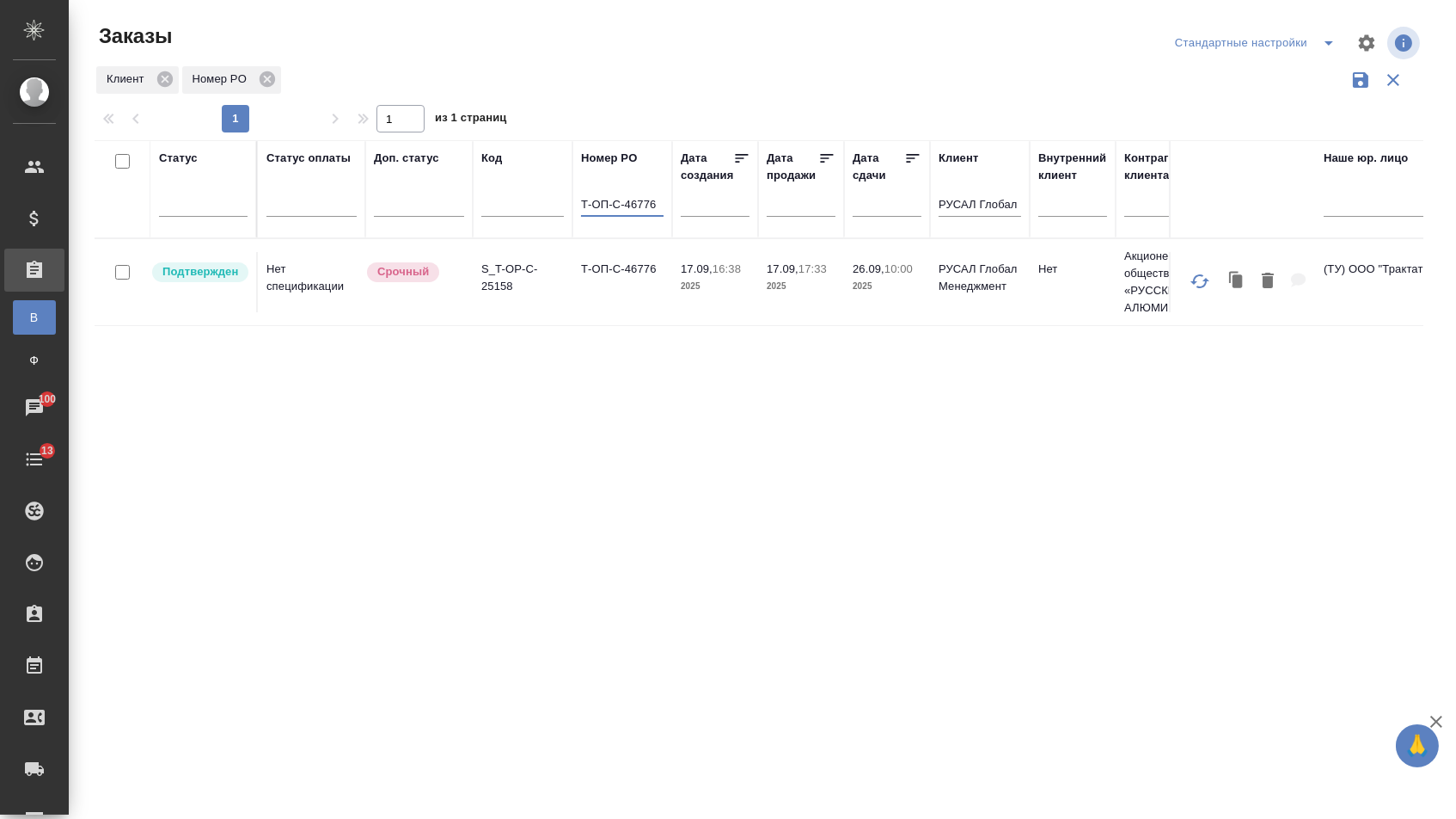
click at [600, 297] on td "Т-ОП-С-46776" at bounding box center [623, 282] width 99 height 61
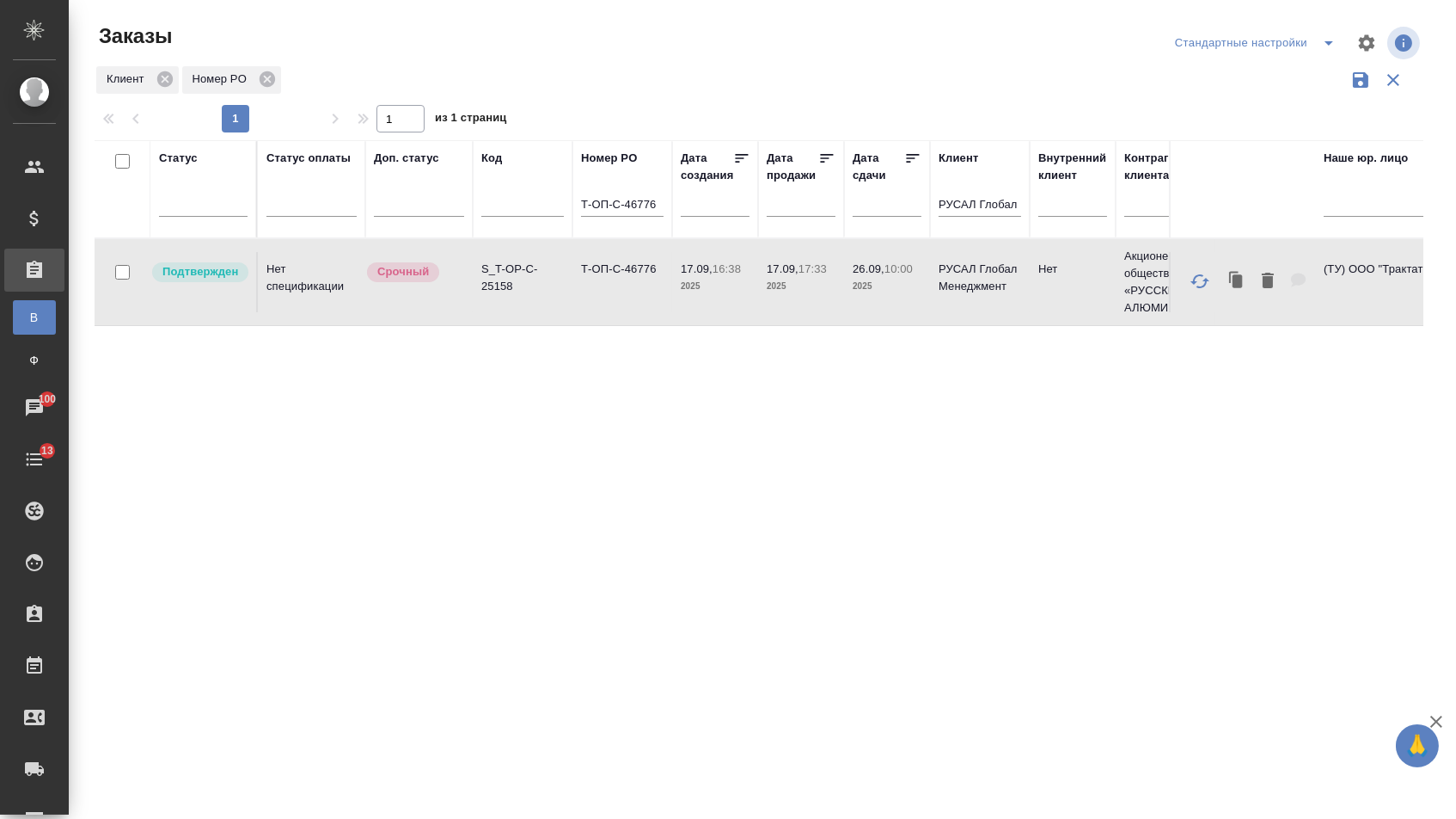
click at [600, 297] on td "Т-ОП-С-46776" at bounding box center [623, 282] width 99 height 61
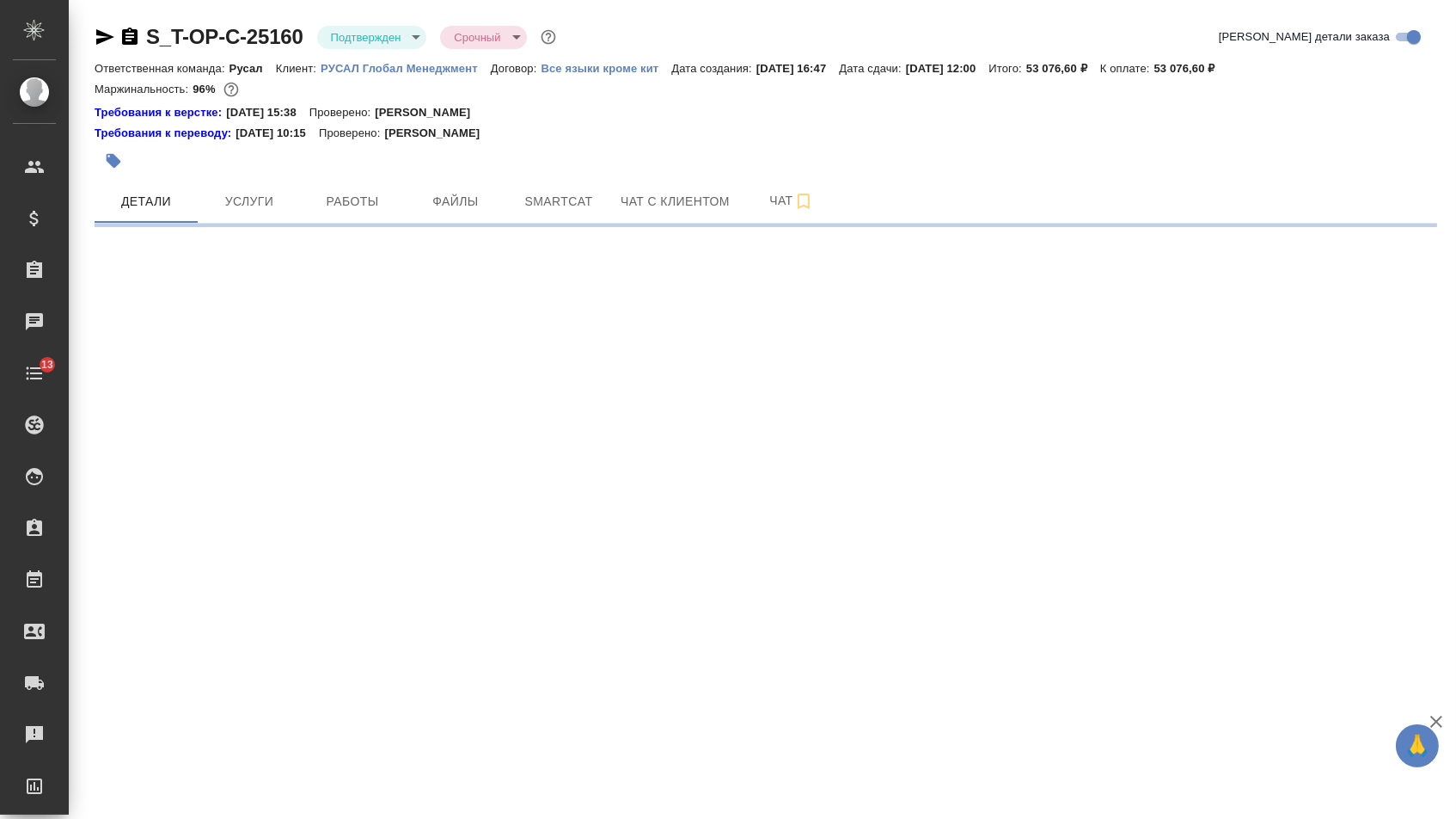
select select "RU"
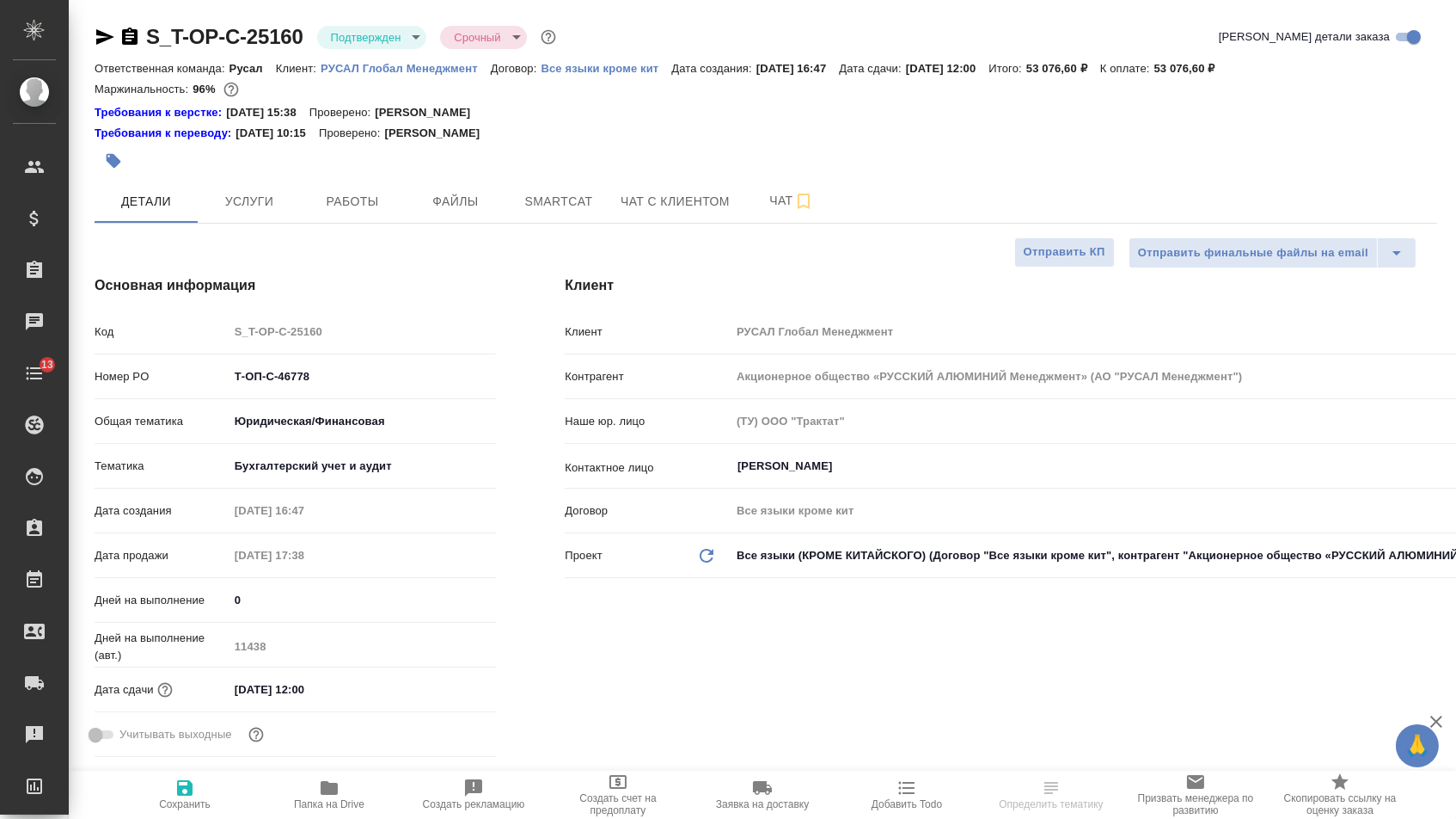
type textarea "x"
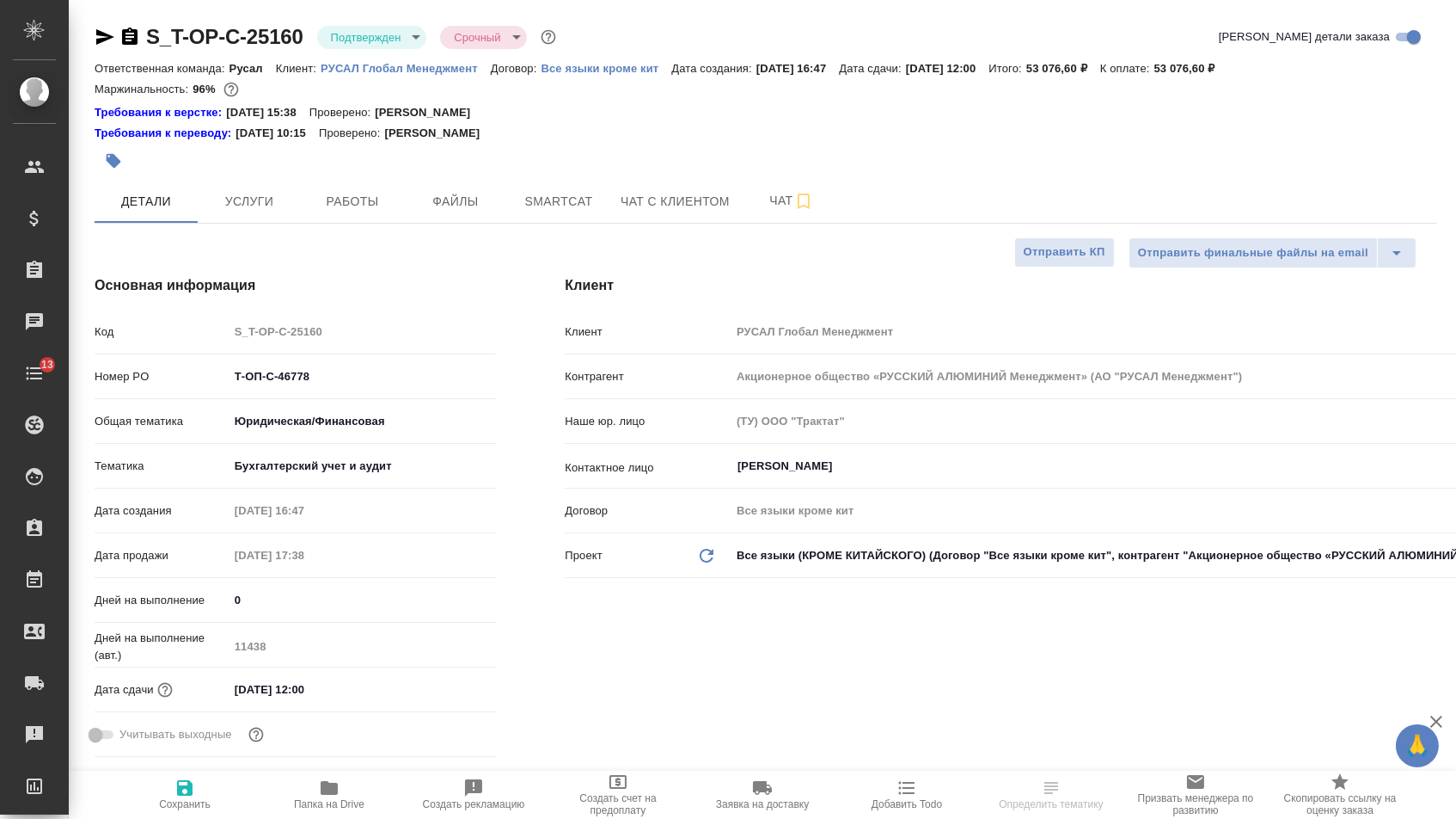
type textarea "x"
click at [398, 697] on div "[DATE] 12:00" at bounding box center [362, 690] width 268 height 25
click at [343, 696] on input "[DATE] 12:00" at bounding box center [305, 690] width 150 height 25
click at [265, 696] on input "[DATE] 12:00" at bounding box center [305, 690] width 150 height 25
type input "26.02.0251 20:0_"
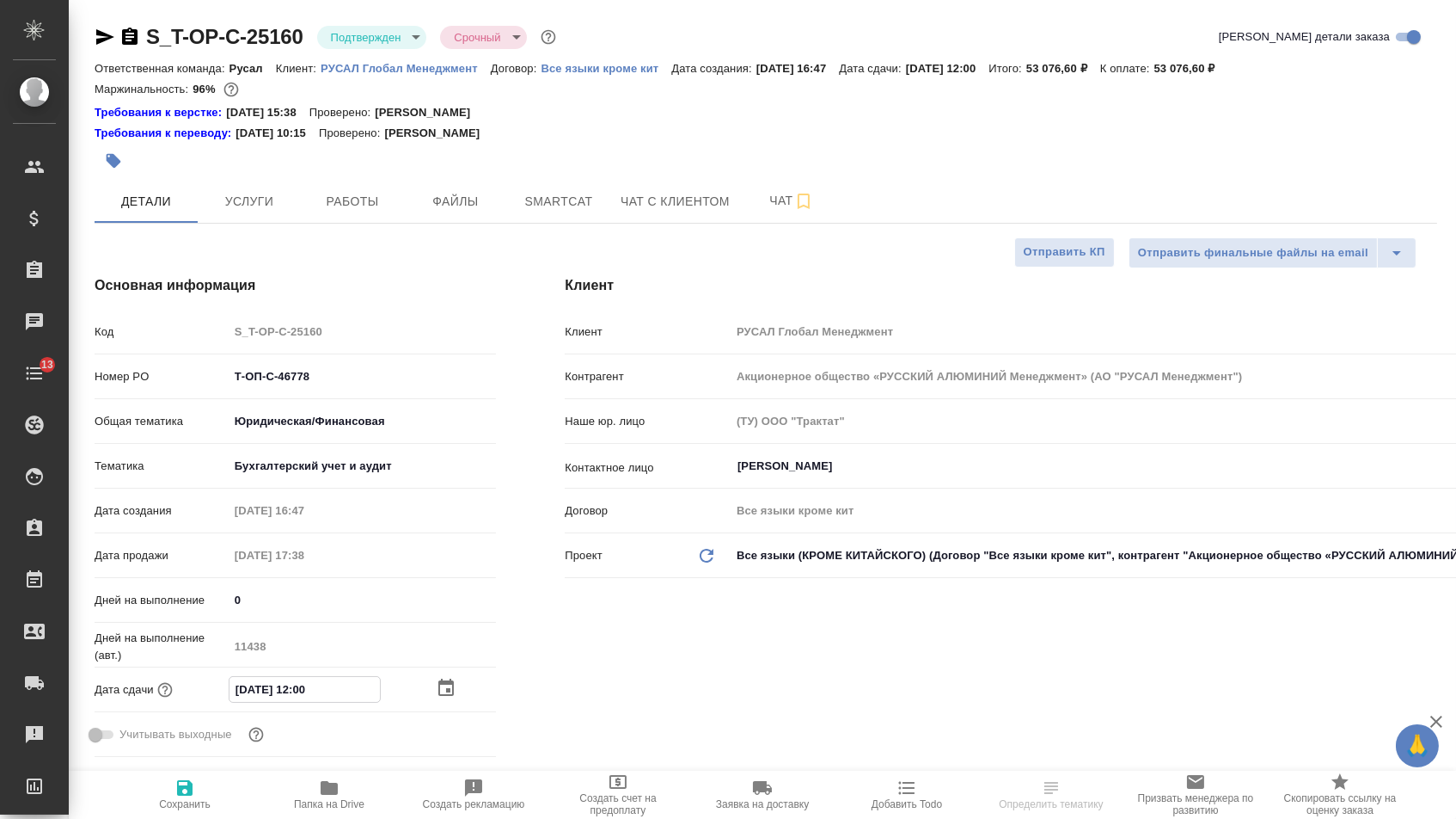
type textarea "x"
type input "26.20.2512 00:__"
type textarea "x"
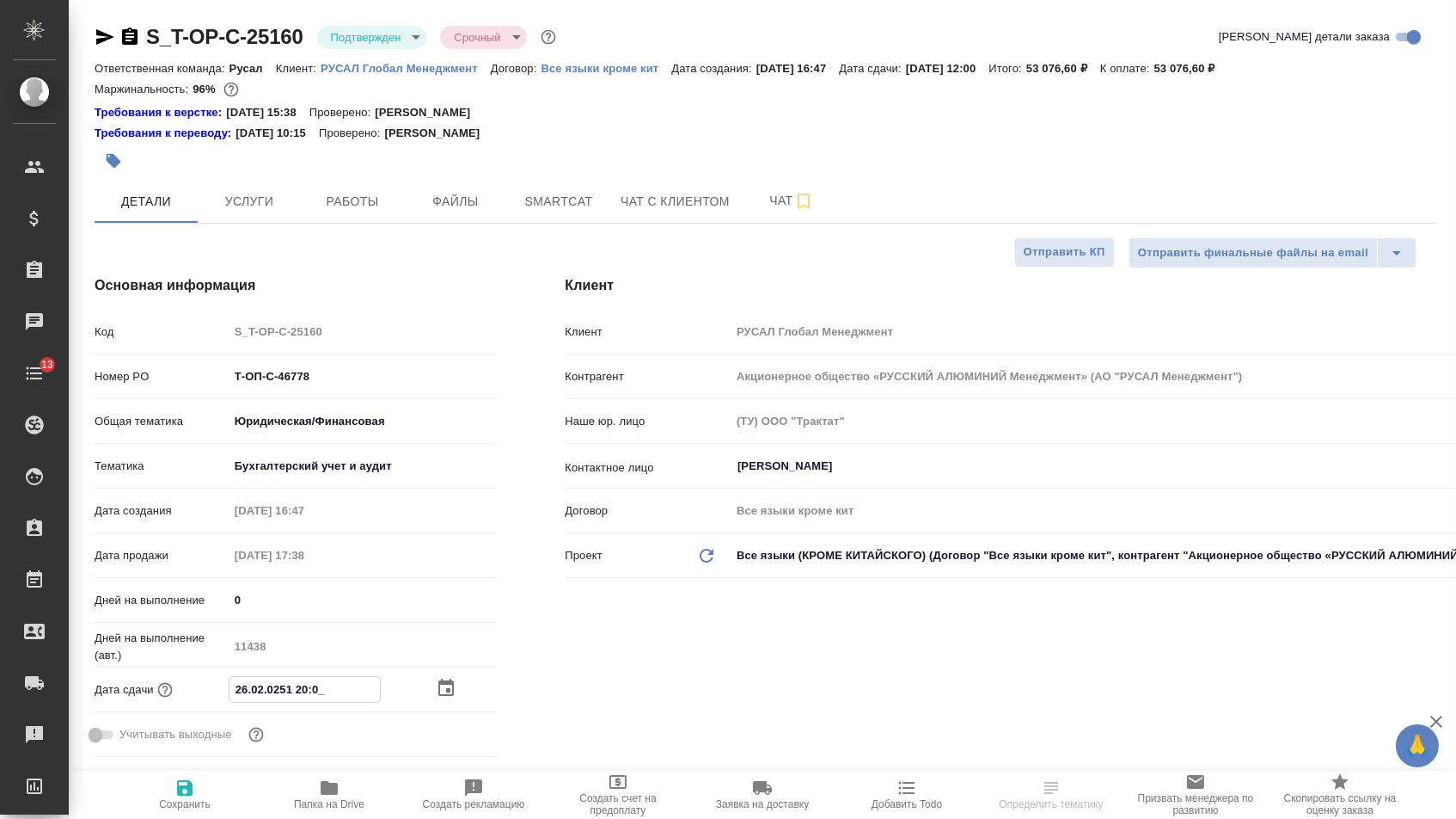
type textarea "x"
type input "26.02.0251 20:0_"
type textarea "x"
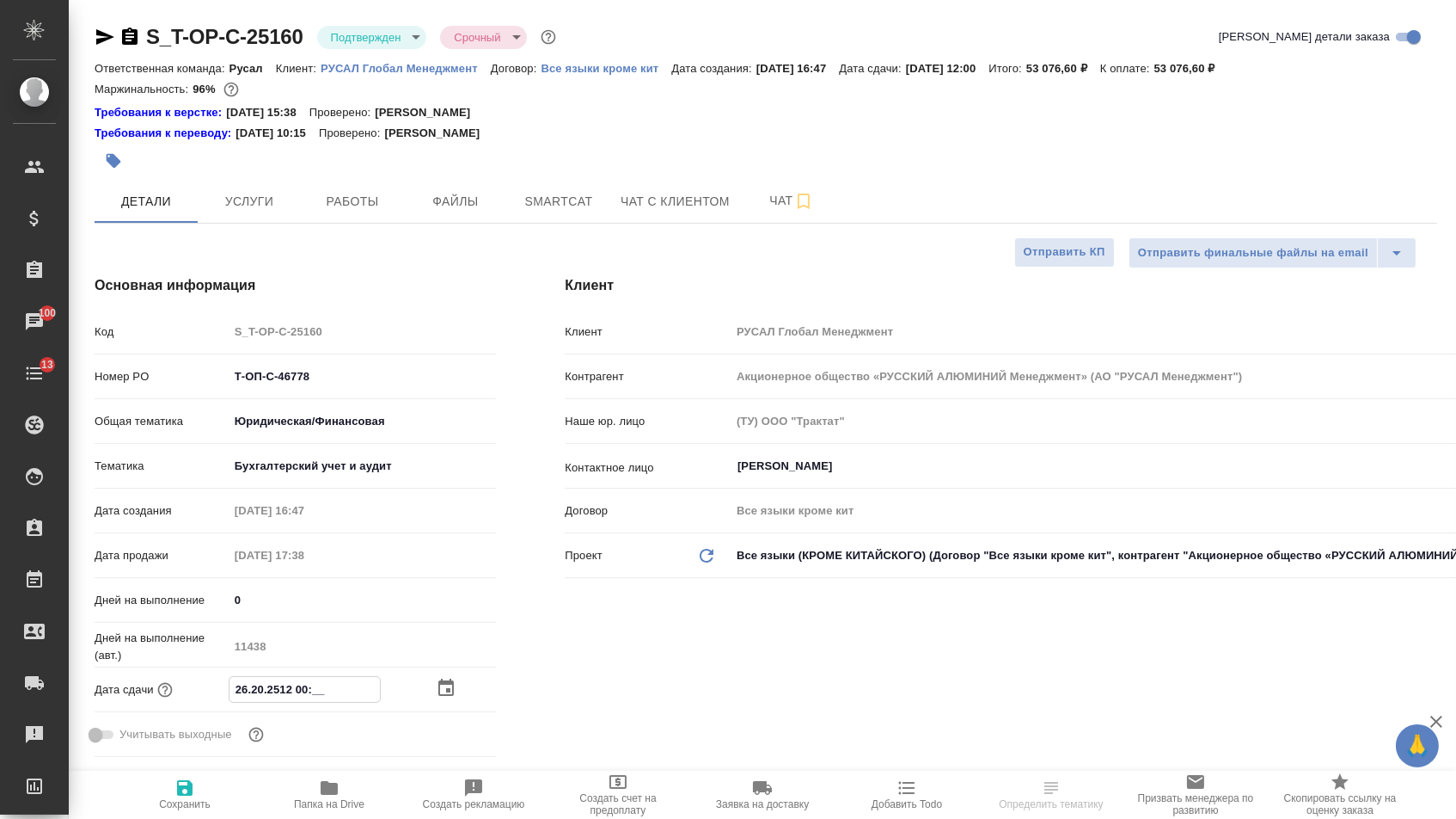
type textarea "x"
type input "26.20.2512 00:__"
type textarea "x"
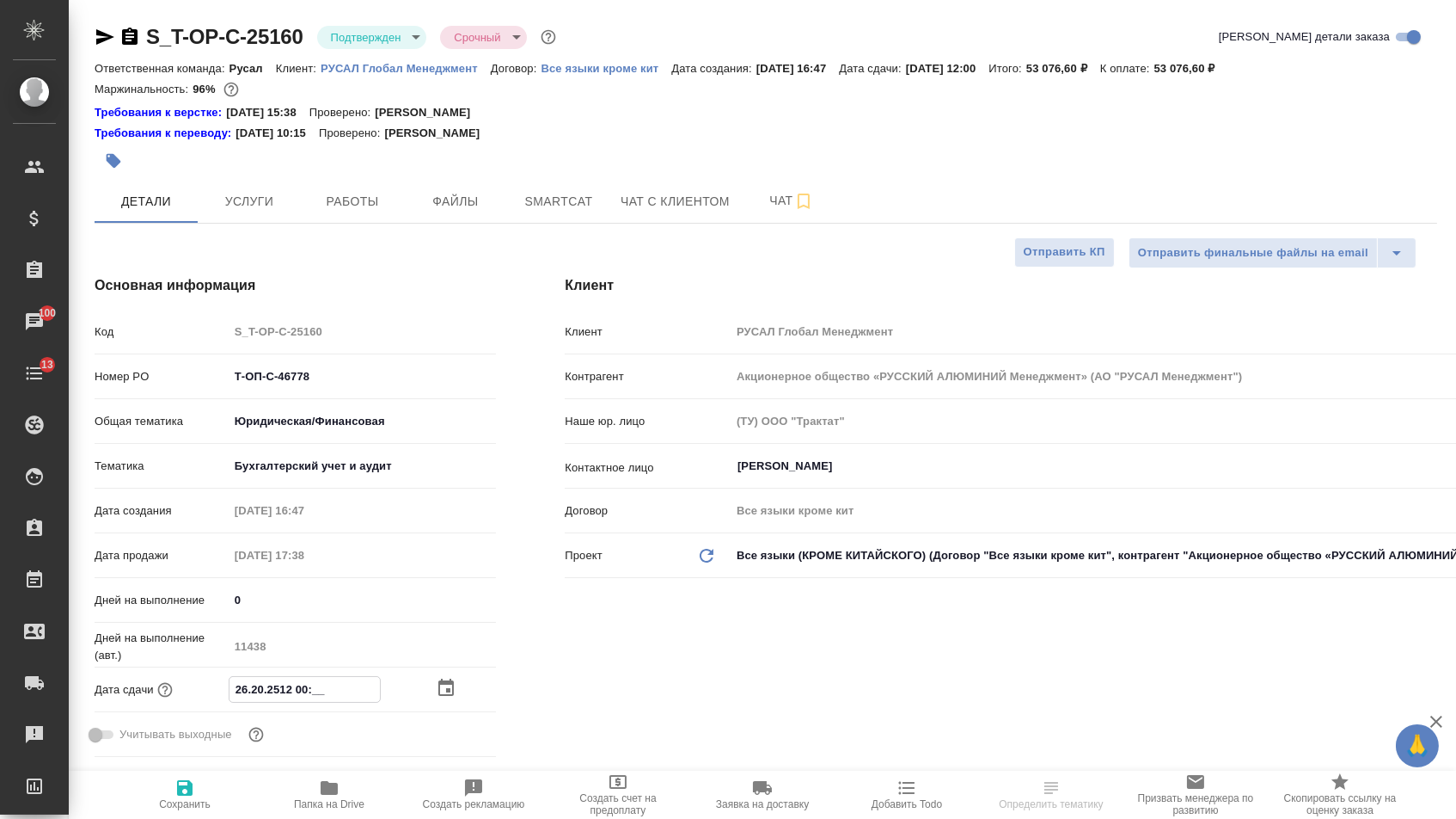
type input "26.12.0251 20:0_"
type textarea "x"
type input "[DATE] 12:00"
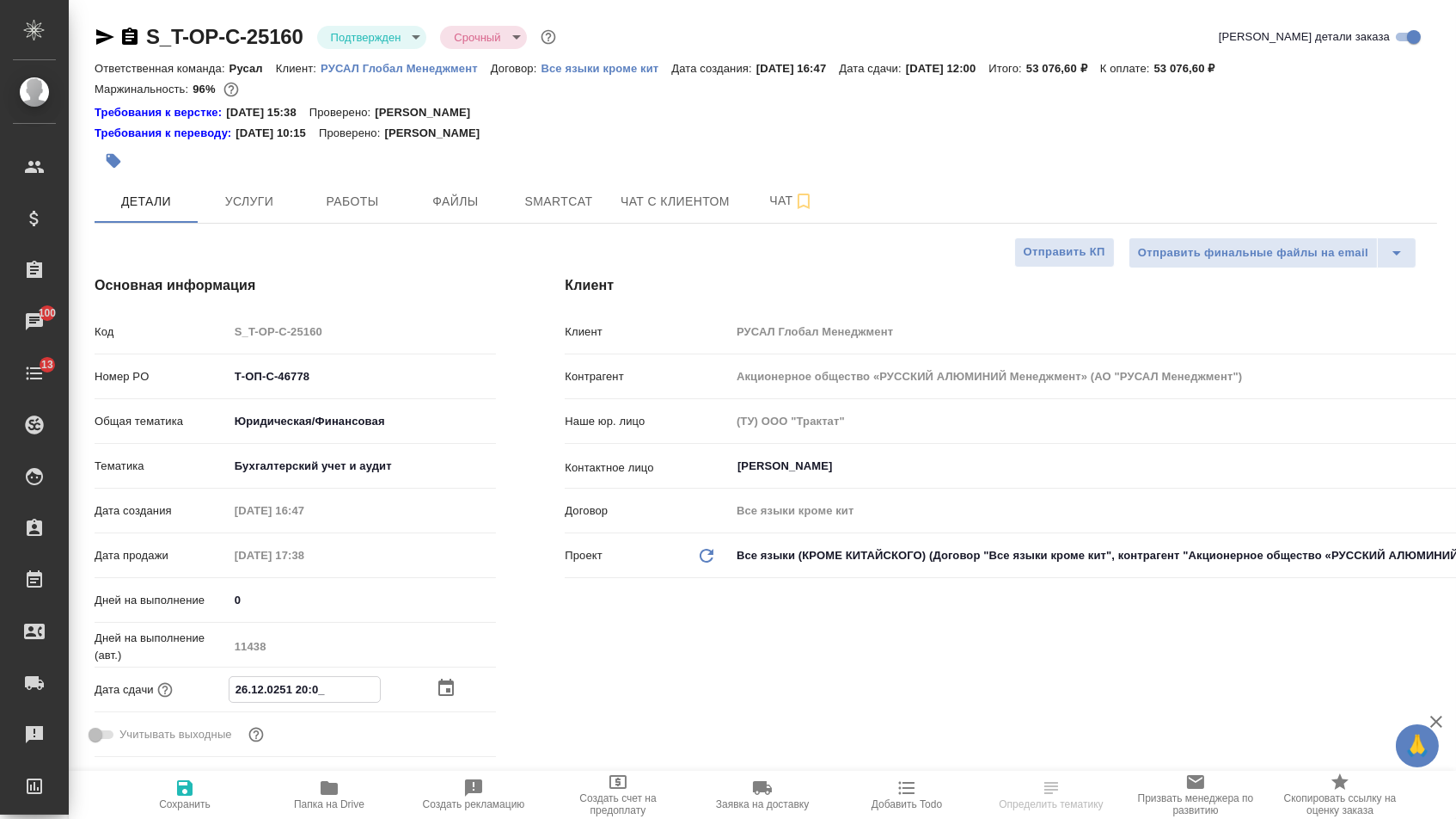
type textarea "x"
click at [205, 786] on span "Сохранить" at bounding box center [184, 794] width 124 height 33
type textarea "x"
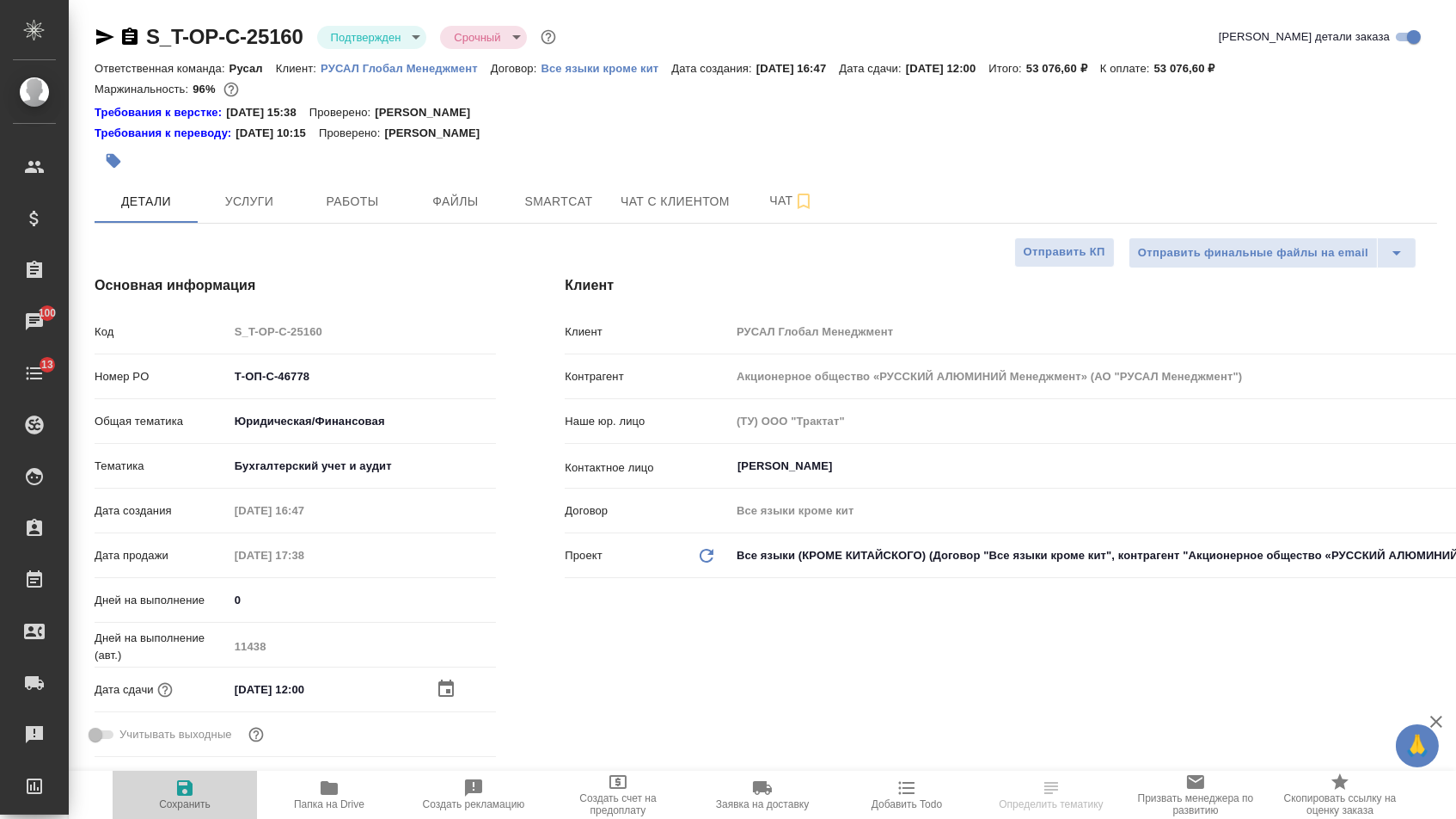
type textarea "x"
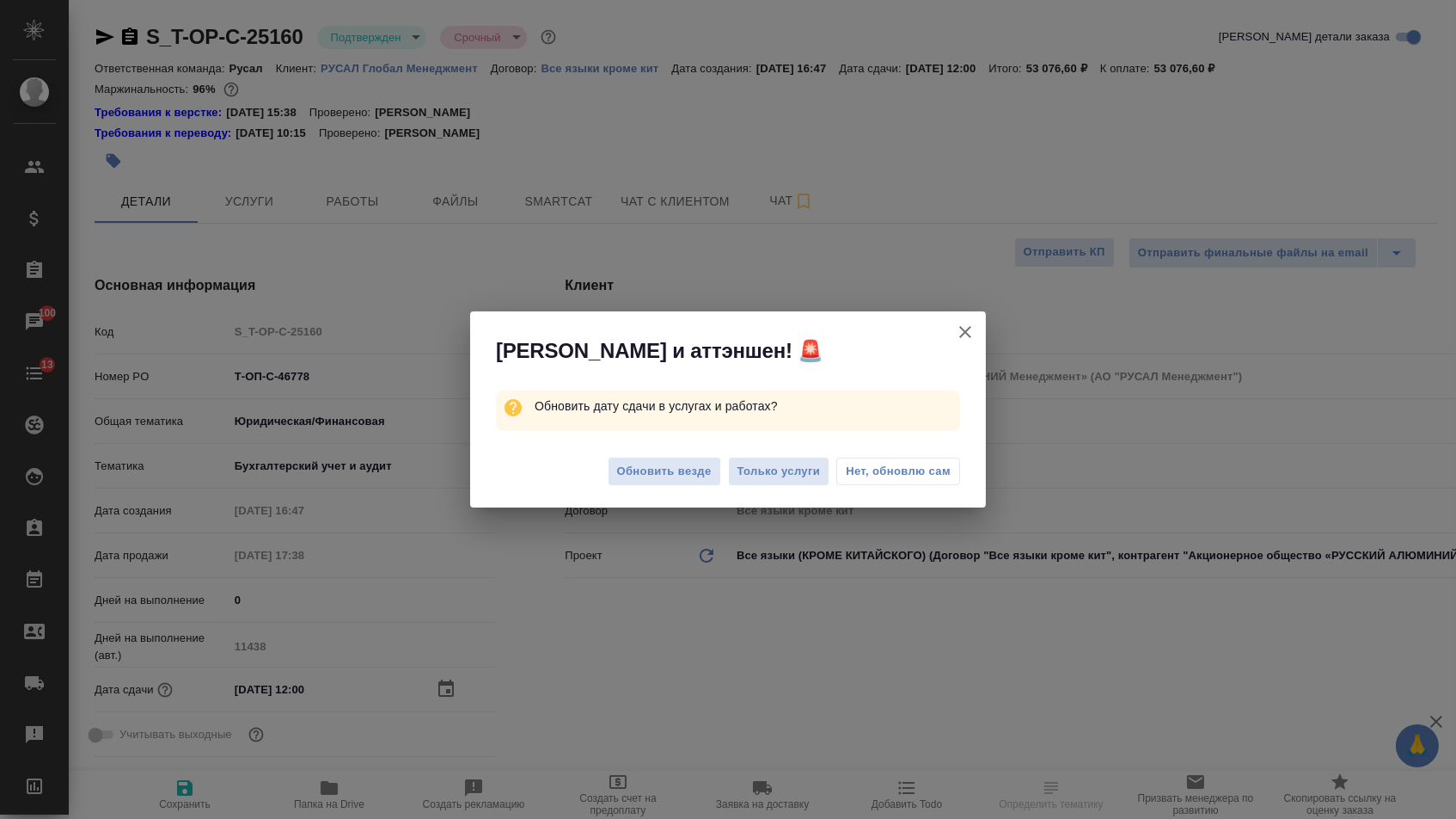
type textarea "x"
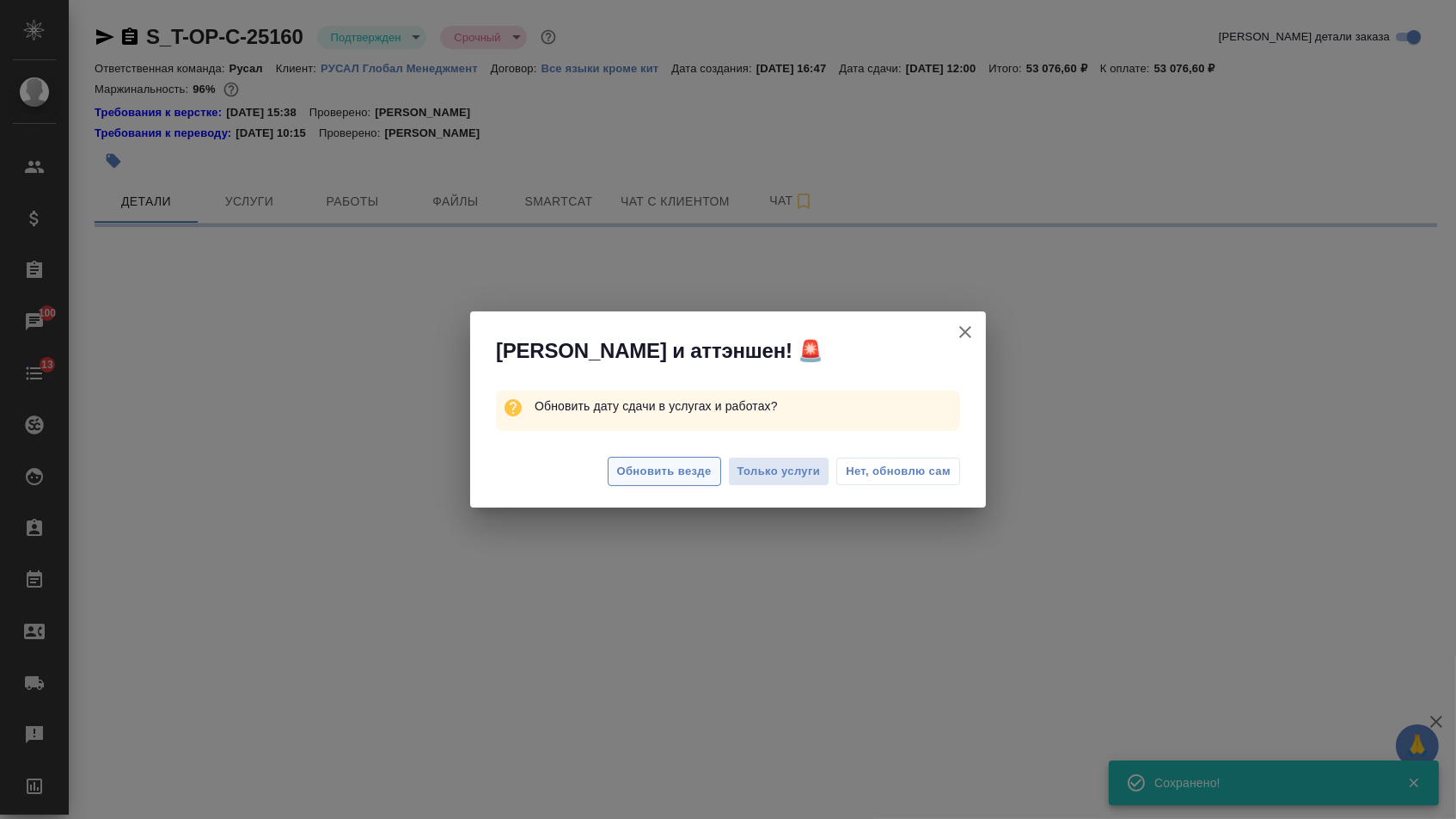
select select "RU"
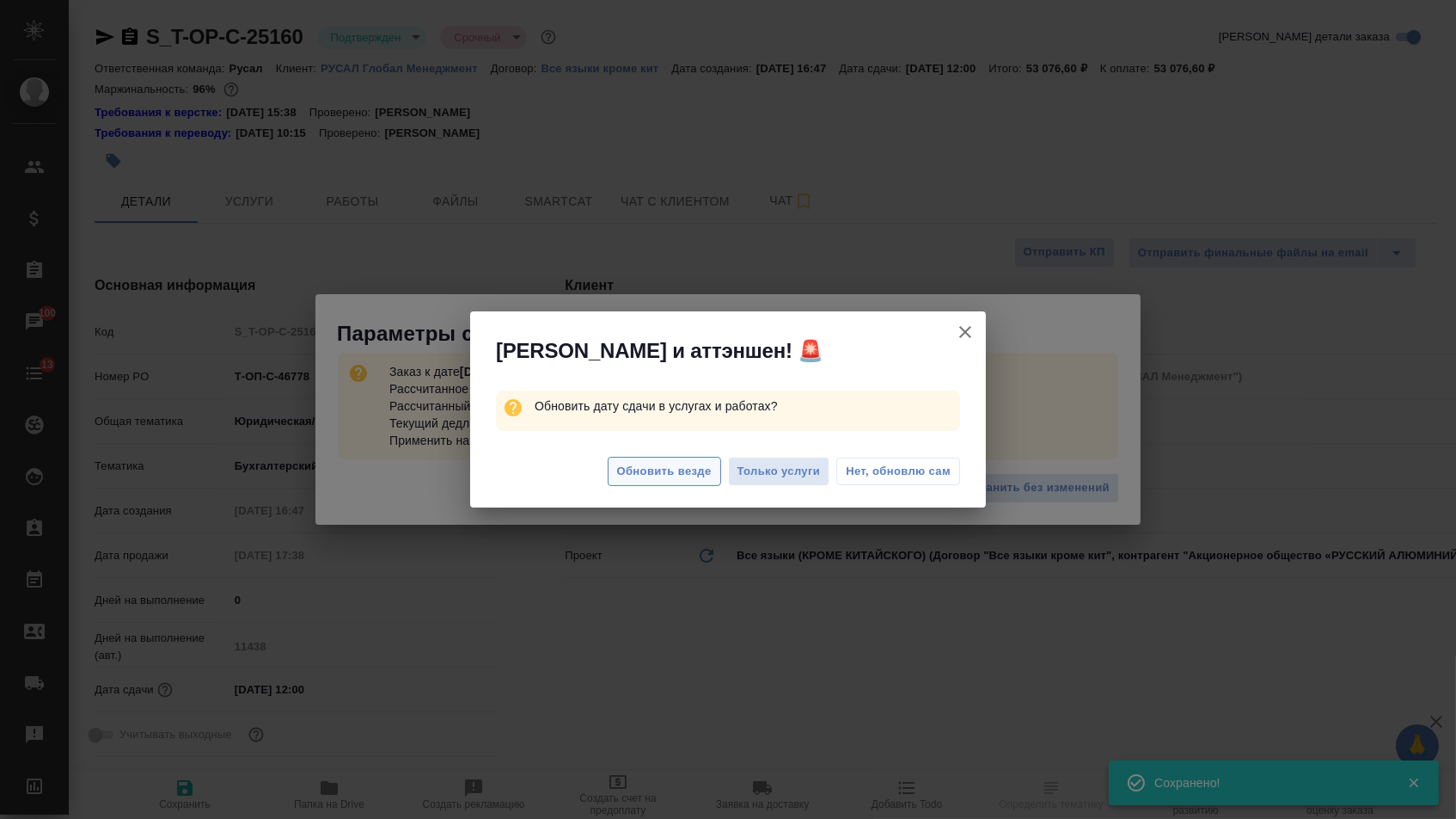
click at [648, 467] on span "Обновить везде" at bounding box center [664, 472] width 95 height 20
type textarea "x"
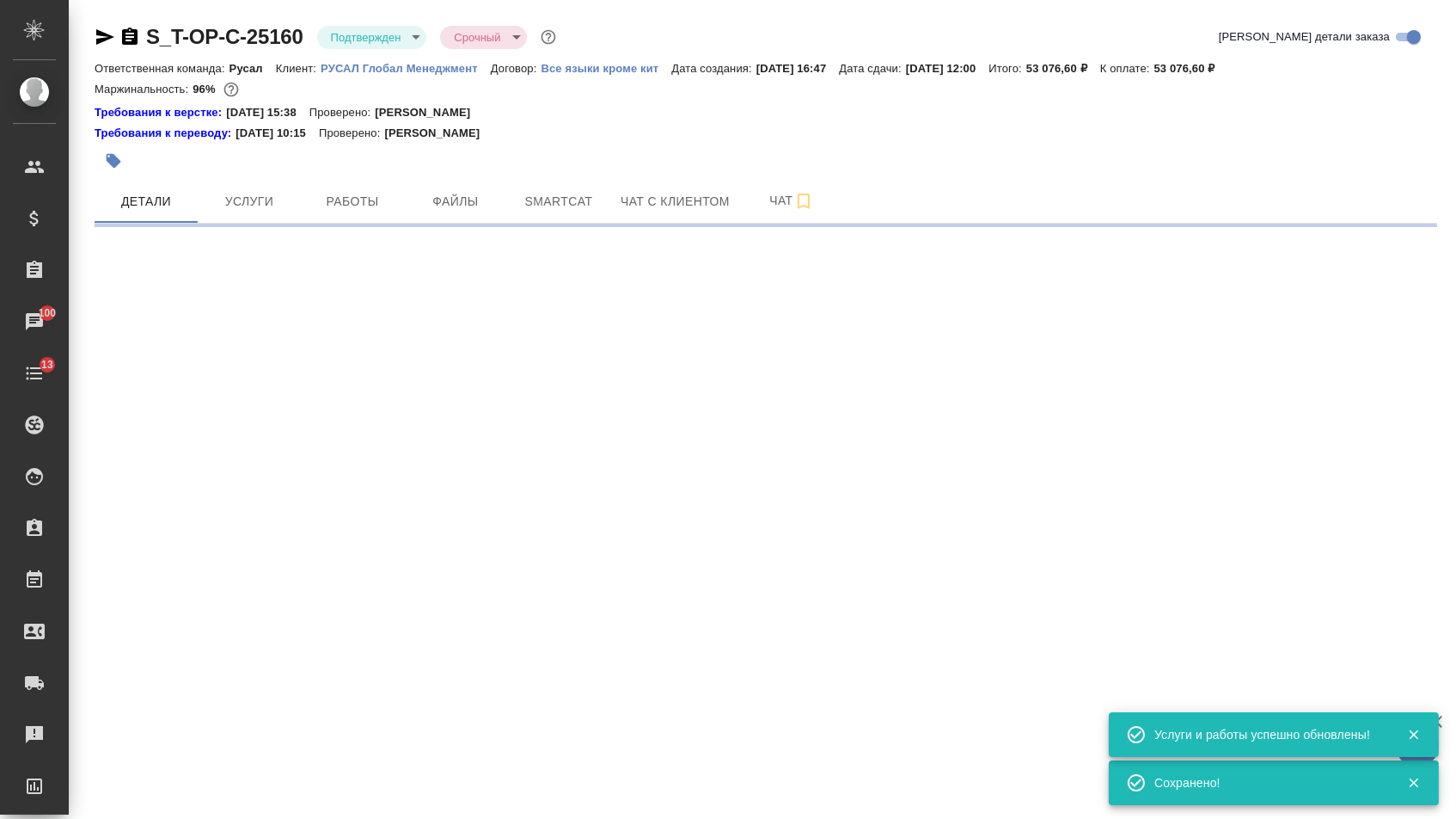
click at [1018, 490] on div ".cls-1 fill:#fff; AWATERA [PERSON_NAME] Спецификации Заказы 100 Чаты 13 Todo Пр…" at bounding box center [728, 410] width 1456 height 819
select select "RU"
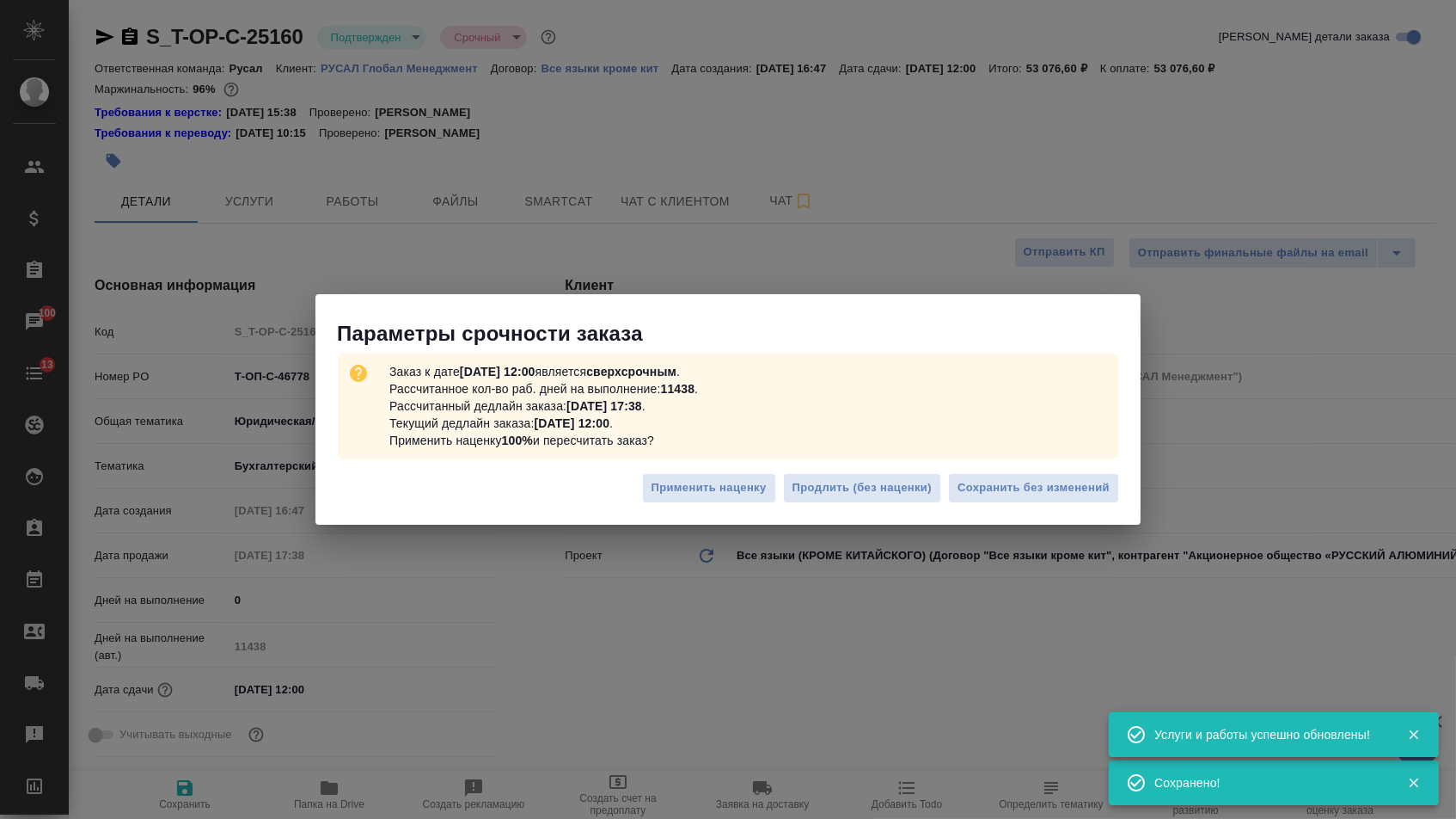
type textarea "x"
click at [991, 474] on button "Сохранить без изменений" at bounding box center [1033, 487] width 171 height 30
type textarea "x"
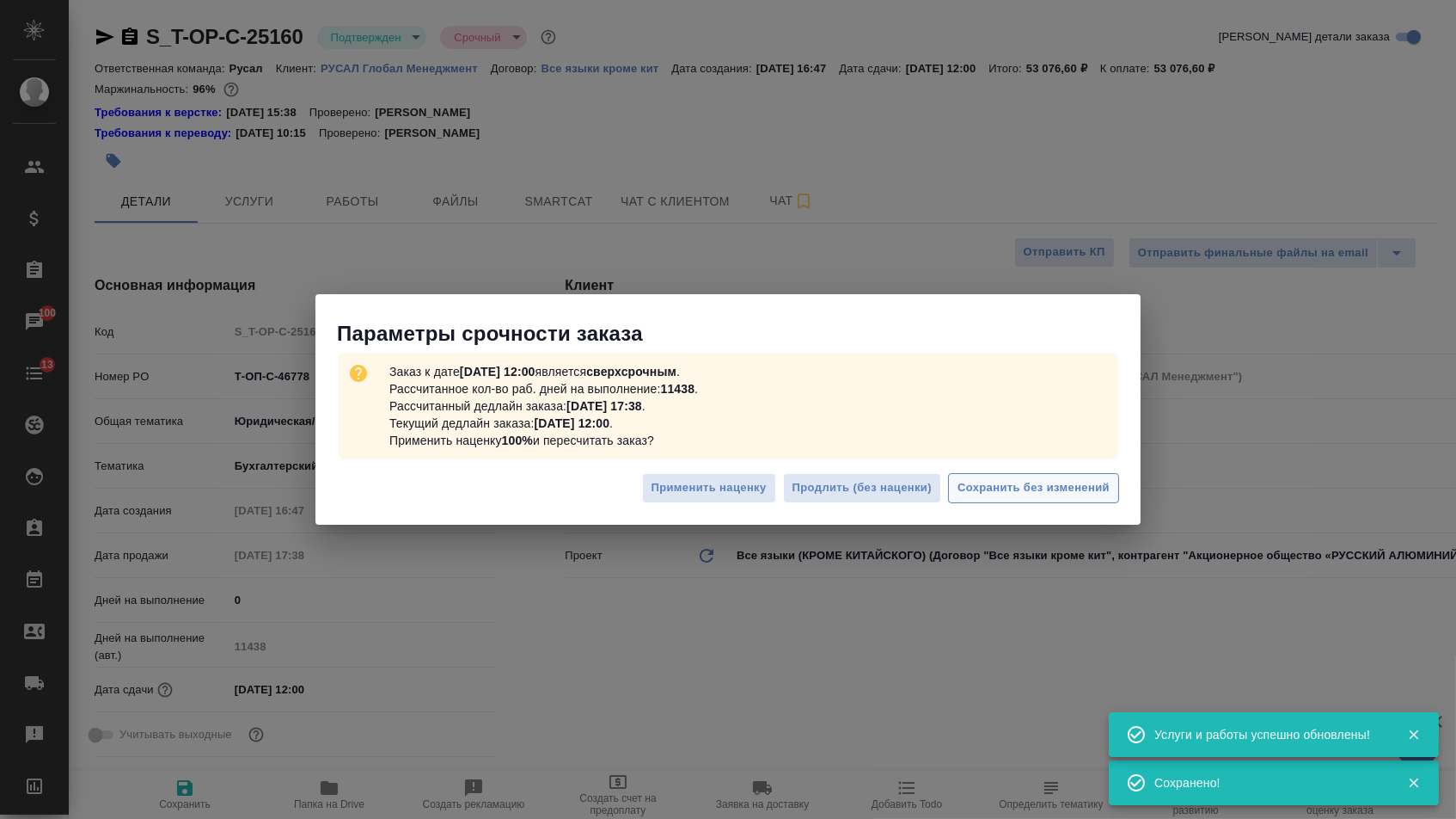
type textarea "x"
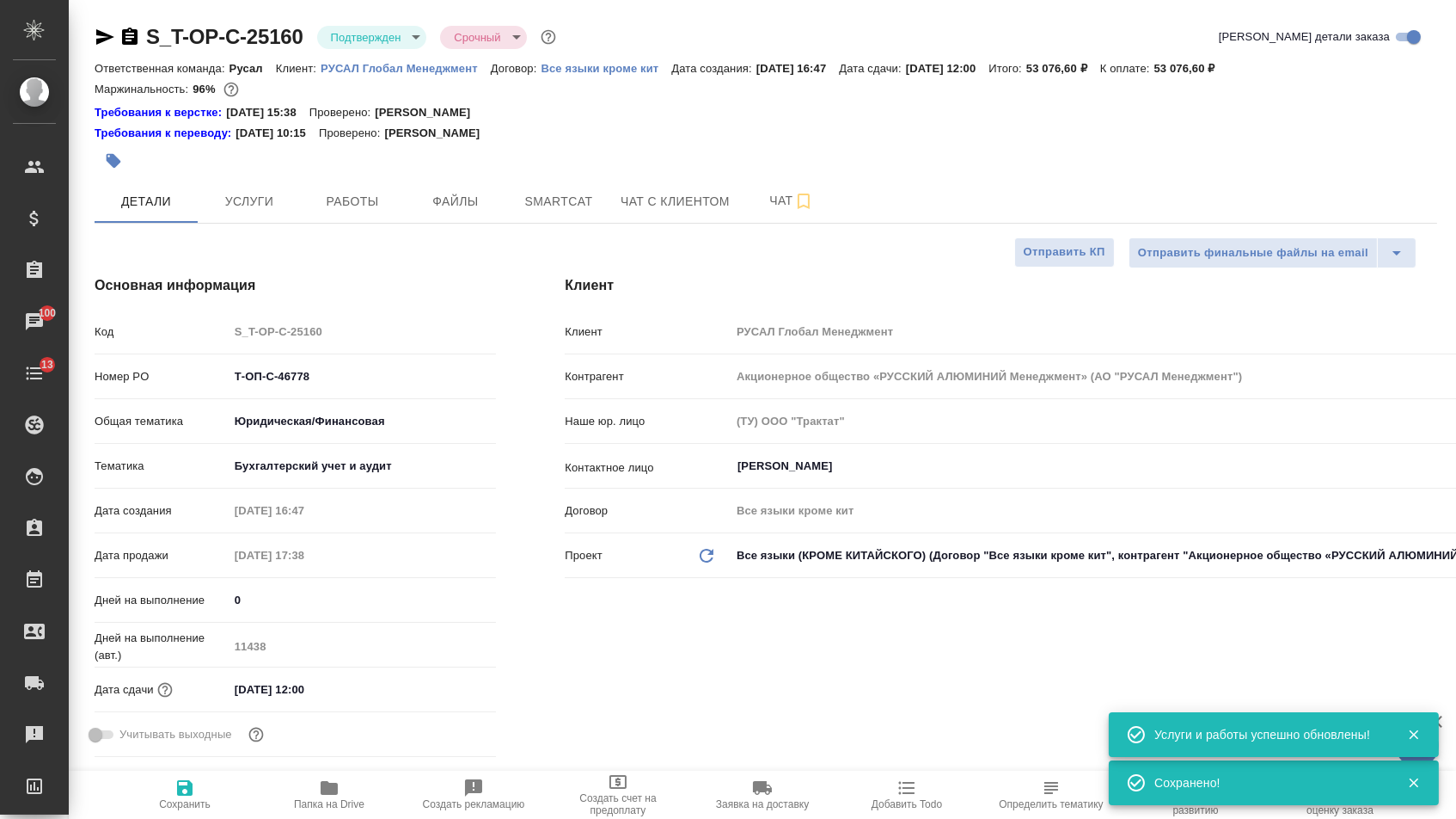
type textarea "x"
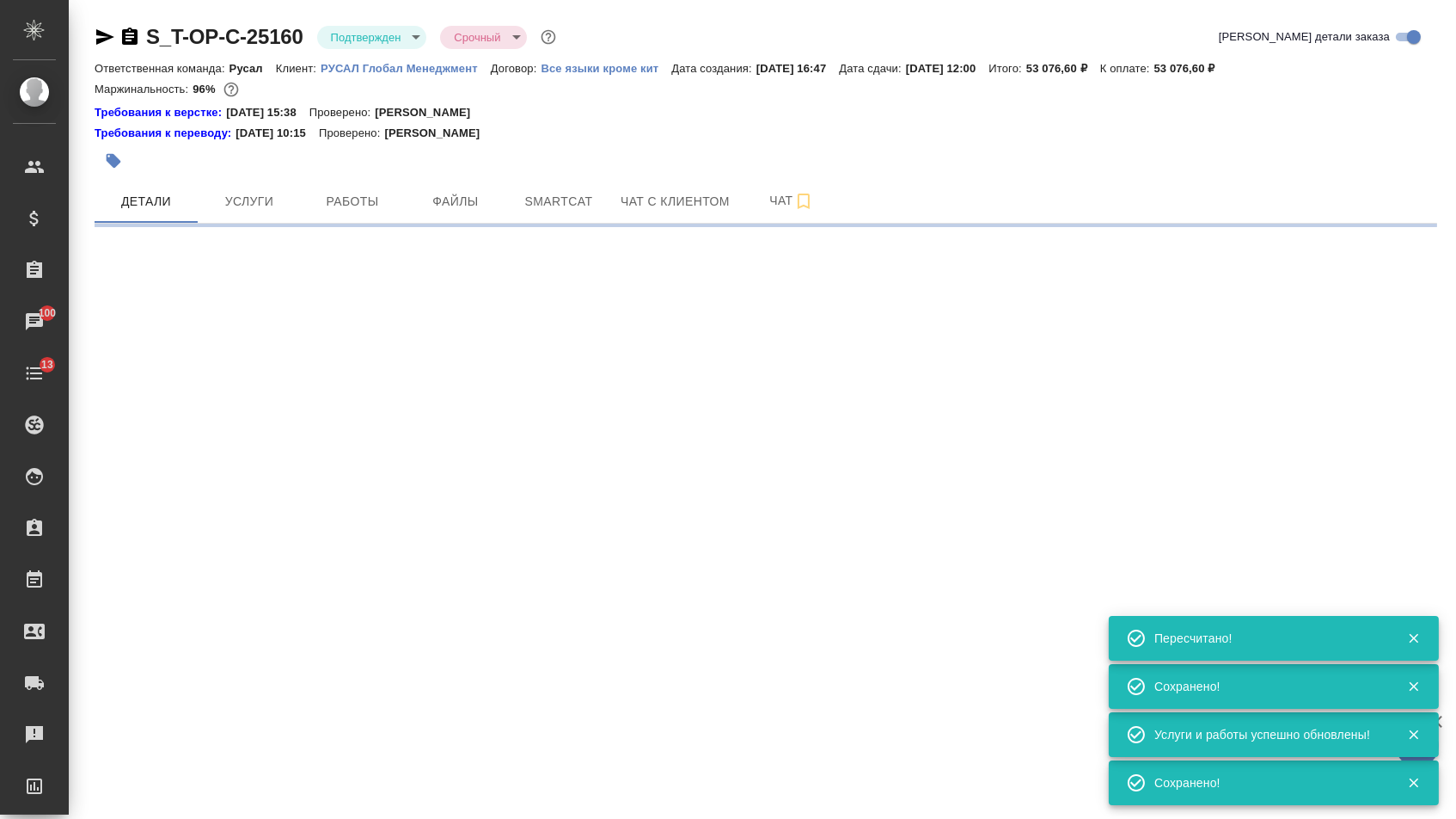
select select "RU"
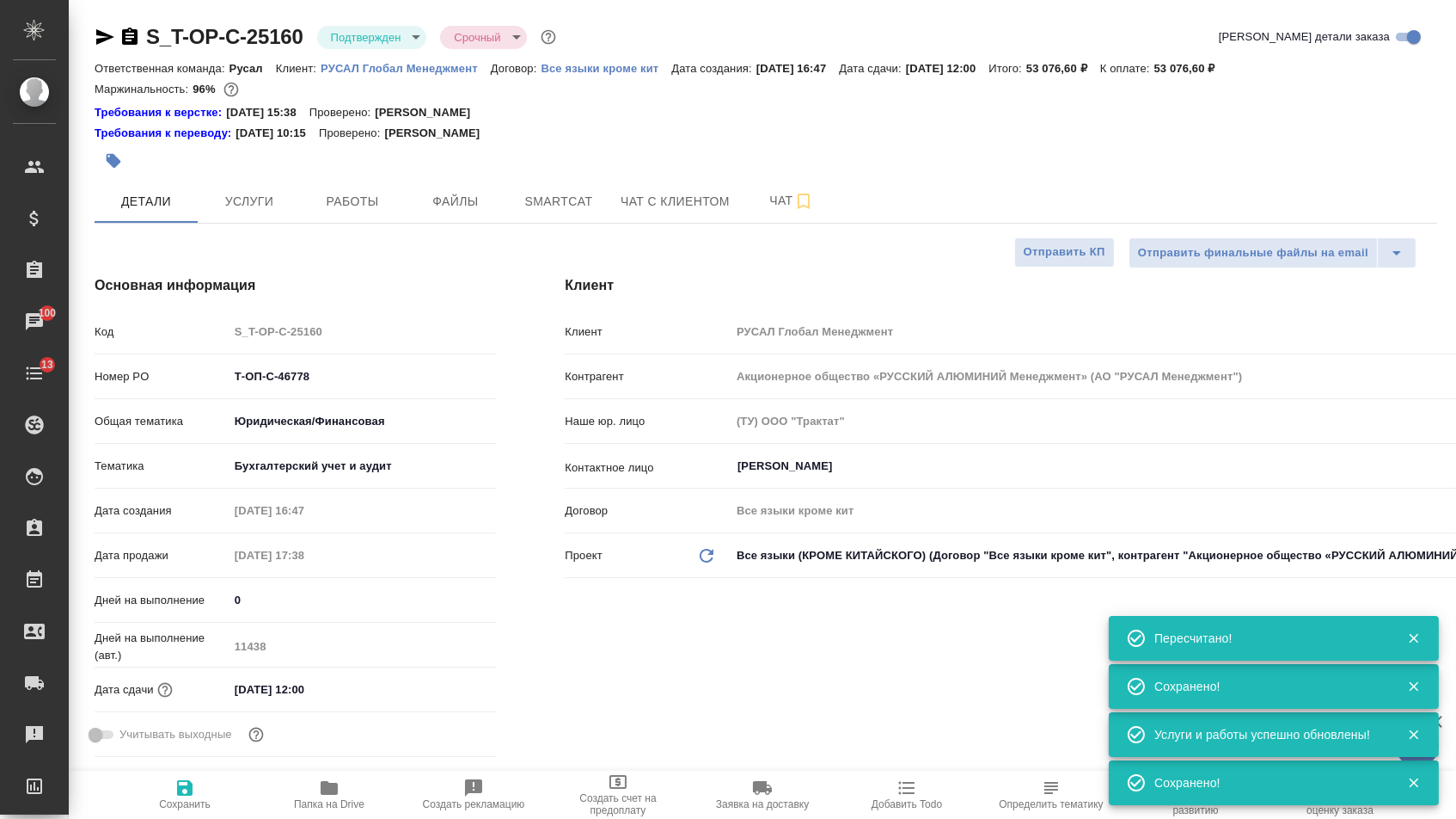
type textarea "x"
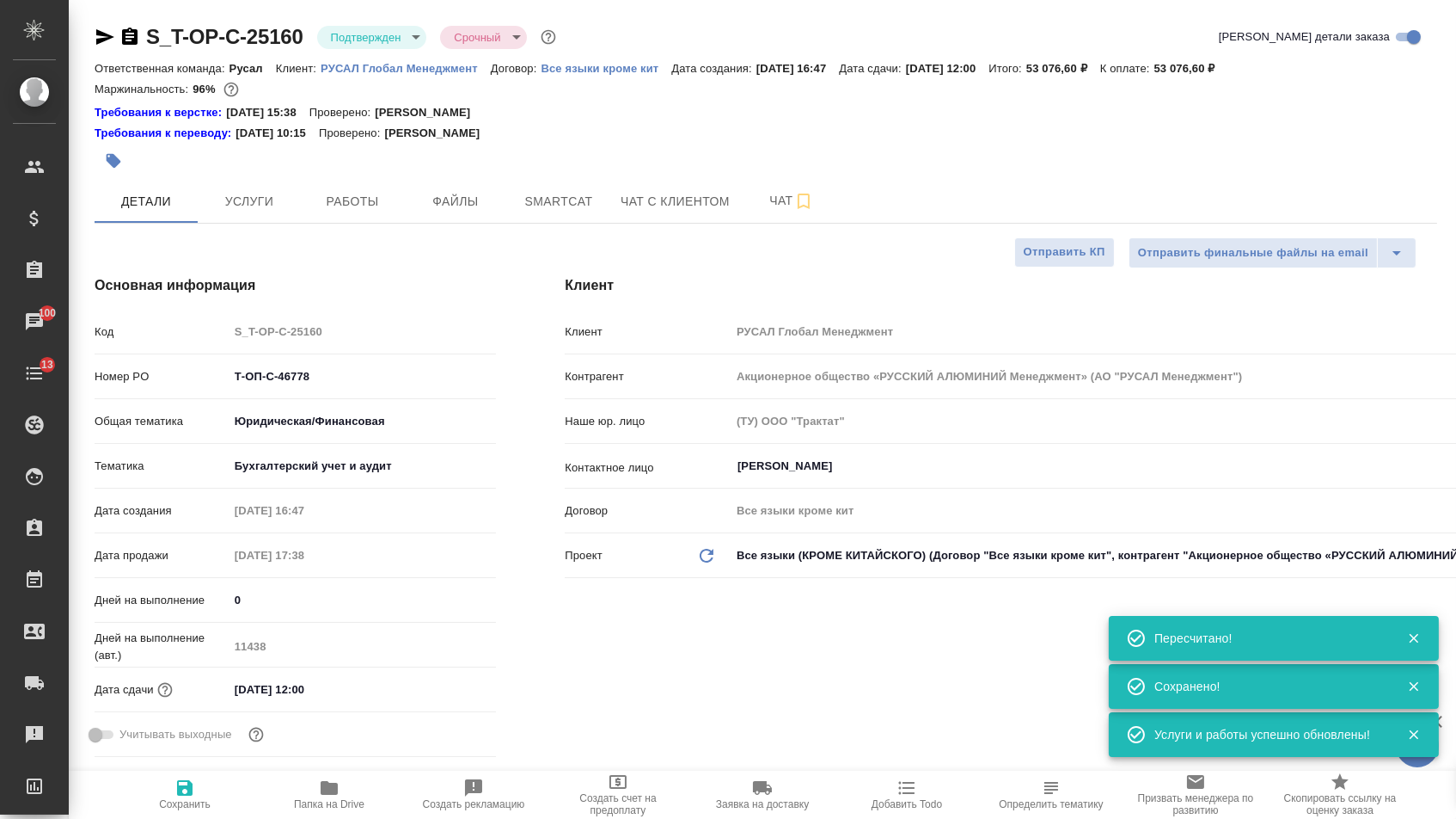
type textarea "x"
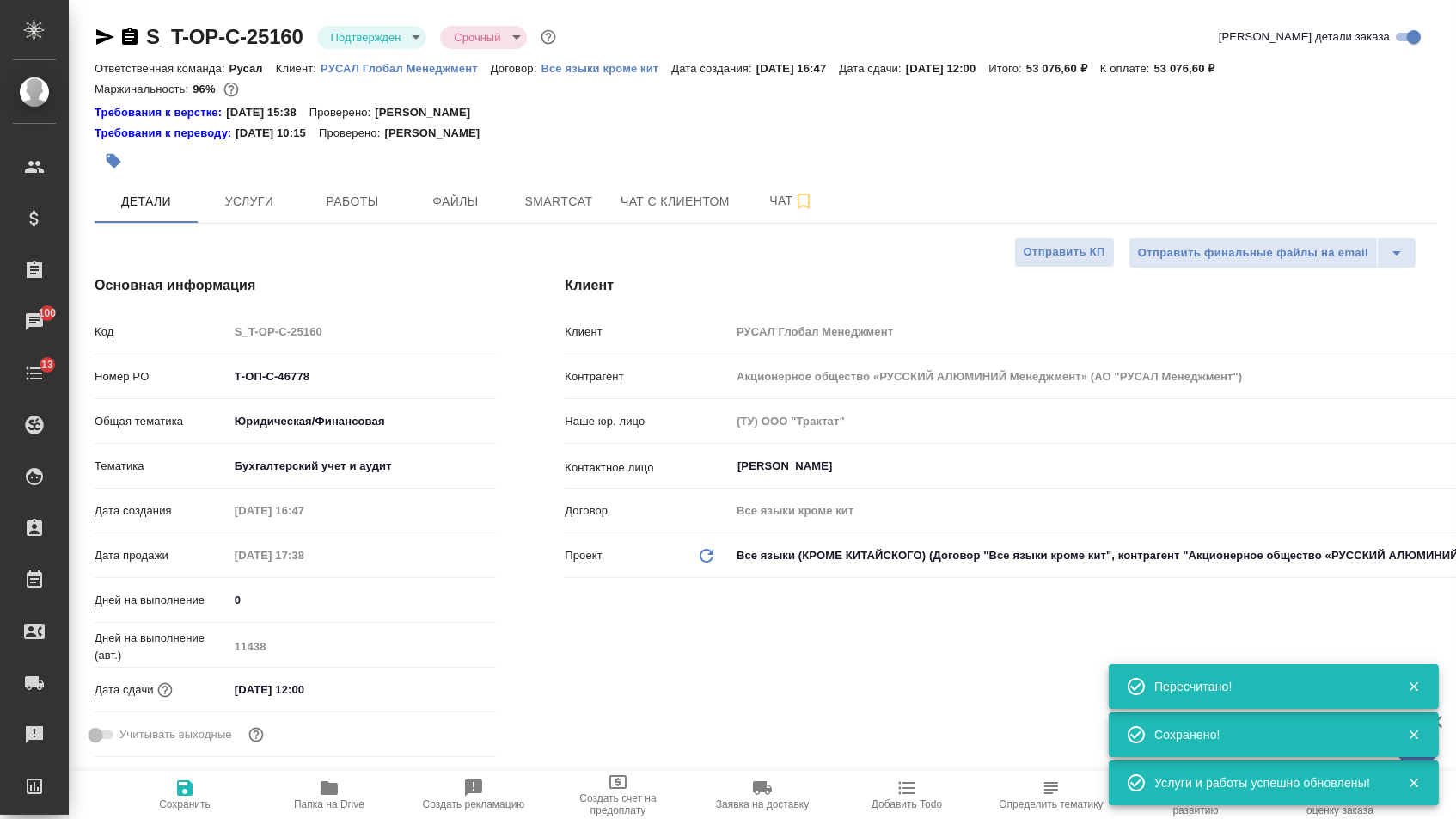
type textarea "x"
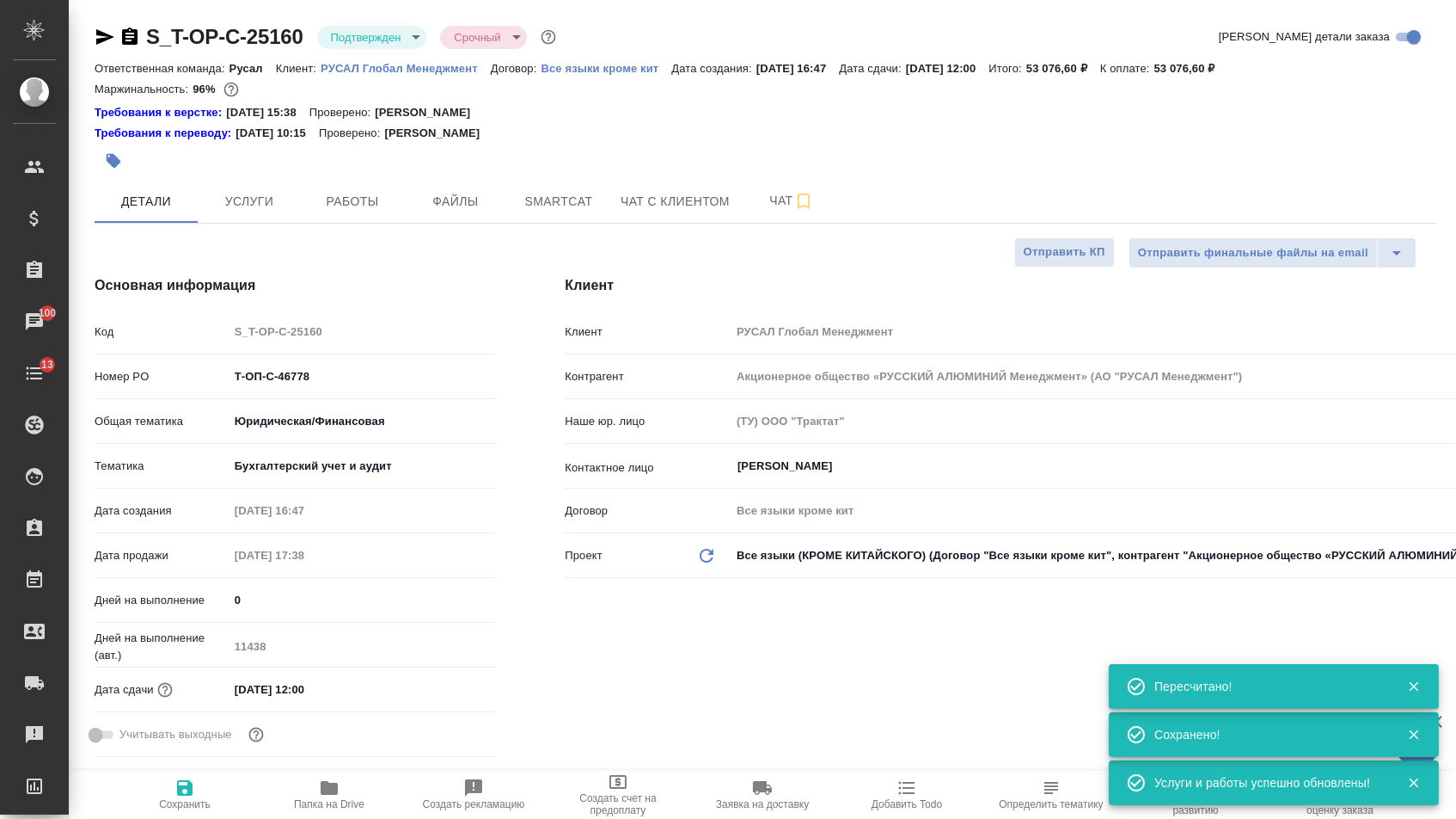
type textarea "x"
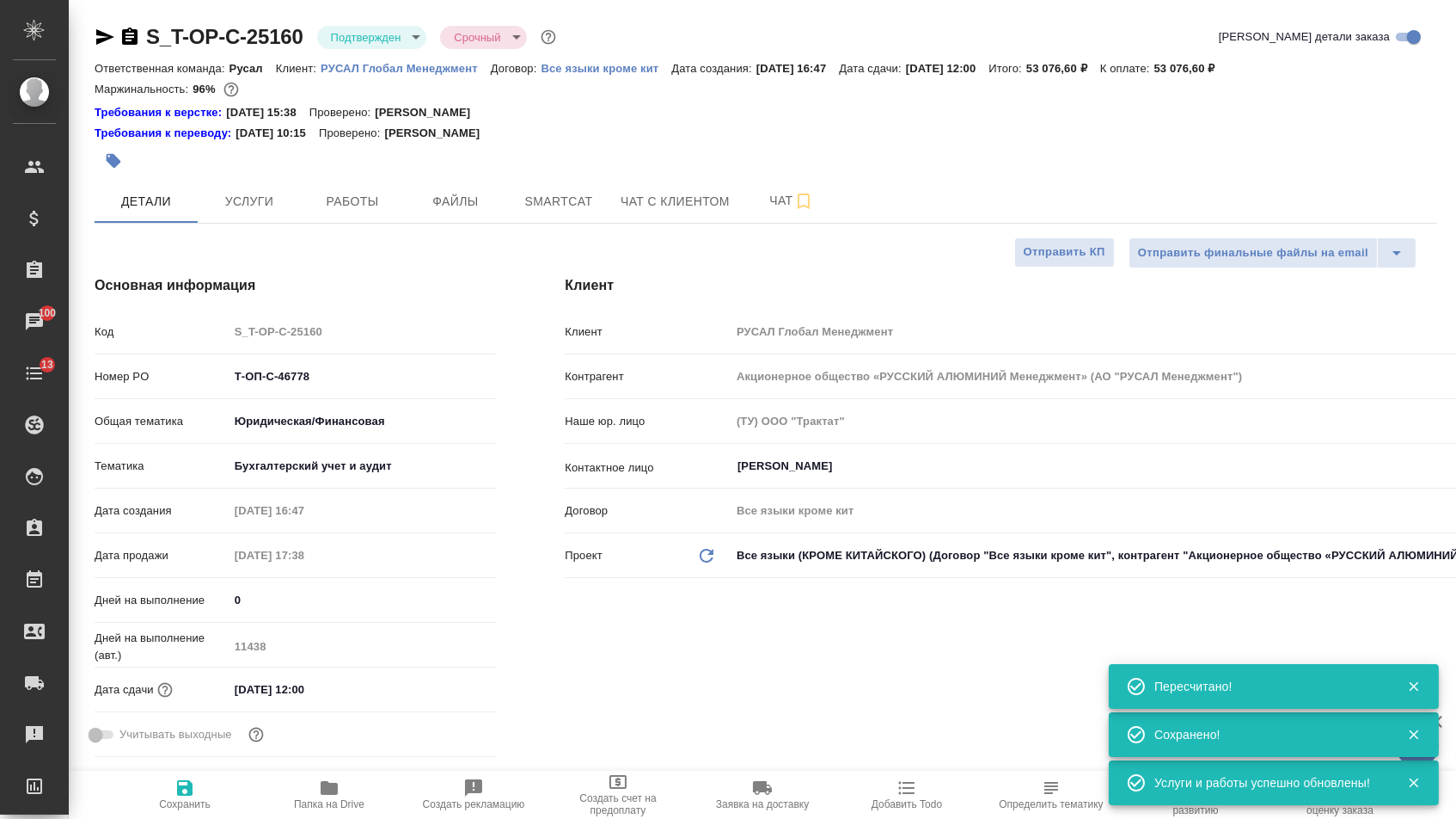
type textarea "x"
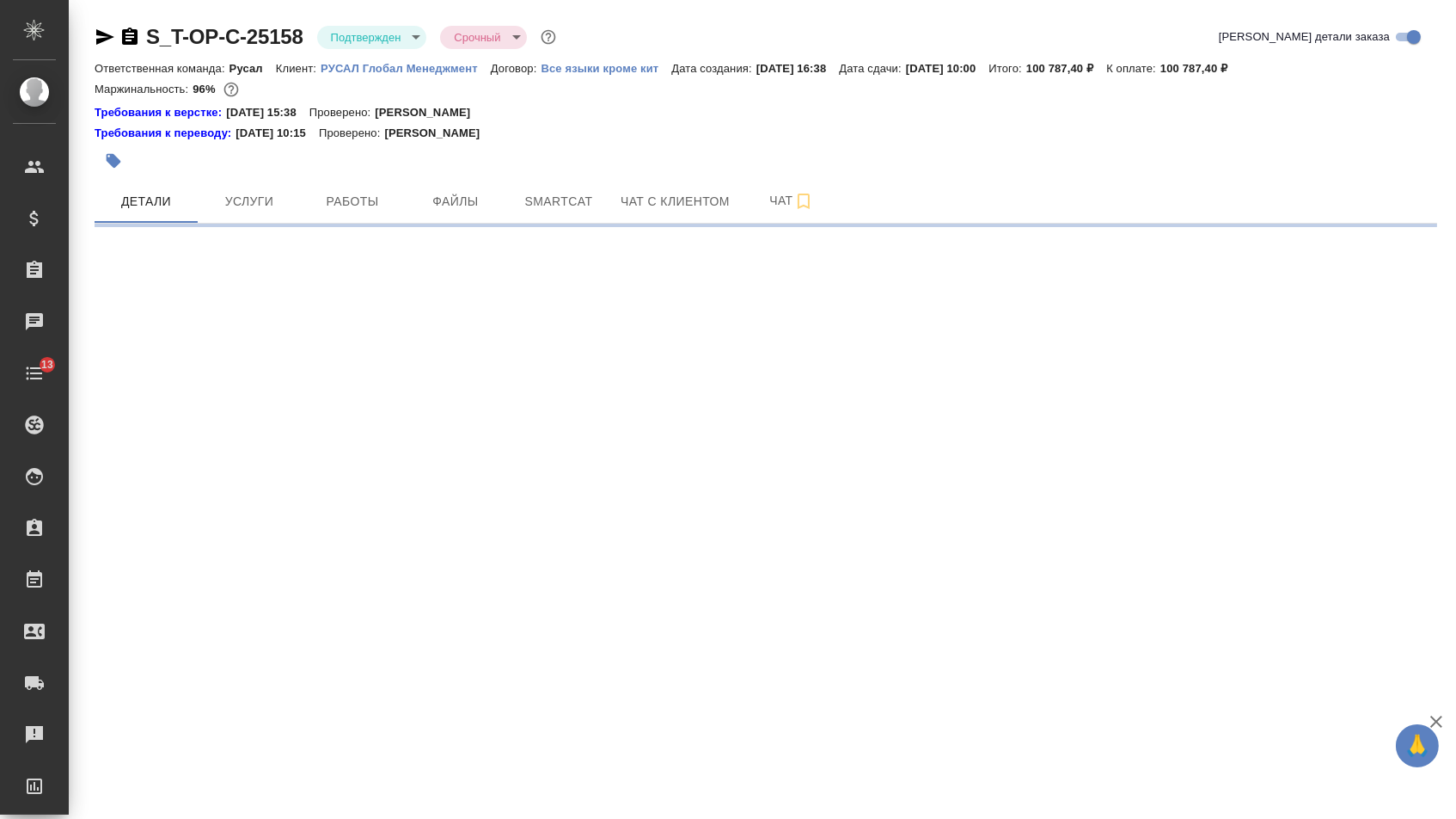
select select "RU"
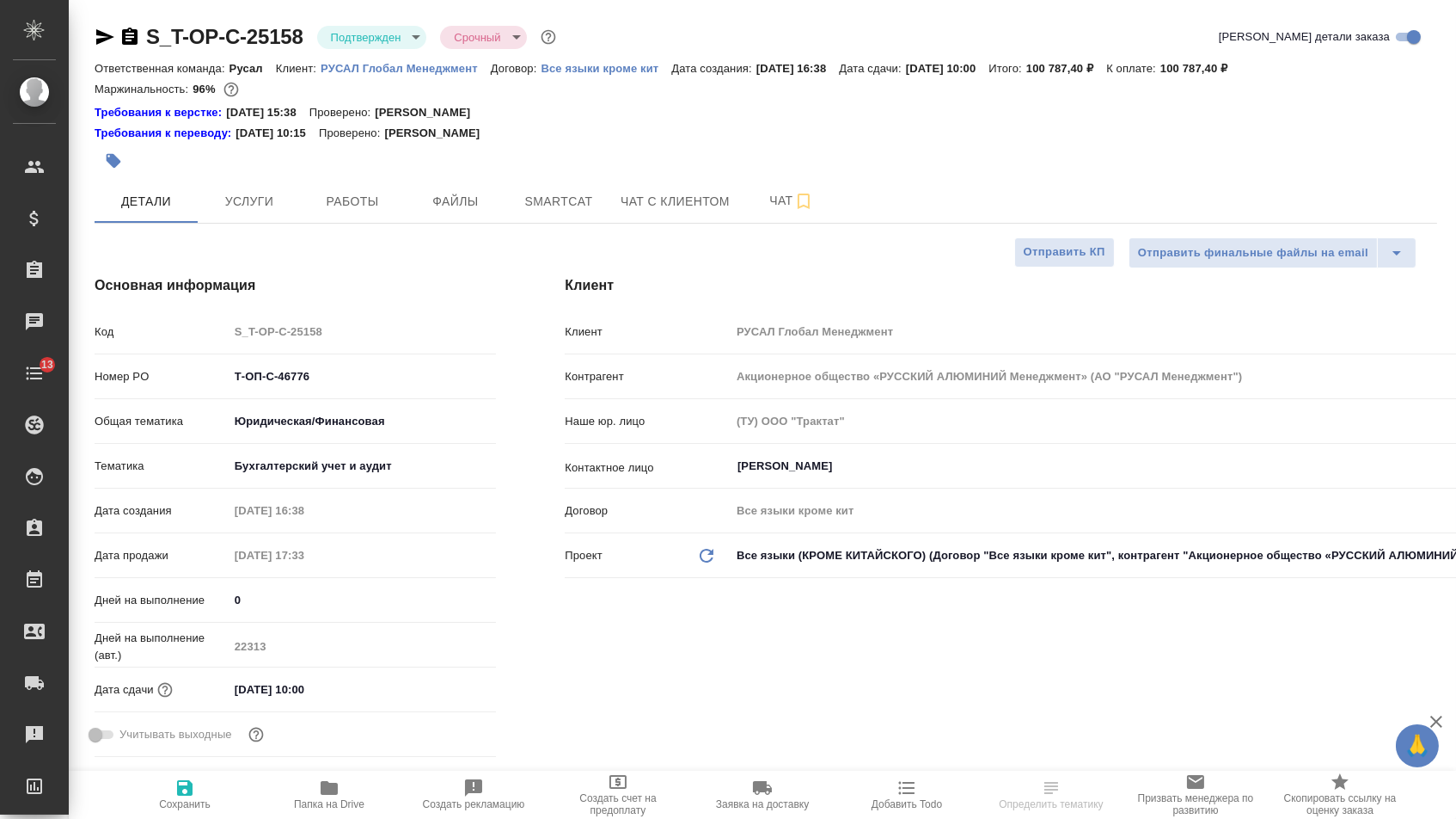
type textarea "x"
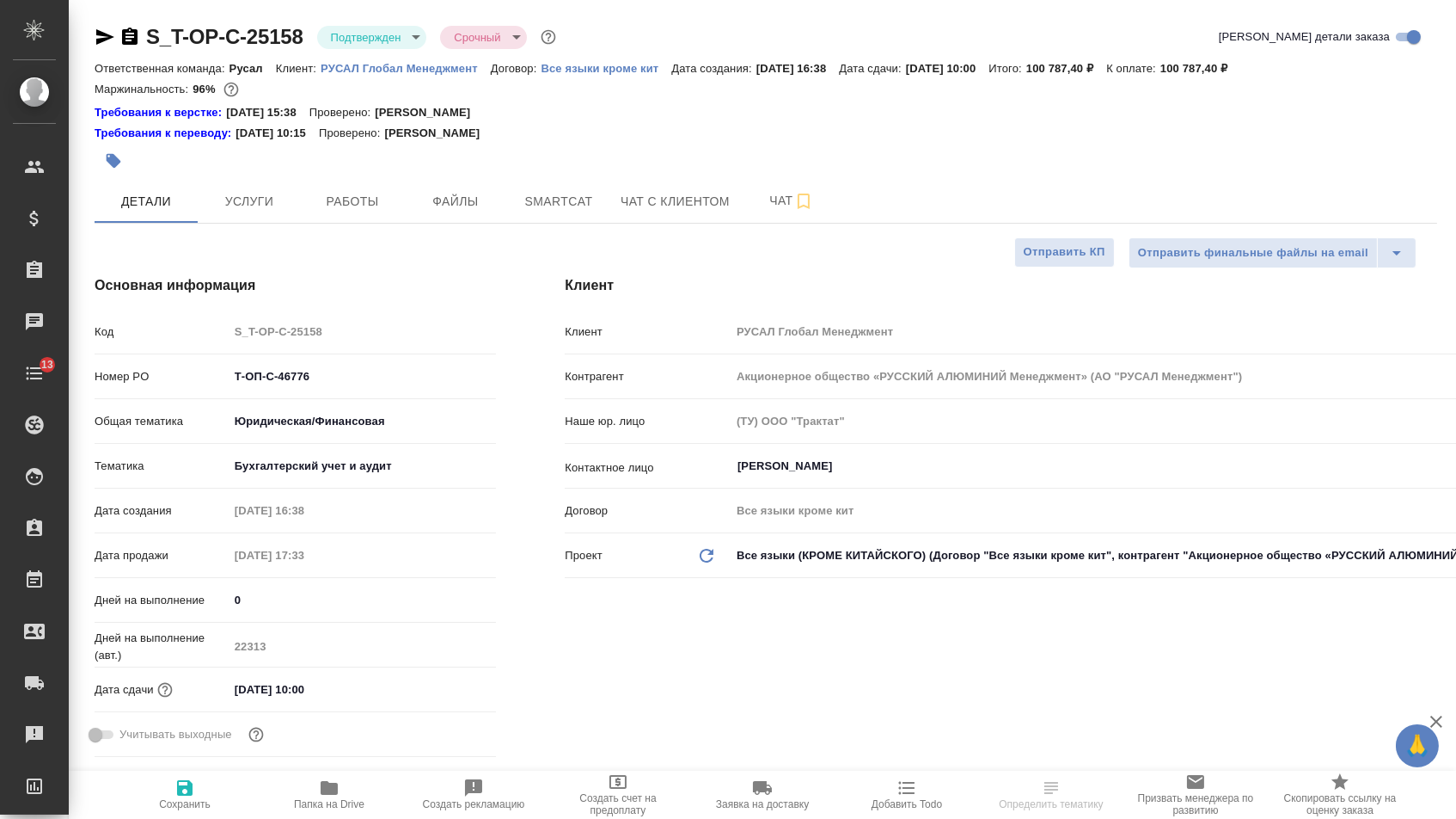
type textarea "x"
click at [259, 697] on input "[DATE] 10:00" at bounding box center [305, 690] width 150 height 25
type input "26.02.0251 00:0_"
type textarea "x"
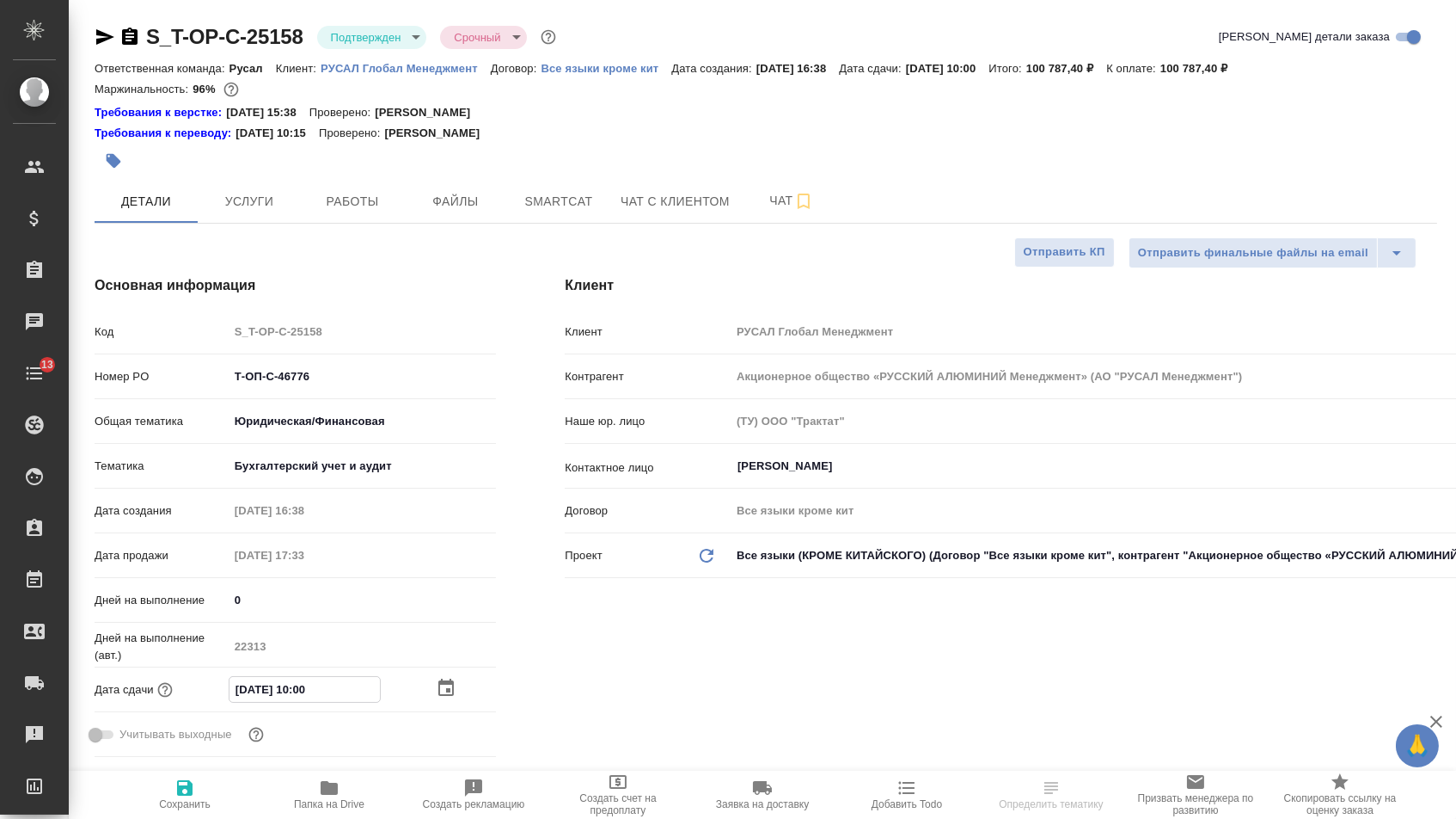
type textarea "x"
type input "26.20.2510 00:__"
type textarea "x"
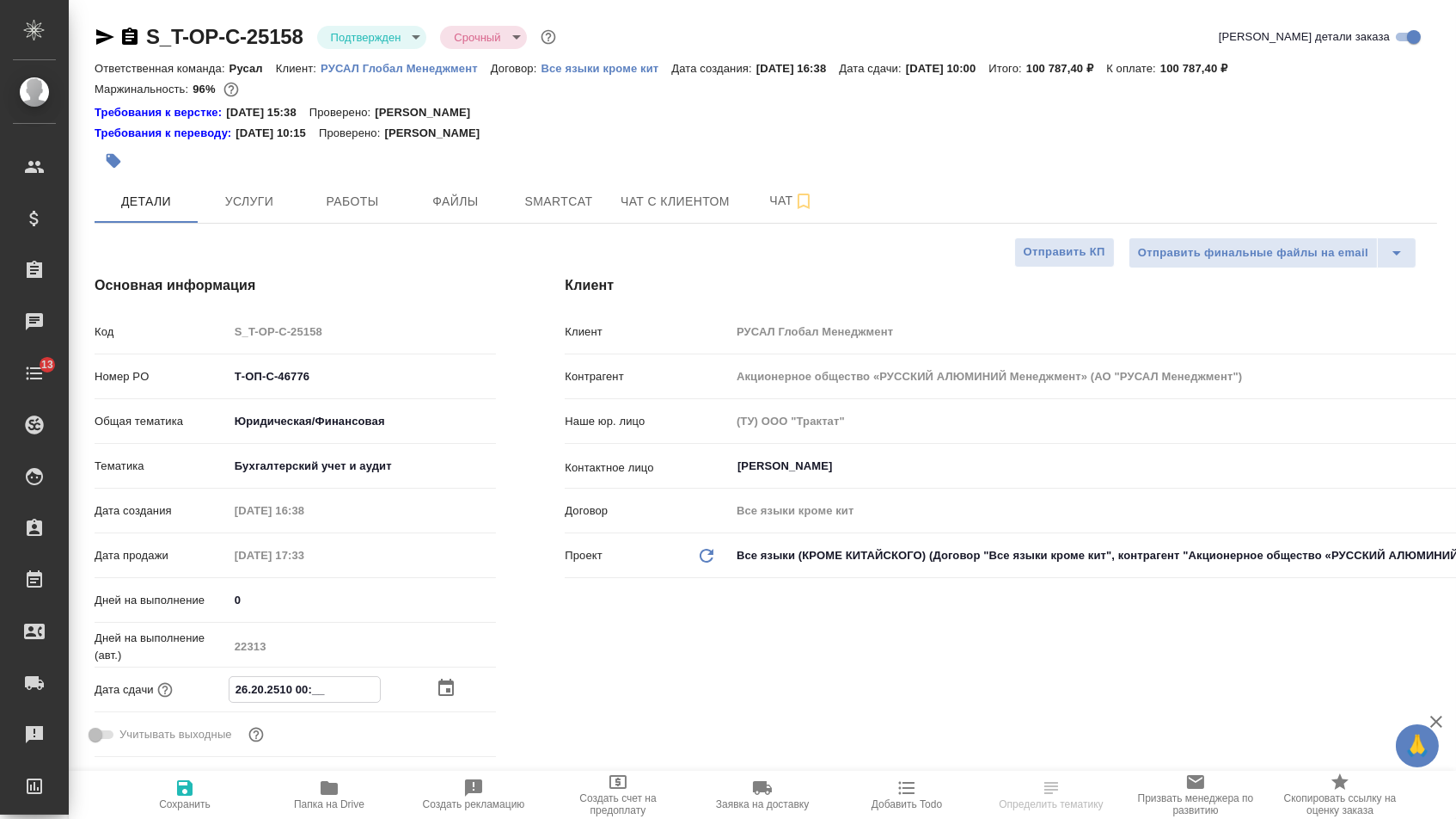
type input "26.12.0251 00:0_"
type textarea "x"
type input "[DATE] 10:00"
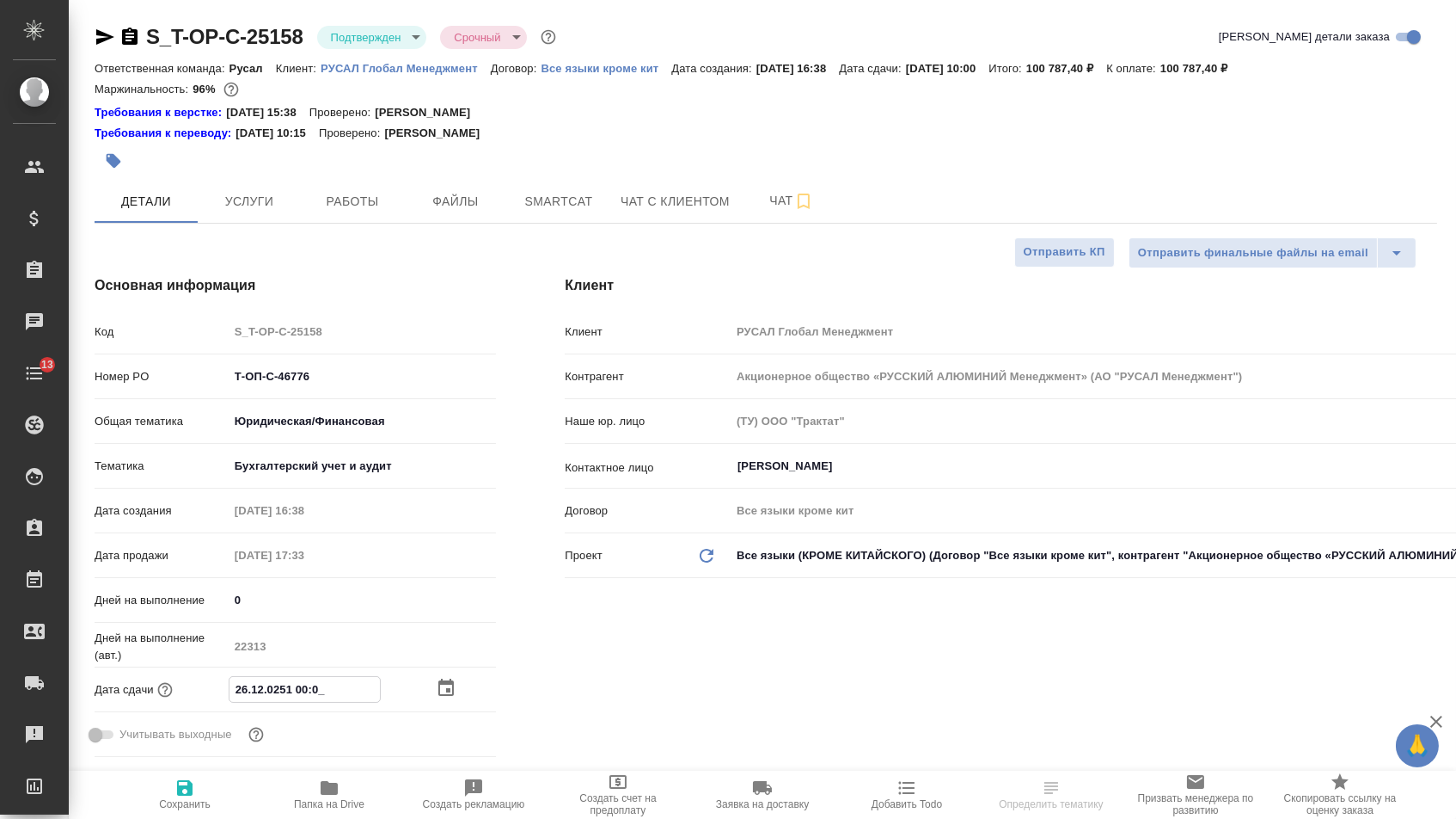
type textarea "x"
click at [179, 795] on icon "button" at bounding box center [184, 787] width 15 height 15
type textarea "x"
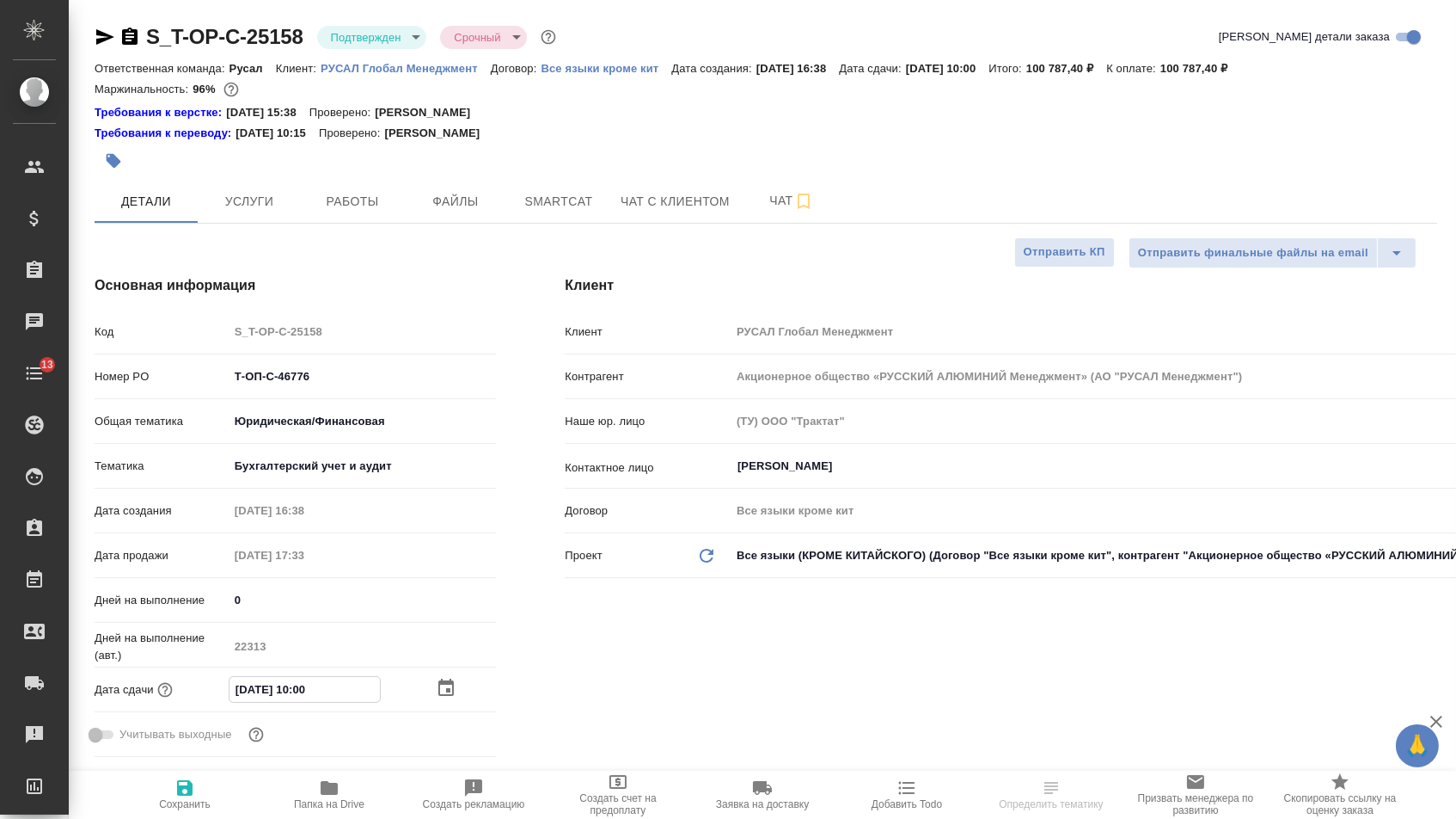
type textarea "x"
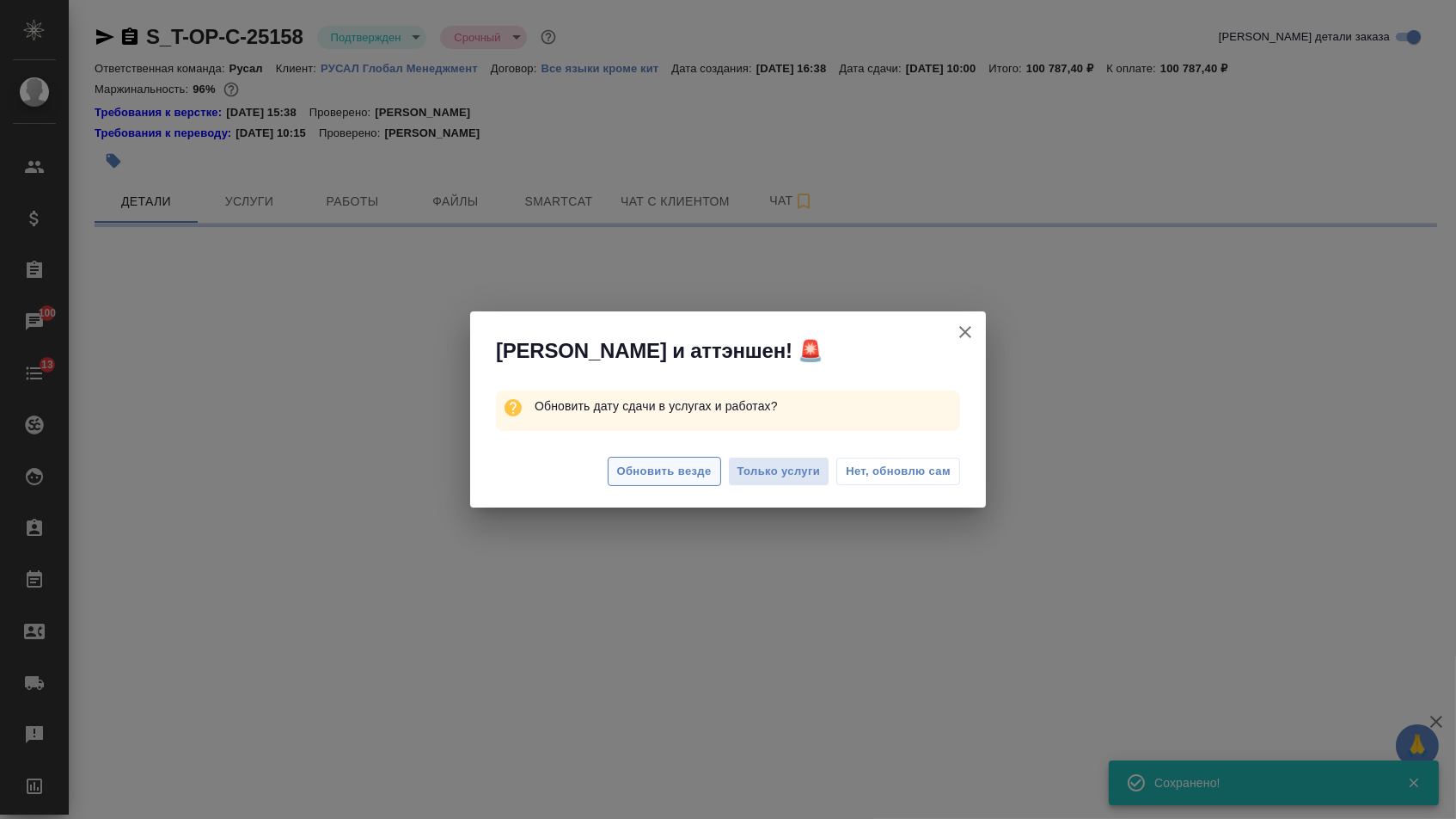
click at [678, 475] on span "Обновить везде" at bounding box center [664, 472] width 95 height 20
select select "RU"
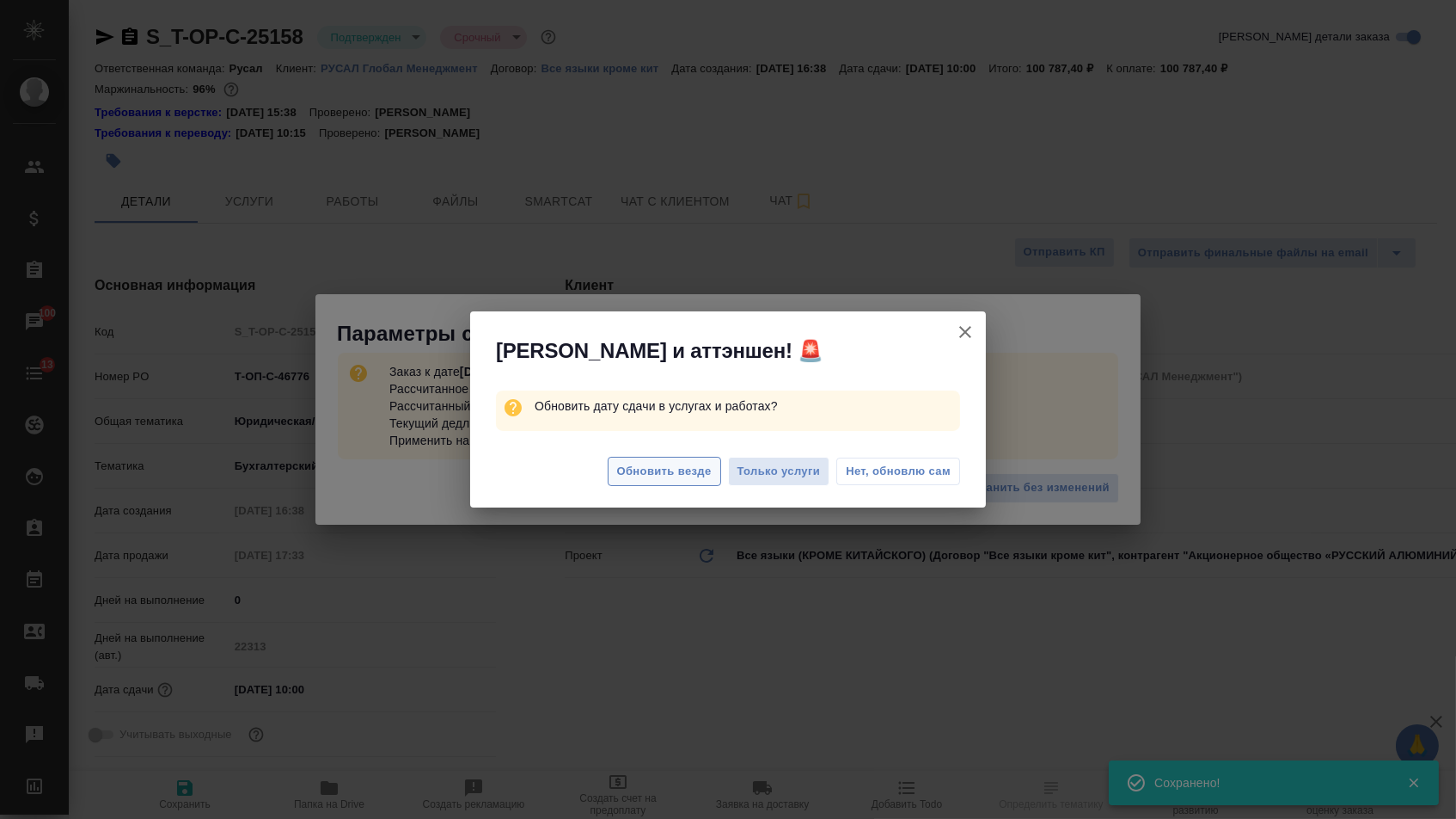
type textarea "x"
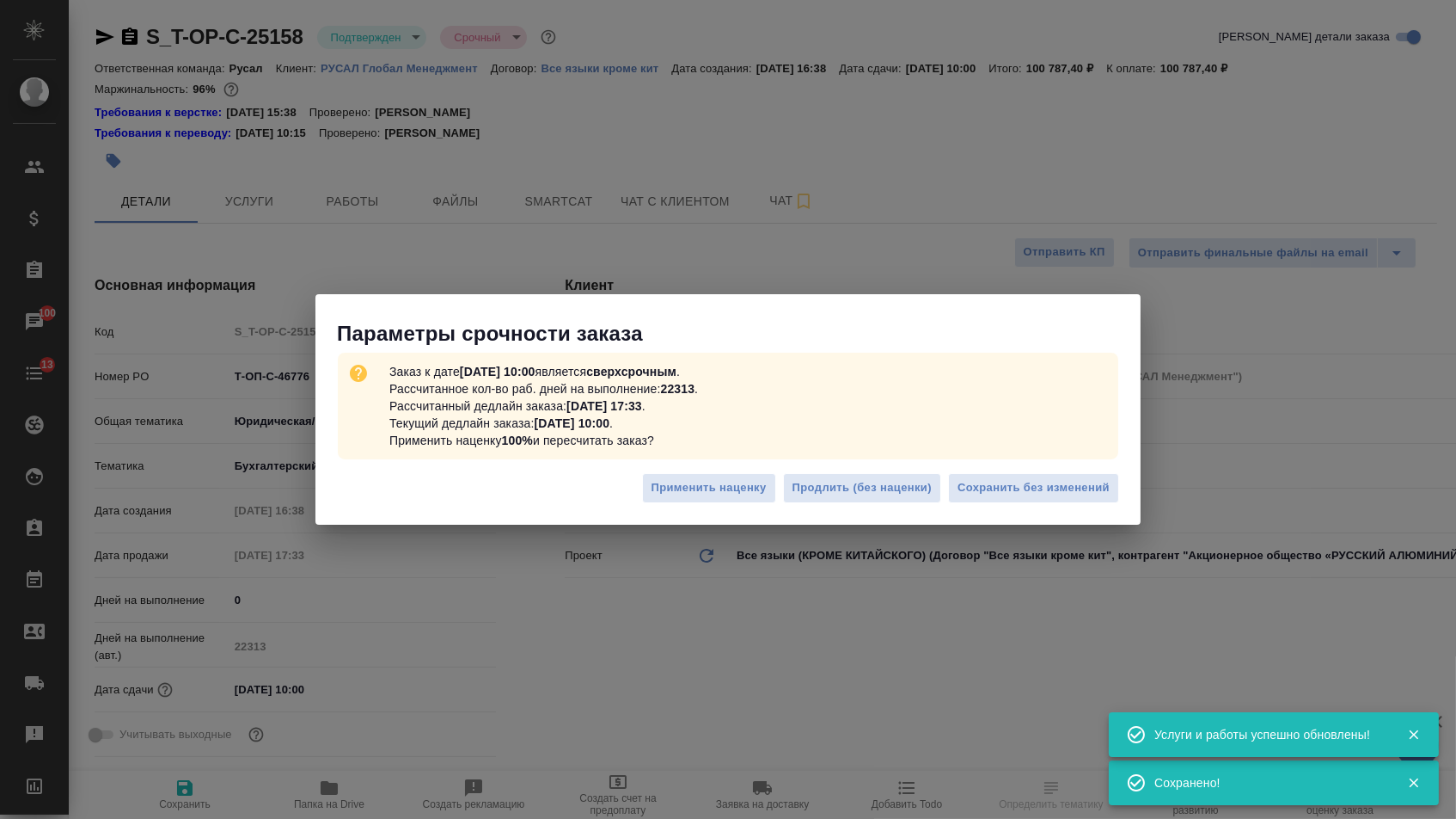
type textarea "x"
click at [1047, 483] on span "Сохранить без изменений" at bounding box center [1034, 488] width 152 height 20
type textarea "x"
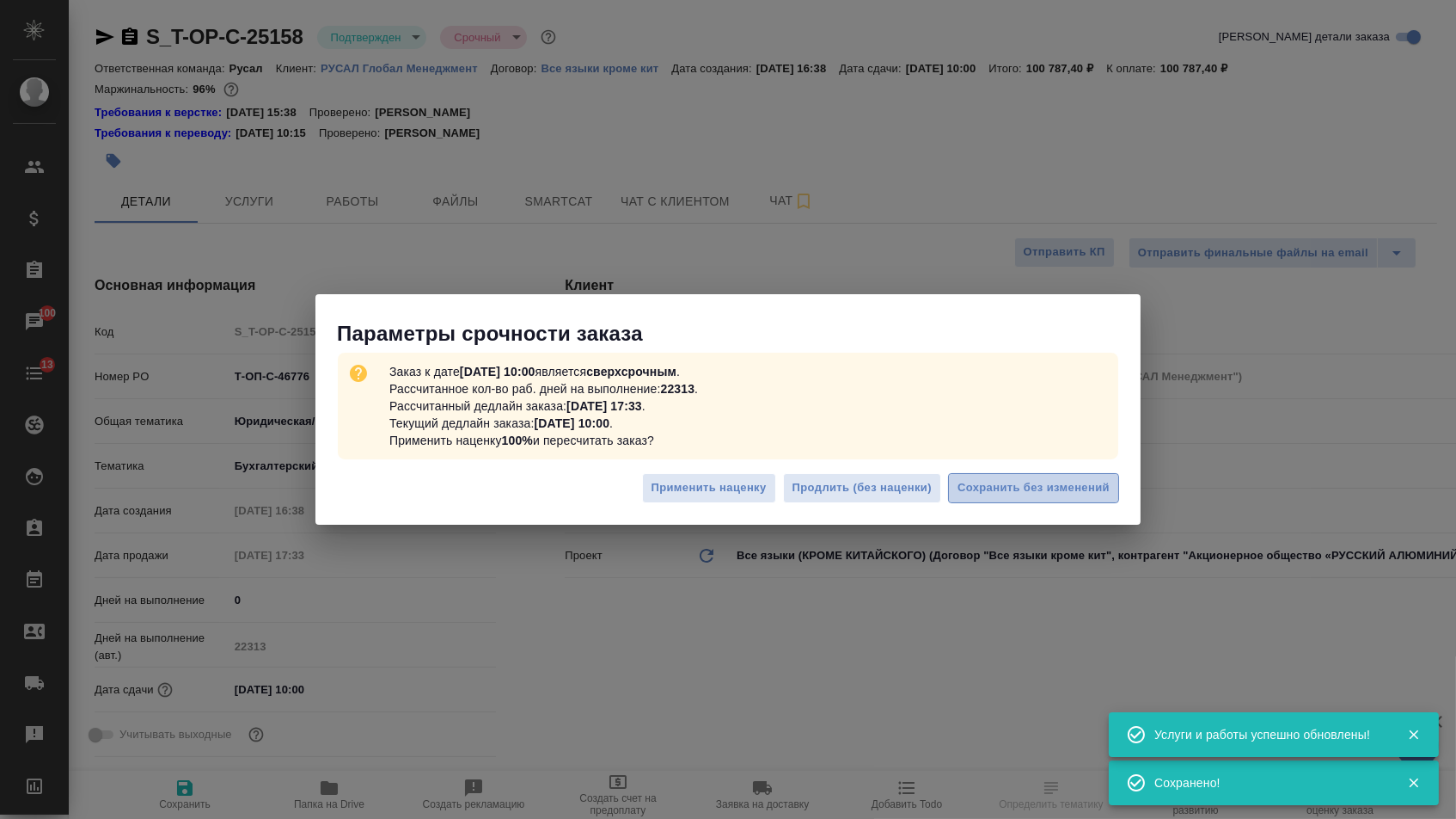
type textarea "x"
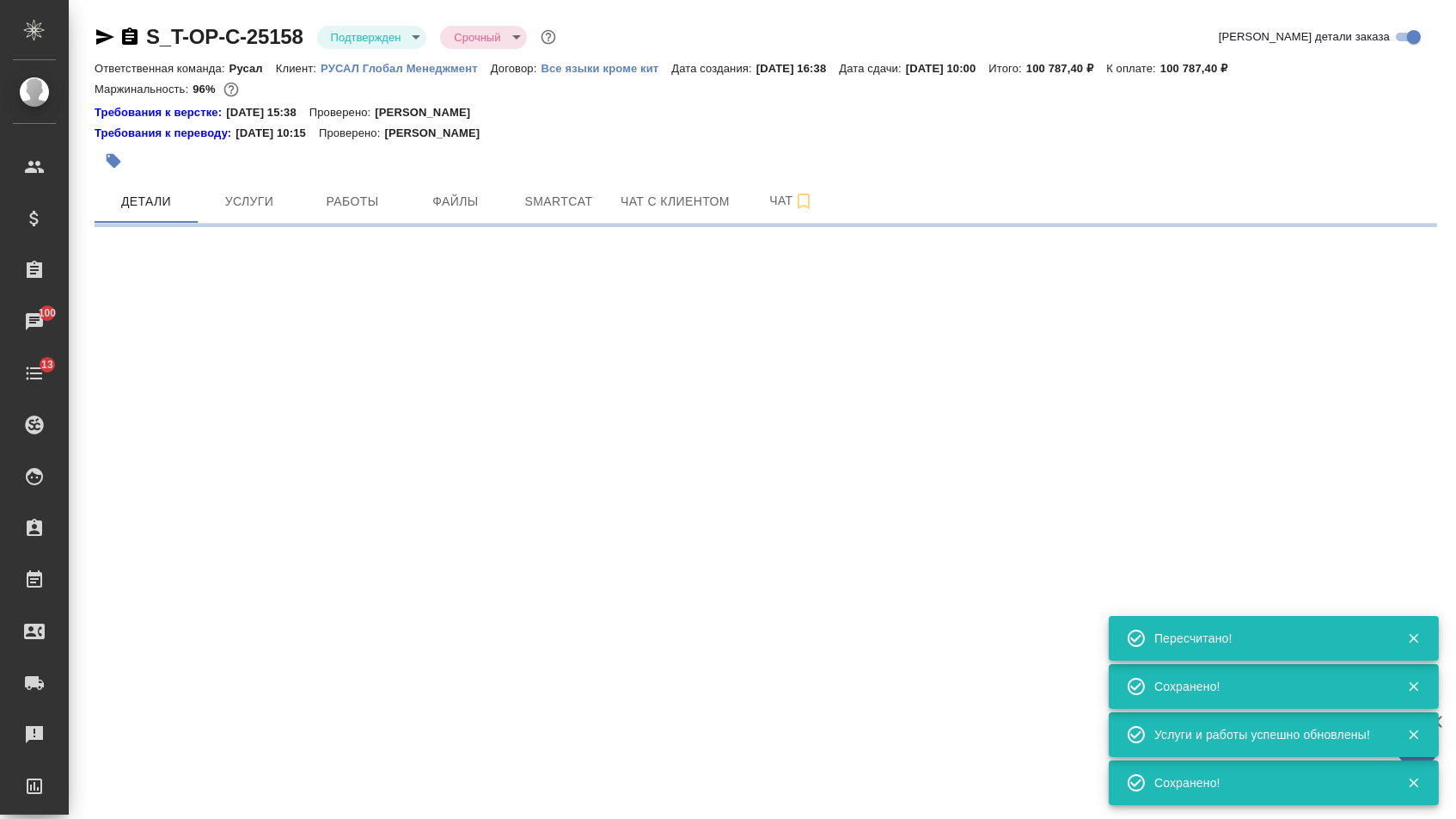
select select "RU"
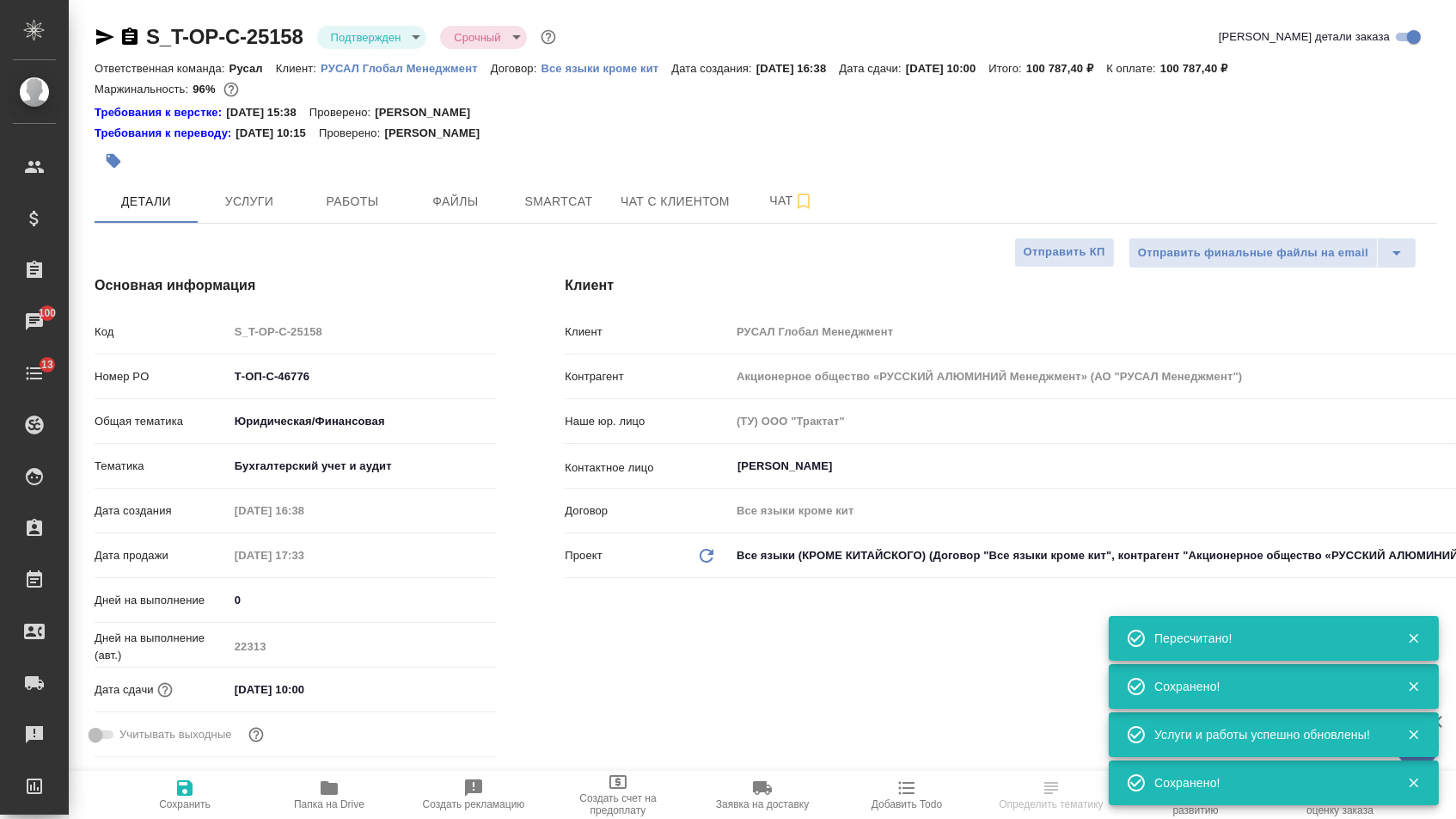
type textarea "x"
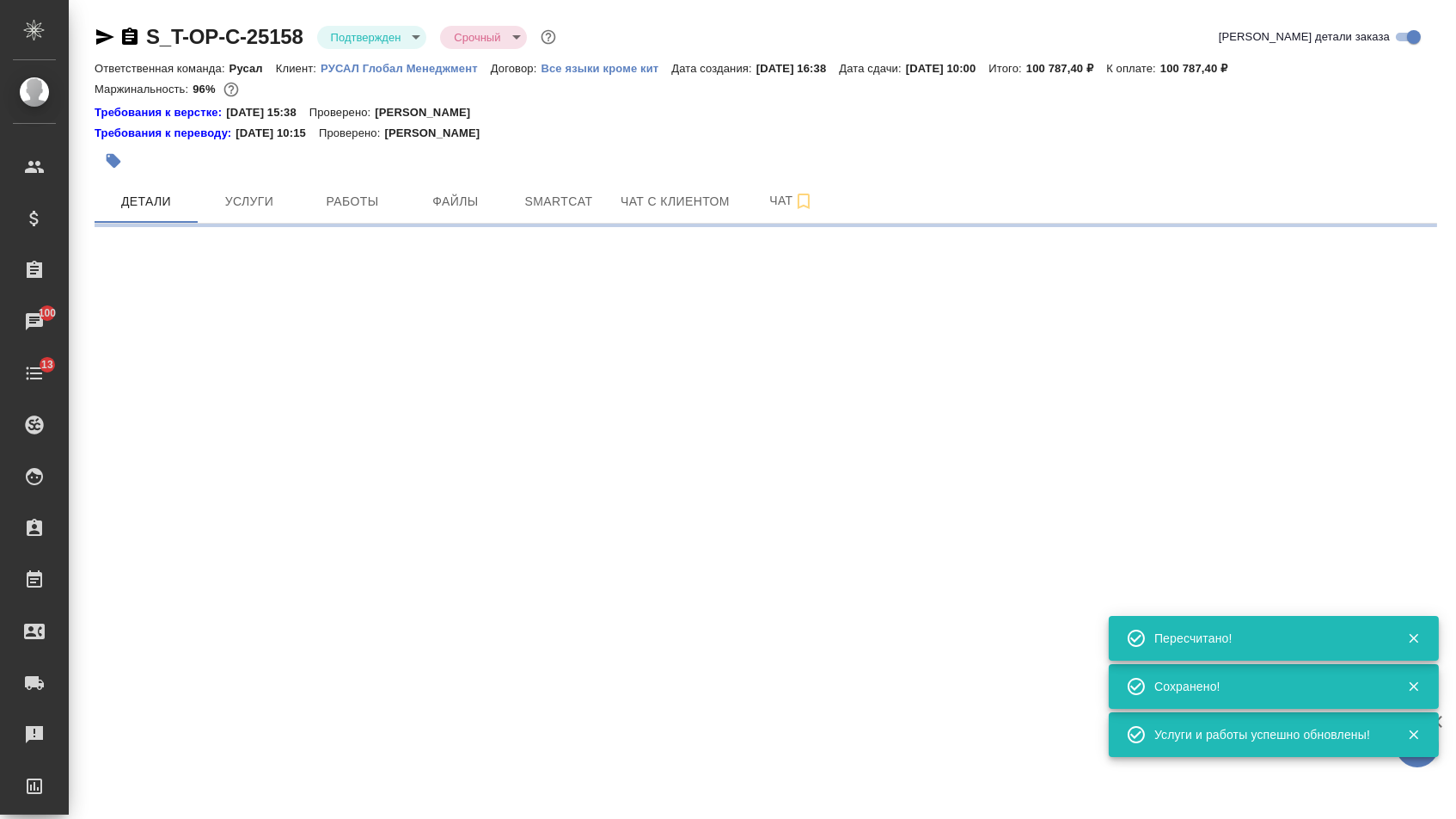
select select "RU"
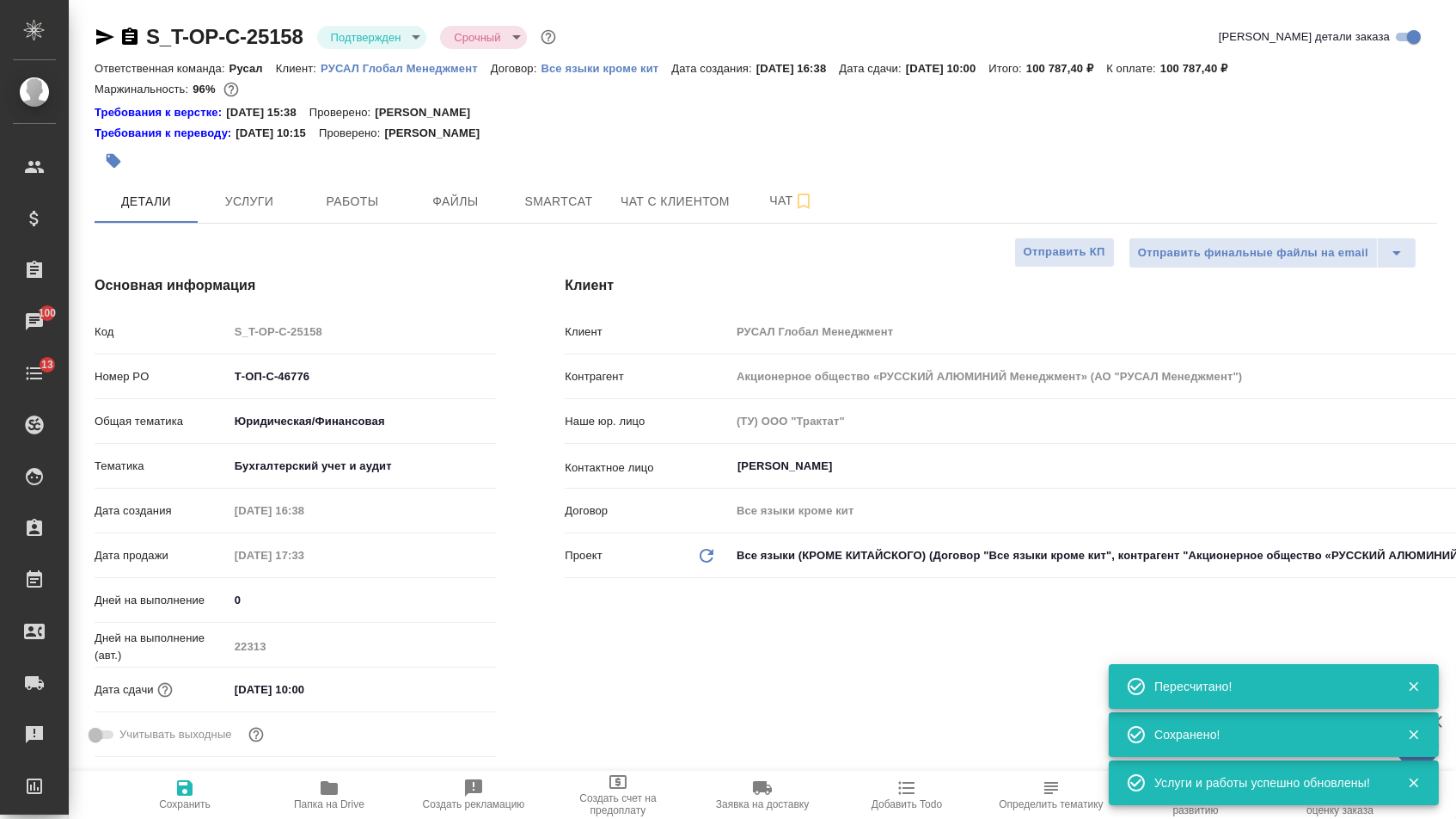
type textarea "x"
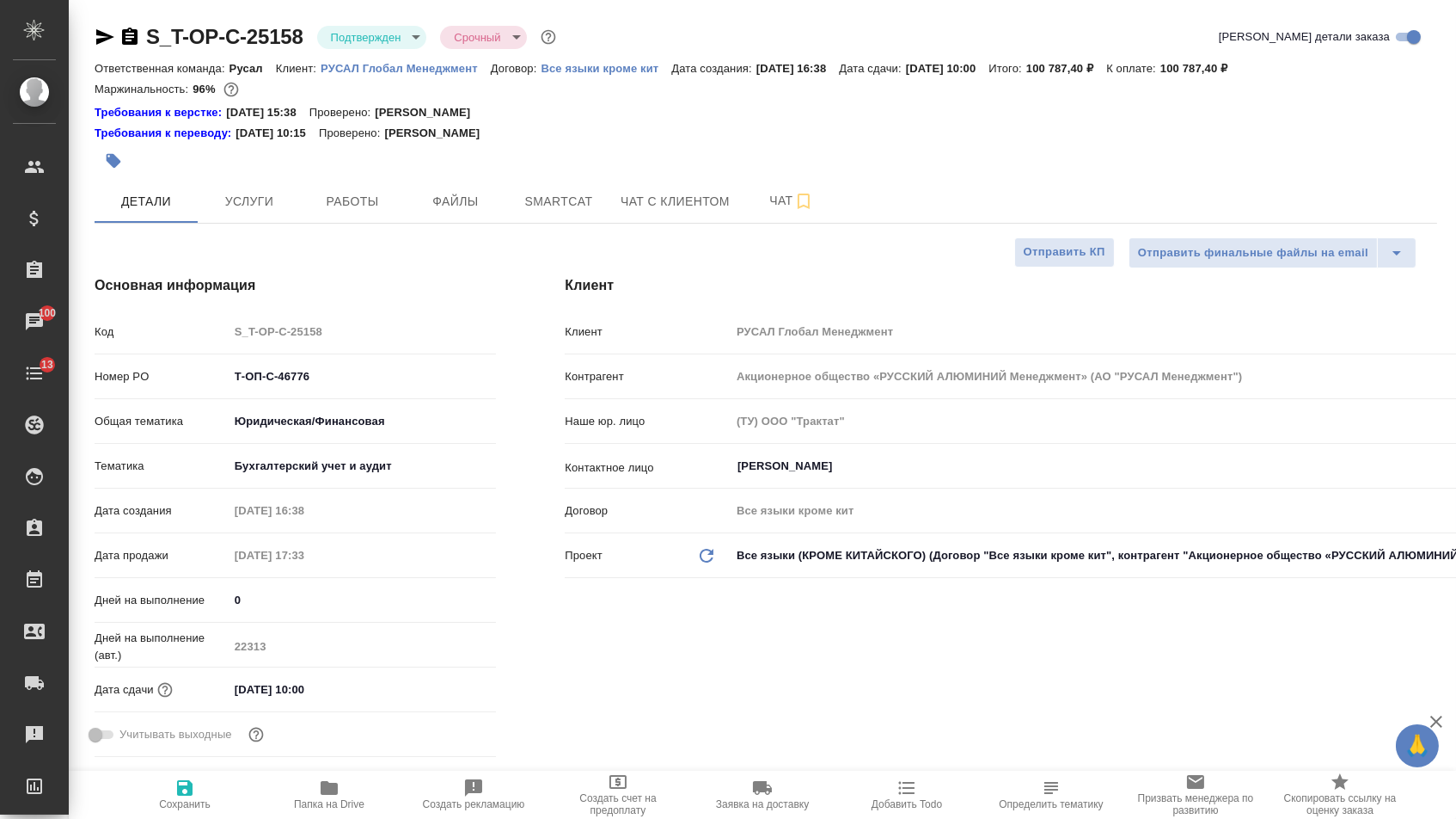
type textarea "x"
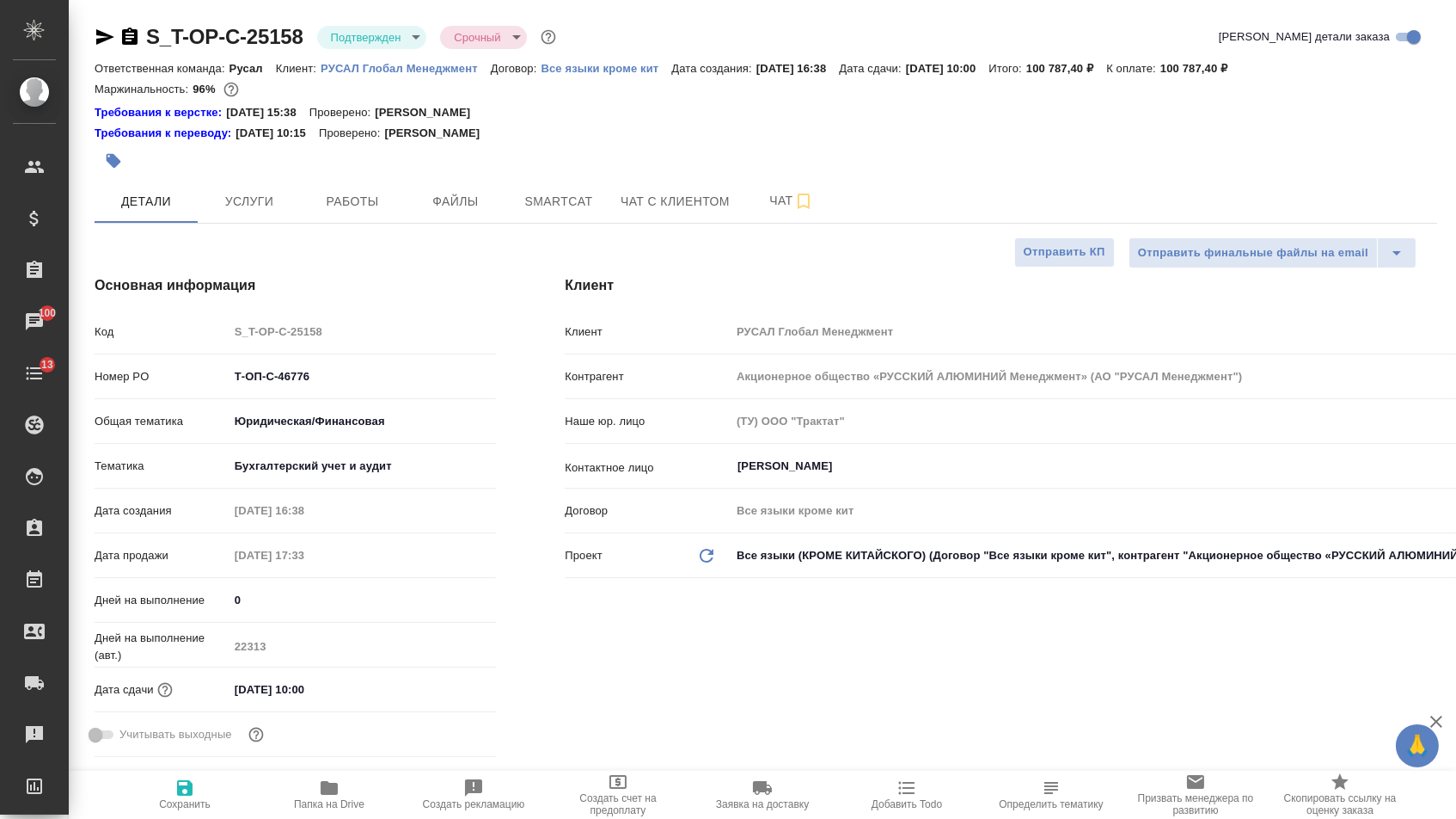
type textarea "x"
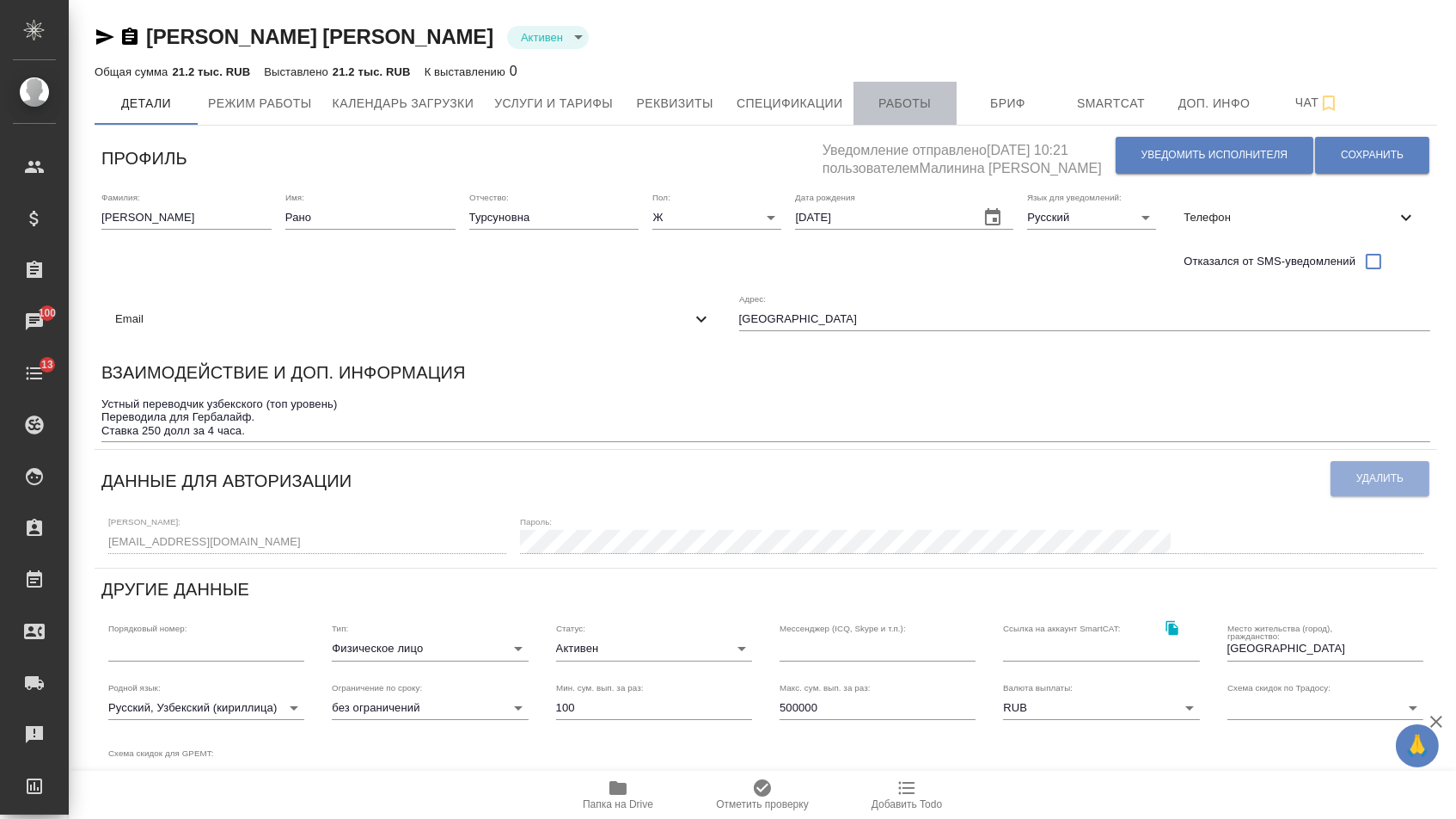
click at [903, 96] on span "Работы" at bounding box center [905, 104] width 82 height 22
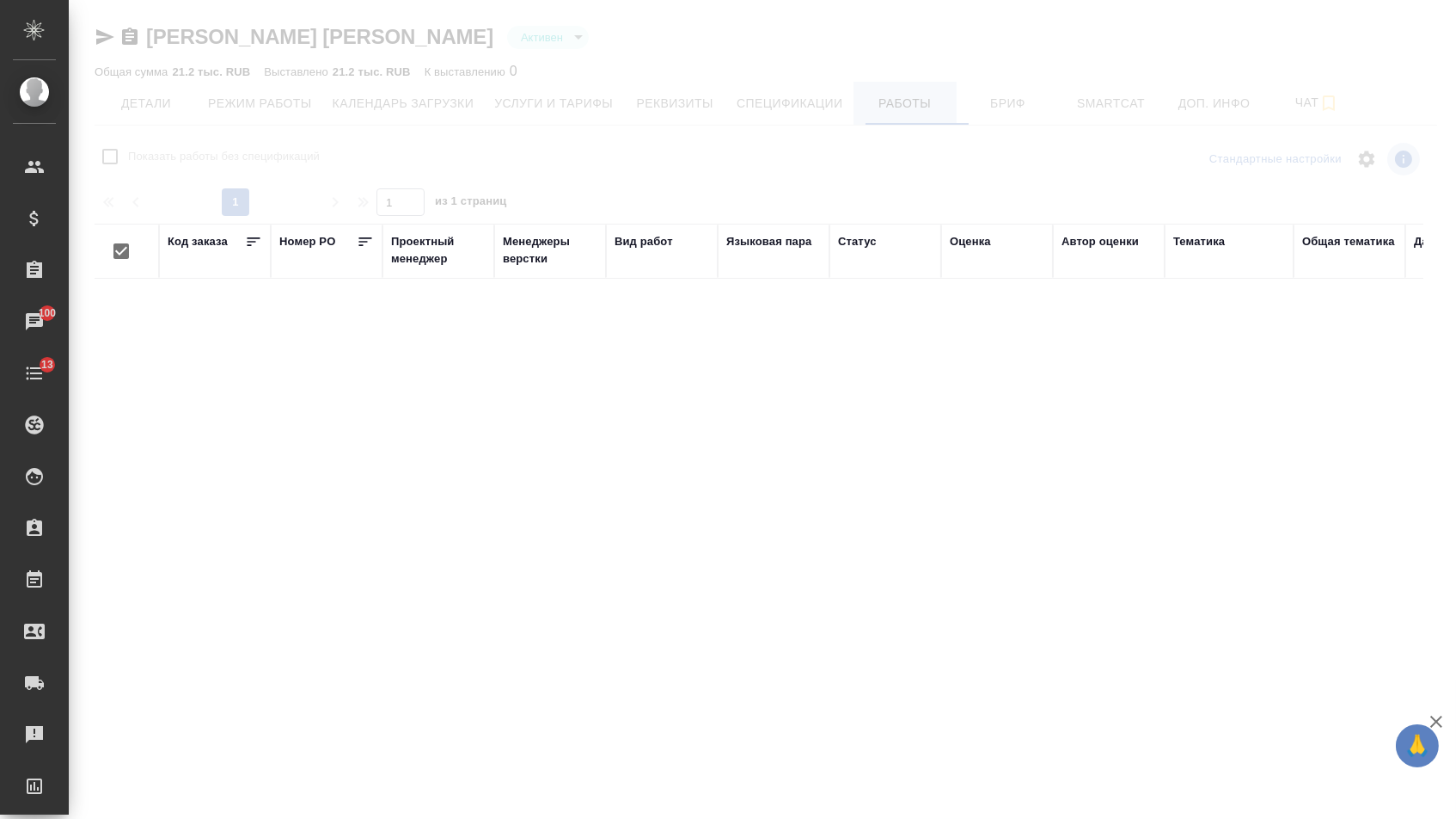
checkbox input "false"
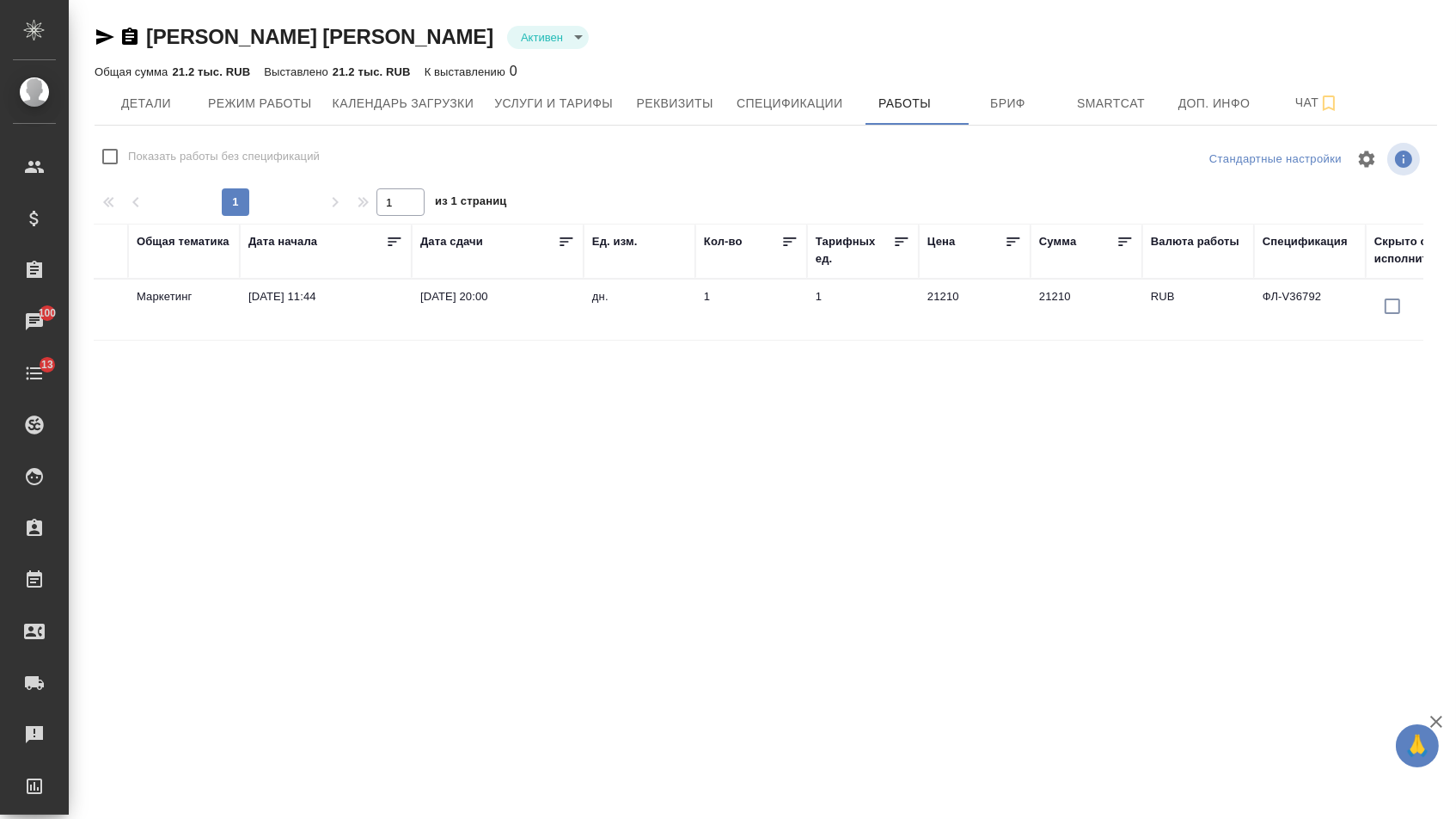
scroll to position [0, 1195]
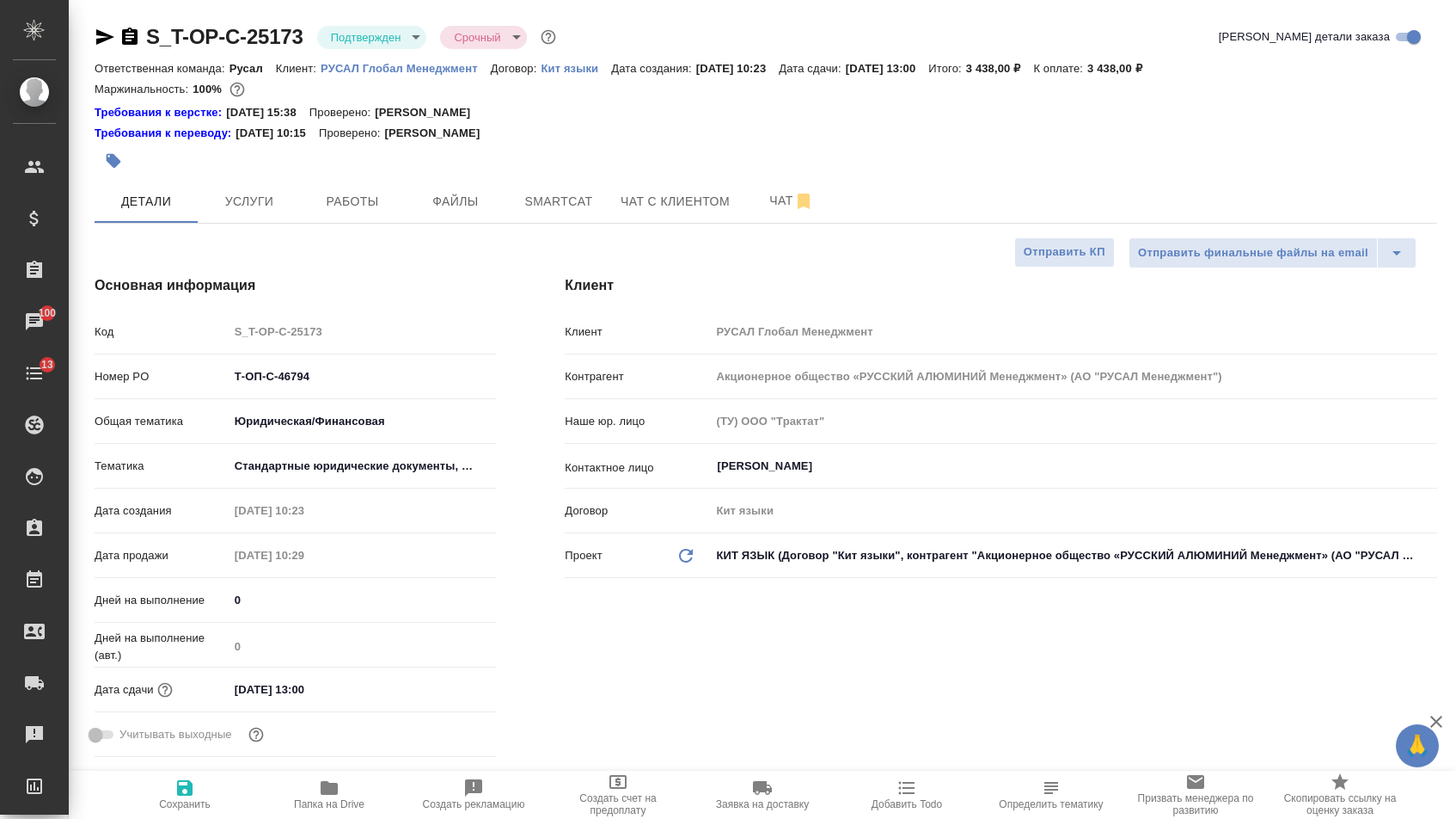
select select "RU"
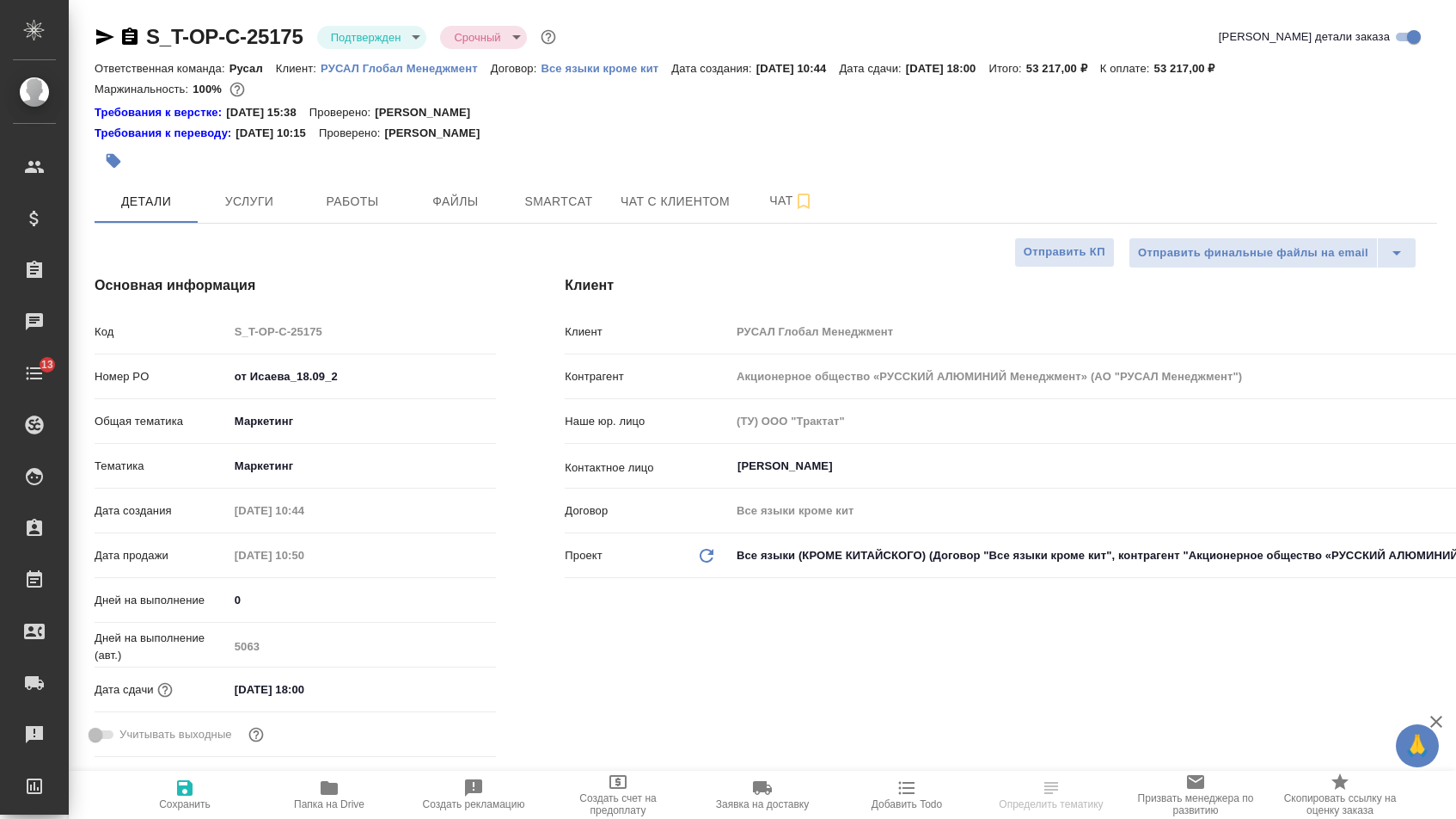
select select "RU"
type input "[PERSON_NAME]"
click at [440, 193] on button "Файлы" at bounding box center [456, 202] width 103 height 43
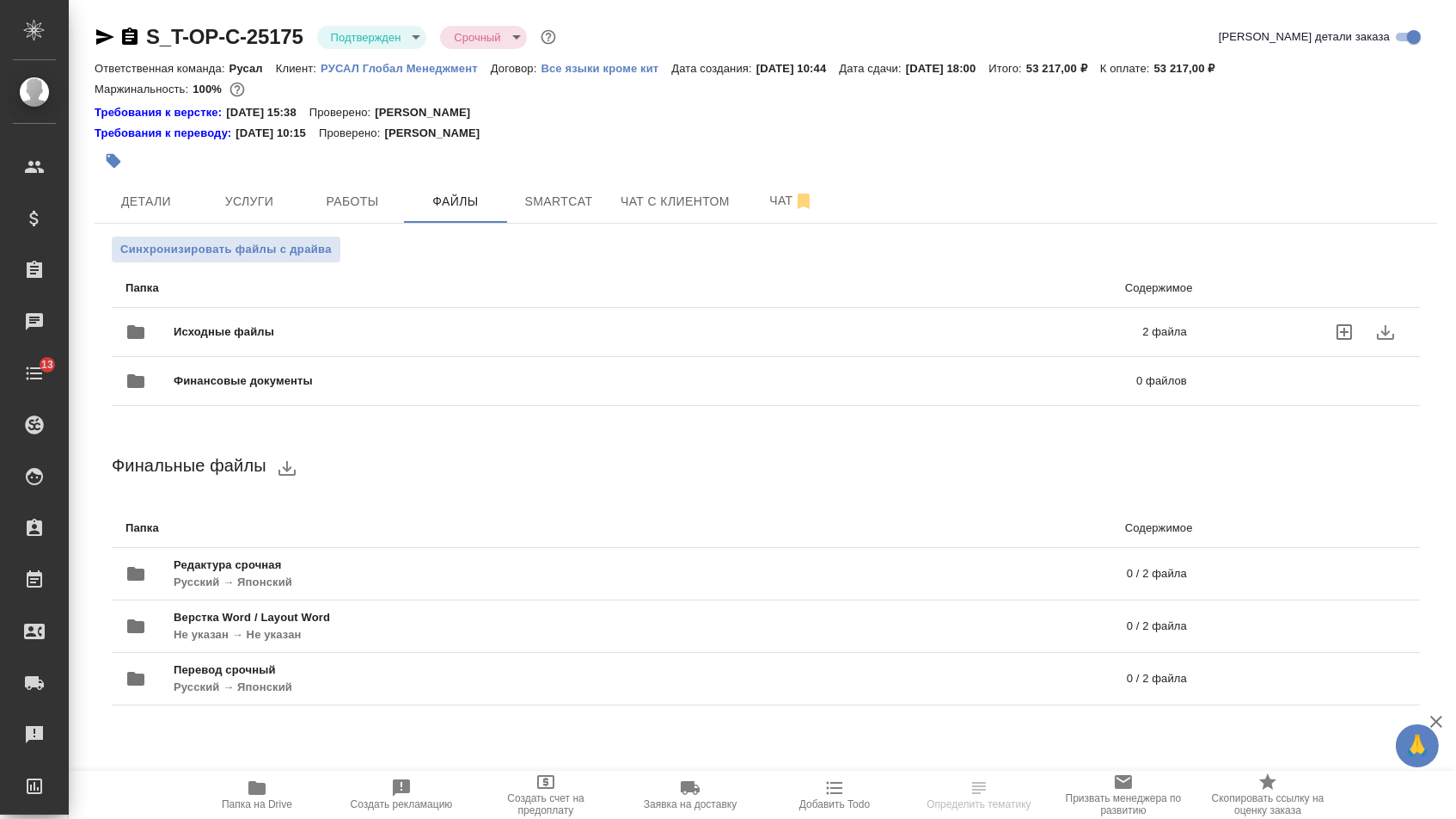
click at [270, 326] on div "Исходные файлы 2 файла" at bounding box center [656, 332] width 1062 height 42
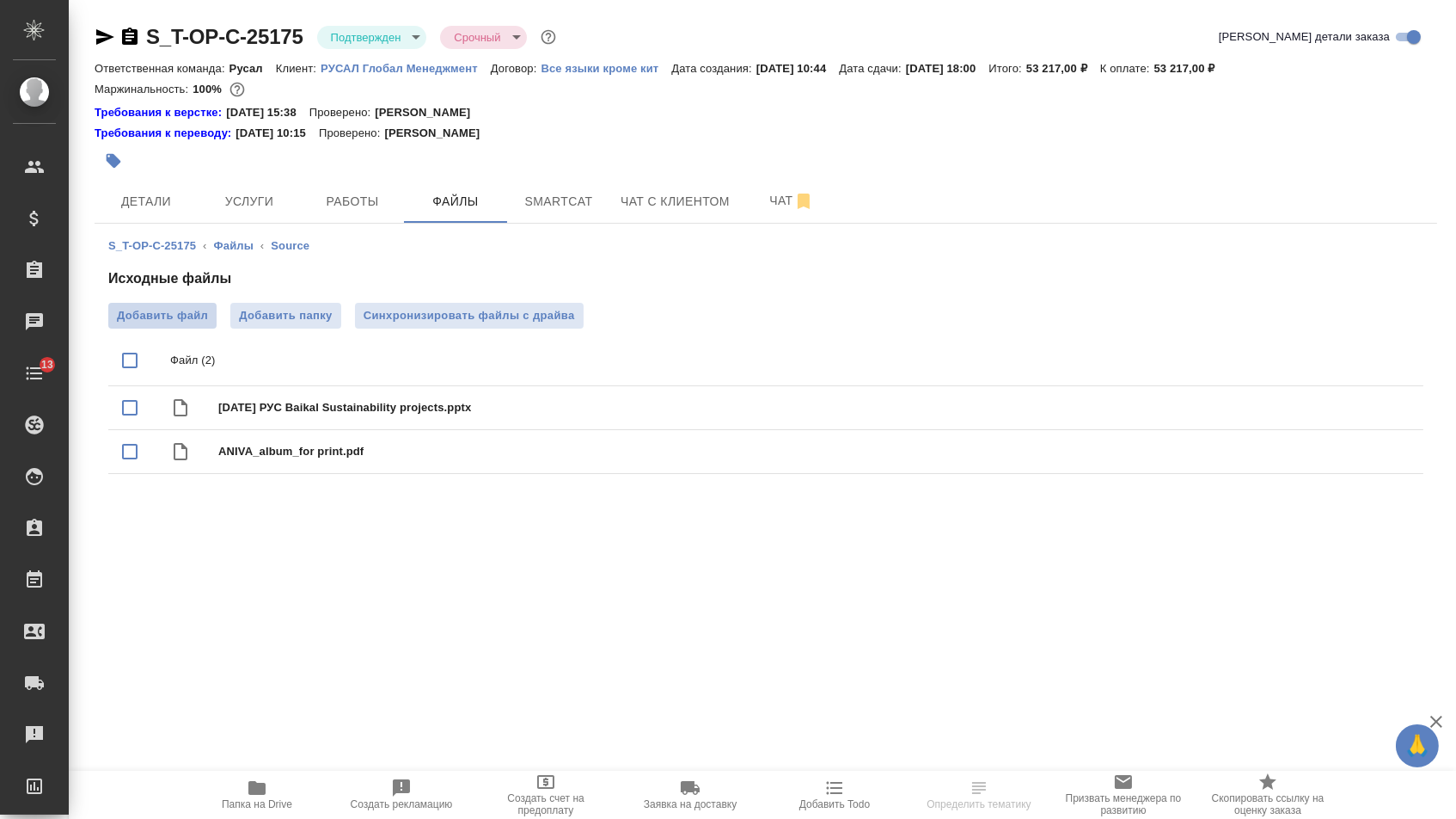
click at [167, 311] on span "Добавить файл" at bounding box center [162, 315] width 91 height 17
click at [0, 0] on input "Добавить файл" at bounding box center [0, 0] width 0 height 0
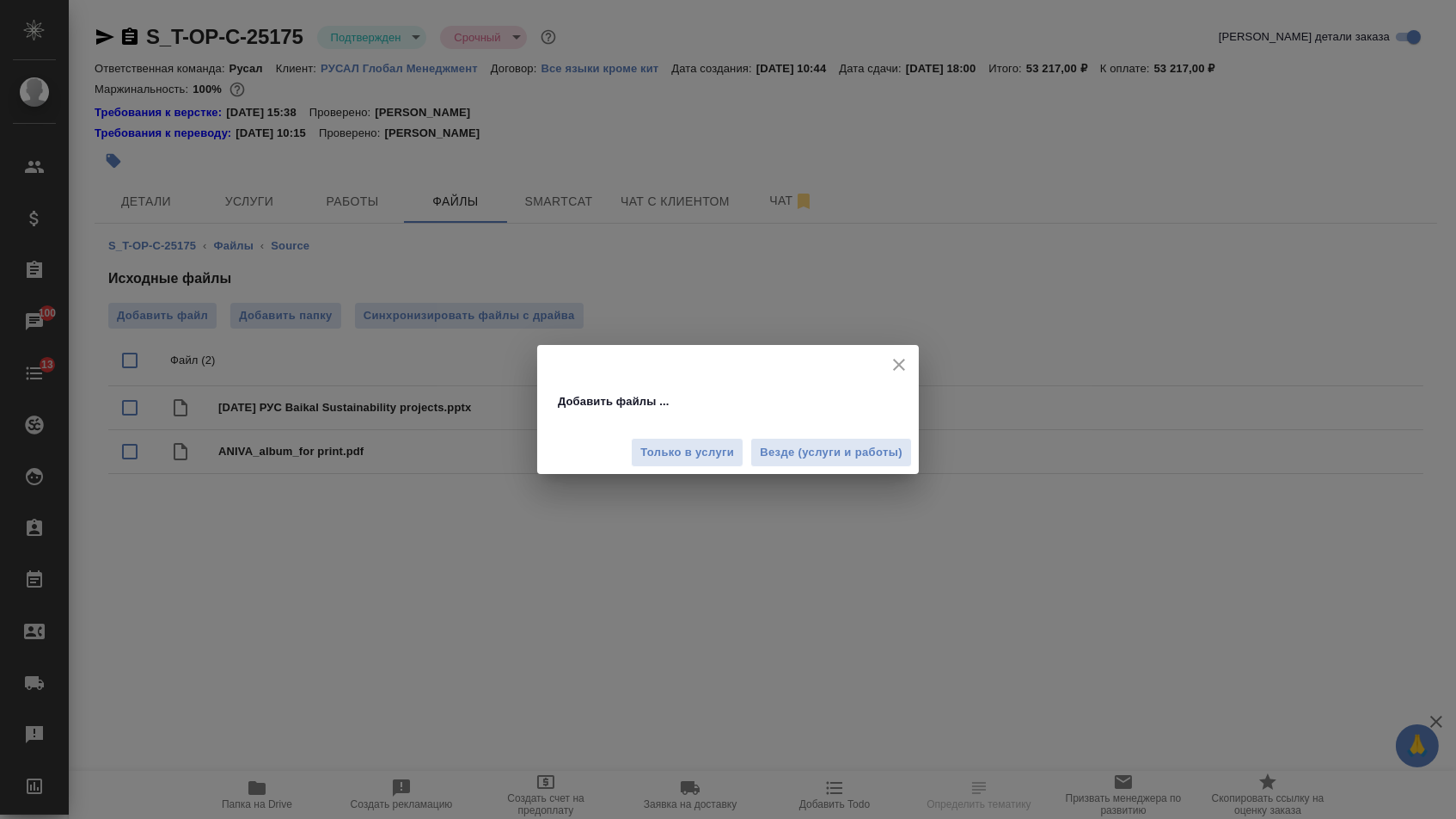
click at [827, 453] on span "Везде (услуги и работы)" at bounding box center [831, 453] width 143 height 20
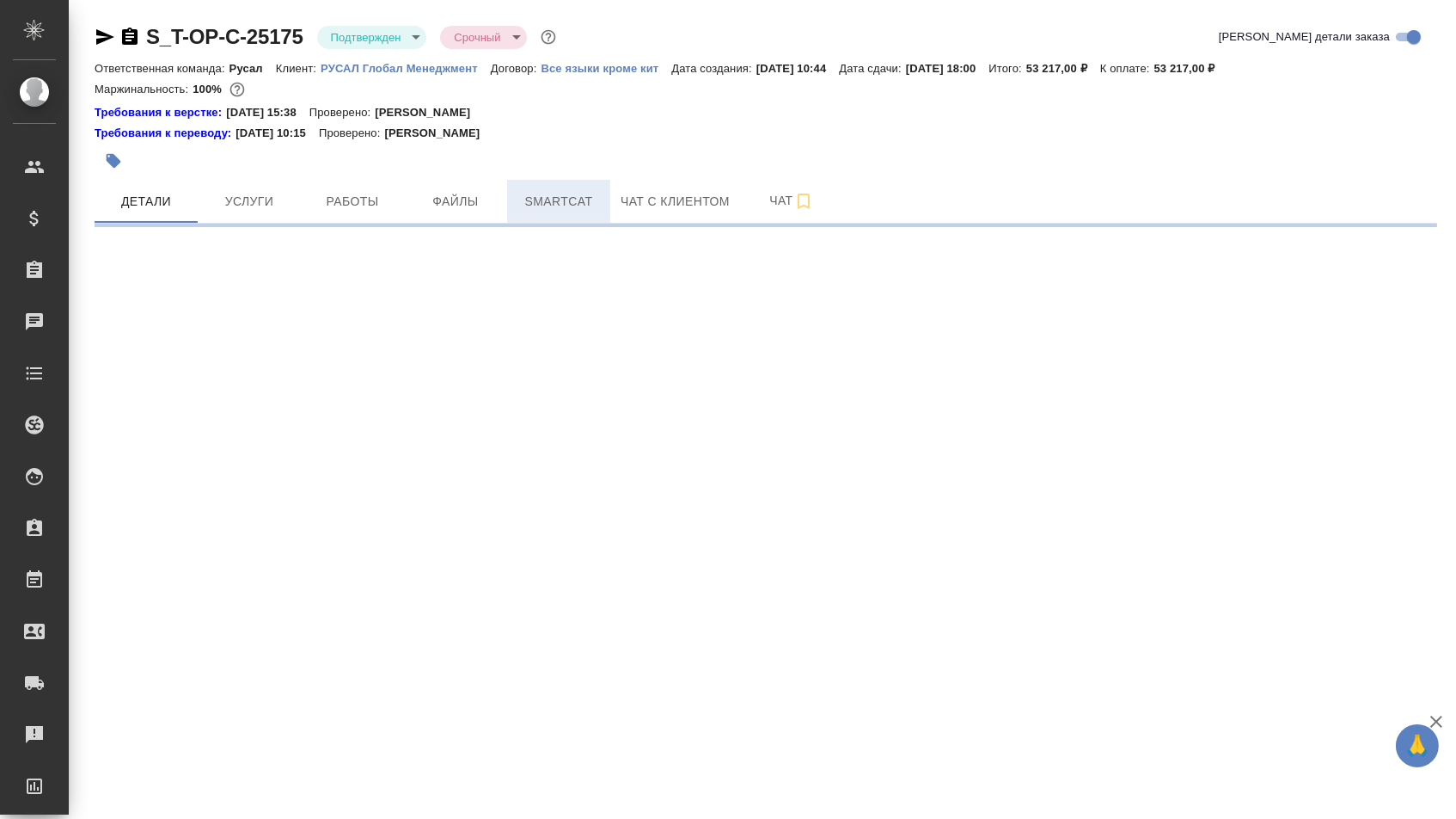
select select "RU"
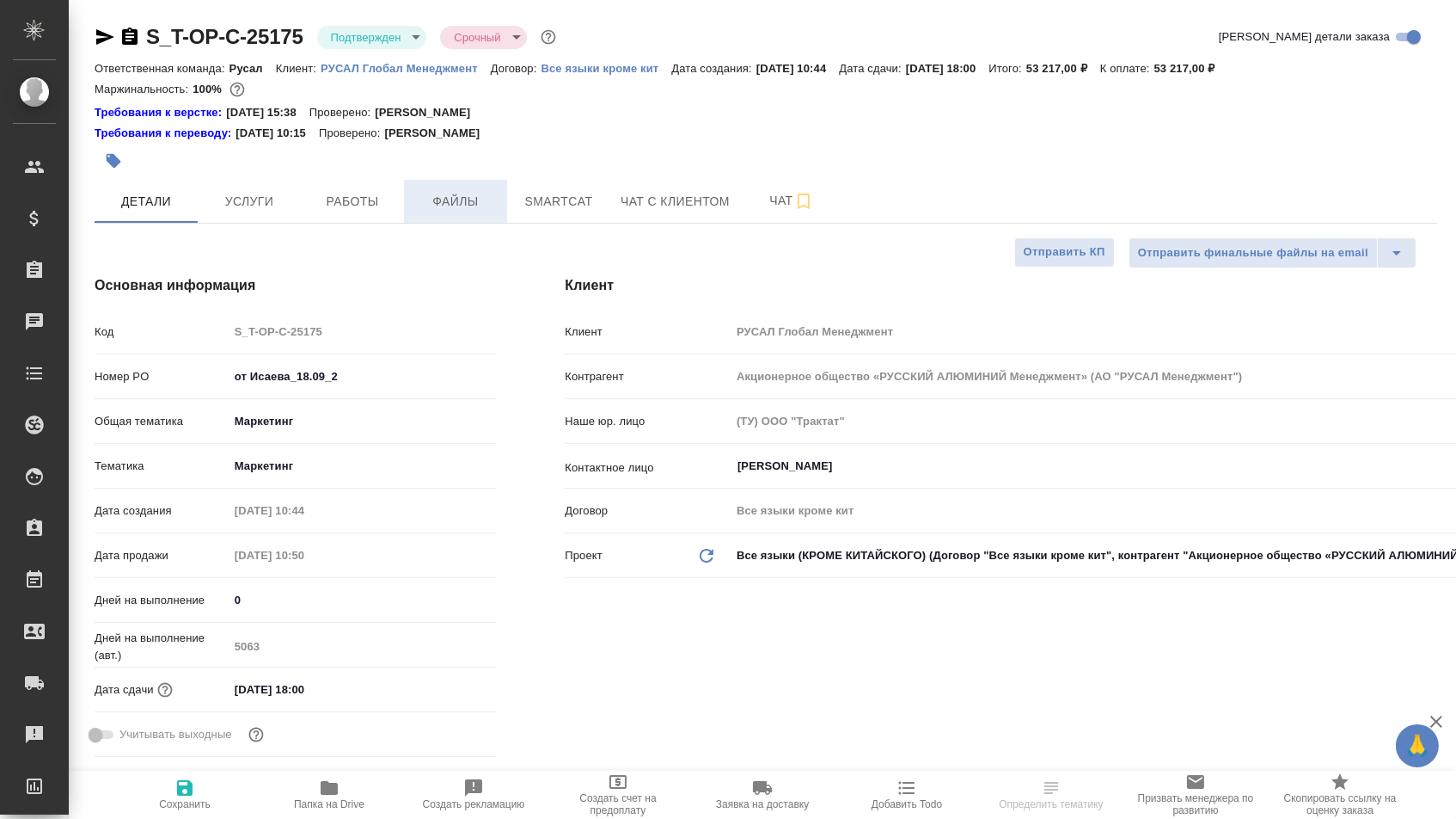
type textarea "x"
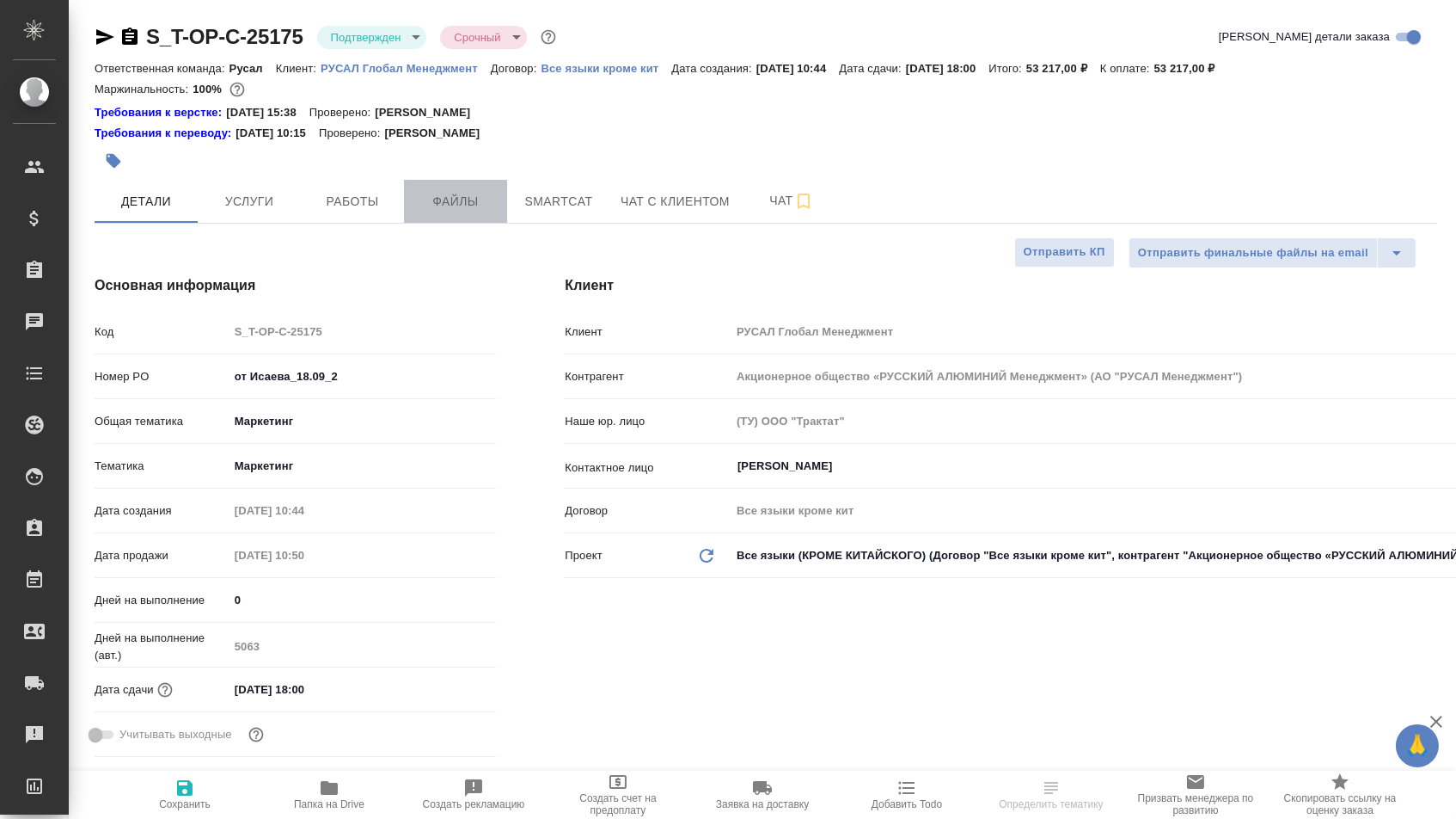
type textarea "x"
click at [445, 203] on span "Файлы" at bounding box center [455, 202] width 82 height 22
type textarea "x"
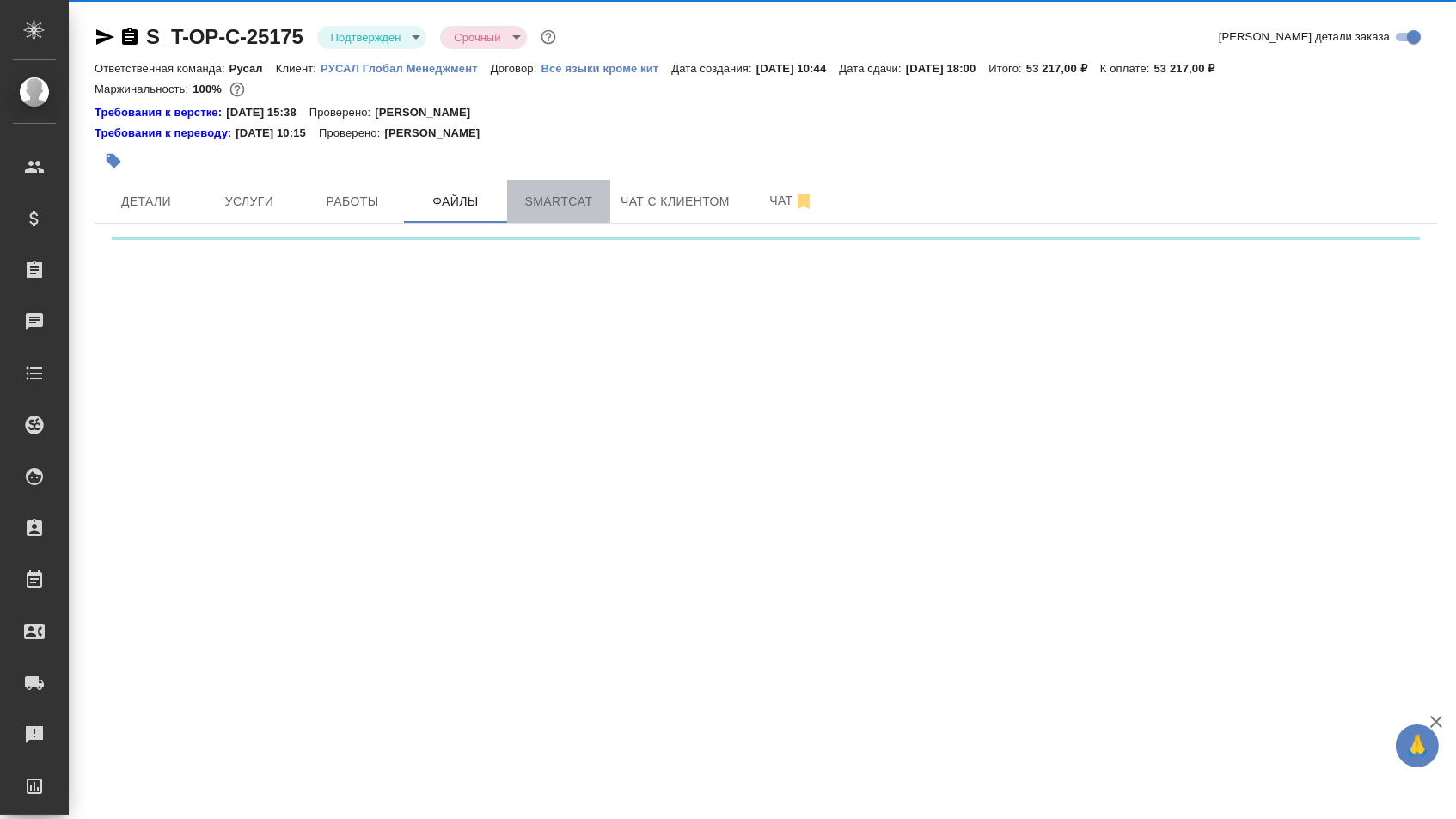
click at [525, 212] on span "Smartcat" at bounding box center [559, 202] width 82 height 22
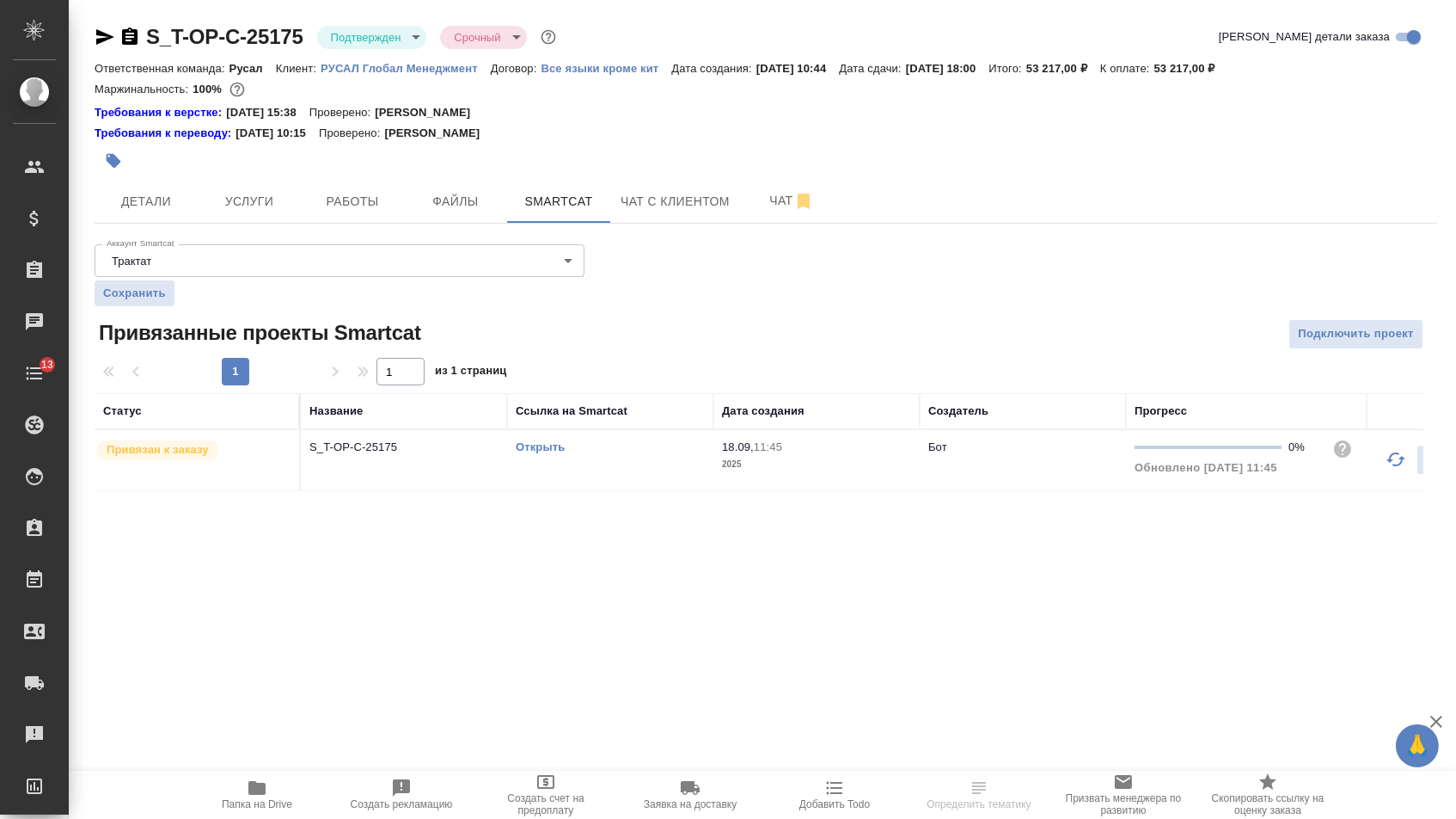
click at [535, 453] on link "Открыть" at bounding box center [540, 447] width 49 height 13
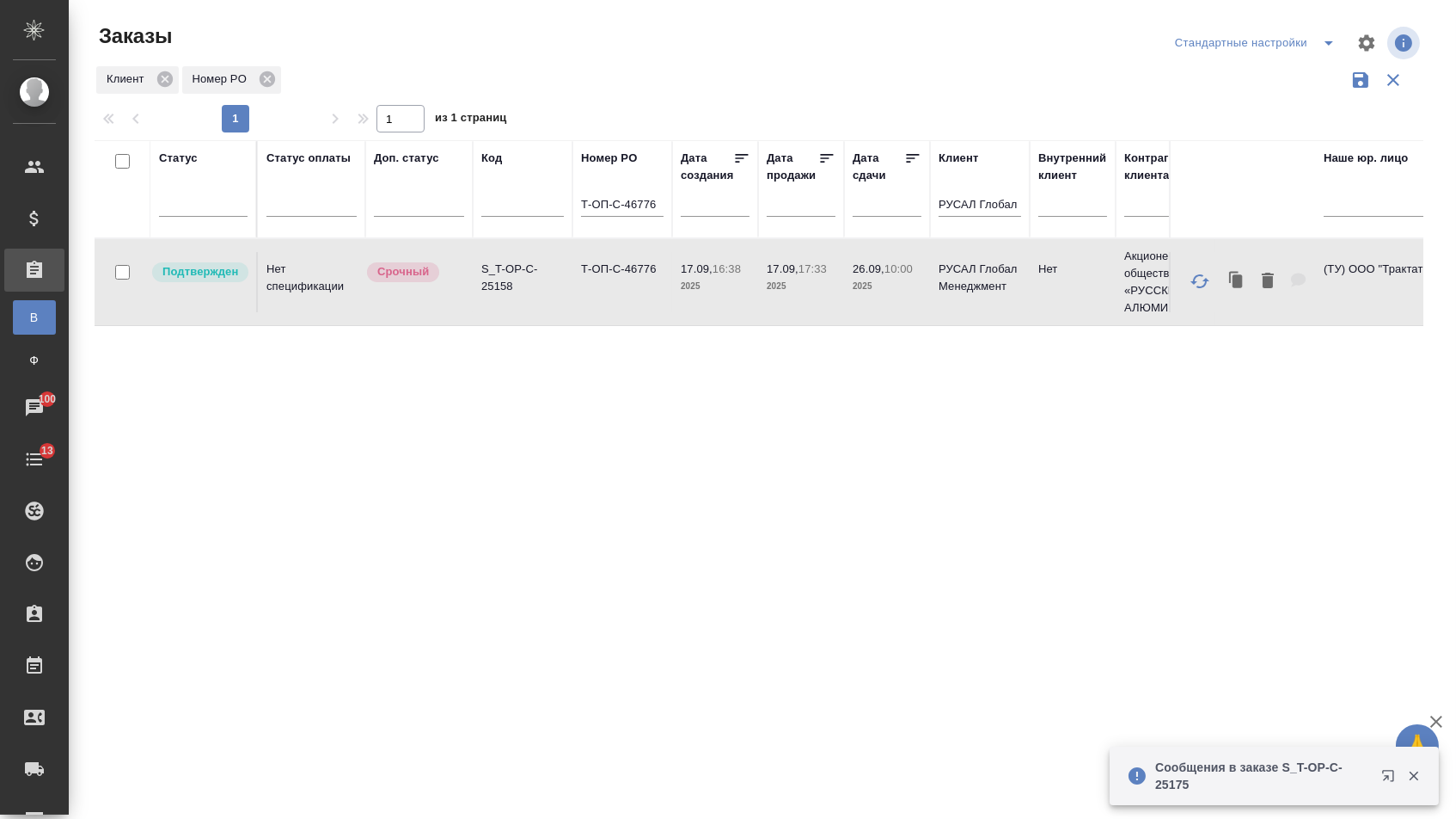
drag, startPoint x: 0, startPoint y: 0, endPoint x: 639, endPoint y: 209, distance: 672.3
click at [639, 209] on input "Т-ОП-С-46776" at bounding box center [622, 206] width 82 height 22
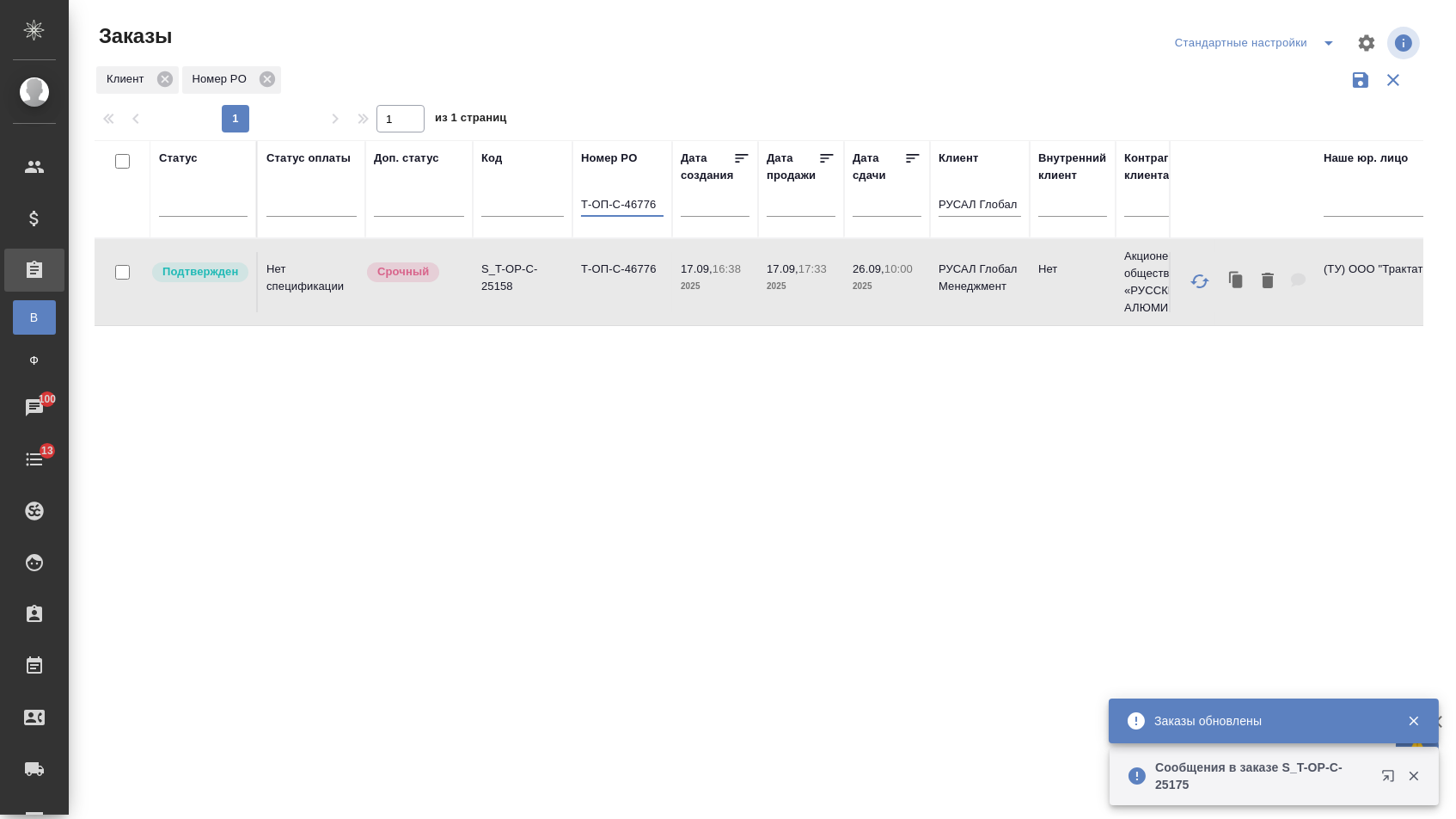
paste input "92"
type input "Т-ОП-С-46792"
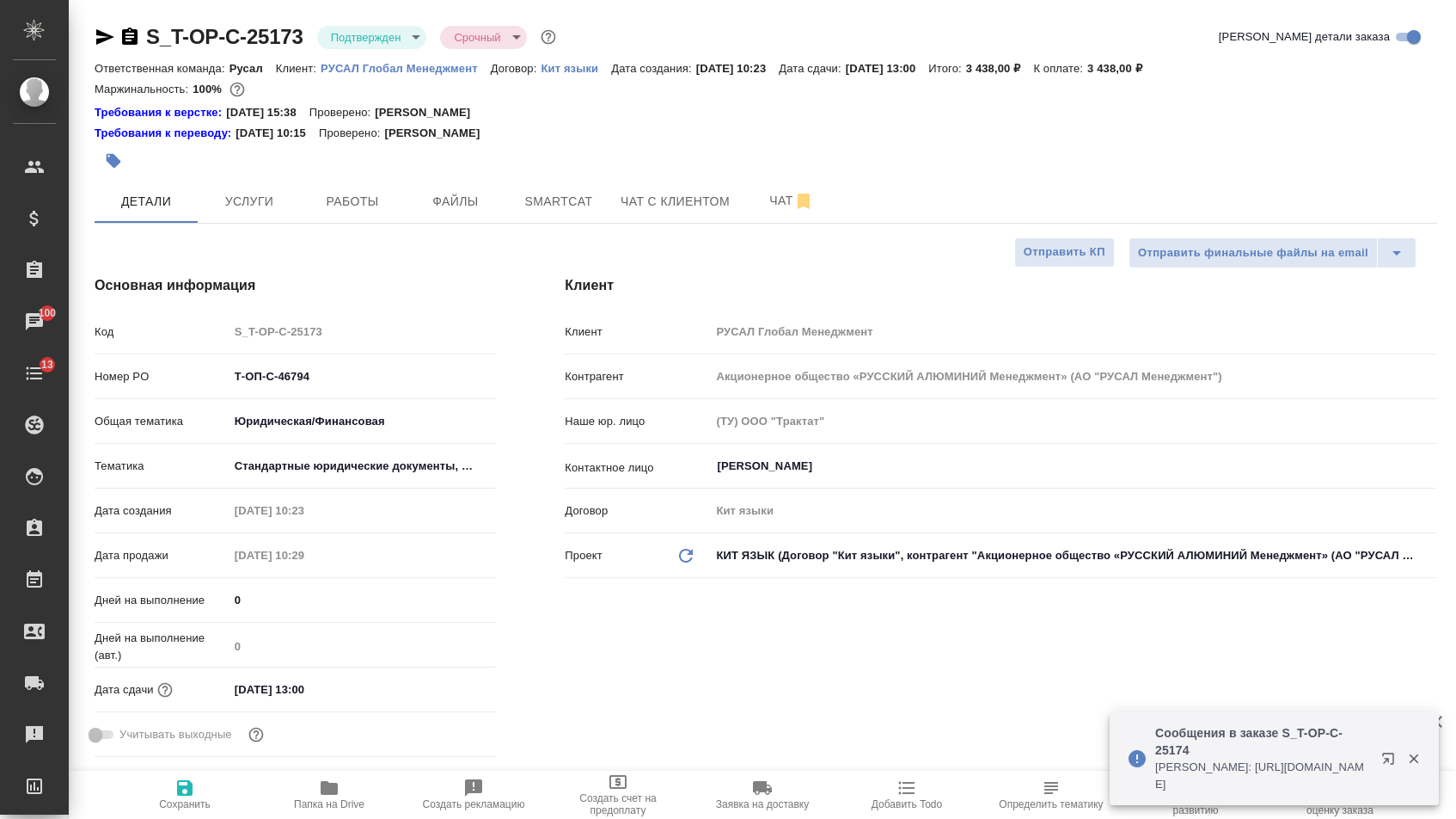
select select "RU"
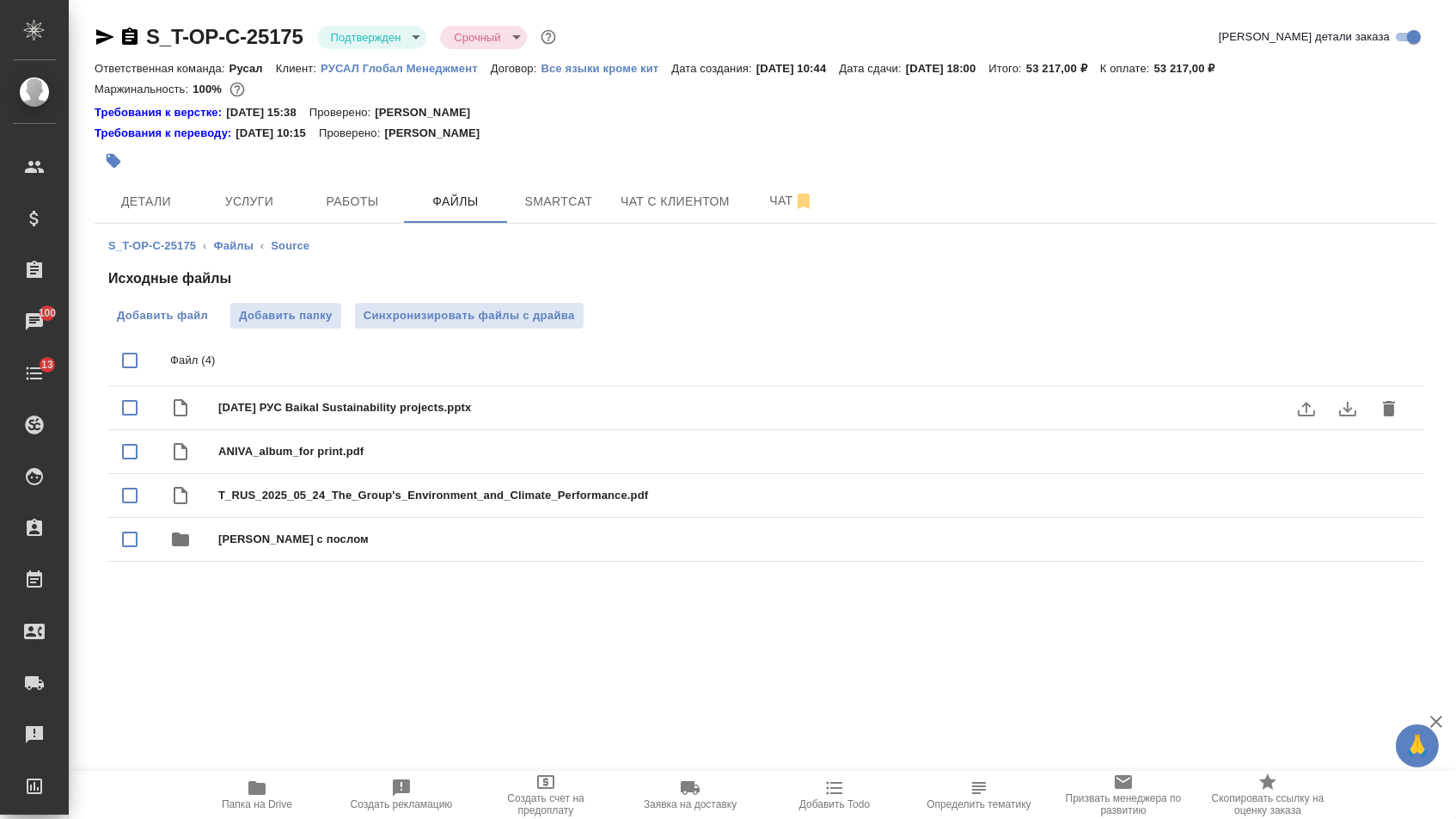
click at [150, 322] on span "Добавить файл" at bounding box center [162, 315] width 91 height 17
click at [0, 0] on input "Добавить файл" at bounding box center [0, 0] width 0 height 0
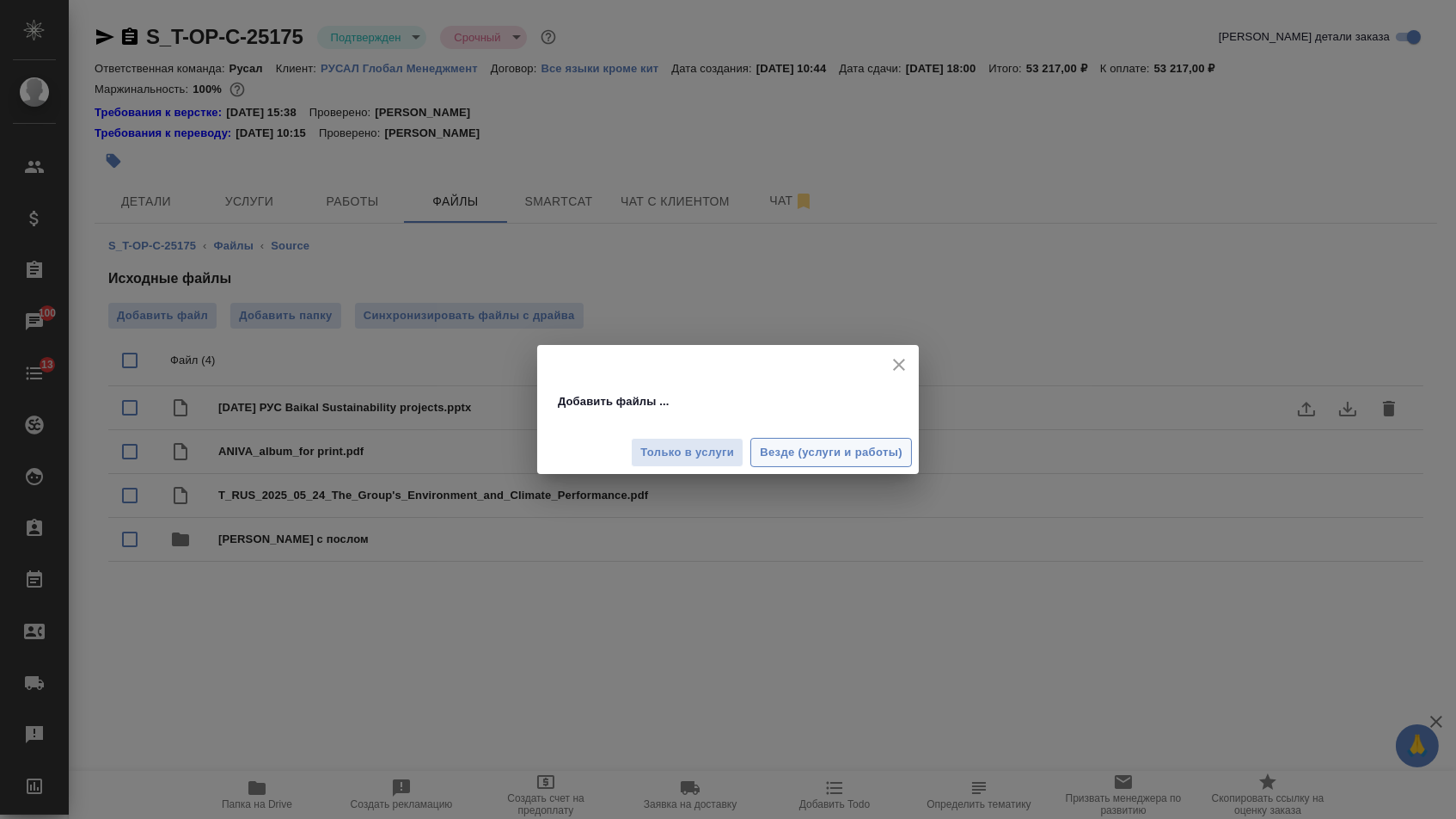
click at [821, 464] on button "Везде (услуги и работы)" at bounding box center [831, 452] width 162 height 30
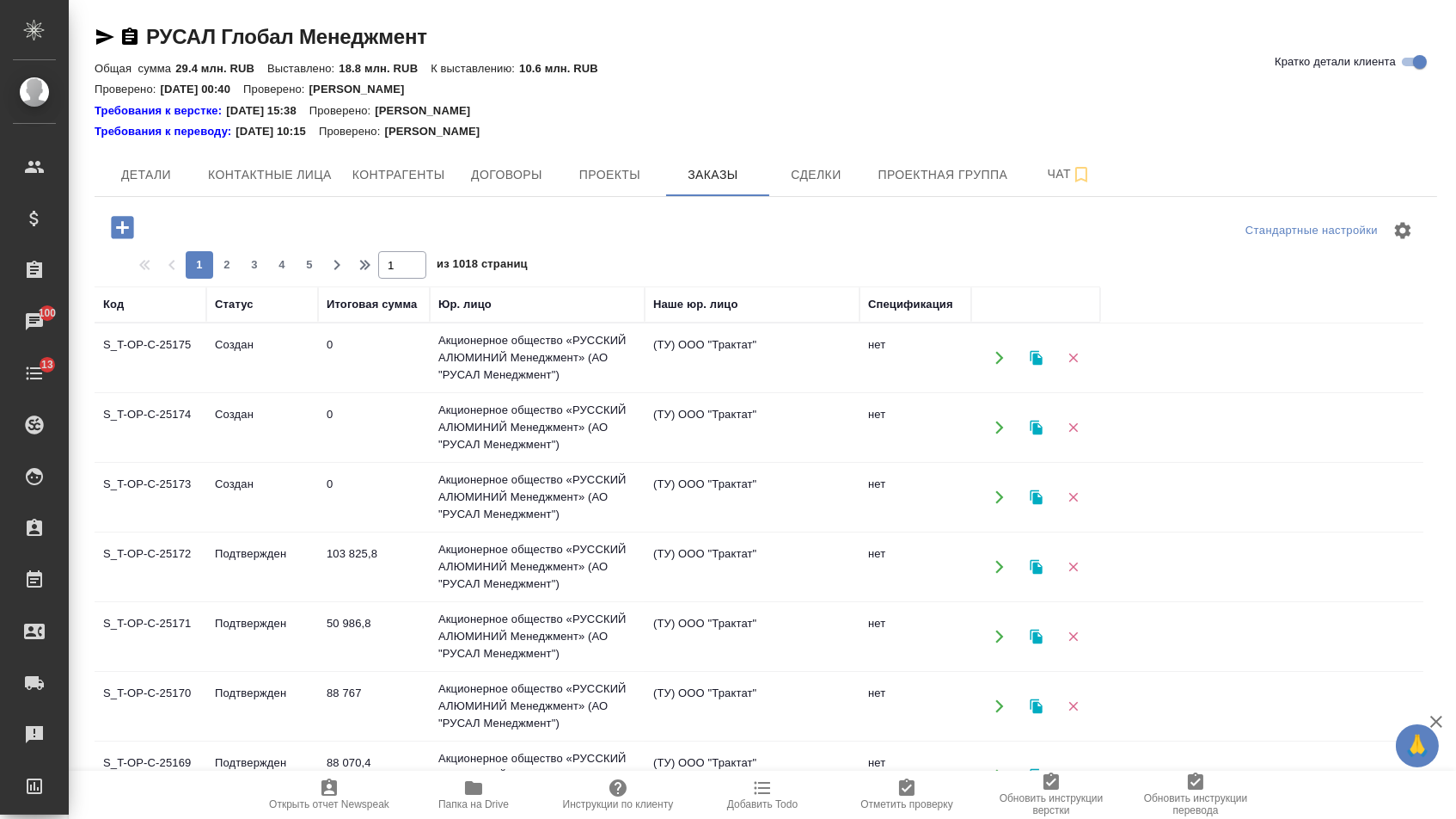
drag, startPoint x: 0, startPoint y: 0, endPoint x: 130, endPoint y: 222, distance: 257.3
click at [130, 222] on icon "button" at bounding box center [122, 227] width 23 height 23
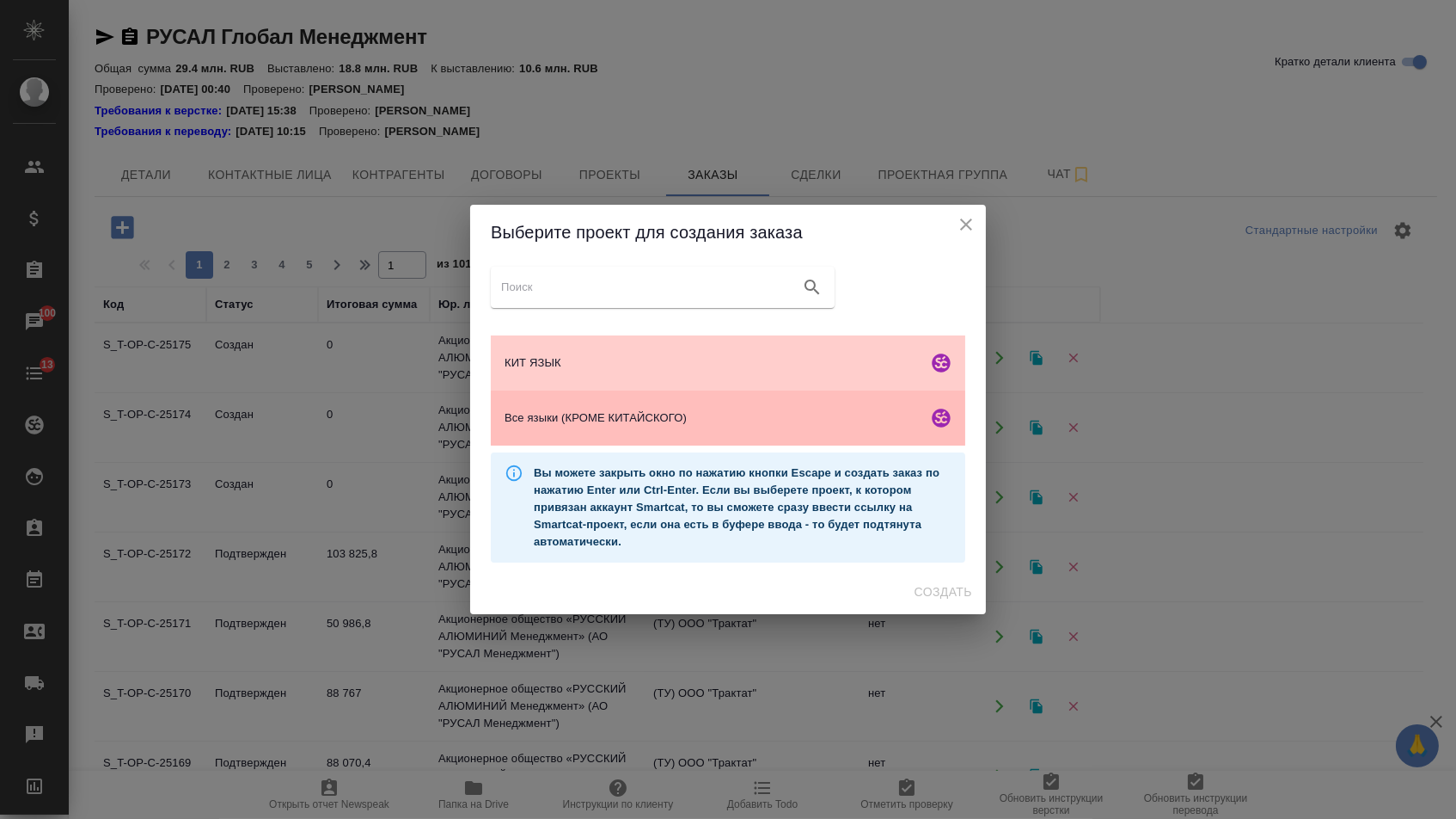
click at [661, 438] on div "Все языки (КРОМЕ КИТАЙСКОГО)" at bounding box center [728, 418] width 474 height 55
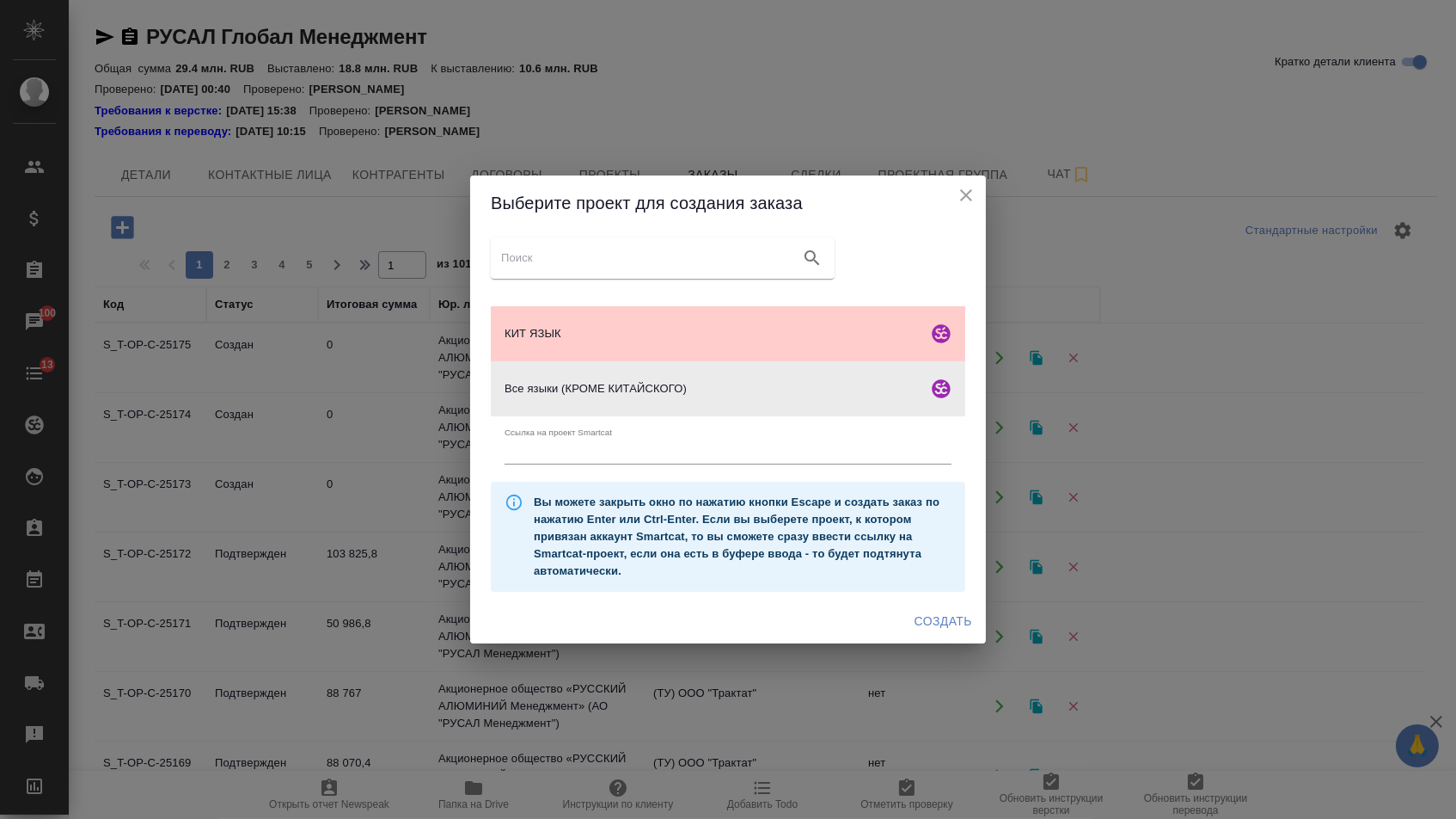
click at [944, 623] on span "Создать" at bounding box center [944, 621] width 58 height 22
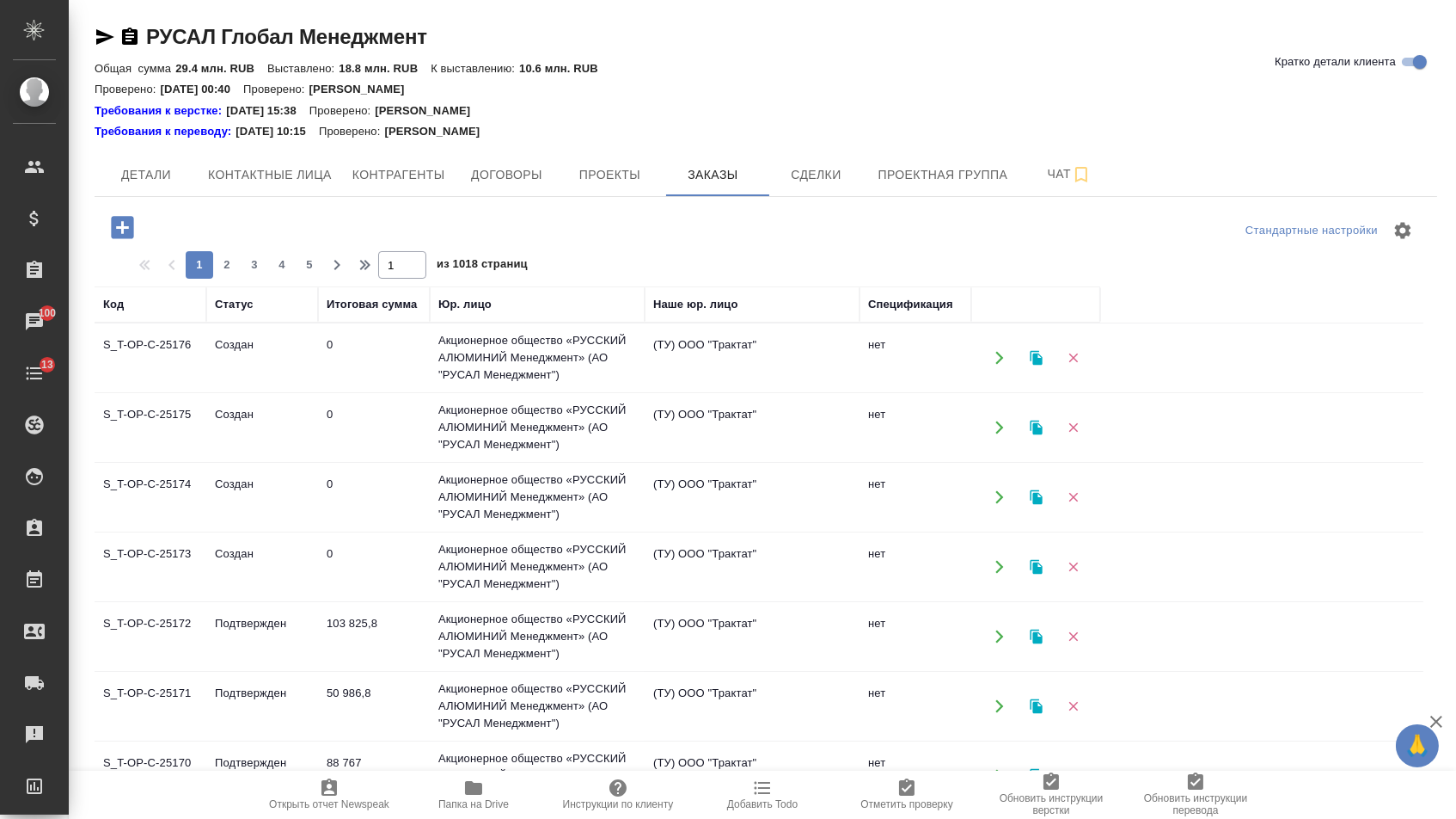
click at [121, 242] on icon "button" at bounding box center [122, 227] width 30 height 30
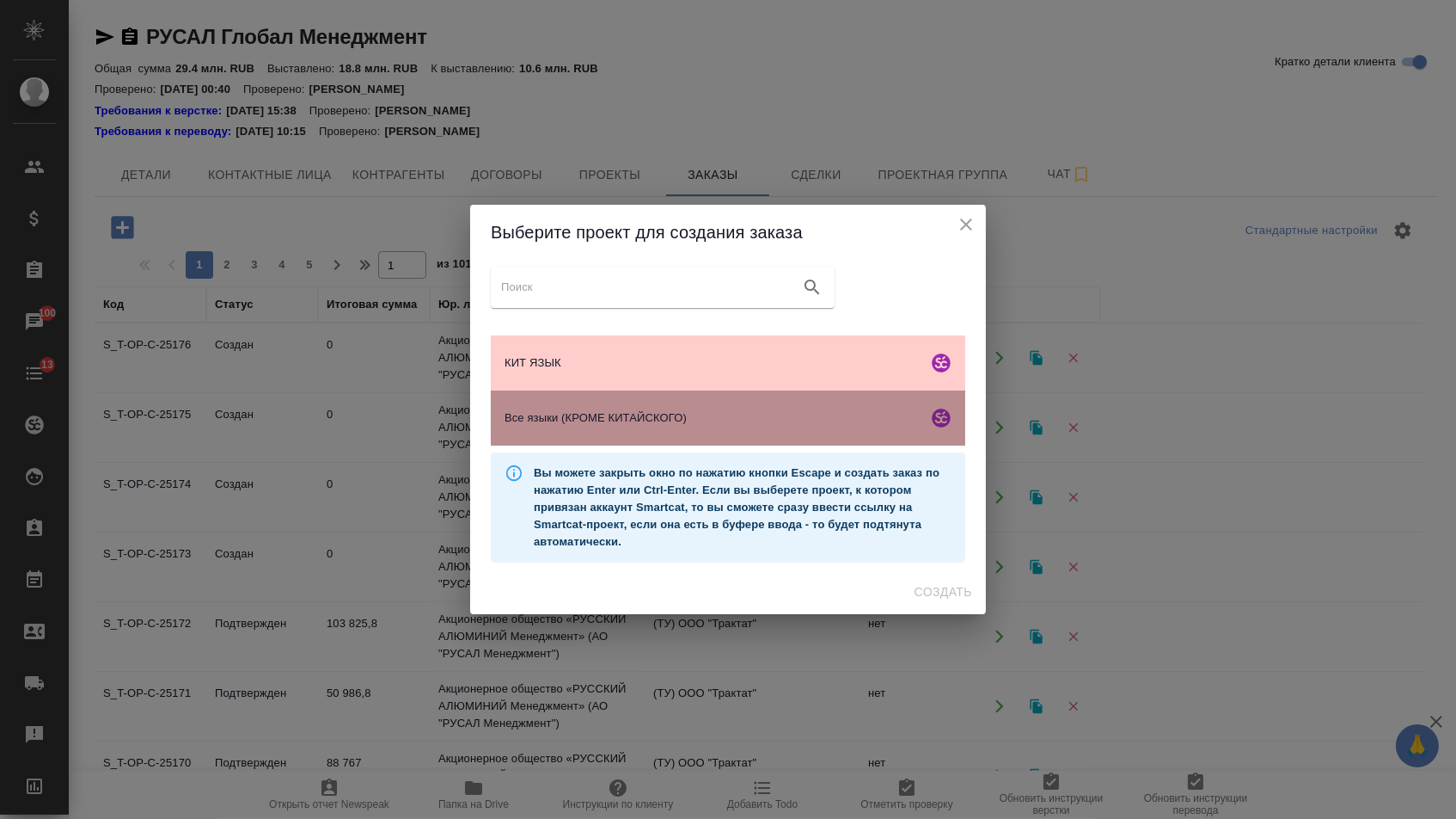
click at [587, 433] on div "Все языки (КРОМЕ КИТАЙСКОГО)" at bounding box center [728, 418] width 474 height 55
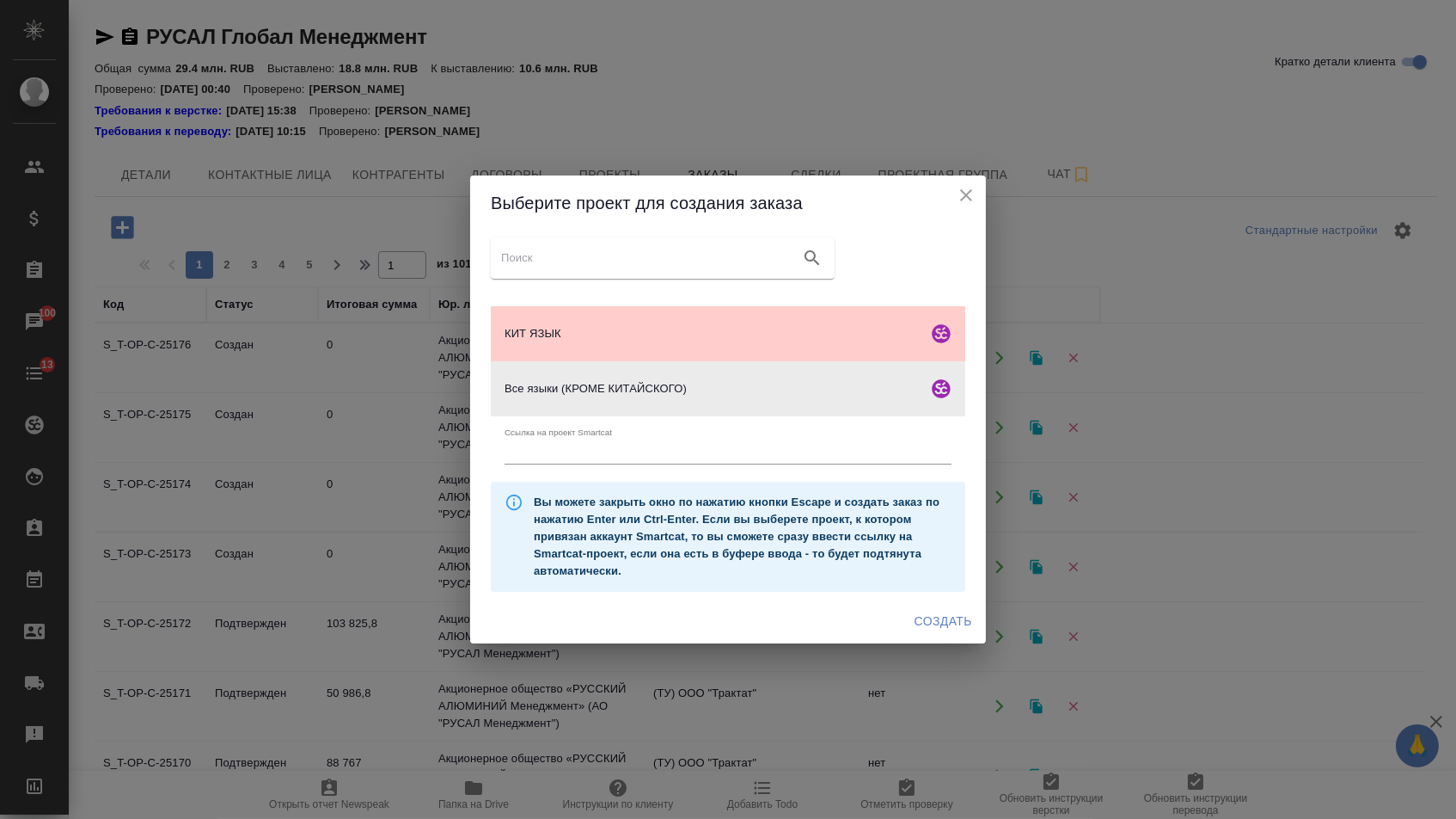
click at [924, 598] on div "КИТ ЯЗЫК Все языки (КРОМЕ КИТАЙСКОГО) Ссылка на проект Smartcat Вы можете закры…" at bounding box center [728, 414] width 516 height 368
click at [924, 611] on button "Создать" at bounding box center [944, 621] width 71 height 32
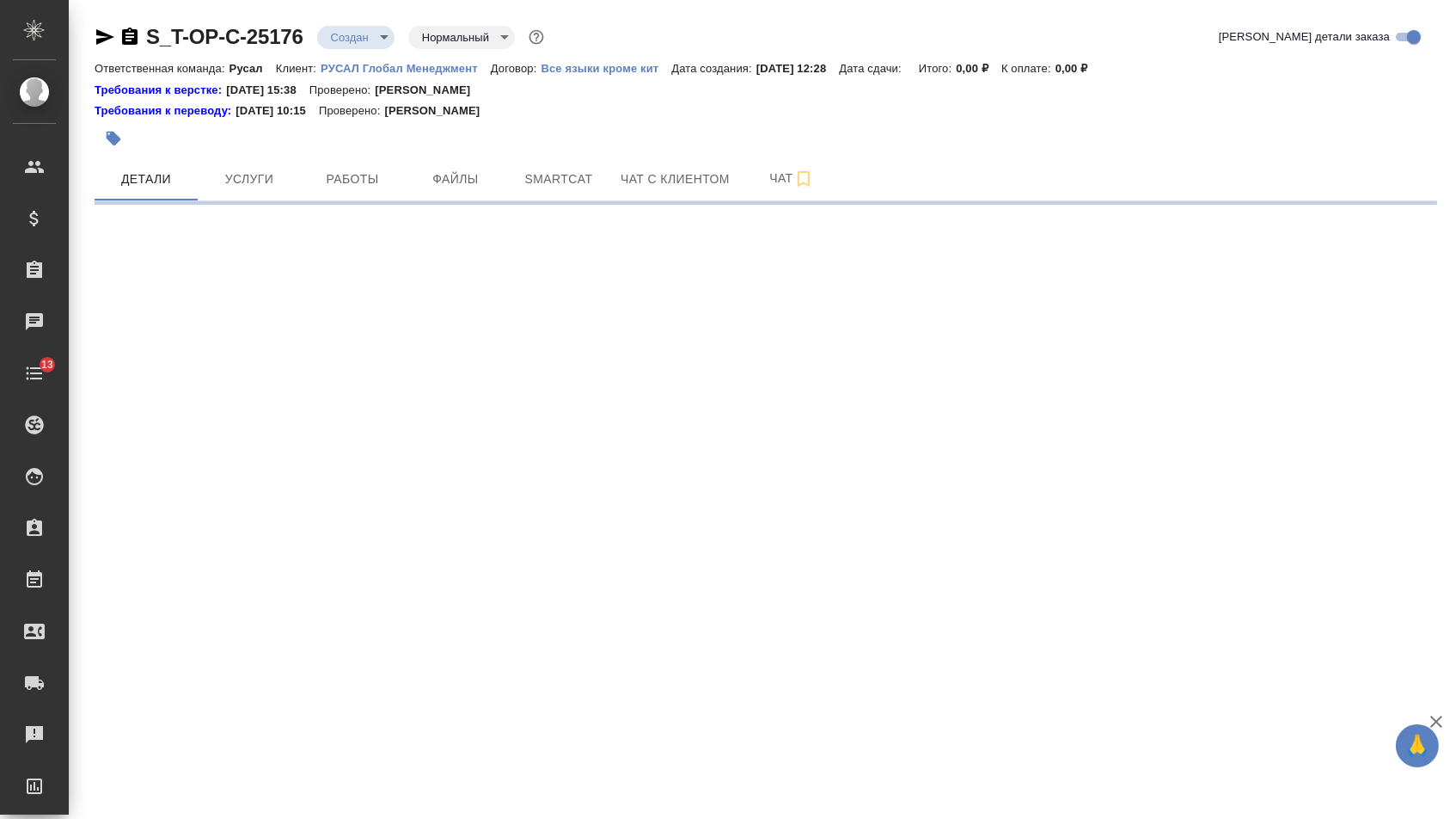
select select "RU"
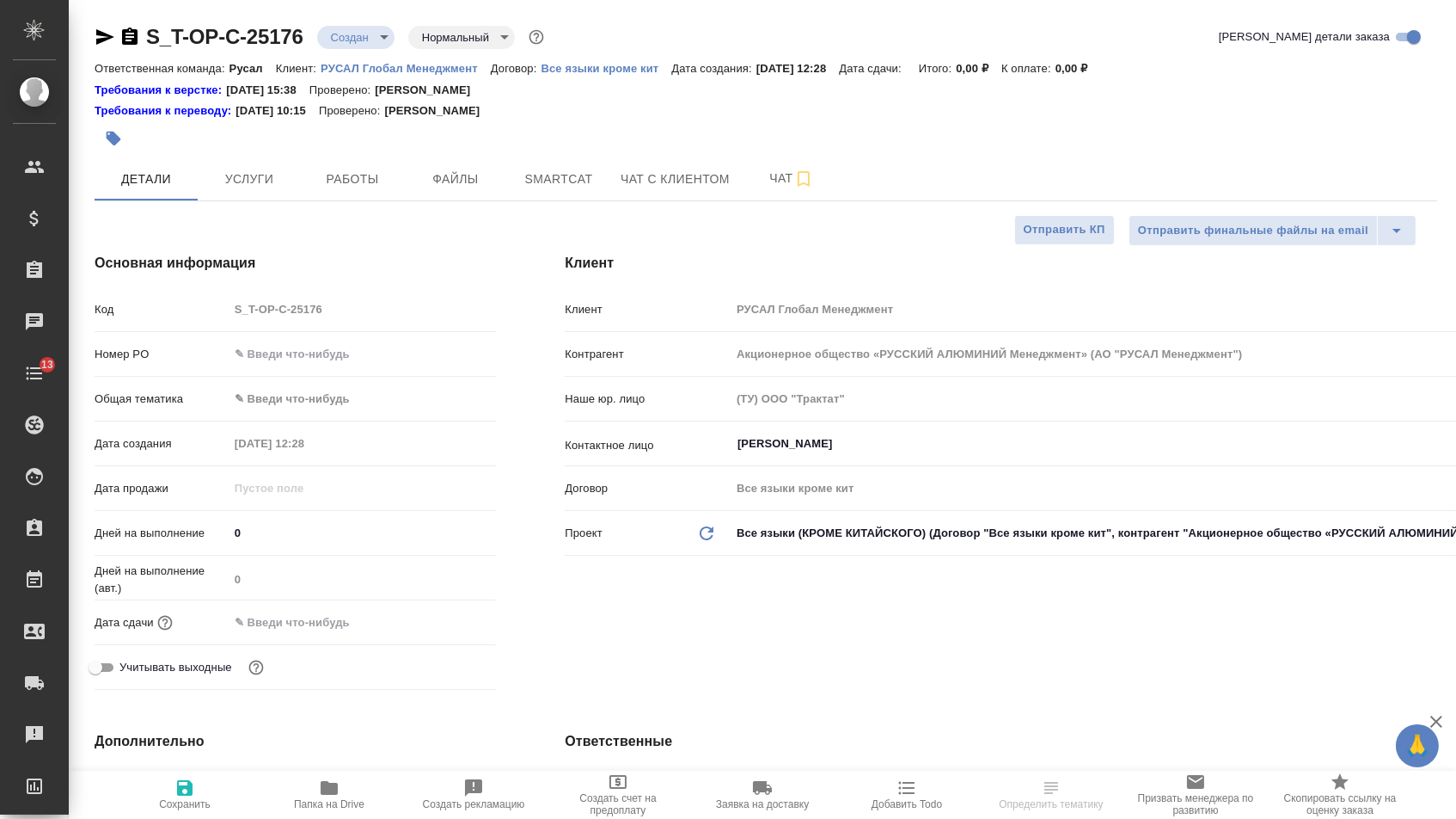
type textarea "x"
type input "Русал"
type textarea "x"
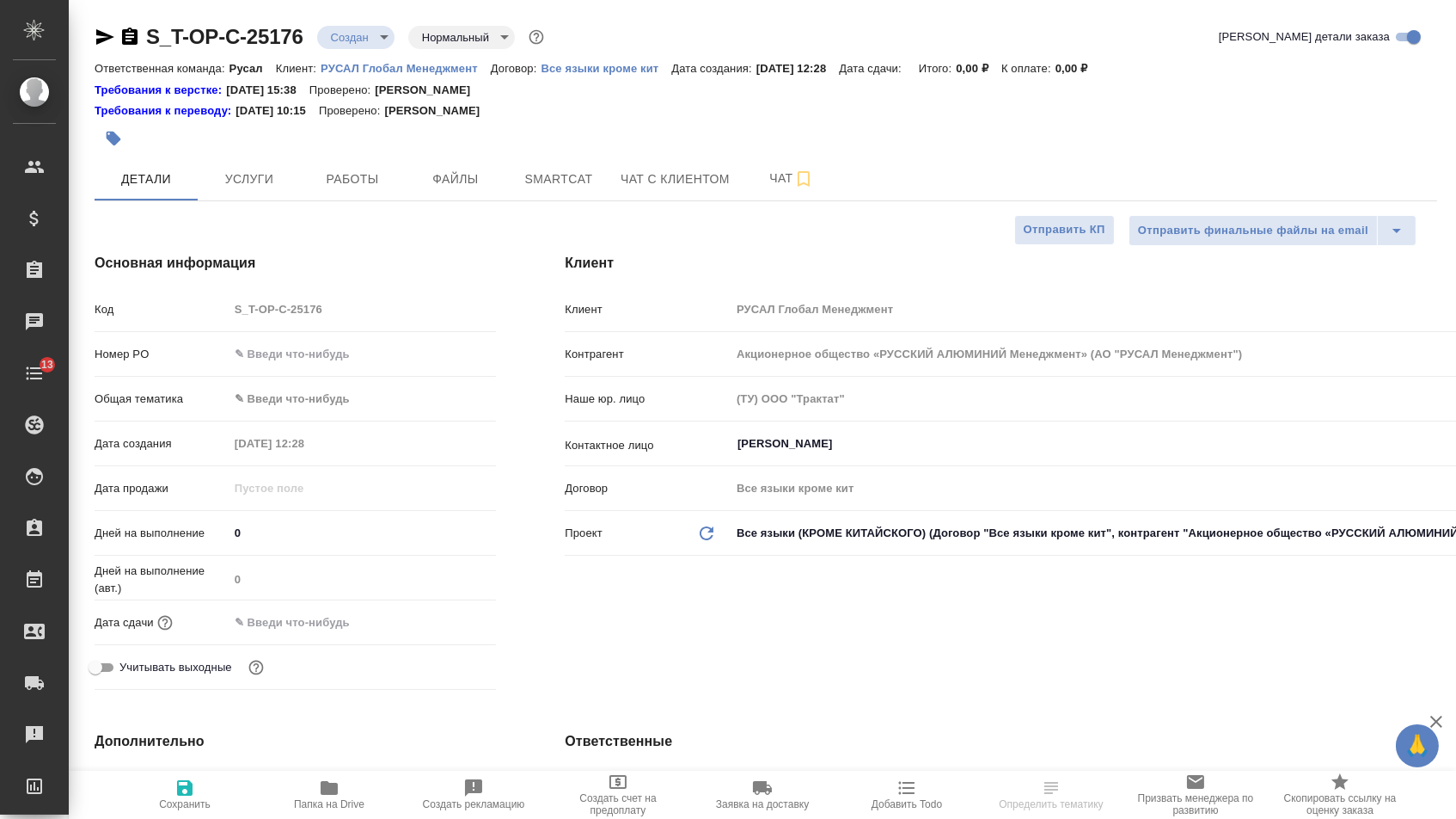
type textarea "x"
click at [324, 363] on input "text" at bounding box center [362, 354] width 268 height 25
type textarea "x"
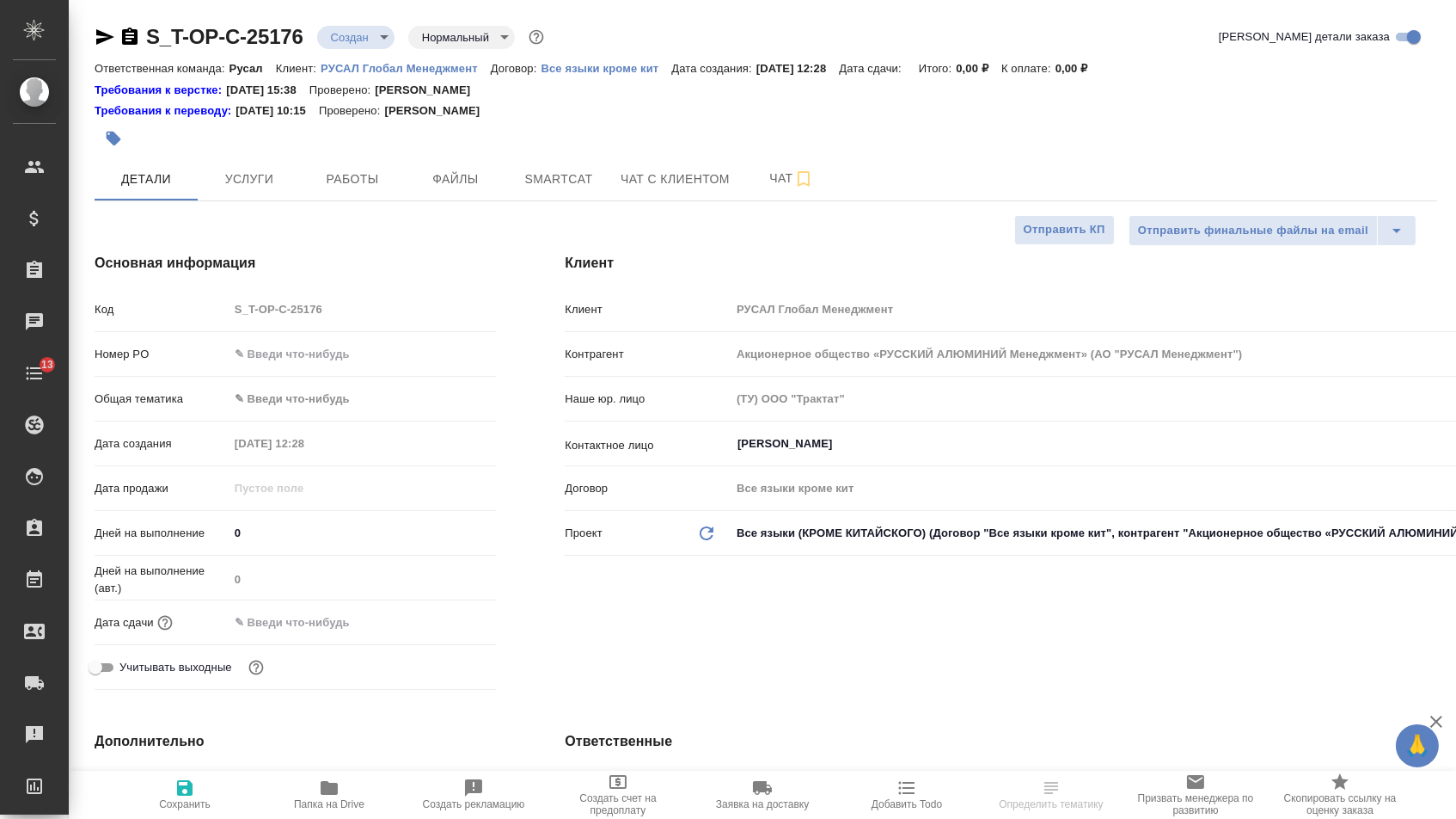
type textarea "x"
paste input "Т-ОП-С-46796"
type input "Т-ОП-С-46796"
type textarea "x"
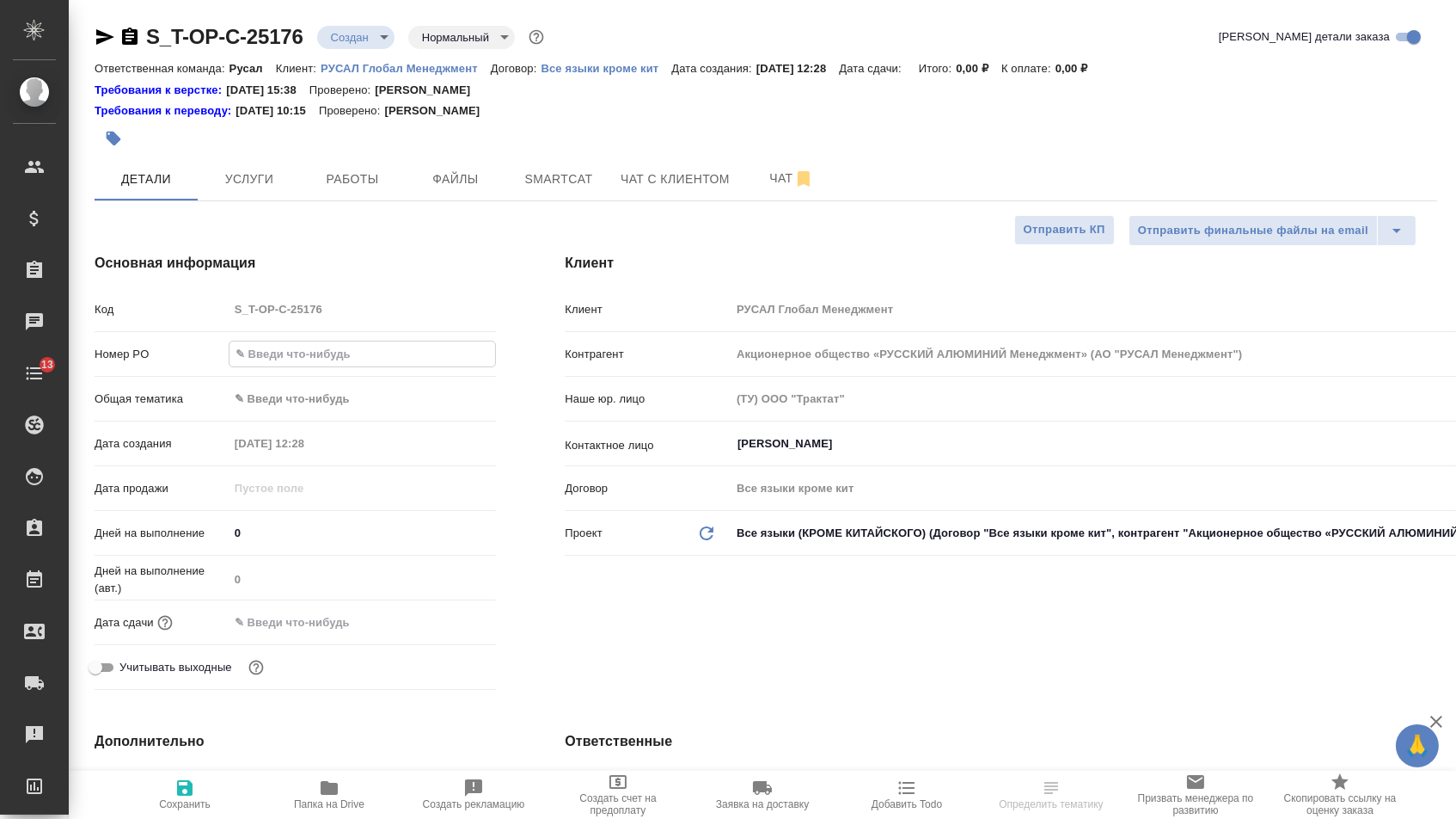
type textarea "x"
type input "Т-ОП-С-46796"
click at [326, 632] on input "text" at bounding box center [304, 622] width 150 height 25
click at [465, 631] on div at bounding box center [465, 620] width 61 height 21
click at [449, 629] on icon "button" at bounding box center [446, 620] width 15 height 17
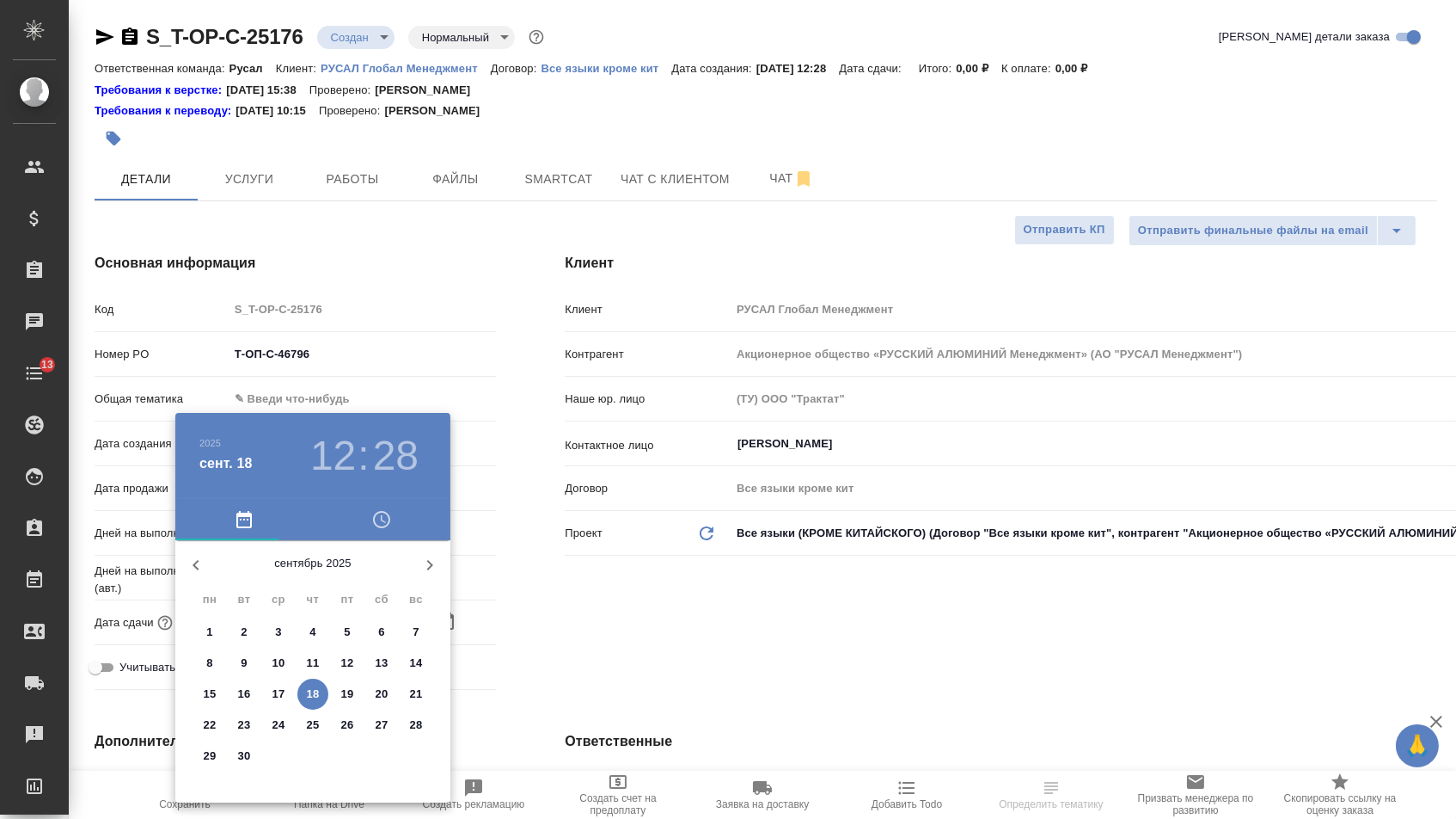
click at [314, 709] on button "18" at bounding box center [313, 694] width 31 height 31
type input "[DATE] 12:28"
type textarea "x"
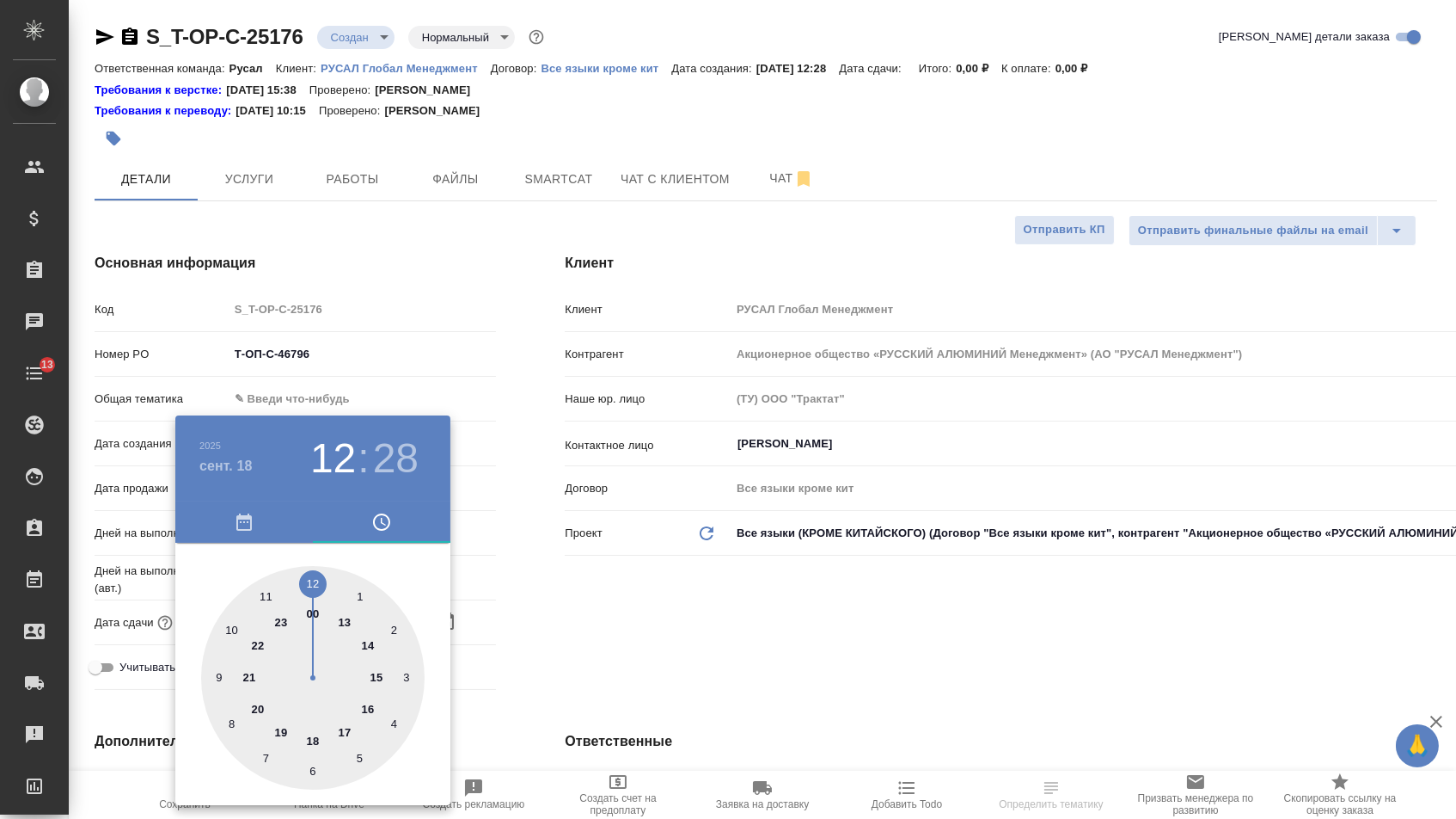
type textarea "x"
type input "[DATE] 16:28"
click at [371, 712] on div at bounding box center [313, 677] width 223 height 223
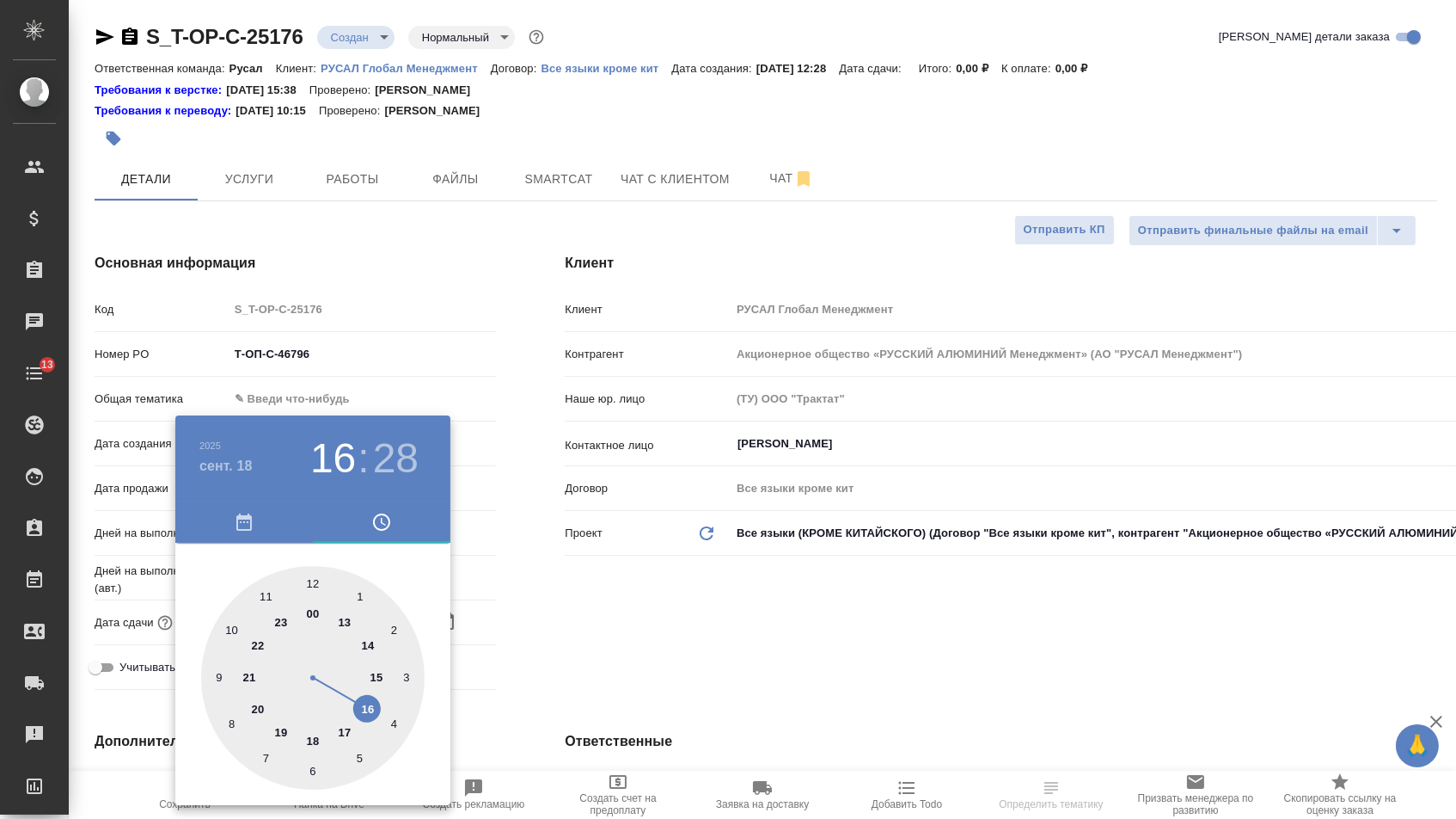
type textarea "x"
click at [314, 581] on div at bounding box center [313, 677] width 223 height 223
type input "[DATE] 16:00"
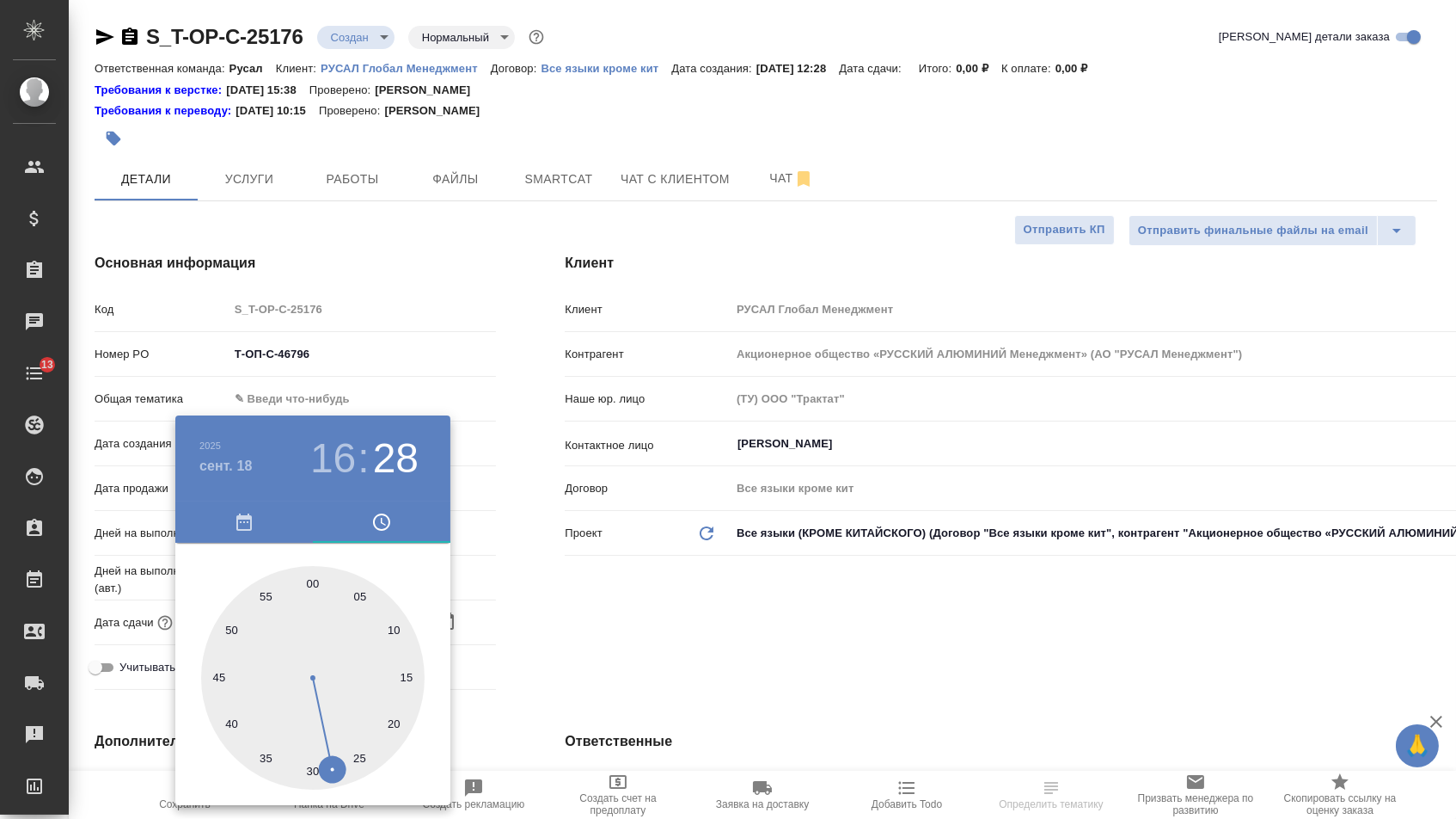
type textarea "x"
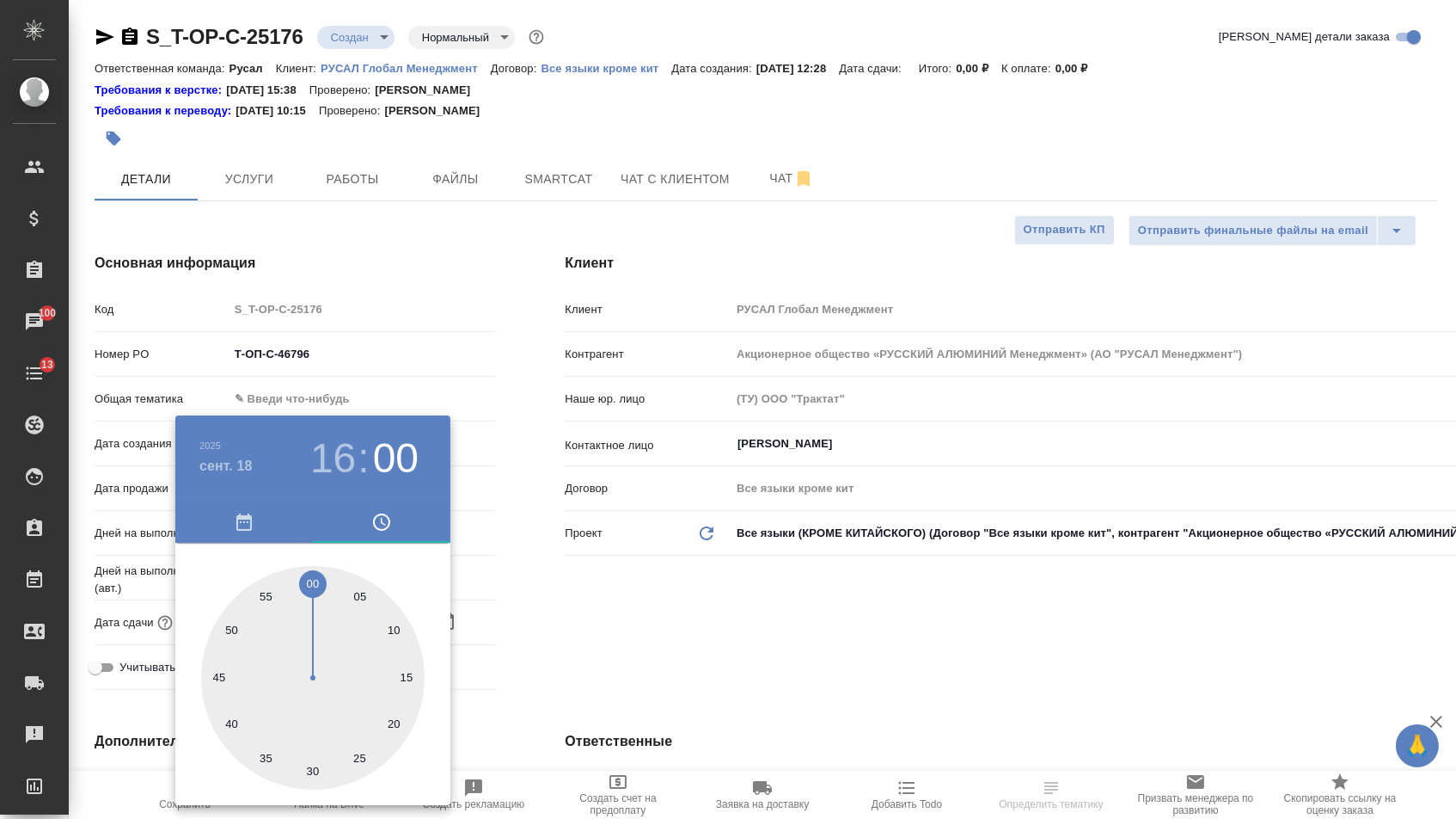
type textarea "x"
type input "[DATE] 16:08"
click at [399, 606] on div at bounding box center [313, 677] width 223 height 223
type textarea "x"
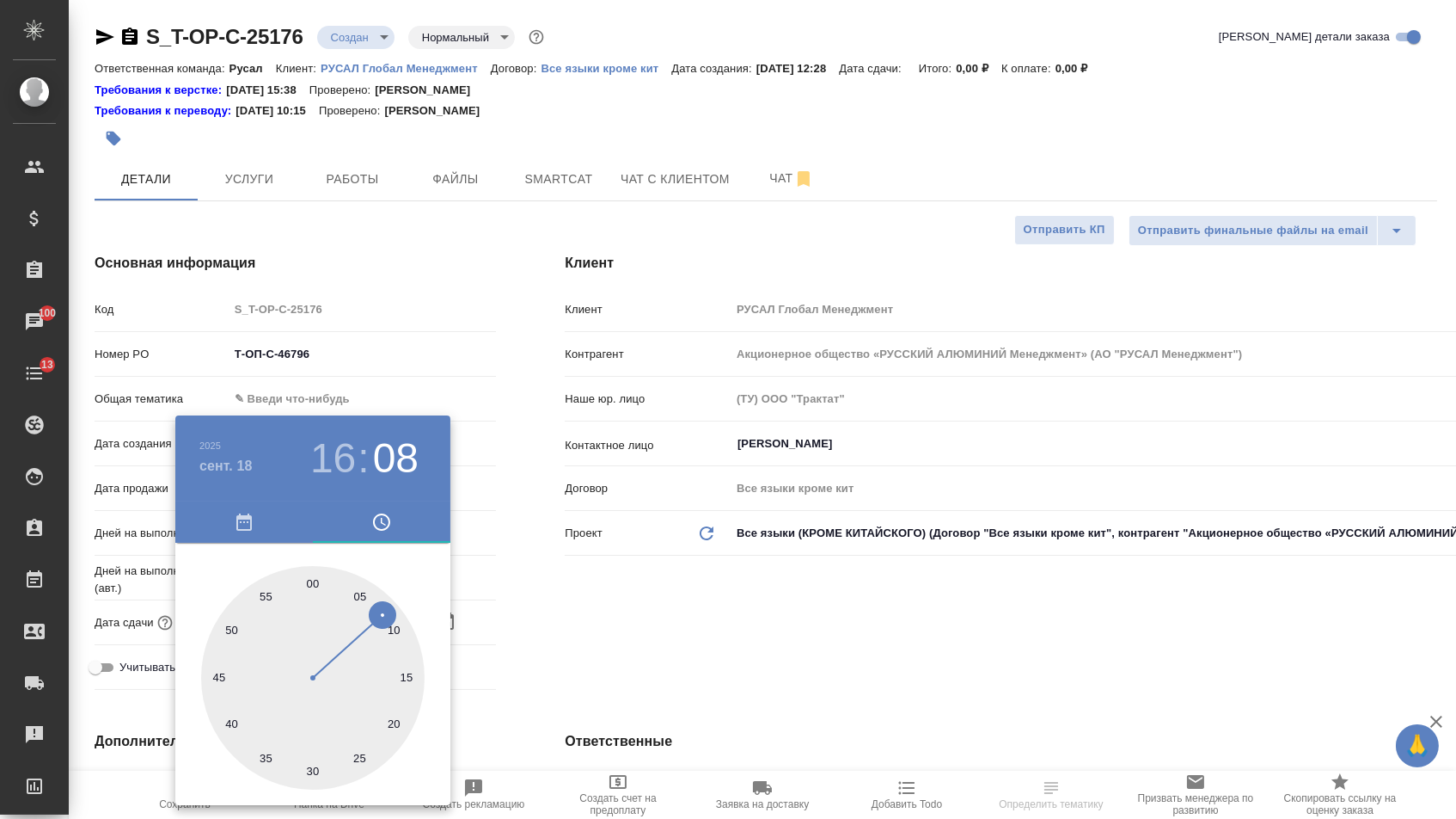
type textarea "x"
click at [312, 579] on div at bounding box center [313, 677] width 223 height 223
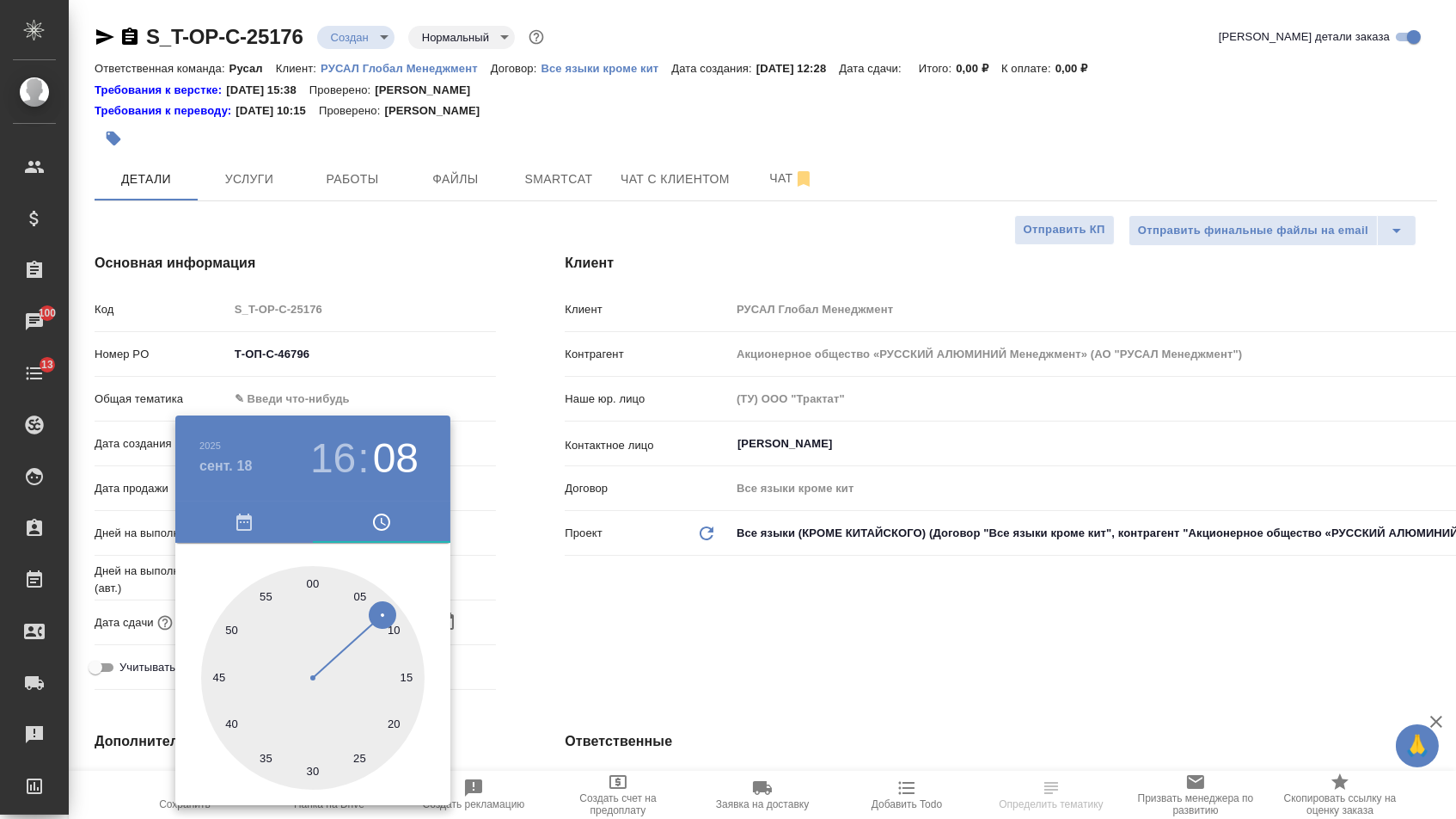
type input "[DATE] 16:00"
type textarea "x"
click at [589, 591] on div at bounding box center [728, 410] width 1456 height 819
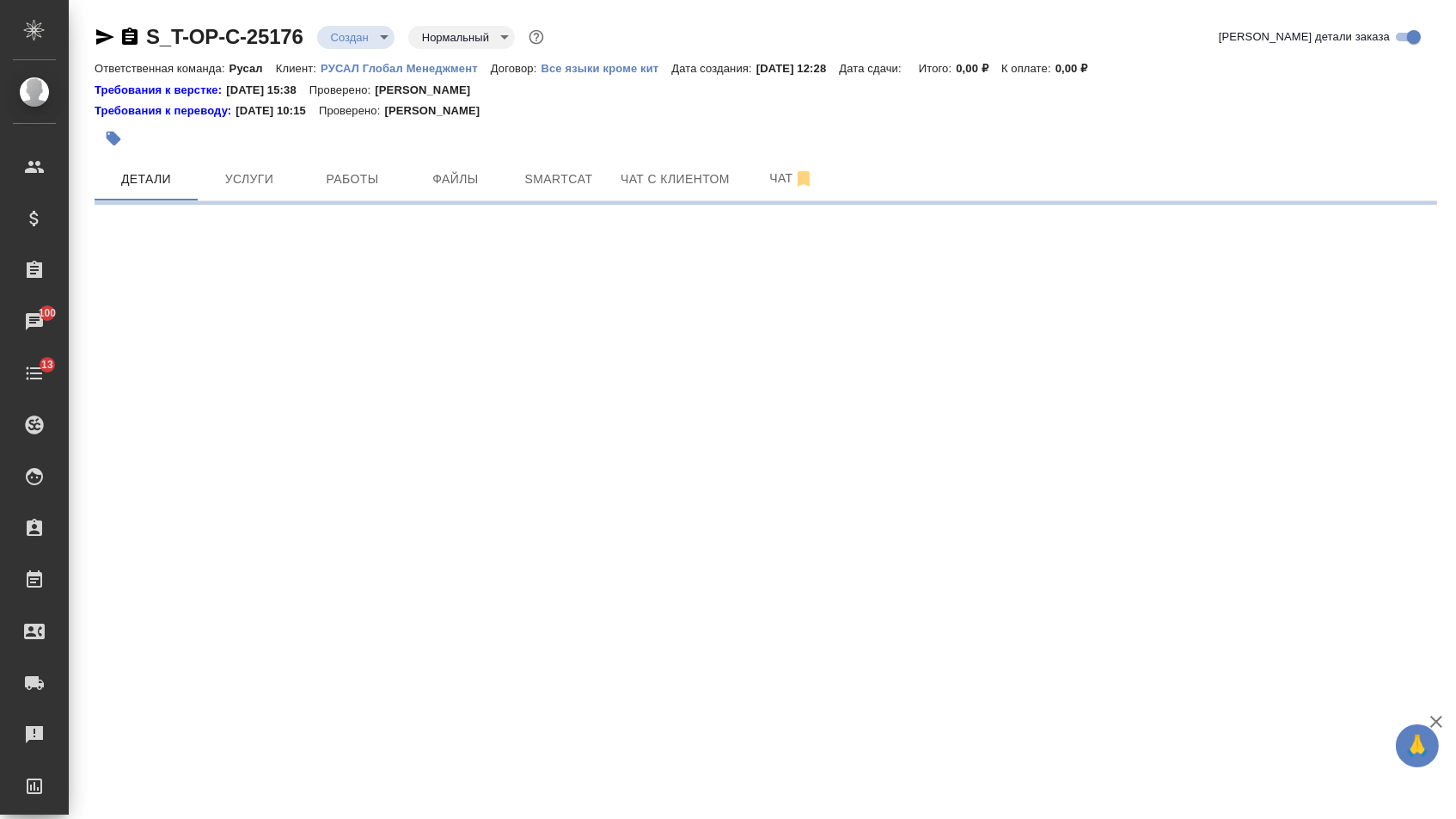
select select "RU"
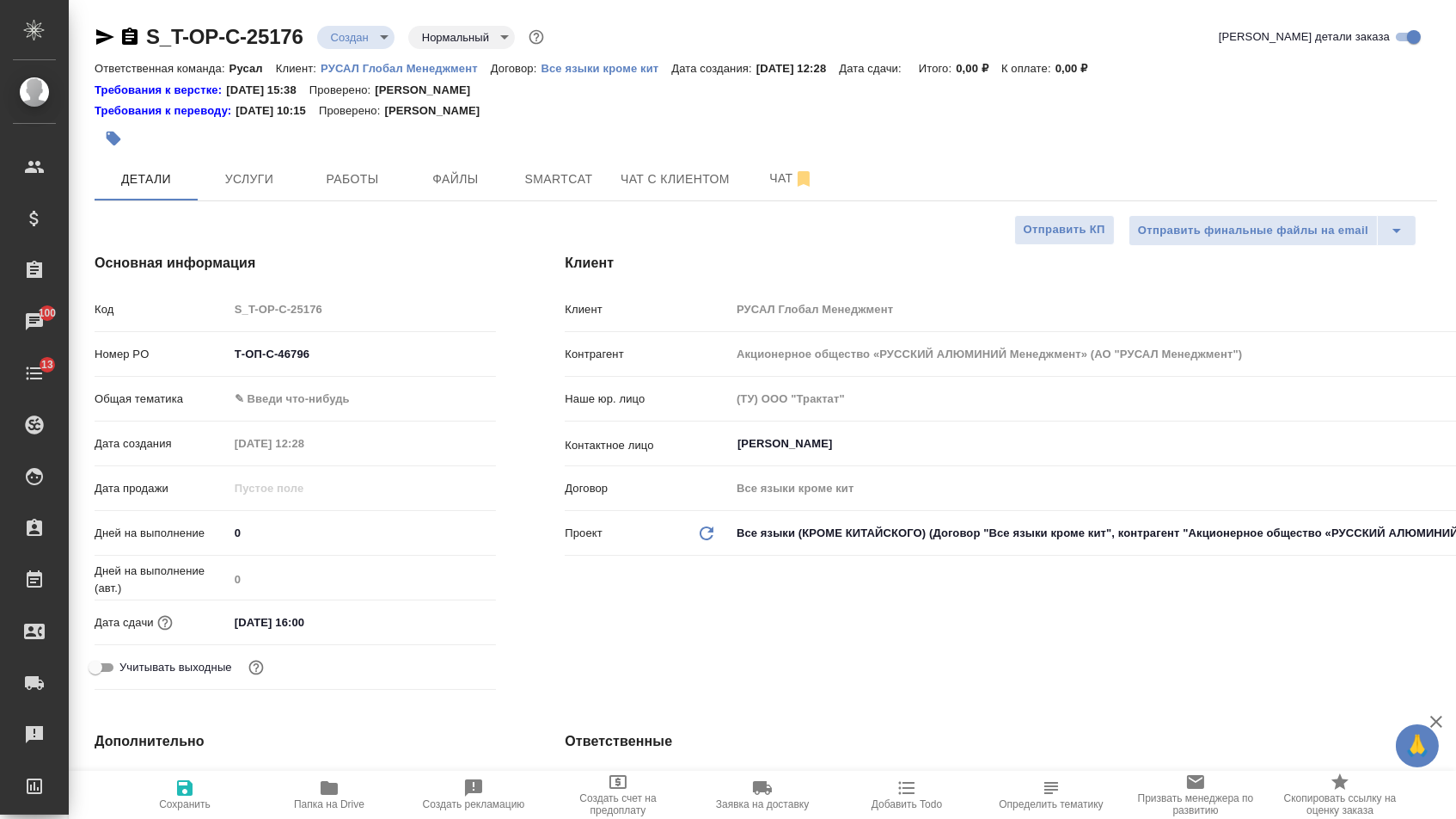
type textarea "x"
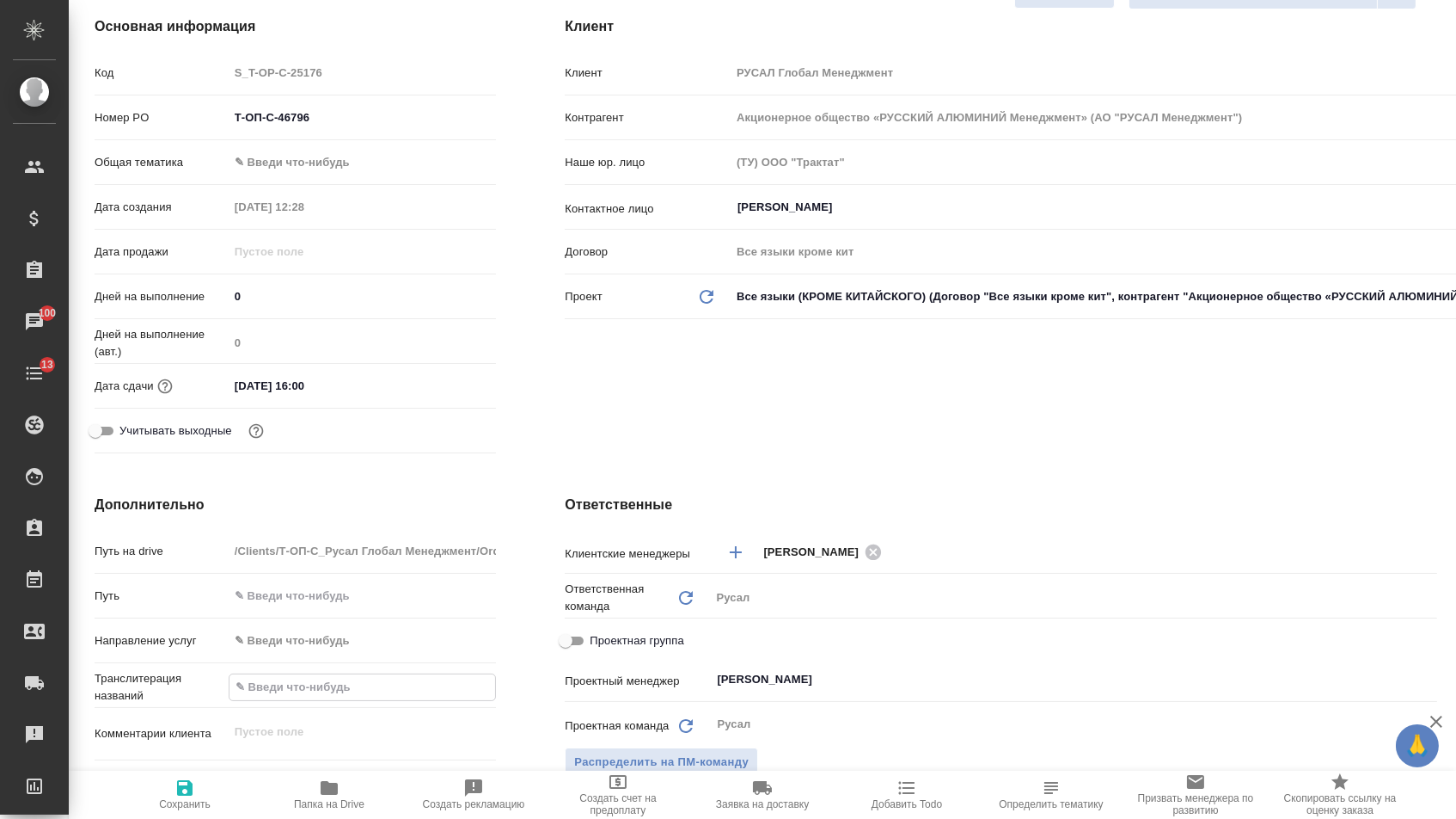
click at [296, 682] on input "text" at bounding box center [362, 687] width 267 height 25
paste input ": Стандартный документ, ранее уже переводимы на английский по данной форме."
type input ": Стандартный документ, ранее уже переводимы на английский по данной форме."
type textarea "x"
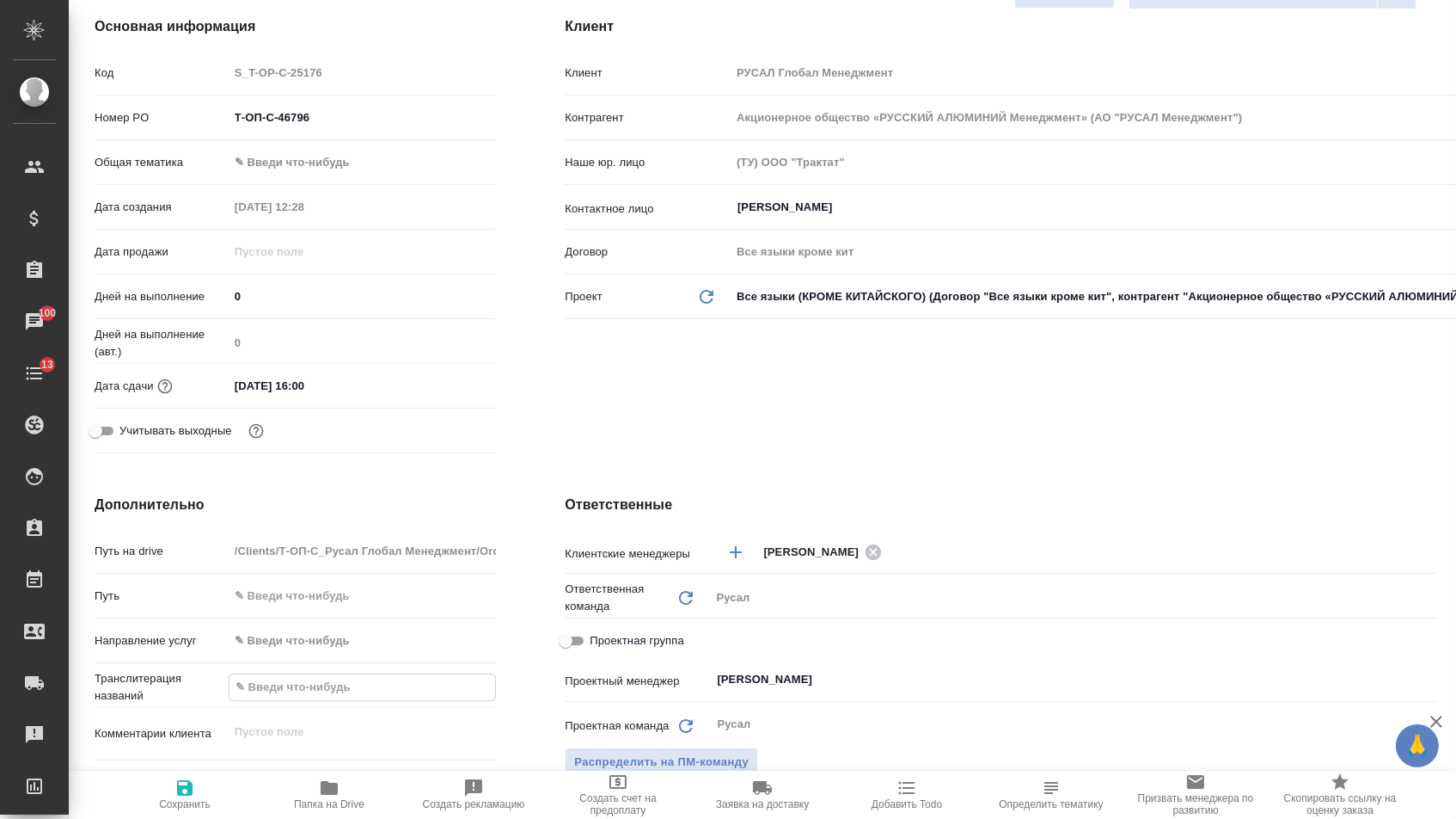
type textarea "x"
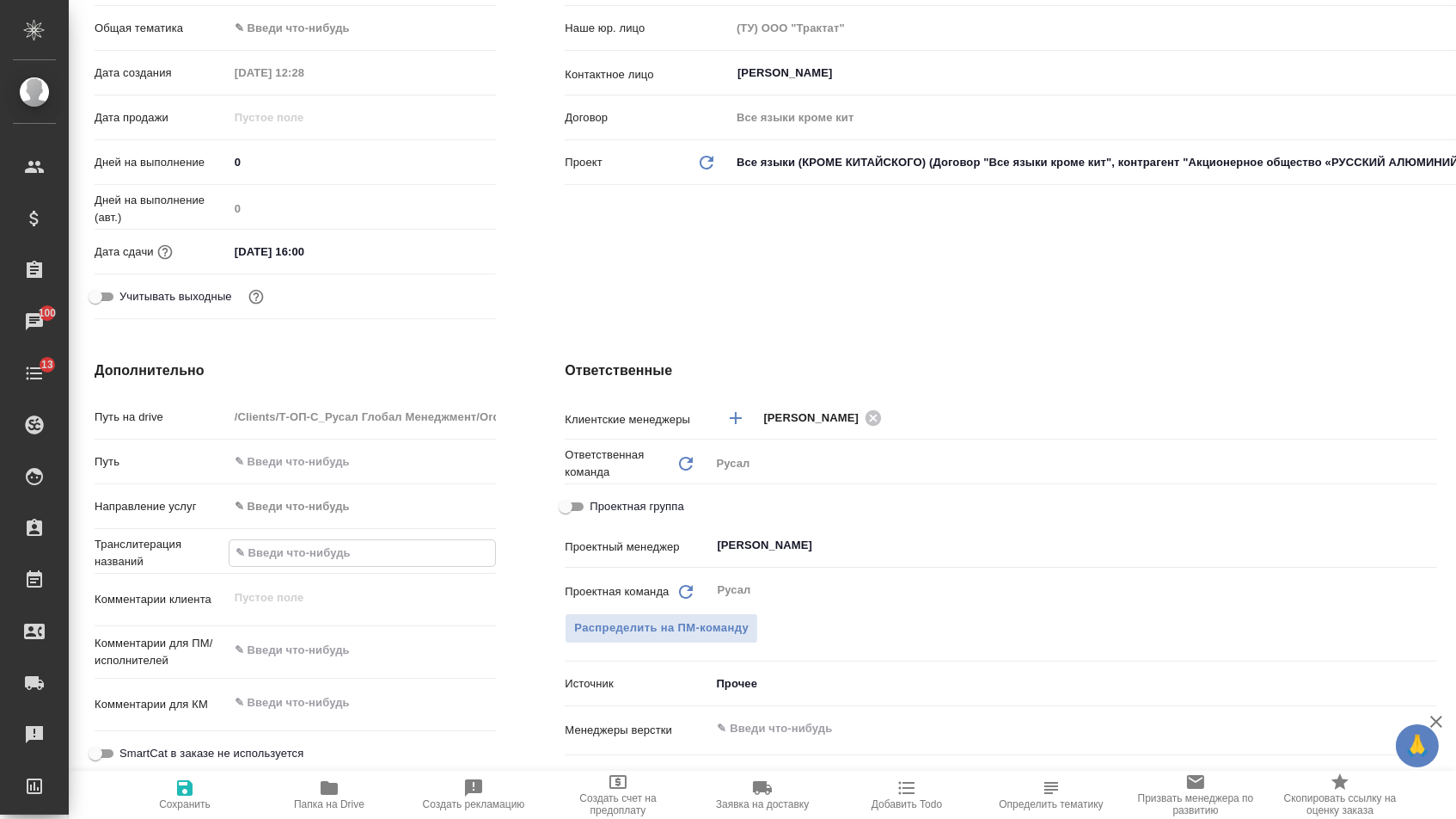
click at [300, 674] on div "Комментарии для ПМ/исполнителей x" at bounding box center [296, 659] width 401 height 52
click at [300, 668] on div "x" at bounding box center [362, 652] width 268 height 38
type textarea "x"
paste textarea ": Стандартный документ, ранее уже переводимы на английский по данной форме."
type textarea "x"
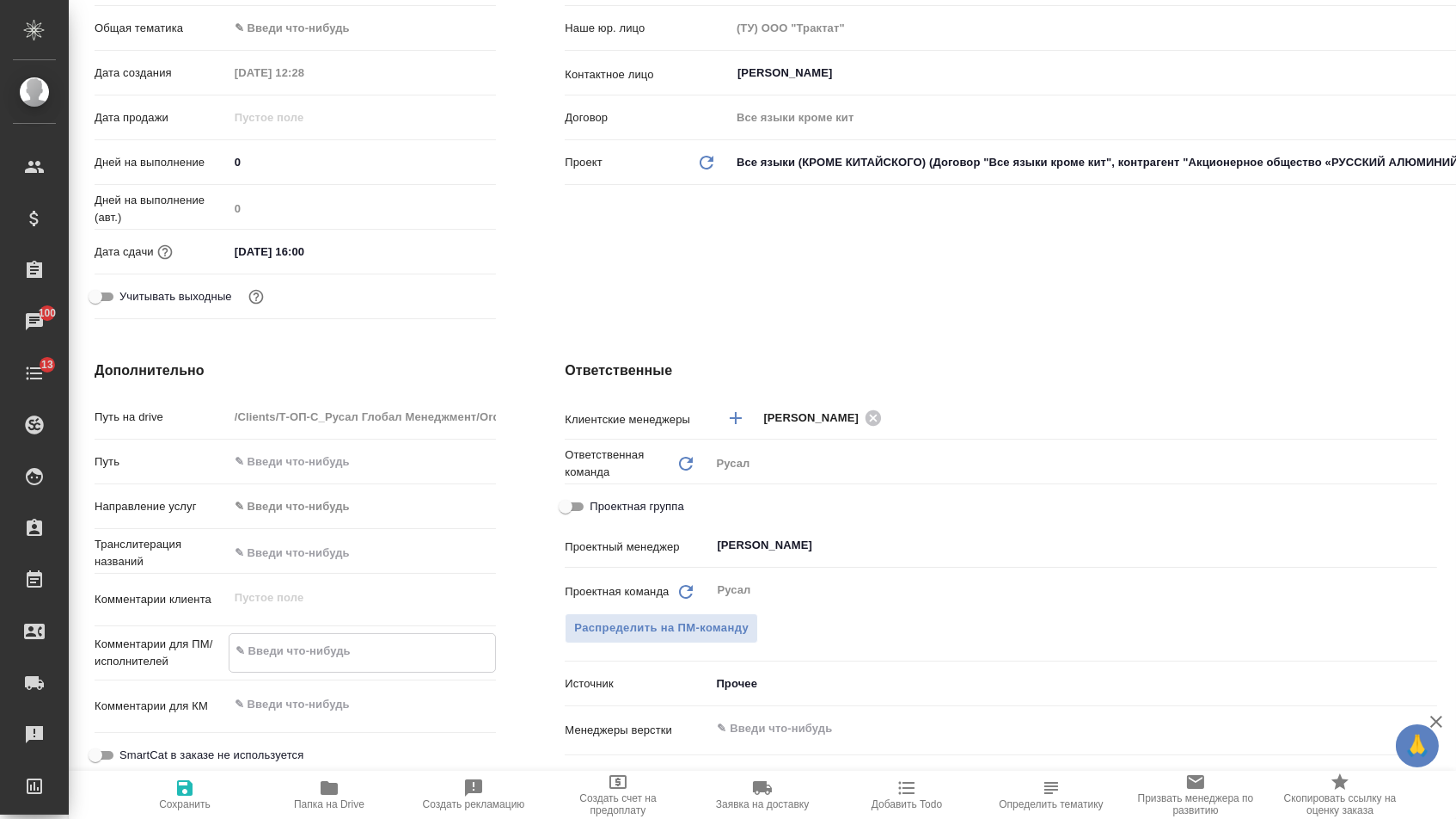
type textarea ": Стандартный документ, ранее уже переводимы на английский по данной форме."
type textarea "x"
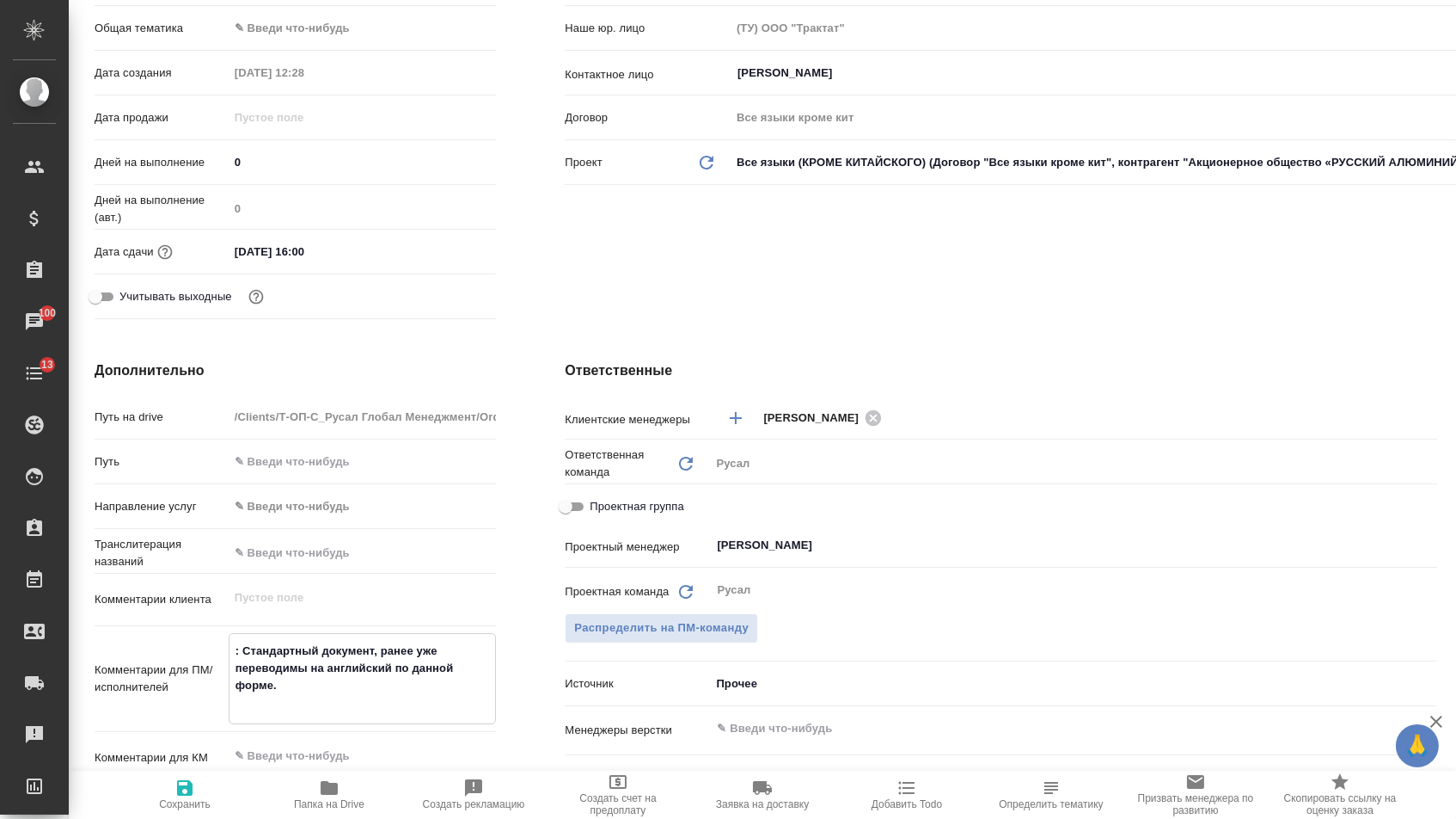
type textarea "x"
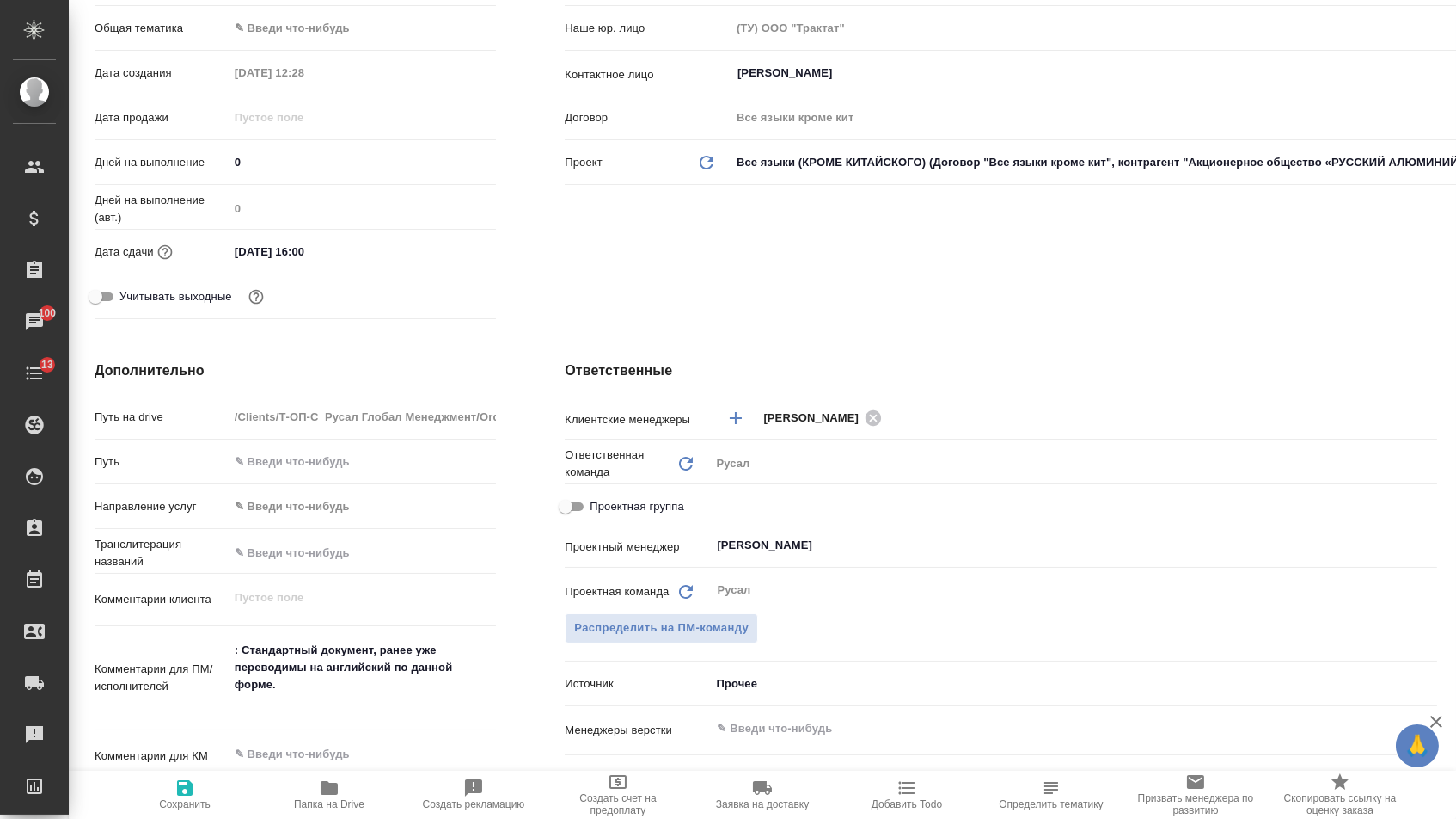
type textarea "x"
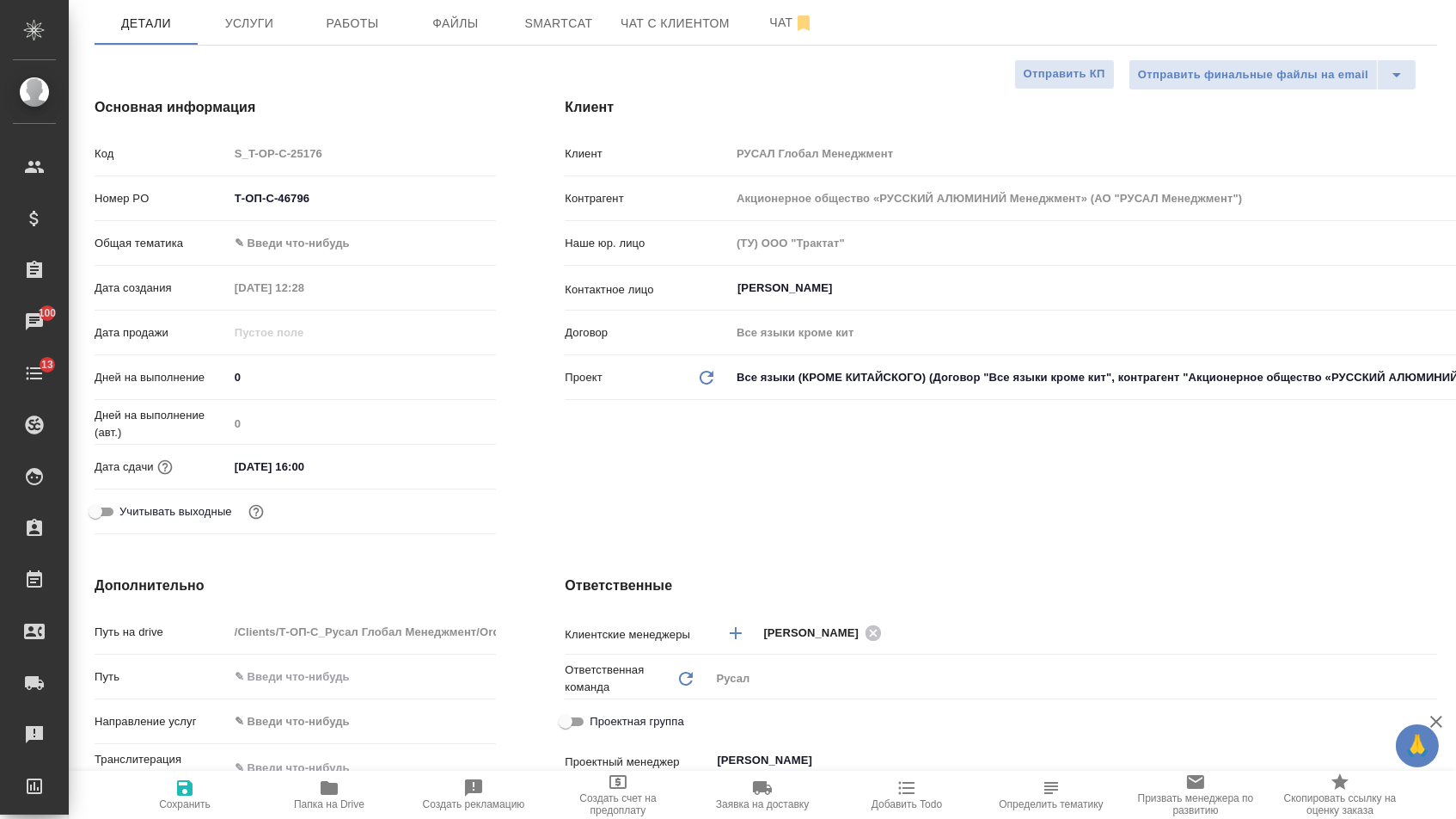
scroll to position [36, 0]
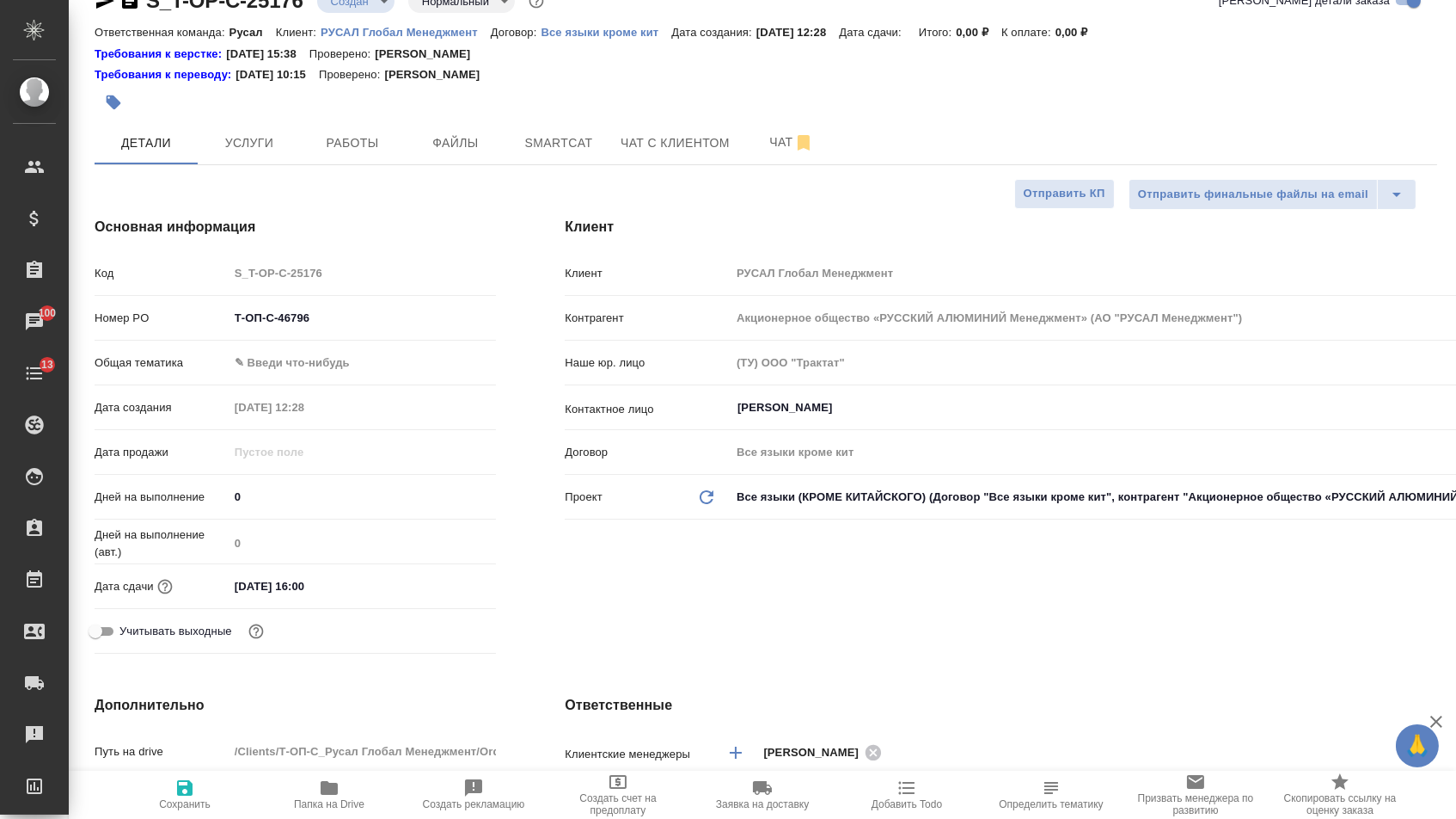
type textarea ": Стандартный документ, ранее уже переводимы на английский по данной форме."
type textarea "x"
click at [330, 362] on body "🙏 .cls-1 fill:#fff; AWATERA Menshikova Aleksandra Клиенты Спецификации Заказы 1…" at bounding box center [728, 410] width 1456 height 819
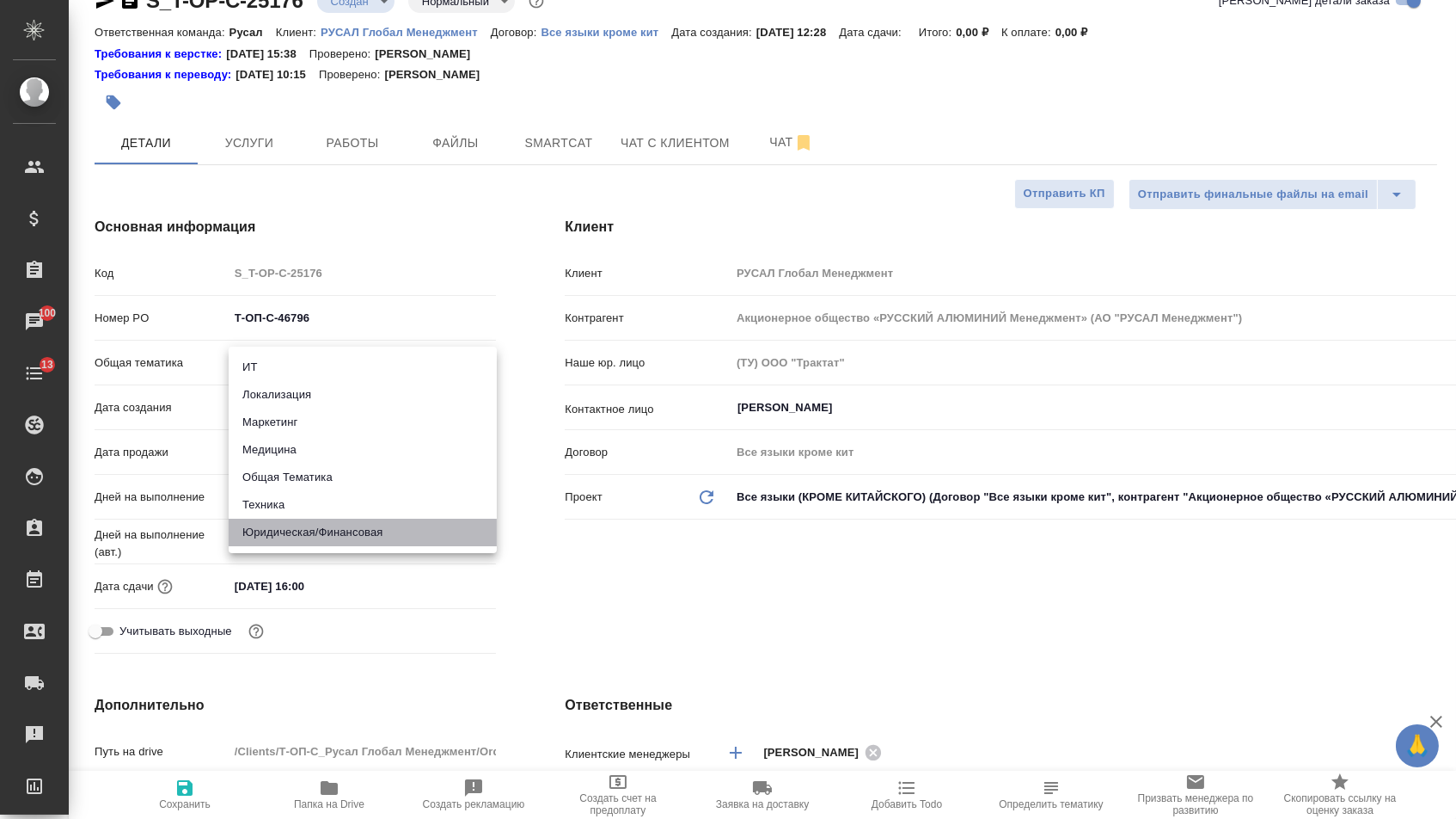
click at [324, 524] on li "Юридическая/Финансовая" at bounding box center [362, 532] width 268 height 27
type input "yr-fn"
type textarea "x"
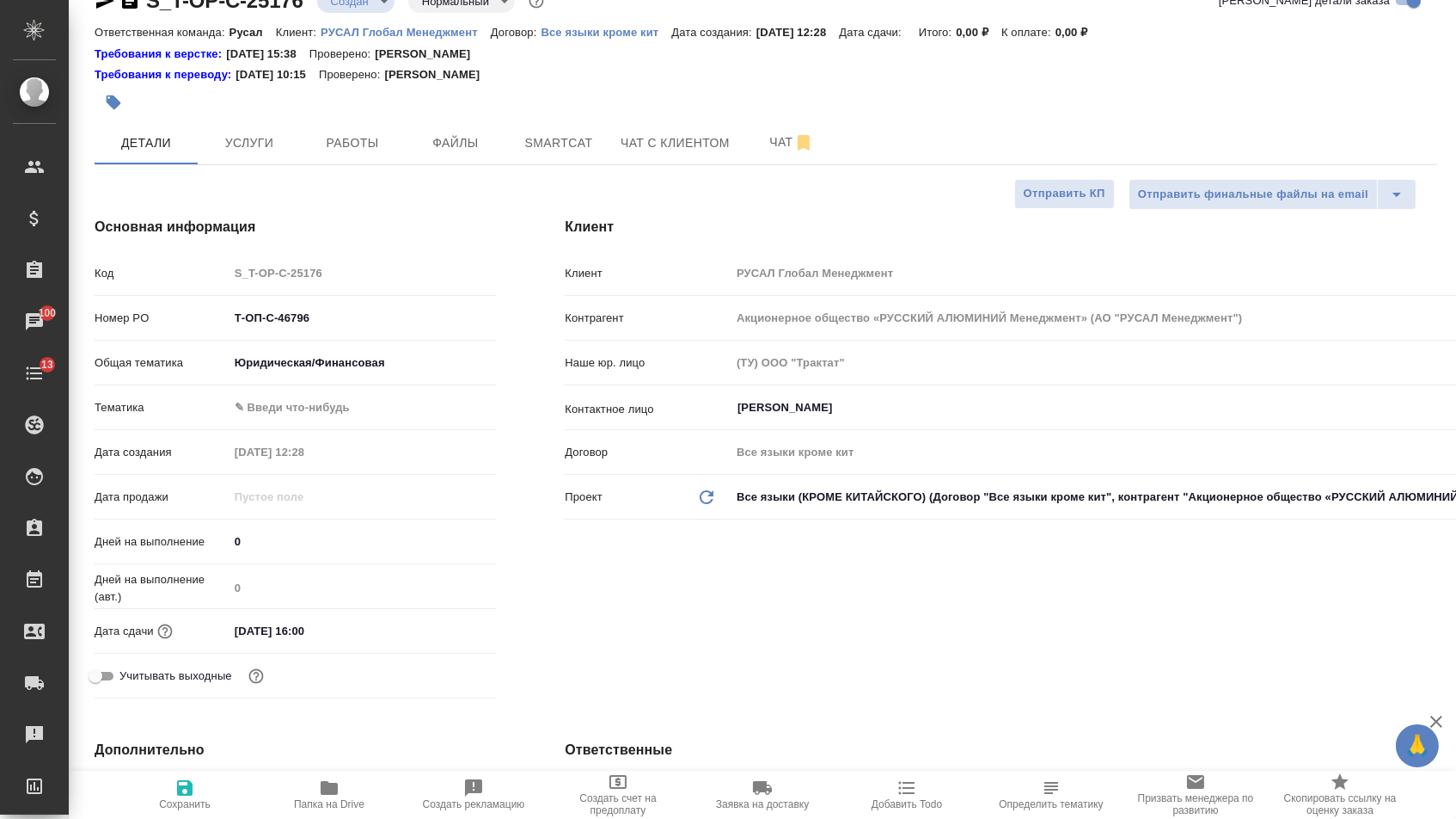
click at [305, 414] on body "🙏 .cls-1 fill:#fff; AWATERA Menshikova Aleksandra Клиенты Спецификации Заказы 1…" at bounding box center [728, 410] width 1456 height 819
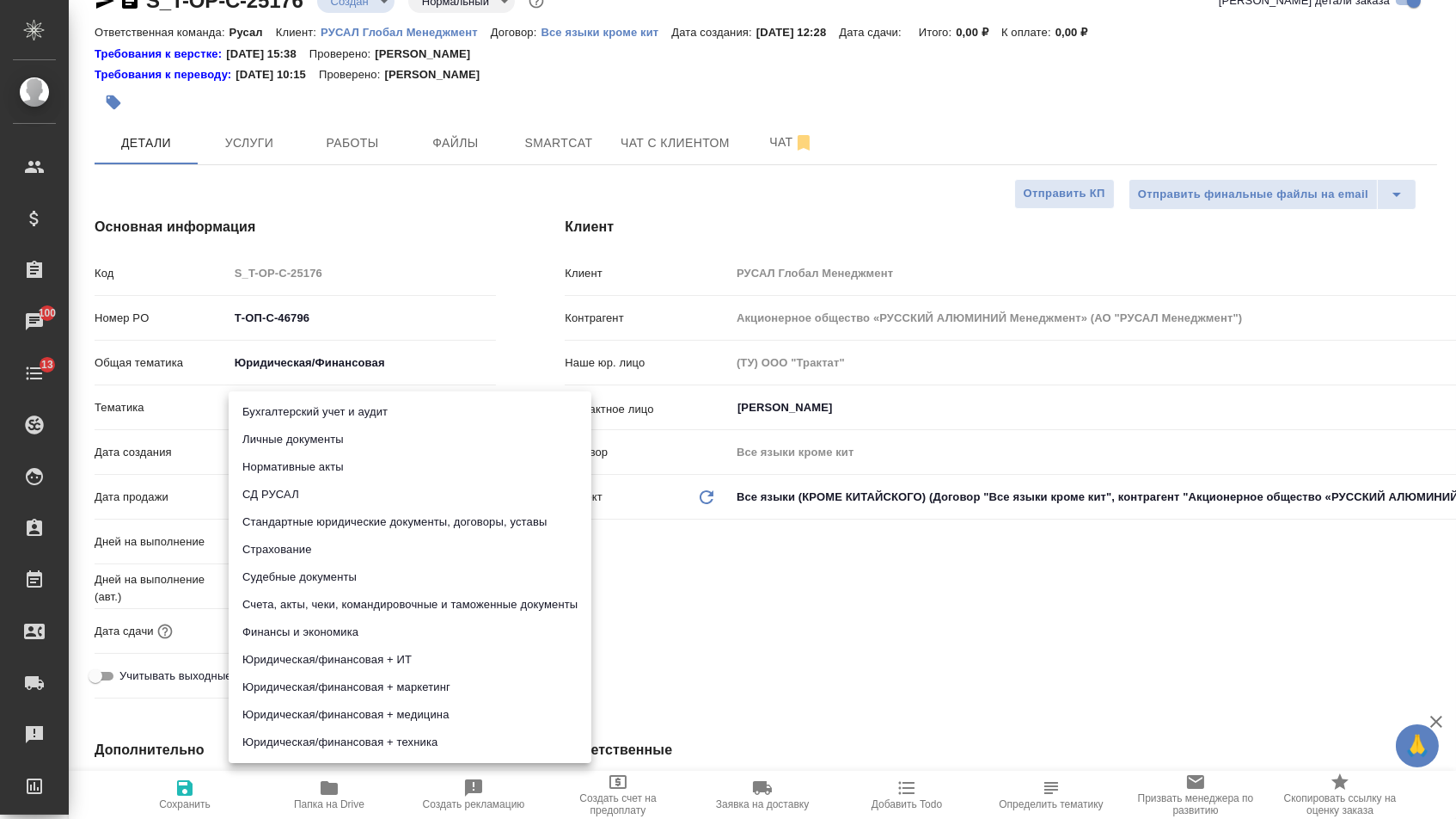
click at [302, 524] on li "Стандартные юридические документы, договоры, уставы" at bounding box center [409, 522] width 362 height 27
type textarea "x"
type input "5f647205b73bc97568ca66bf"
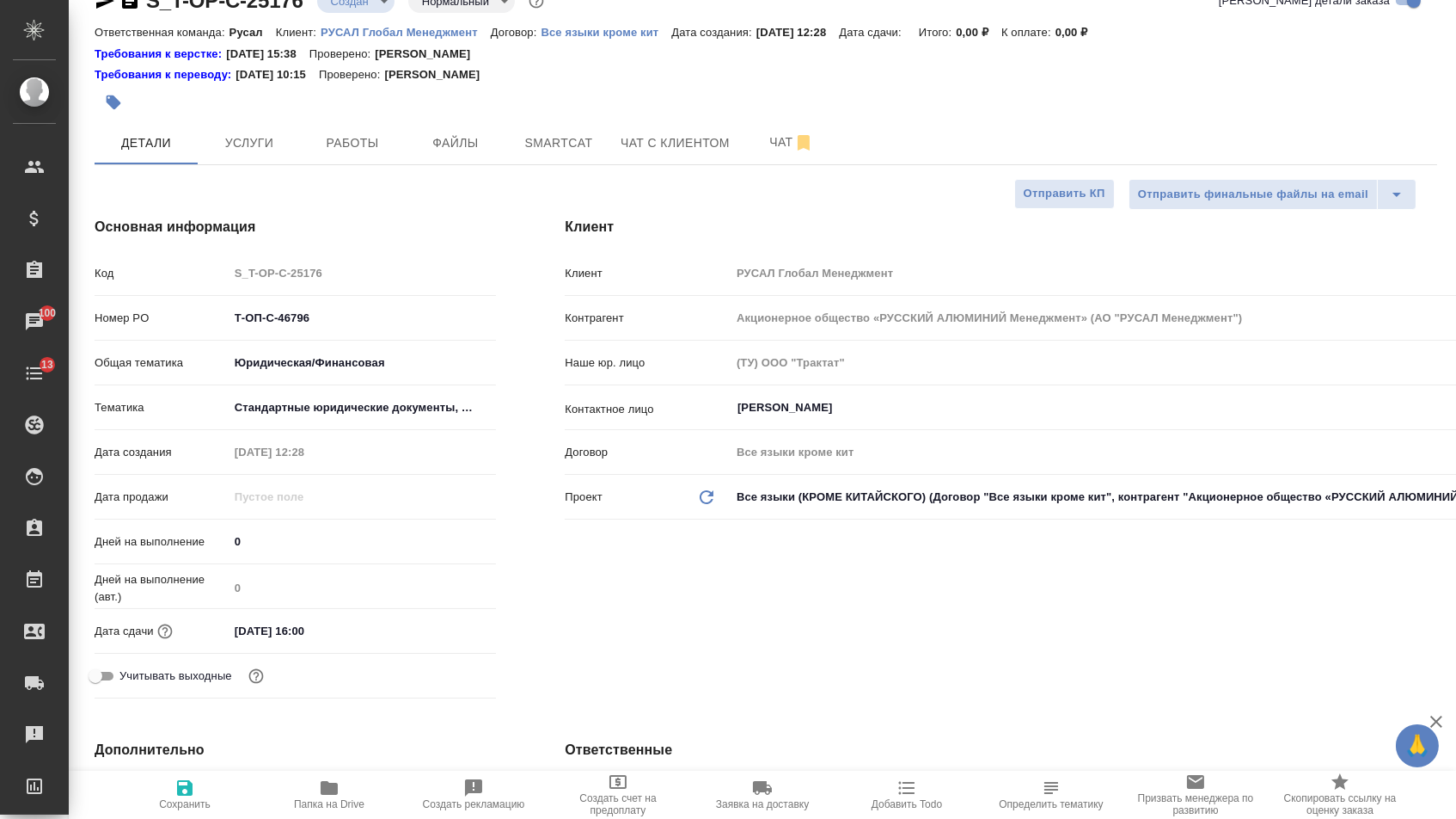
click at [202, 758] on h4 "Дополнительно" at bounding box center [296, 749] width 401 height 21
click at [195, 783] on icon "button" at bounding box center [184, 787] width 21 height 21
type textarea "x"
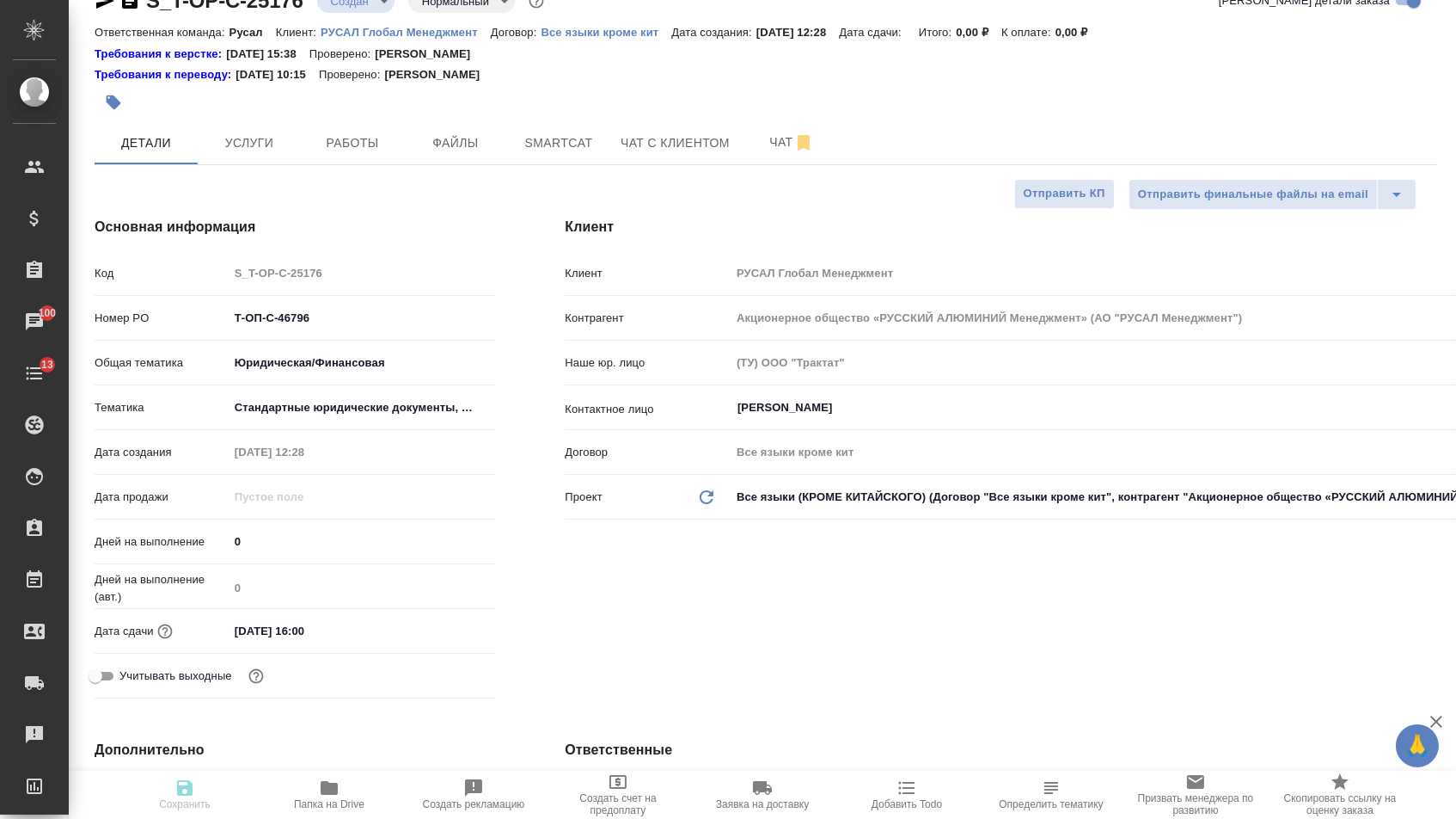
type textarea "x"
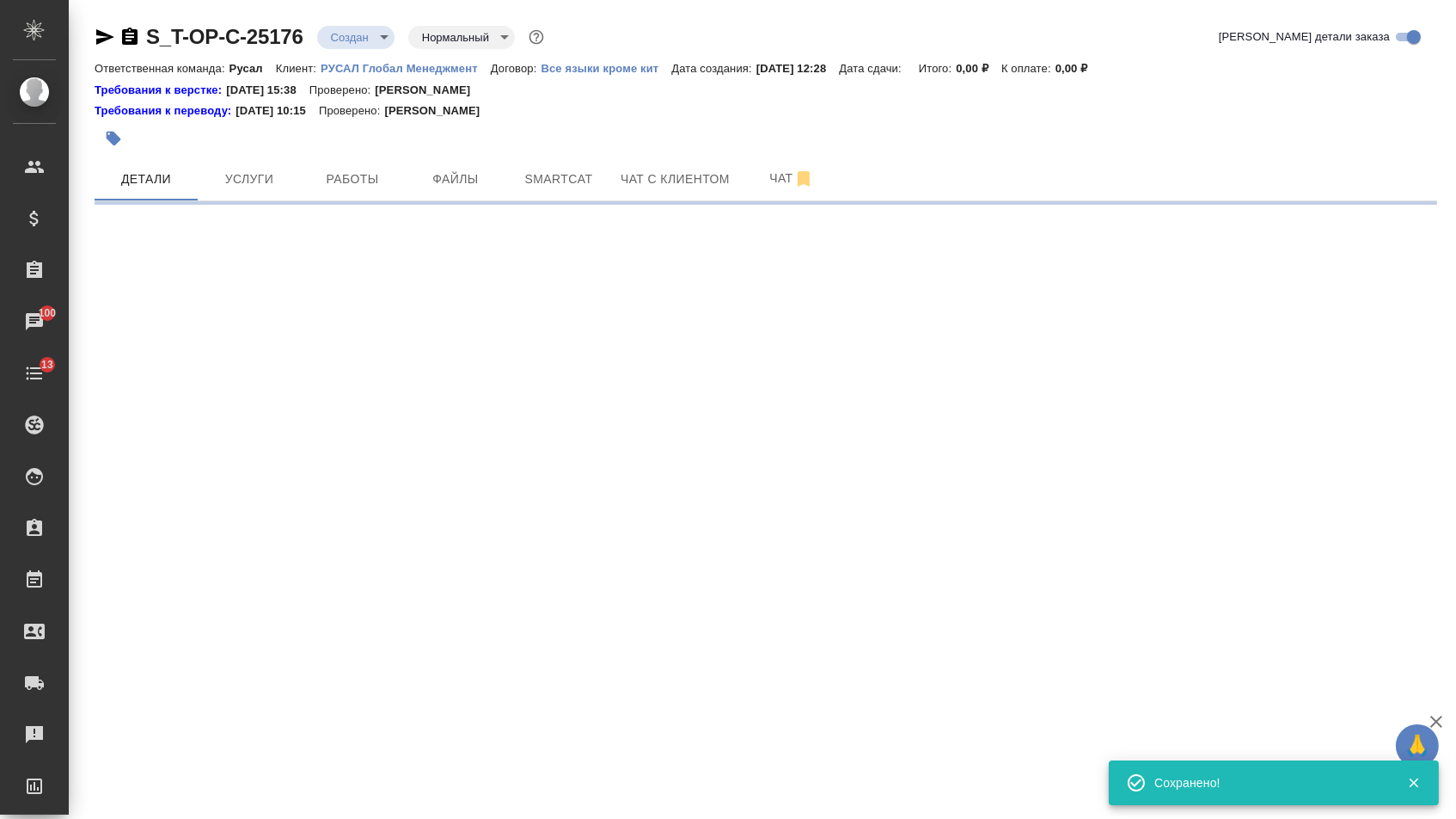
scroll to position [0, 0]
select select "RU"
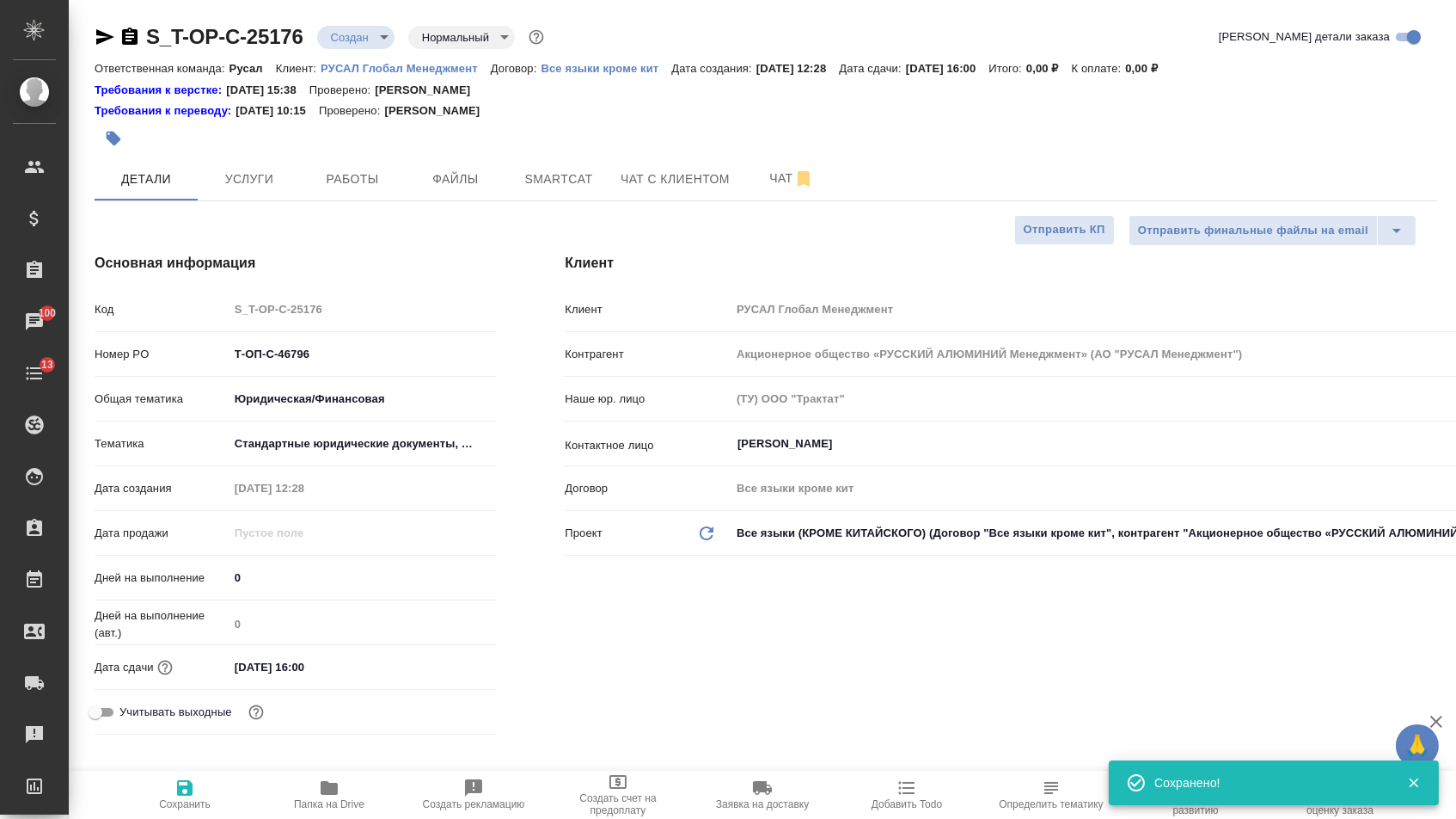
type textarea "x"
click at [437, 153] on div at bounding box center [542, 138] width 895 height 38
click at [438, 169] on button "Файлы" at bounding box center [456, 179] width 103 height 43
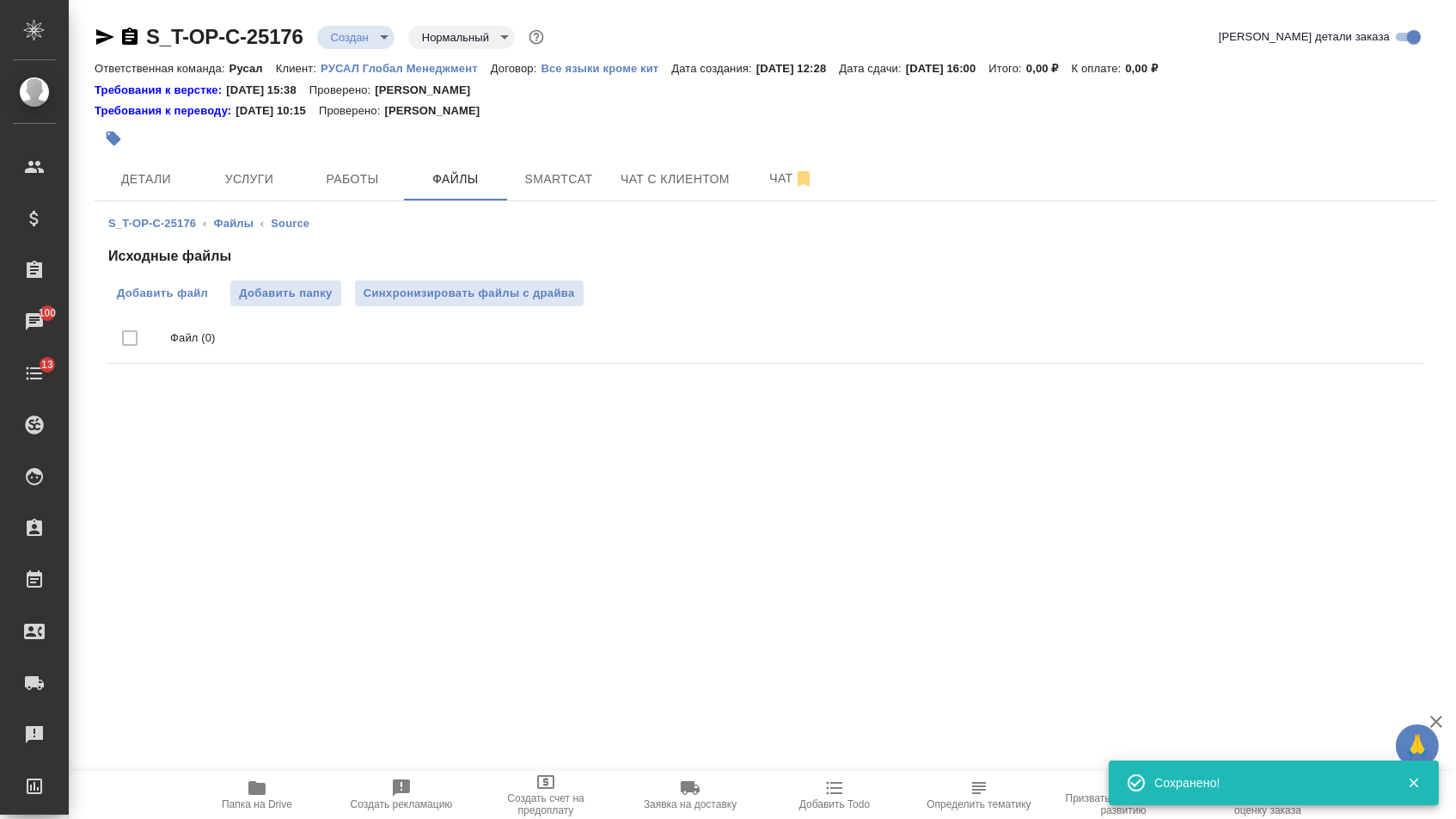
click at [183, 300] on span "Добавить файл" at bounding box center [162, 293] width 91 height 17
click at [0, 0] on input "Добавить файл" at bounding box center [0, 0] width 0 height 0
click at [241, 171] on span "Услуги" at bounding box center [249, 179] width 82 height 22
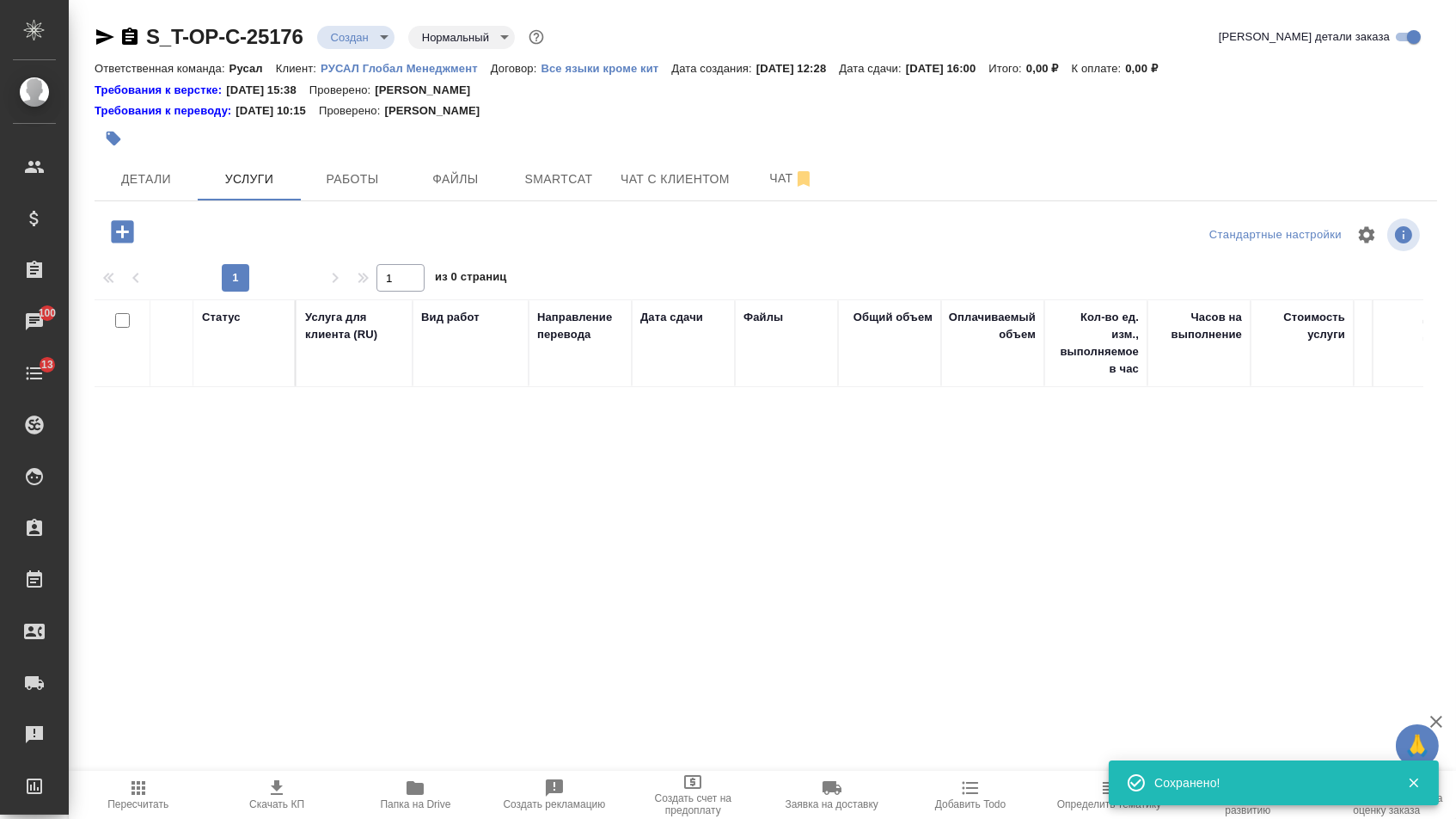
click at [117, 242] on icon "button" at bounding box center [122, 231] width 23 height 23
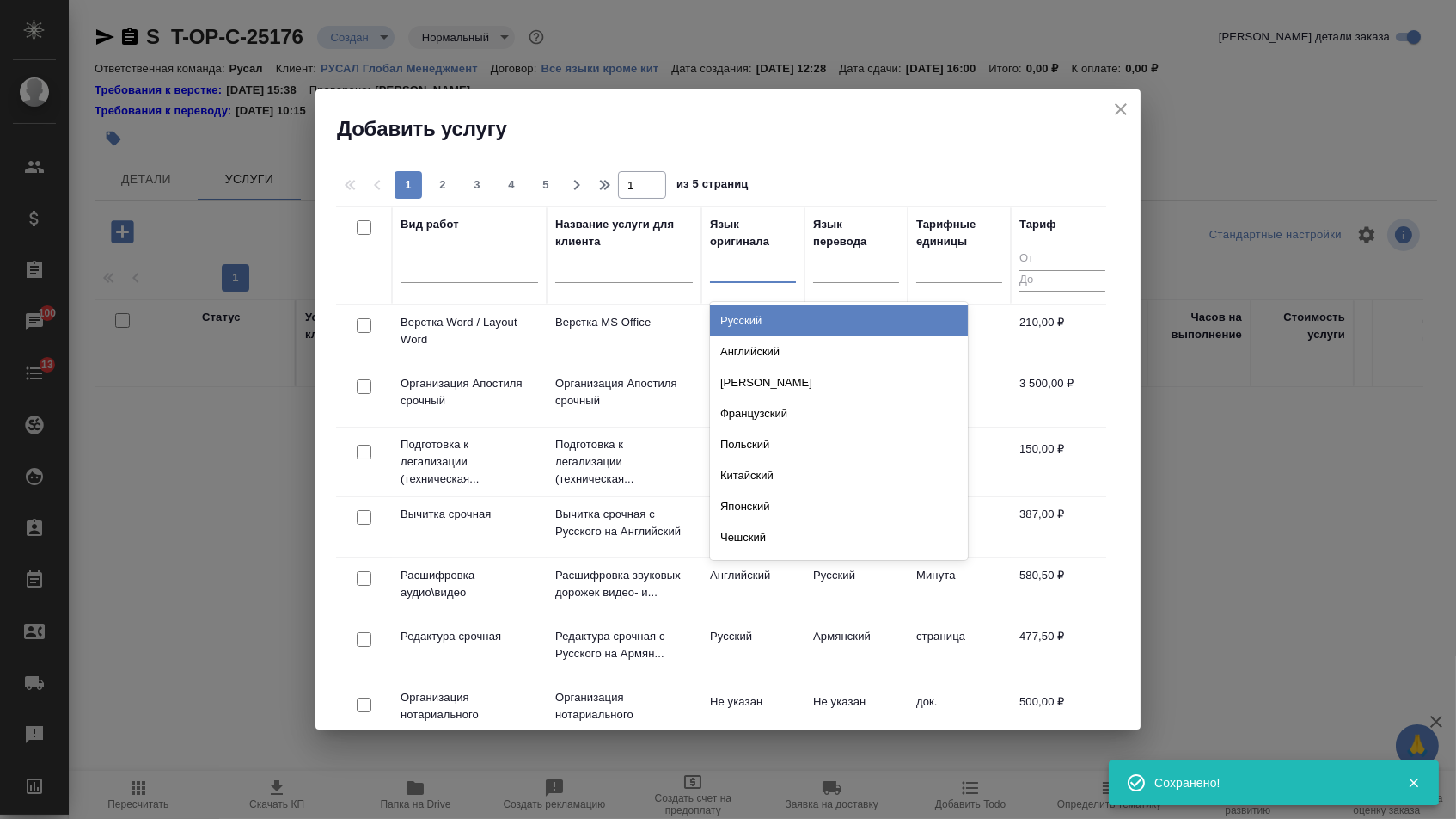
click at [756, 276] on div at bounding box center [753, 266] width 86 height 25
click at [756, 315] on div "Русский" at bounding box center [839, 321] width 258 height 31
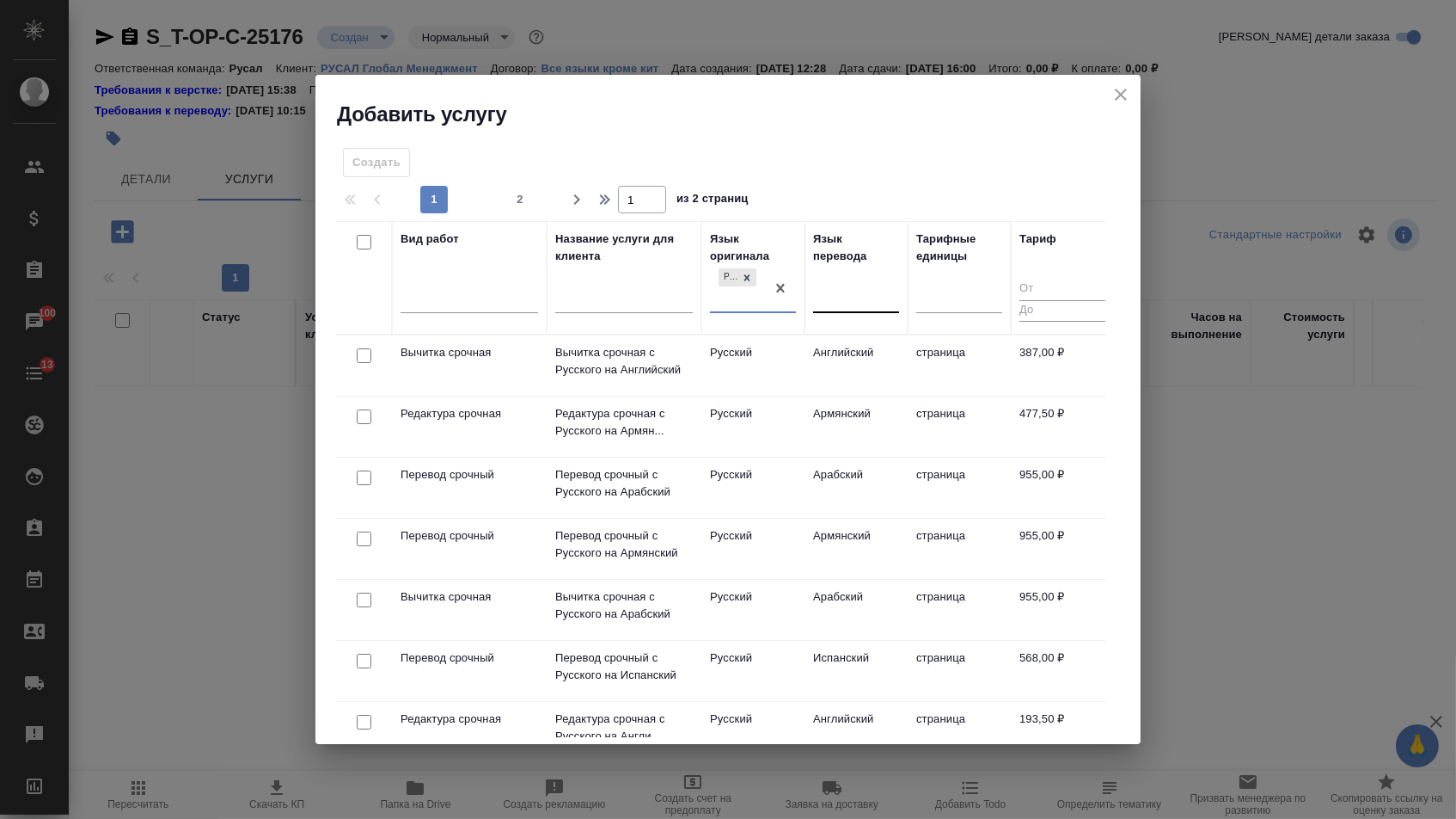
click at [849, 306] on div at bounding box center [856, 297] width 86 height 25
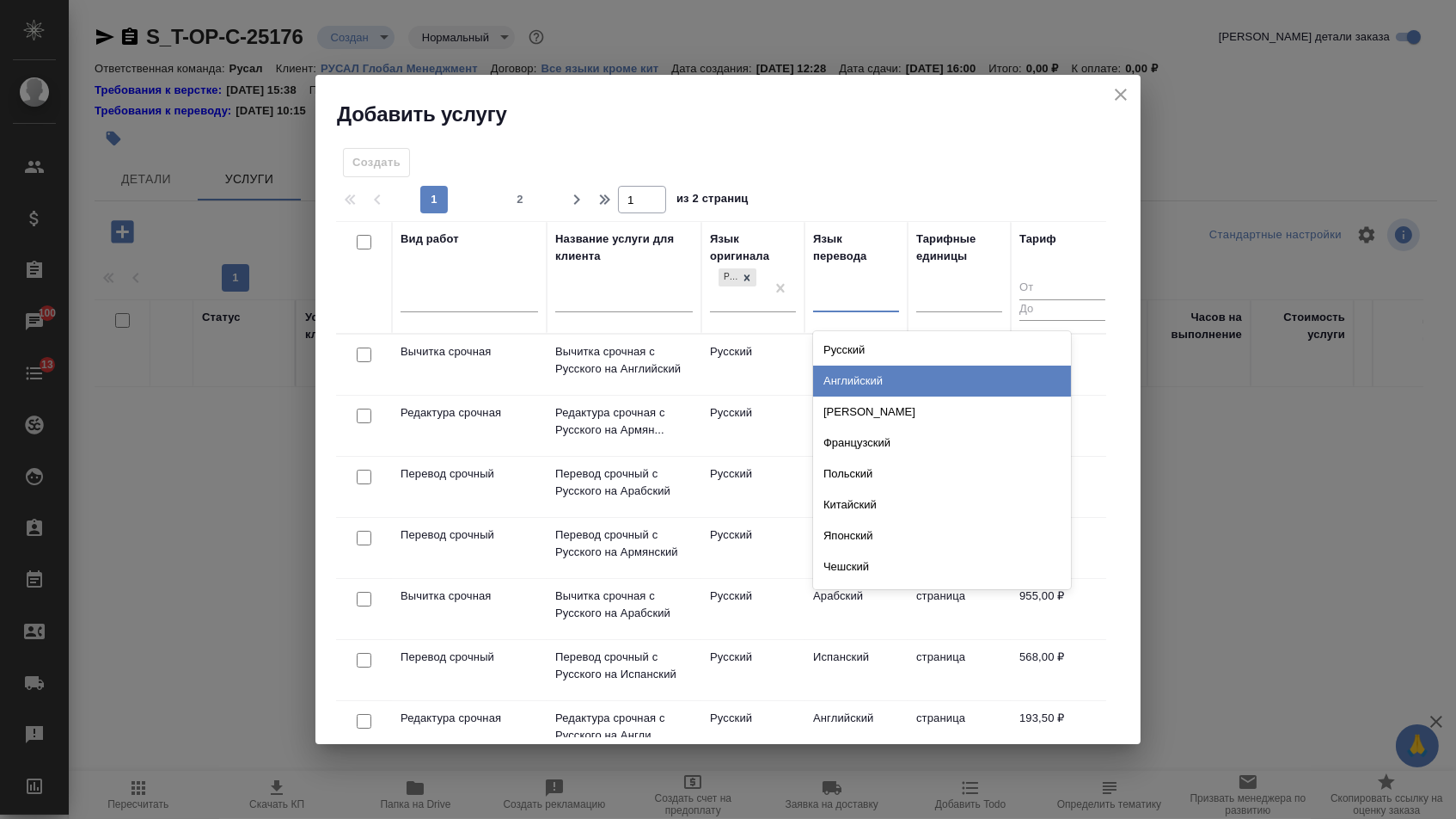
click at [849, 381] on div "Английский" at bounding box center [942, 381] width 258 height 31
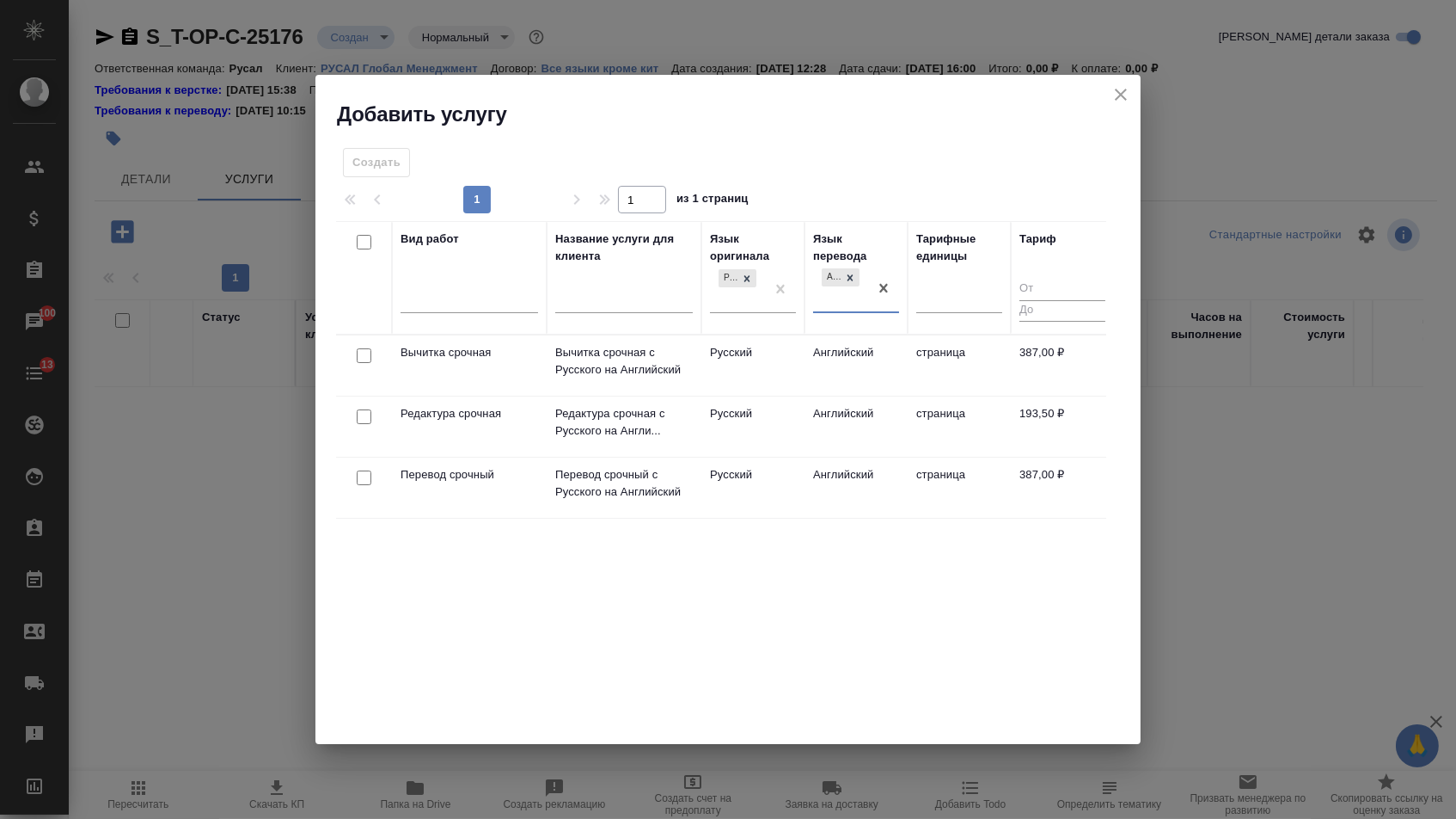
click at [362, 476] on input "checkbox" at bounding box center [364, 477] width 14 height 14
checkbox input "true"
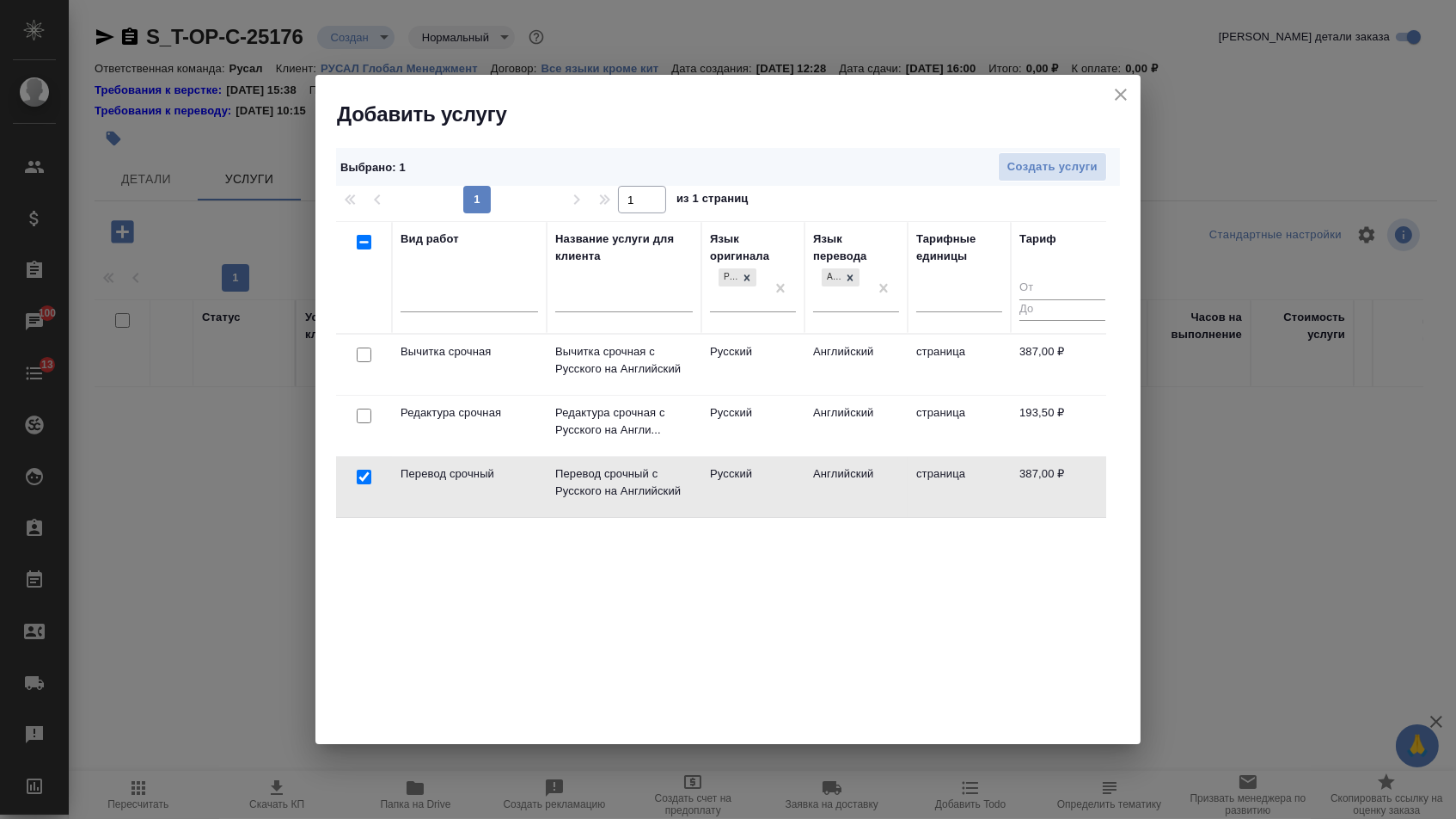
click at [362, 423] on div at bounding box center [363, 416] width 39 height 24
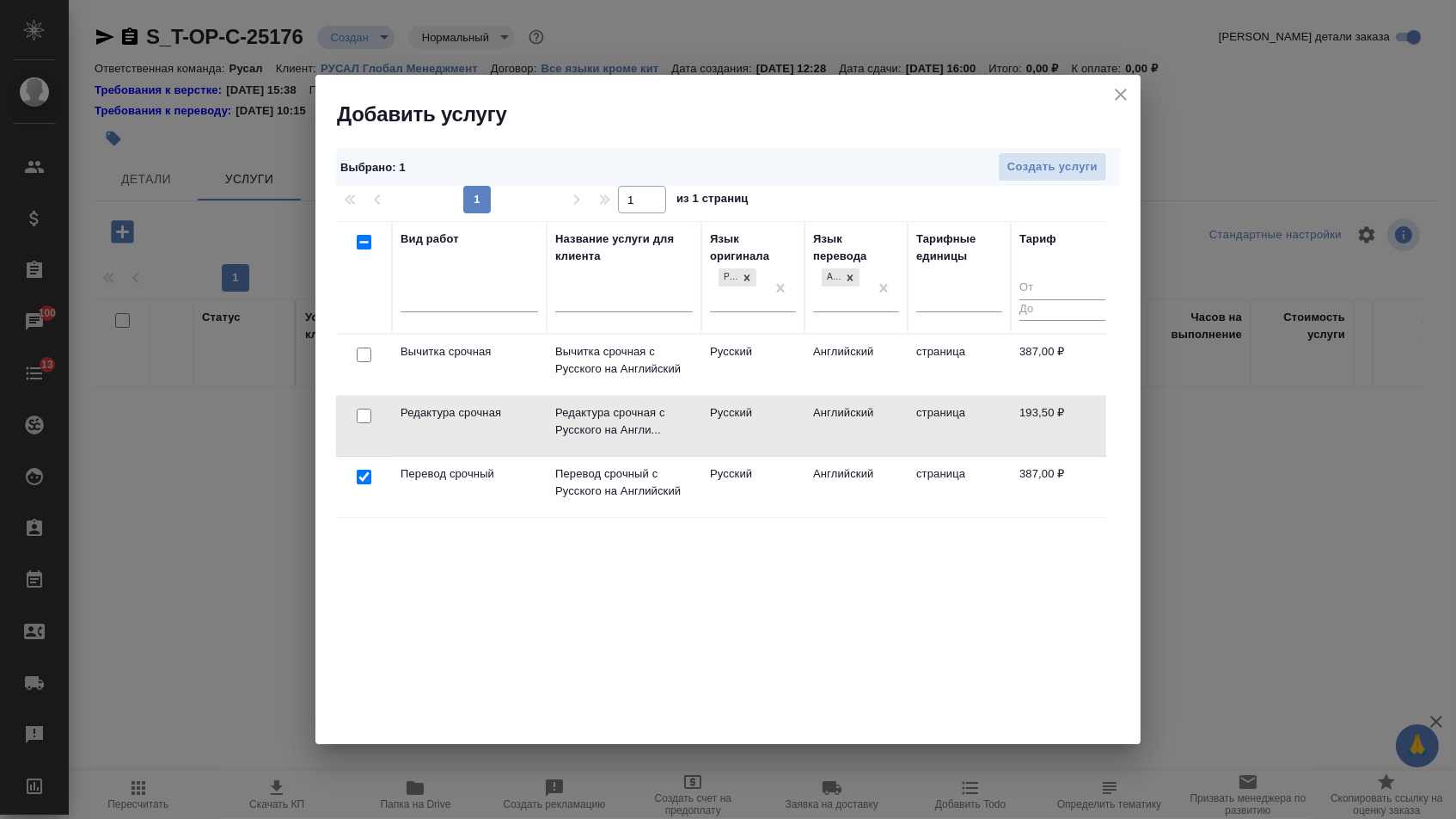
click at [362, 417] on input "checkbox" at bounding box center [364, 416] width 14 height 14
checkbox input "true"
click at [1076, 167] on span "Создать услуги" at bounding box center [1053, 167] width 90 height 20
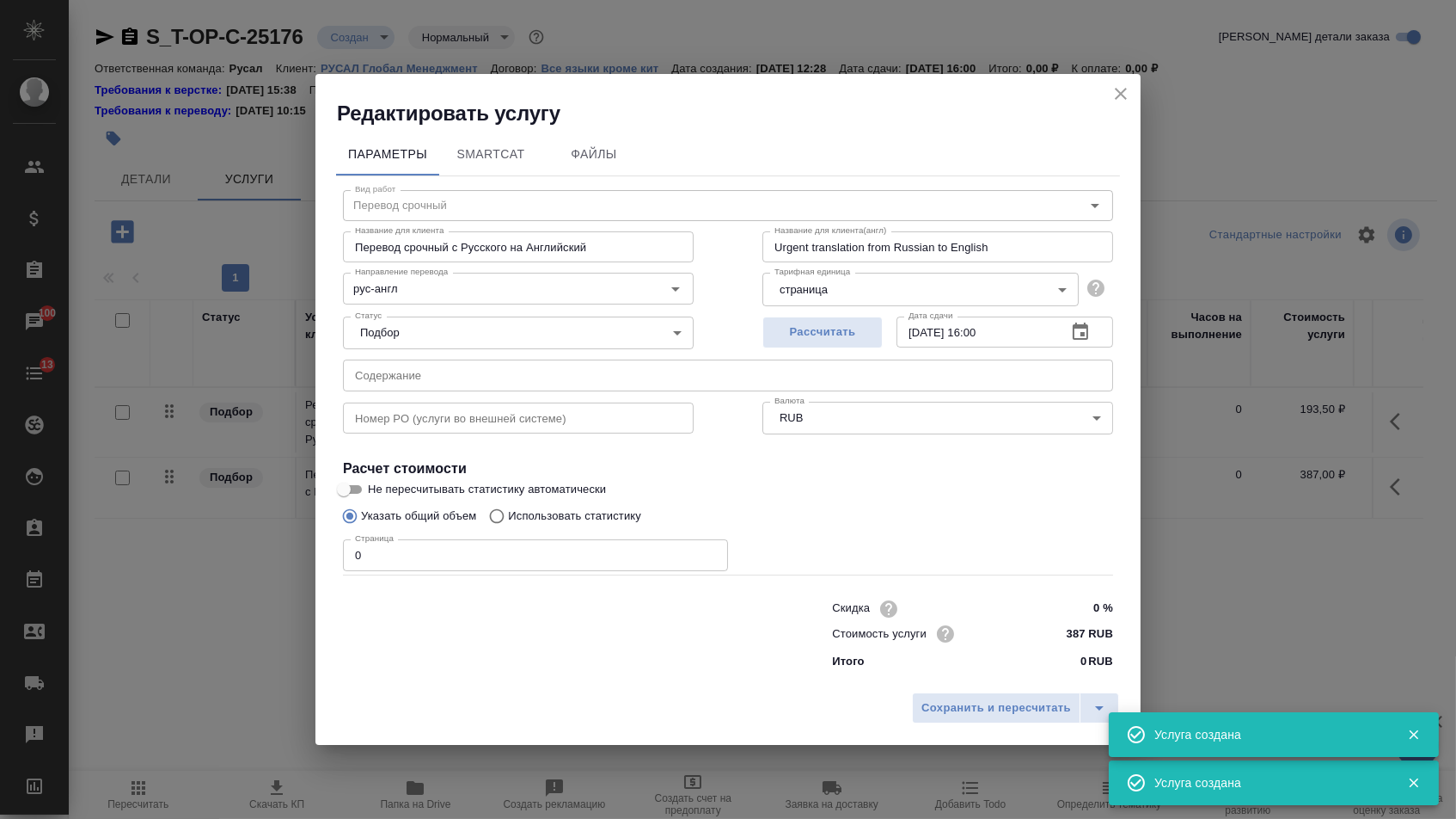
type input "Перевод срочный"
type input "Перевод срочный с Русского на Английский"
type input "Urgent translation from Russian to English"
type input "387 RUB"
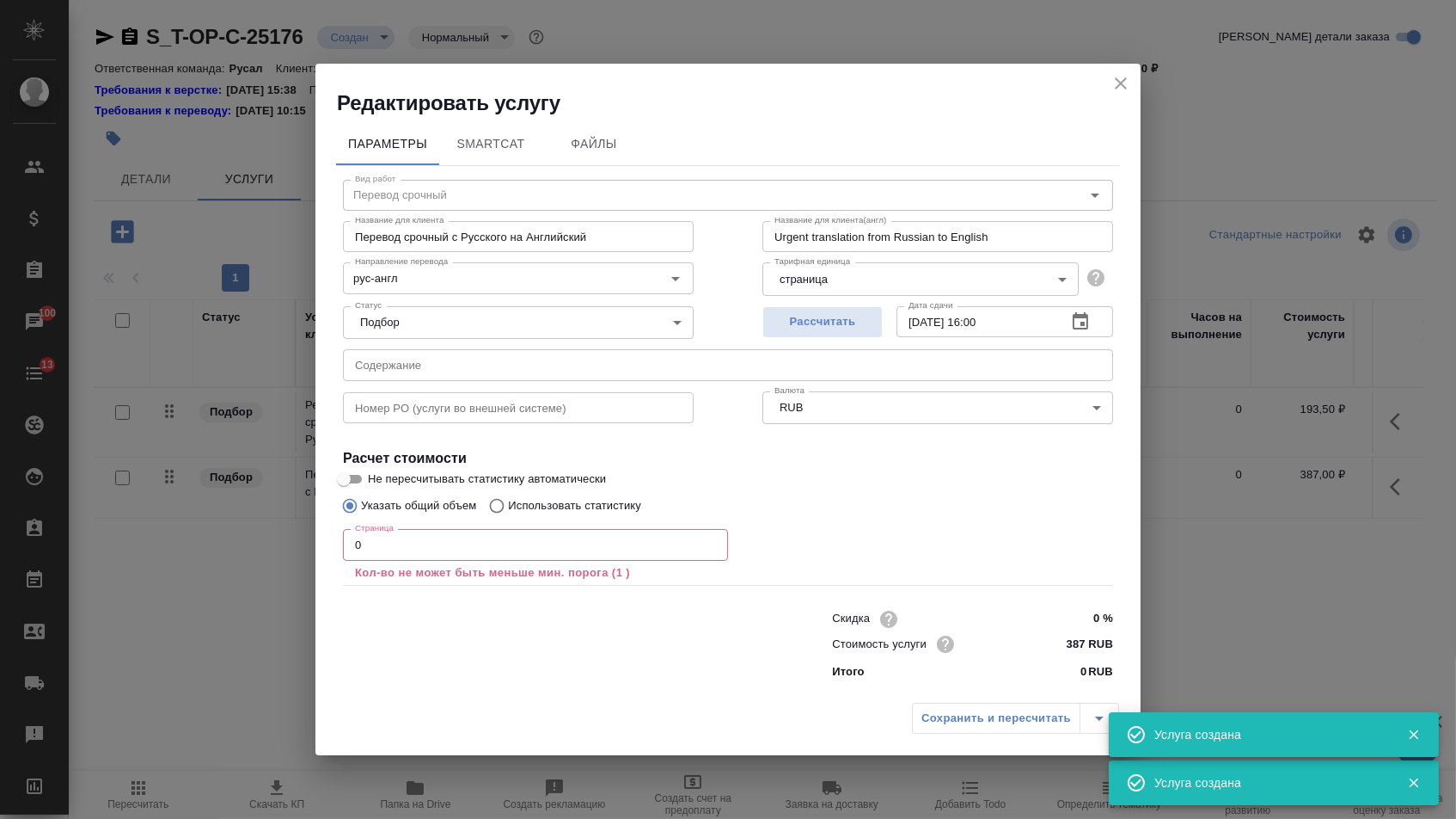
click at [460, 367] on input "text" at bounding box center [728, 364] width 770 height 31
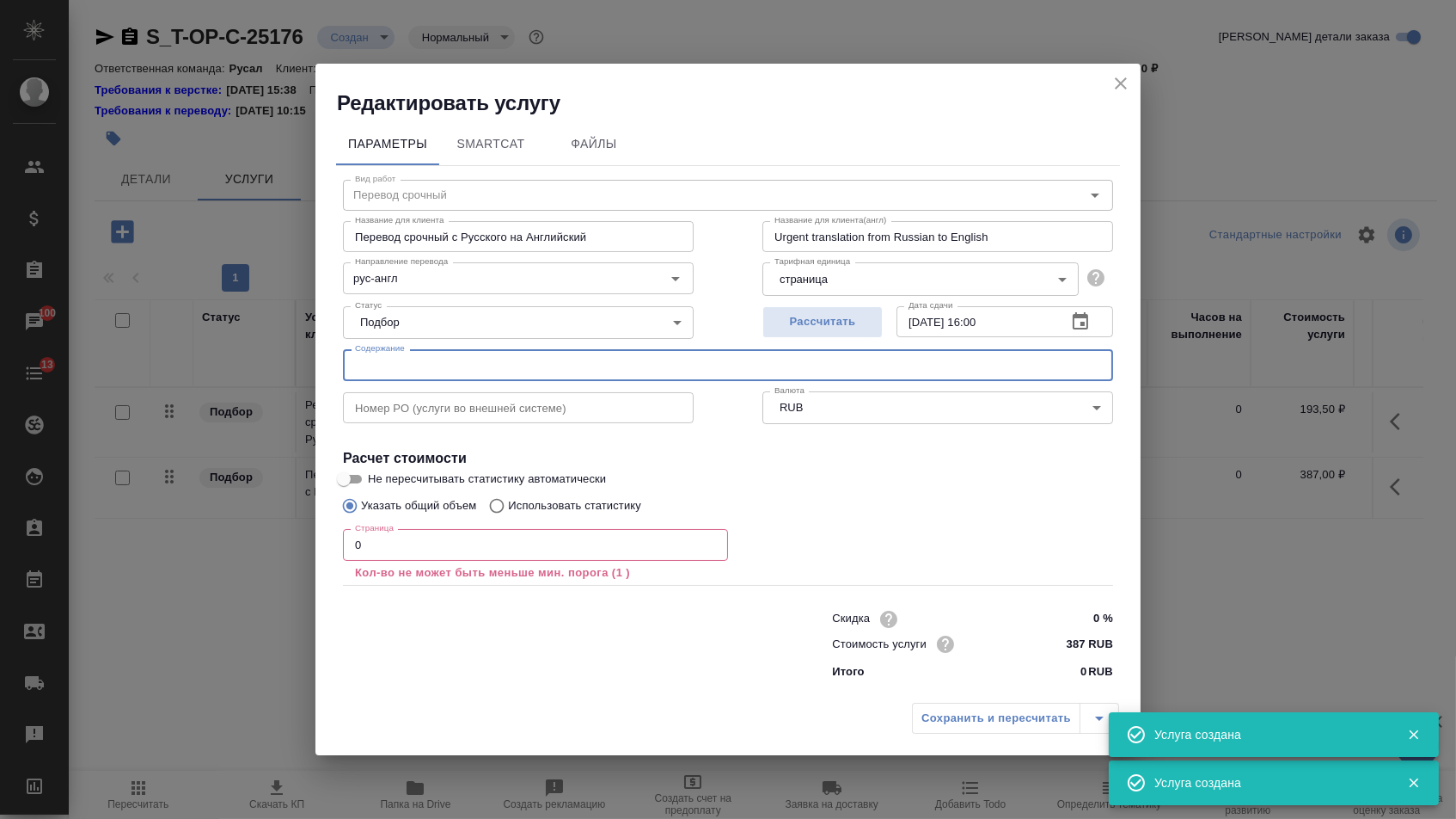
paste input "ДСУР_МКПАО ОК РУСАЛ_001Р-15_fin"
type input "ДСУР_МКПАО ОК РУСАЛ_001Р-15_fin"
click at [390, 557] on input "0" at bounding box center [536, 544] width 385 height 31
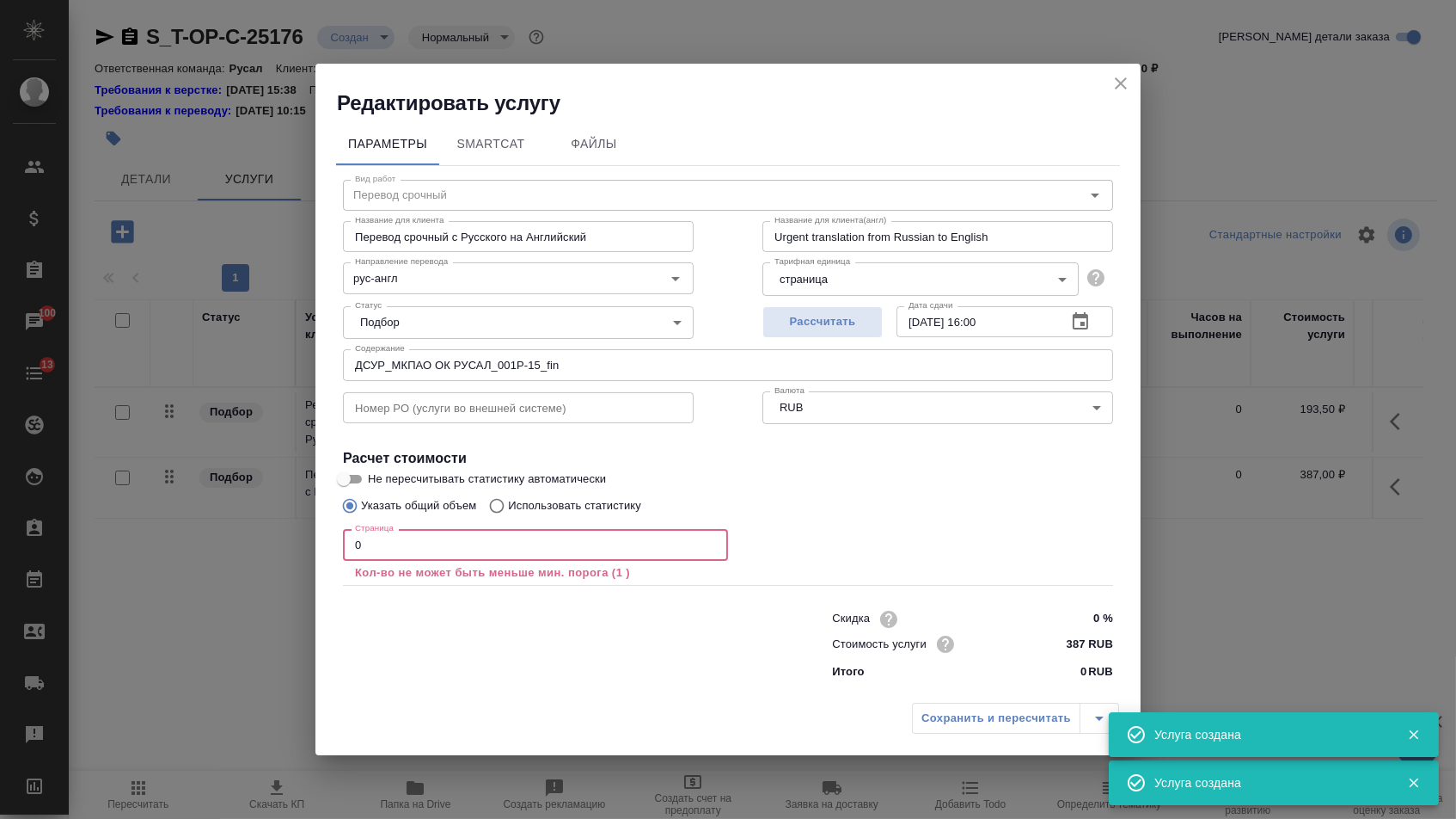
click at [375, 547] on input "0" at bounding box center [536, 544] width 385 height 31
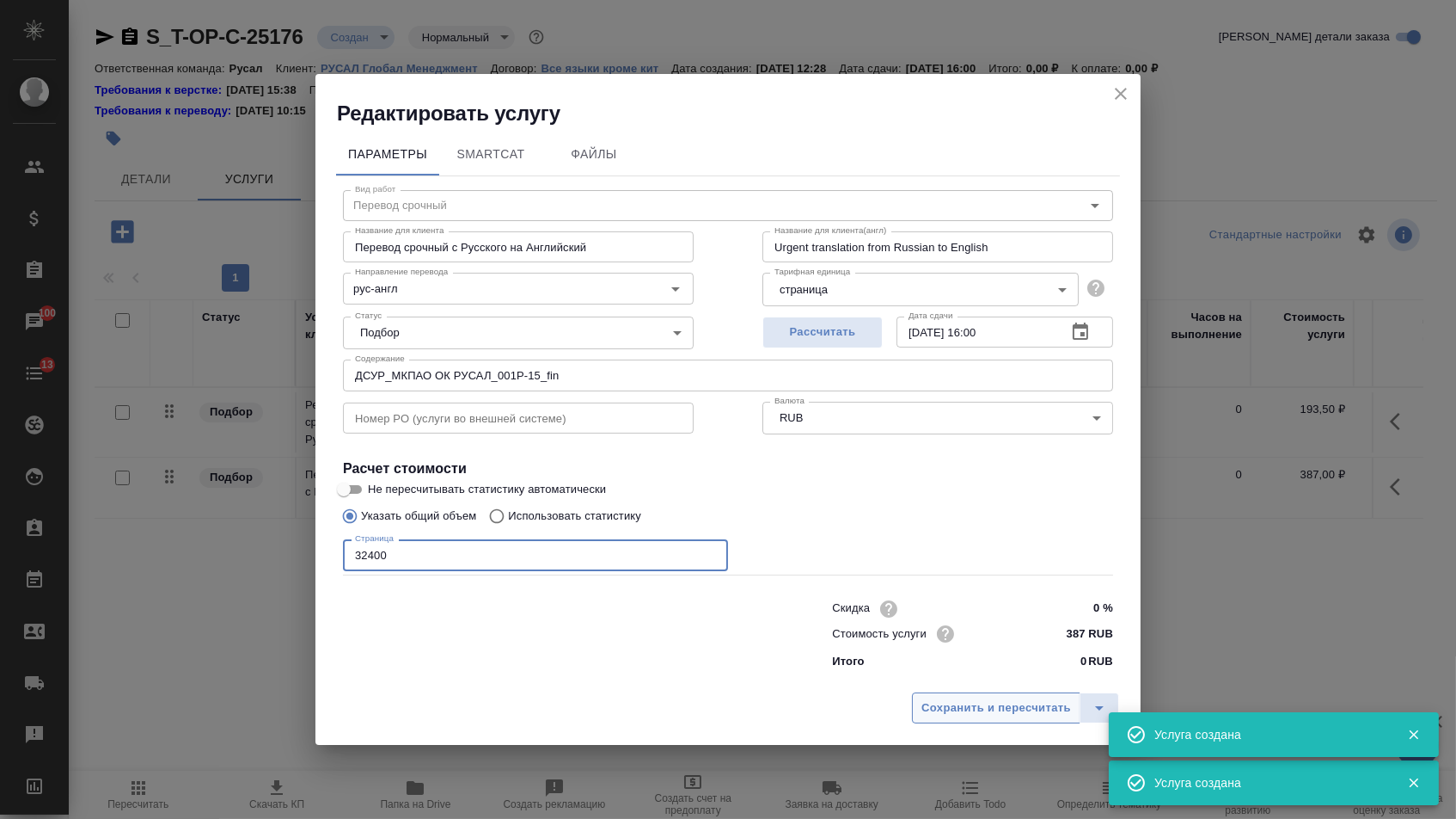
type input "32400"
click at [973, 702] on span "Сохранить и пересчитать" at bounding box center [997, 708] width 150 height 20
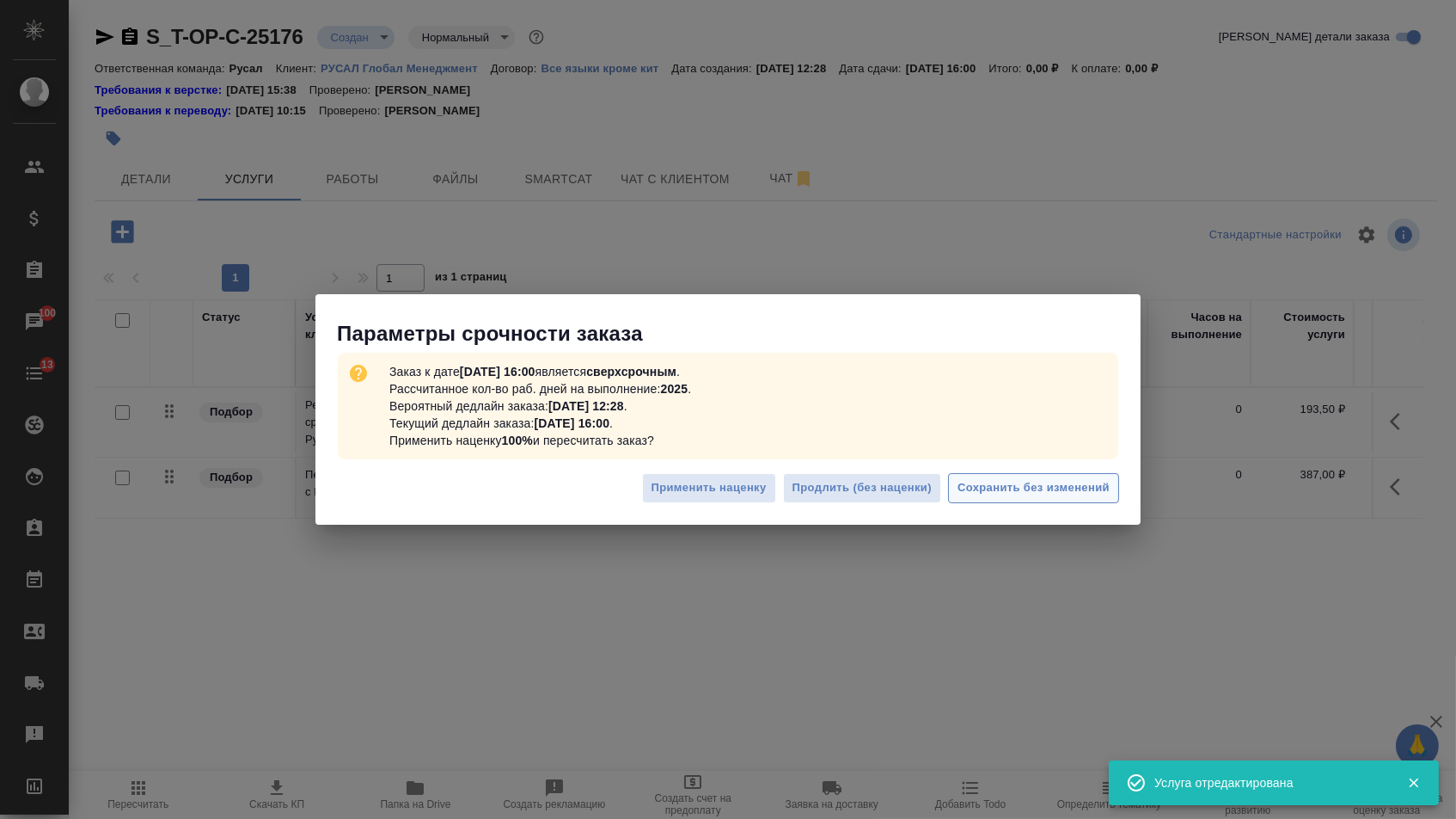
click at [1044, 496] on span "Сохранить без изменений" at bounding box center [1034, 488] width 152 height 20
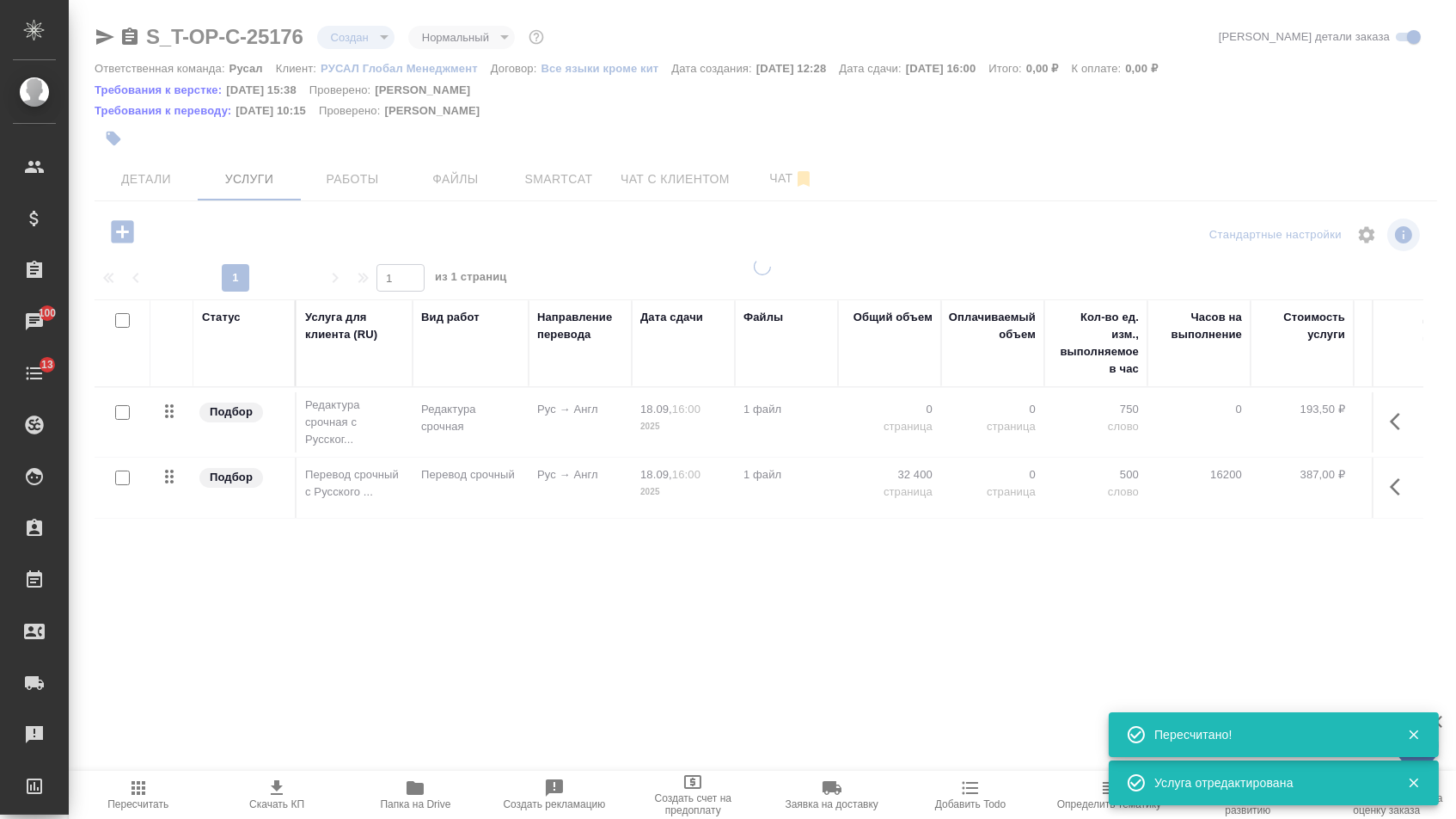
type input "urgent"
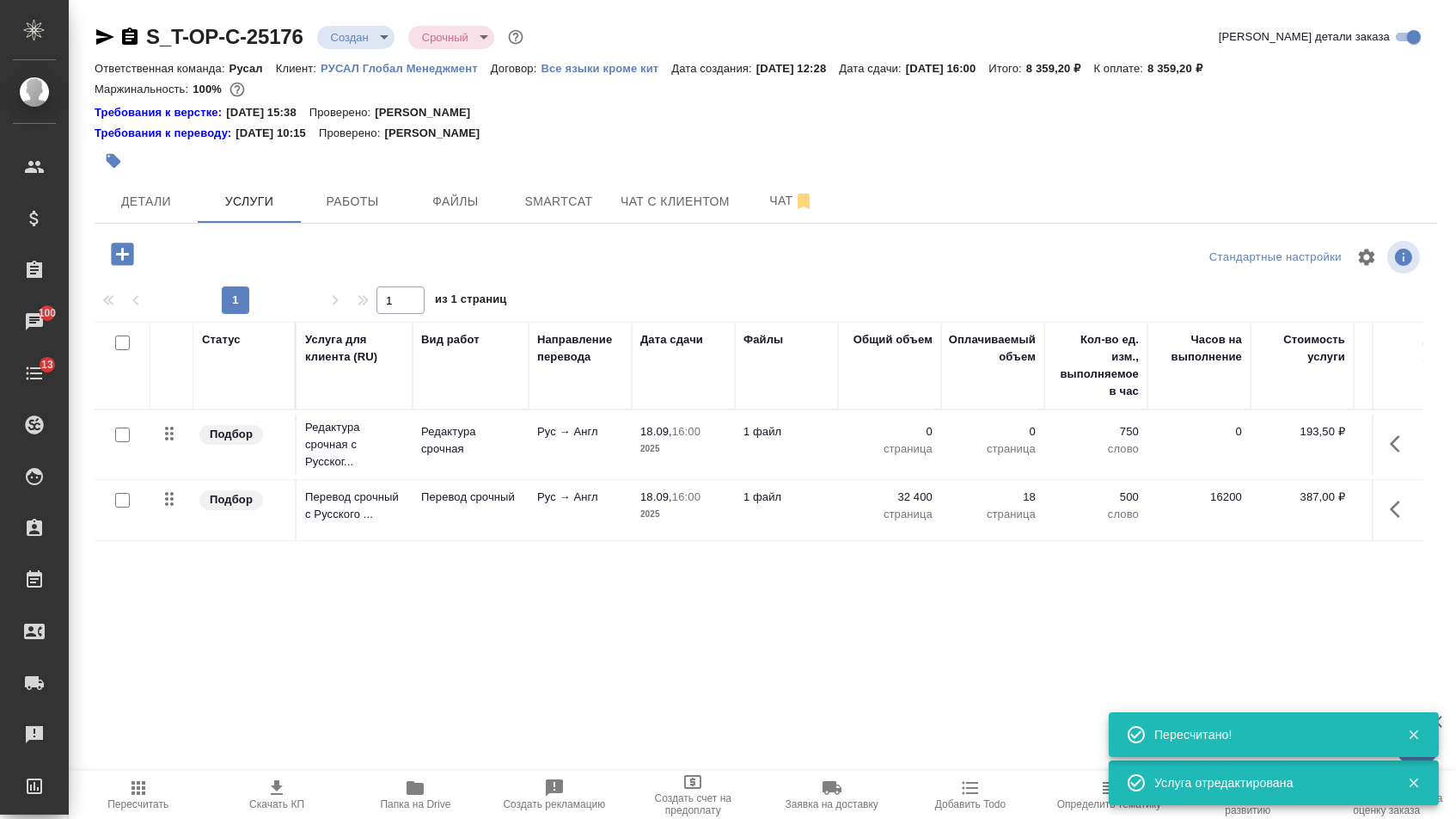
click at [904, 440] on p "0" at bounding box center [889, 431] width 86 height 17
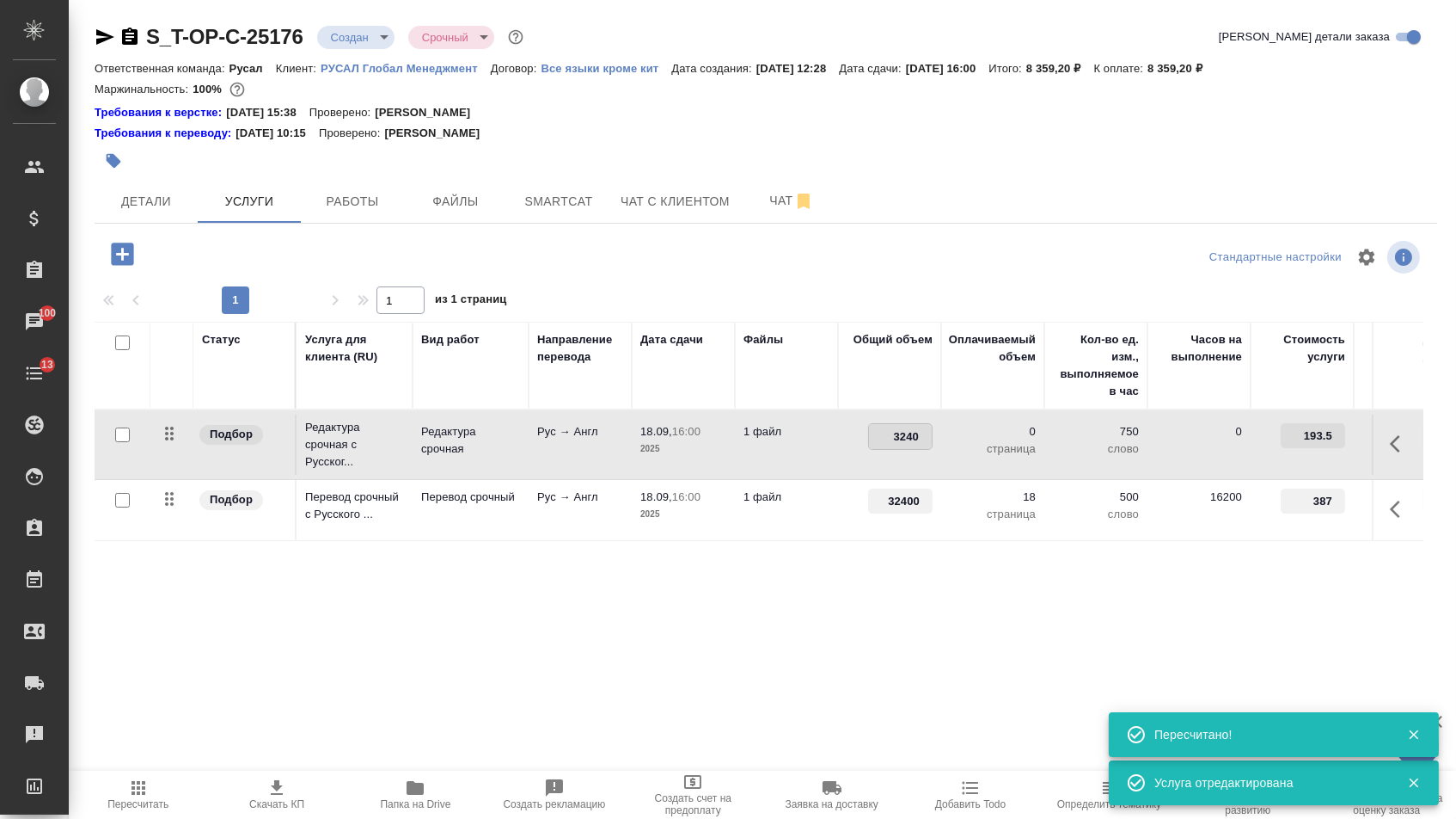
type input "32400"
click at [376, 639] on div "Статус Услуга для клиента (RU) Вид работ Направление перевода Дата сдачи Файлы …" at bounding box center [759, 506] width 1329 height 370
click at [272, 236] on div "S_T-OP-C-25176 Создан new Срочный urgent Кратко детали заказа Ответственная ком…" at bounding box center [766, 367] width 1362 height 735
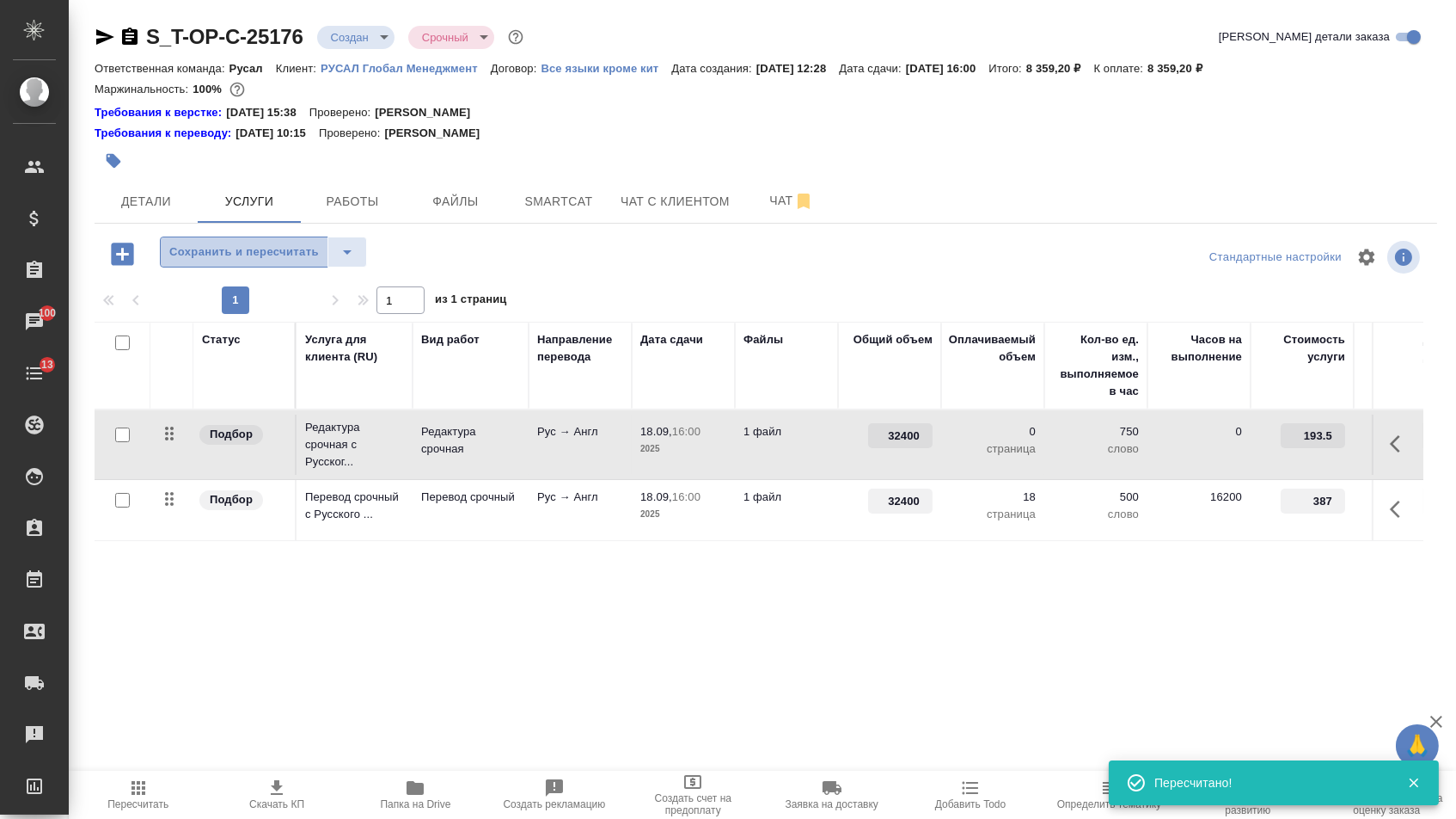
click at [272, 247] on button "Сохранить и пересчитать" at bounding box center [244, 252] width 168 height 31
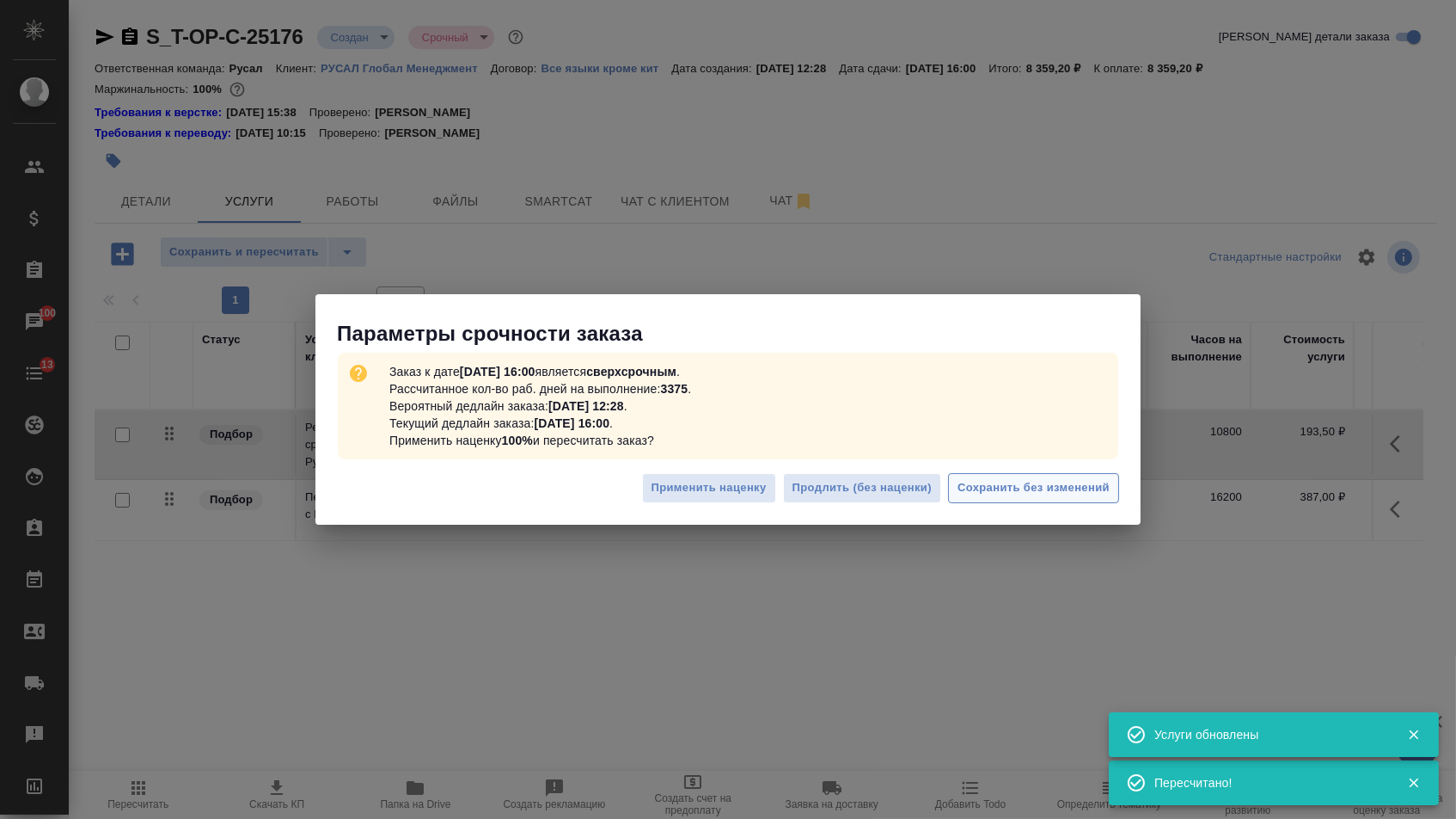
click at [1027, 483] on span "Сохранить без изменений" at bounding box center [1034, 488] width 152 height 20
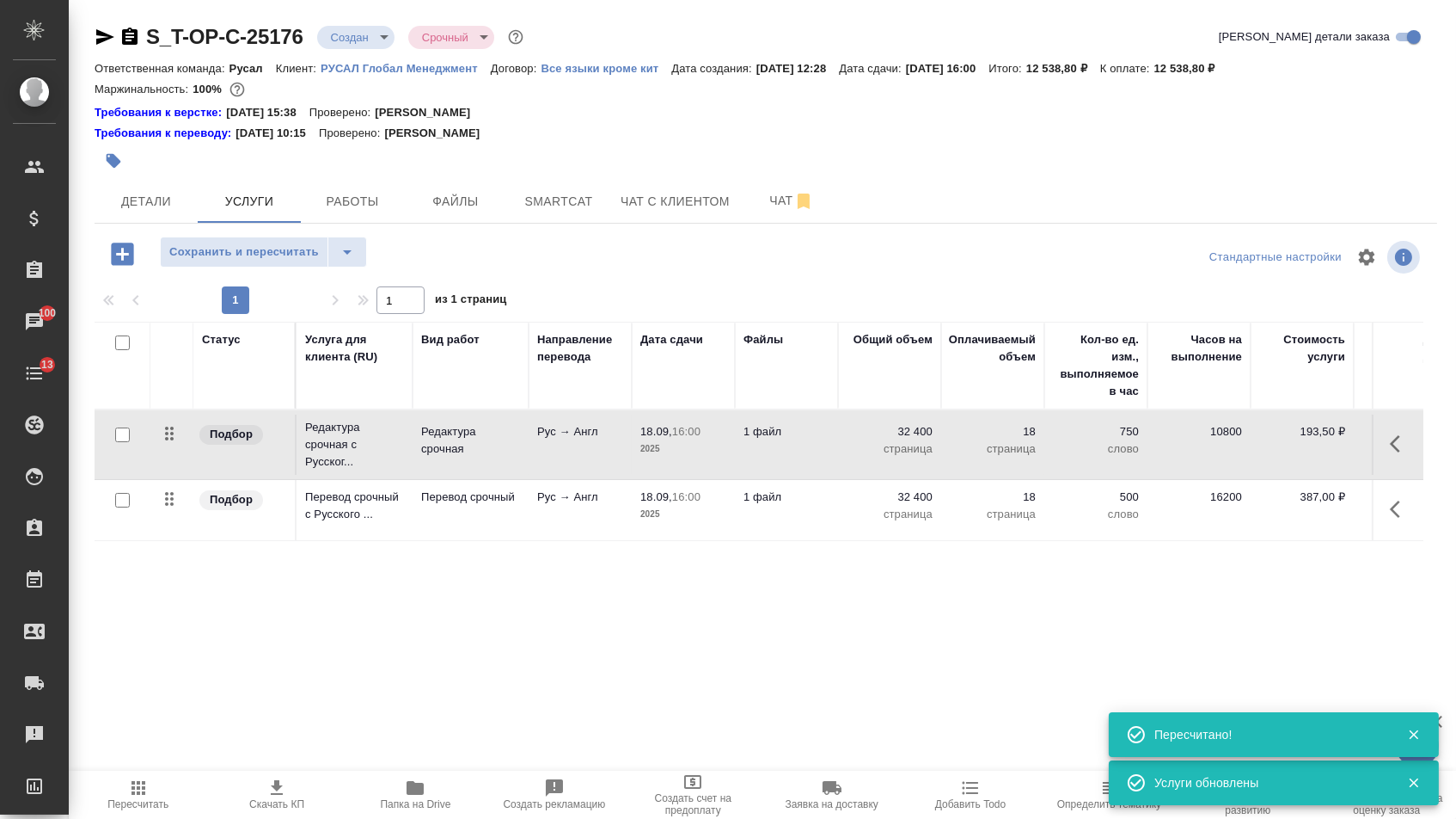
drag, startPoint x: 163, startPoint y: 512, endPoint x: 163, endPoint y: 419, distance: 93.0
click at [163, 419] on tbody "Подбор Редактура срочная с Русског... Редактура срочная Рус → Англ 18.09, 16:00…" at bounding box center [905, 475] width 1620 height 131
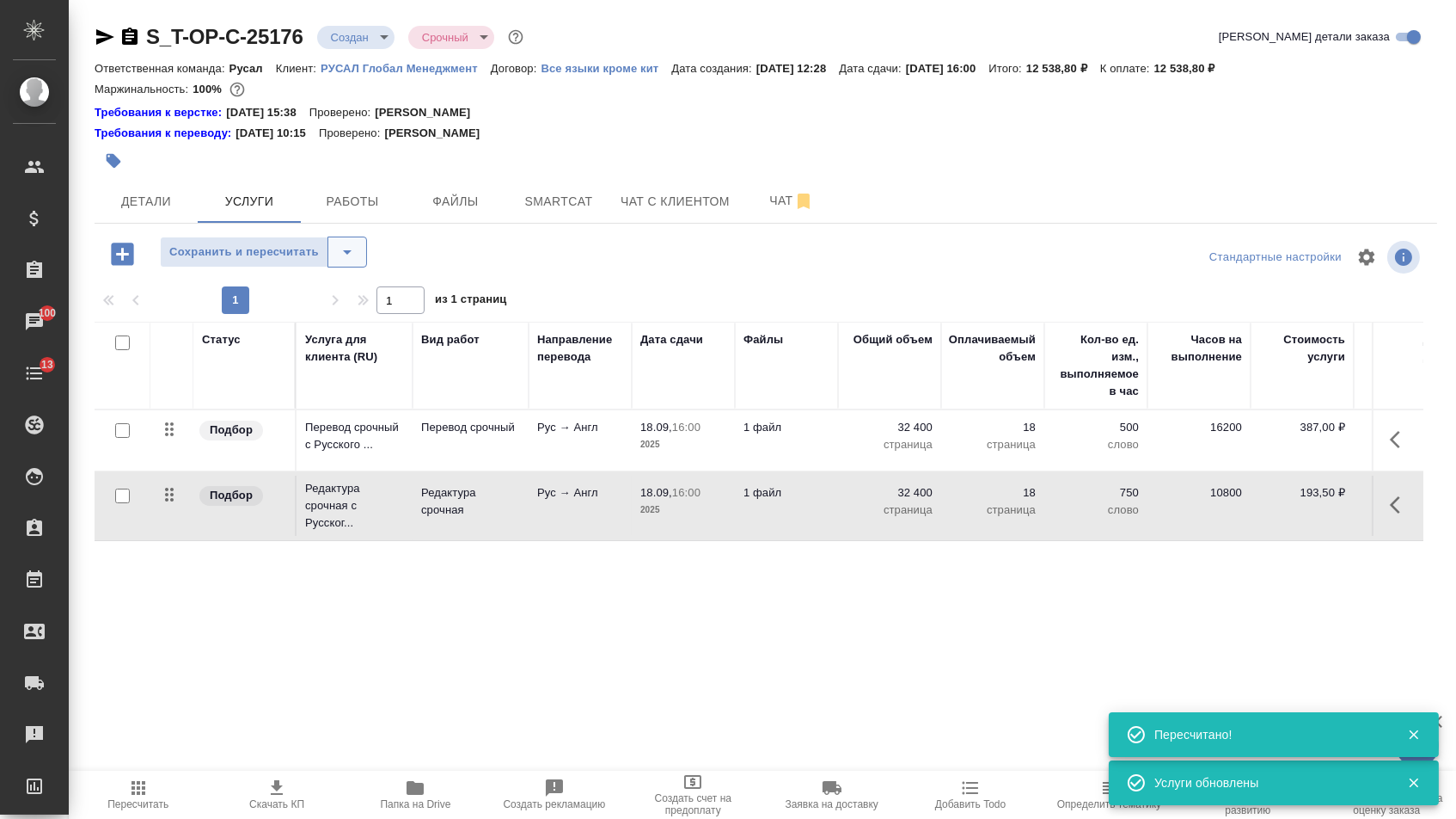
click at [367, 247] on button "split button" at bounding box center [347, 252] width 40 height 31
click at [362, 301] on li "Сохранить" at bounding box center [271, 297] width 211 height 27
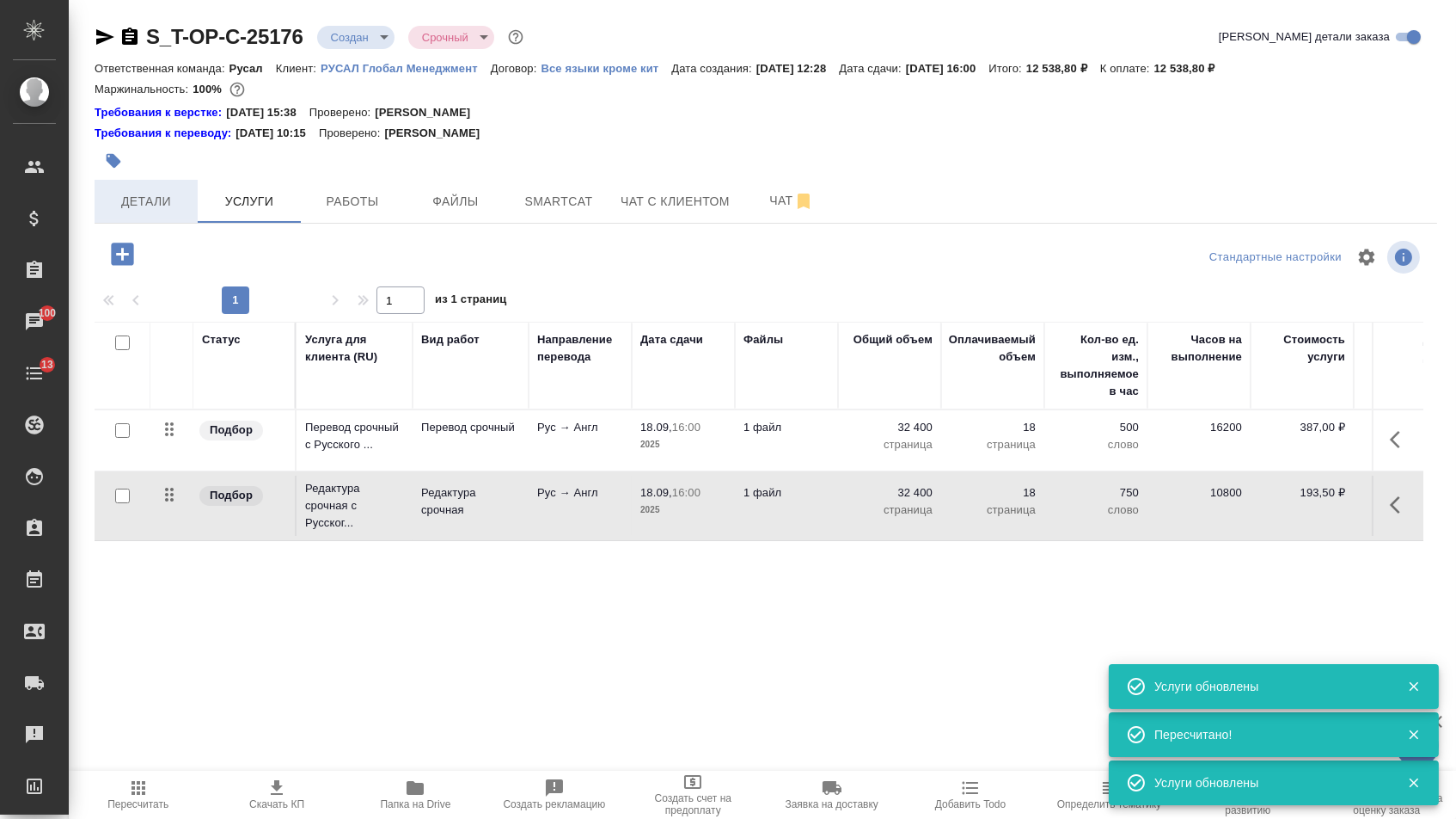
click at [179, 204] on span "Детали" at bounding box center [146, 202] width 82 height 22
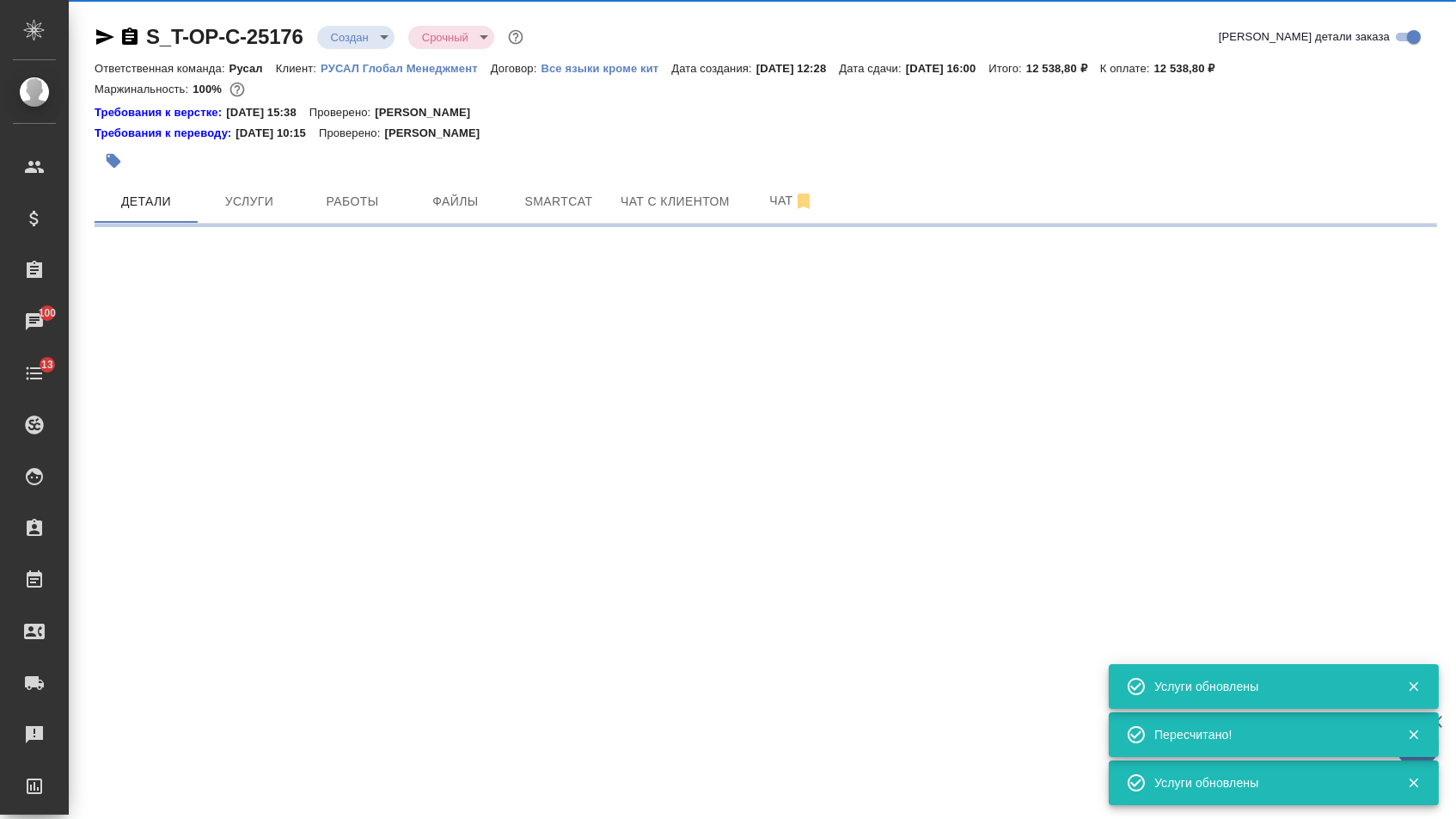
select select "RU"
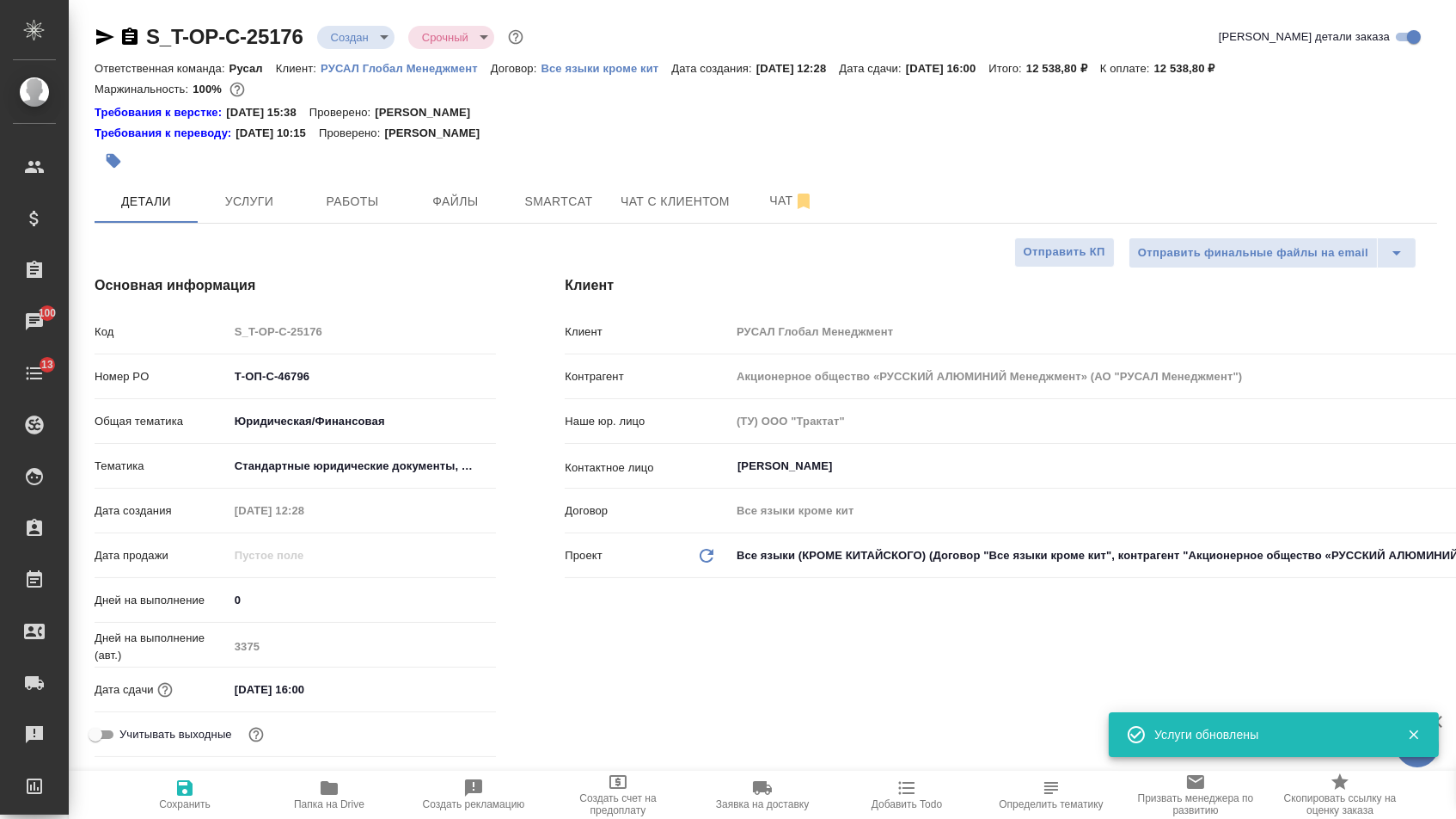
type textarea "x"
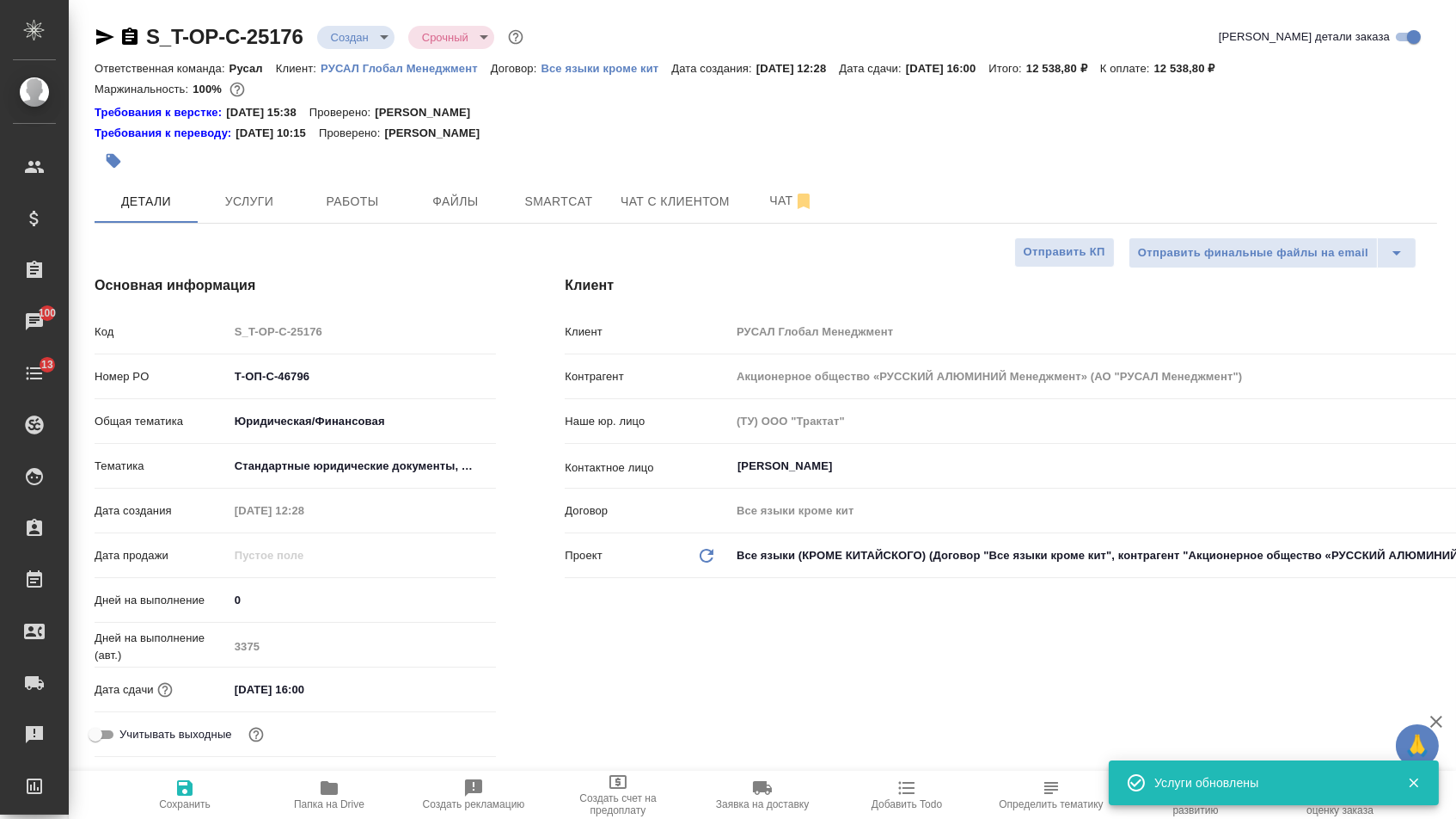
type textarea "x"
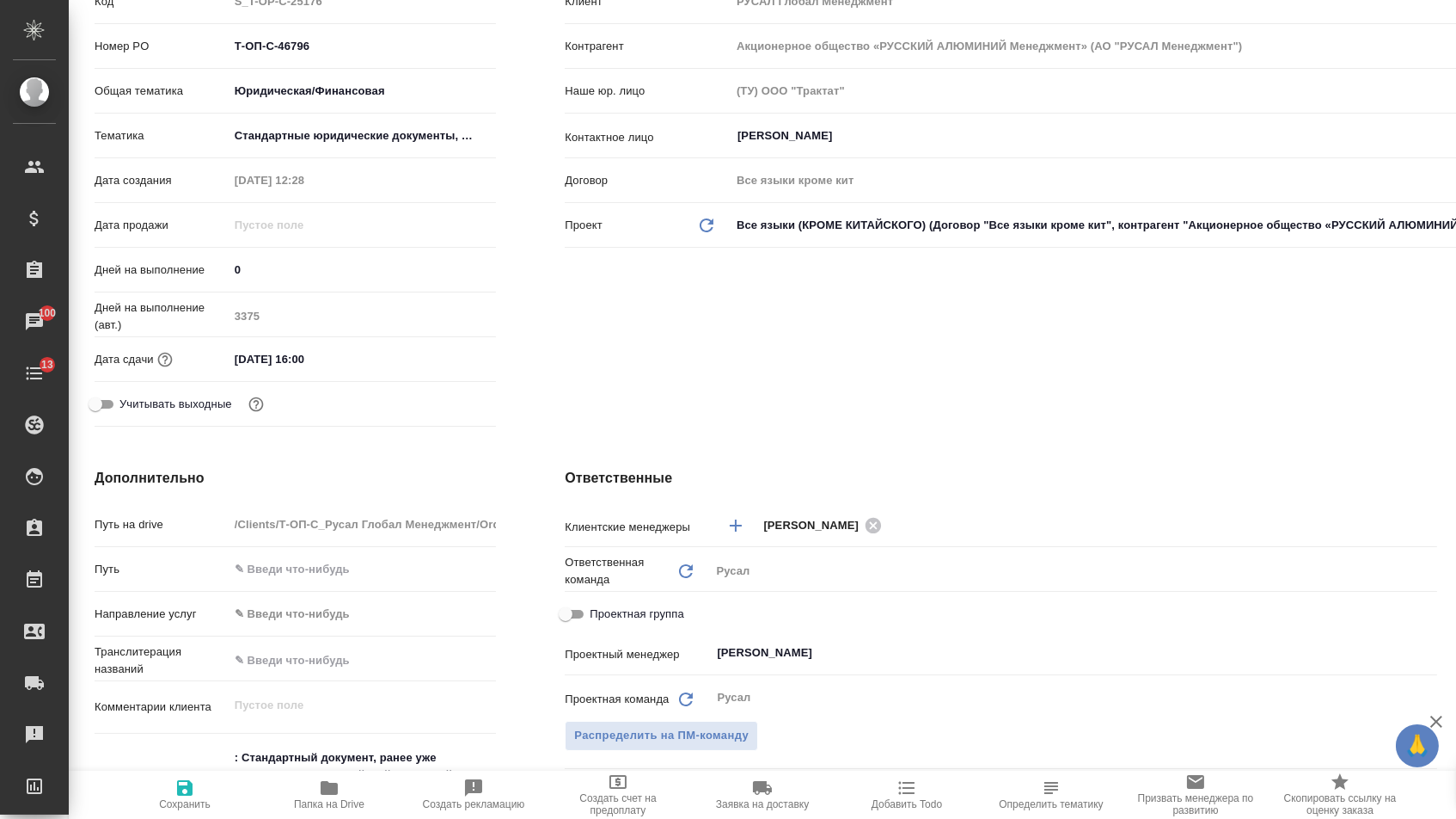
scroll to position [553, 0]
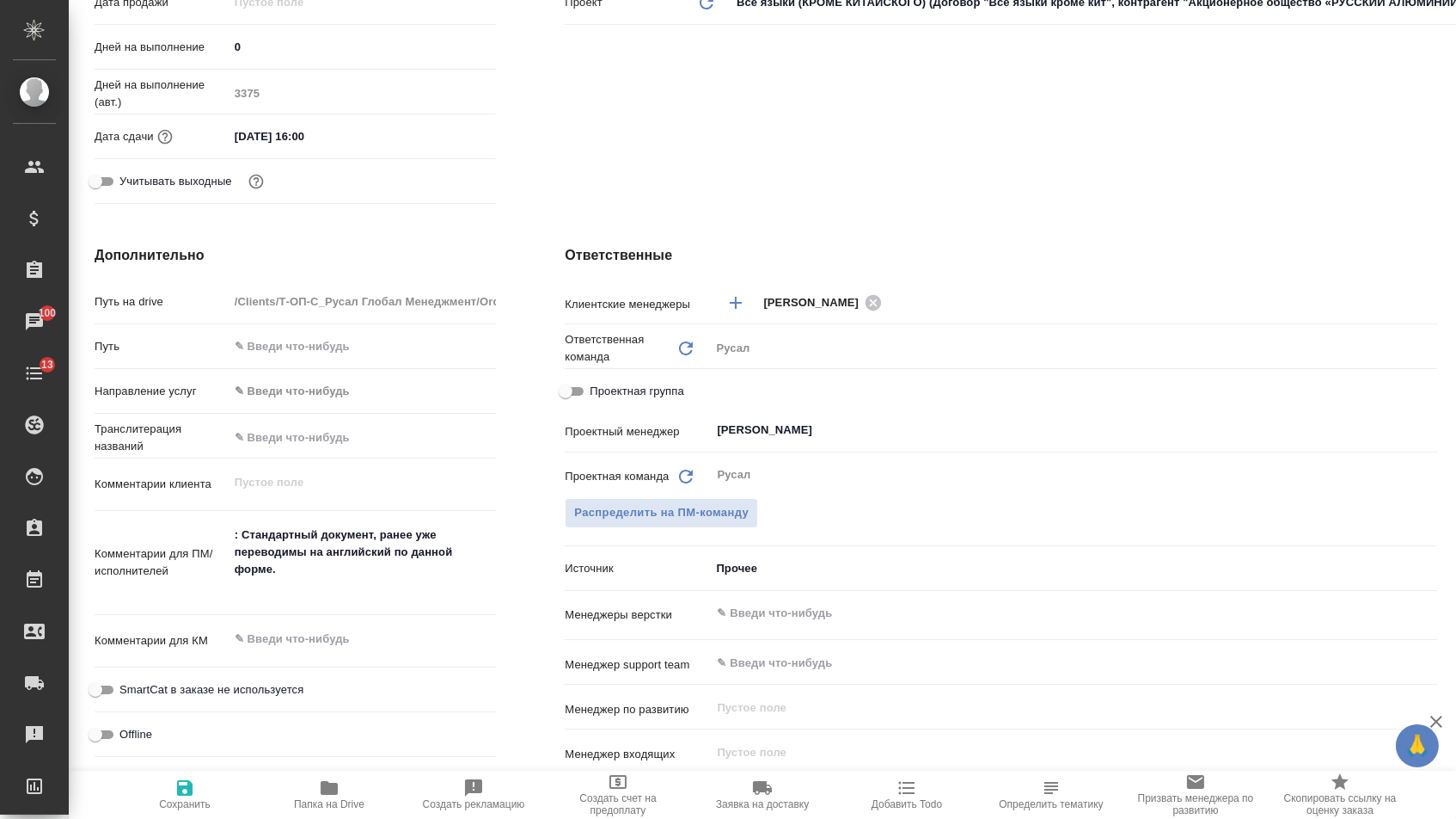
type textarea "x"
click at [342, 584] on textarea ": Стандартный документ, ранее уже переводимы на английский по данной форме." at bounding box center [362, 560] width 268 height 80
type textarea "x"
type textarea ": Стандартный документ, ранее уже переводимы на английский по данной форме. р"
type textarea "x"
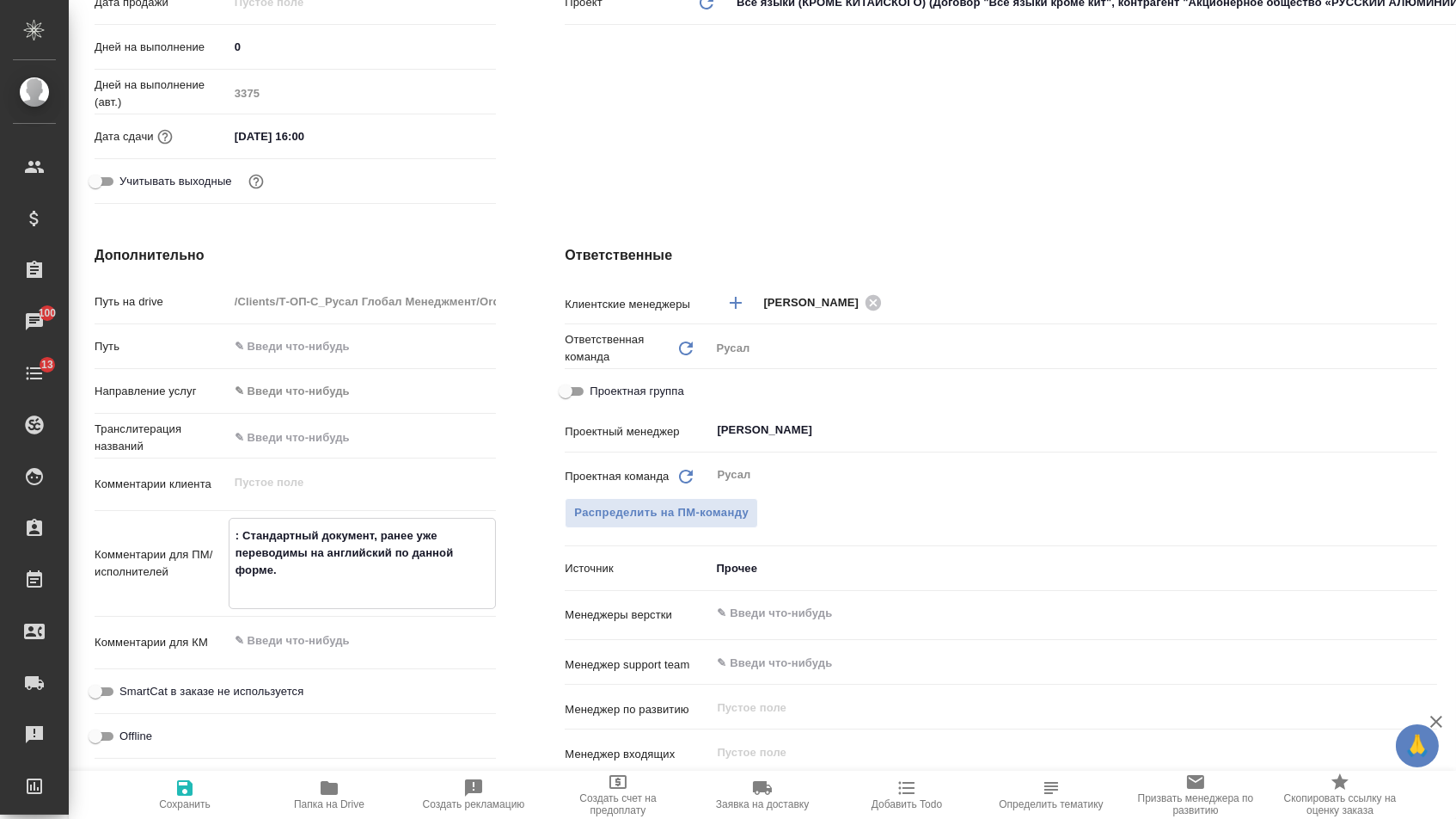
type textarea "x"
type textarea ": Стандартный документ, ранее уже переводимы на английский по данной форме. ре"
type textarea "x"
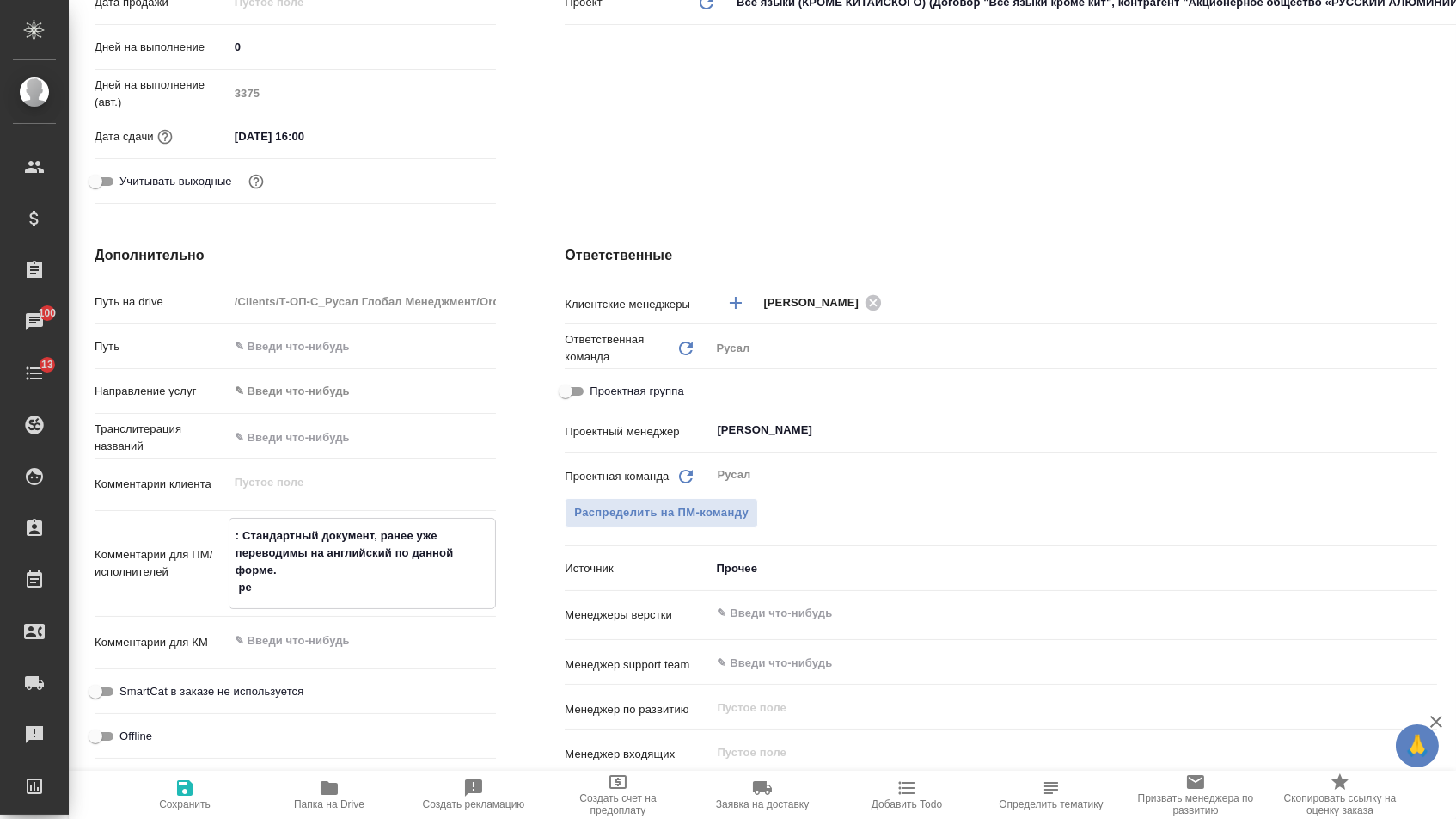
type textarea "x"
type textarea ": Стандартный документ, ранее уже переводимы на английский по данной форме. реф"
type textarea "x"
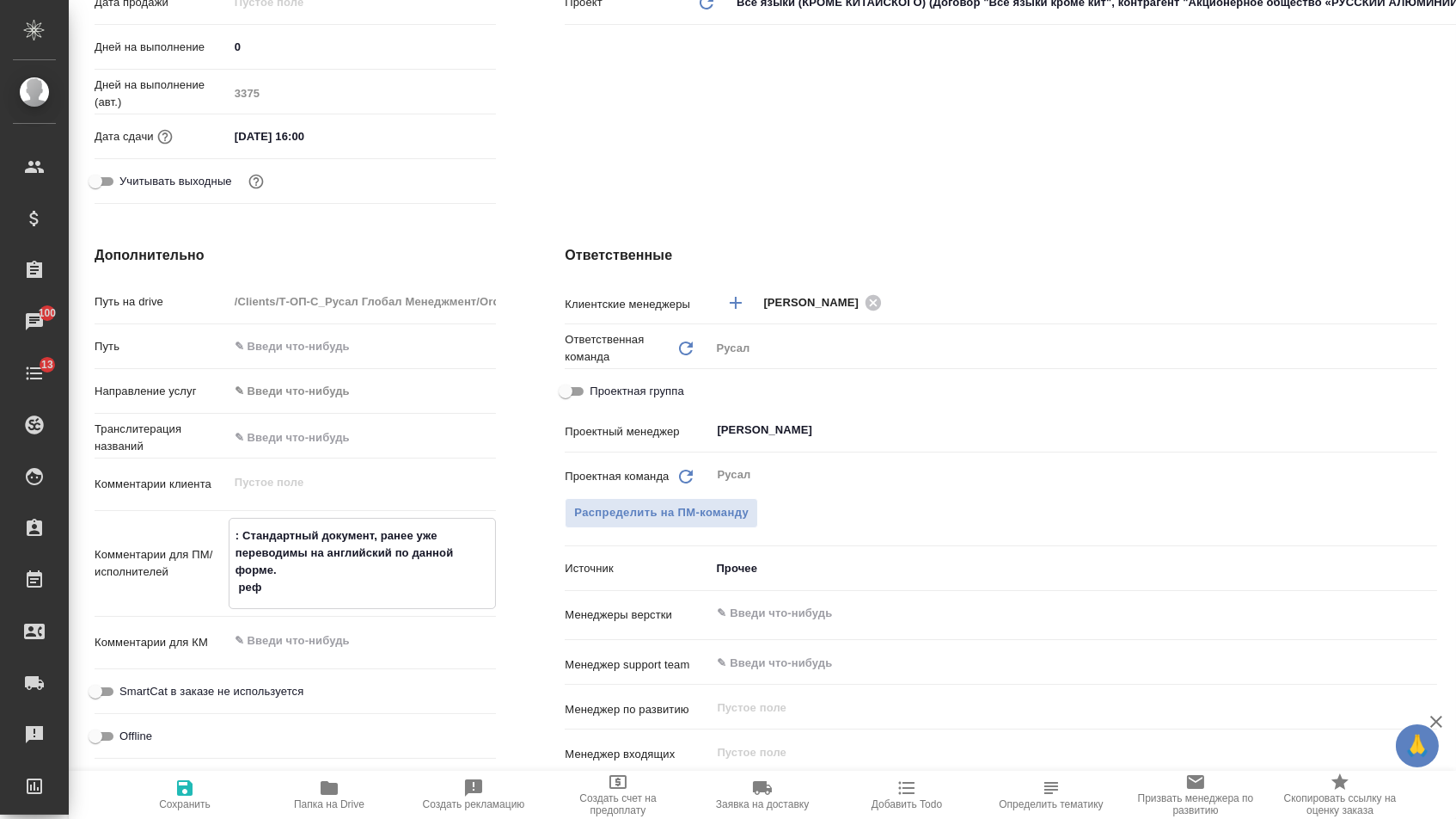
type textarea ": Стандартный документ, ранее уже переводимы на английский по данной форме. рефе"
type textarea "x"
type textarea ": Стандартный документ, ранее уже переводимы на английский по данной форме. реф…"
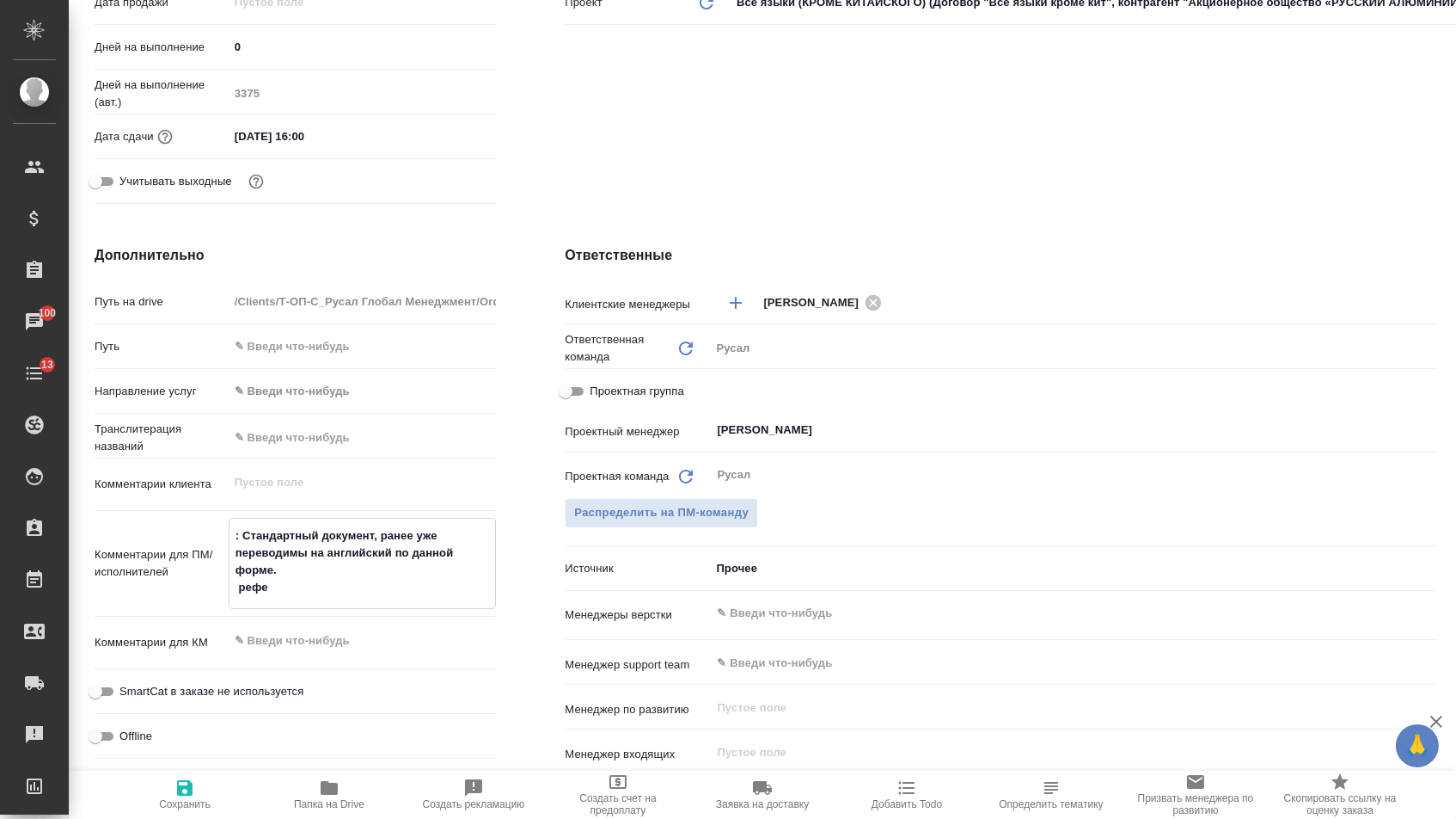
type textarea "x"
type textarea ": Стандартный документ, ранее уже переводимы на английский по данной форме. реф…"
type textarea "x"
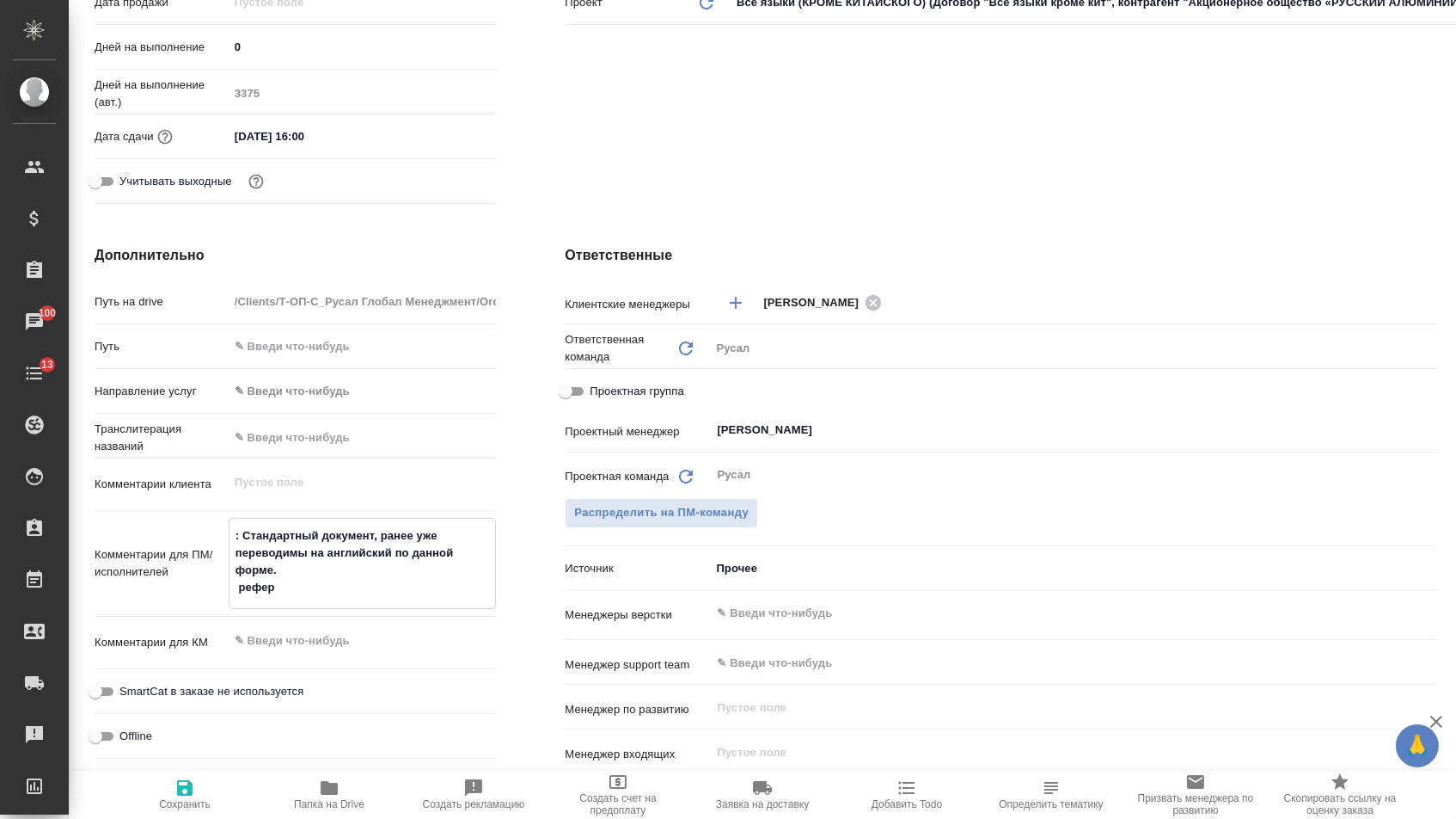
type textarea "x"
type textarea ": Стандартный документ, ранее уже переводимы на английский по данной форме. реф…"
type textarea "x"
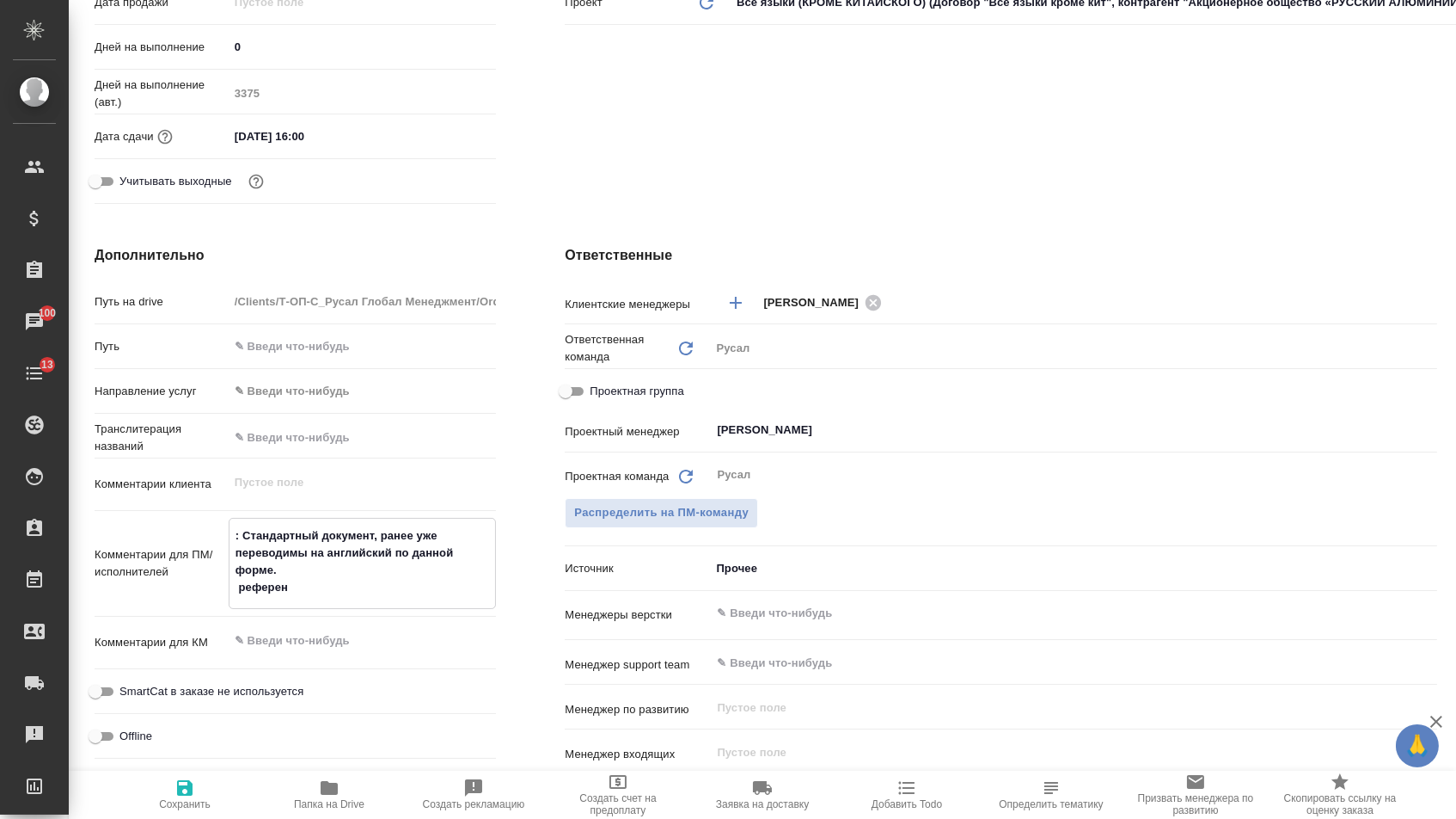
type textarea "x"
type textarea ": Стандартный документ, ранее уже переводимы на английский по данной форме. реф…"
type textarea "x"
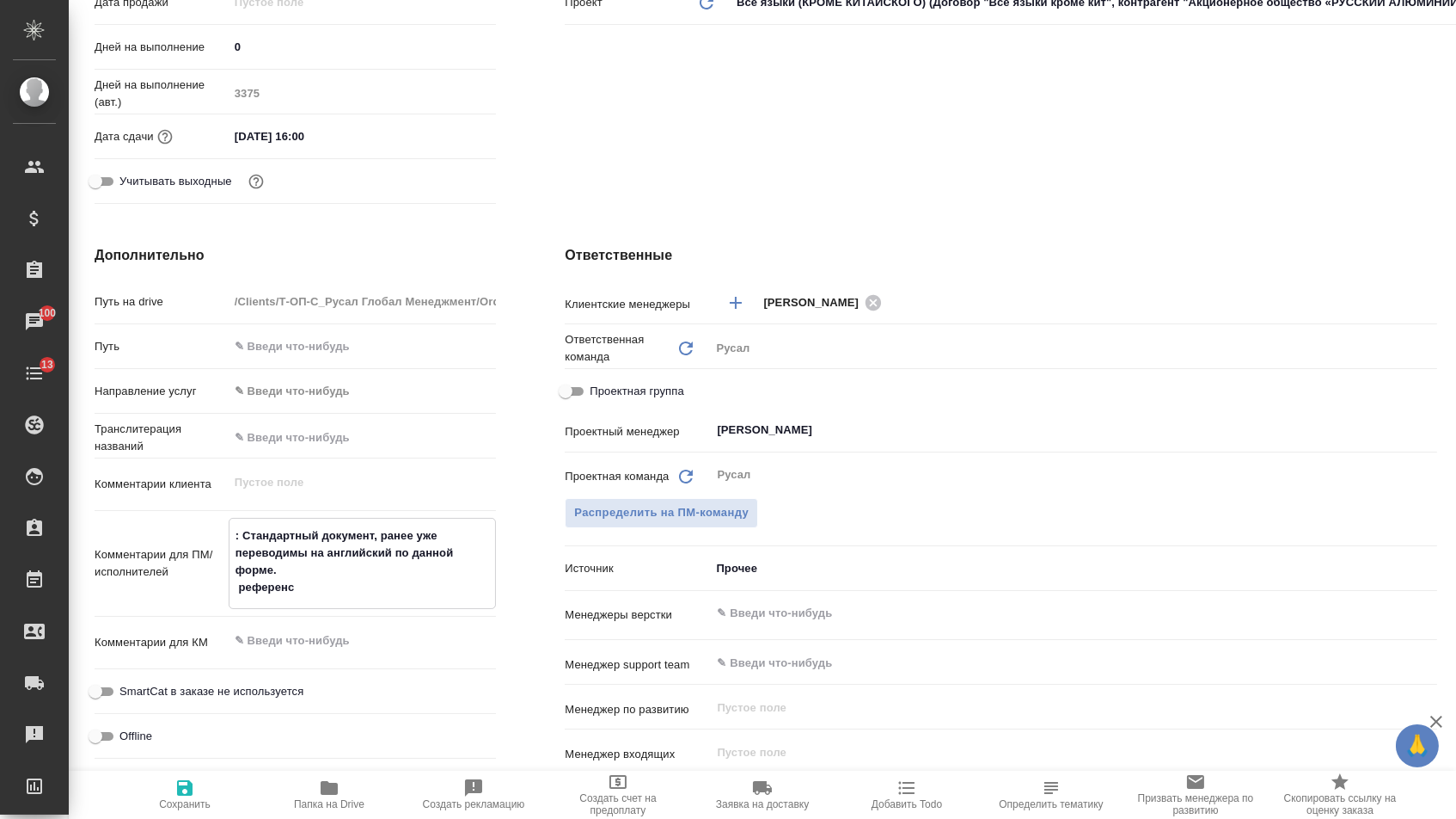
type textarea ": Стандартный документ, ранее уже переводимы на английский по данной форме. реф…"
type textarea "x"
type textarea ": Стандартный документ, ранее уже переводимы на английский по данной форме. реф…"
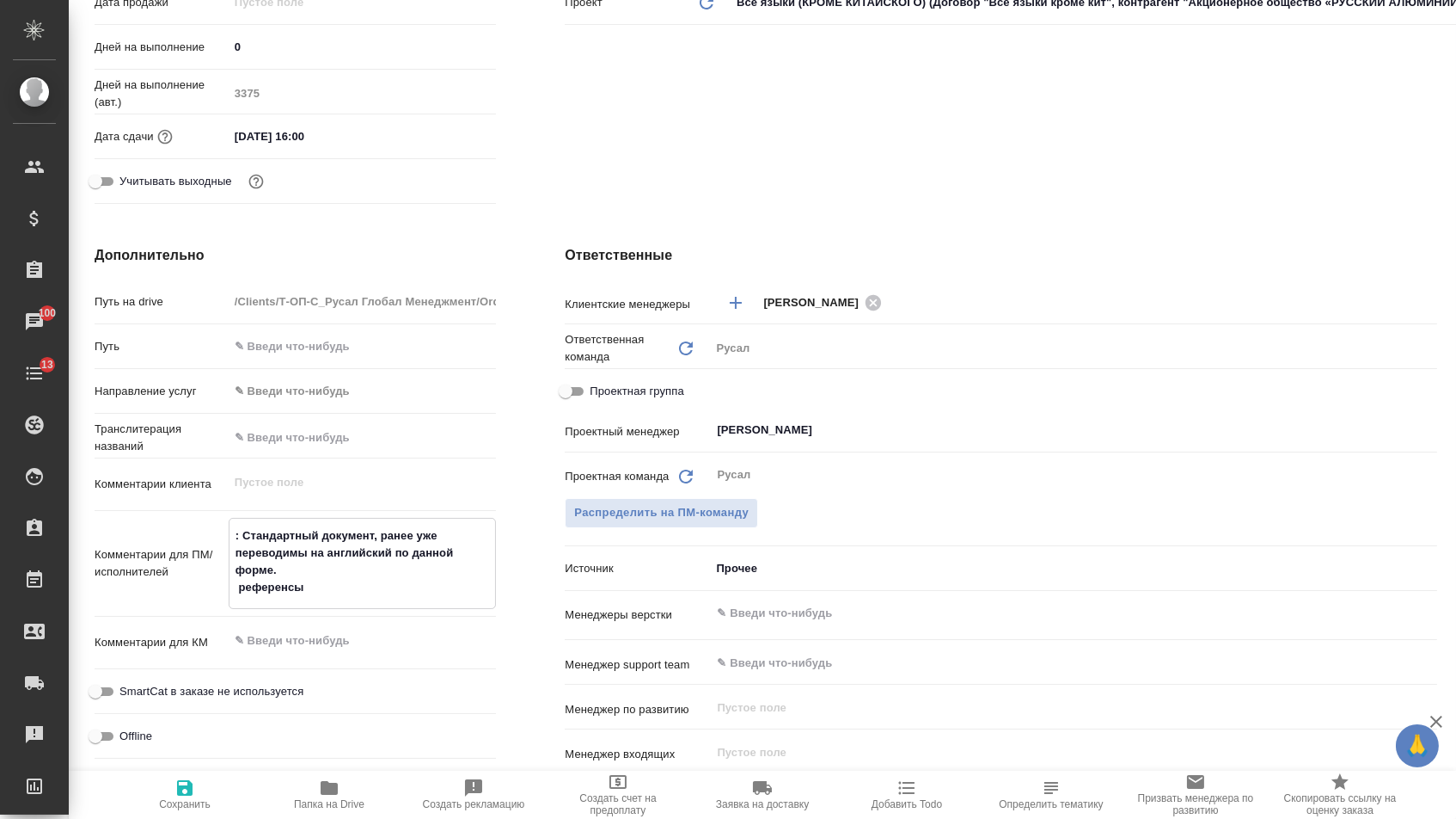
type textarea "x"
type textarea ": Стандартный документ, ранее уже переводимы на английский по данной форме. реф…"
type textarea "x"
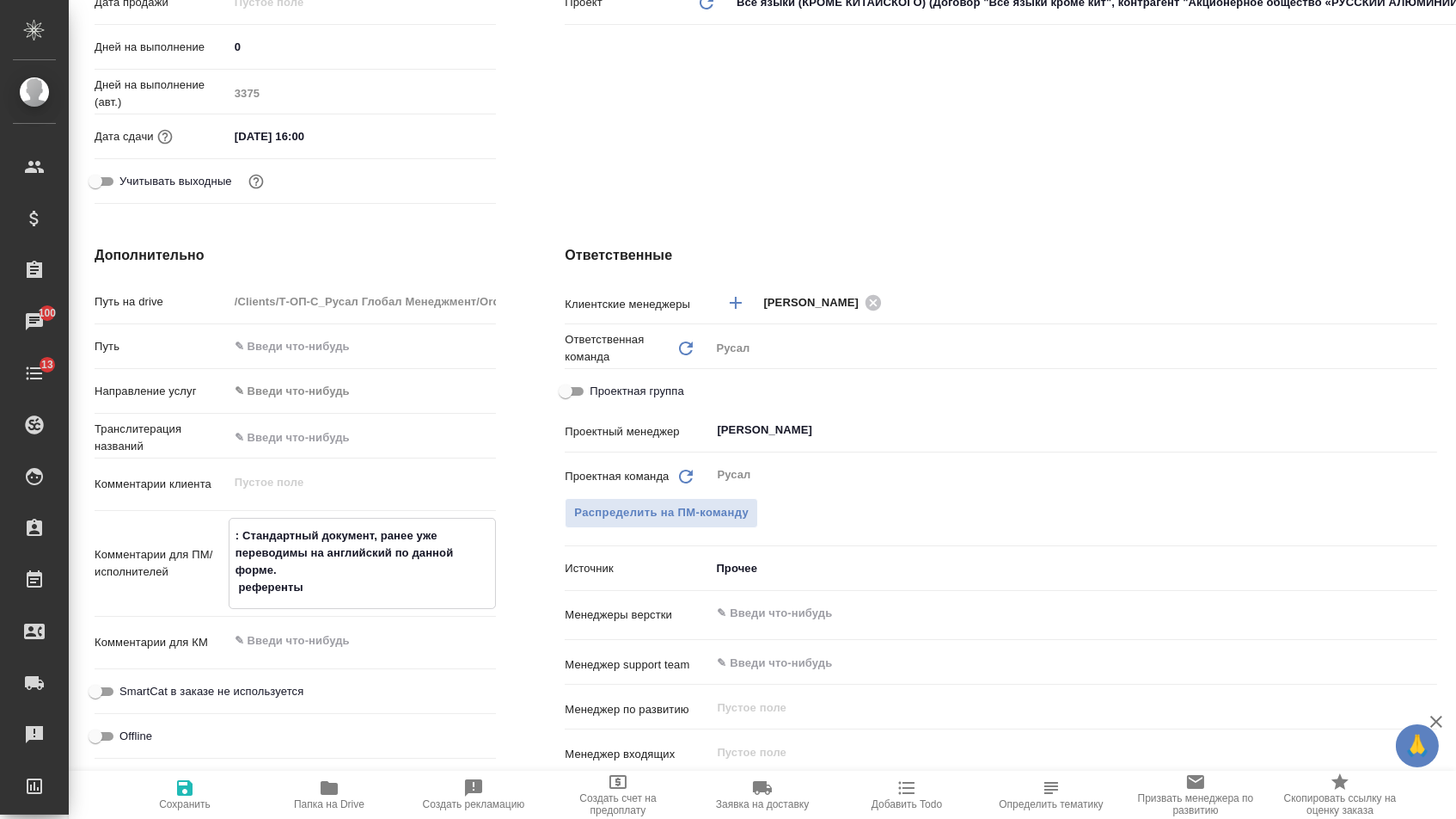
type textarea "x"
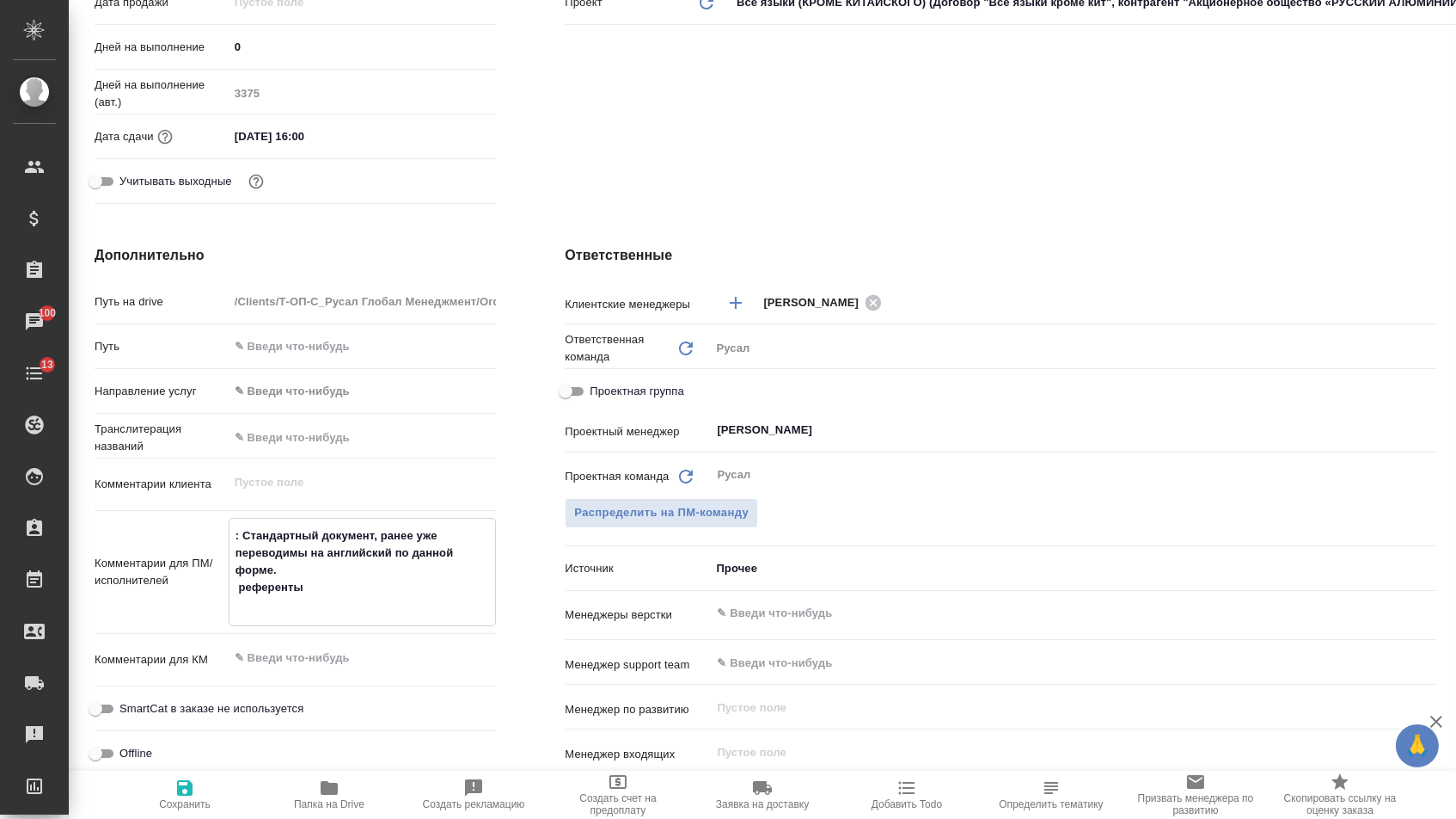
drag, startPoint x: 328, startPoint y: 594, endPoint x: 193, endPoint y: 594, distance: 135.0
click at [193, 594] on div "Комментарии для ПМ/исполнителей : Стандартный документ, ранее уже переводимы на…" at bounding box center [296, 572] width 401 height 108
paste textarea "Фото образа. По прическам - будут хвосты"
type textarea "x"
type textarea ": Стандартный документ, ранее уже переводимы на английский по данной форме. Фот…"
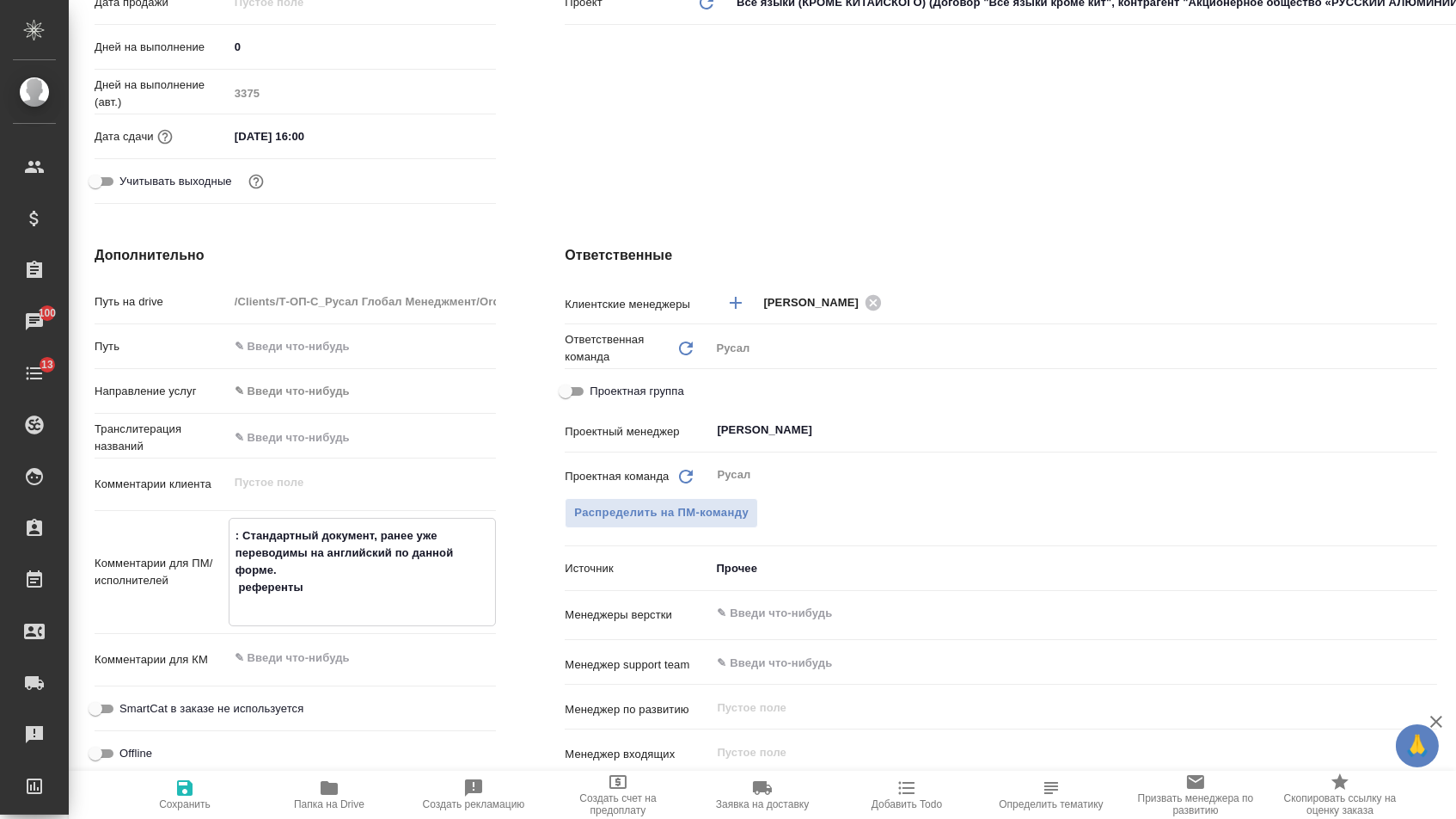
type textarea "x"
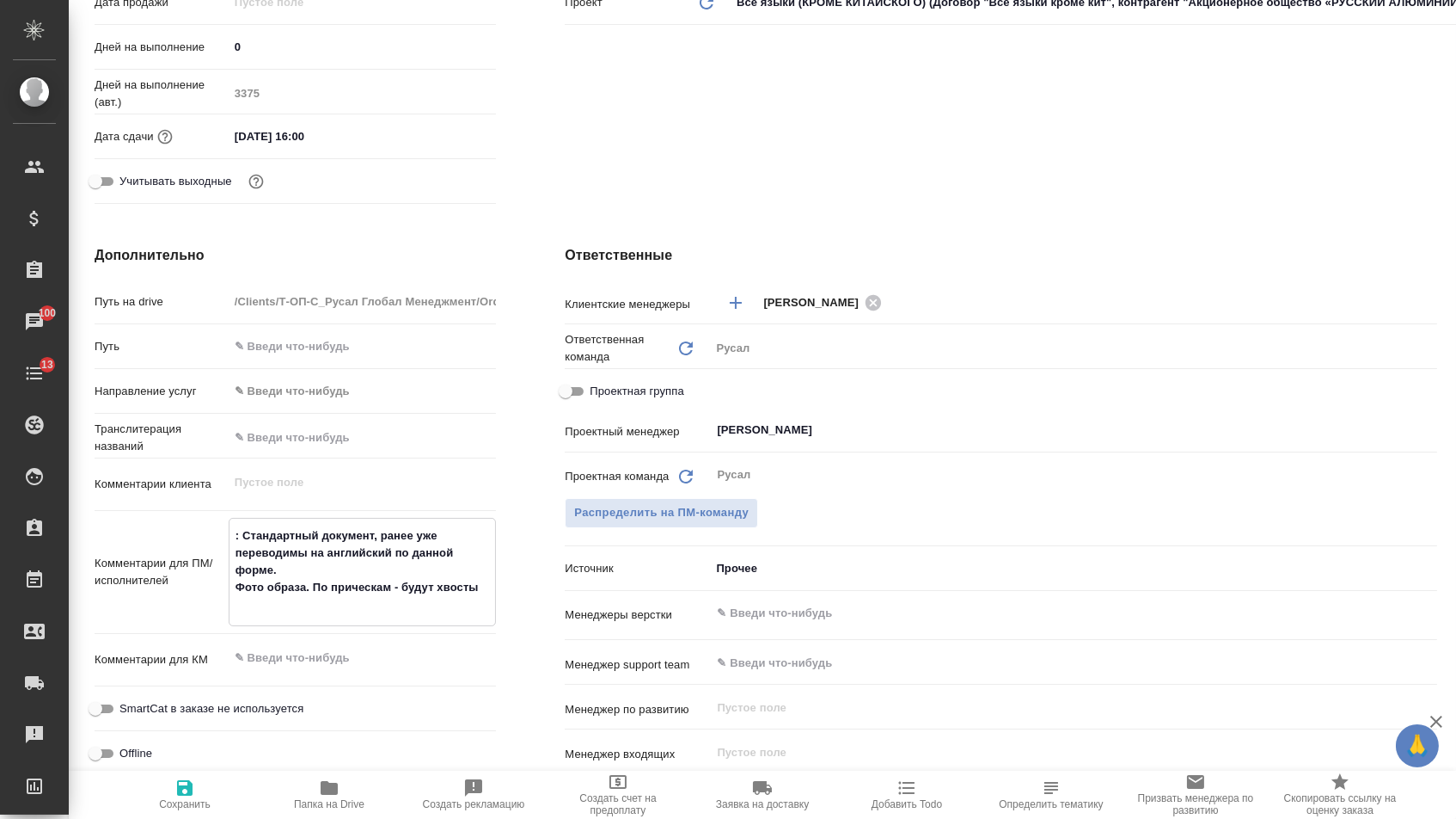
type textarea "x"
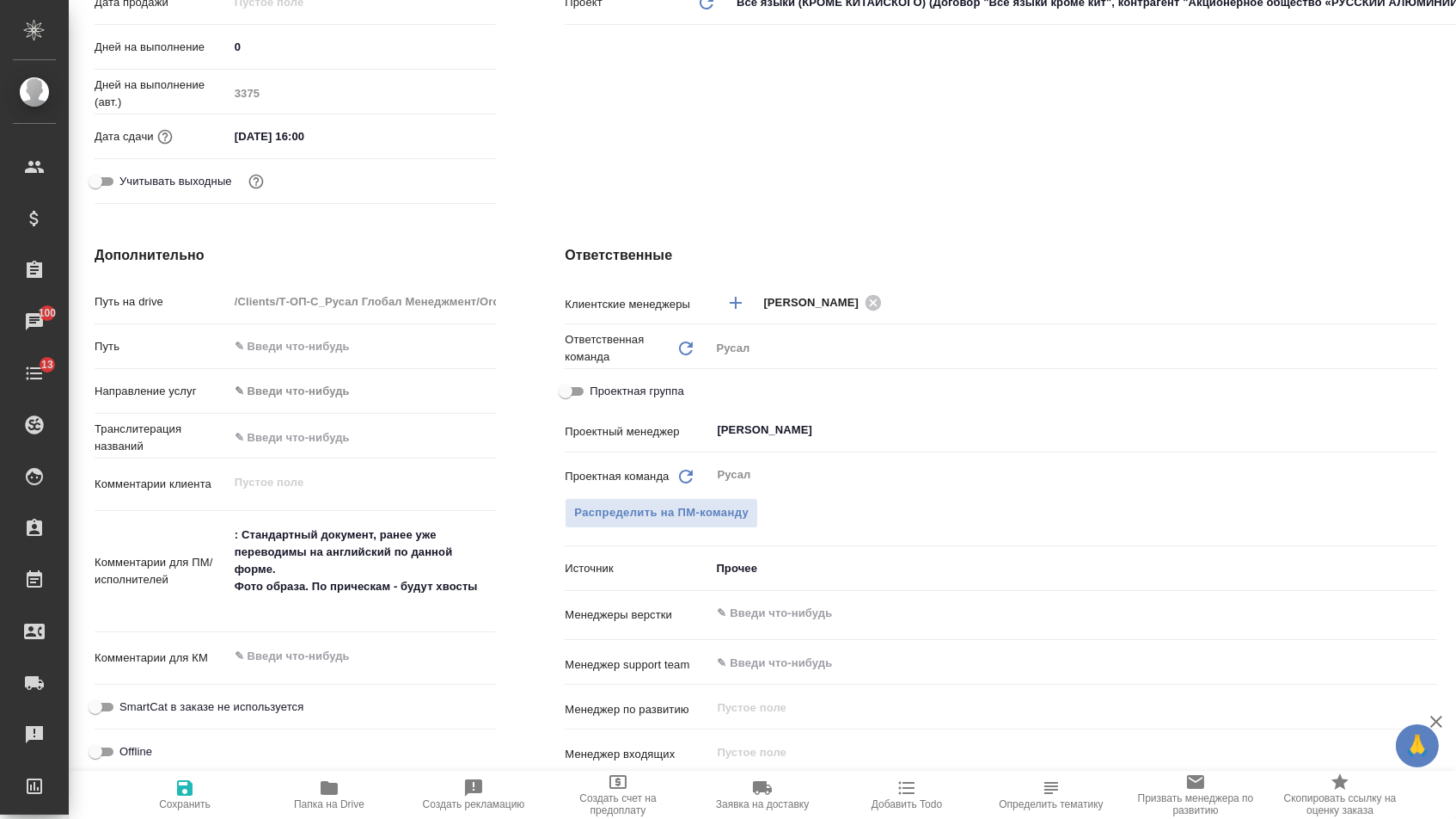
type textarea "x"
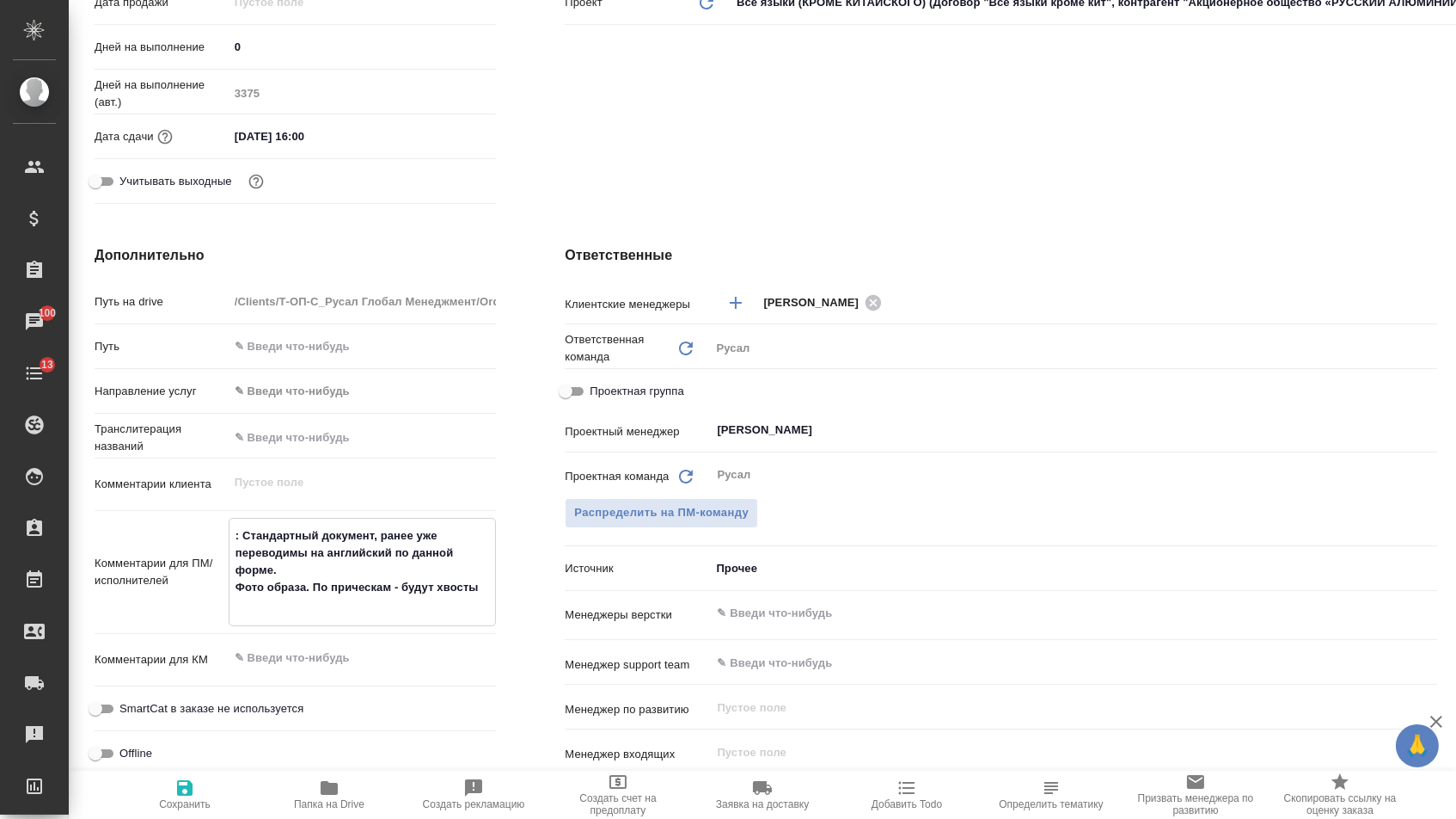
type textarea "x"
drag, startPoint x: 234, startPoint y: 597, endPoint x: 498, endPoint y: 594, distance: 264.0
click at [497, 595] on div "Дополнительно Путь на drive /Clients/Т-ОП-С_Русал Глобал Менеджмент/Orders/S_T-…" at bounding box center [296, 558] width 470 height 694
paste textarea "Прикладываю аналогичный документ с переводом для удобства."
type textarea "x"
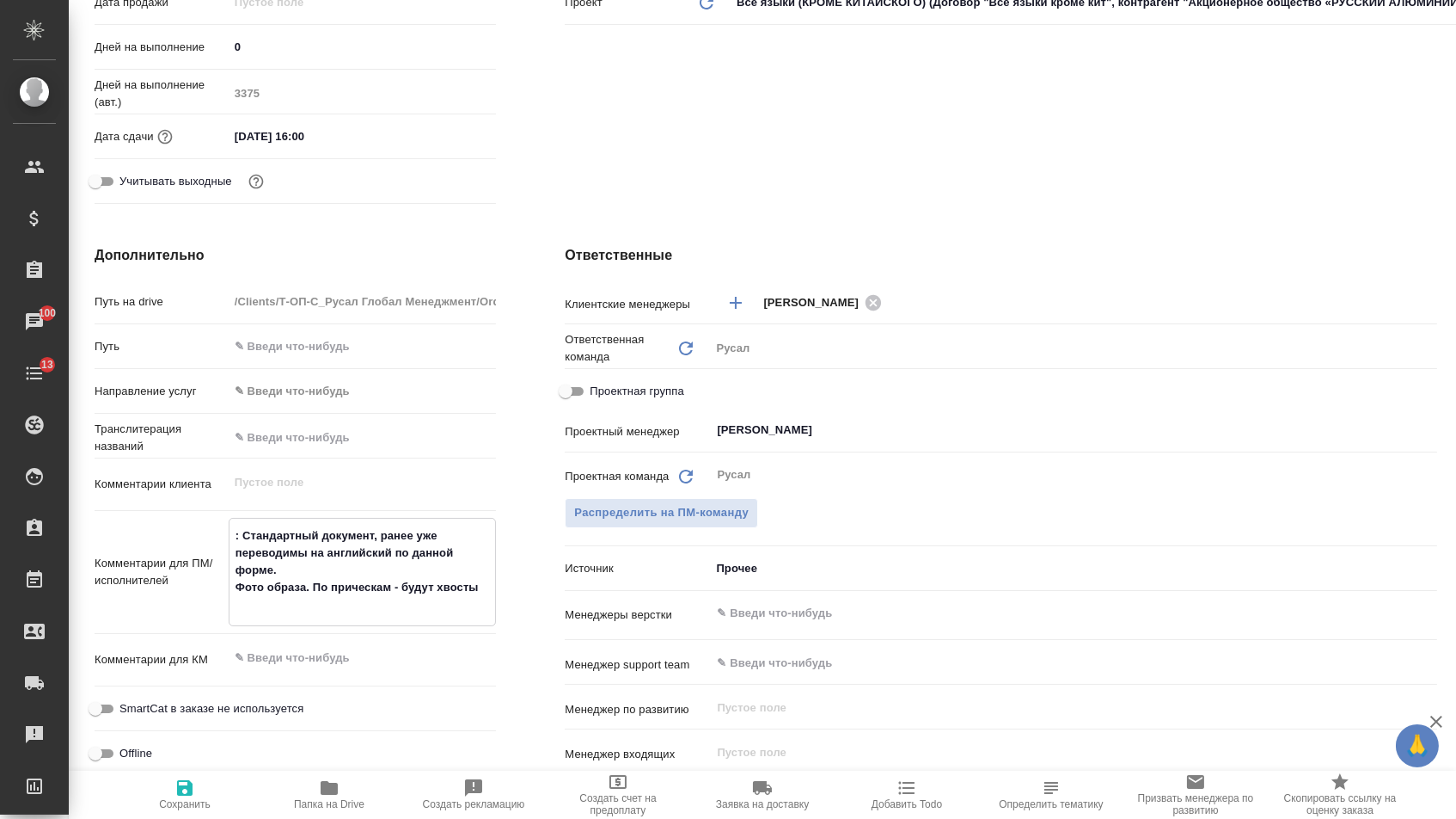
type textarea ": Стандартный документ, ранее уже переводимы на английский по данной форме. При…"
type textarea "x"
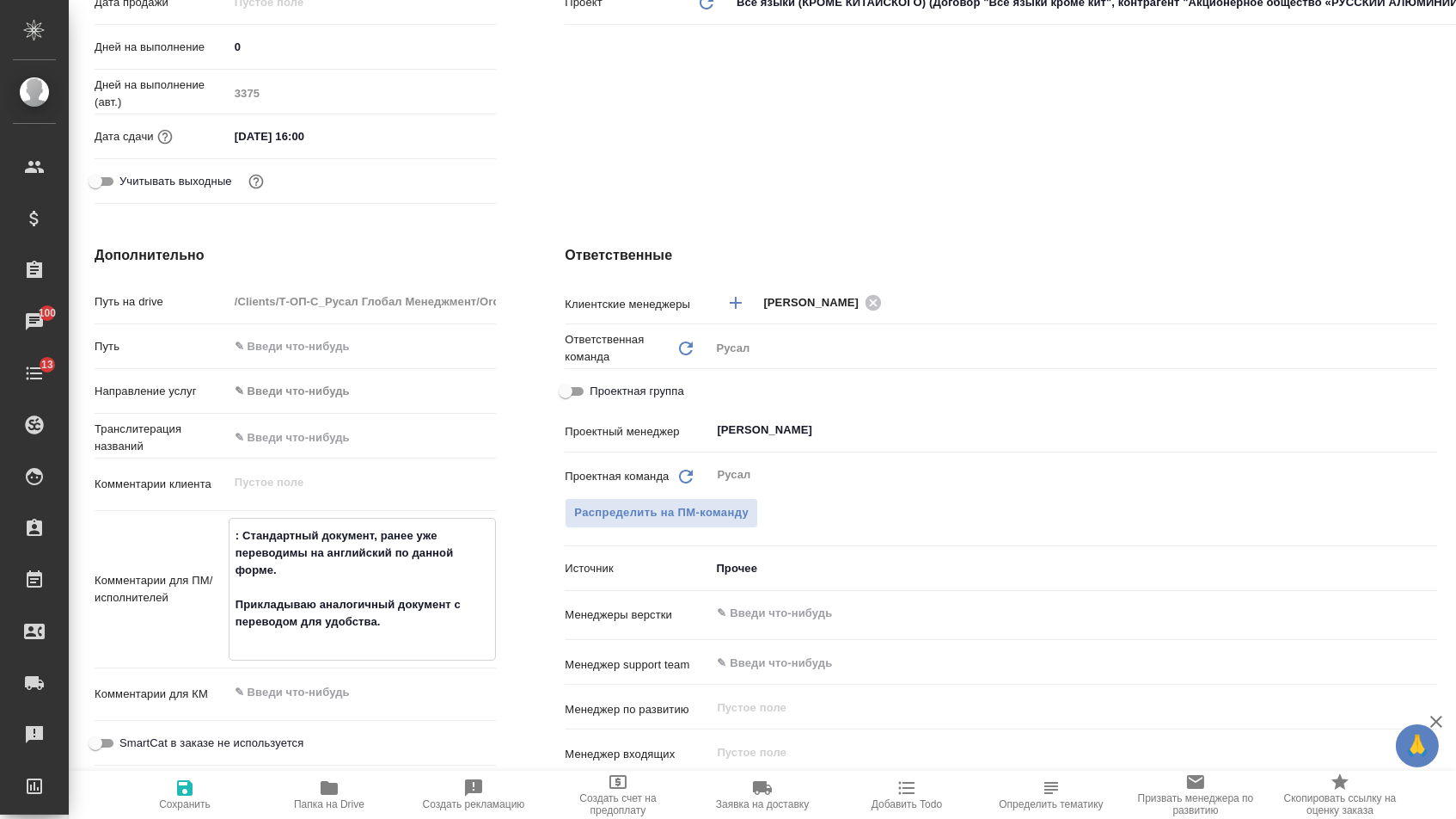
type textarea ": Стандартный документ, ранее уже переводимы на английский по данной форме. При…"
type textarea "x"
click at [335, 818] on button "Папка на Drive" at bounding box center [329, 794] width 145 height 48
type textarea "x"
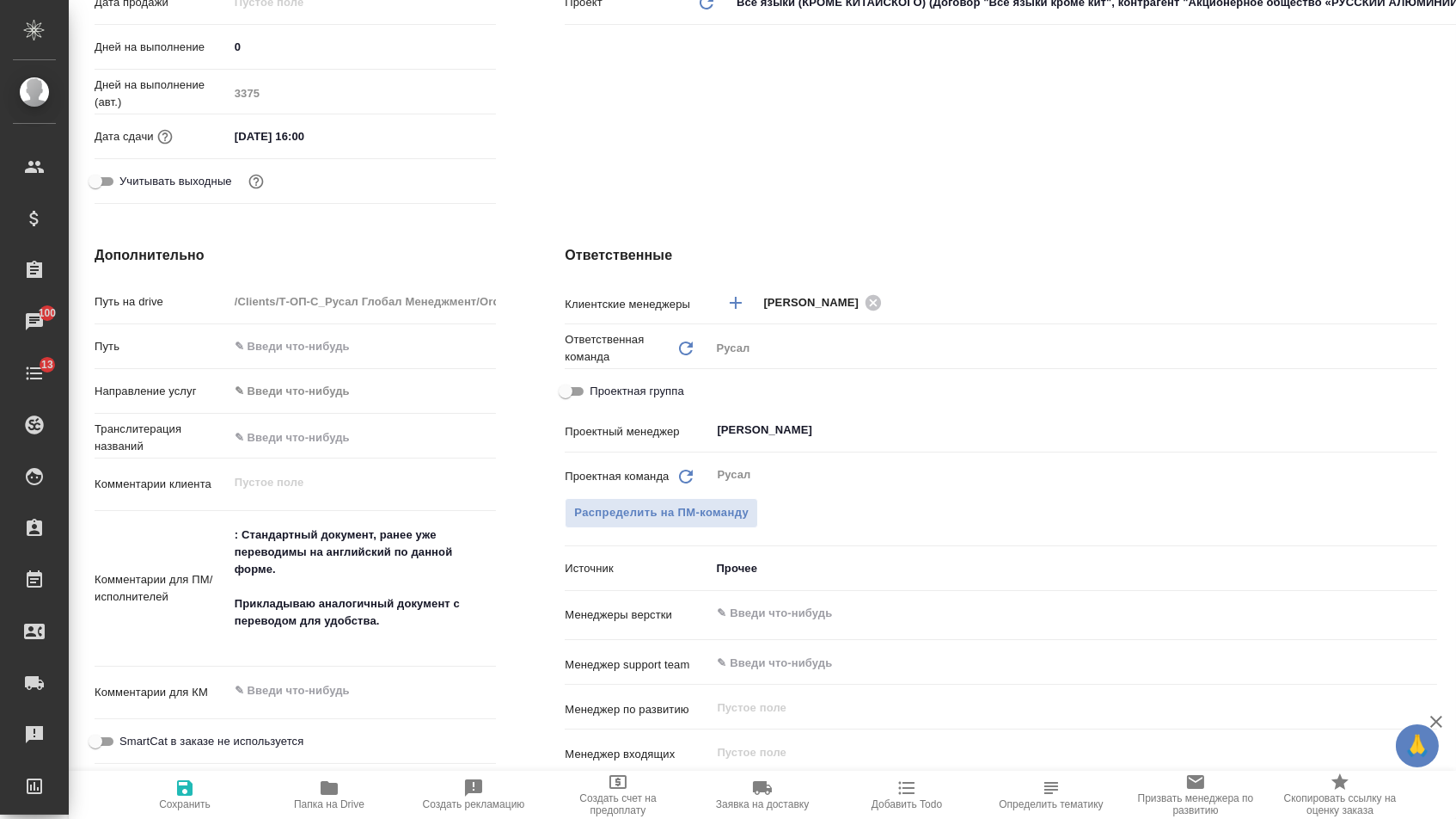
type textarea "x"
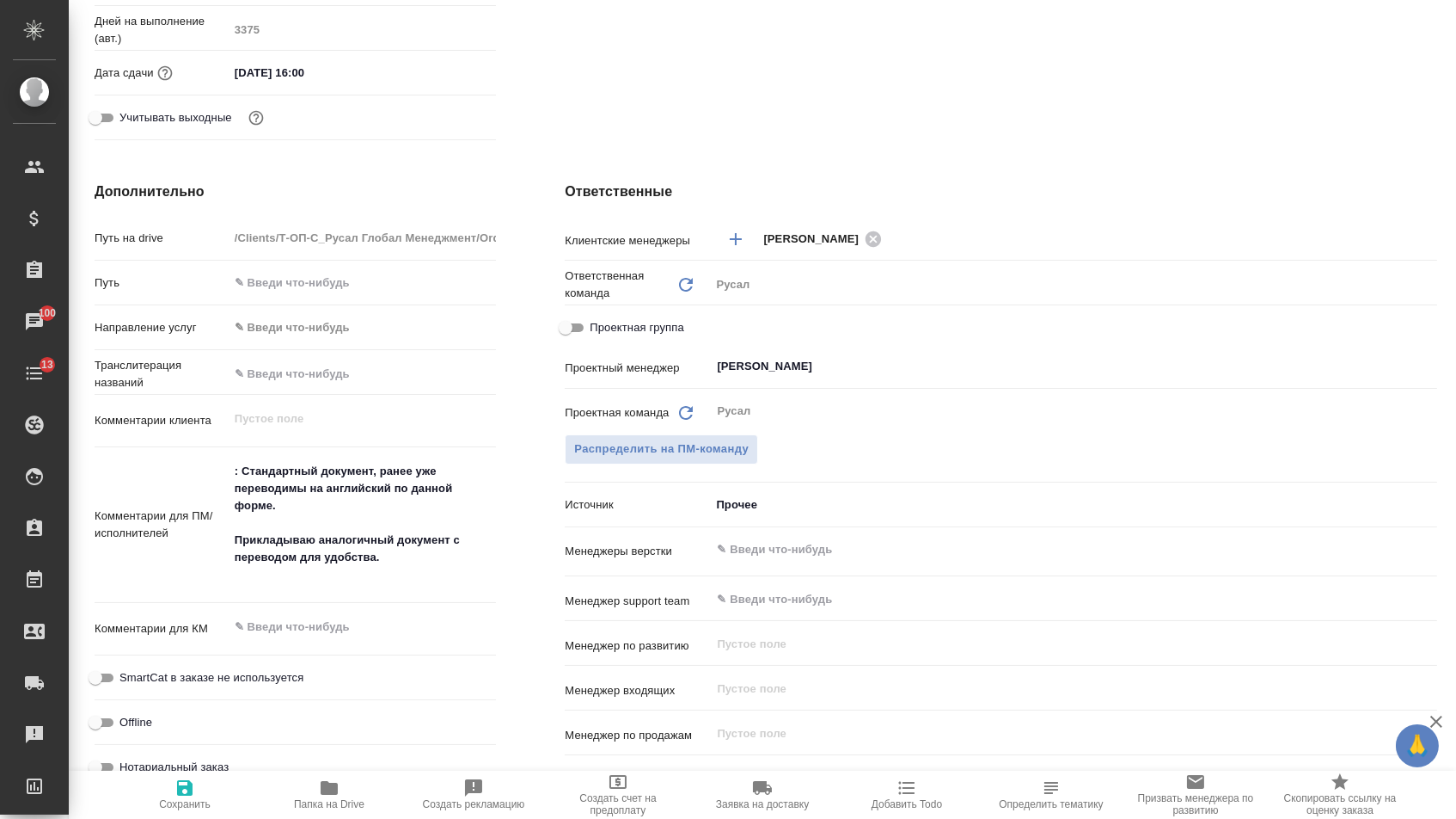
scroll to position [666, 0]
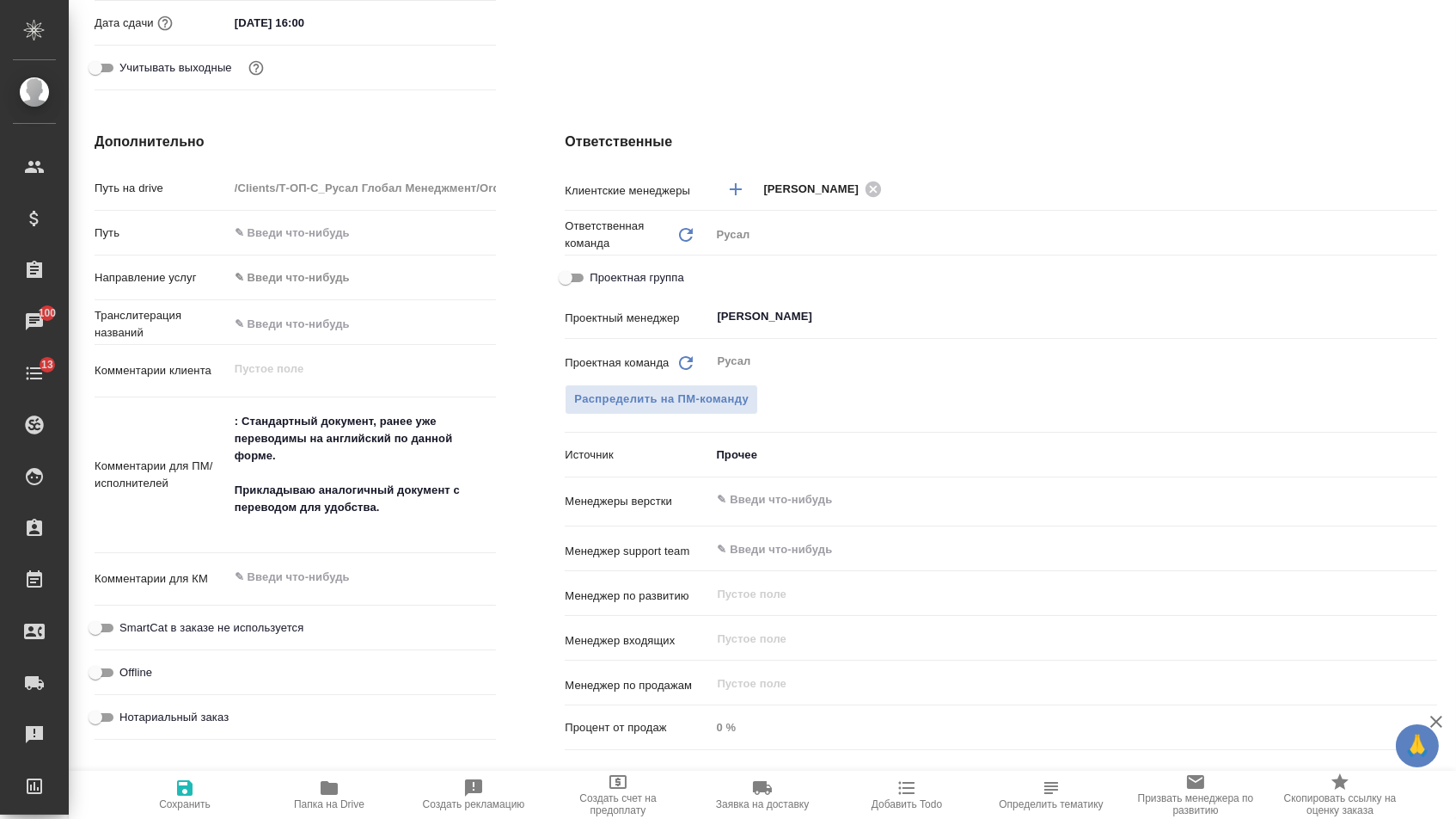
type textarea "x"
click at [351, 525] on textarea ": Стандартный документ, ранее уже переводимы на английский по данной форме. При…" at bounding box center [362, 474] width 267 height 132
paste textarea "https://drive.awatera.com/s/BWJEZq3GqkSKBk5"
type textarea ": Стандартный документ, ранее уже переводимы на английский по данной форме. При…"
type textarea "x"
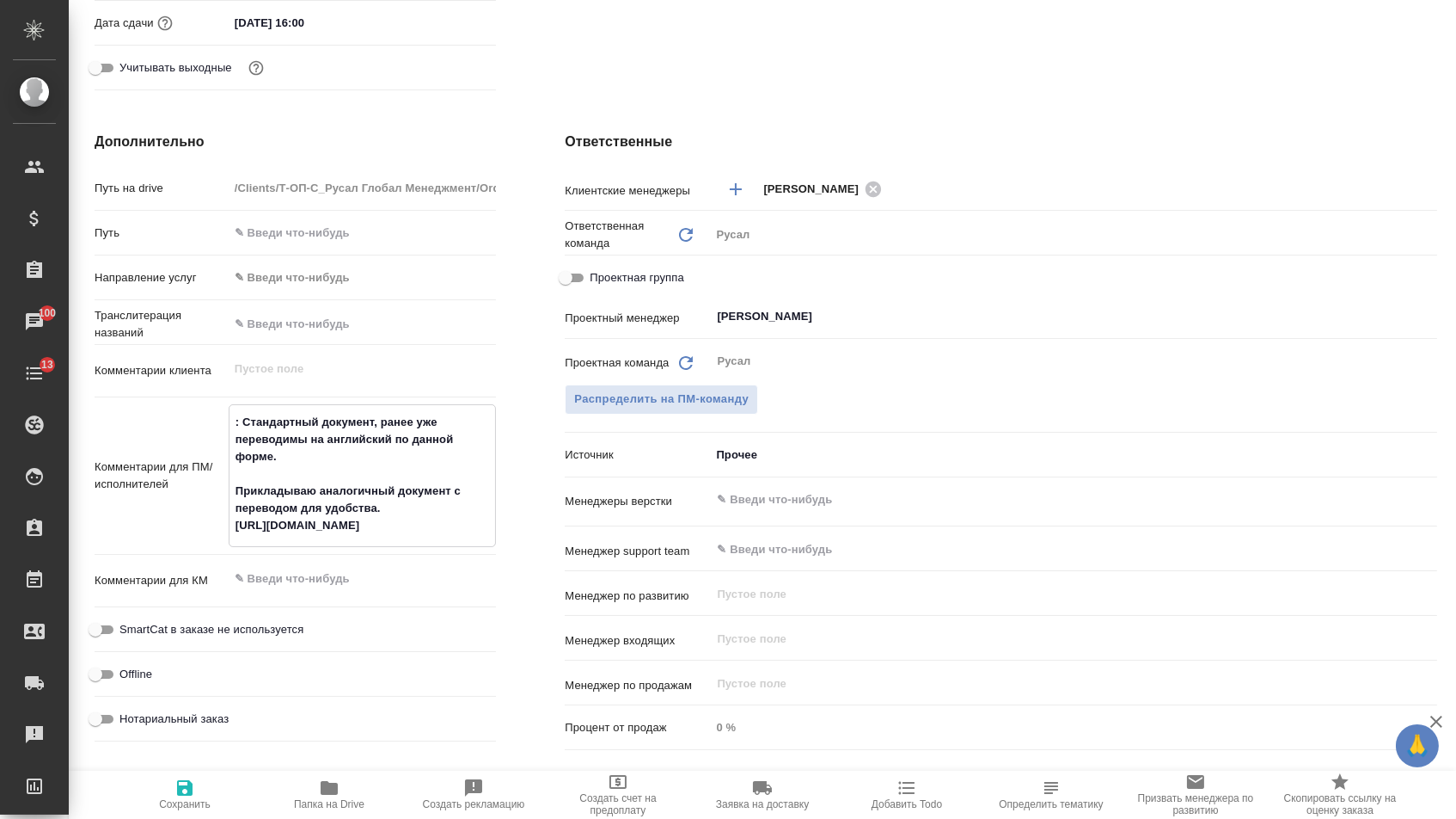
type textarea "x"
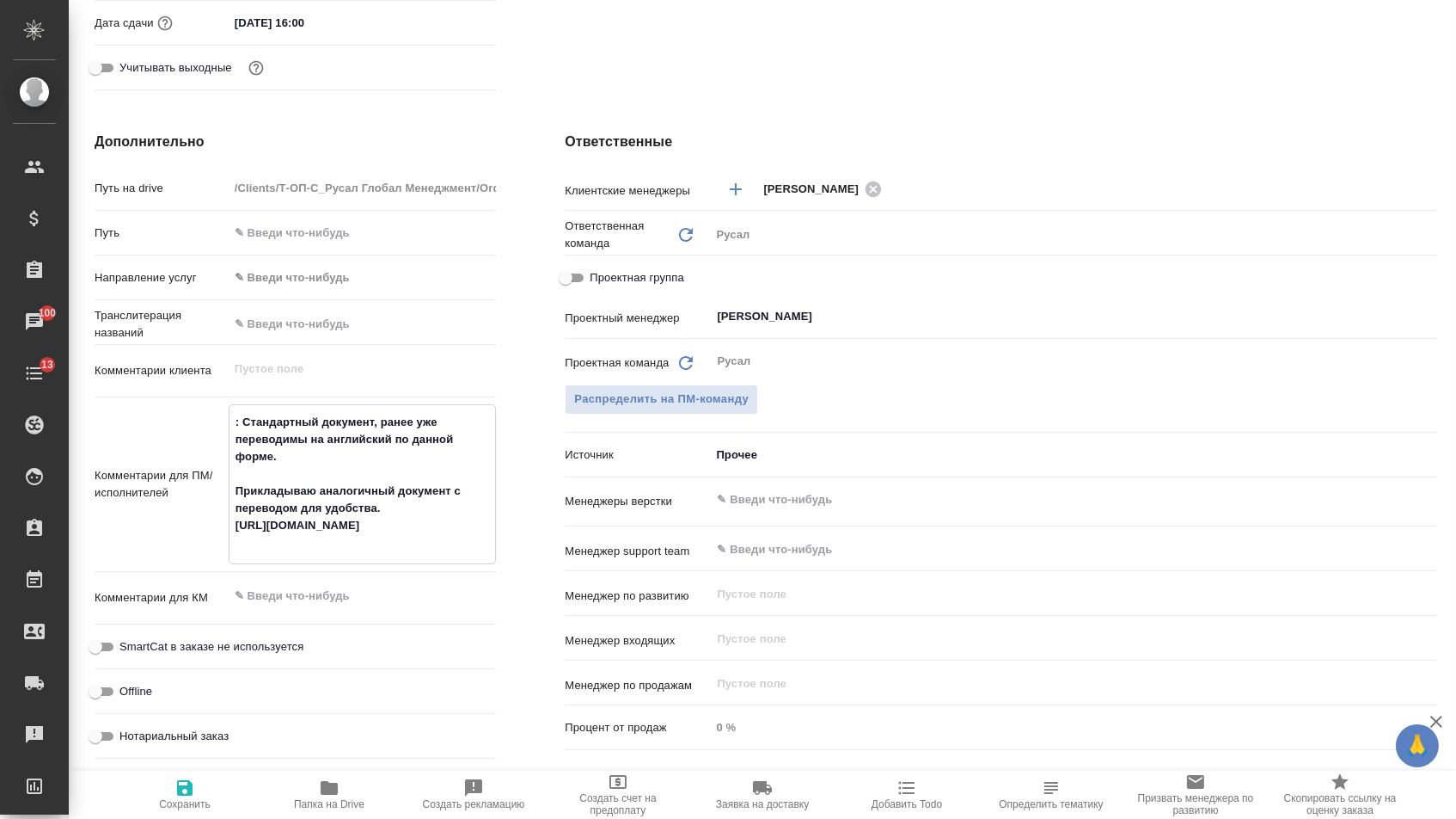
type textarea ": Стандартный документ, ранее уже переводимы на английский по данной форме. При…"
type textarea "x"
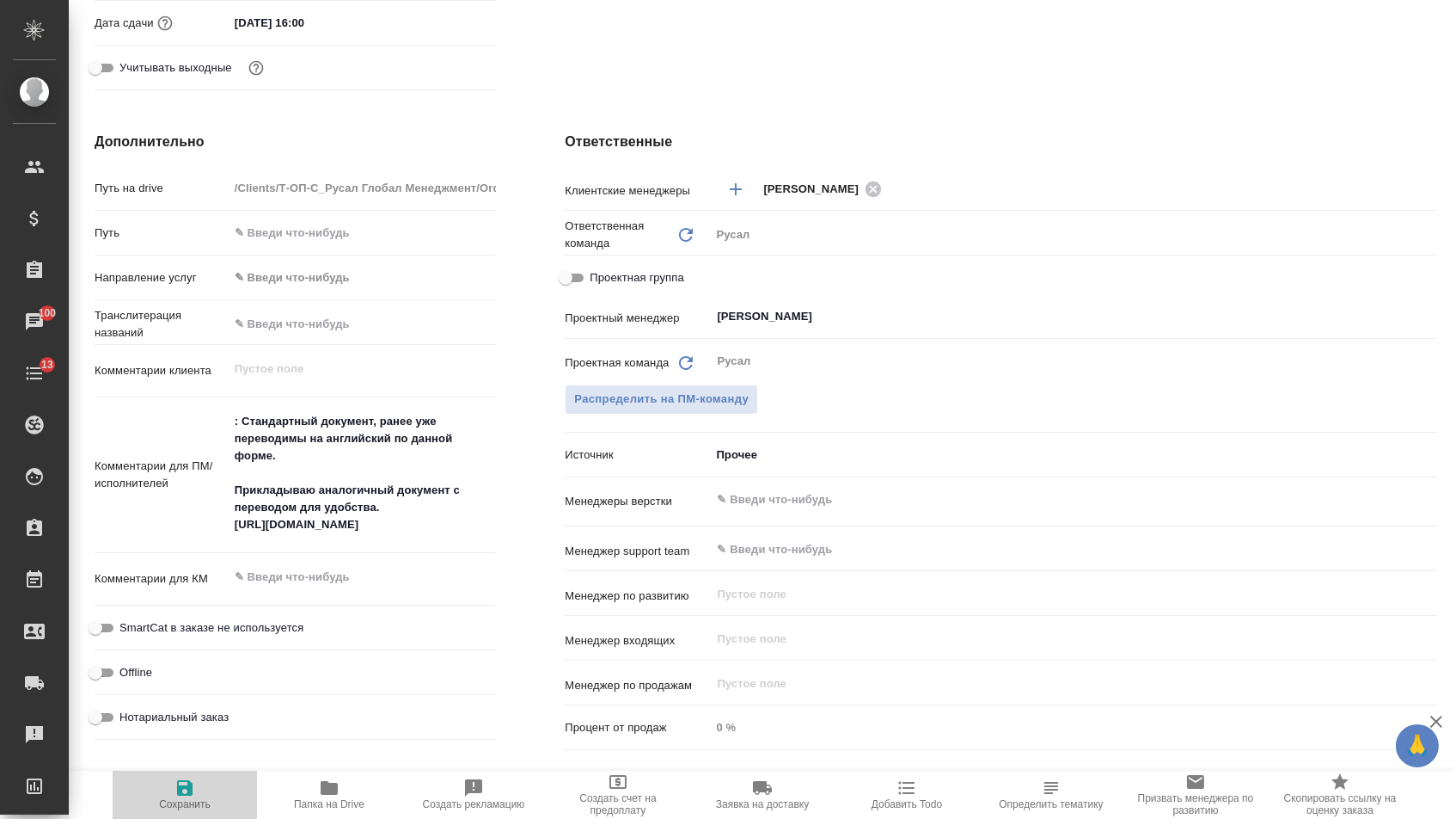
click at [220, 795] on span "Сохранить" at bounding box center [184, 794] width 124 height 33
type textarea "x"
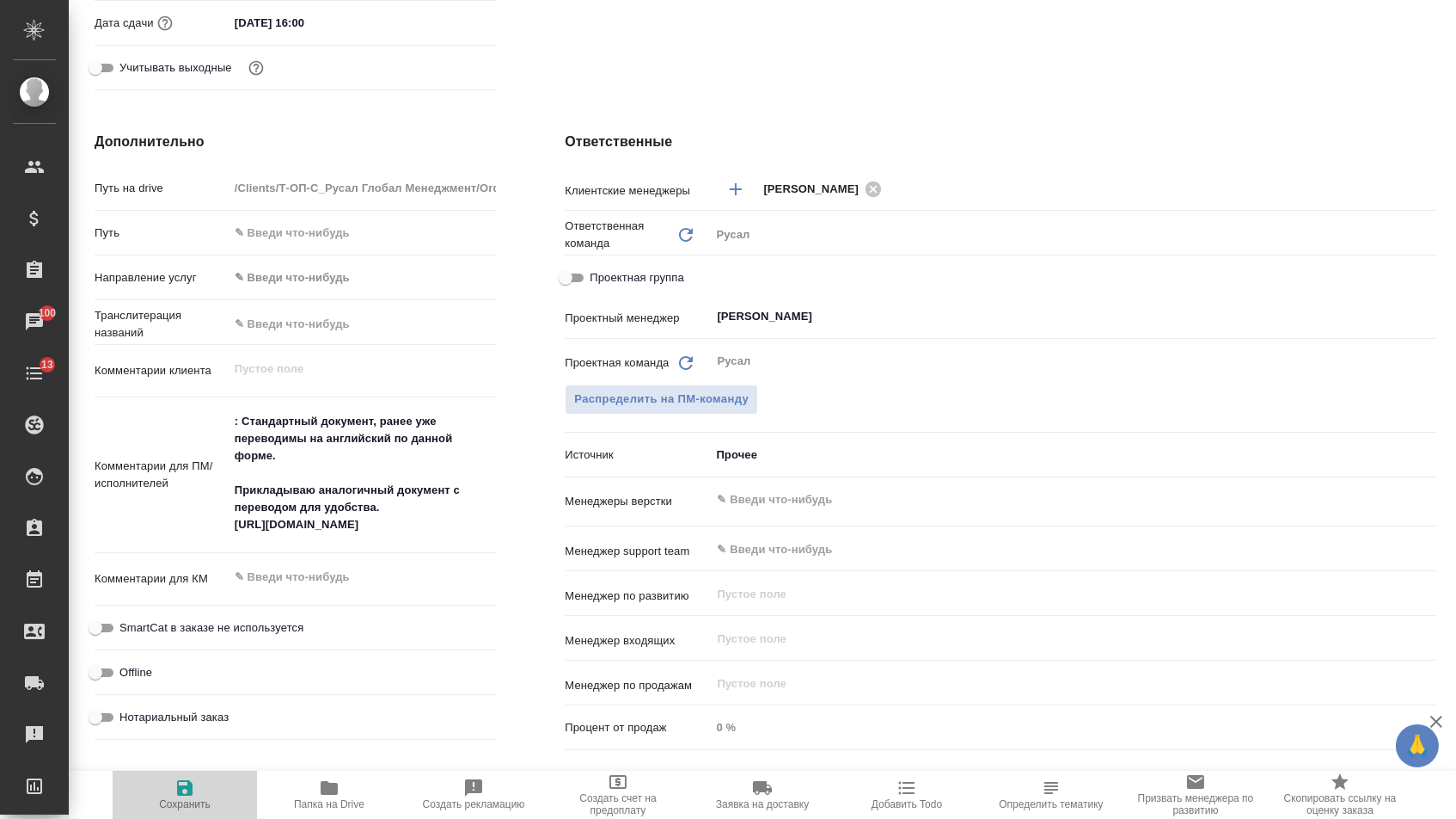
type textarea "x"
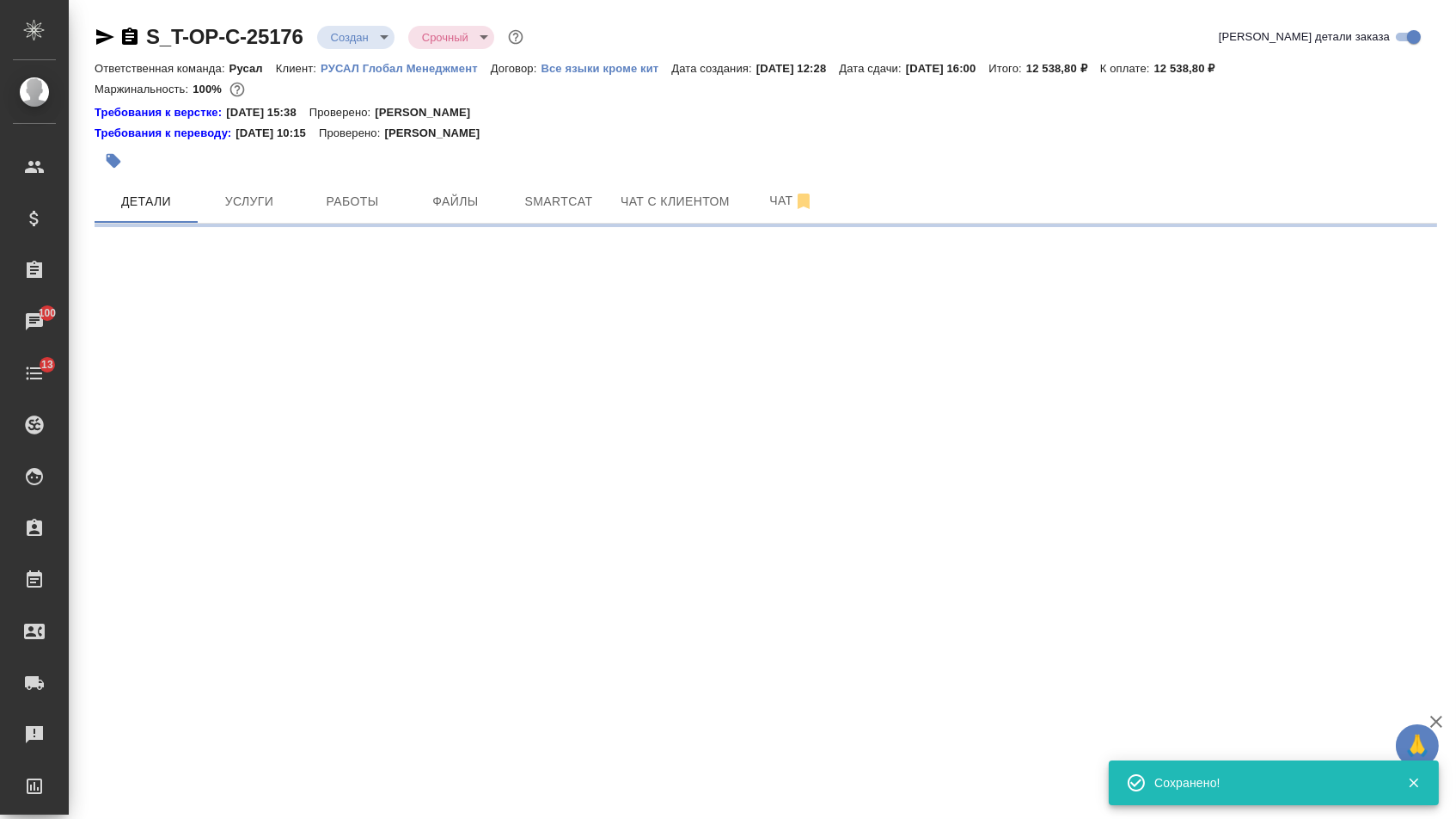
scroll to position [0, 0]
select select "RU"
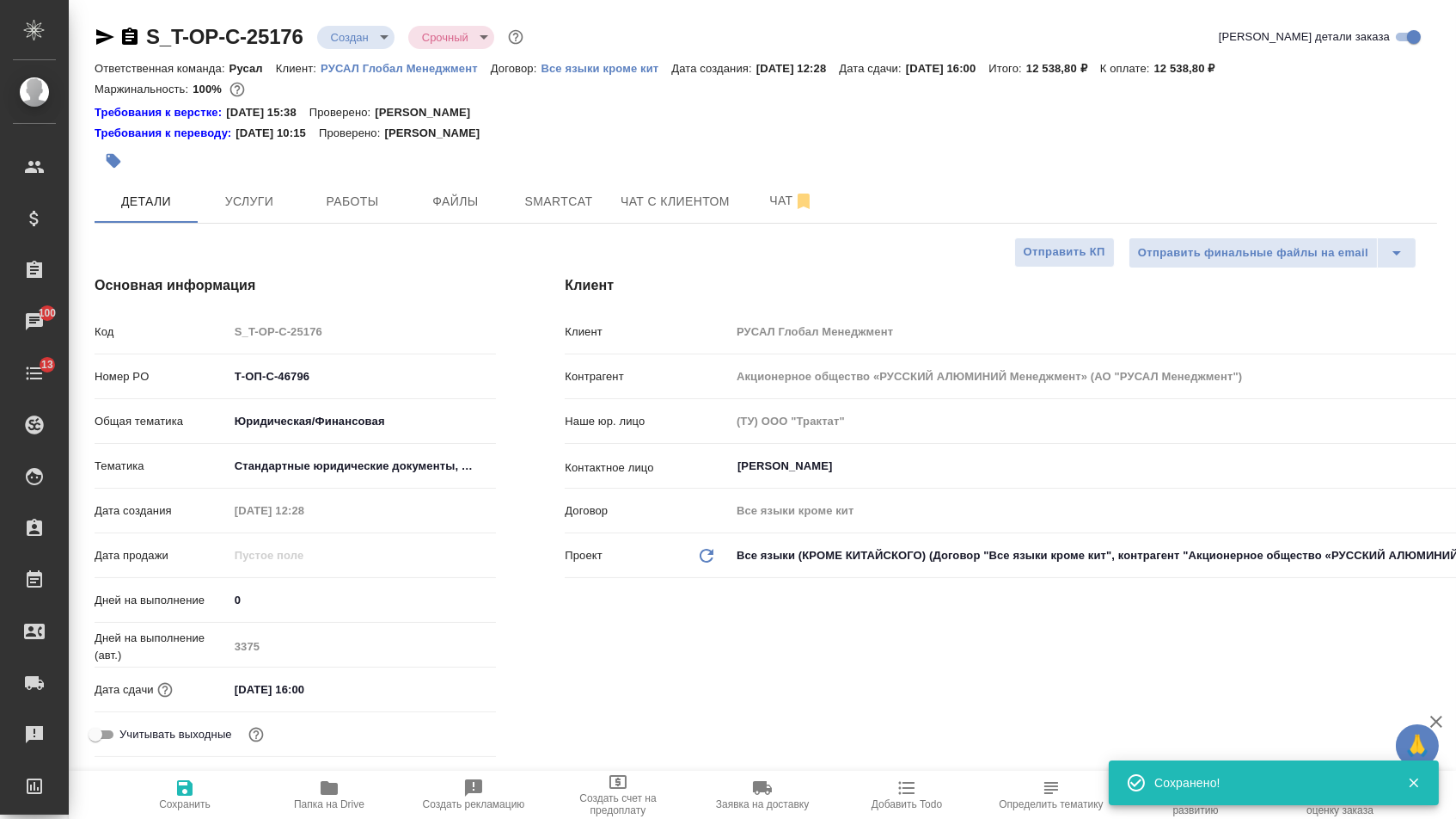
type textarea "x"
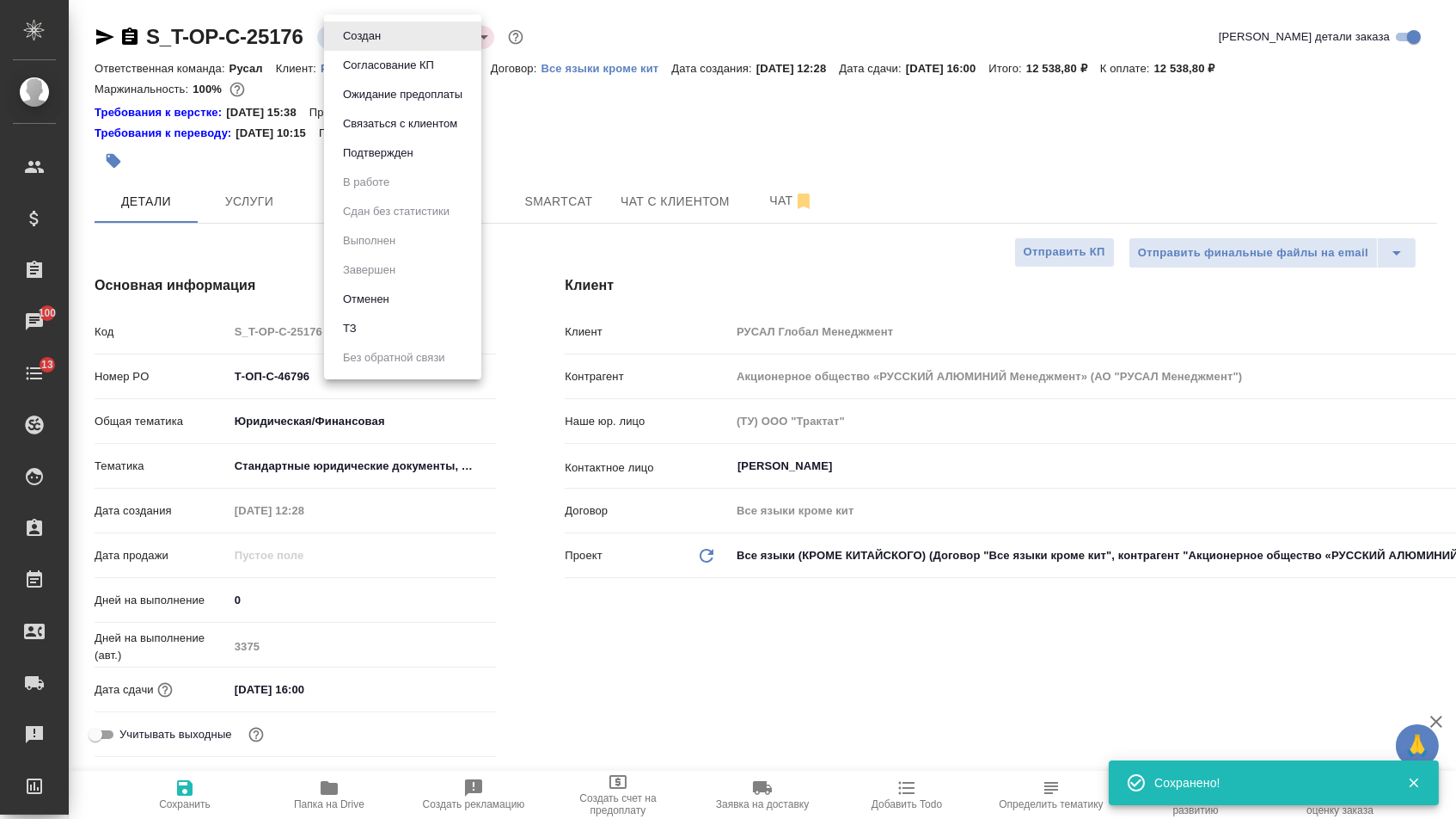
click at [353, 39] on body "🙏 .cls-1 fill:#fff; AWATERA Menshikova Aleksandra Клиенты Спецификации Заказы 1…" at bounding box center [728, 410] width 1456 height 819
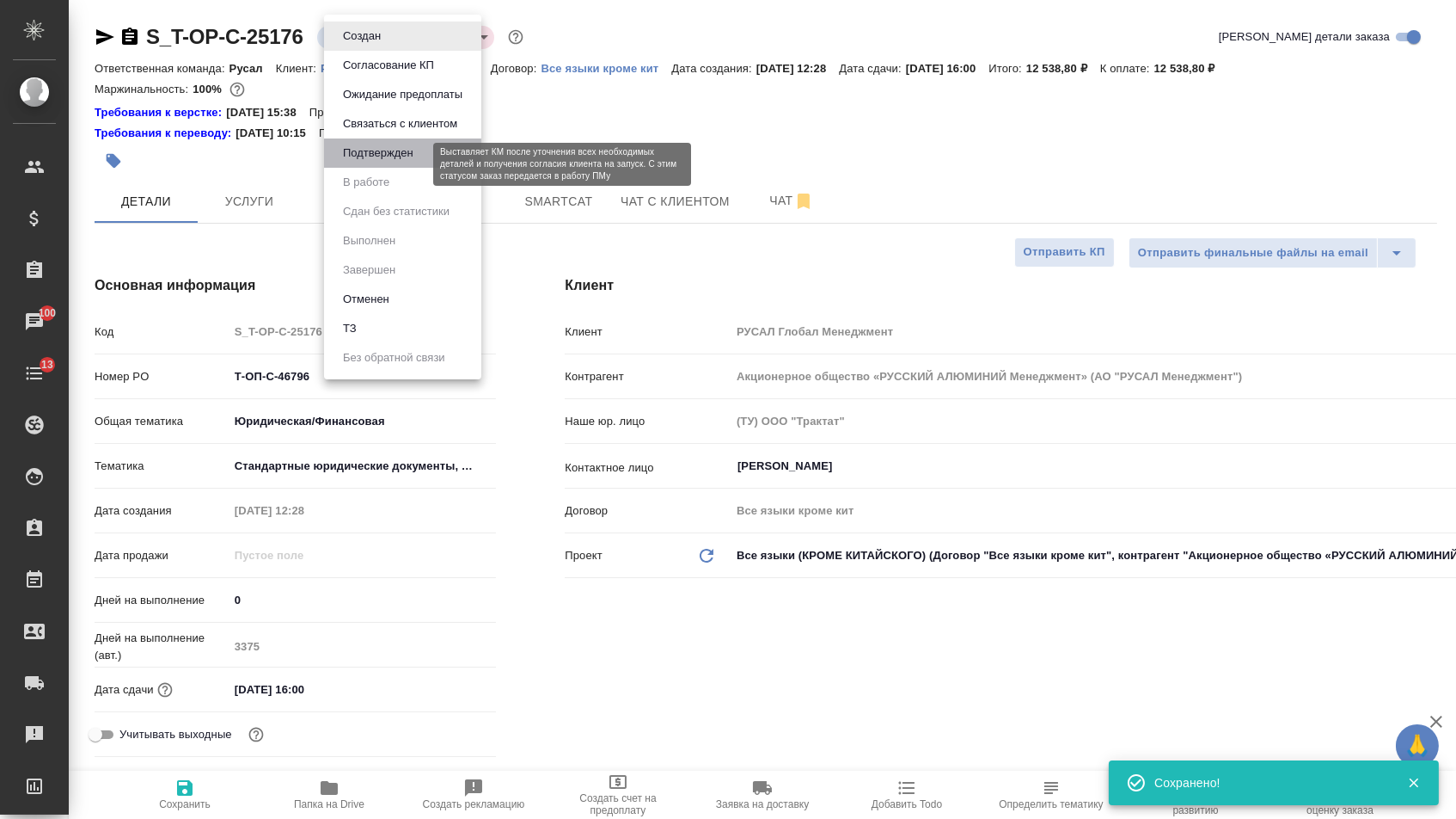
click at [362, 163] on button "Подтвержден" at bounding box center [378, 153] width 80 height 19
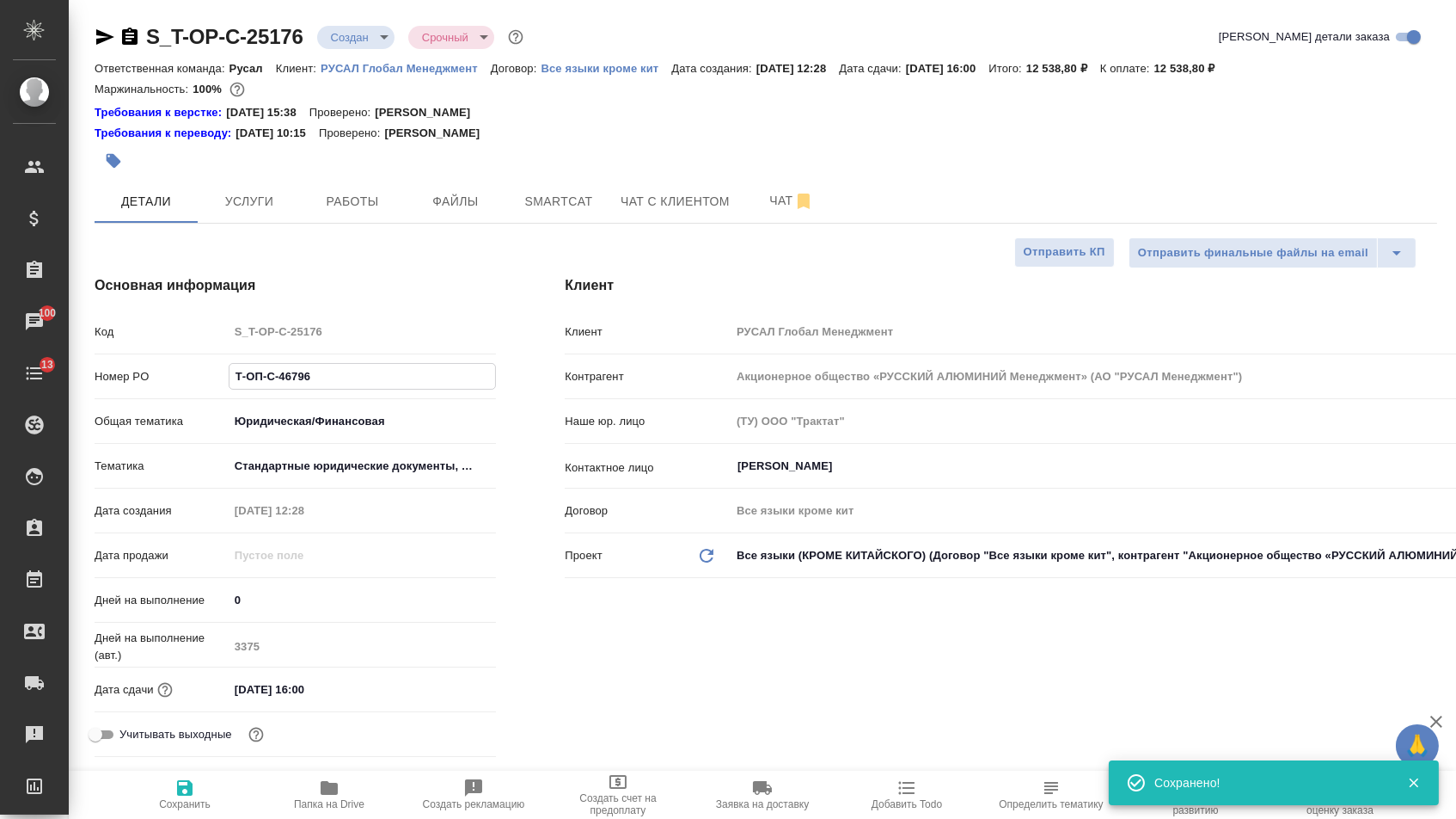
drag, startPoint x: 322, startPoint y: 382, endPoint x: 155, endPoint y: 381, distance: 167.0
click at [156, 382] on div "Номер PO Т-ОП-С-46796" at bounding box center [296, 376] width 401 height 30
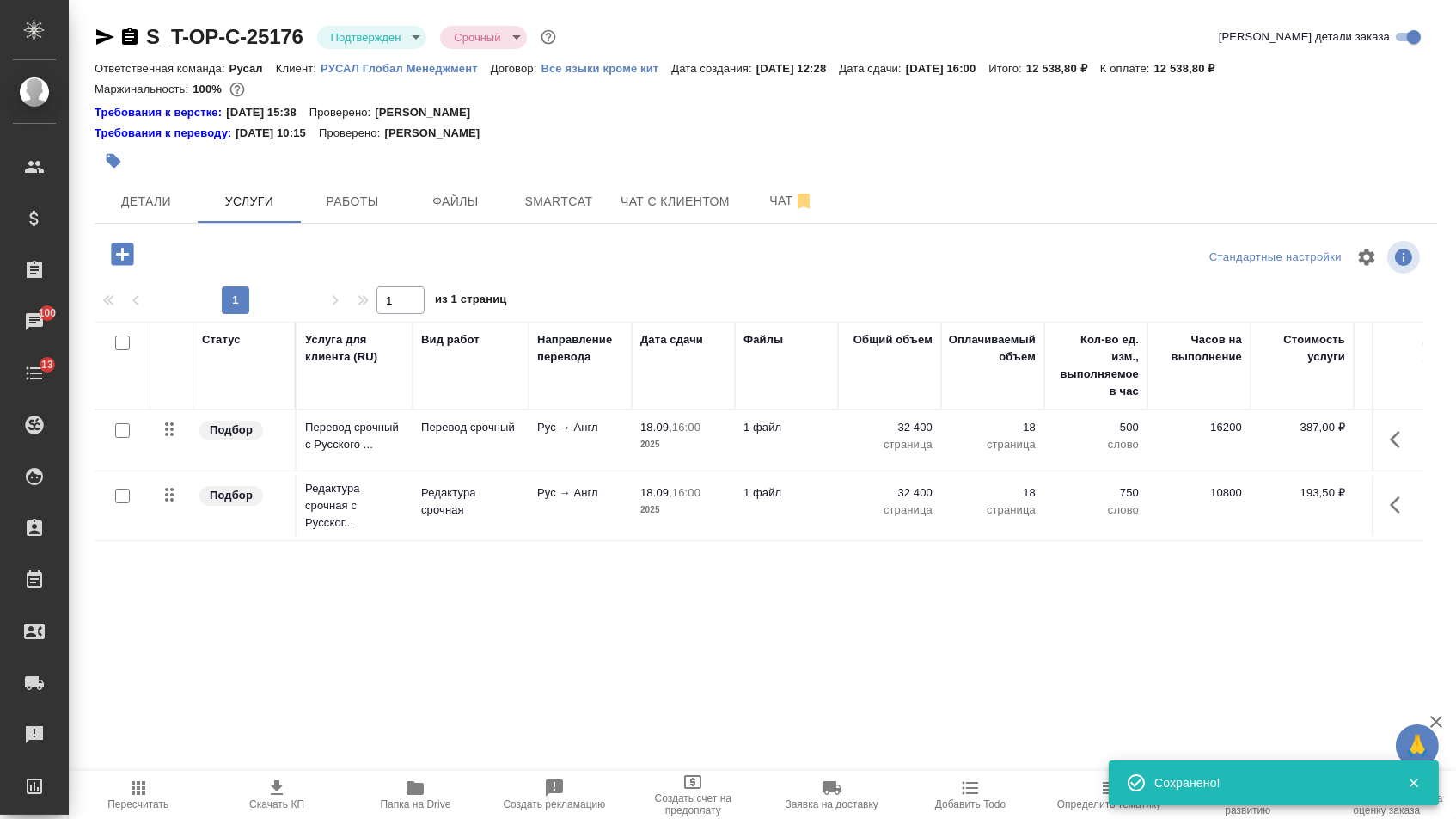
click at [97, 30] on icon "button" at bounding box center [106, 36] width 18 height 15
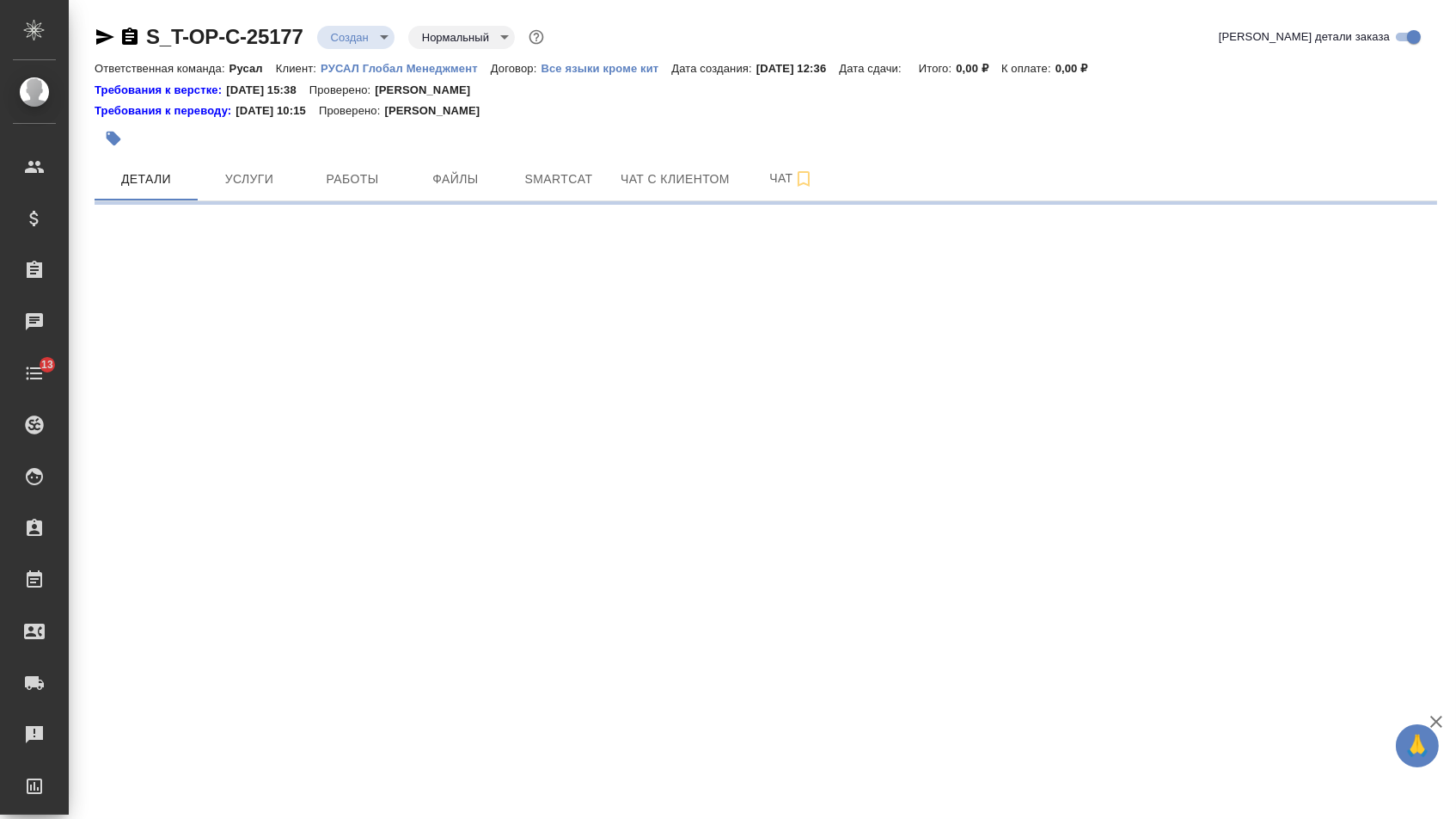
select select "RU"
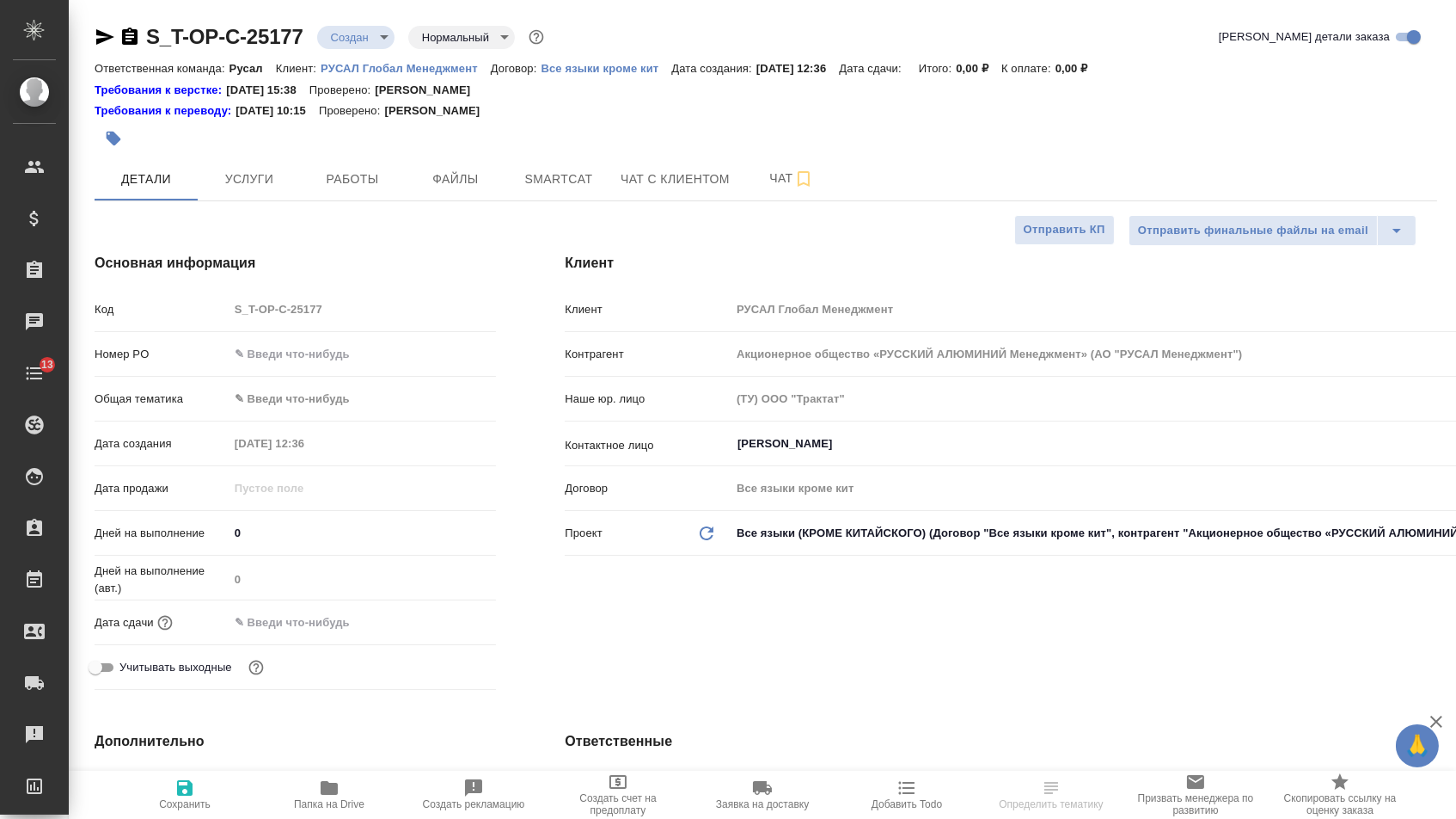
type textarea "x"
type input "[PERSON_NAME]"
type textarea "x"
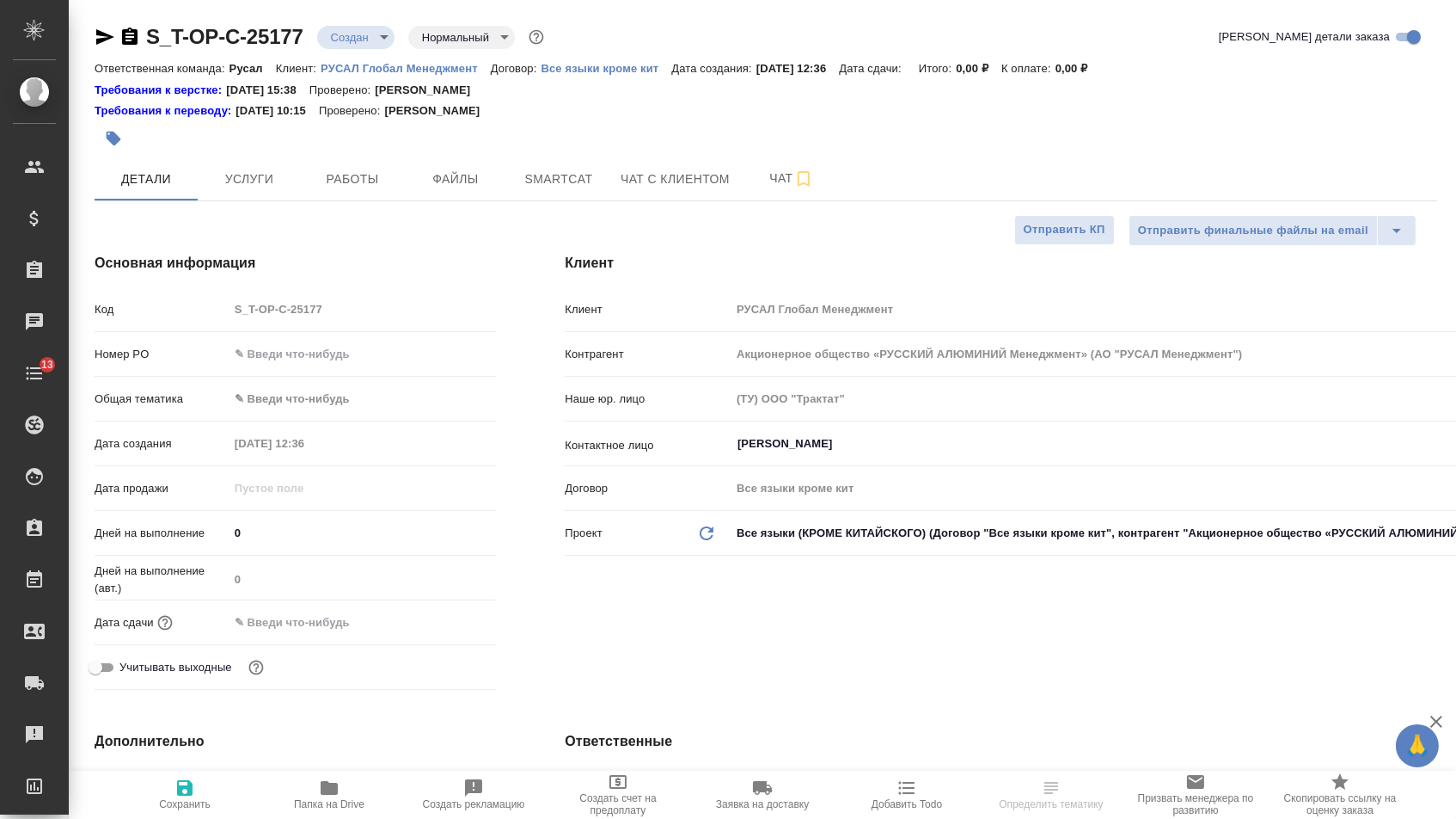
type textarea "x"
click at [317, 344] on div "Номер PO" at bounding box center [296, 353] width 401 height 30
type textarea "x"
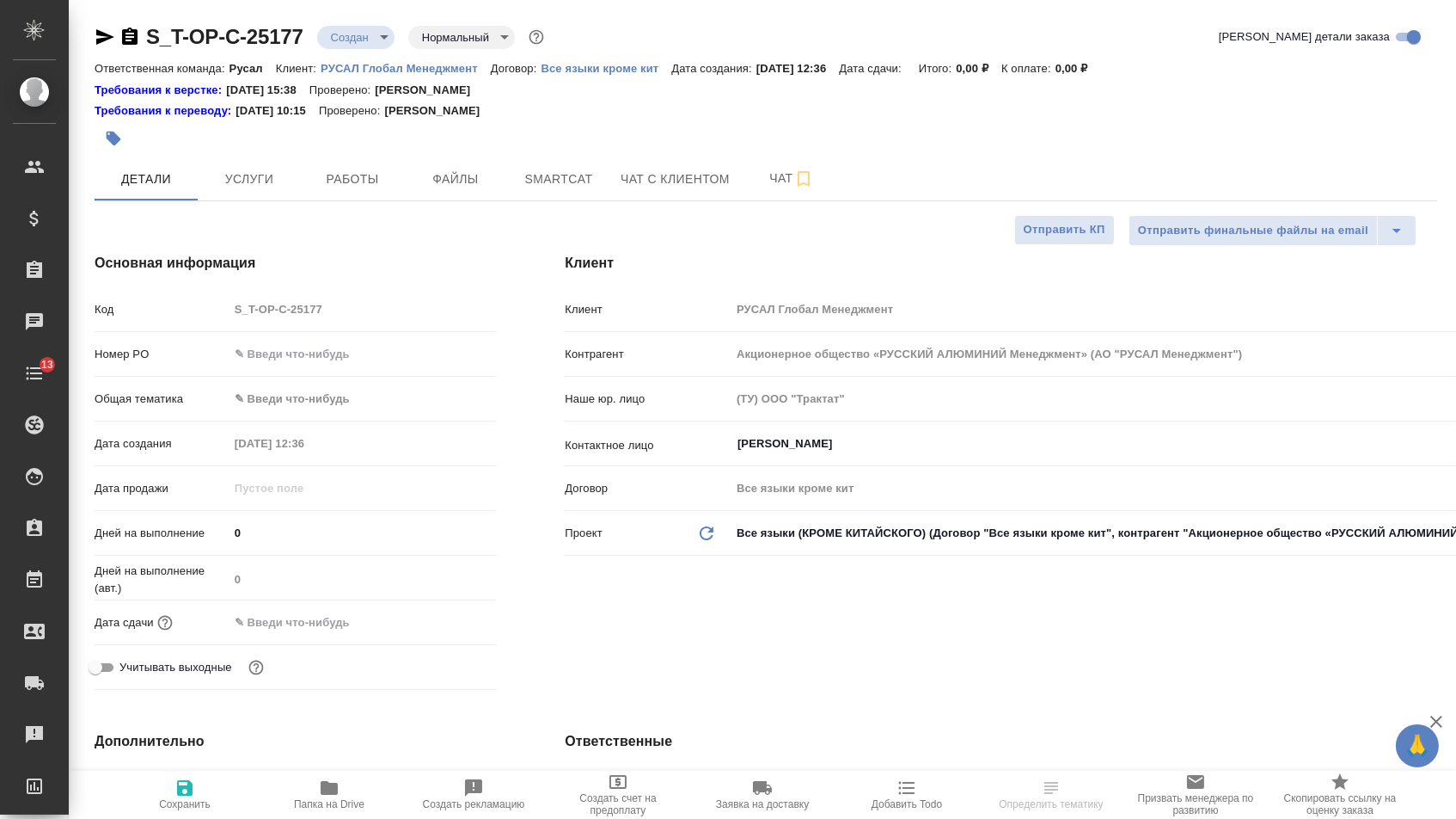
type textarea "x"
click at [319, 360] on input "text" at bounding box center [362, 354] width 268 height 25
paste input "Т-ОП-С-46804"
type input "Т-ОП-С-46804"
type textarea "x"
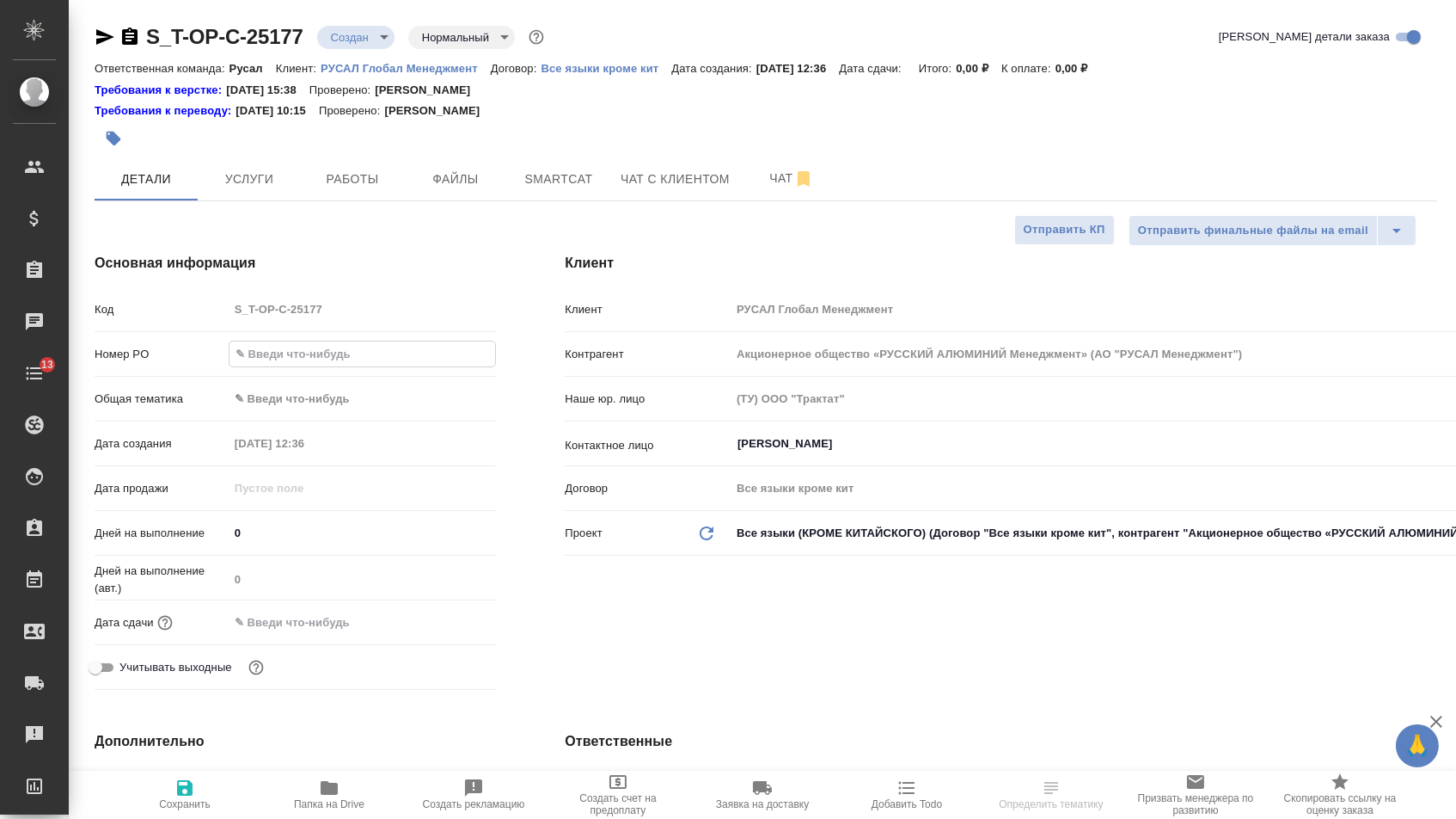
type textarea "x"
type input "Т-ОП-С-46804"
click at [319, 392] on body "🙏 .cls-1 fill:#fff; AWATERA [PERSON_NAME] Спецификации Заказы Чаты 13 Todo Прое…" at bounding box center [728, 410] width 1456 height 819
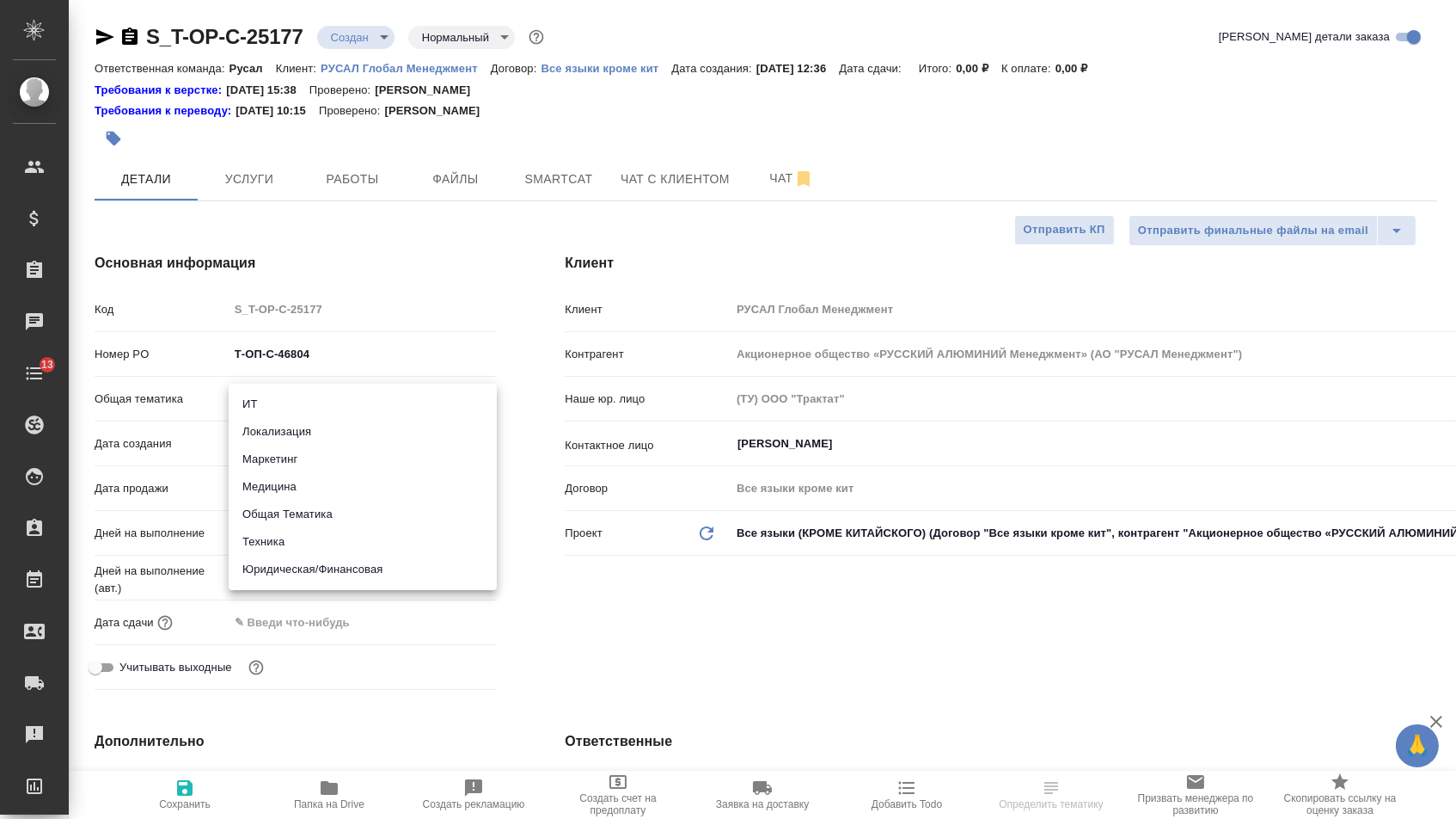
click at [305, 560] on li "Юридическая/Финансовая" at bounding box center [362, 569] width 268 height 27
type input "yr-fn"
type textarea "x"
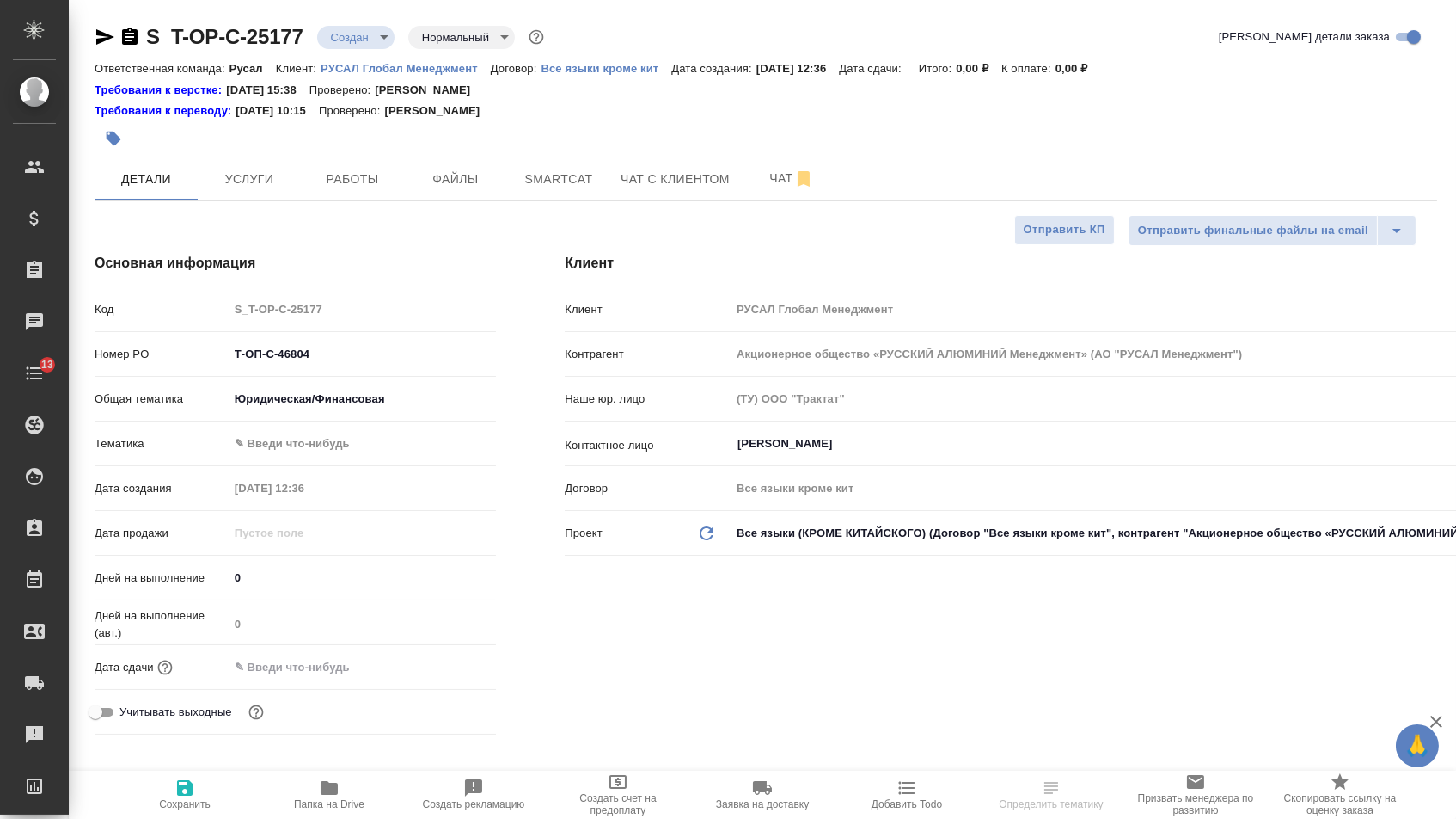
click at [305, 456] on body "🙏 .cls-1 fill:#fff; AWATERA [PERSON_NAME] Спецификации Заказы Чаты 13 Todo Прое…" at bounding box center [728, 410] width 1456 height 819
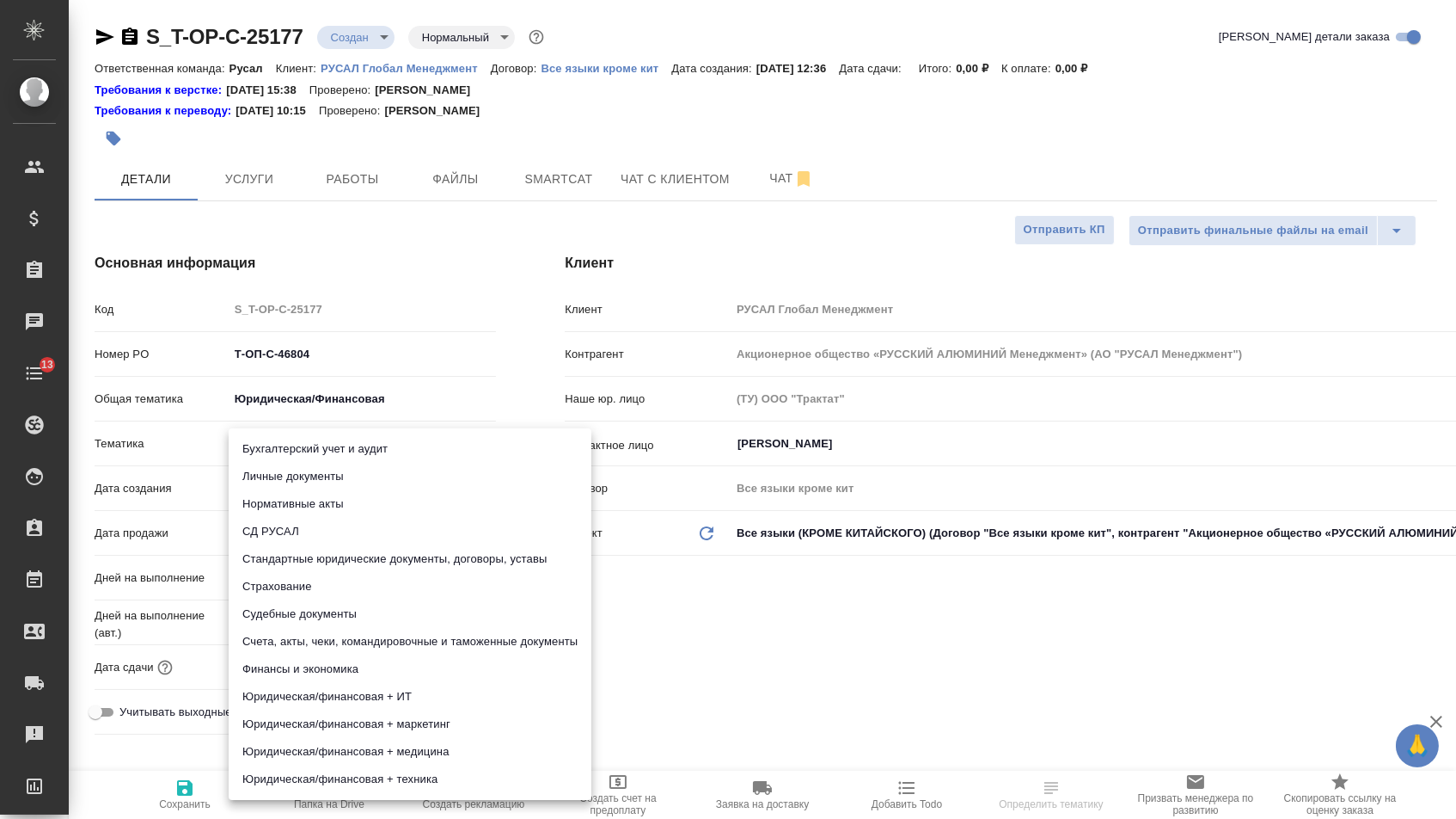
click at [299, 556] on li "Стандартные юридические документы, договоры, уставы" at bounding box center [409, 559] width 362 height 27
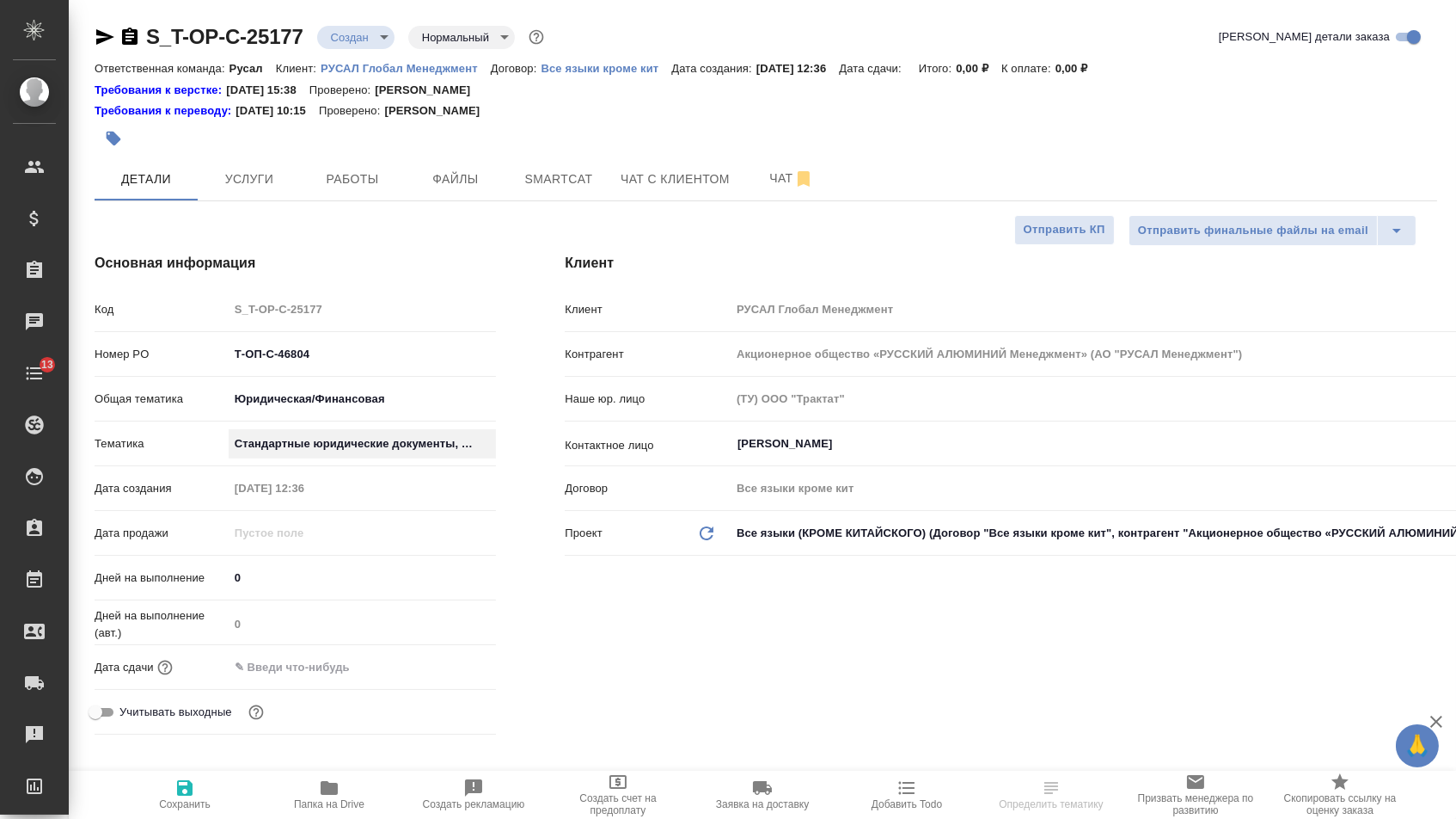
type textarea "x"
type input "5f647205b73bc97568ca66bf"
click at [347, 678] on input "text" at bounding box center [305, 667] width 150 height 25
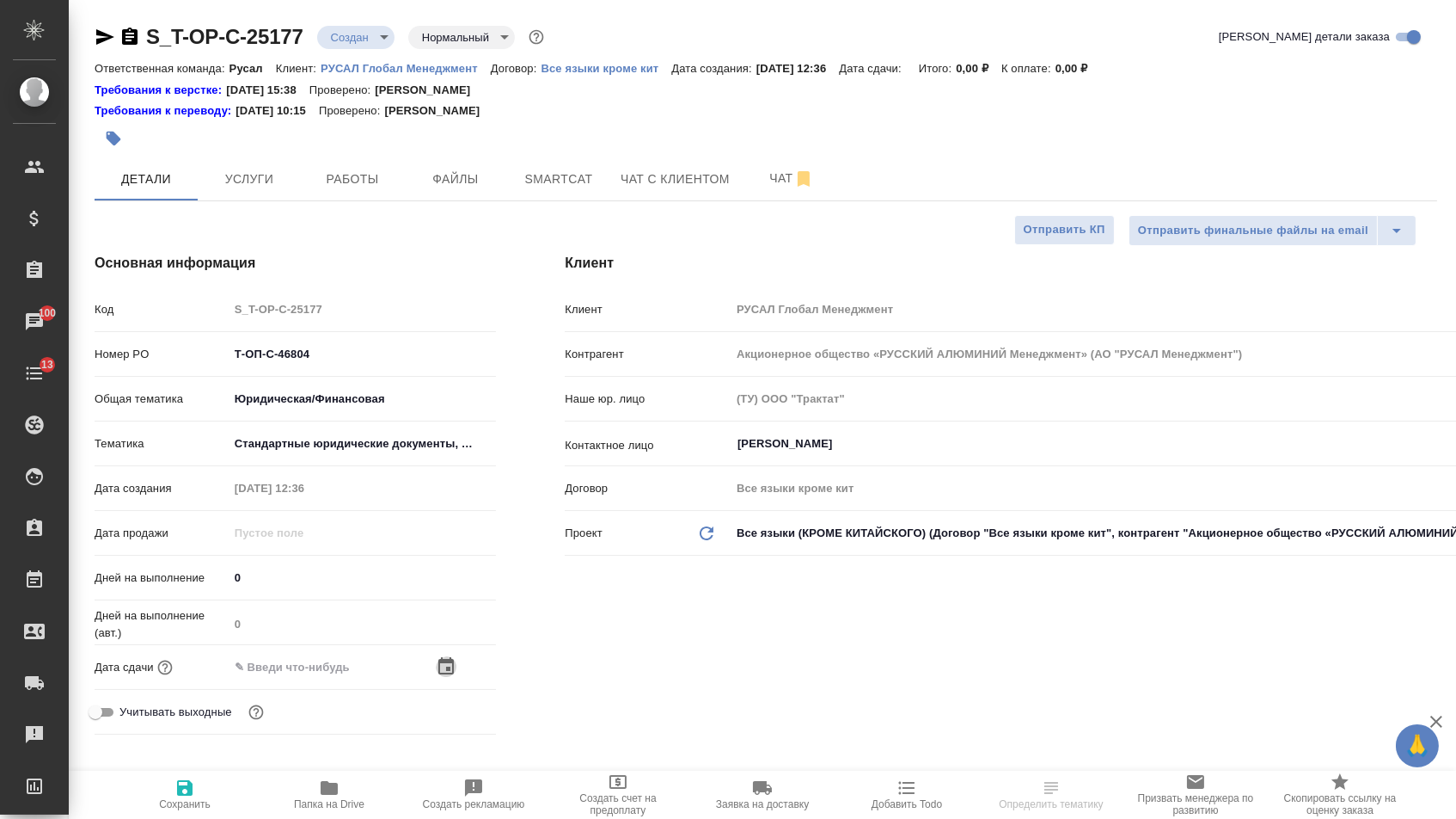
click at [443, 673] on icon "button" at bounding box center [446, 666] width 21 height 21
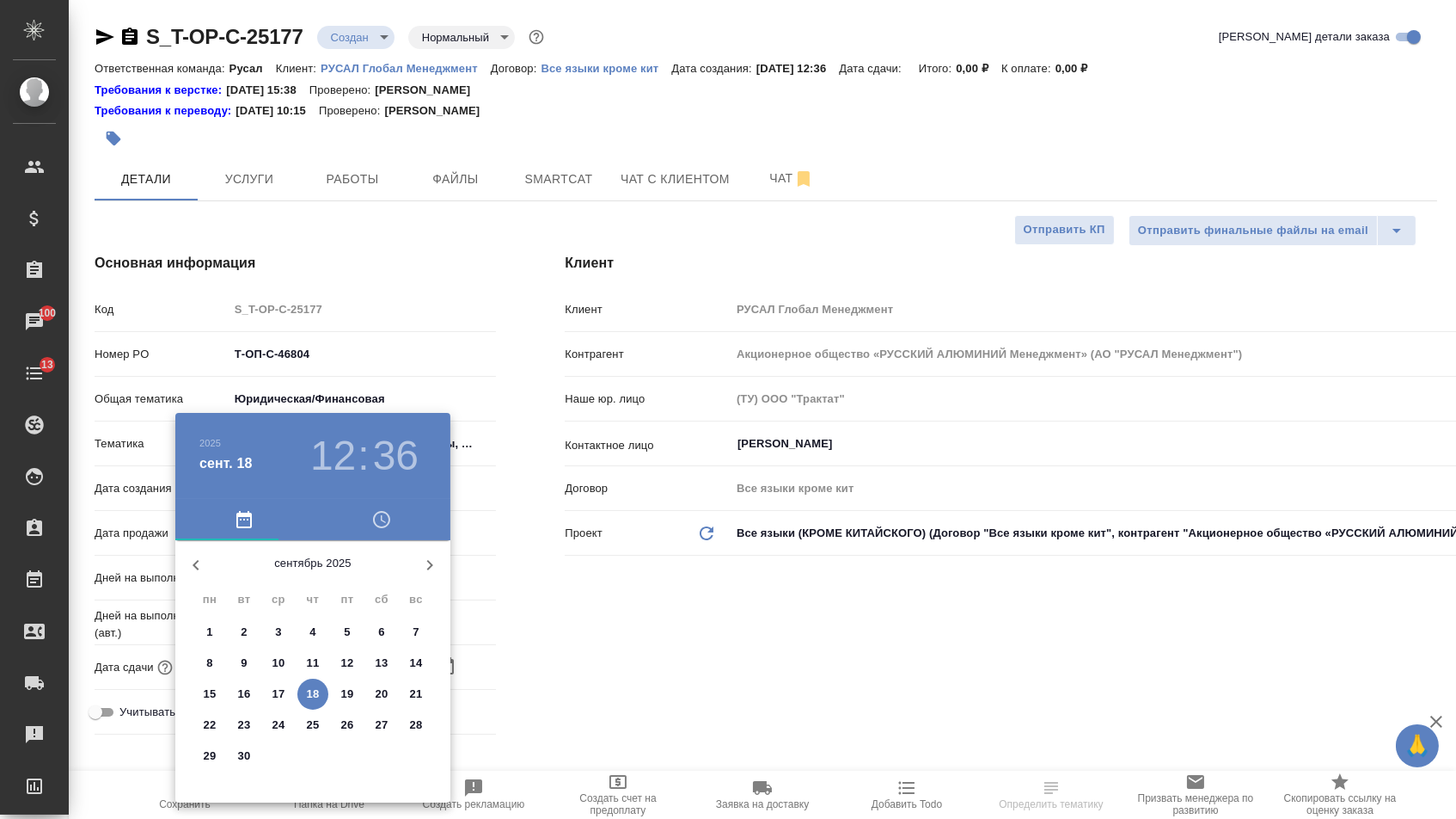
click at [298, 690] on span "18" at bounding box center [313, 693] width 31 height 17
type input "[DATE] 12:36"
type textarea "x"
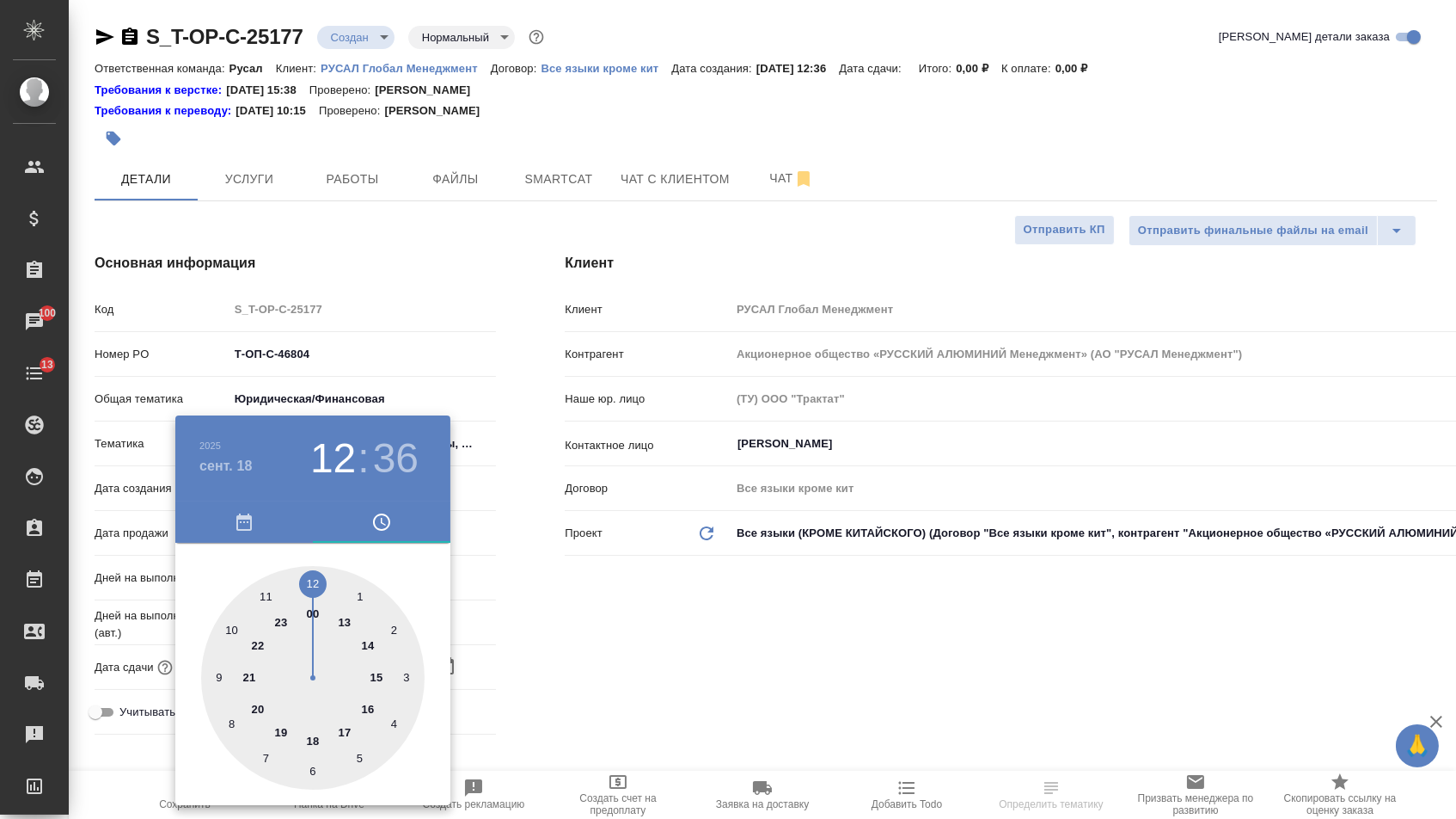
type textarea "x"
click at [333, 622] on div at bounding box center [313, 677] width 223 height 223
type input "[DATE] 13:36"
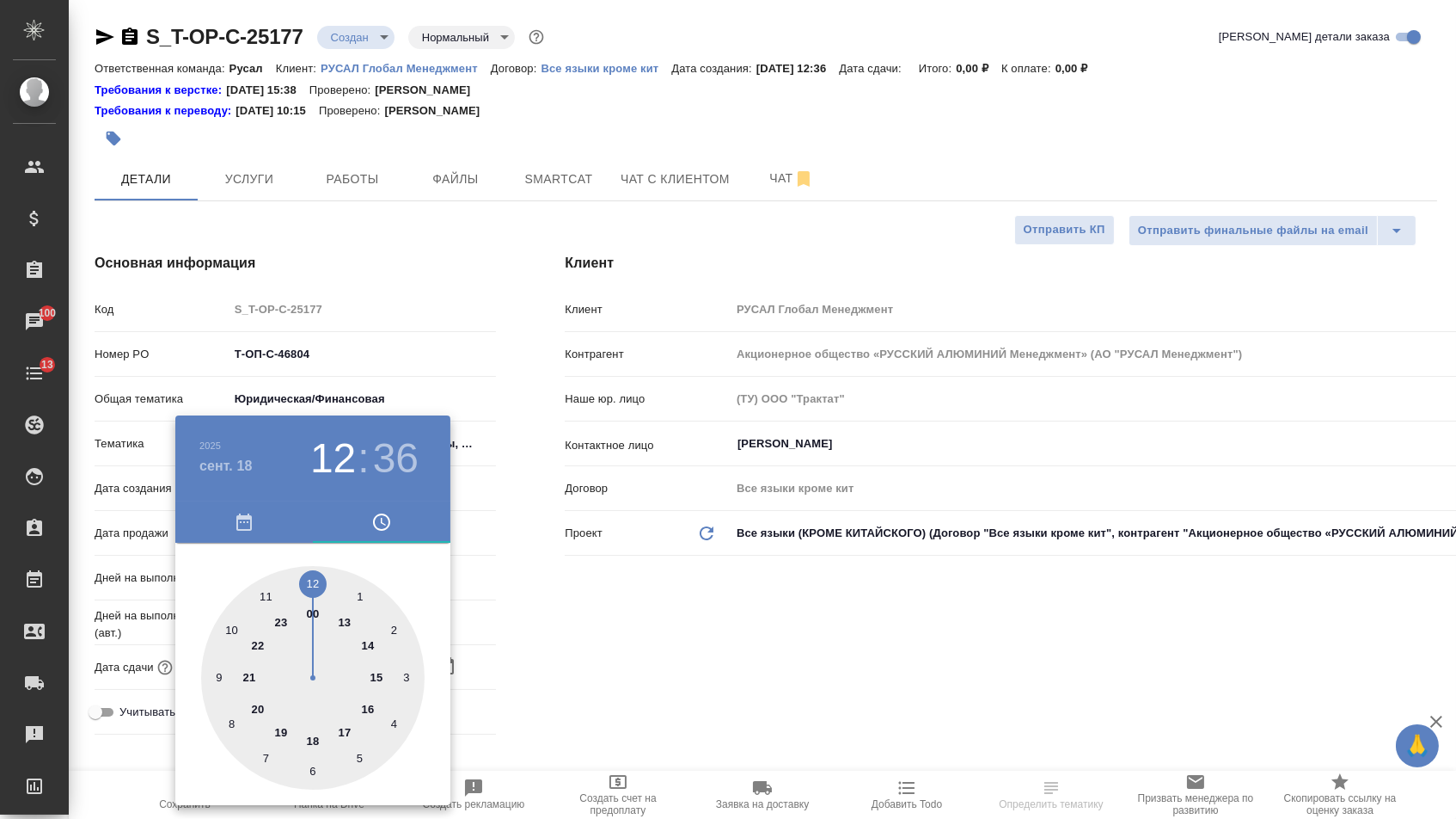
type textarea "x"
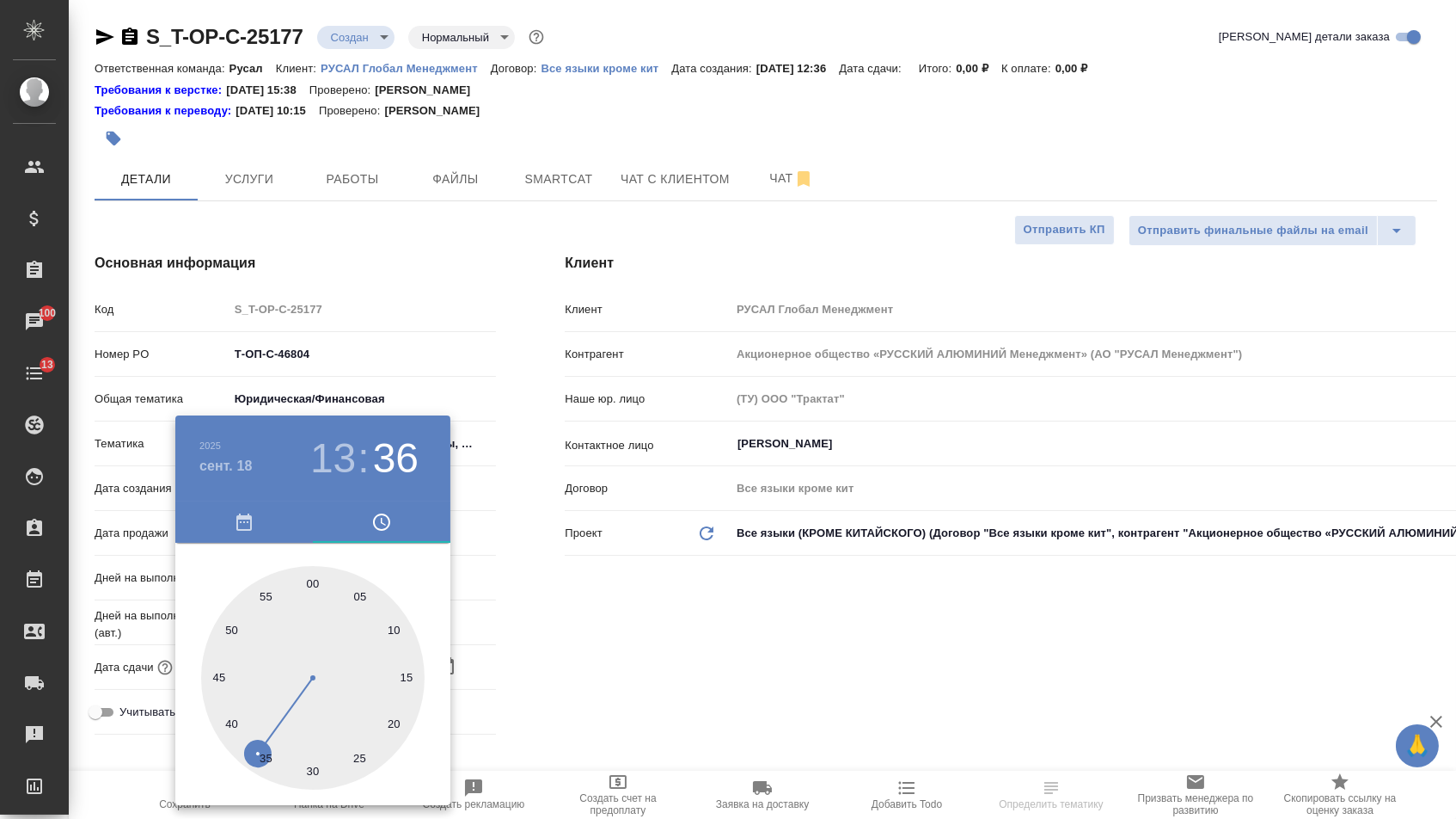
type textarea "x"
type input "[DATE] 13:00"
click at [313, 581] on div at bounding box center [313, 677] width 223 height 223
type textarea "x"
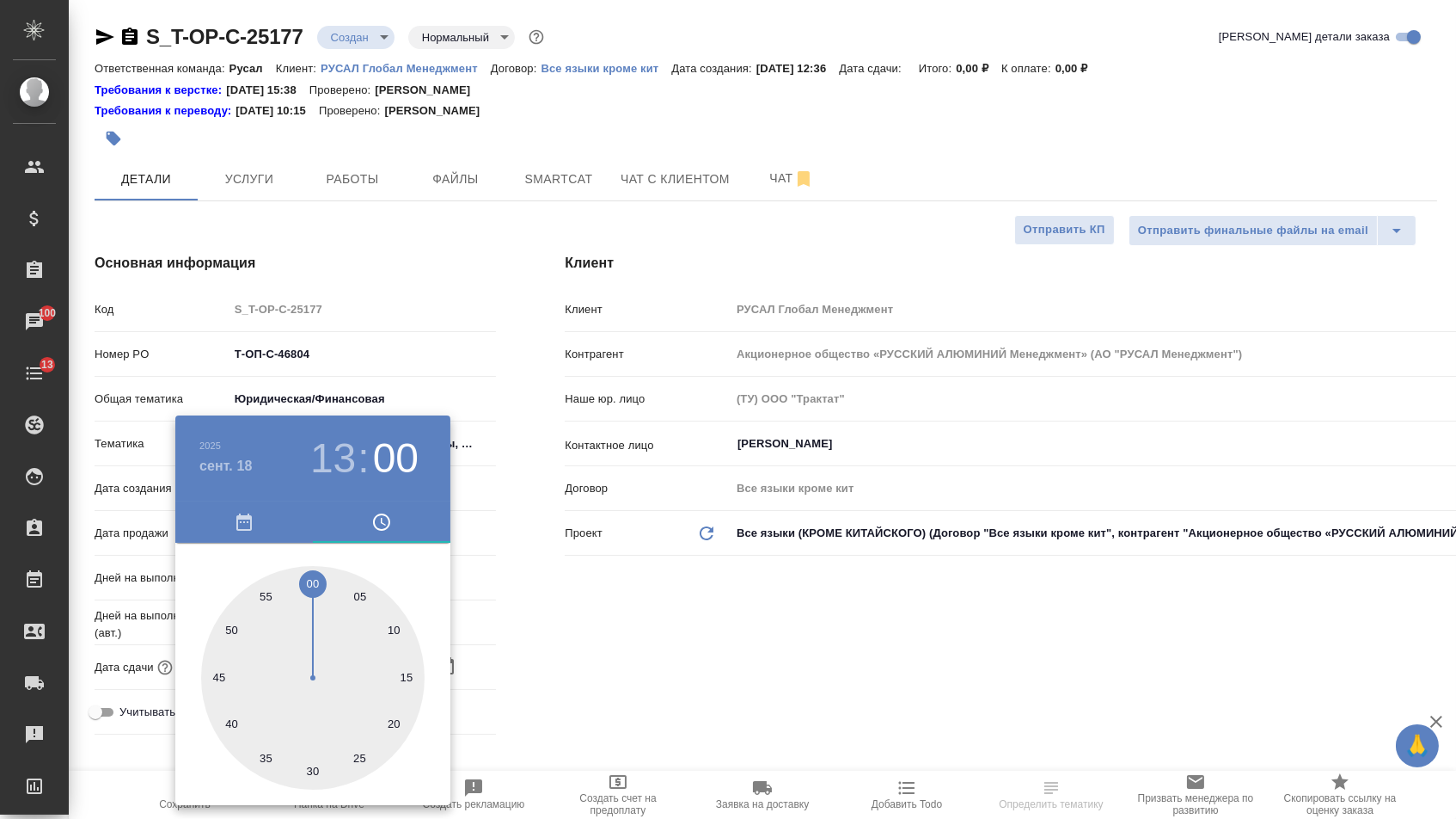
type textarea "x"
click at [512, 598] on div at bounding box center [728, 410] width 1456 height 819
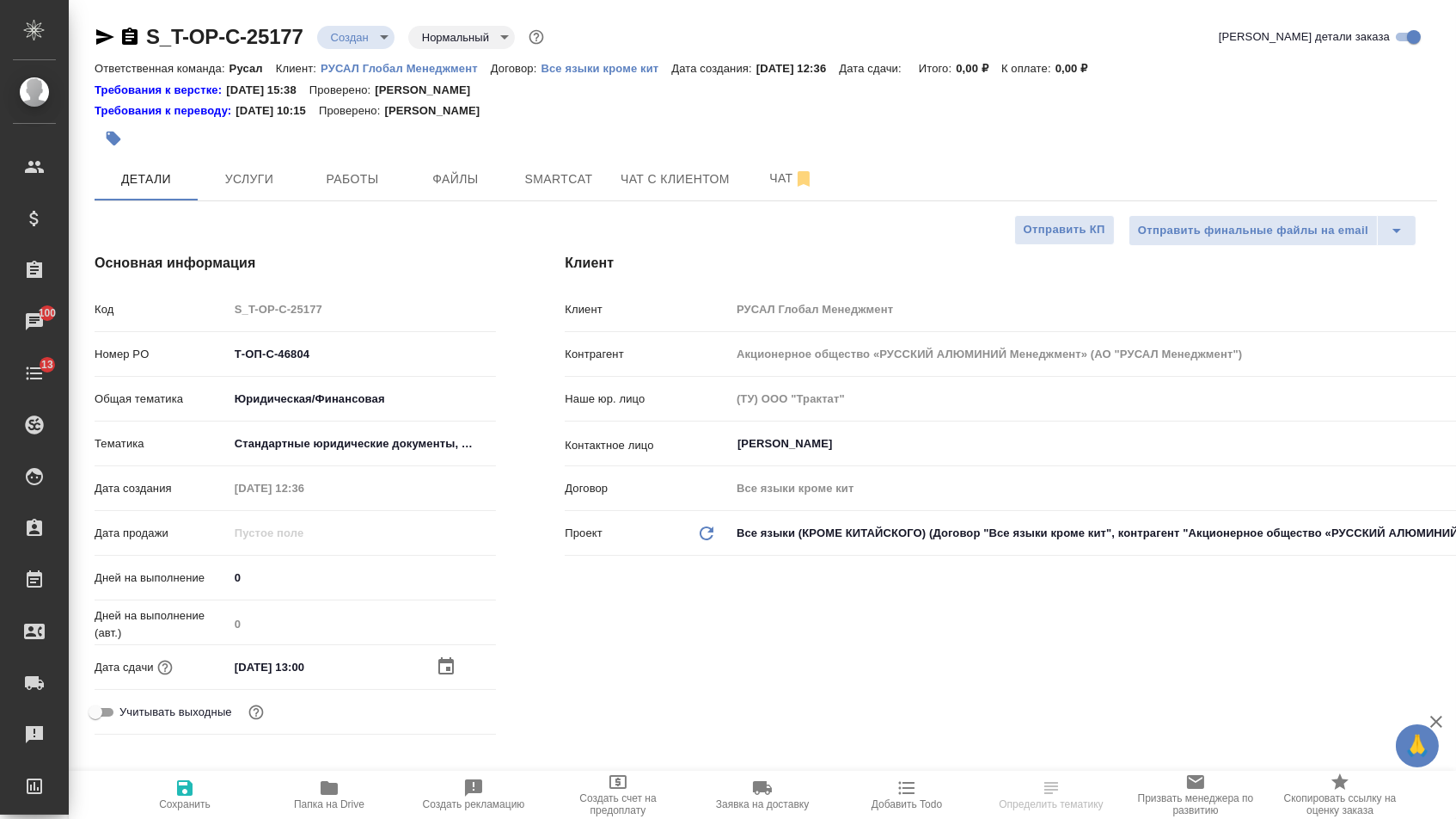
click at [228, 775] on button "Сохранить" at bounding box center [185, 794] width 145 height 48
type textarea "x"
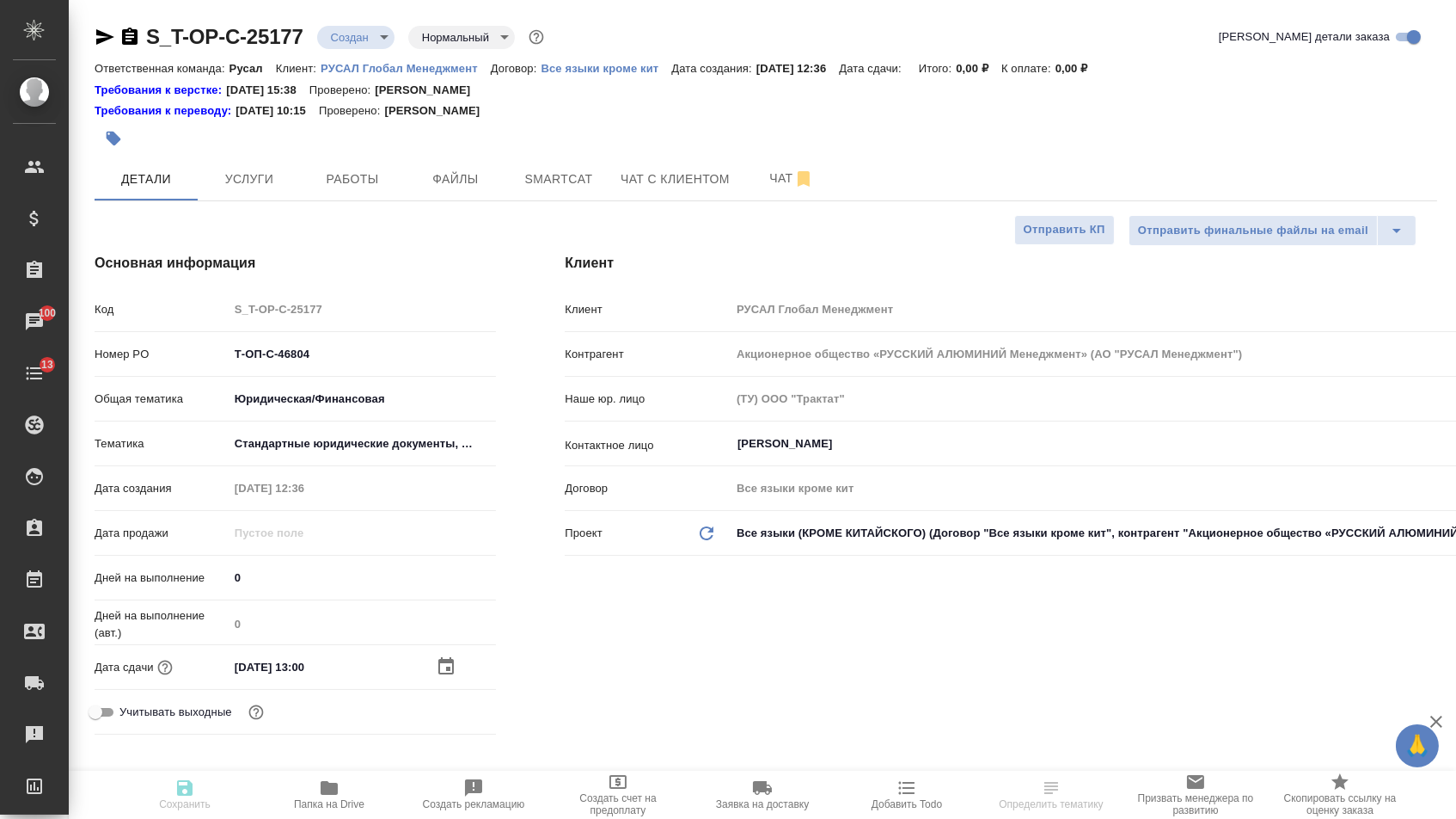
type textarea "x"
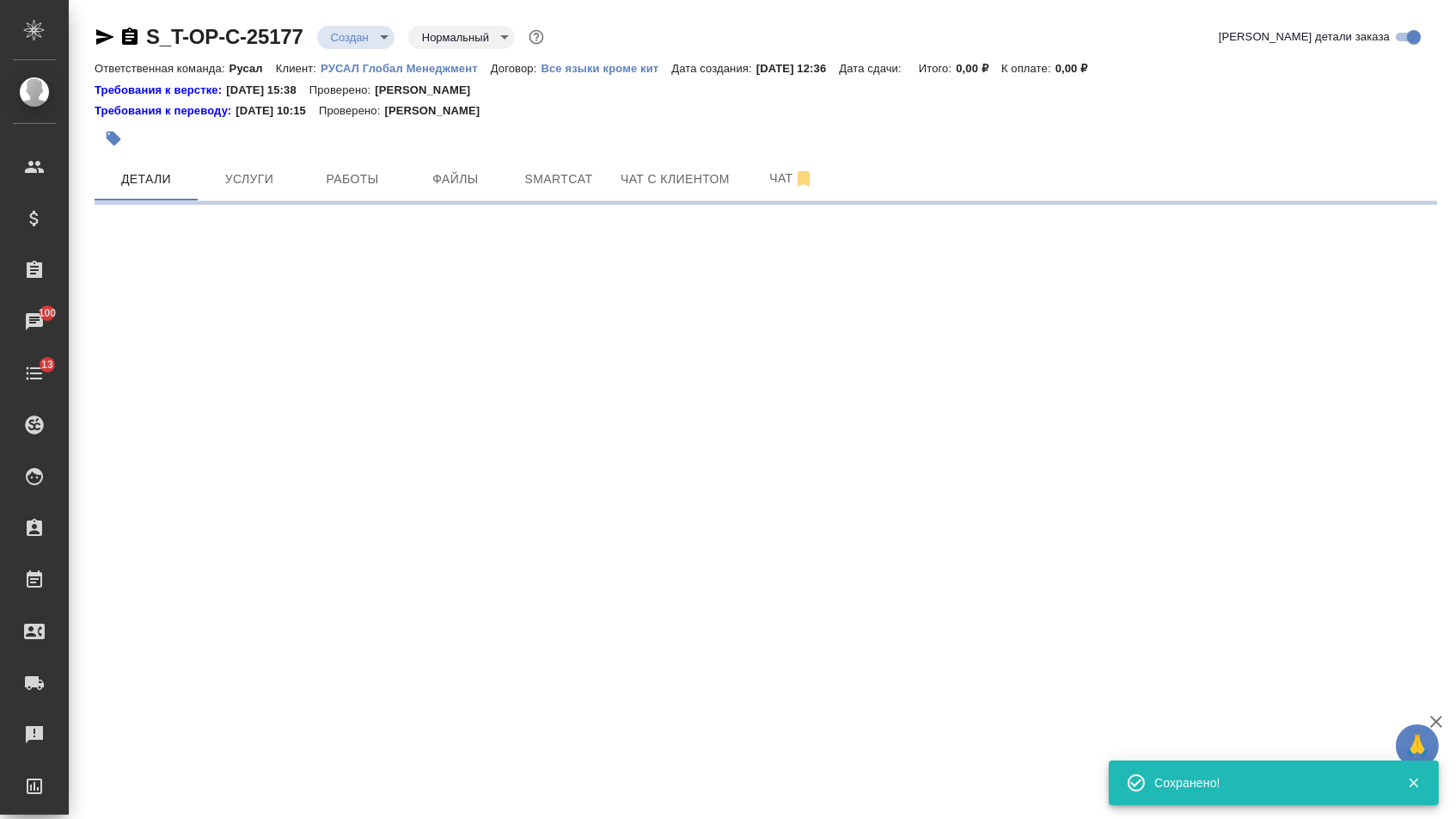
select select "RU"
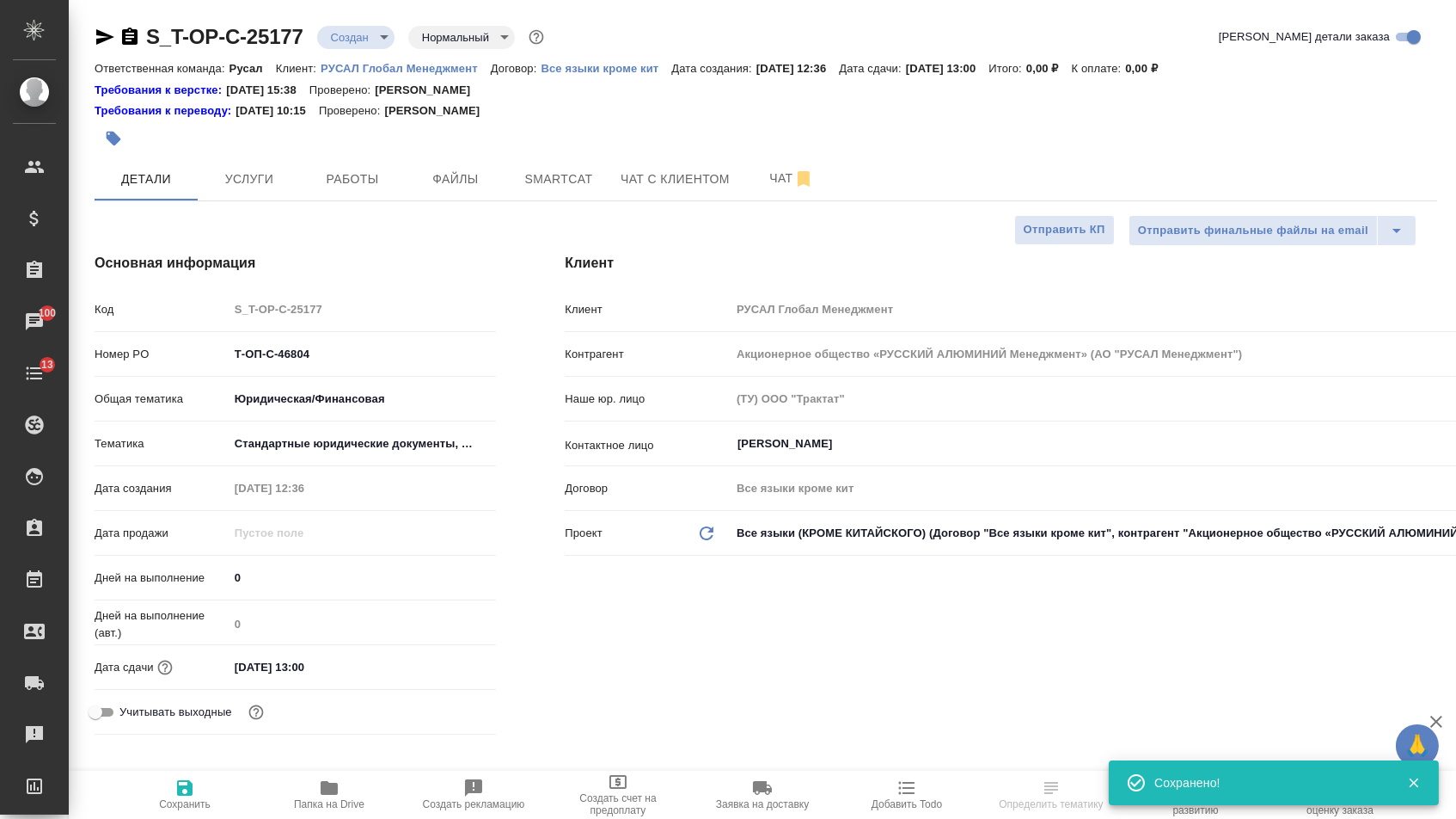
type textarea "x"
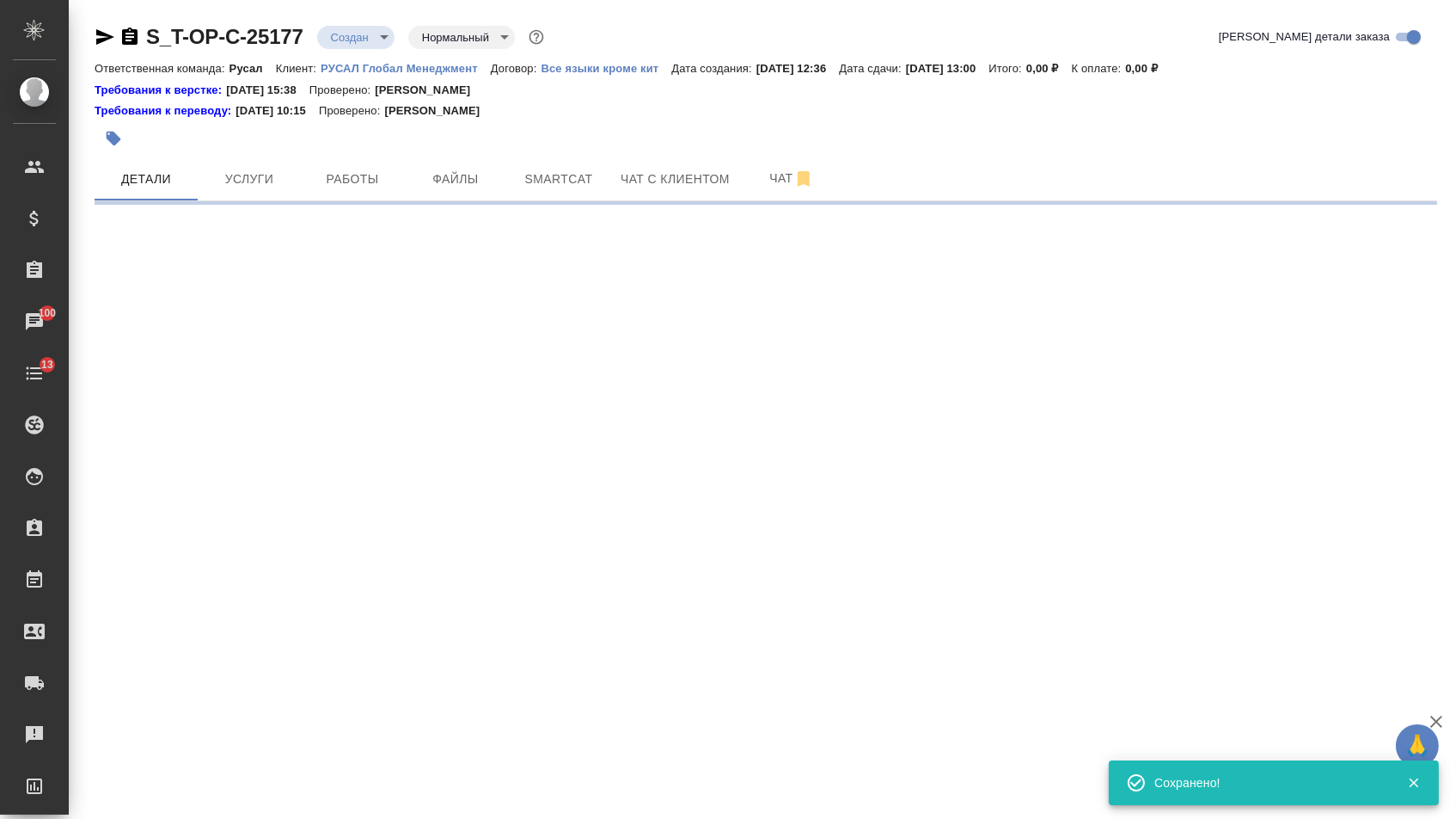
scroll to position [1, 0]
select select "RU"
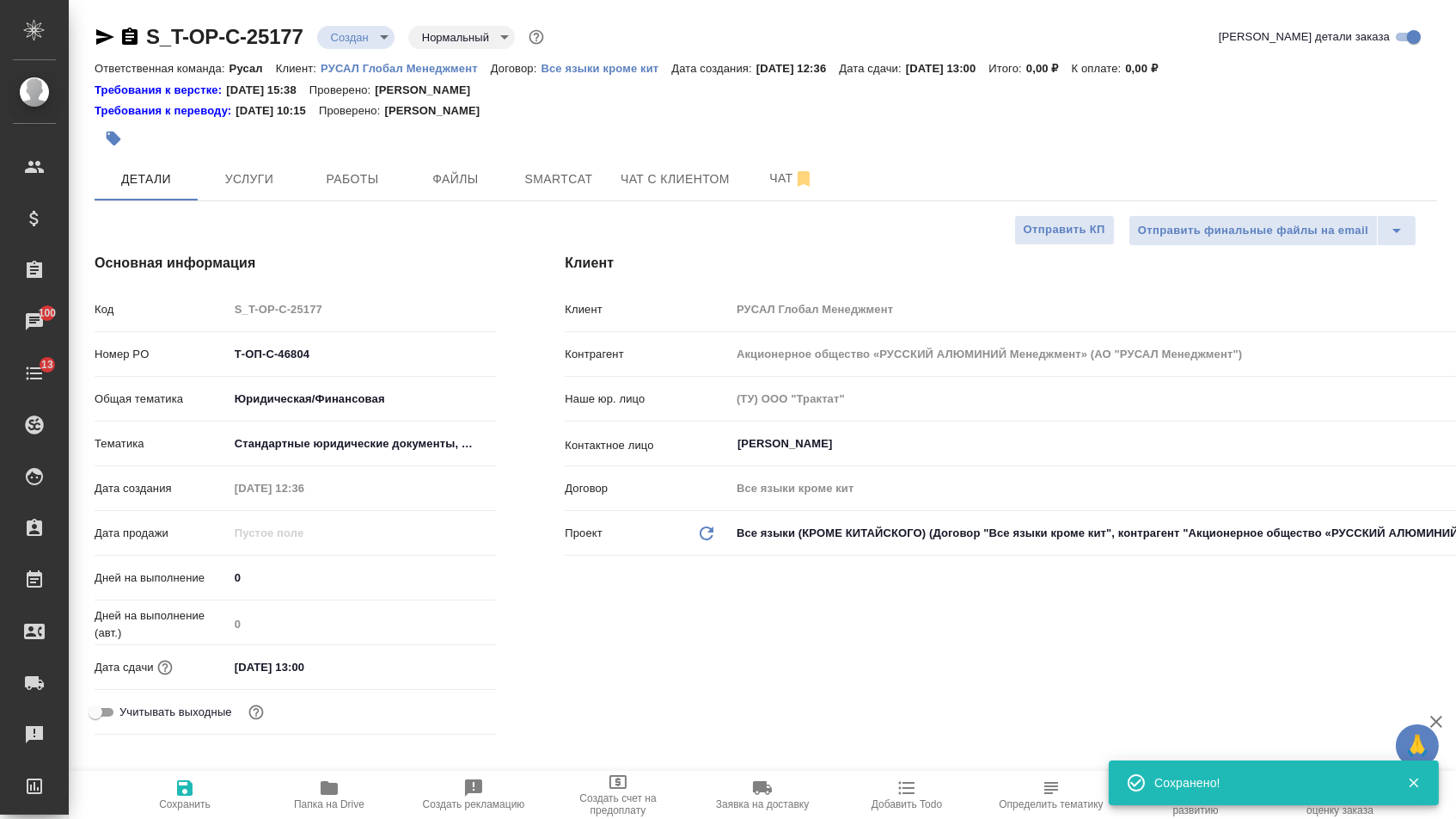
scroll to position [0, 0]
type textarea "x"
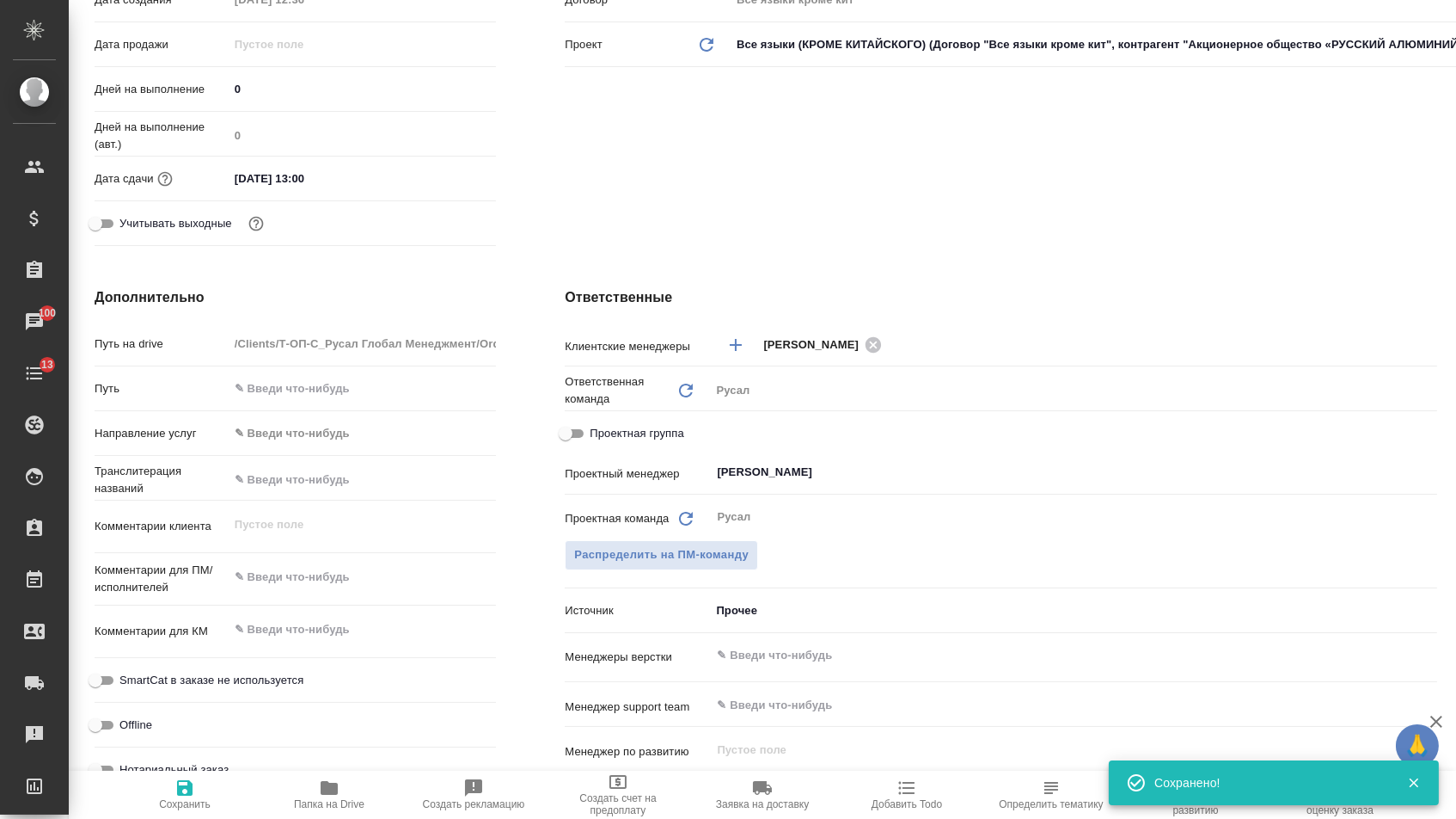
scroll to position [576, 0]
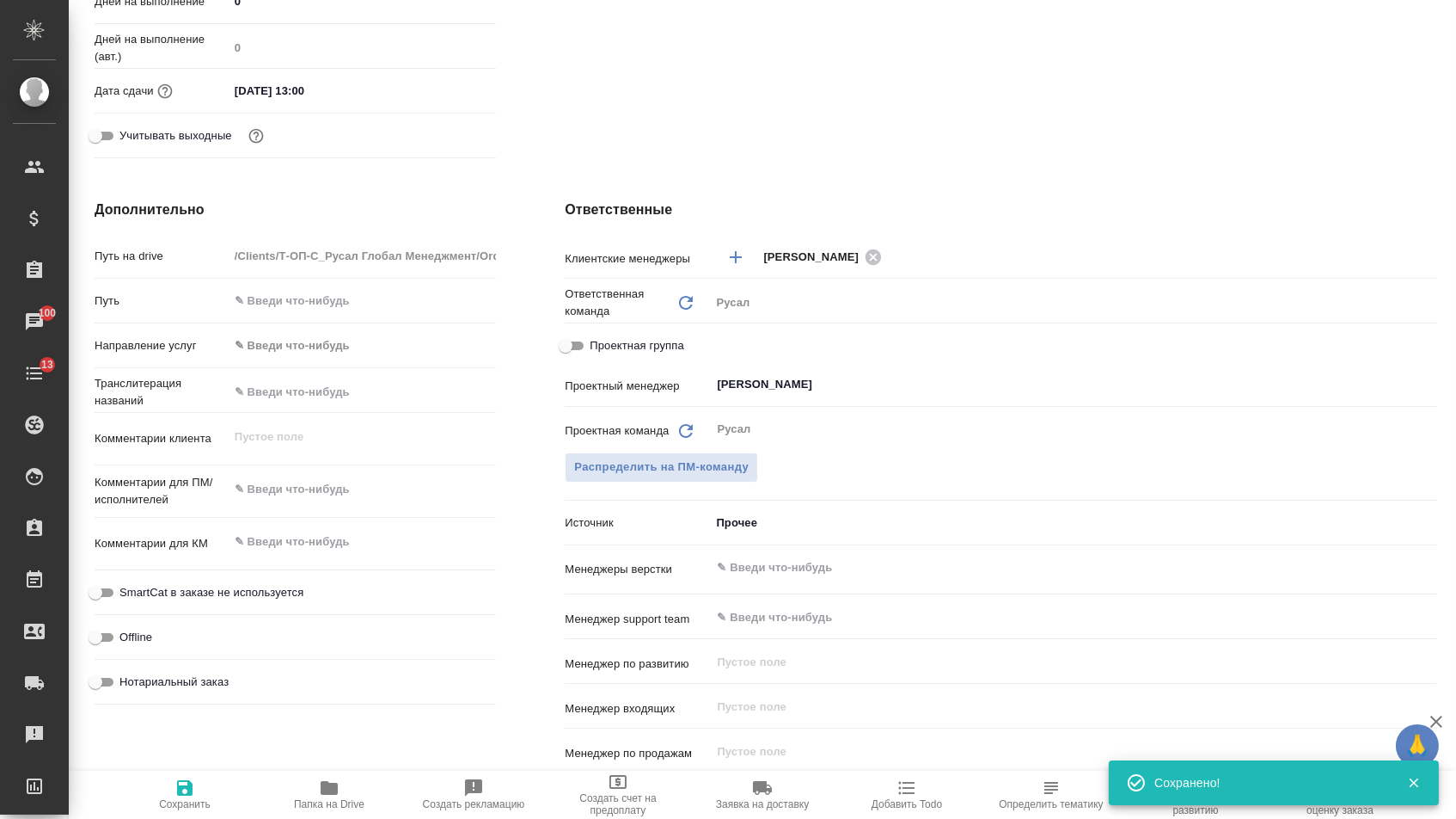
type textarea "x"
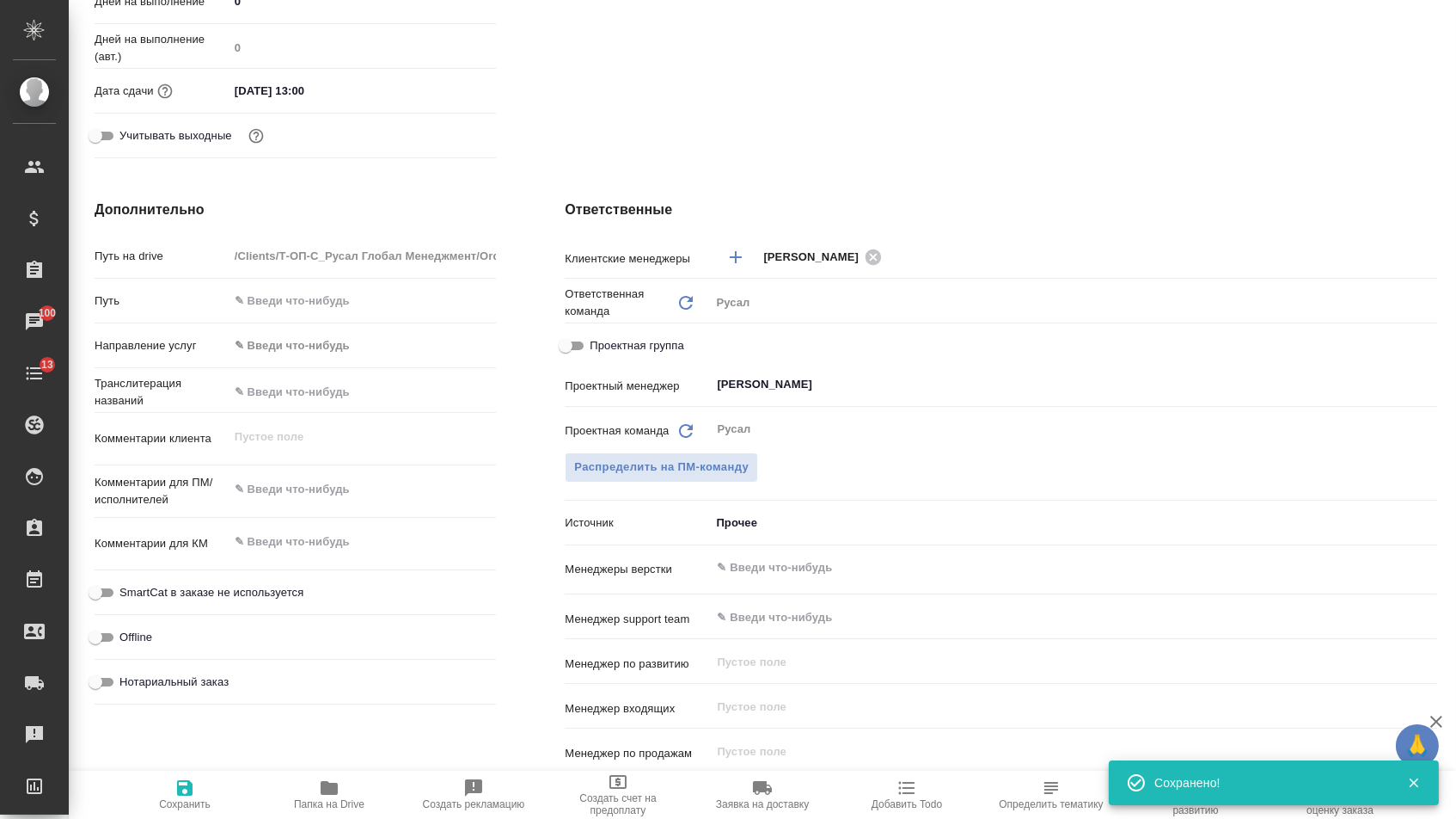
type textarea "x"
click at [395, 522] on div "Комментарии для ПМ/исполнителей x" at bounding box center [296, 498] width 401 height 52
type textarea "x"
click at [395, 504] on textarea at bounding box center [362, 490] width 267 height 29
paste textarea "Необходимо отразить правки, сделанные в английской версии, в версии на индонези…"
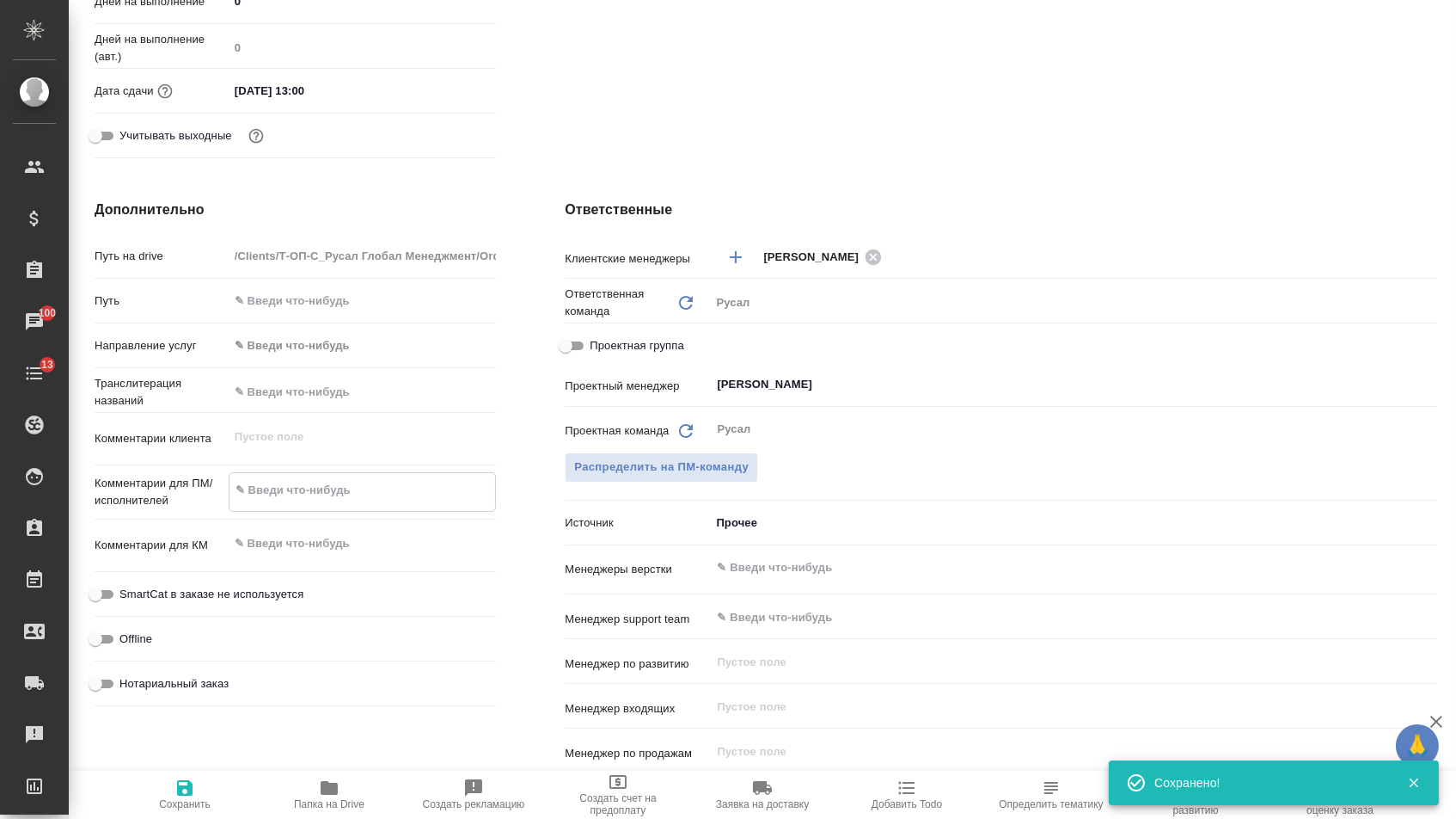
type textarea "Необходимо отразить правки, сделанные в английской версии, в версии на индонези…"
type textarea "x"
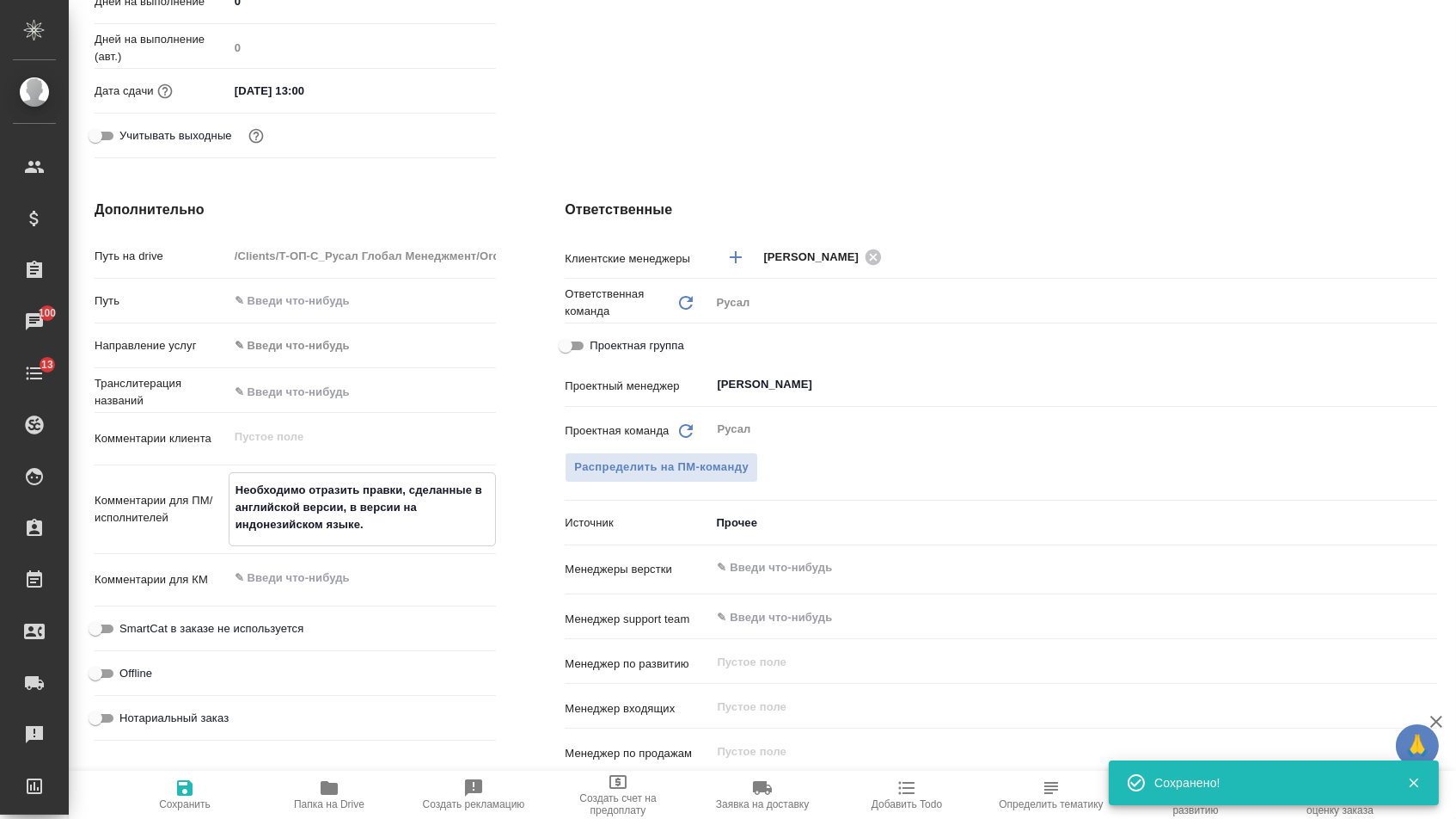
type textarea "Необходимо отразить правки, сделанные в английской версии, в версии на индонези…"
type textarea "x"
click at [203, 792] on span "Сохранить" at bounding box center [184, 794] width 124 height 33
type textarea "x"
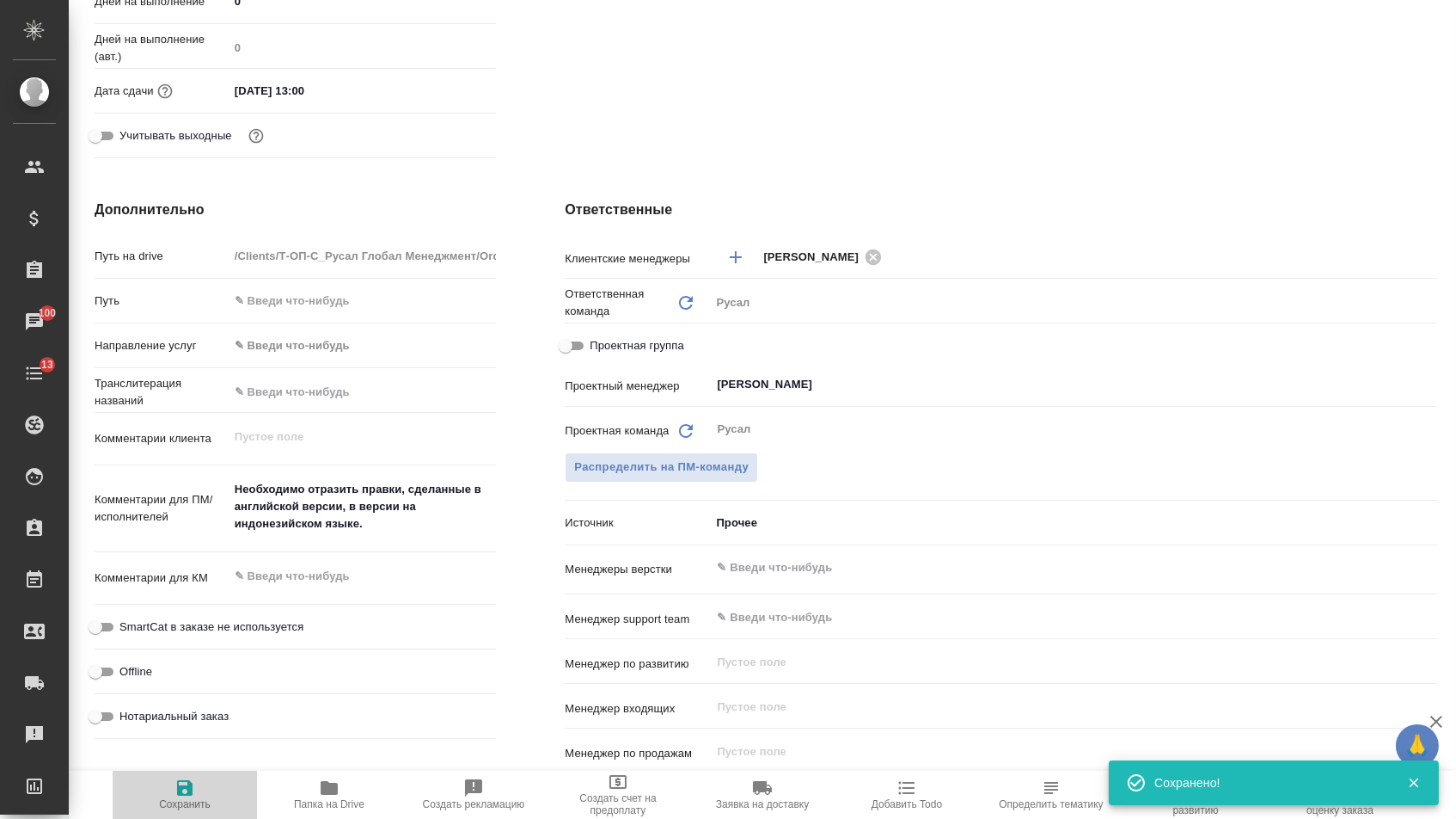
type textarea "x"
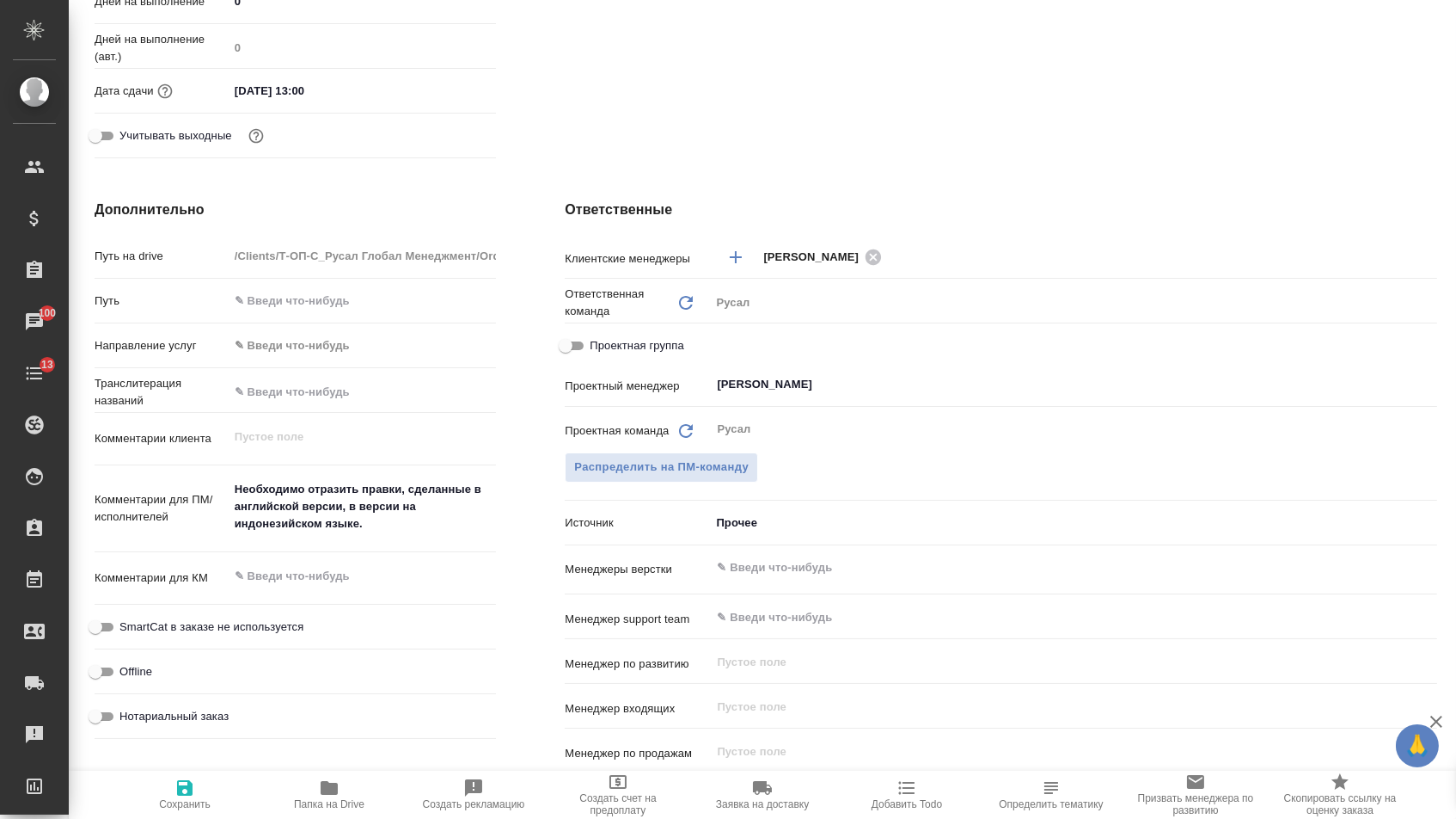
type textarea "x"
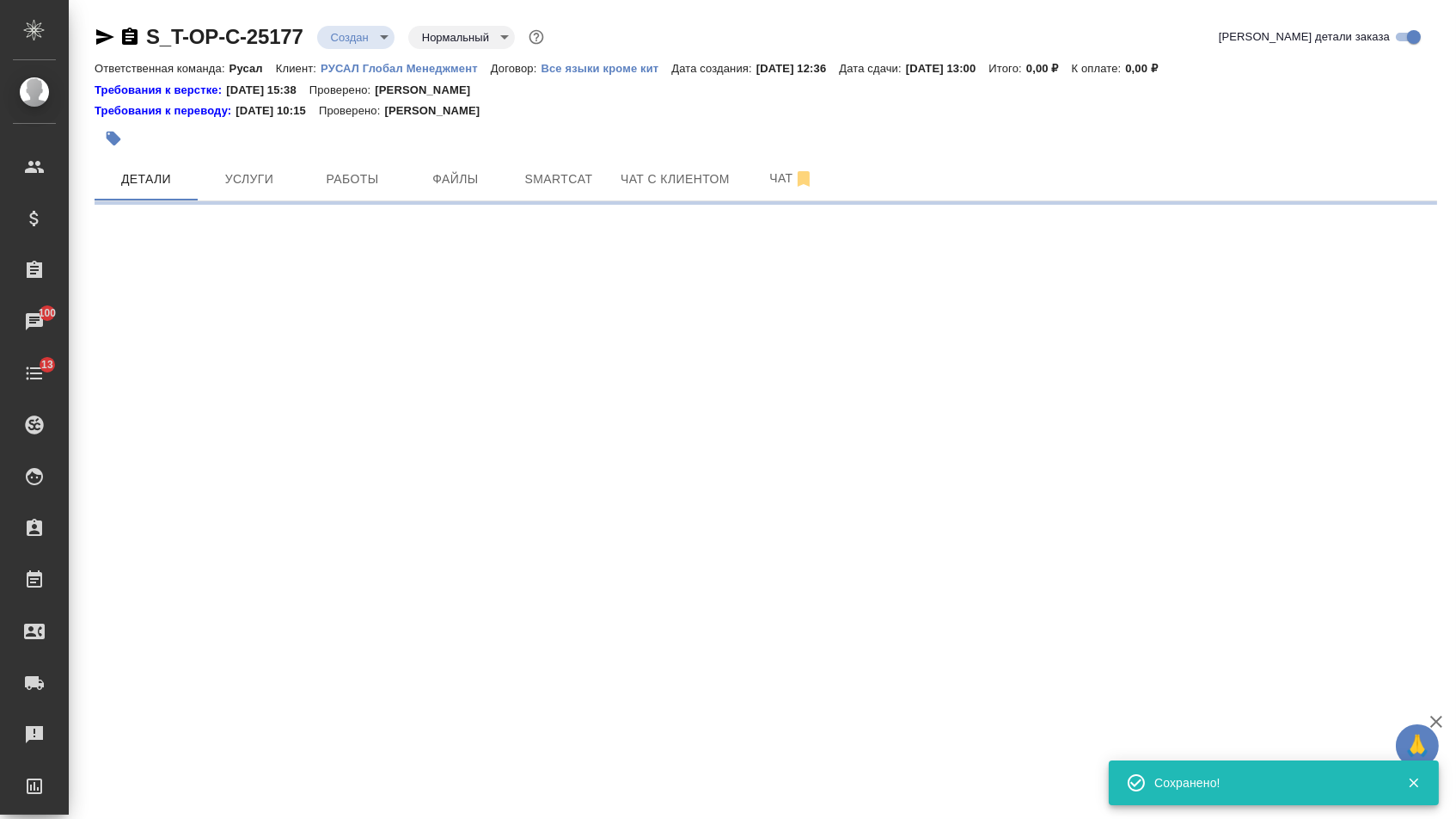
scroll to position [0, 0]
select select "RU"
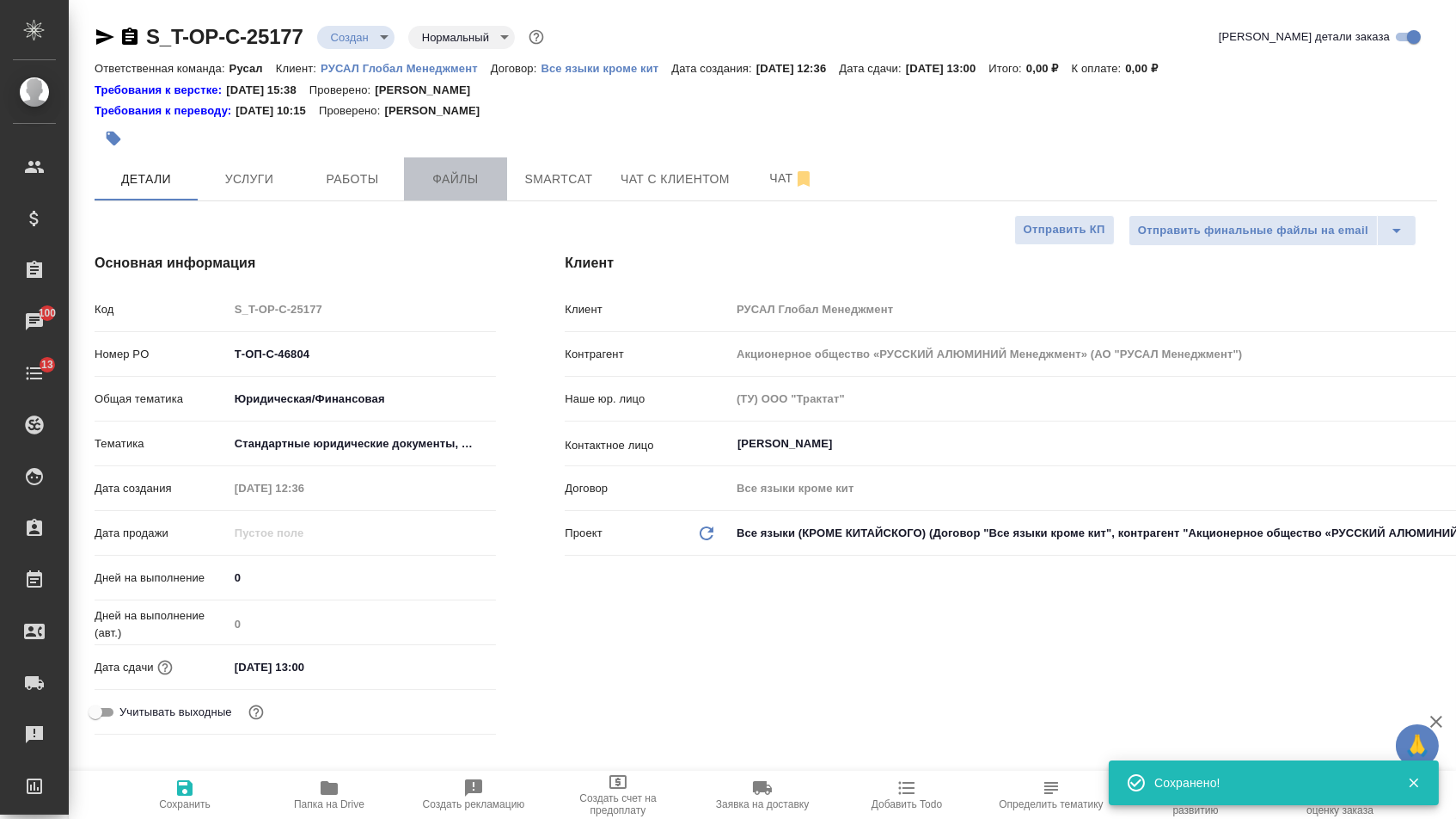
click at [418, 165] on button "Файлы" at bounding box center [456, 179] width 103 height 43
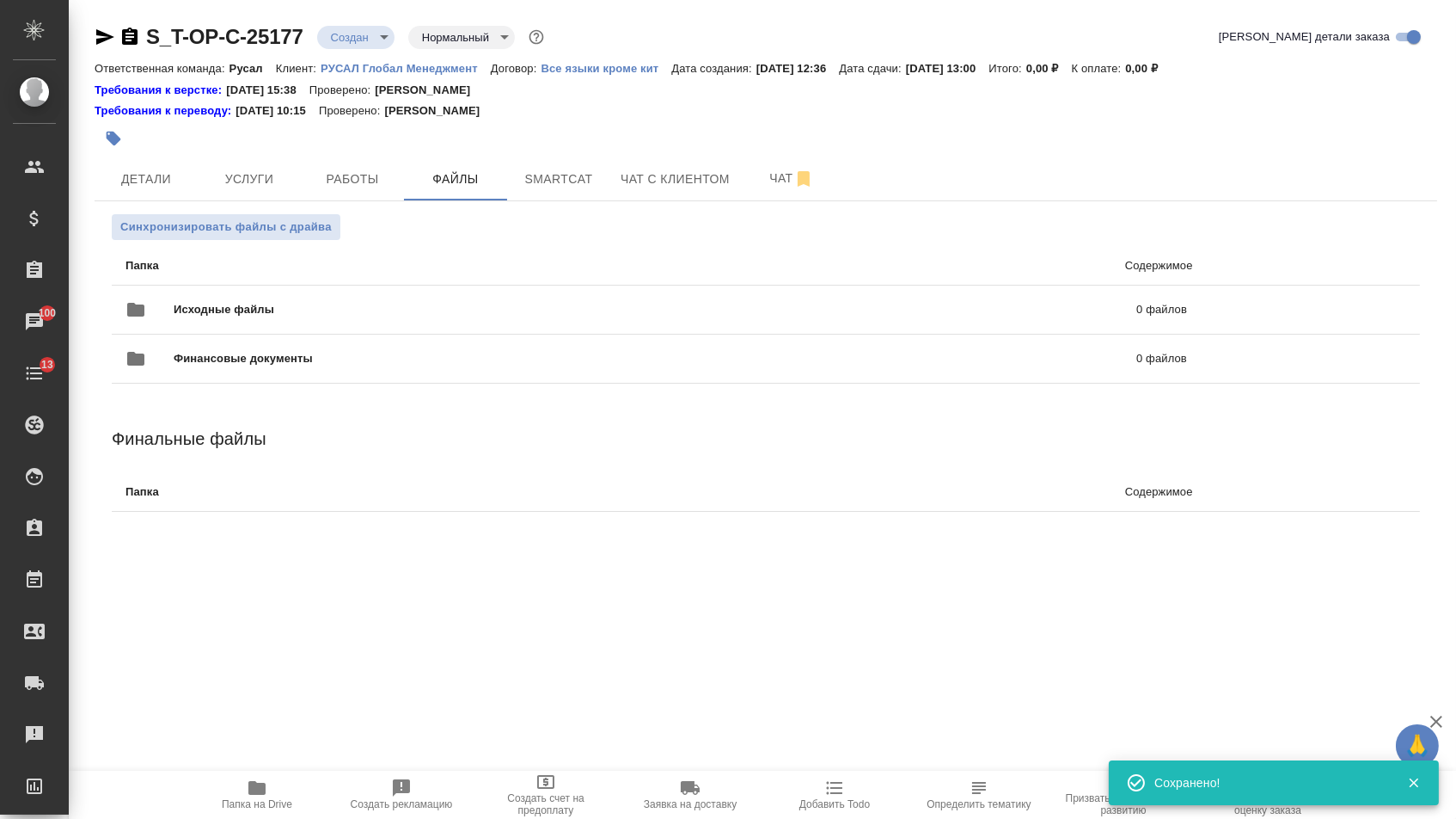
click at [307, 313] on span "Исходные файлы" at bounding box center [439, 309] width 532 height 17
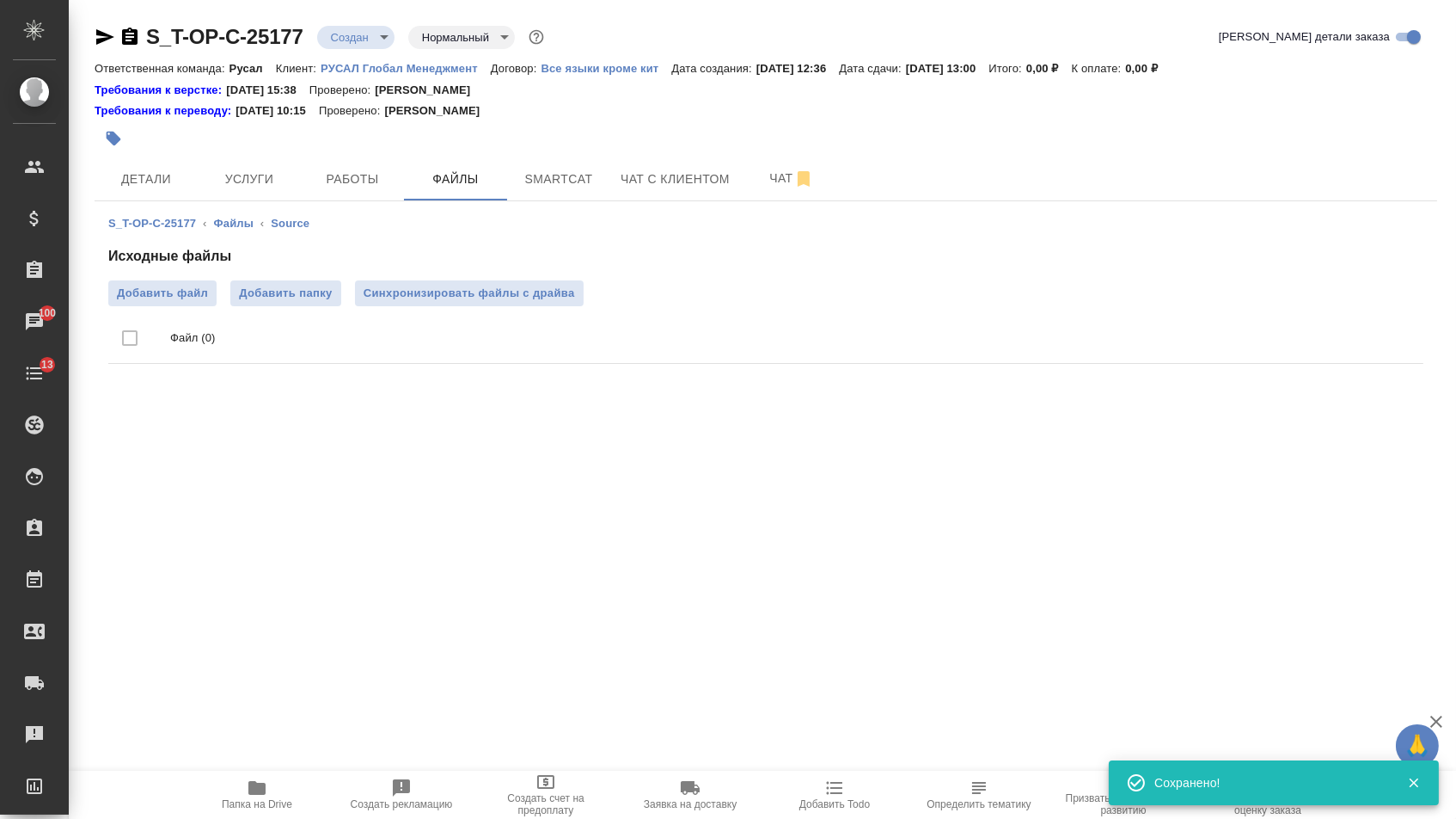
click at [202, 308] on ul "Файл (0)" at bounding box center [766, 338] width 1315 height 64
click at [198, 302] on span "Добавить файл" at bounding box center [162, 293] width 91 height 17
click at [0, 0] on input "Добавить файл" at bounding box center [0, 0] width 0 height 0
click at [293, 158] on button "Услуги" at bounding box center [249, 179] width 103 height 43
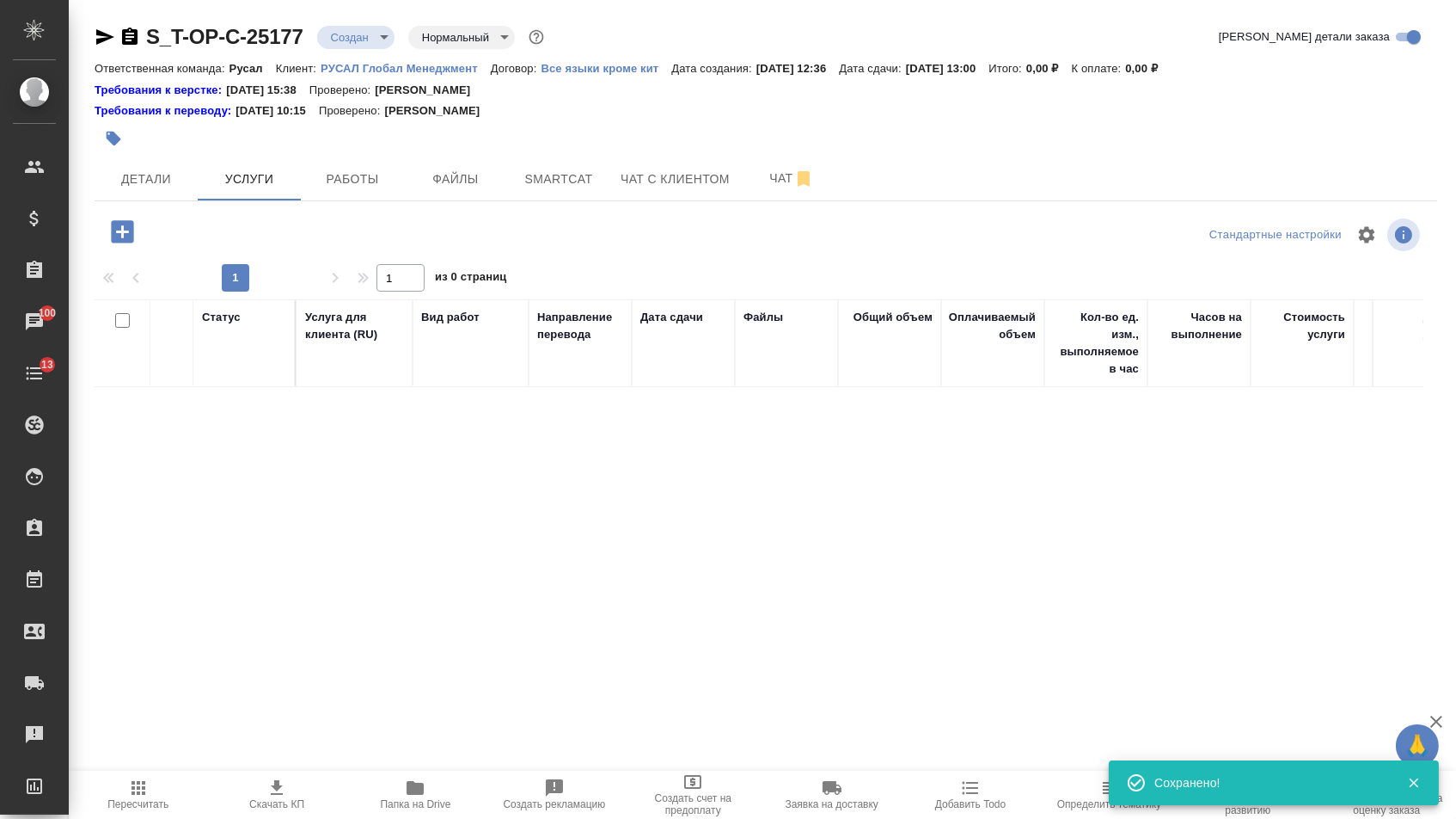
click at [128, 247] on icon "button" at bounding box center [122, 231] width 30 height 30
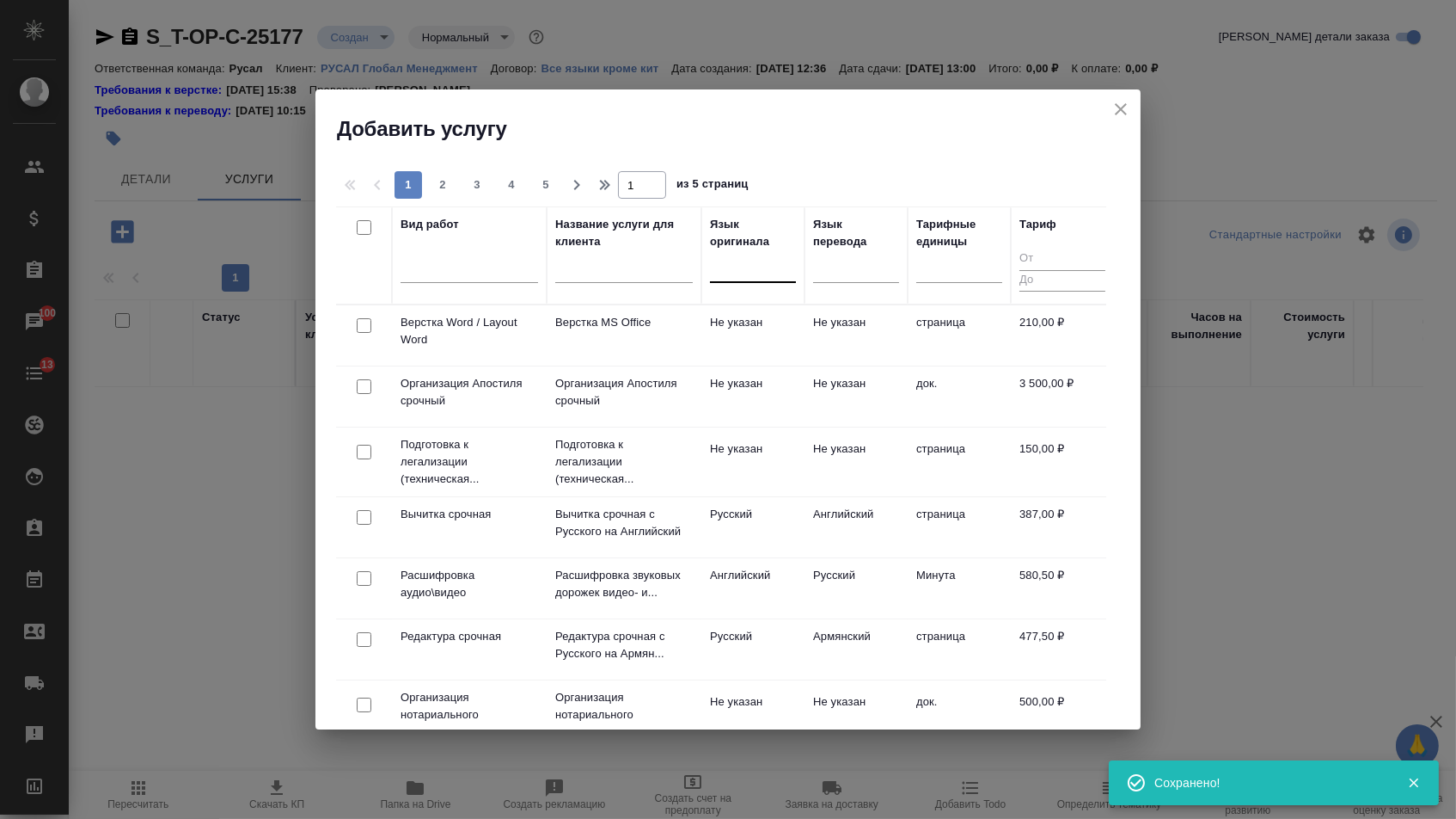
click at [760, 261] on div at bounding box center [753, 266] width 86 height 25
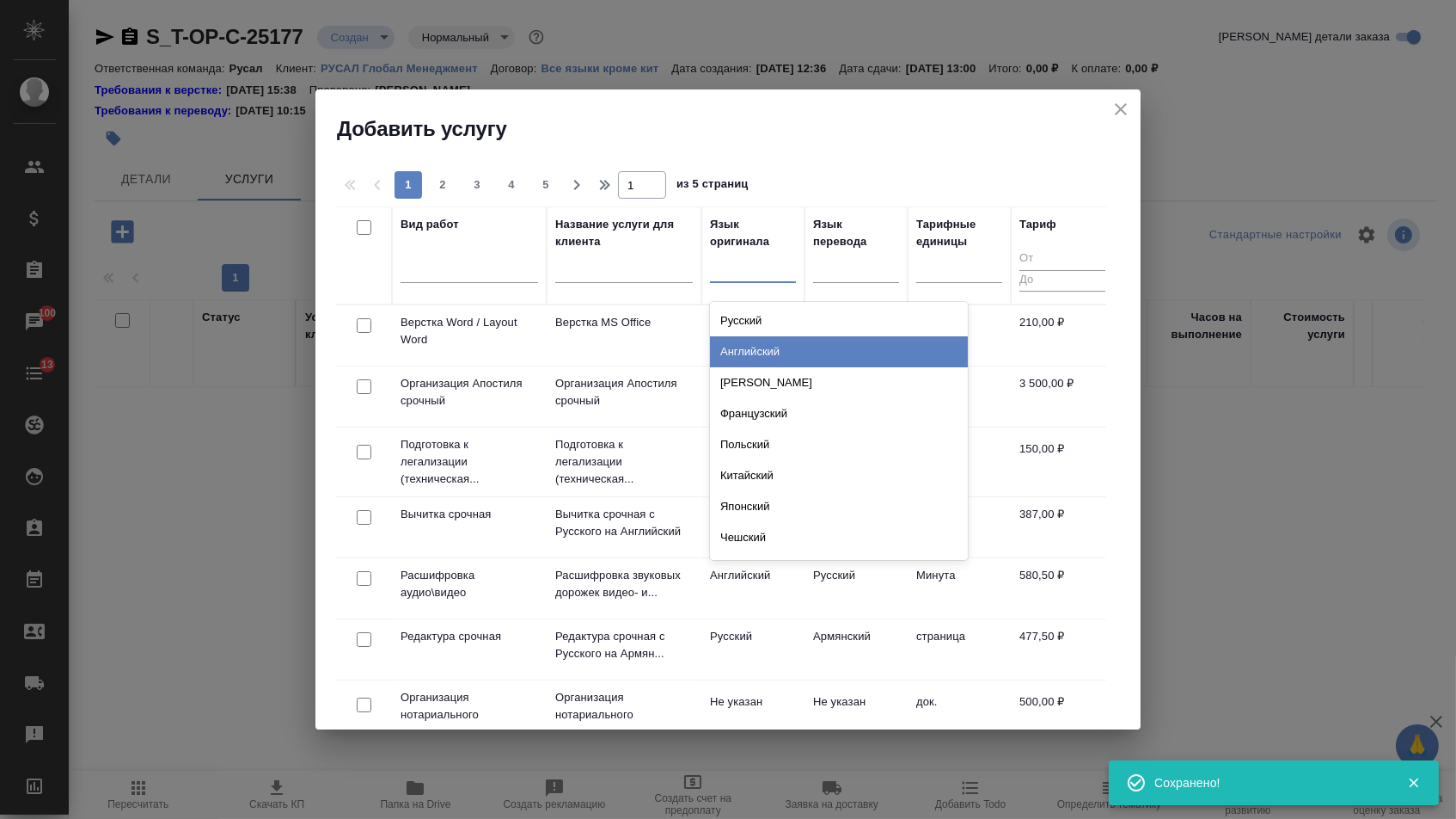
click at [761, 344] on div "Английский" at bounding box center [839, 352] width 258 height 31
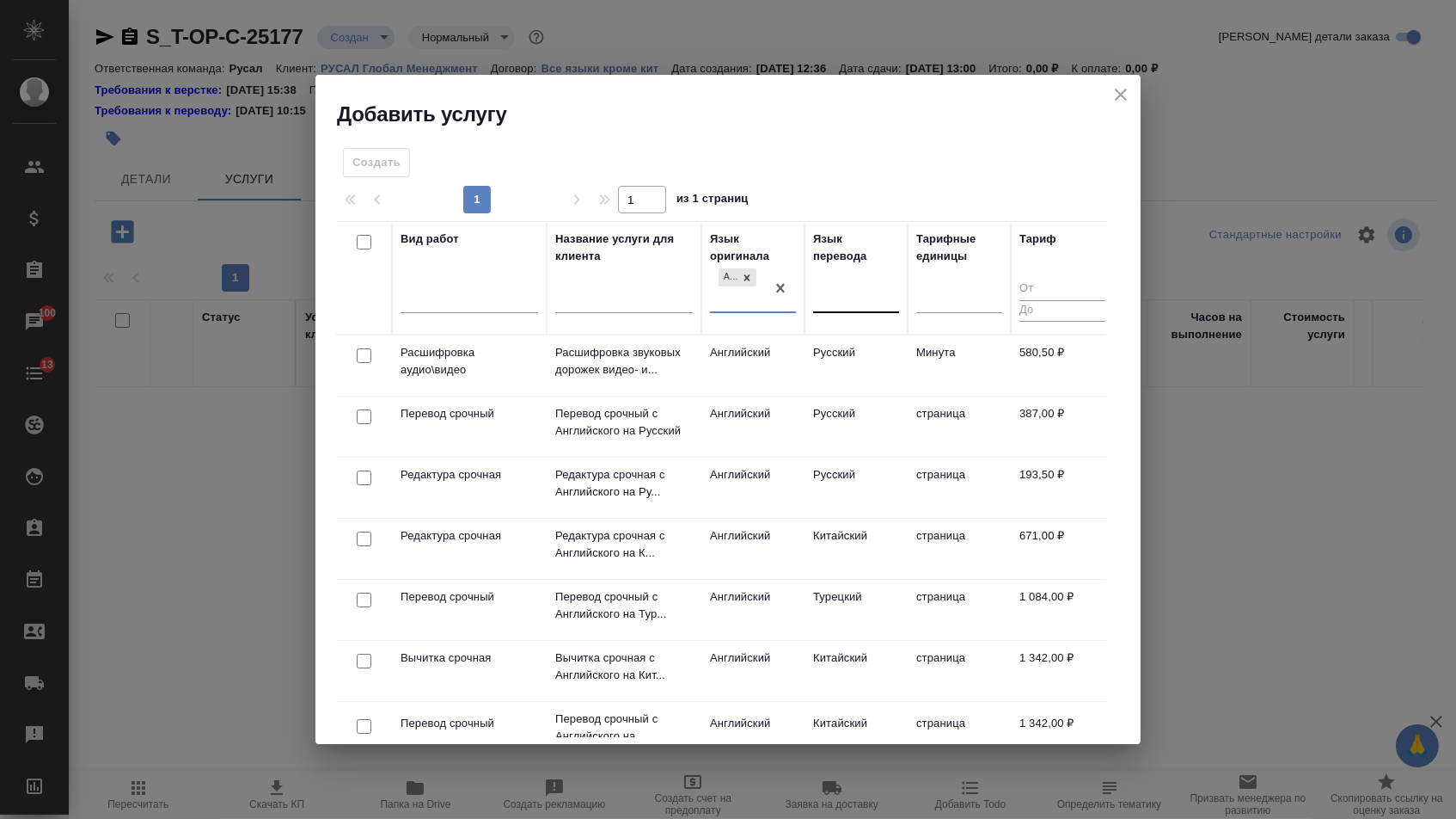
click at [853, 298] on div at bounding box center [856, 297] width 86 height 25
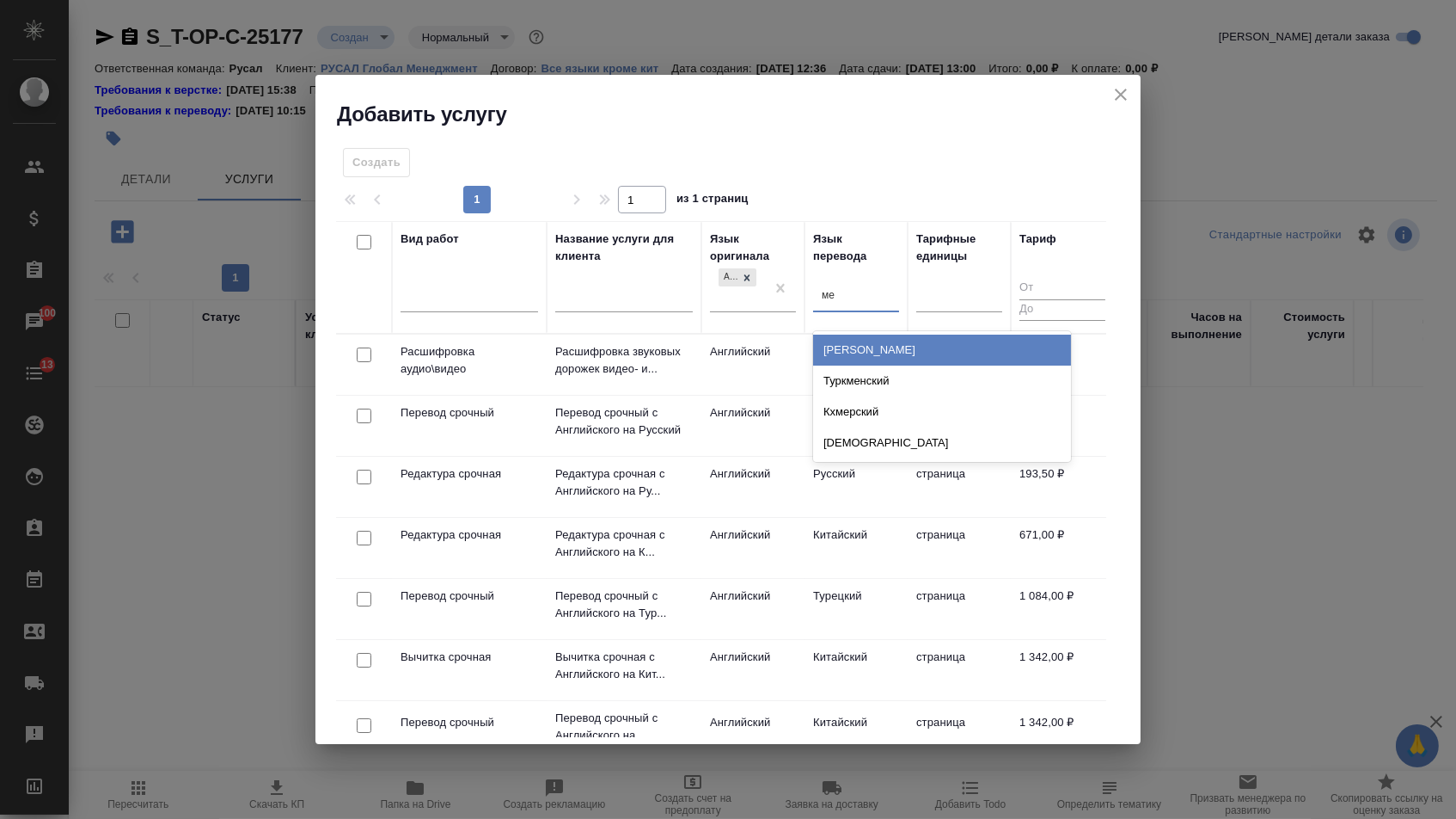
type input "м"
type input "ара"
click at [869, 345] on div "Арабский" at bounding box center [942, 350] width 258 height 31
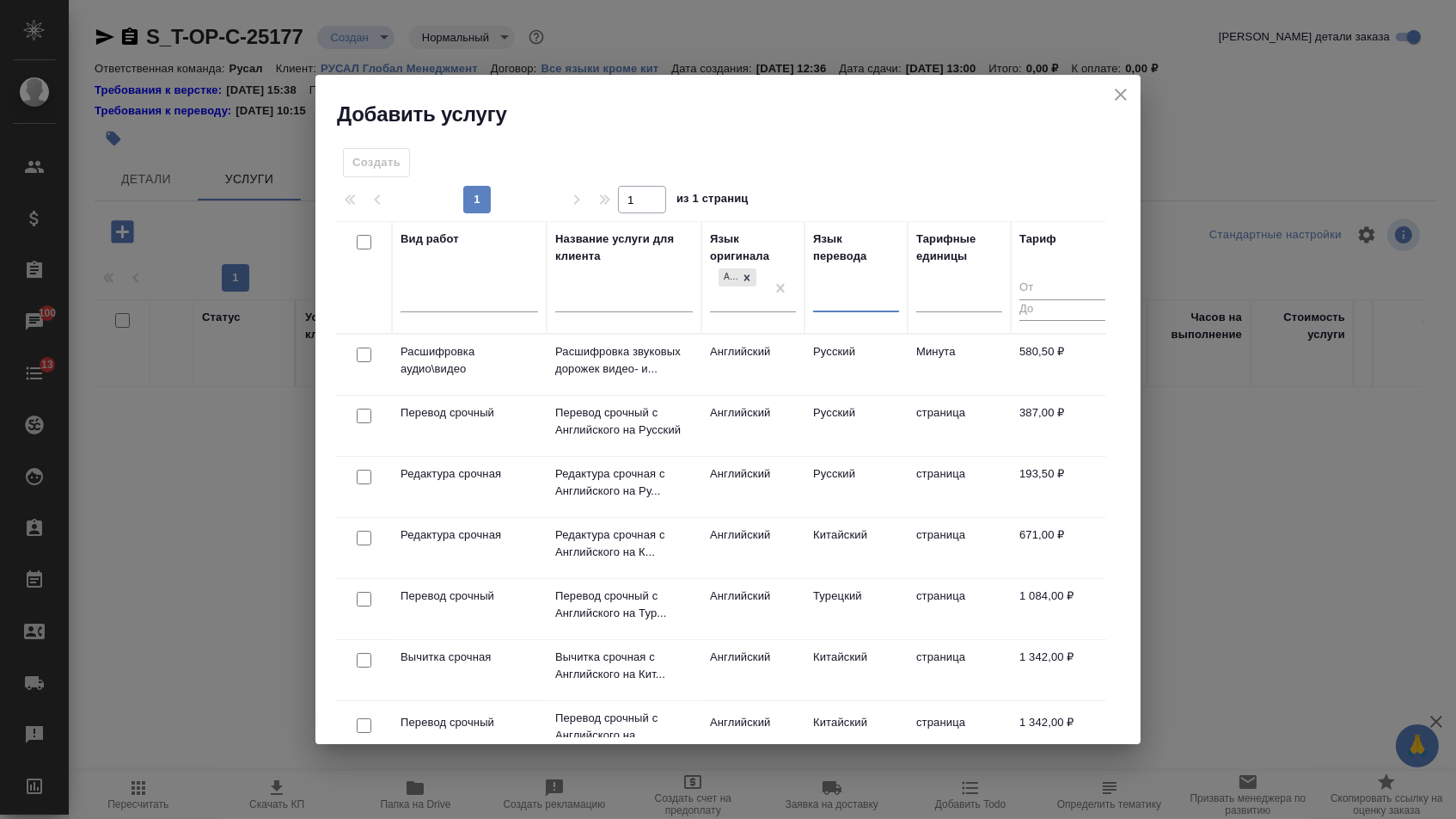
click at [870, 295] on div at bounding box center [856, 296] width 86 height 25
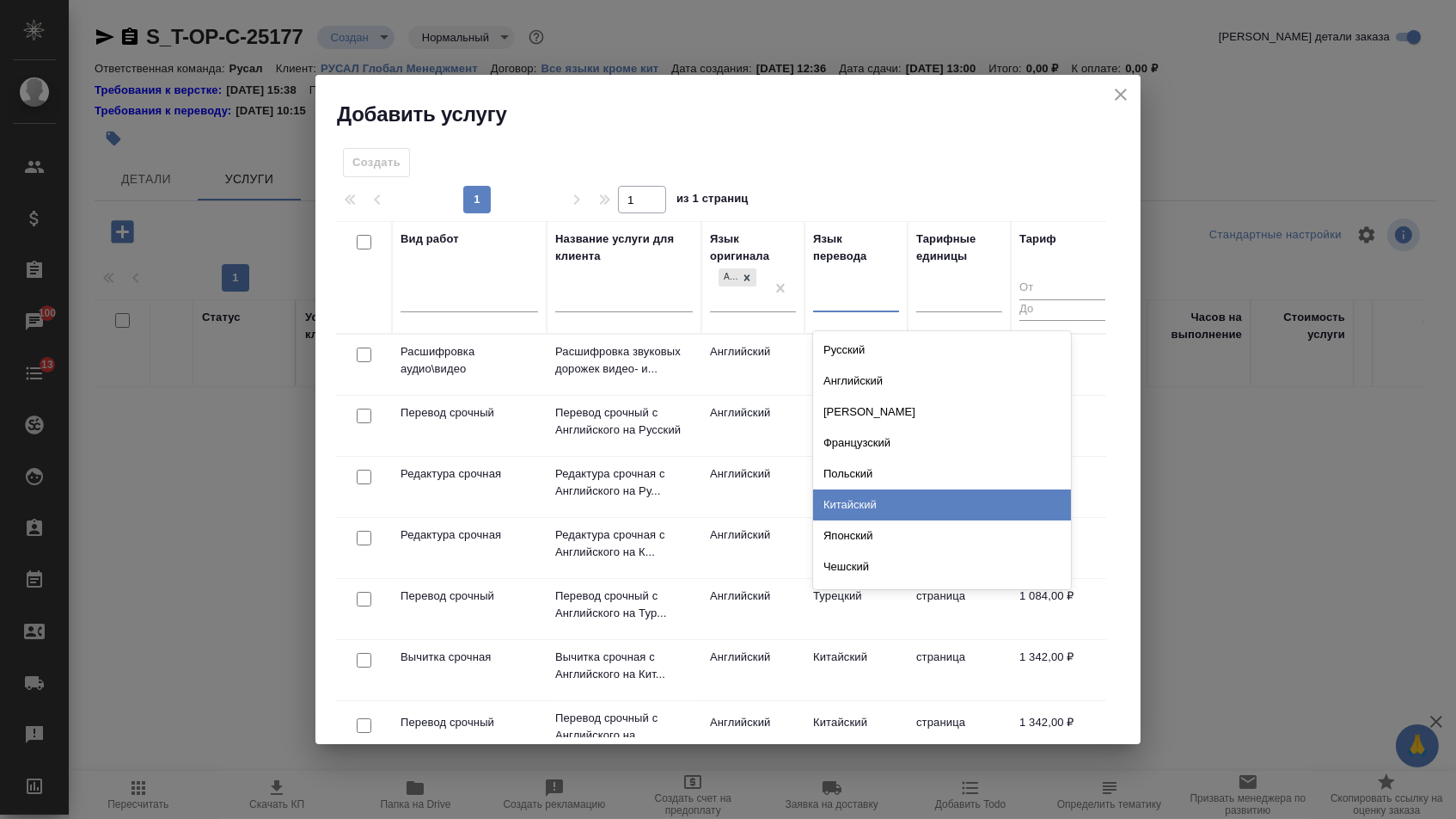
click at [852, 497] on div "Китайский" at bounding box center [942, 504] width 258 height 31
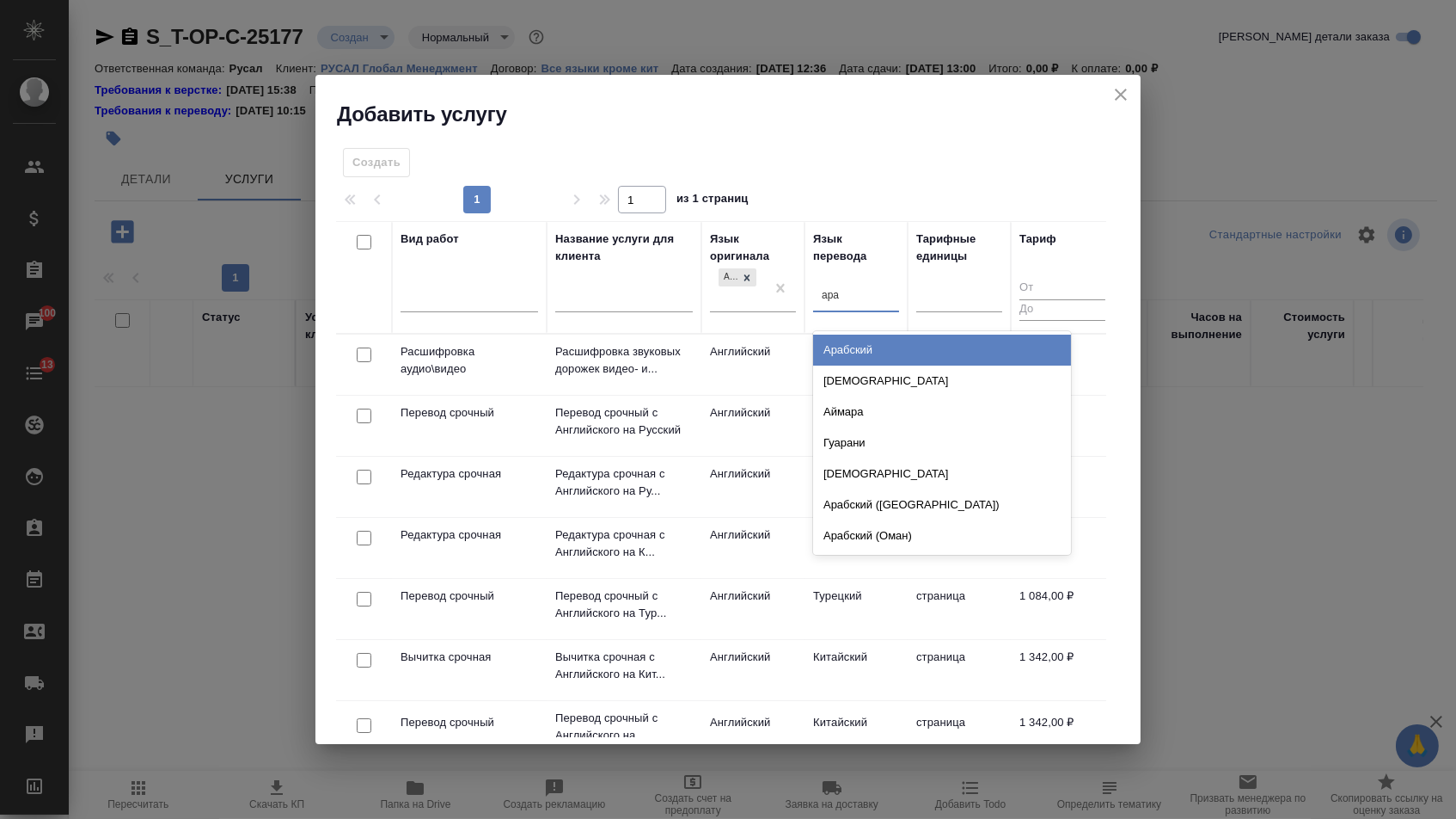
type input "араб"
click at [874, 342] on div "Арабский" at bounding box center [942, 350] width 258 height 31
type input "кит"
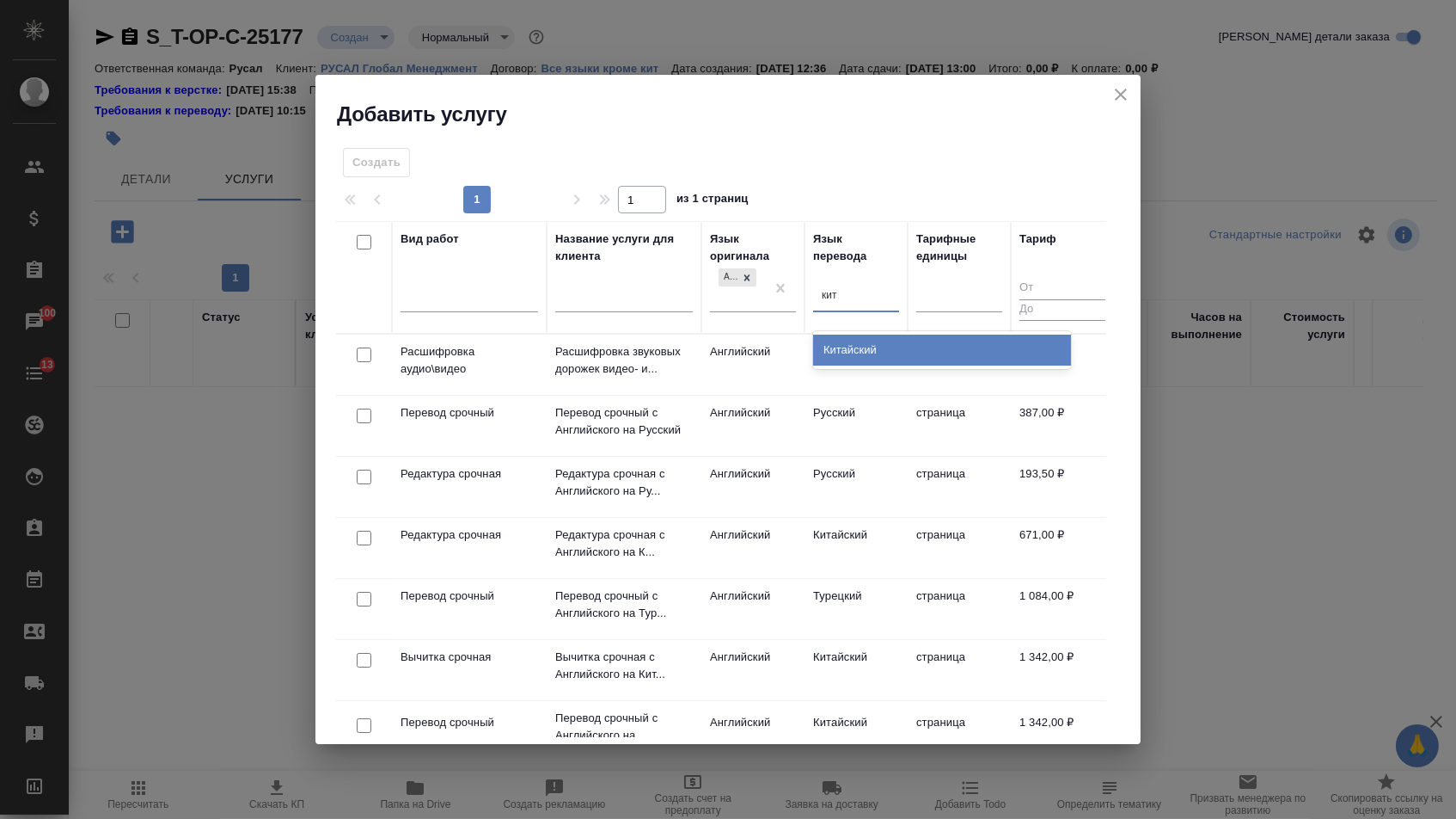
click at [859, 336] on div "Китайский" at bounding box center [942, 350] width 258 height 31
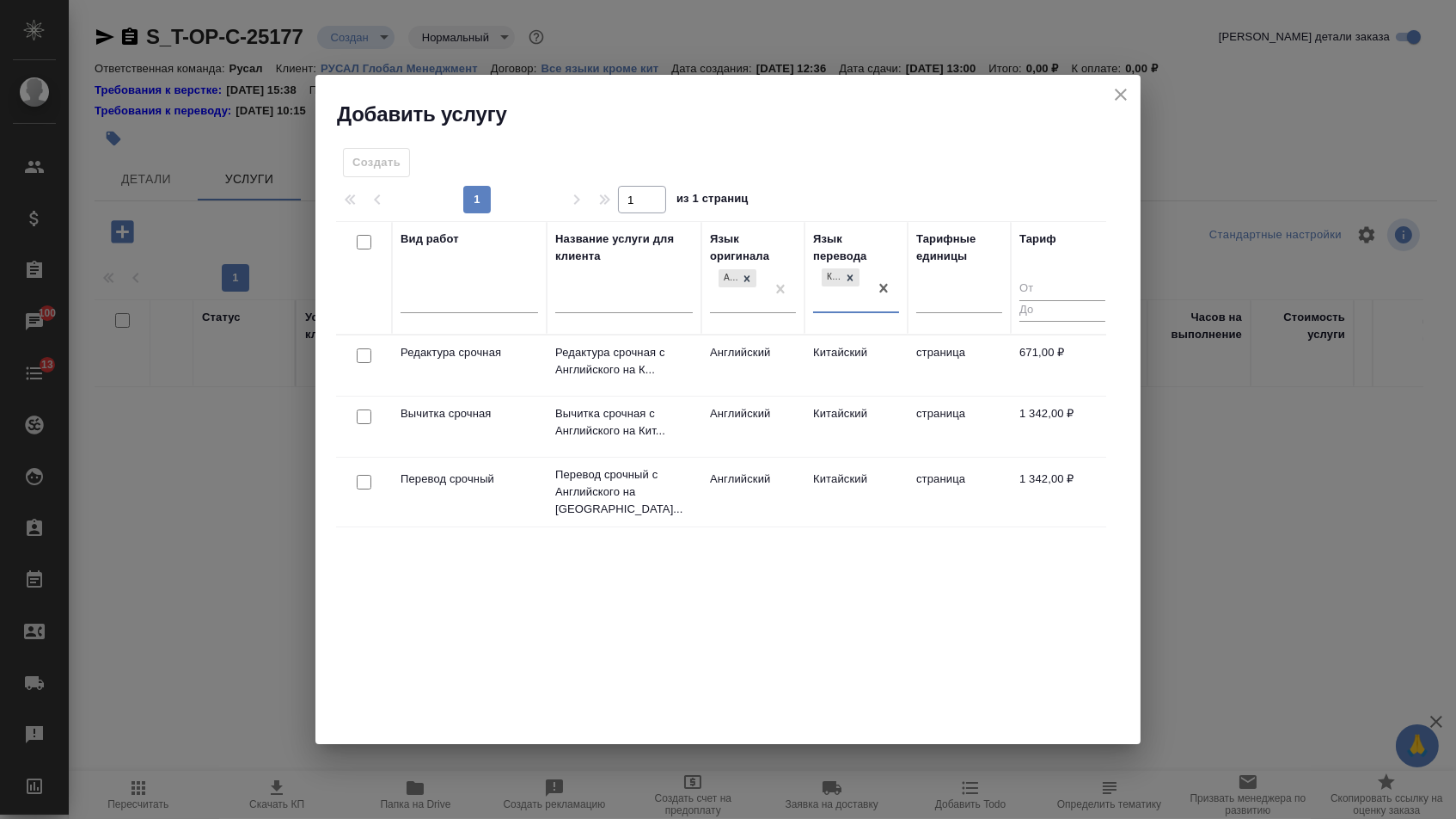
click at [359, 477] on input "checkbox" at bounding box center [364, 482] width 14 height 14
checkbox input "true"
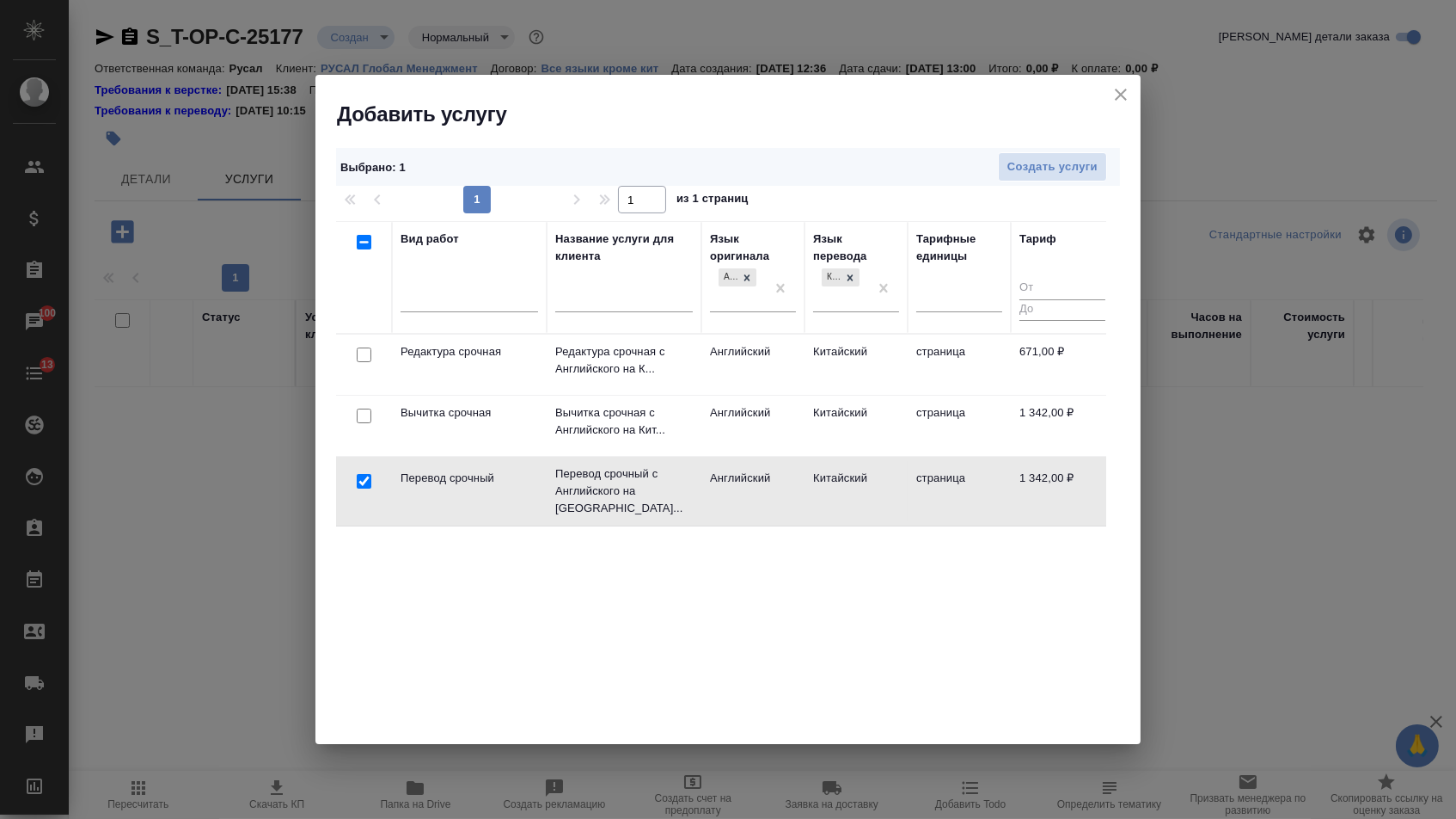
click at [362, 351] on input "checkbox" at bounding box center [364, 354] width 14 height 14
checkbox input "true"
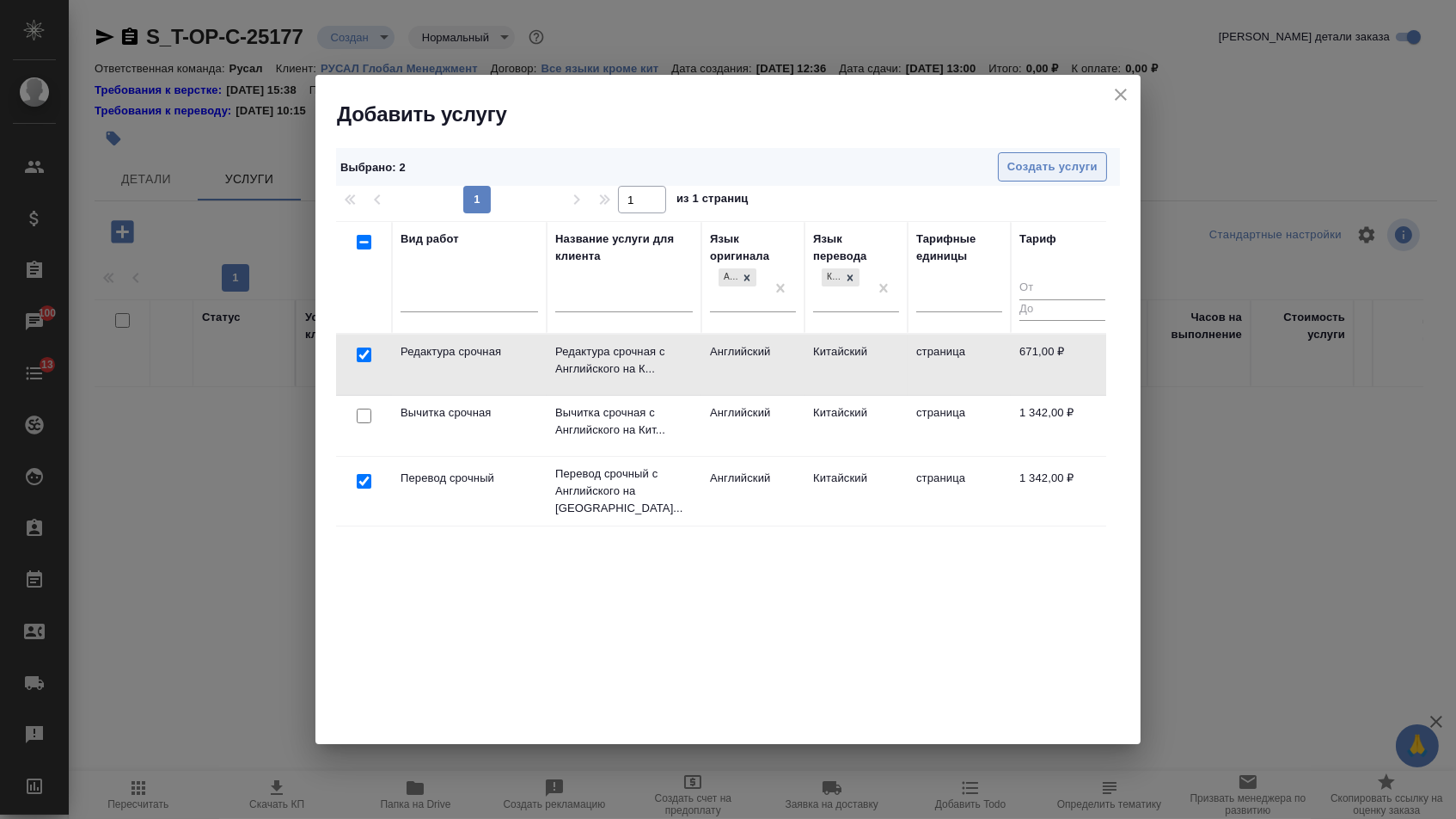
click at [1042, 179] on button "Создать услуги" at bounding box center [1052, 166] width 109 height 30
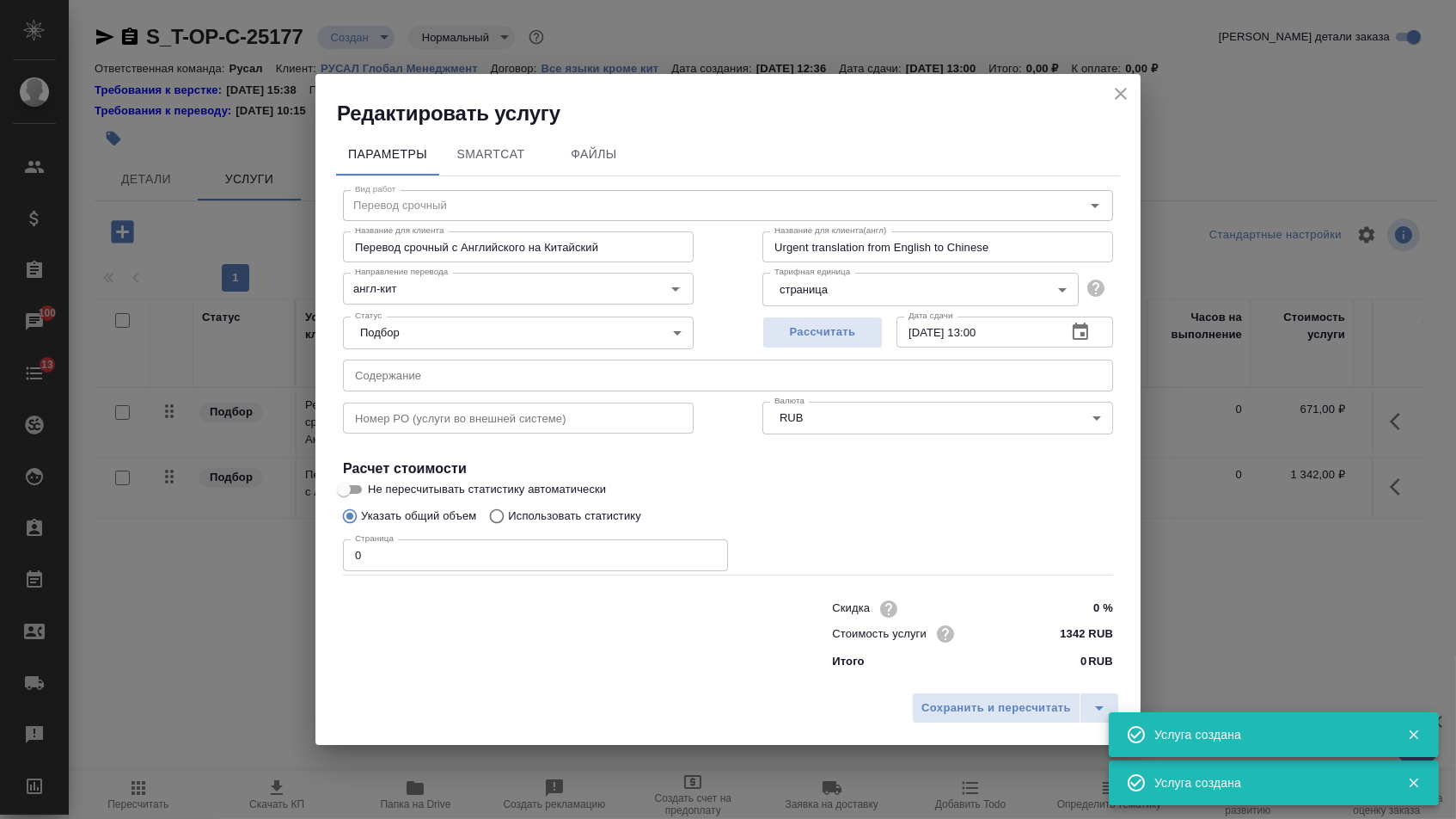
type input "Перевод срочный"
type input "Перевод срочный с Английского на Китайский"
type input "Urgent translation from English to Chinese"
type input "1342 RUB"
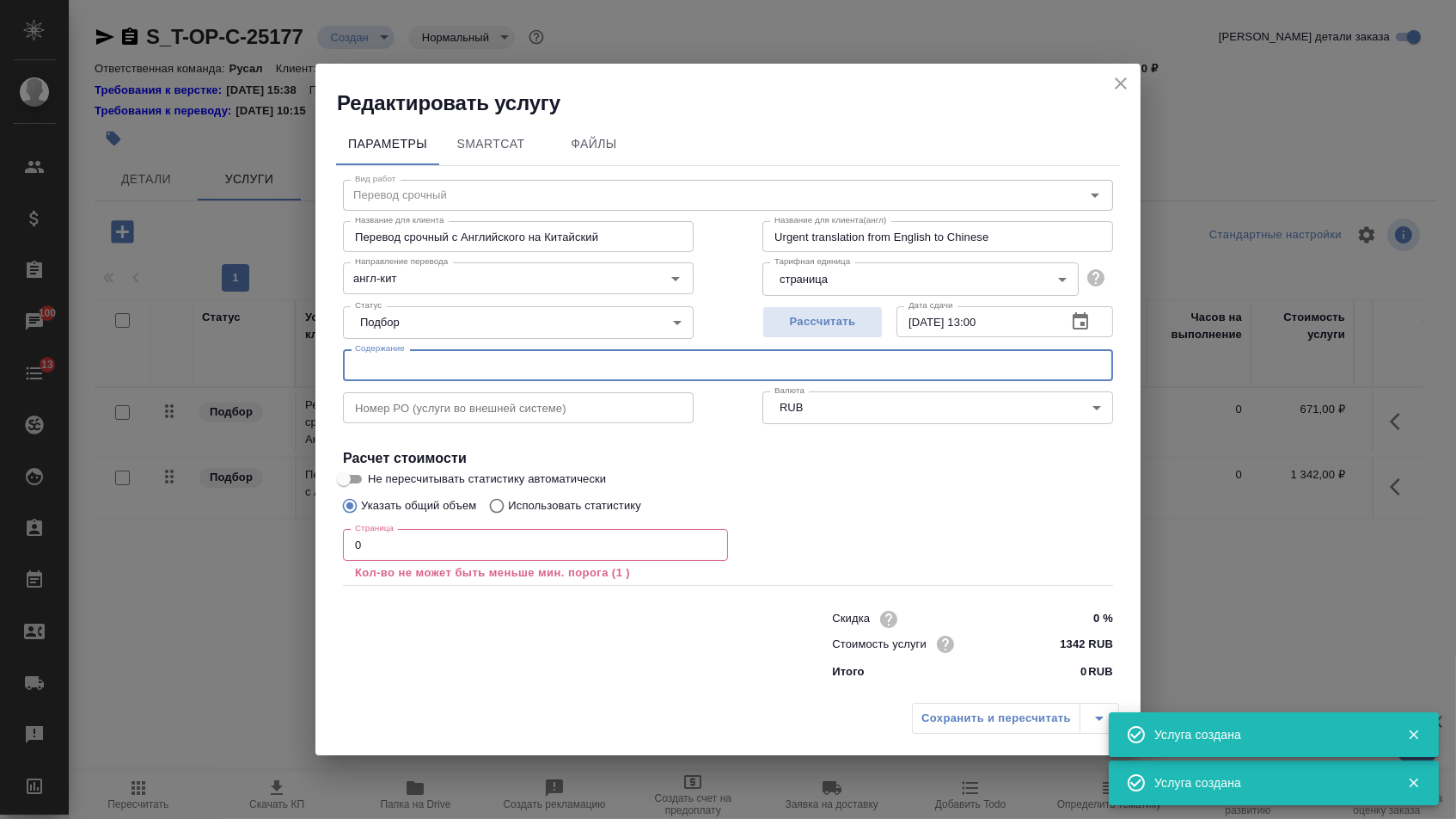
click at [427, 362] on input "text" at bounding box center [728, 364] width 770 height 31
paste input "Необходимо отразить правки, сделанные в английской версии, в версии на индонези…"
click at [511, 369] on input "Необходимо отразить правки, сделанные в английской версии, в версии на индонези…" at bounding box center [728, 364] width 770 height 31
paste input "PoA Masternak (ENG - IND) markup 17092025"
type input "PoA Masternak (ENG - IND) markup 17092025"
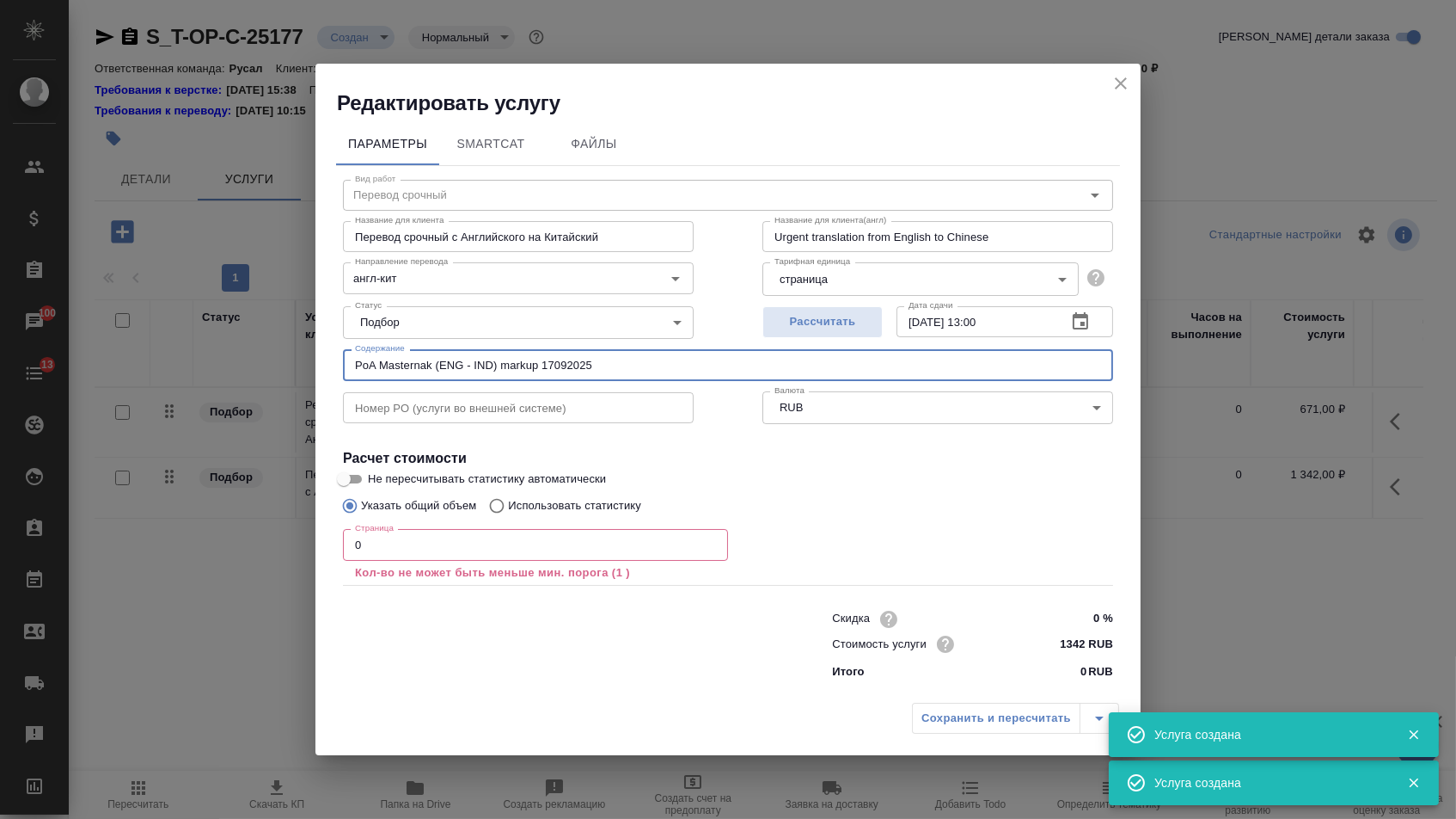
click at [415, 546] on input "0" at bounding box center [536, 544] width 385 height 31
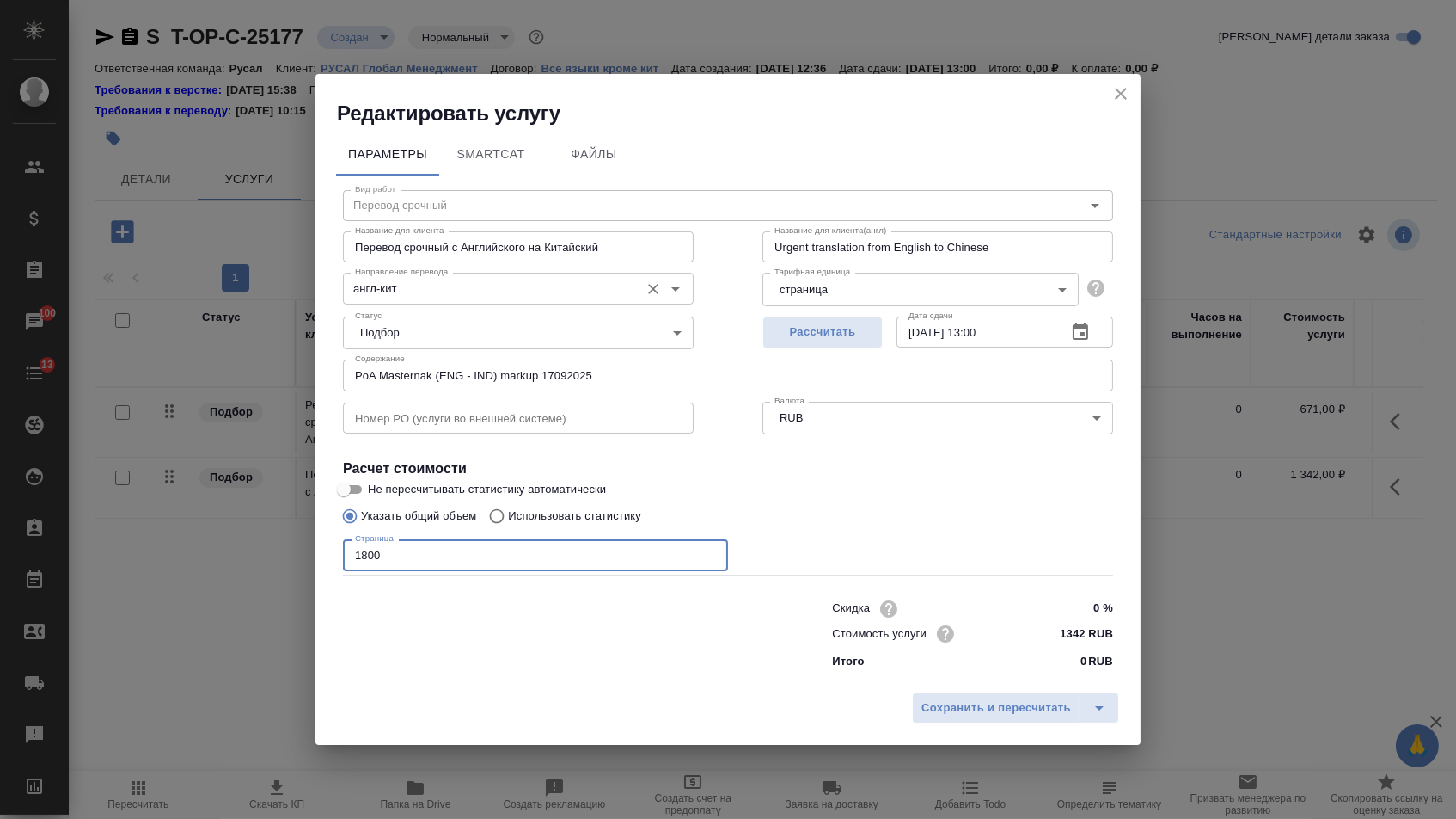
type input "1800"
click at [408, 286] on input "англ-кит" at bounding box center [489, 287] width 283 height 21
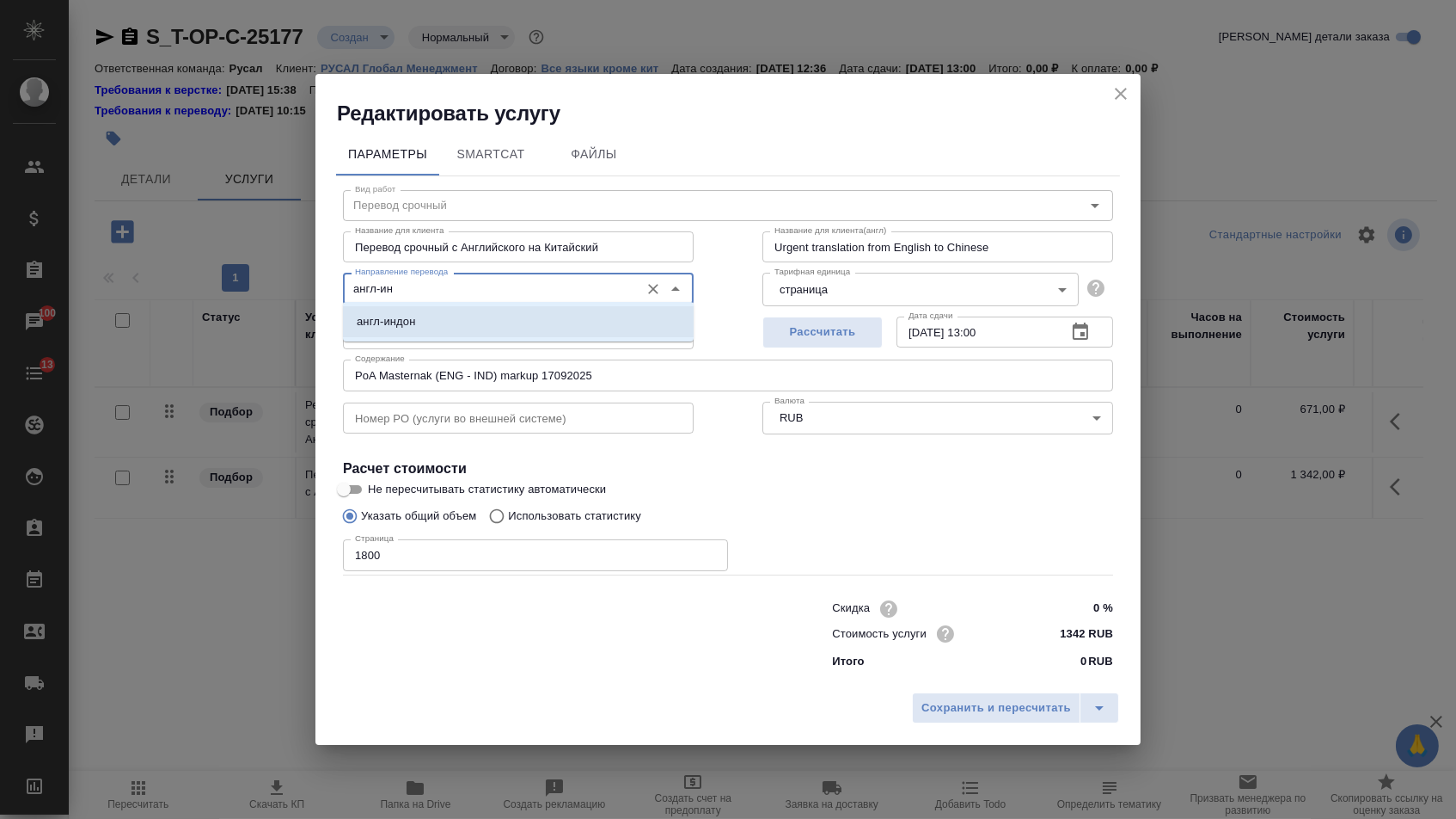
click at [445, 318] on li "англ-индон" at bounding box center [519, 322] width 351 height 31
type input "англ-индон"
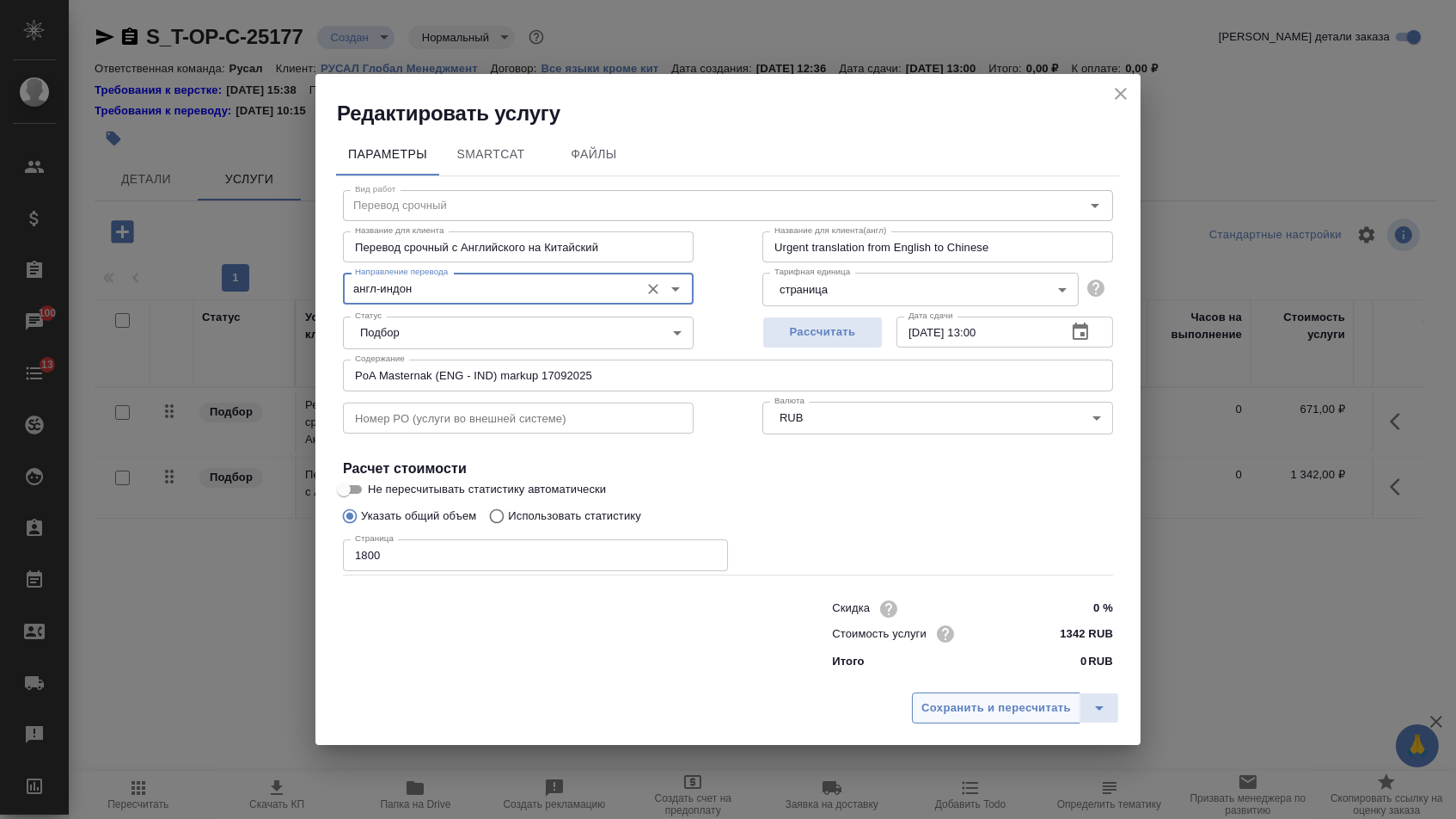
click at [966, 715] on span "Сохранить и пересчитать" at bounding box center [997, 708] width 150 height 20
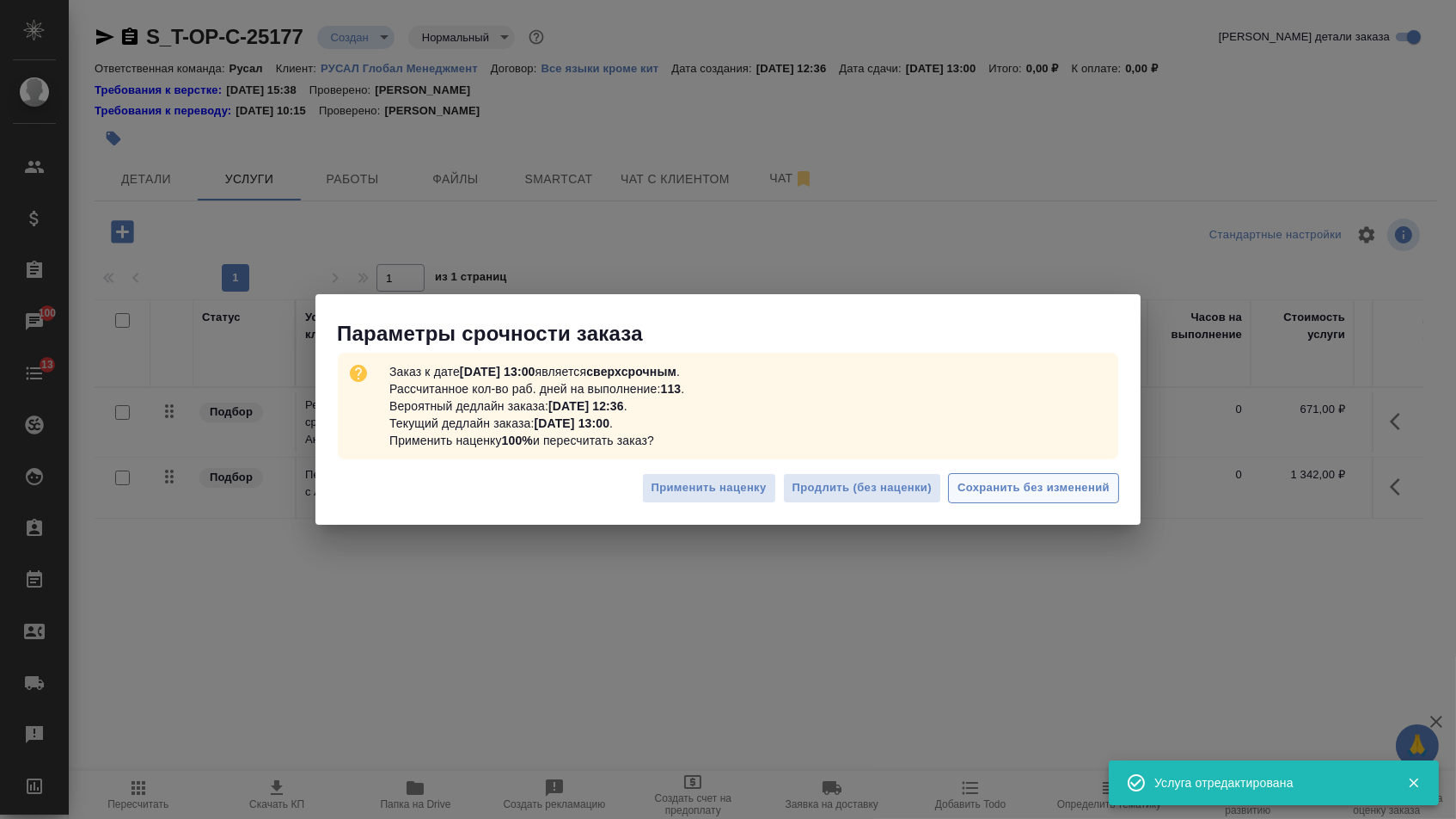
click at [1091, 479] on span "Сохранить без изменений" at bounding box center [1034, 488] width 152 height 20
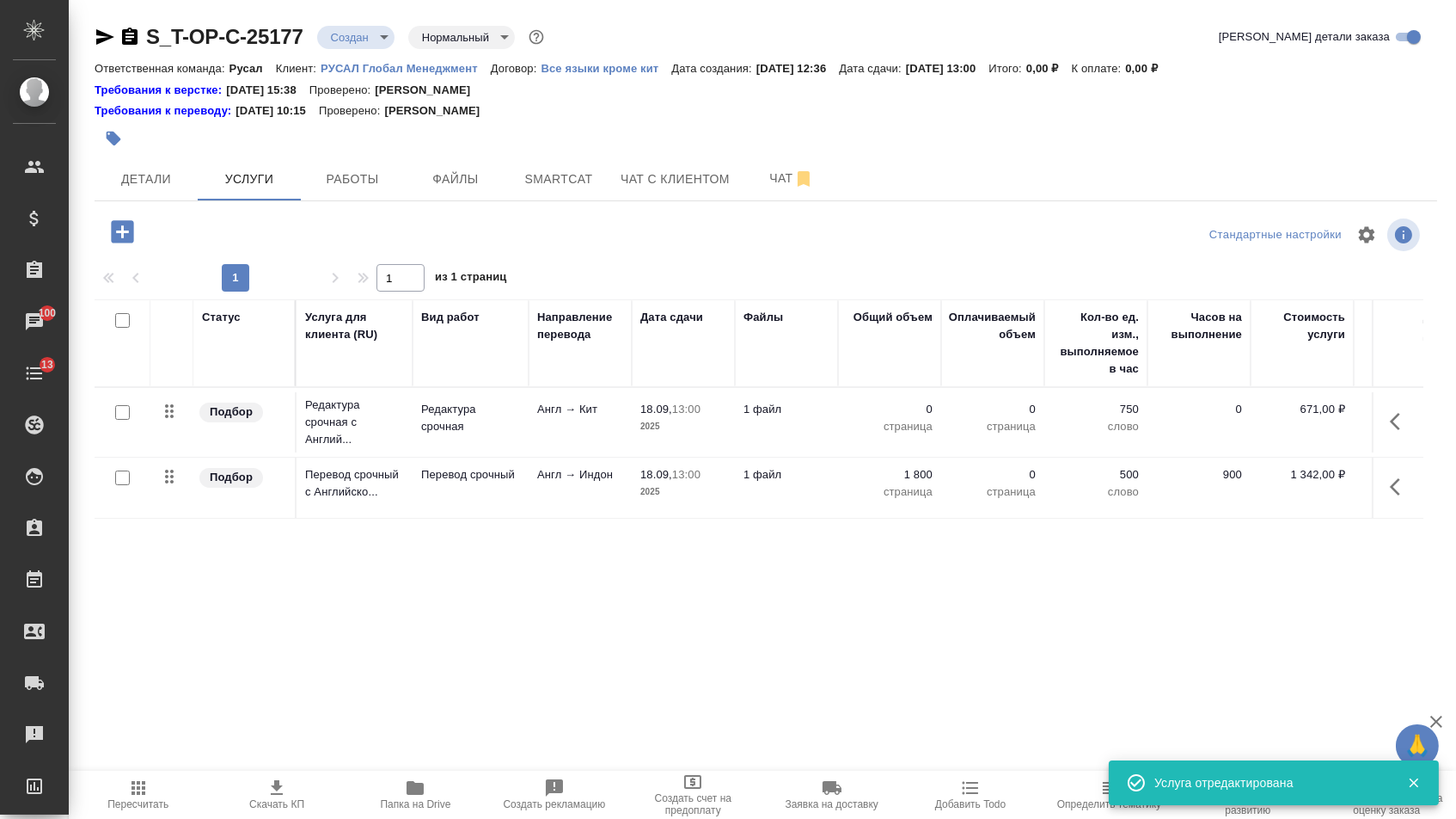
type input "urgent"
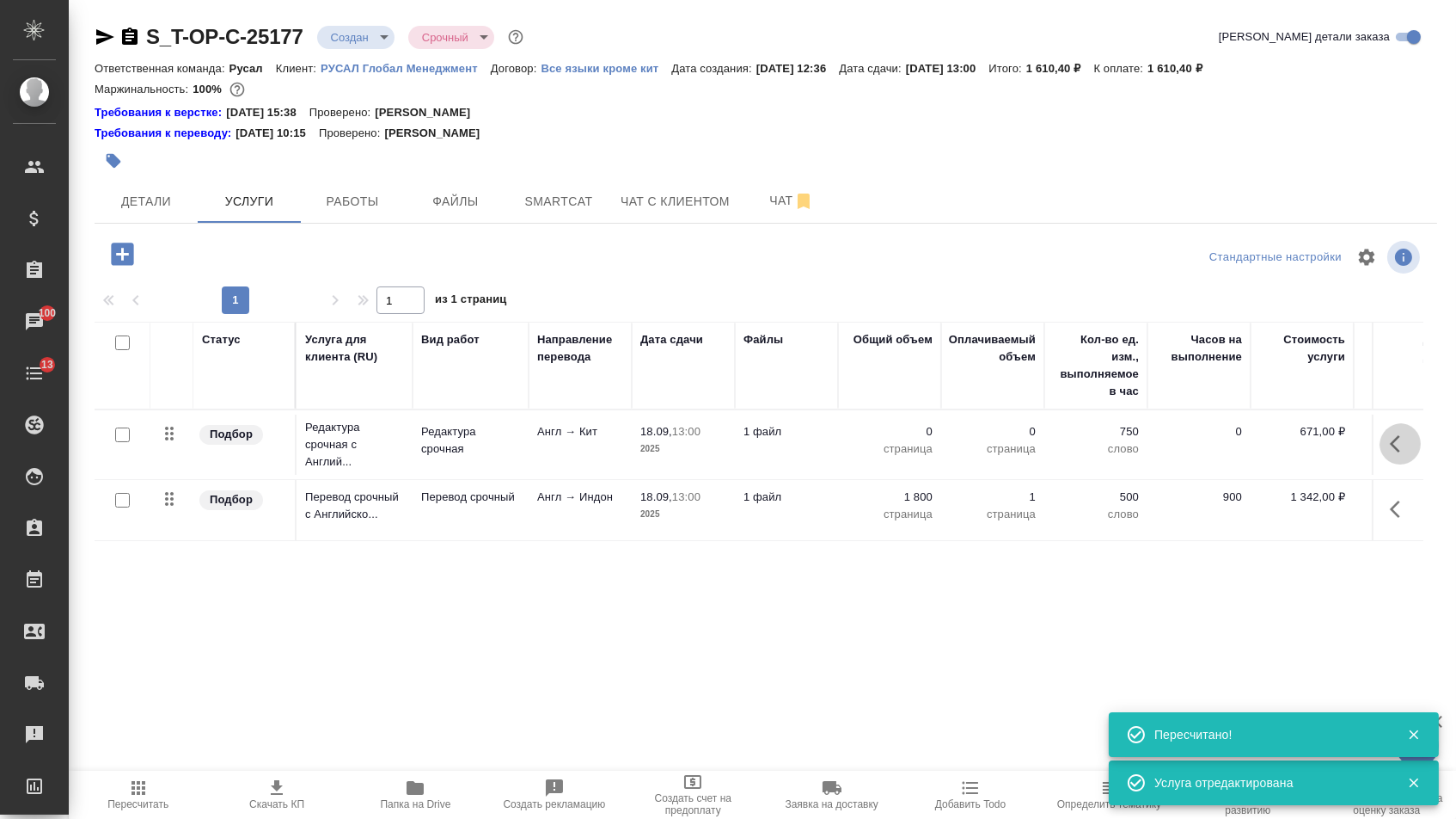
click at [1384, 451] on button "button" at bounding box center [1401, 444] width 42 height 42
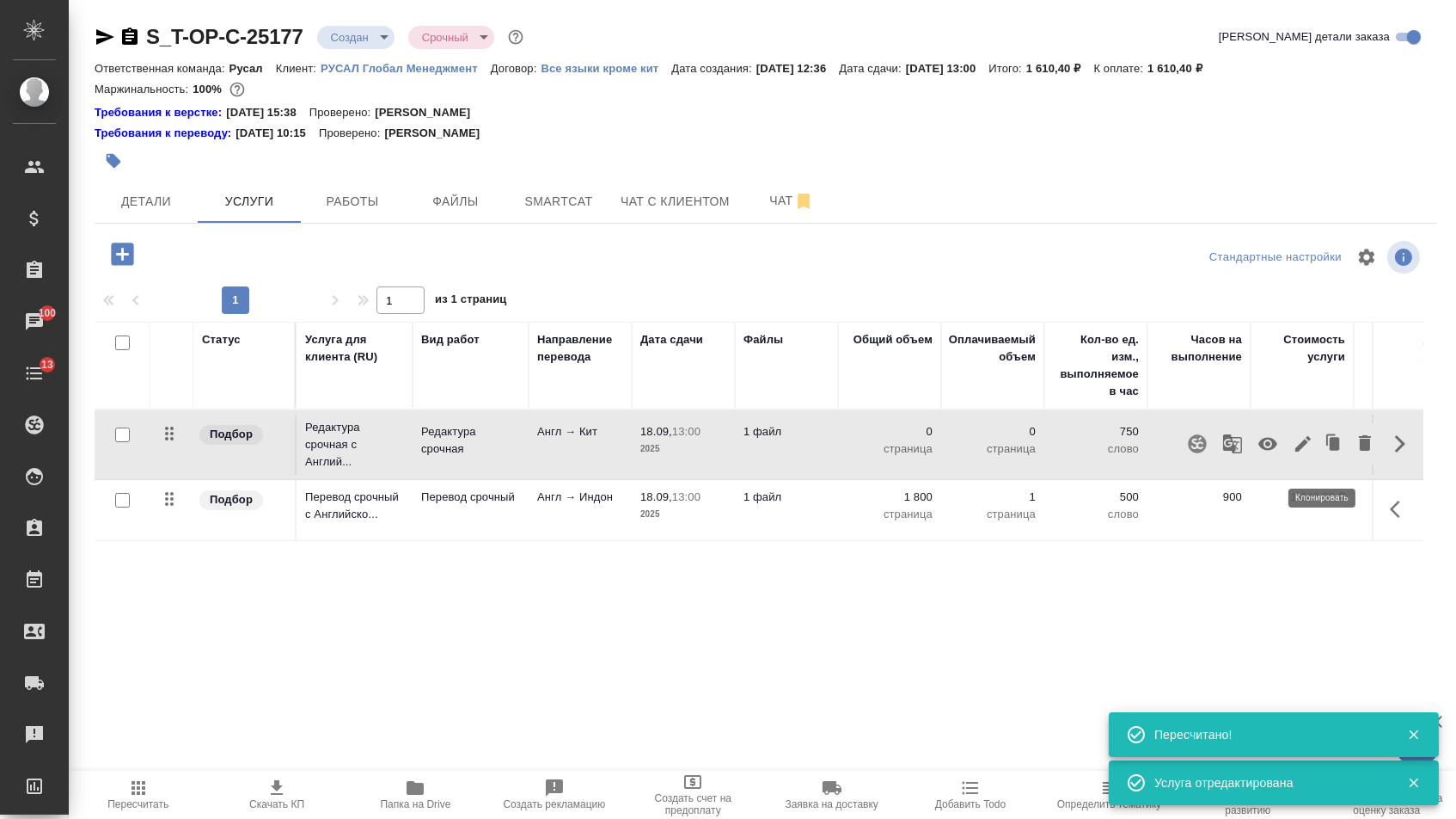
click at [1296, 451] on icon "button" at bounding box center [1303, 443] width 15 height 15
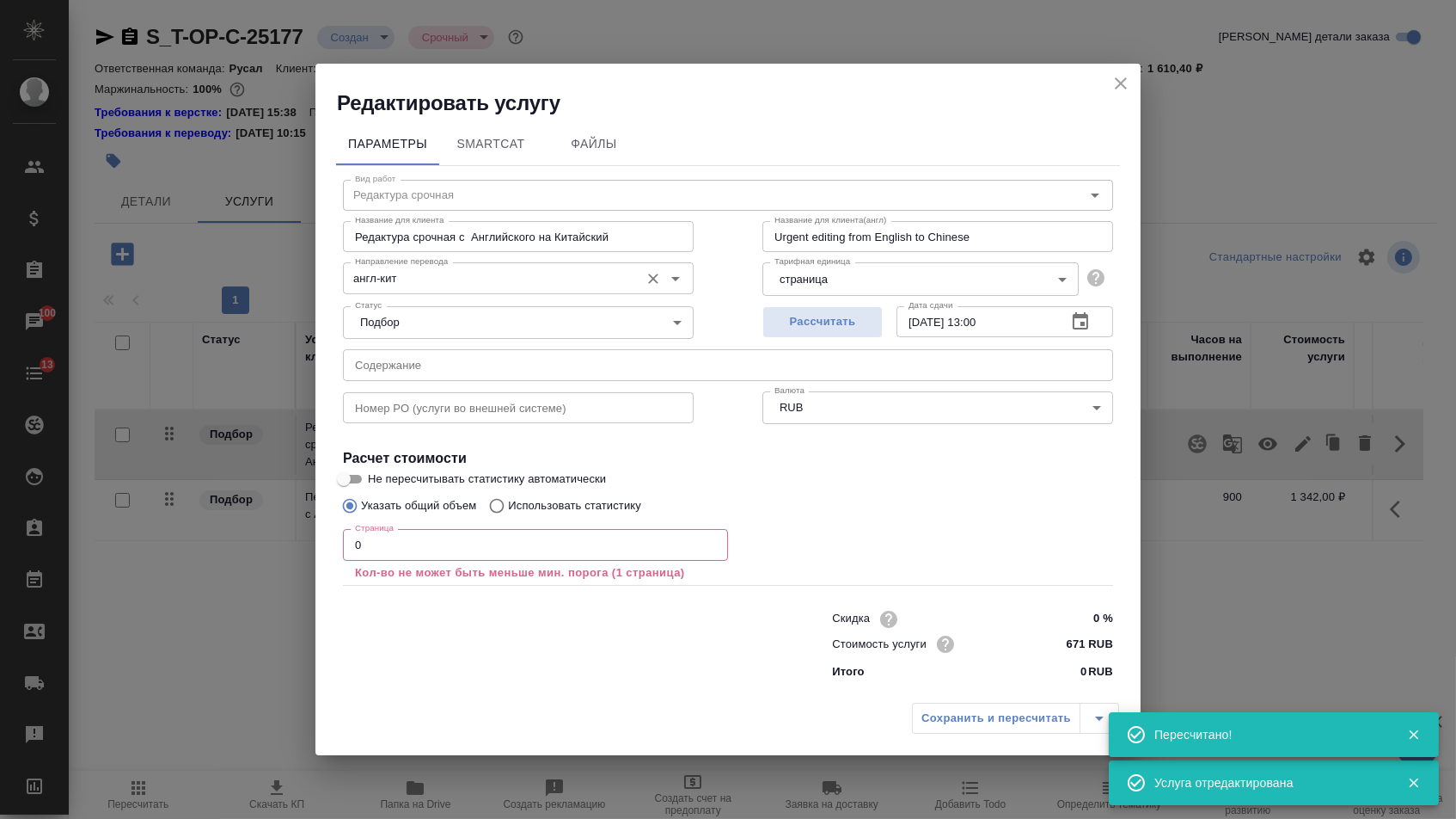
click at [552, 268] on input "англ-кит" at bounding box center [489, 278] width 283 height 21
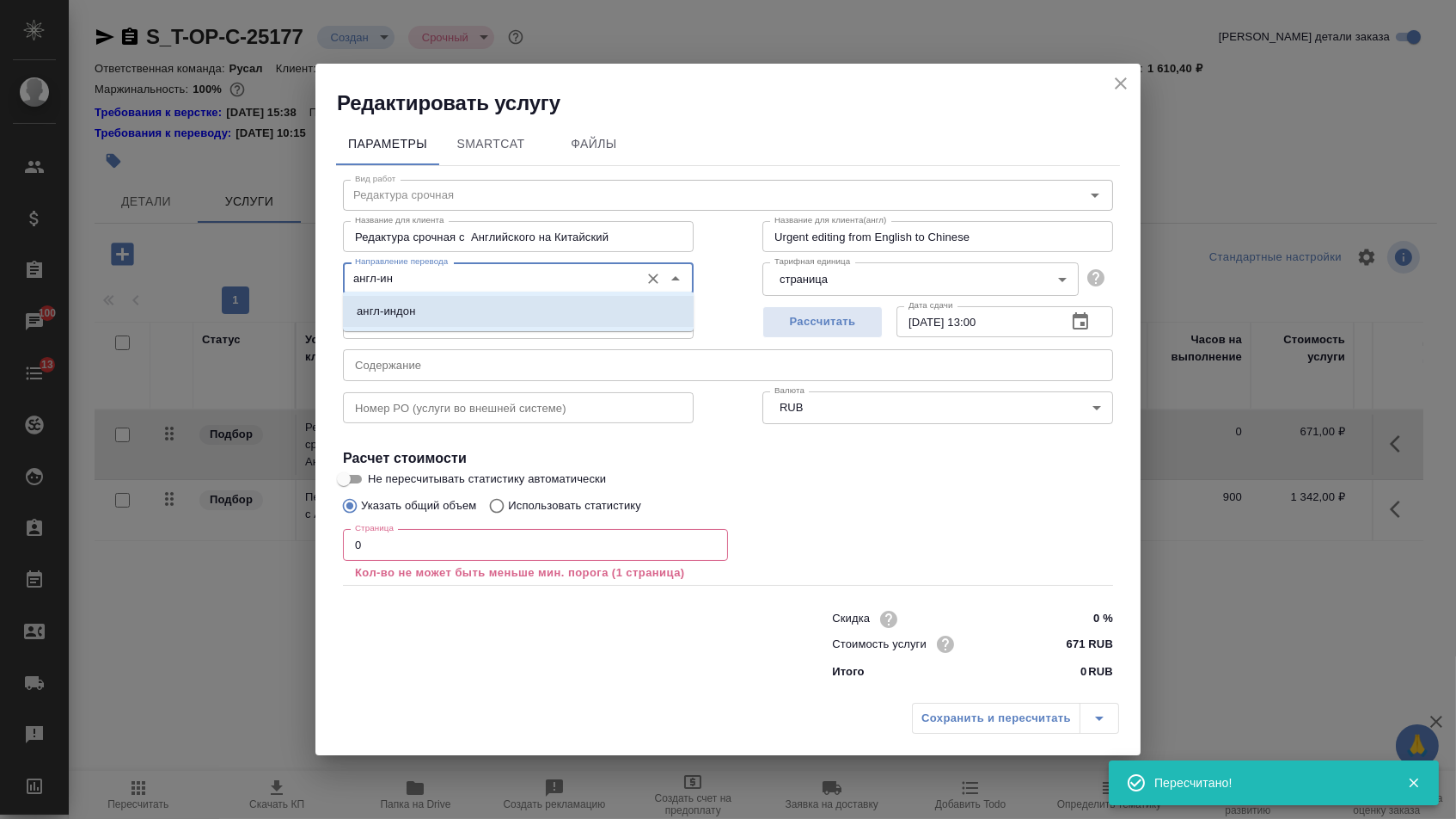
click at [497, 312] on li "англ-индон" at bounding box center [519, 311] width 351 height 31
type input "англ-индон"
click at [397, 538] on input "0" at bounding box center [536, 544] width 385 height 31
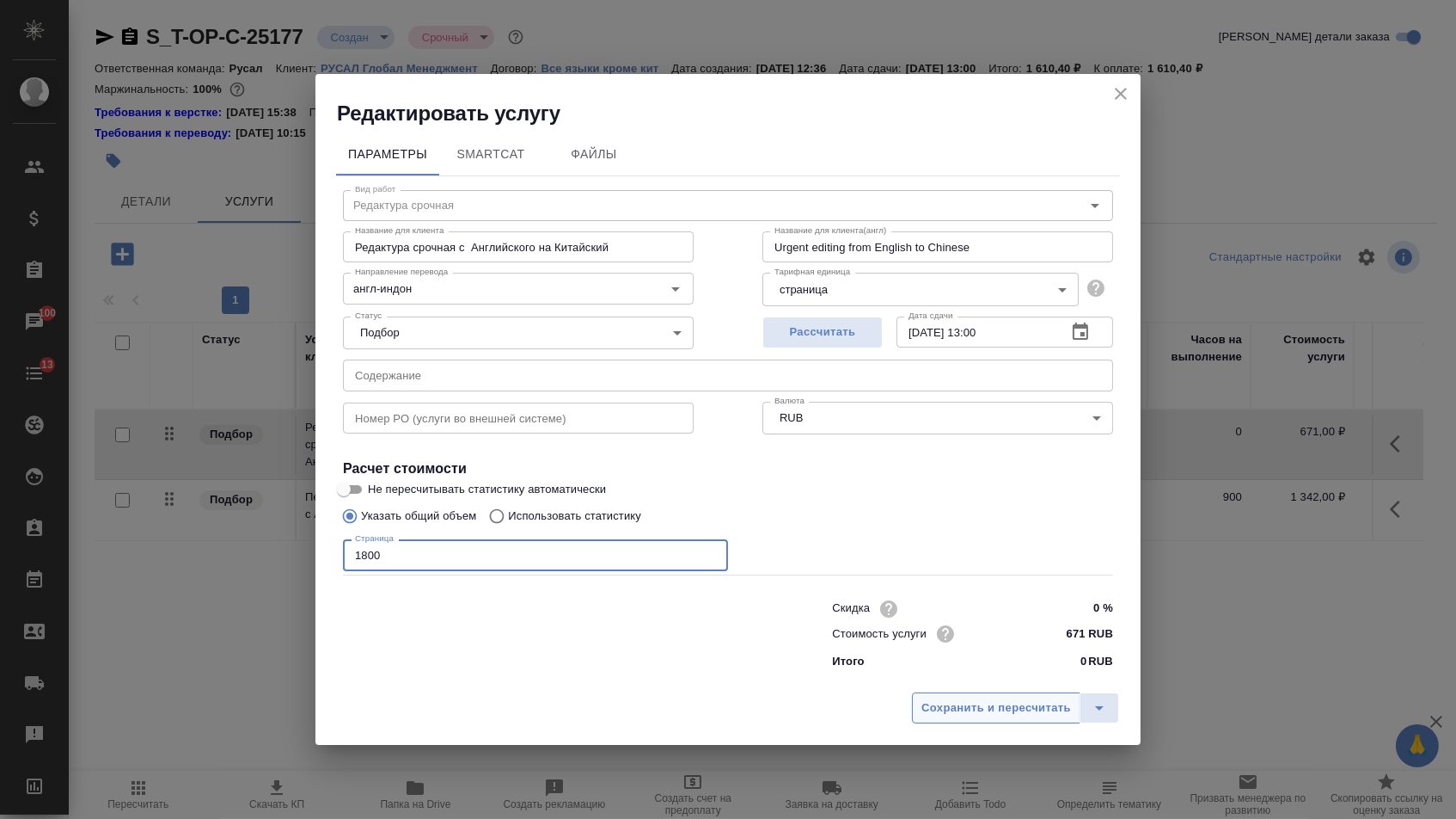
type input "1800"
click at [941, 704] on span "Сохранить и пересчитать" at bounding box center [997, 708] width 150 height 20
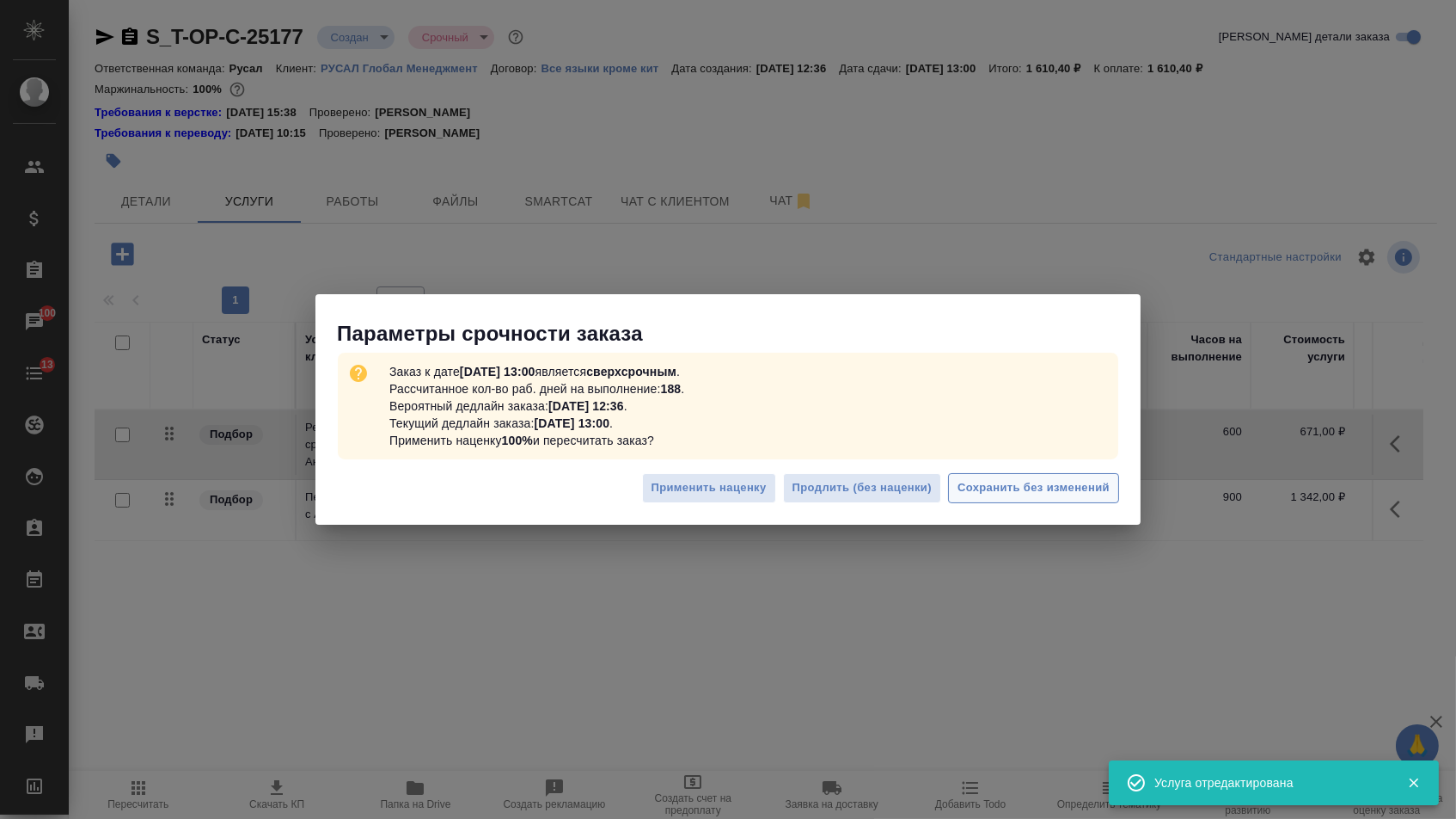
click at [990, 494] on span "Сохранить без изменений" at bounding box center [1034, 488] width 152 height 20
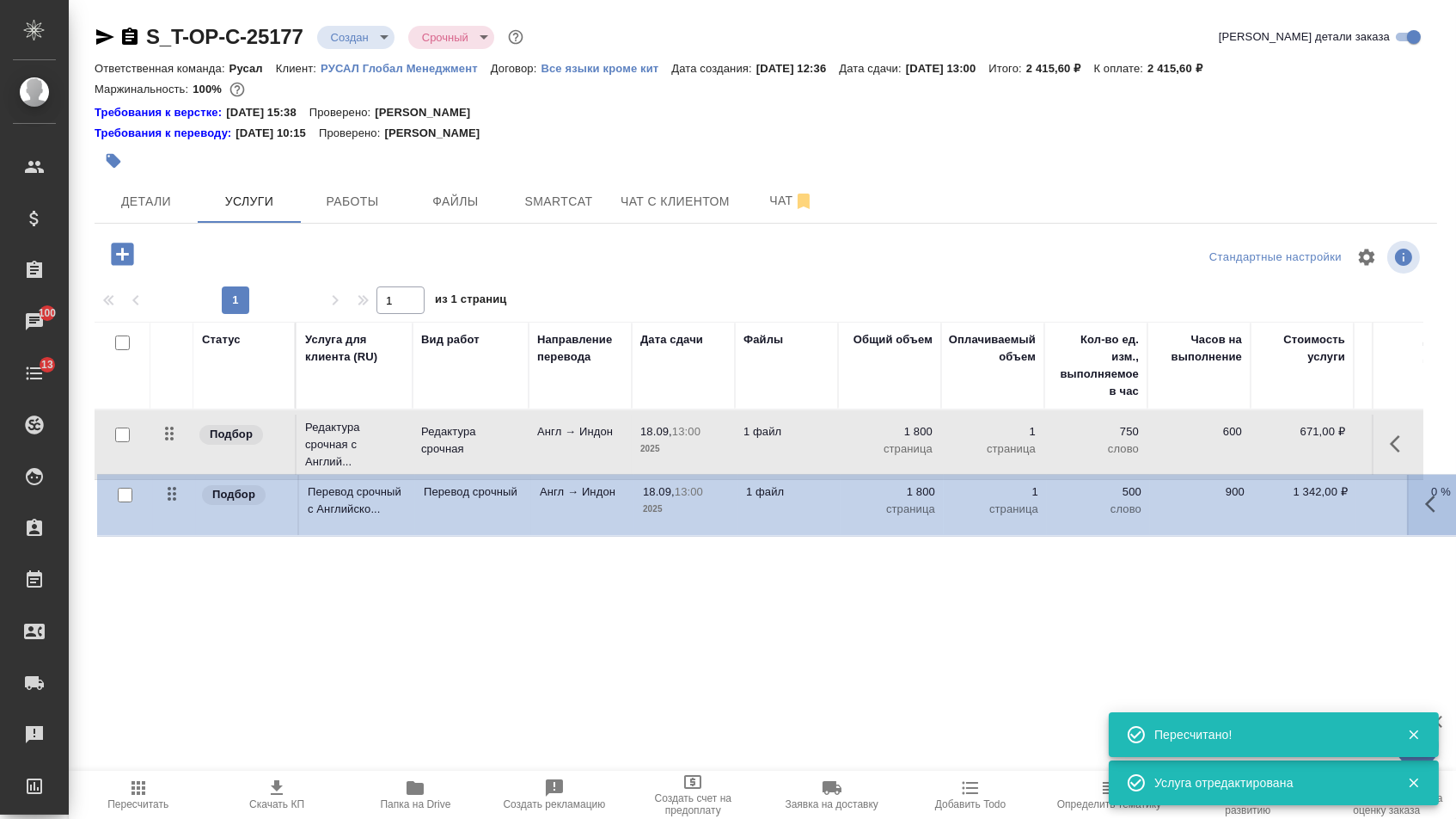
drag, startPoint x: 165, startPoint y: 520, endPoint x: 170, endPoint y: 454, distance: 66.2
click at [170, 454] on tbody "Подбор Редактура срочная с Англий... Редактура срочная Англ → Индон 18.09, 13:0…" at bounding box center [905, 476] width 1620 height 133
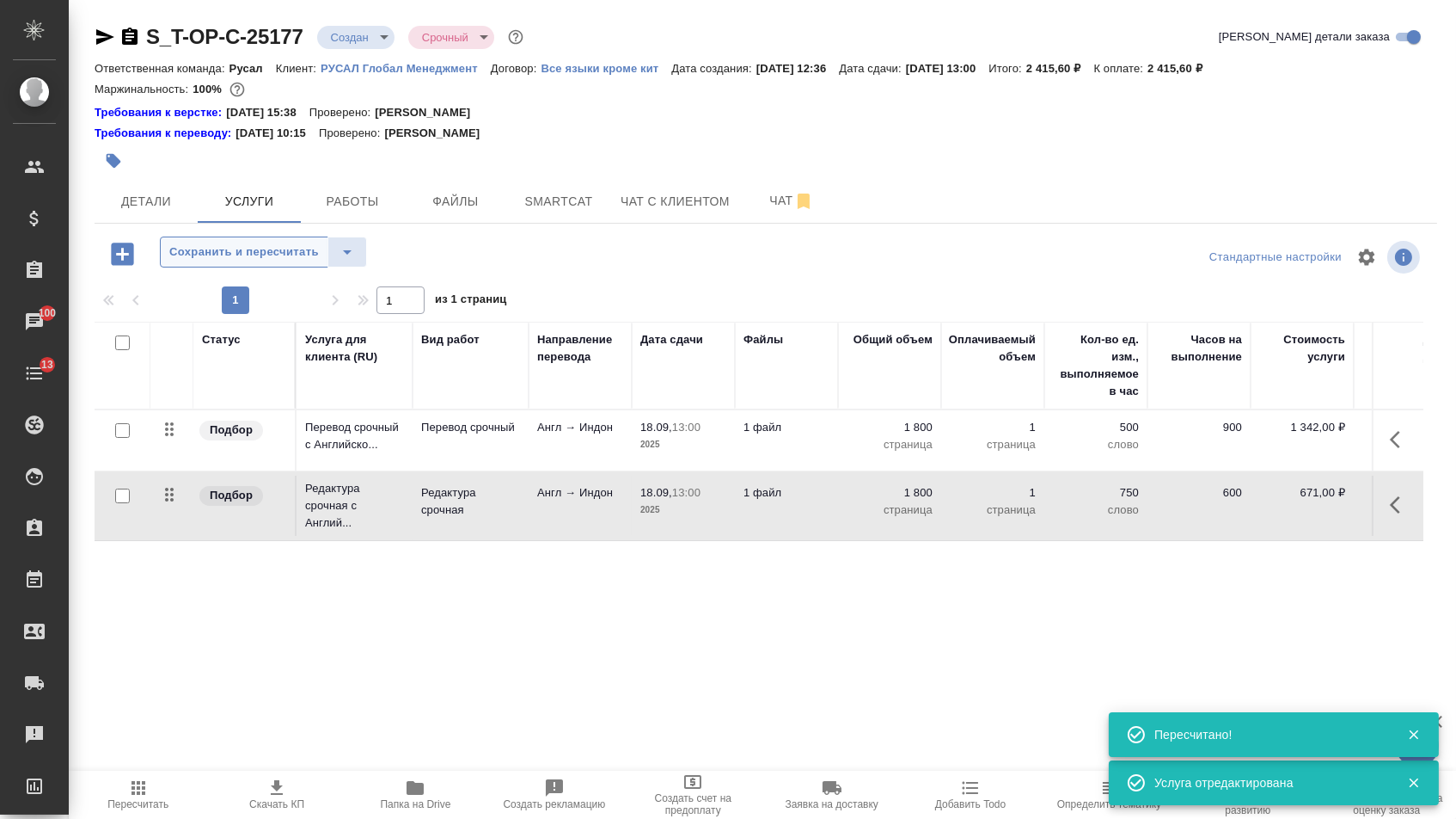
click at [291, 256] on span "Сохранить и пересчитать" at bounding box center [244, 252] width 150 height 20
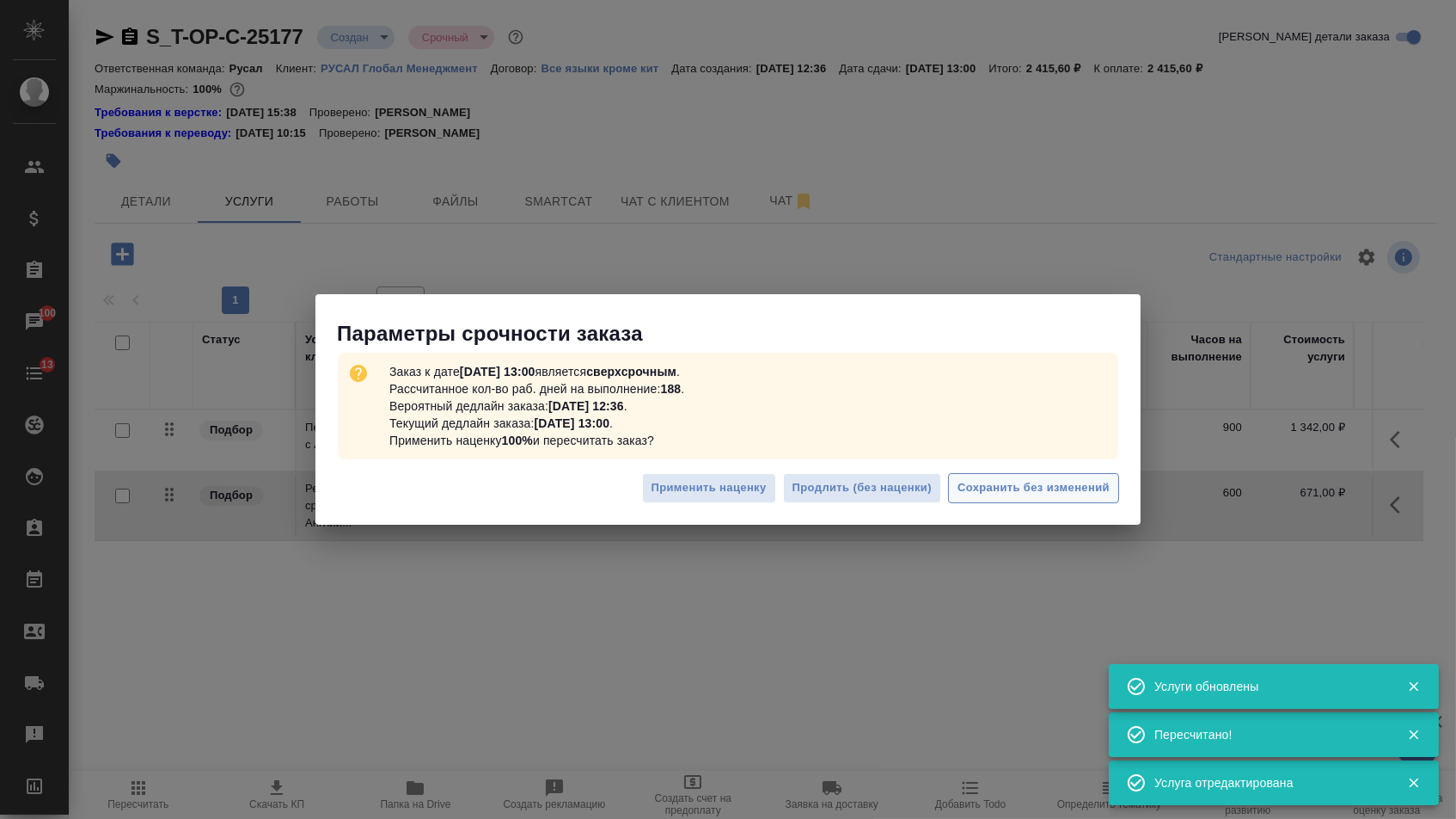
click at [1010, 485] on span "Сохранить без изменений" at bounding box center [1034, 488] width 152 height 20
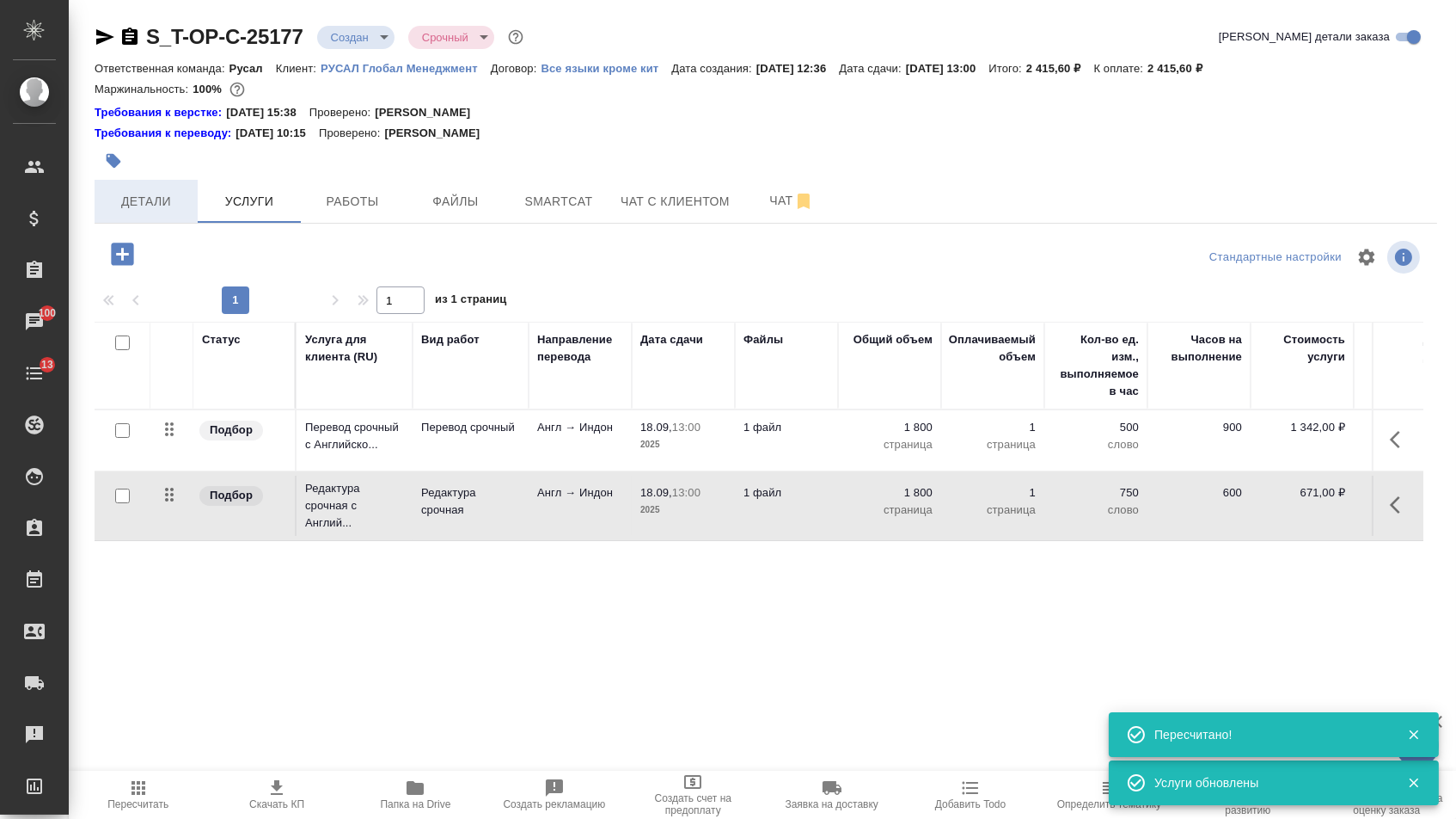
click at [152, 203] on span "Детали" at bounding box center [146, 202] width 82 height 22
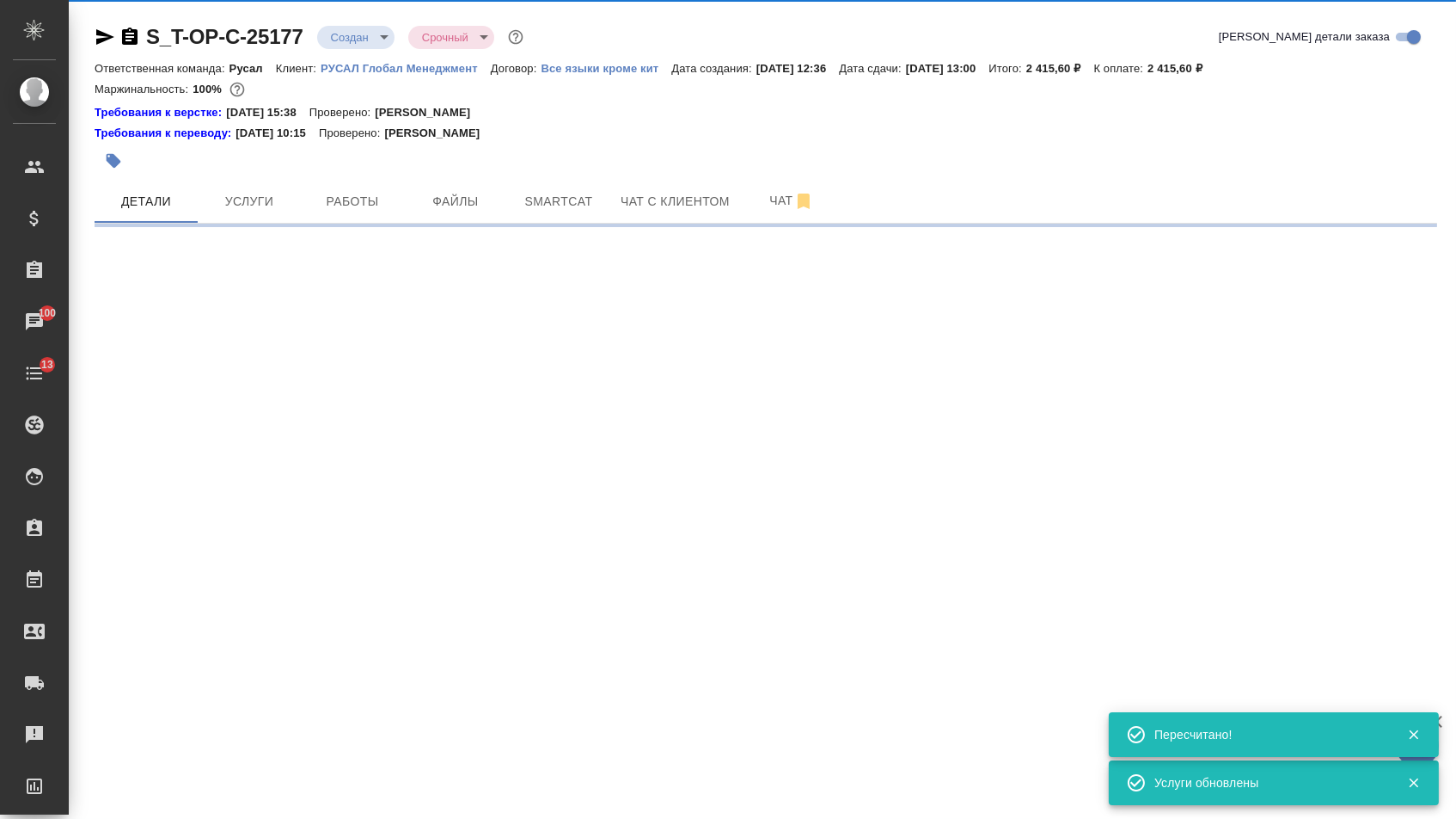
select select "RU"
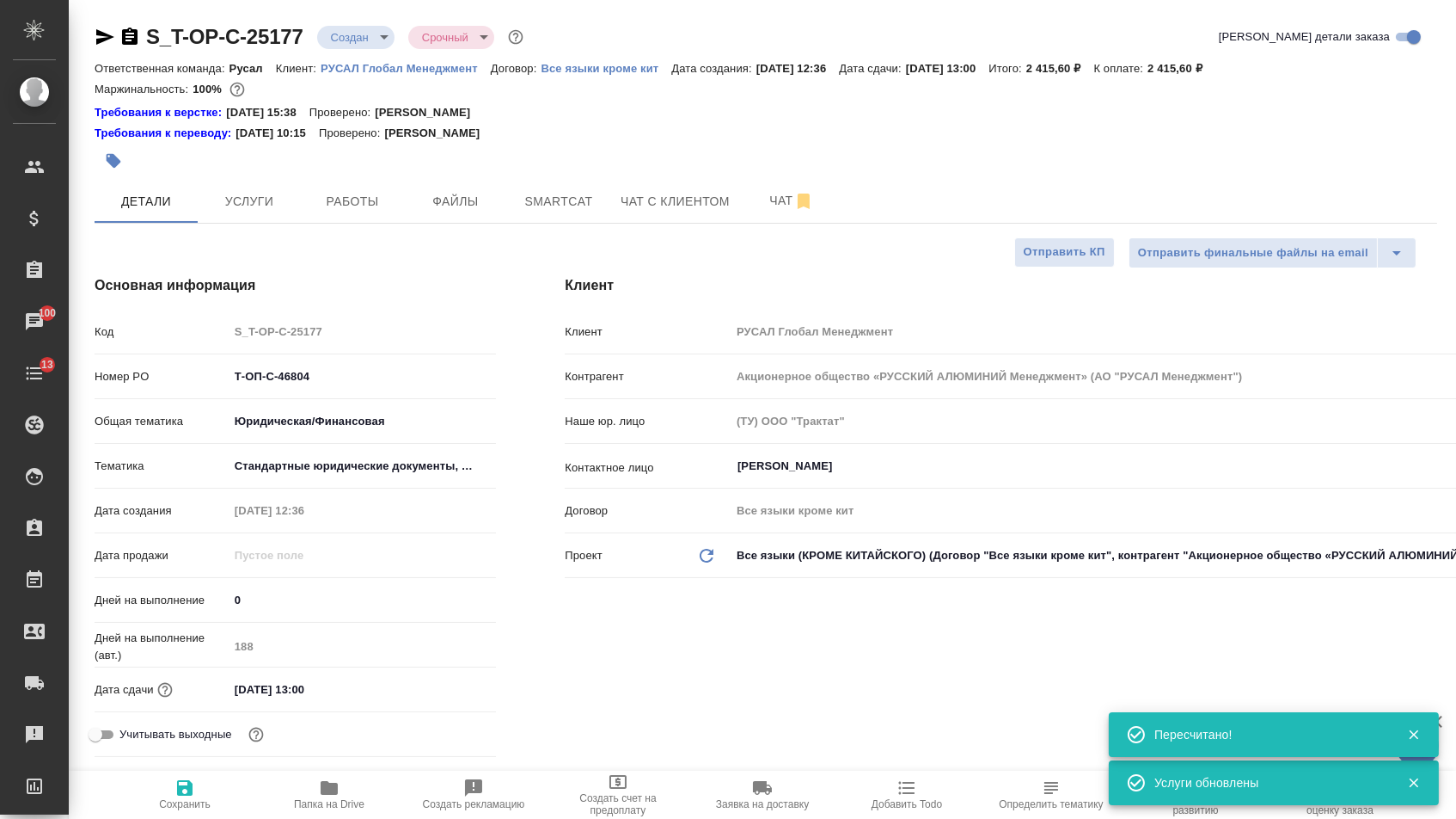
click at [362, 36] on body "🙏 .cls-1 fill:#fff; AWATERA [PERSON_NAME] Спецификации Заказы 100 Чаты 13 Todo …" at bounding box center [728, 410] width 1456 height 819
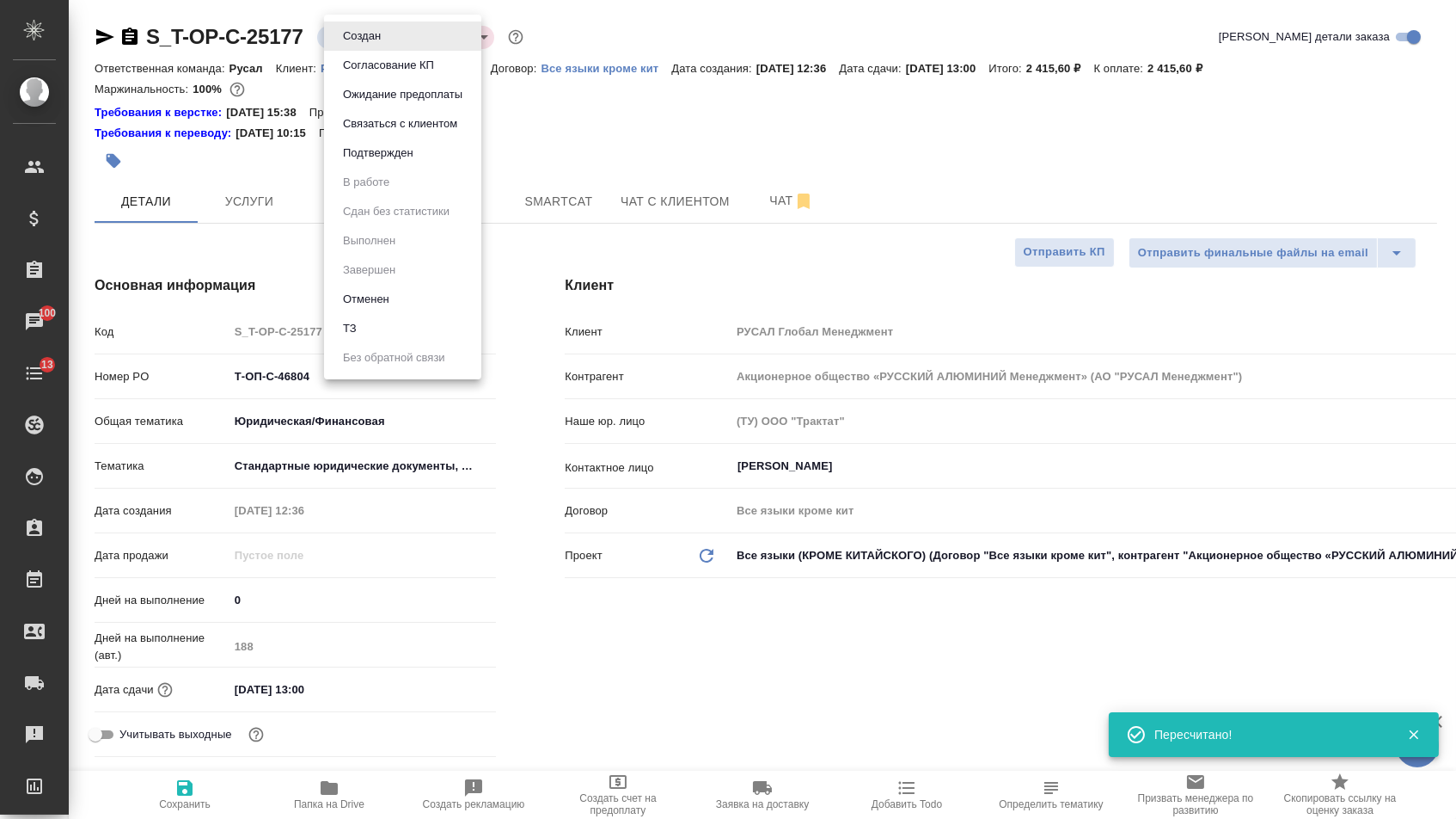
click at [367, 163] on button "Подтвержден" at bounding box center [378, 153] width 80 height 19
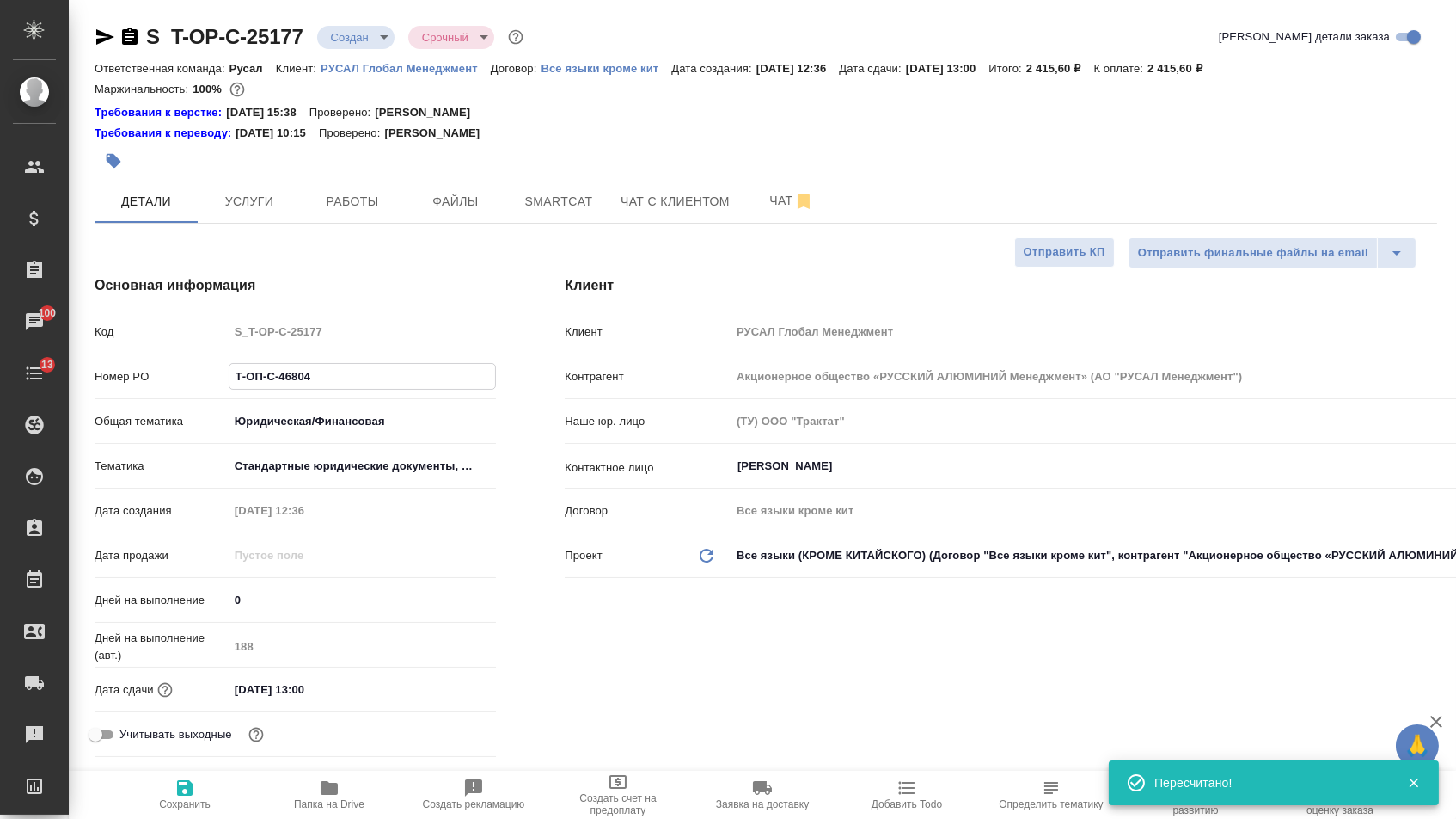
drag, startPoint x: 328, startPoint y: 385, endPoint x: 146, endPoint y: 381, distance: 182.0
click at [146, 381] on div "Номер PO Т-ОП-С-46804" at bounding box center [296, 376] width 401 height 30
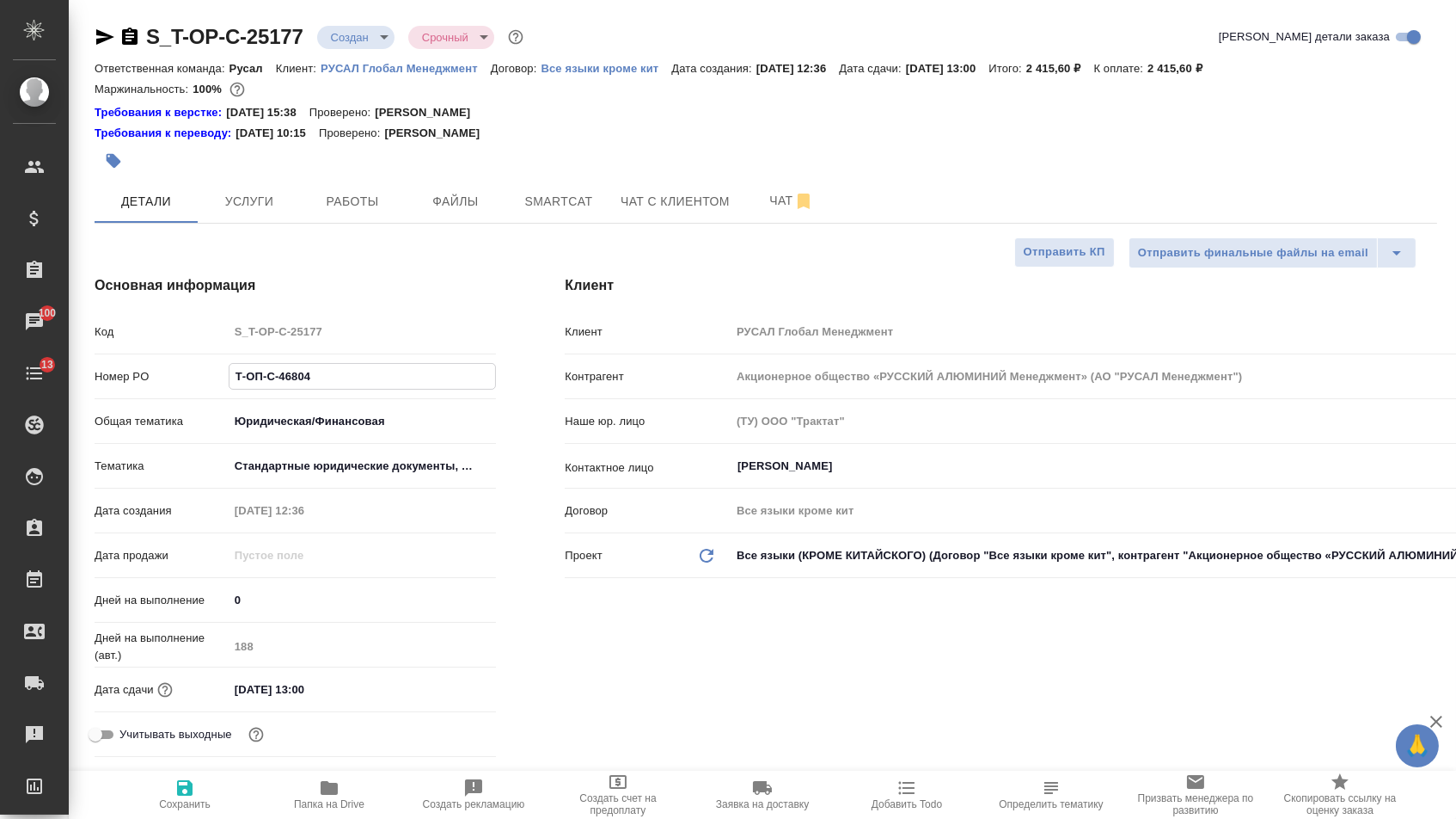
select select "RU"
type textarea "x"
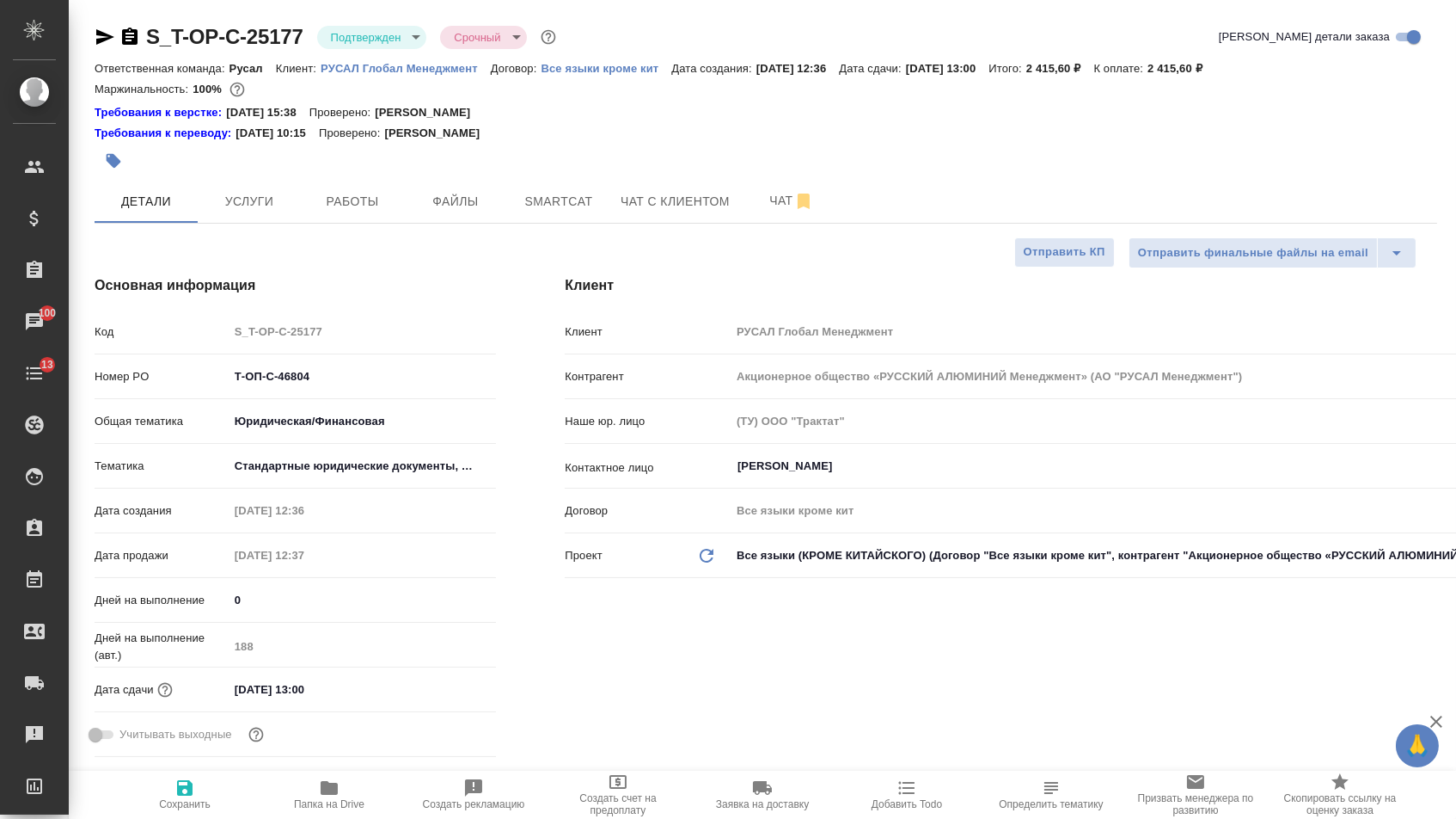
type textarea "x"
click at [106, 39] on icon "button" at bounding box center [106, 36] width 18 height 15
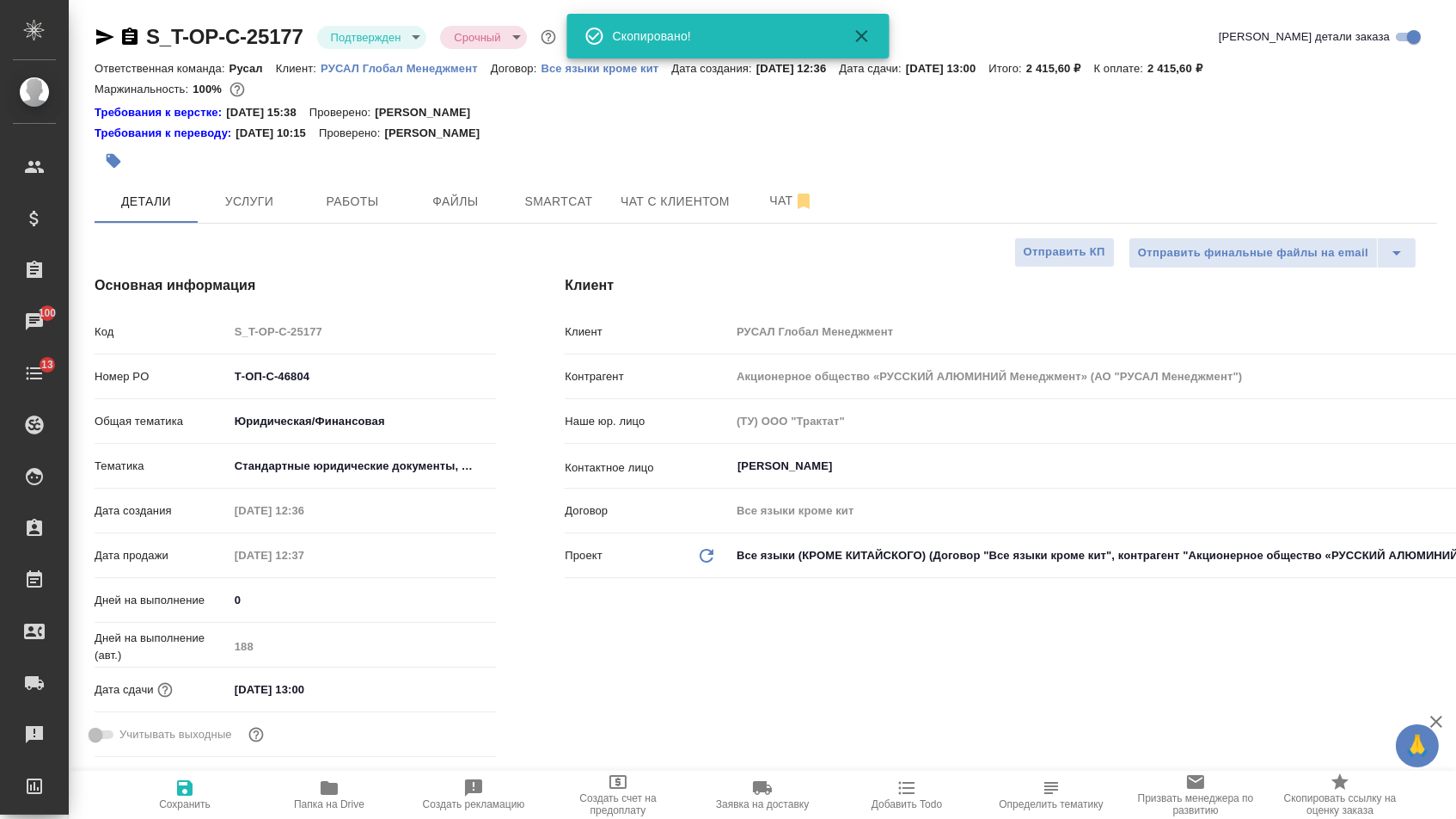
type textarea "x"
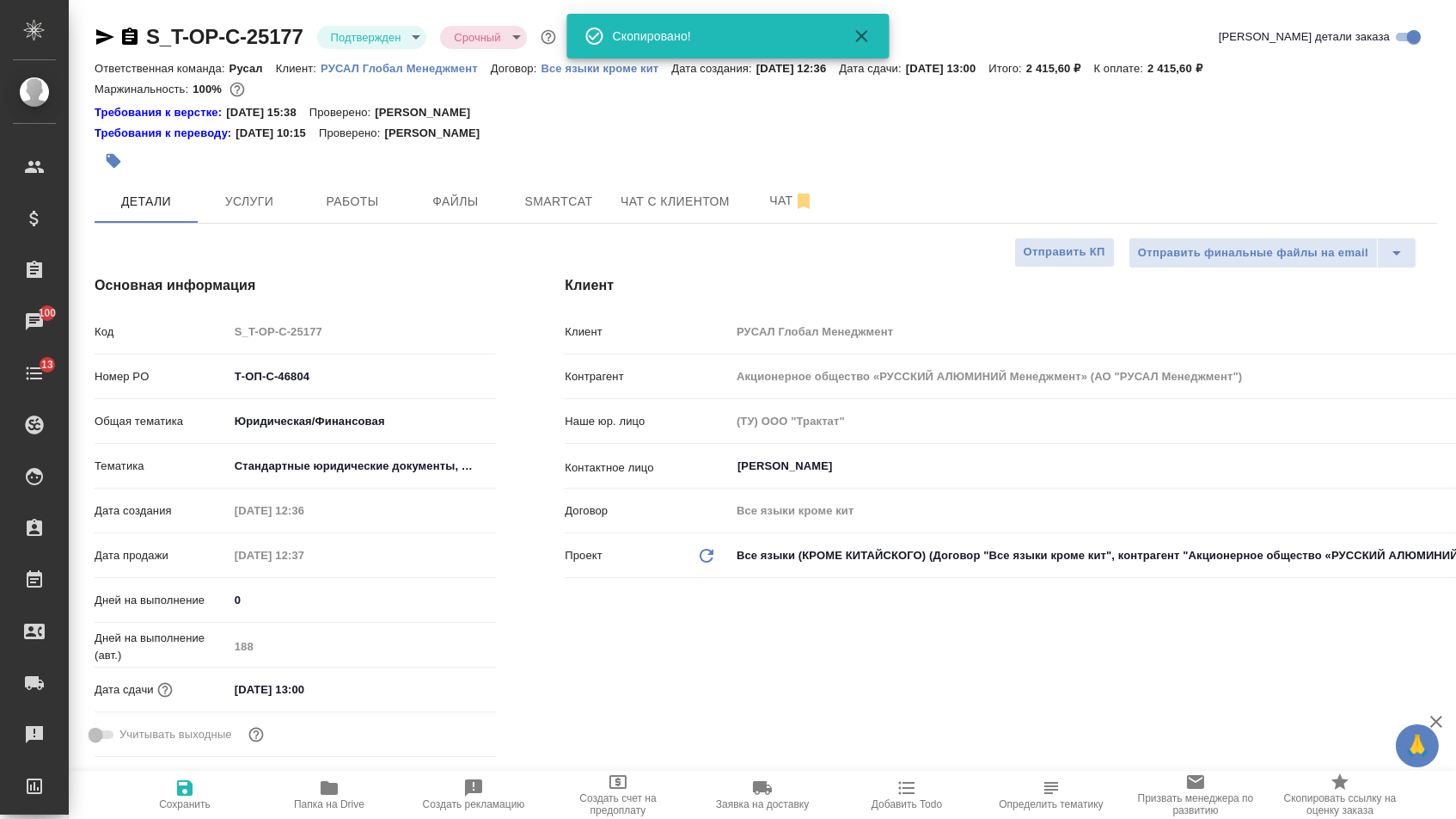
type textarea "x"
